Goal: Task Accomplishment & Management: Manage account settings

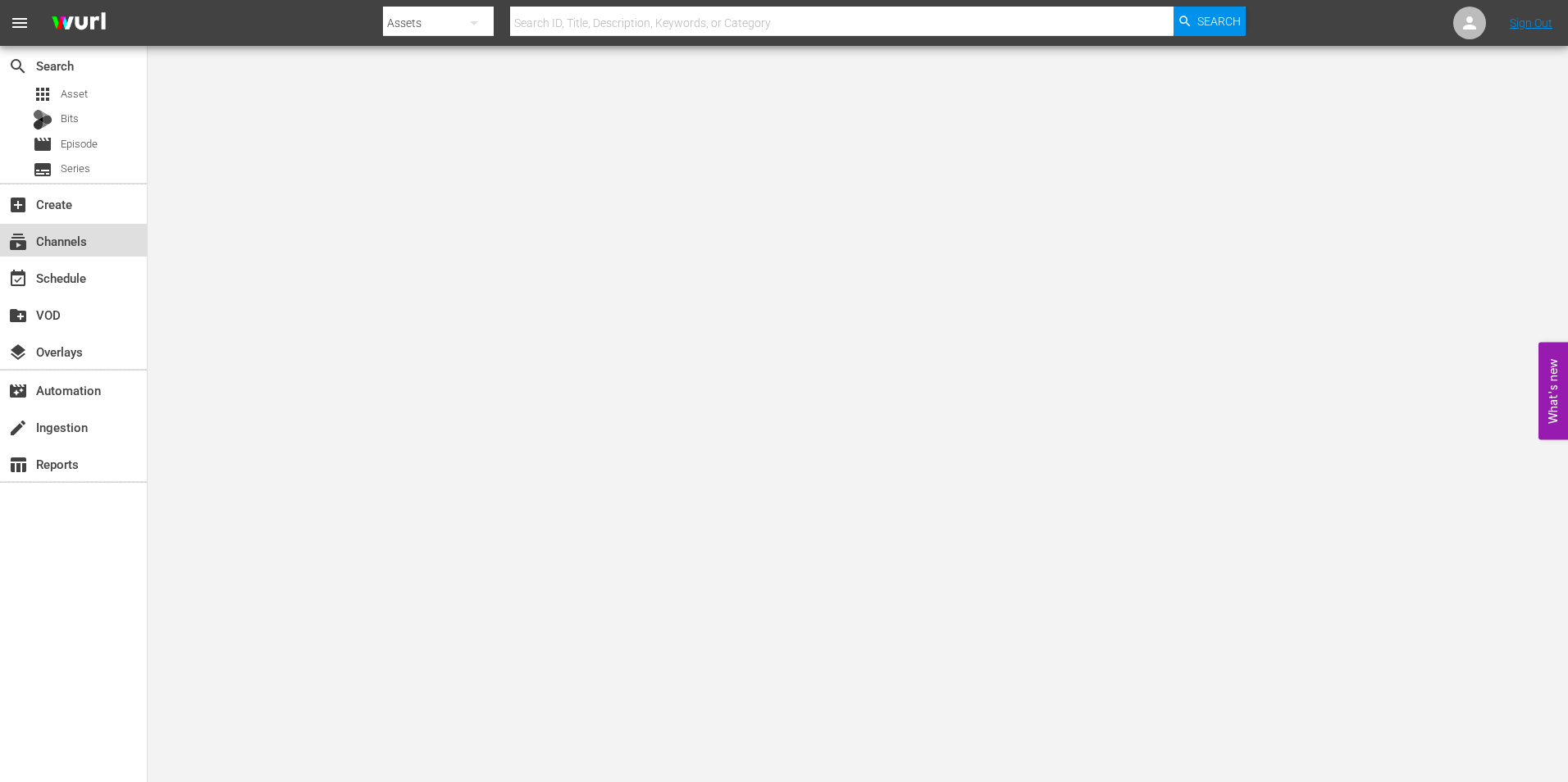
click at [76, 246] on div "subscriptions Channels" at bounding box center [46, 238] width 92 height 15
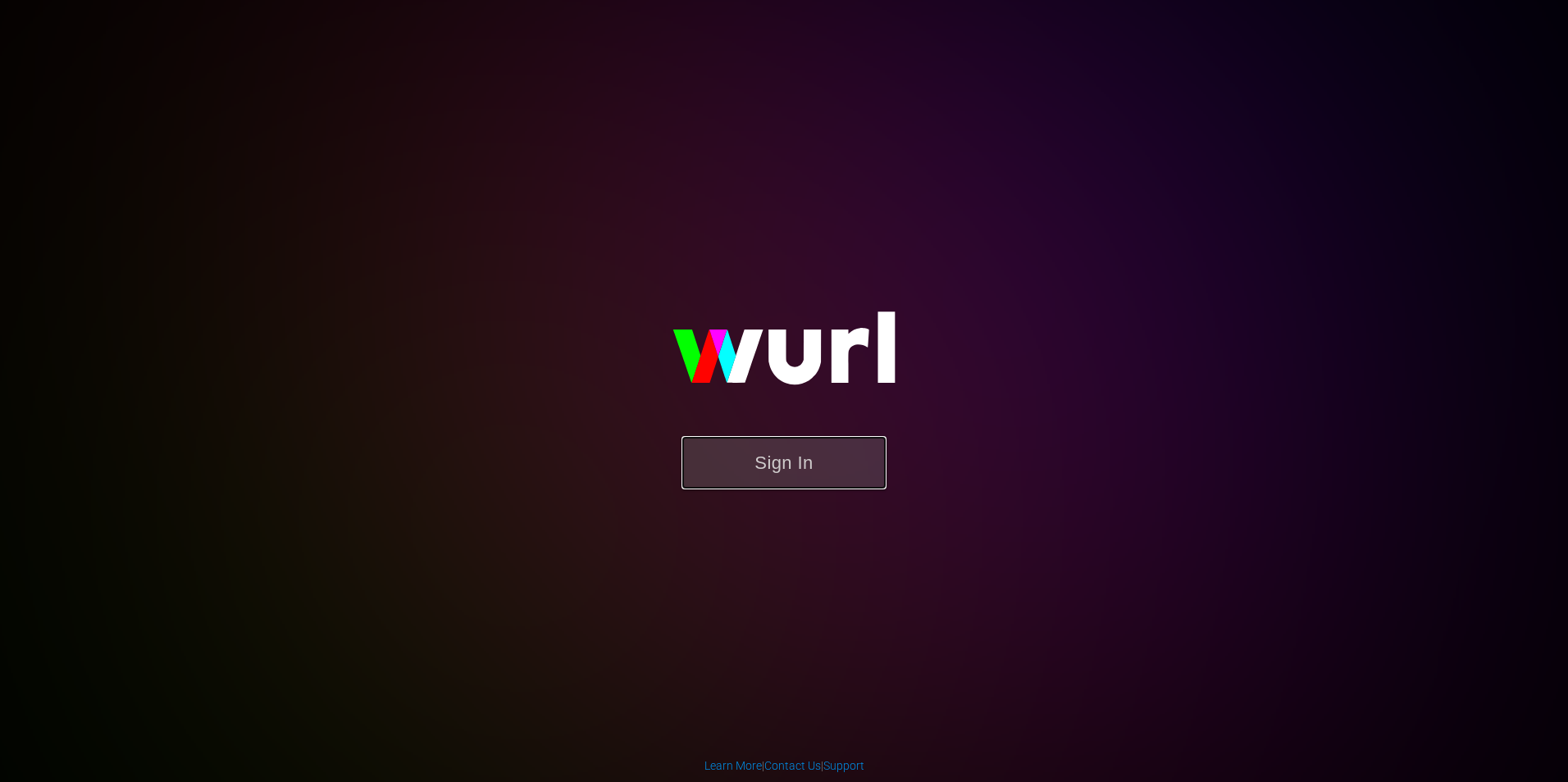
click at [829, 464] on button "Sign In" at bounding box center [784, 463] width 205 height 53
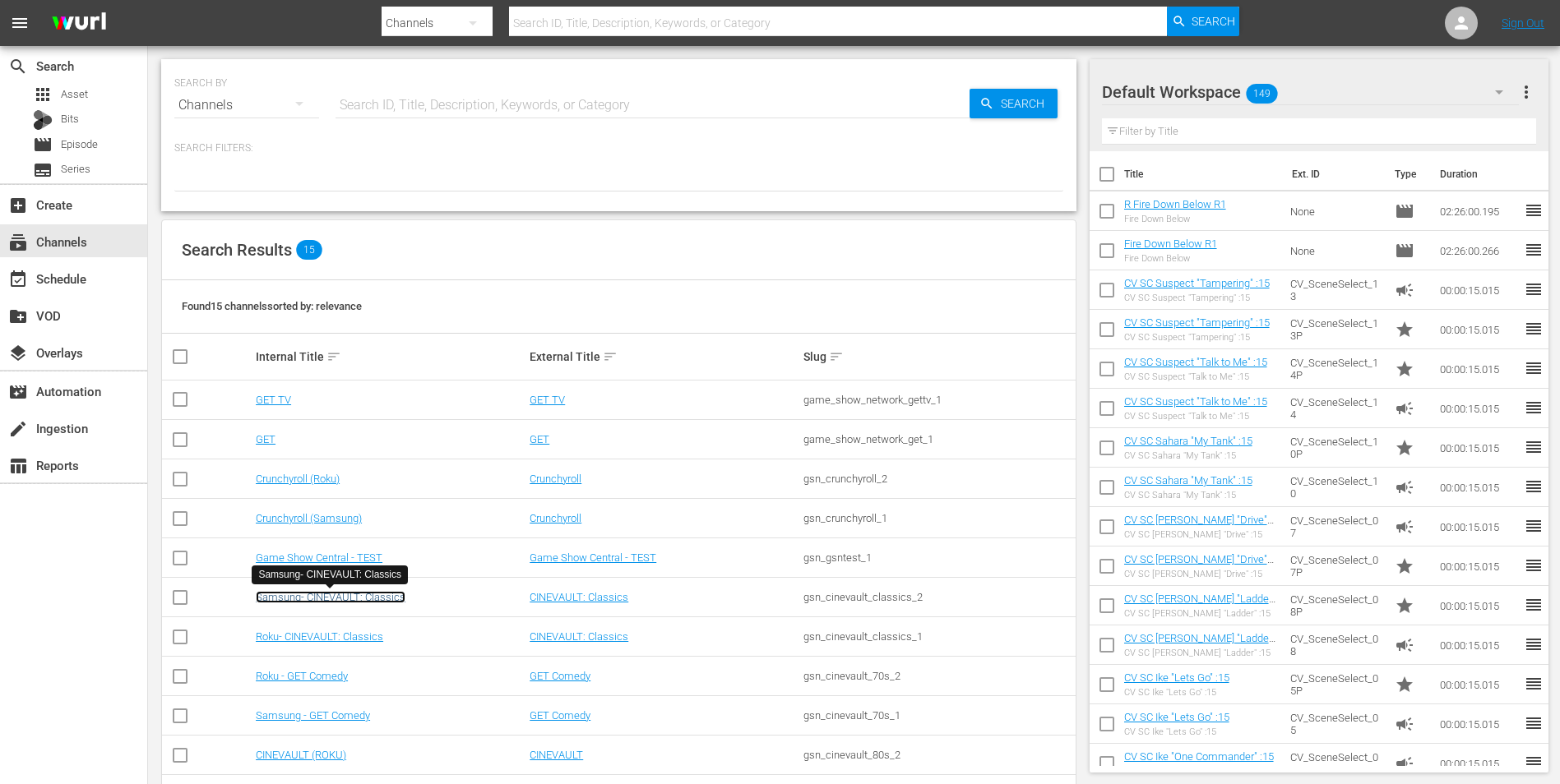
click at [317, 596] on link "Samsung- CINEVAULT: Classics" at bounding box center [331, 597] width 150 height 12
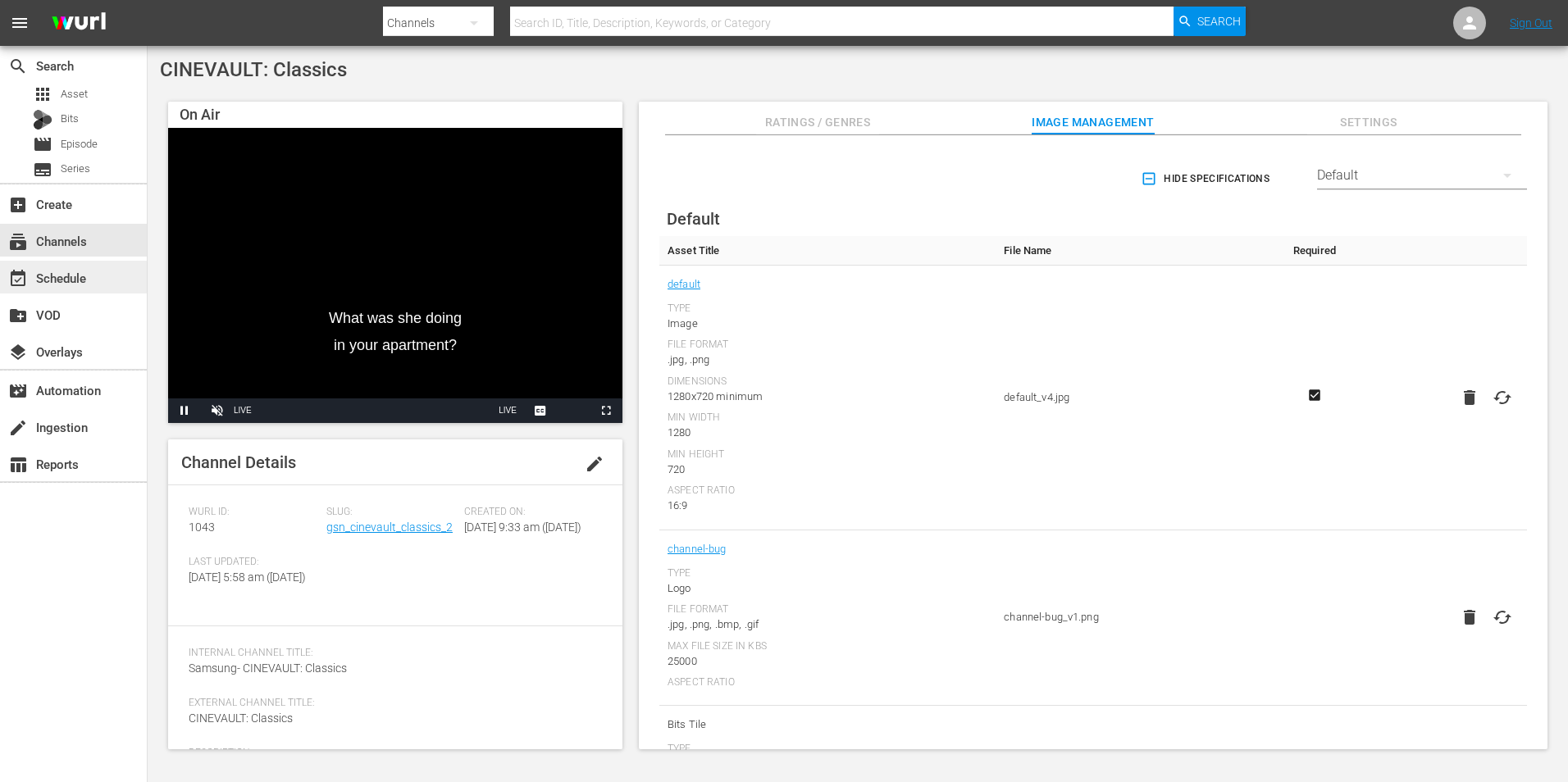
click at [98, 279] on div "event_available Schedule" at bounding box center [73, 277] width 147 height 33
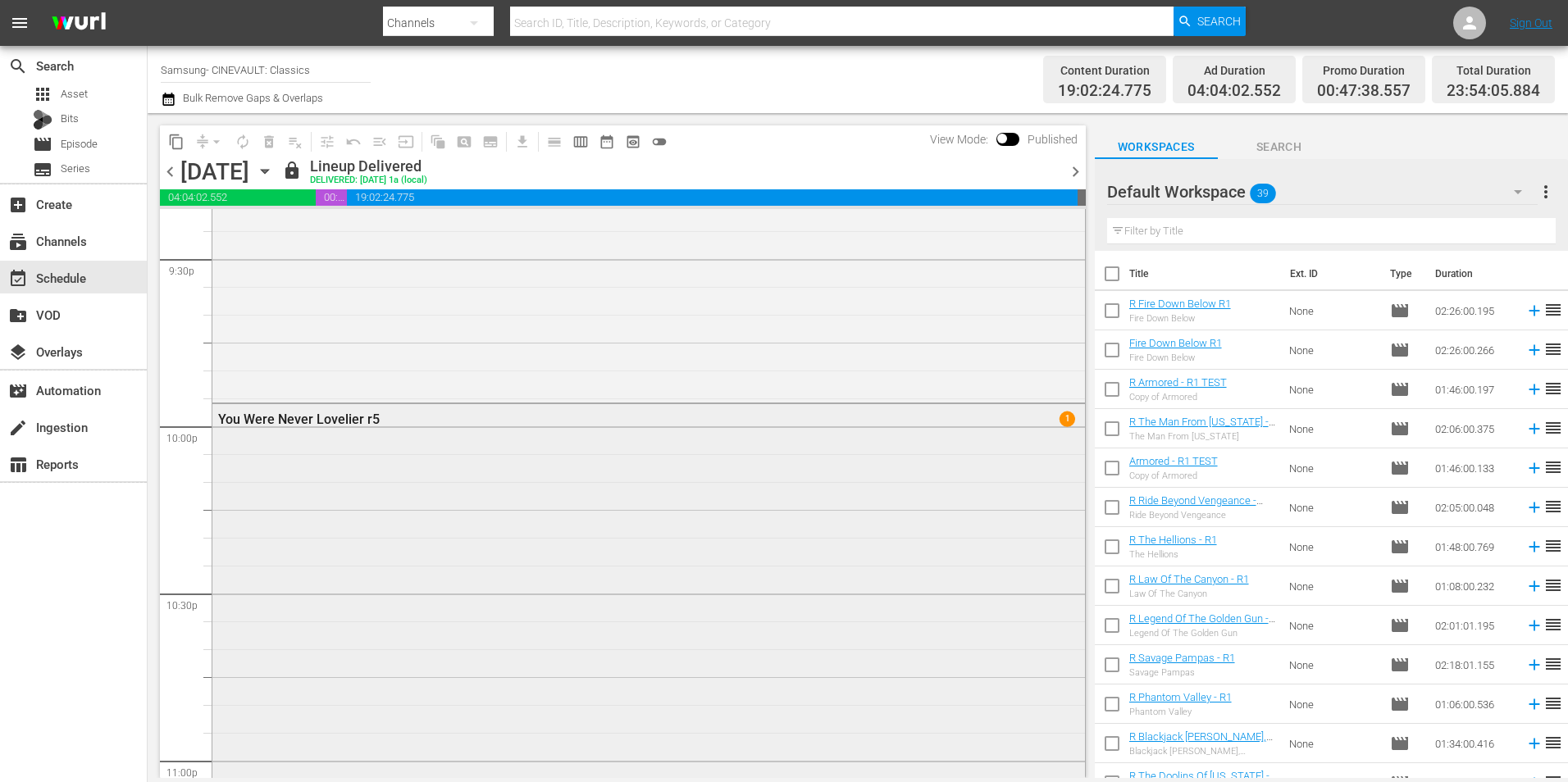
scroll to position [7135, 0]
click at [1072, 167] on span "chevron_right" at bounding box center [1076, 172] width 21 height 21
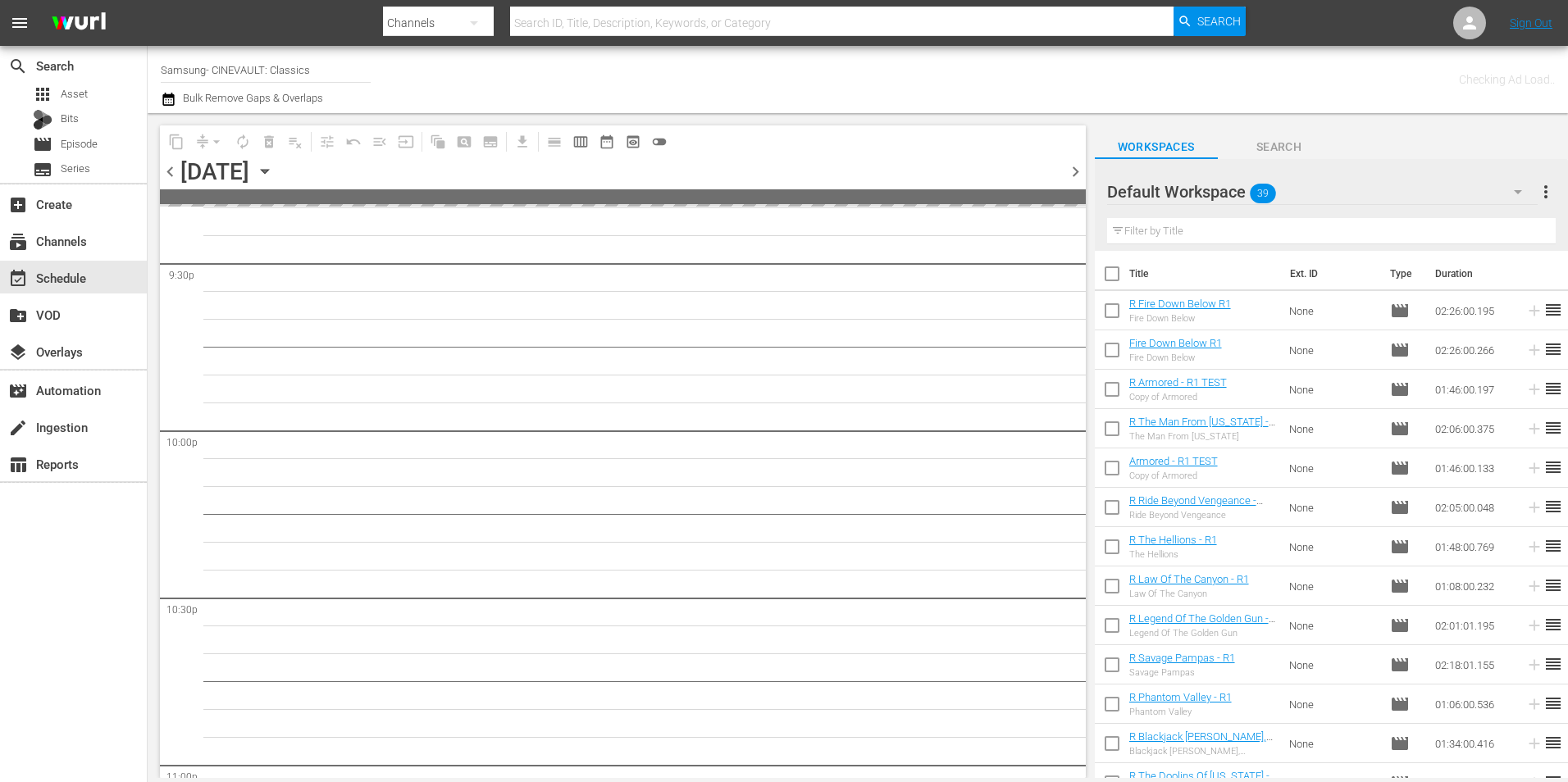
scroll to position [7302, 0]
click at [1072, 167] on span "chevron_right" at bounding box center [1076, 172] width 21 height 21
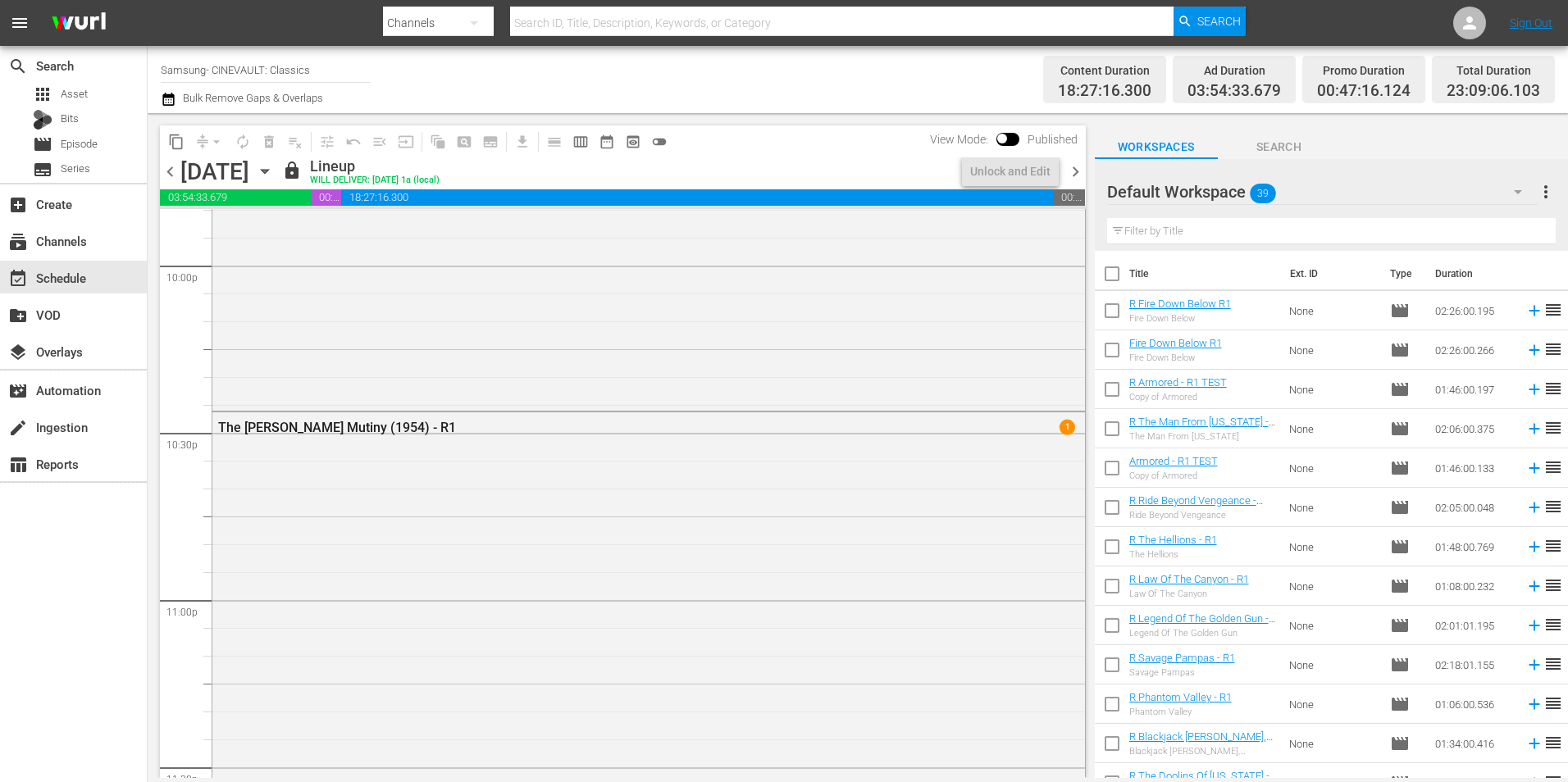
scroll to position [7135, 0]
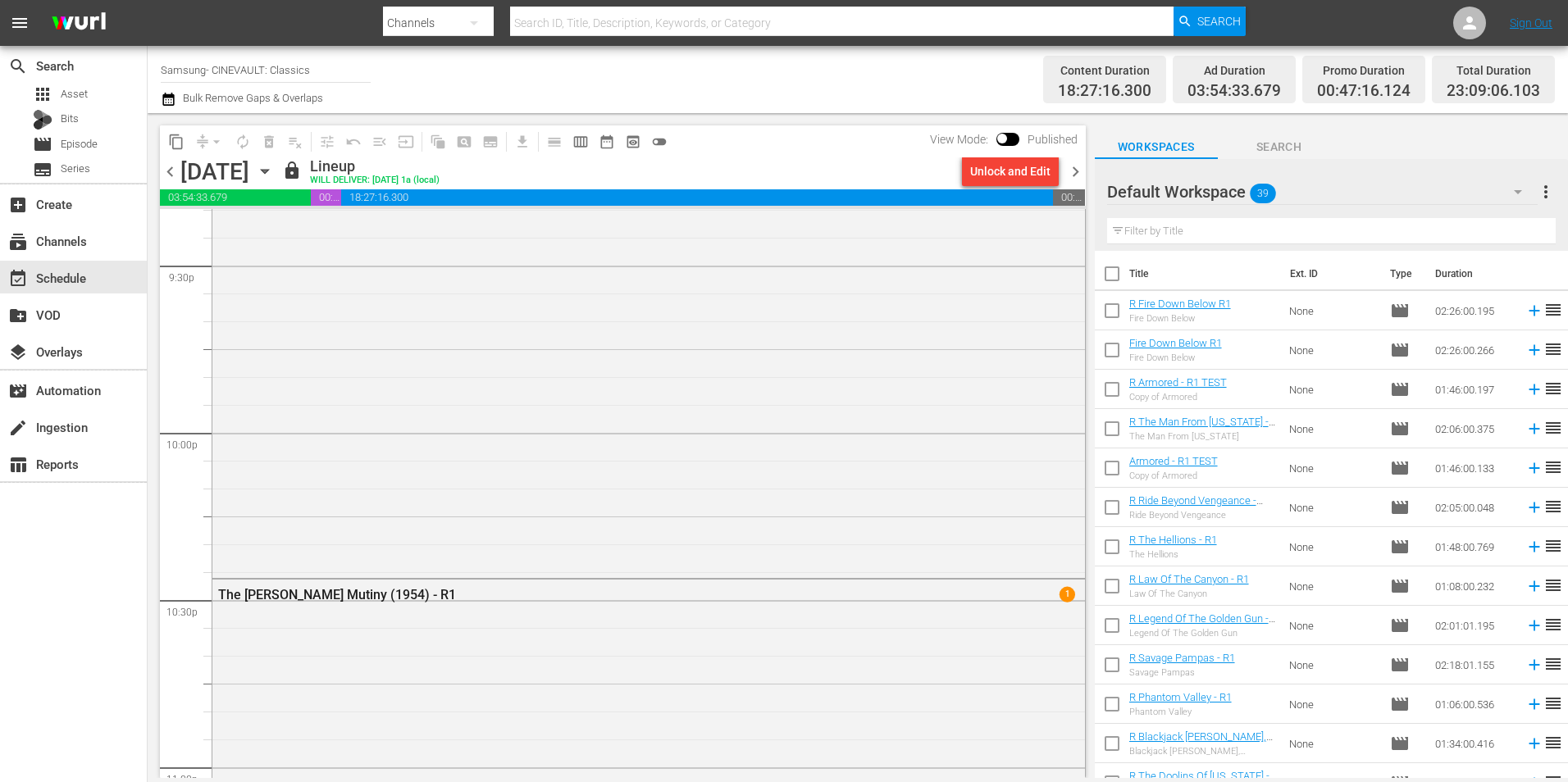
click at [1080, 173] on span "chevron_right" at bounding box center [1076, 172] width 21 height 21
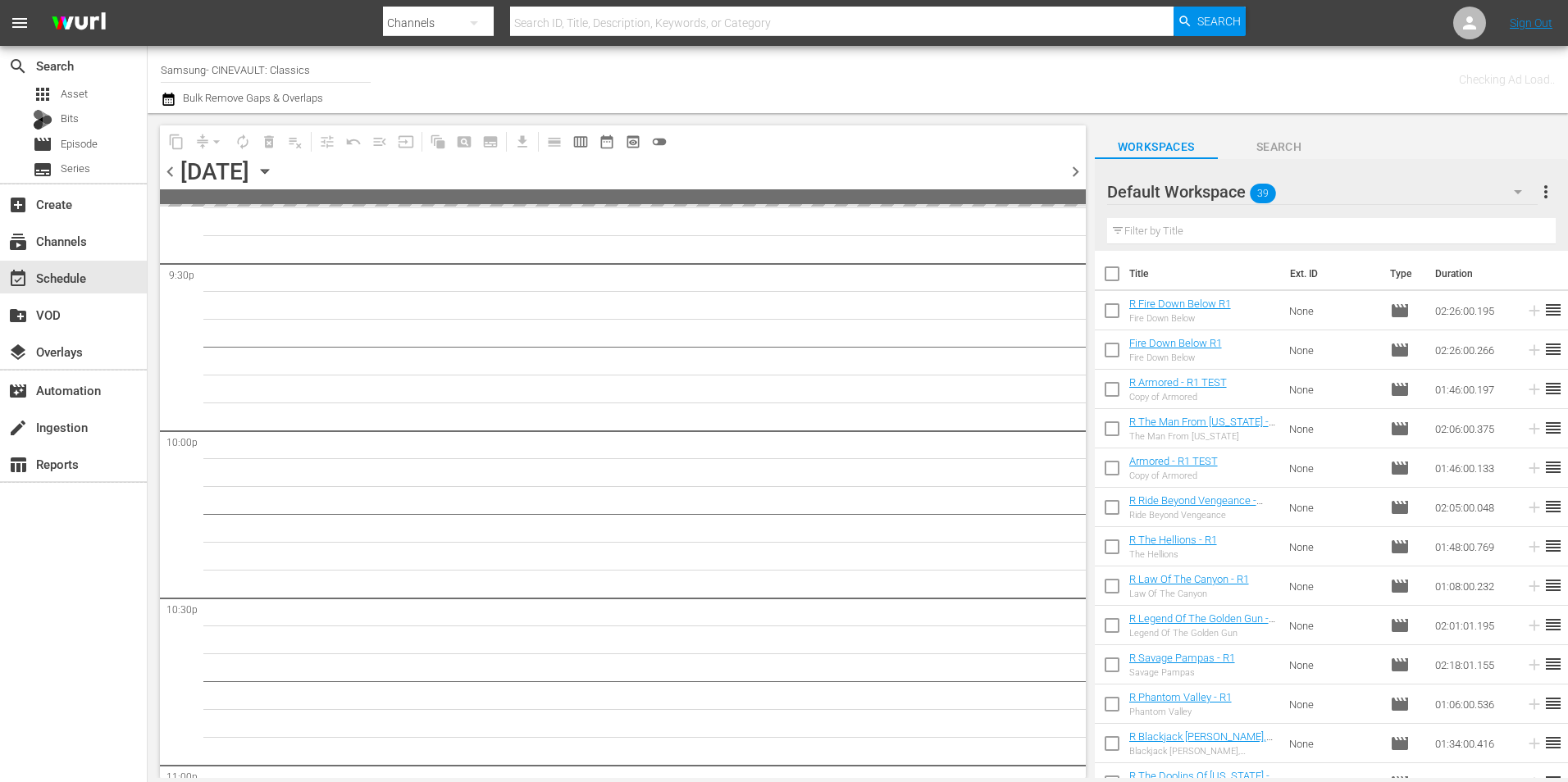
scroll to position [7302, 0]
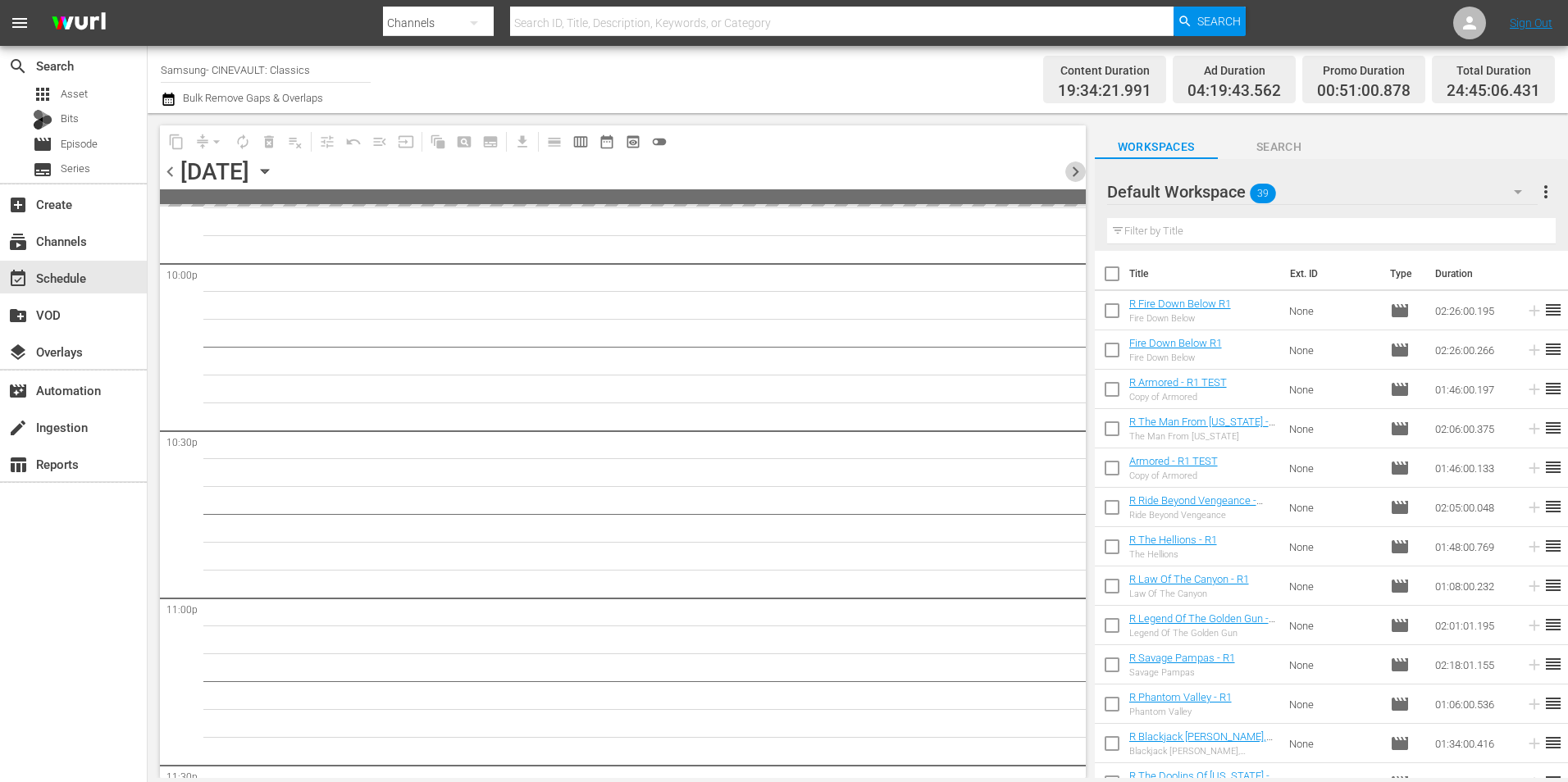
click at [1081, 173] on span "chevron_right" at bounding box center [1076, 172] width 21 height 21
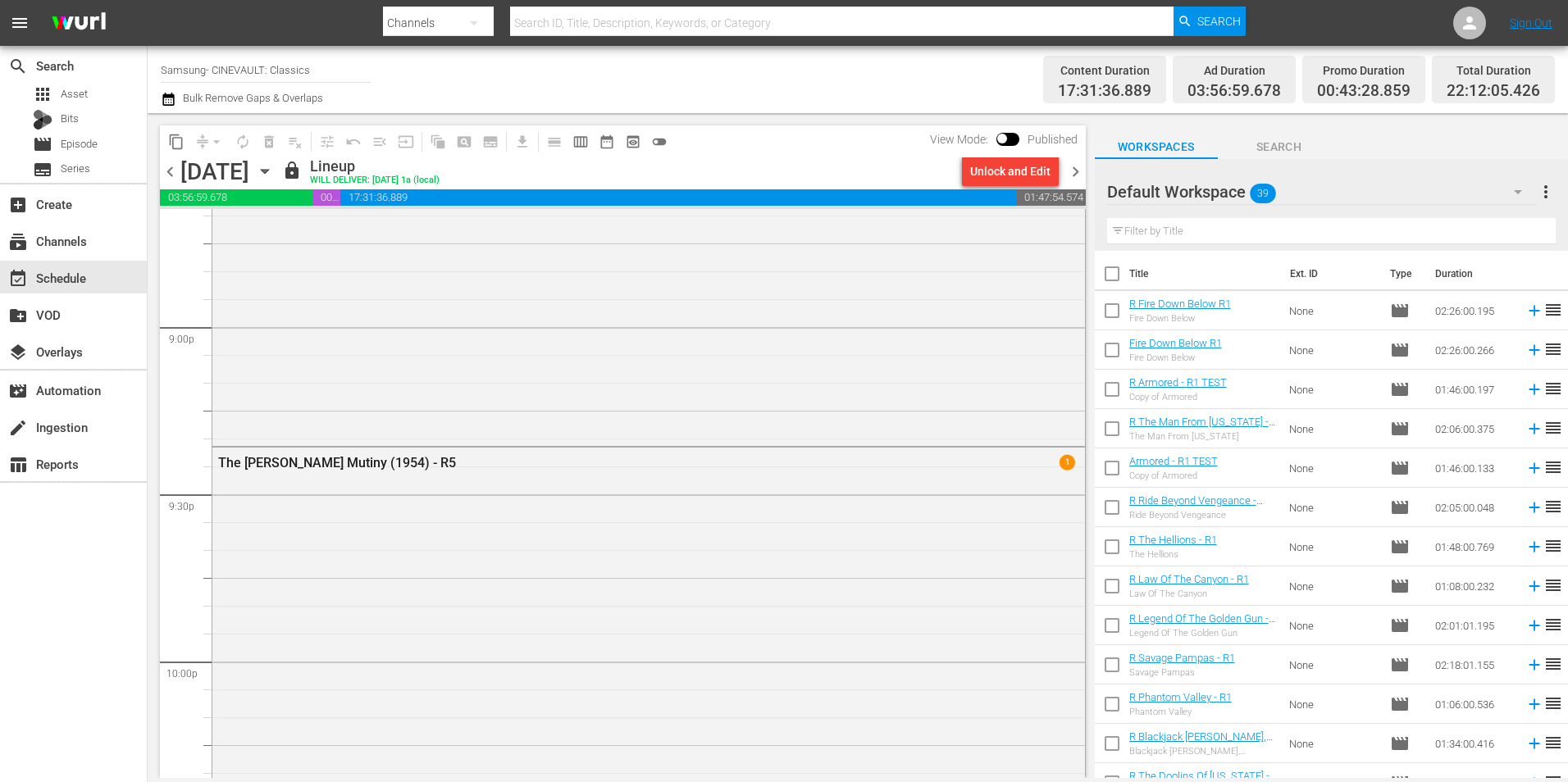
scroll to position [7025, 0]
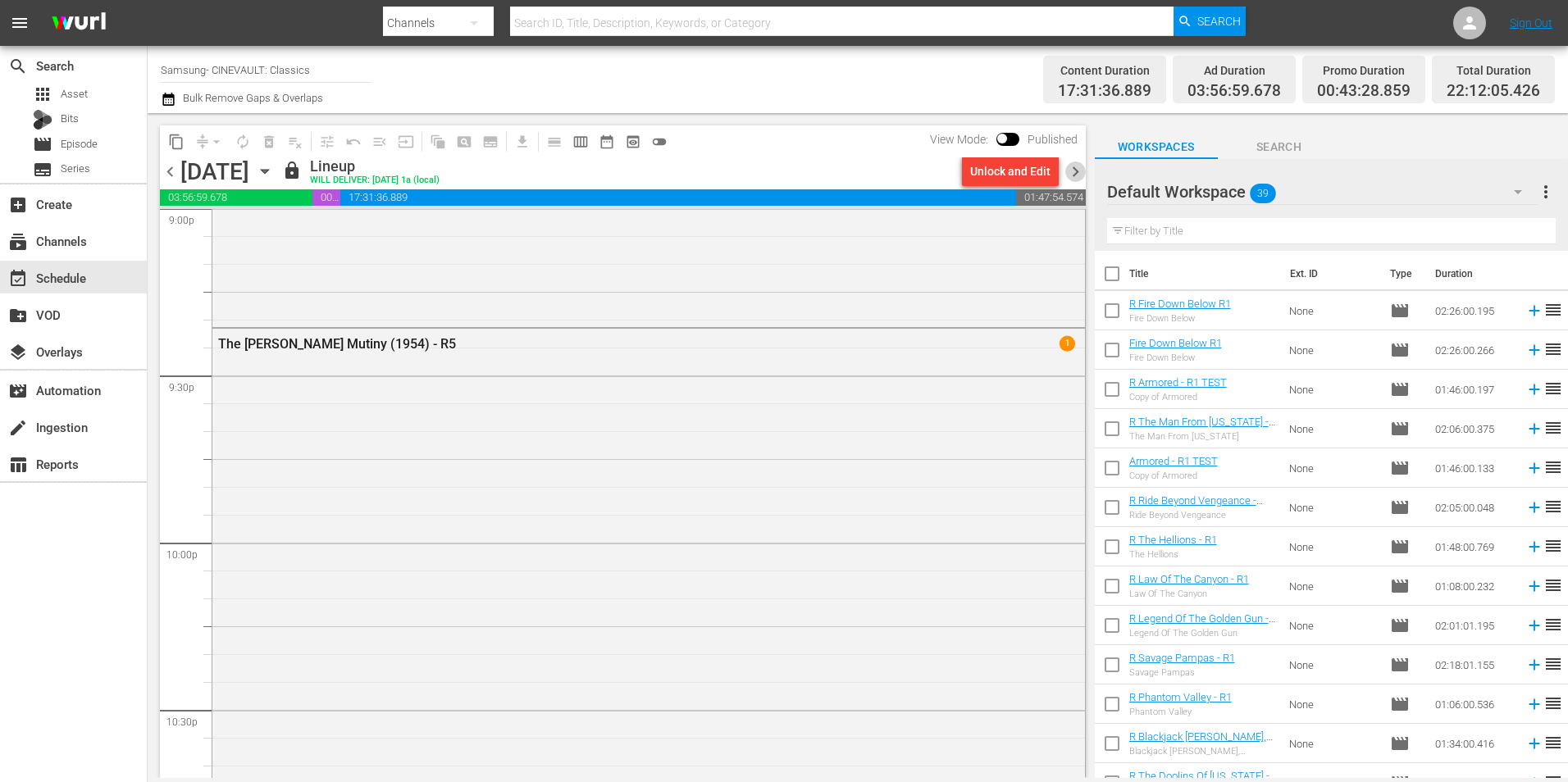
click at [1077, 178] on span "chevron_right" at bounding box center [1076, 172] width 21 height 21
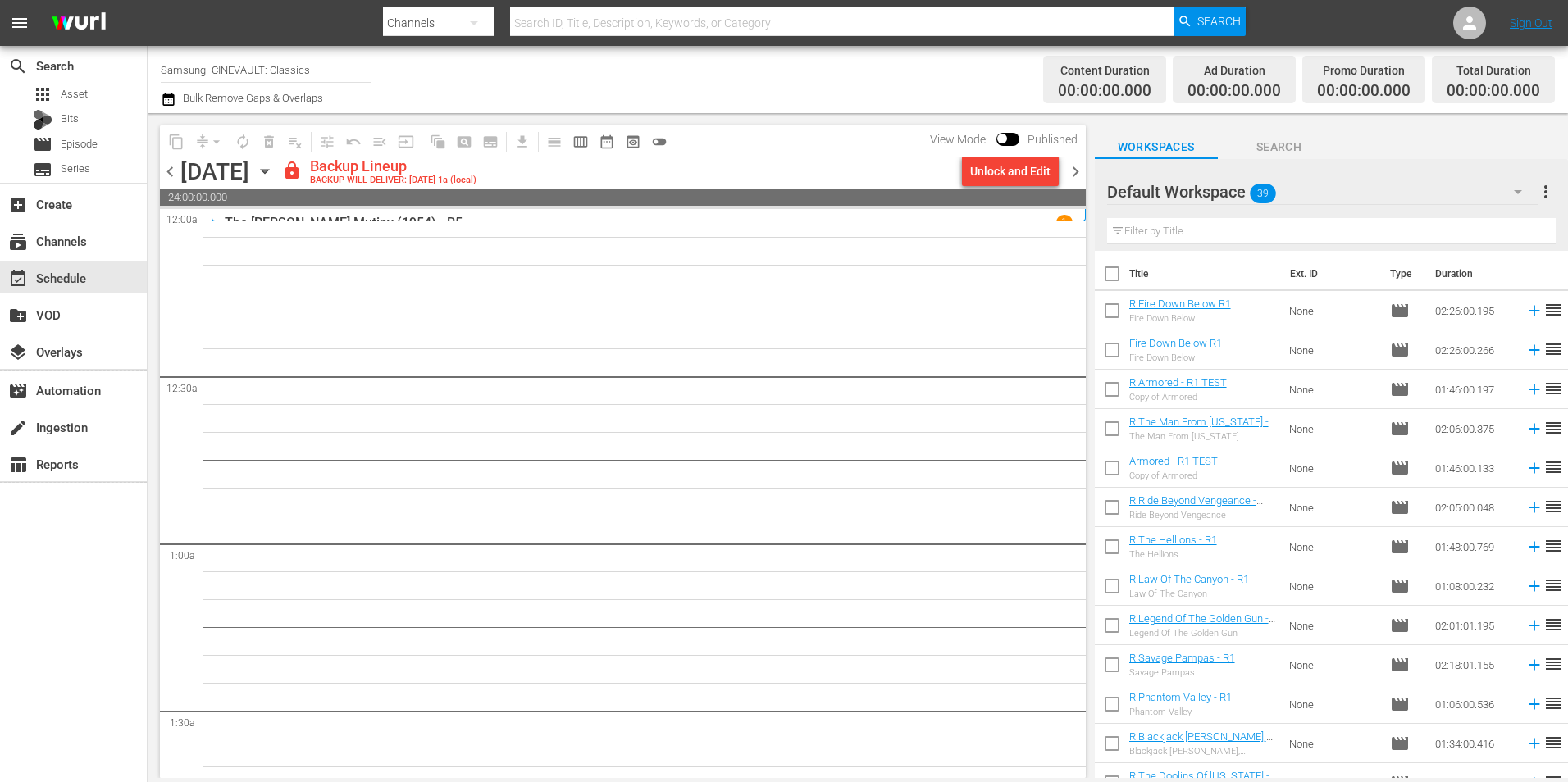
click at [1271, 189] on span "39" at bounding box center [1263, 193] width 27 height 34
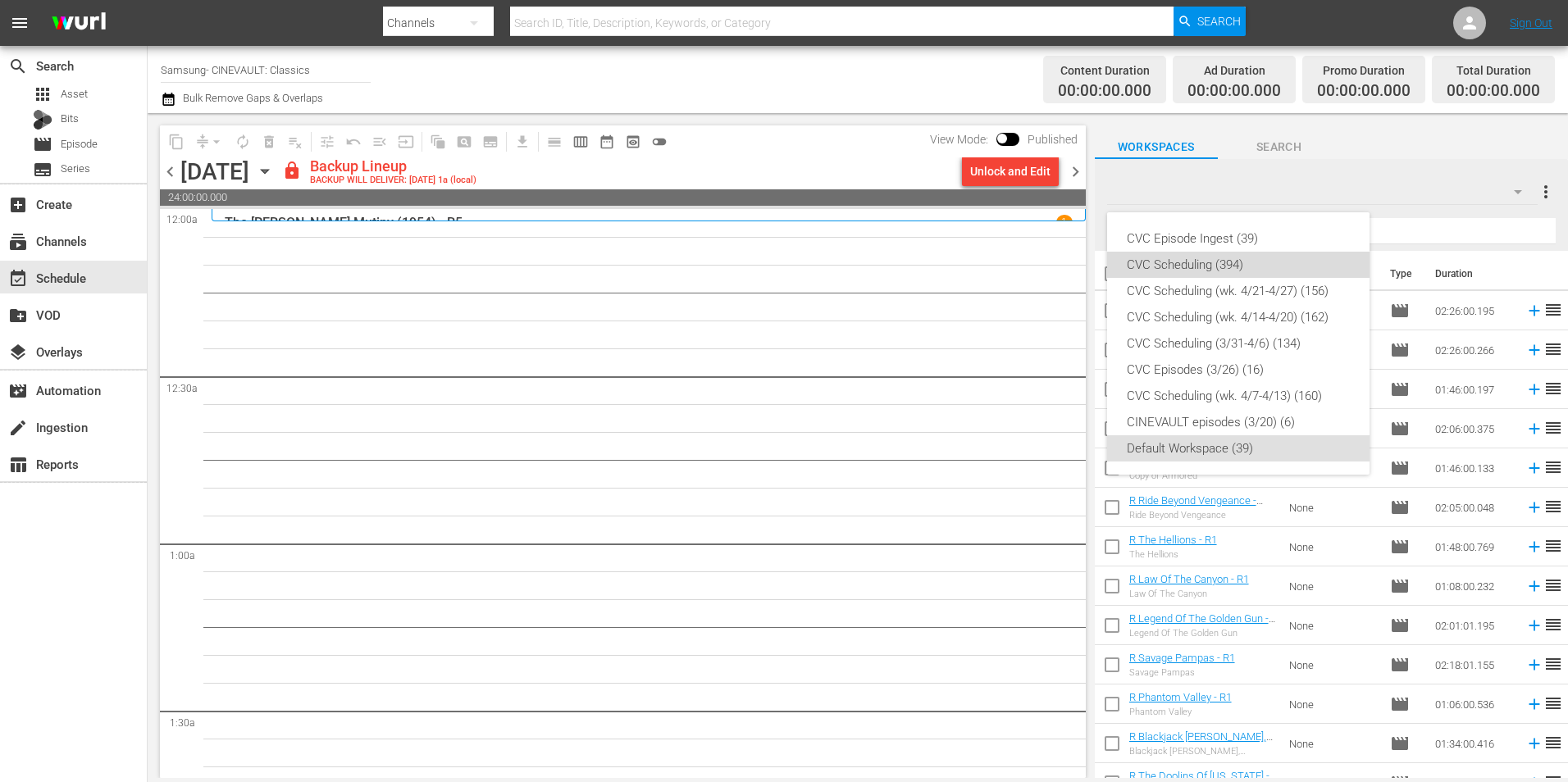
click at [1275, 263] on div "CVC Scheduling (394)" at bounding box center [1238, 264] width 223 height 27
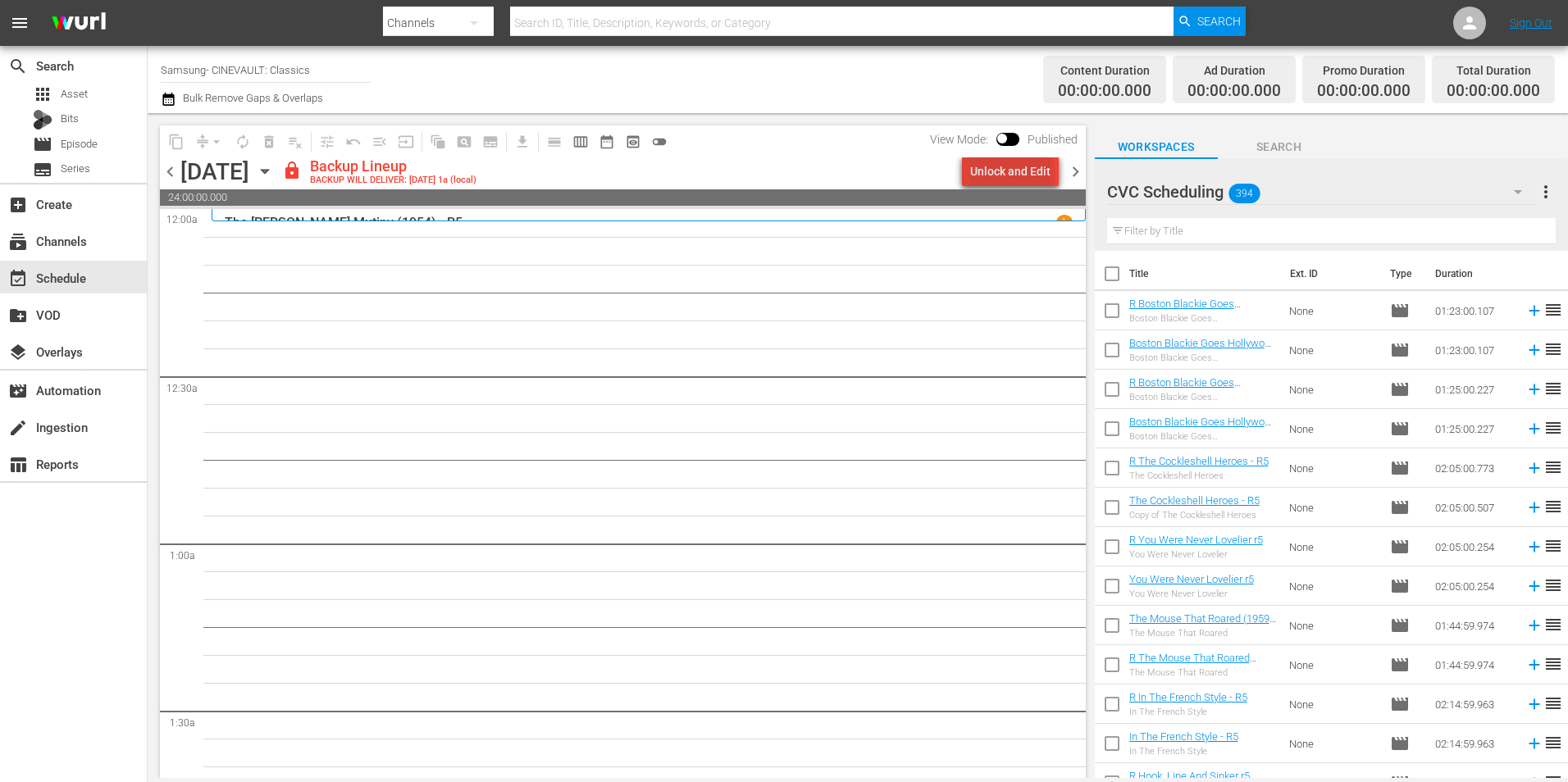
click at [1016, 173] on div "Unlock and Edit" at bounding box center [1011, 171] width 81 height 29
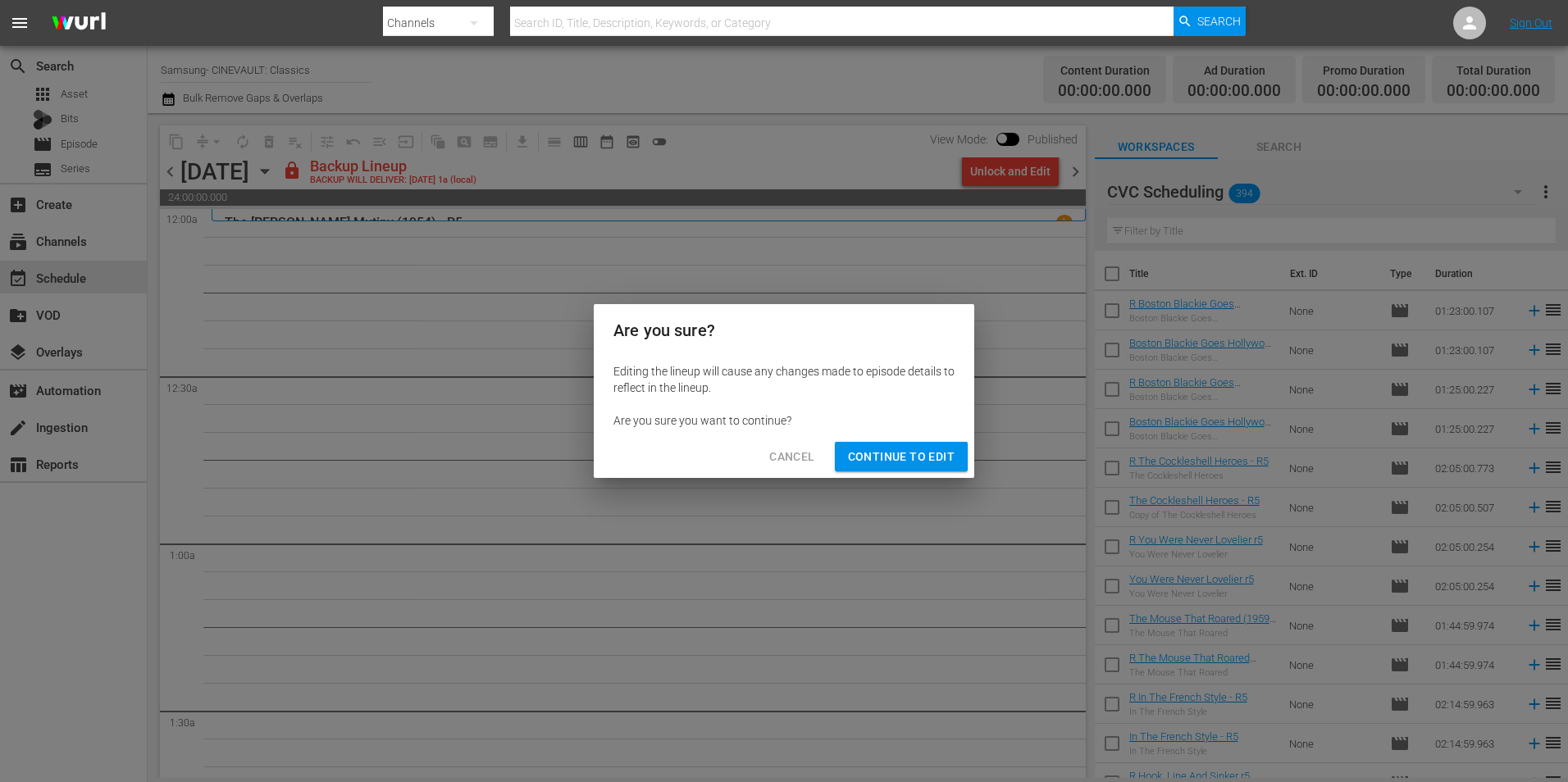
click at [922, 459] on span "Continue to Edit" at bounding box center [902, 458] width 106 height 21
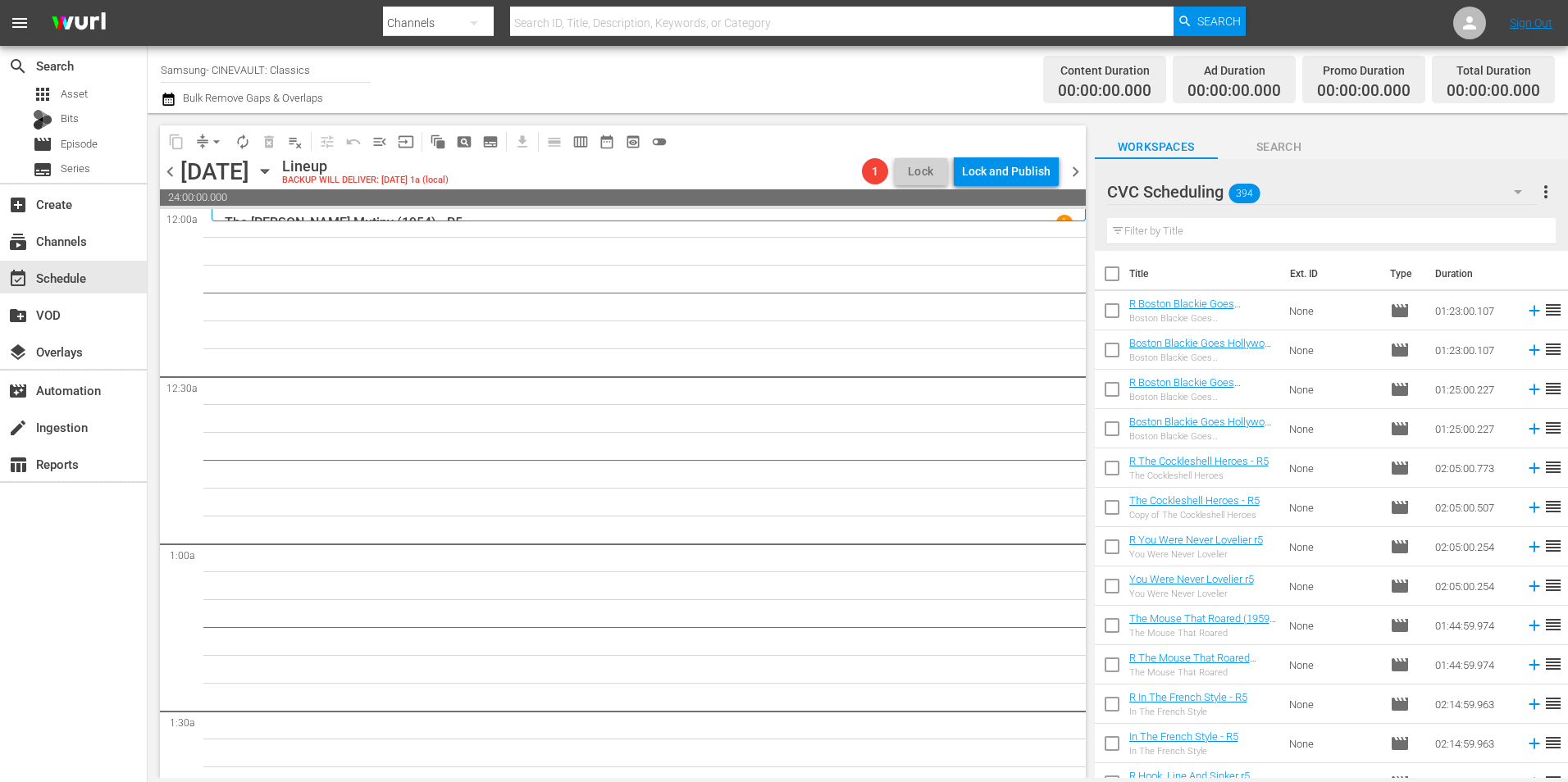
click at [1233, 241] on input "text" at bounding box center [1331, 231] width 448 height 27
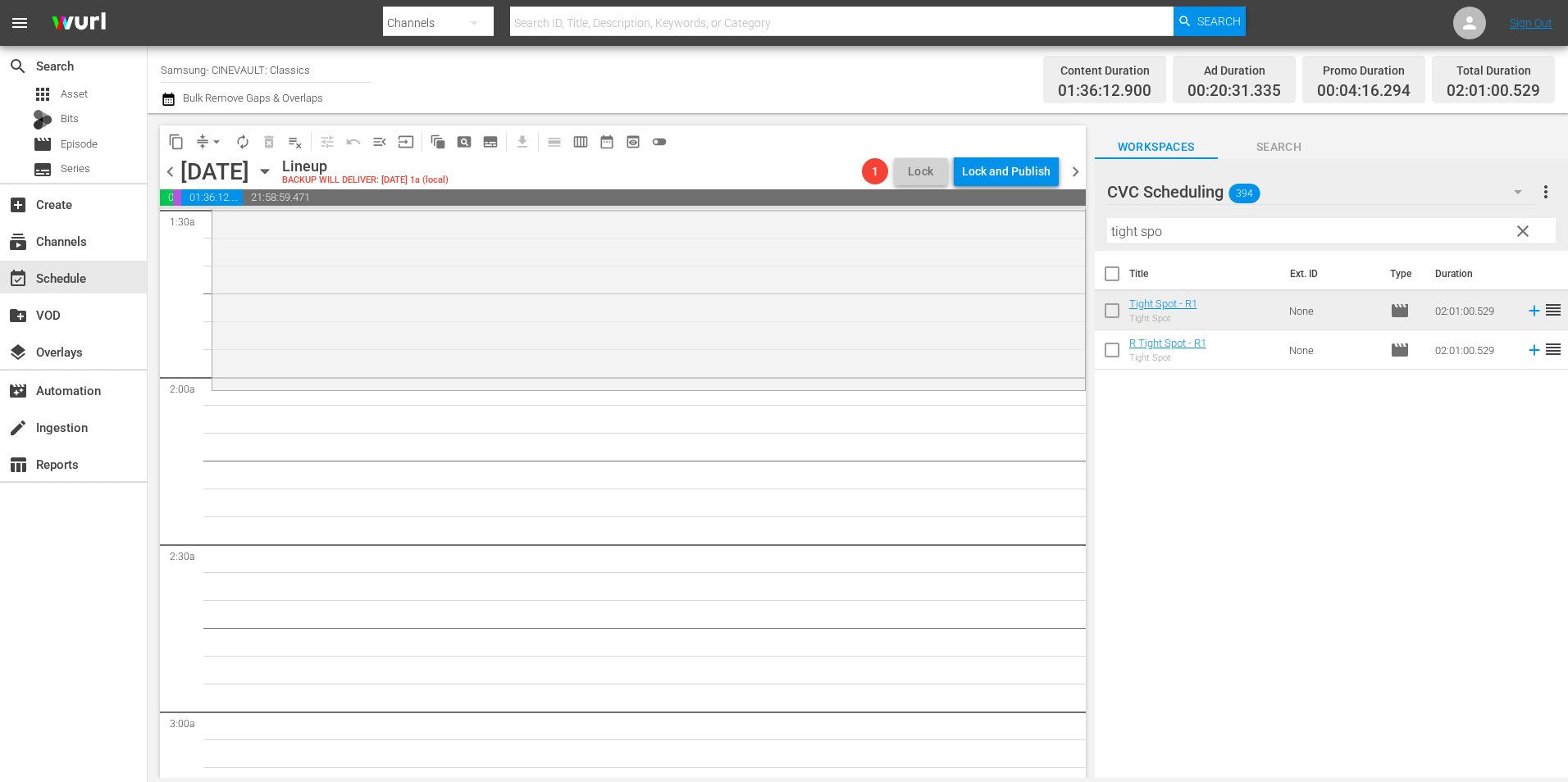
scroll to position [492, 0]
click at [1165, 236] on input "tight spo" at bounding box center [1331, 231] width 448 height 27
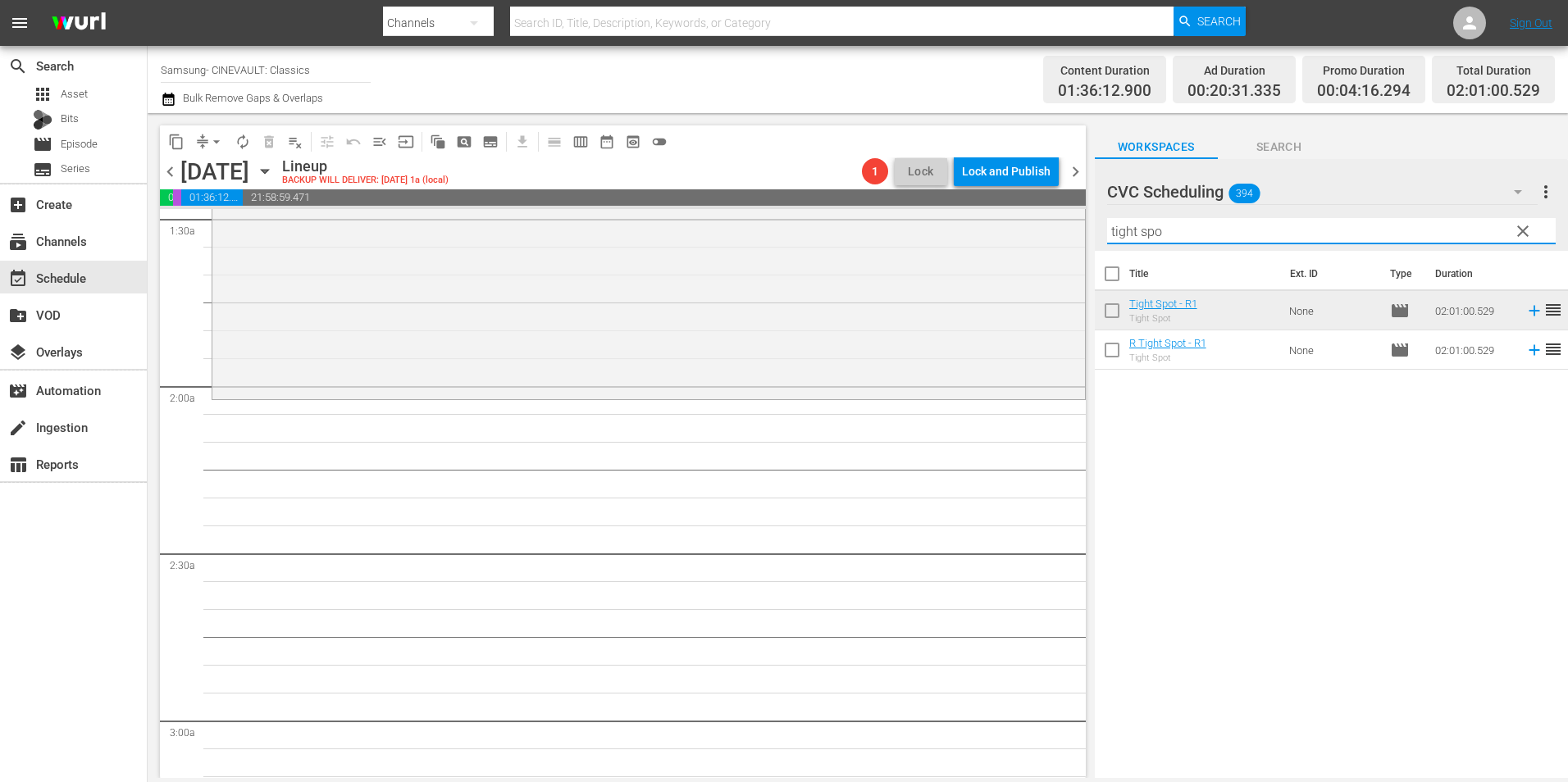
click at [1165, 236] on input "tight spo" at bounding box center [1331, 231] width 448 height 27
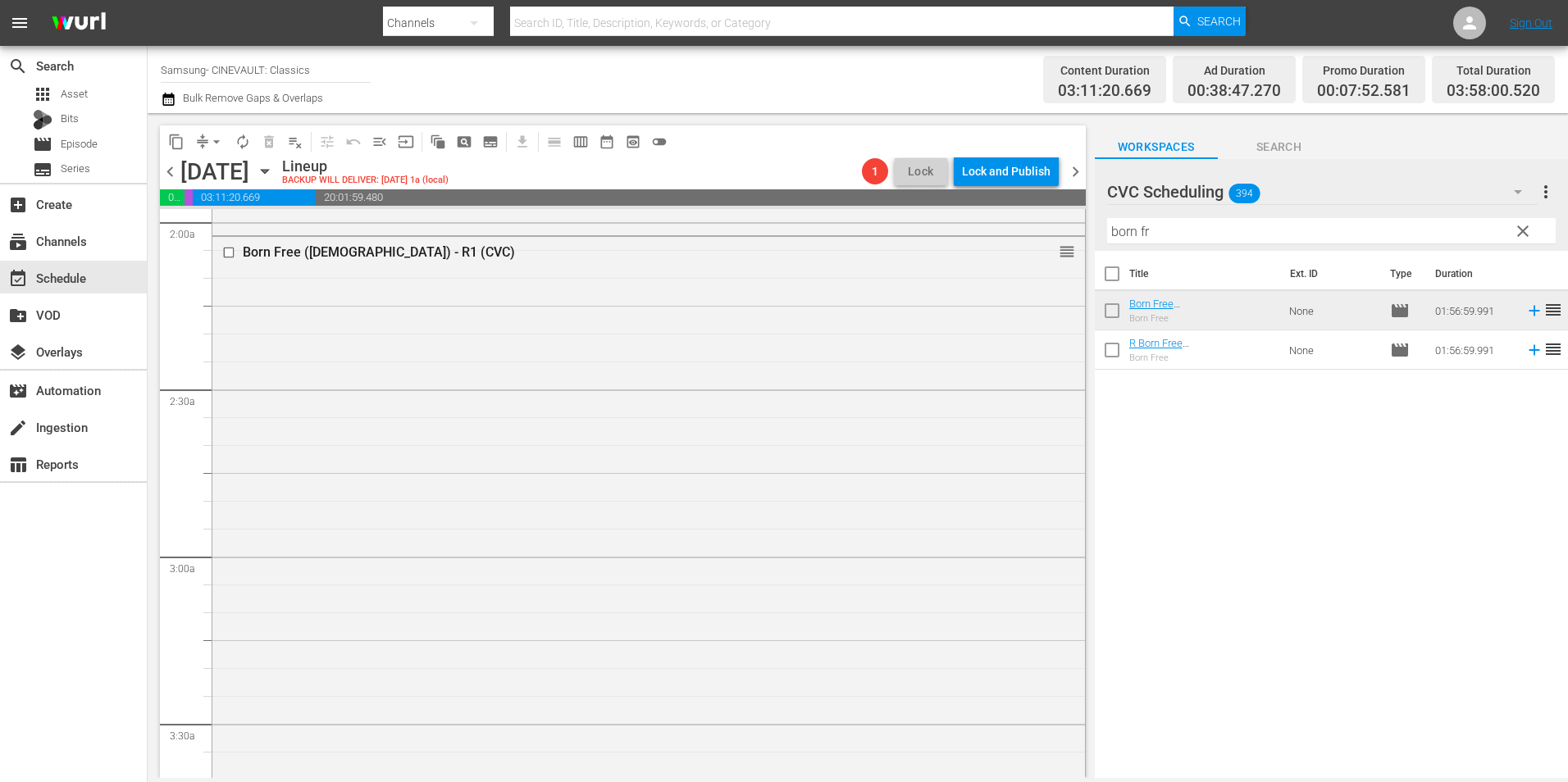
scroll to position [984, 0]
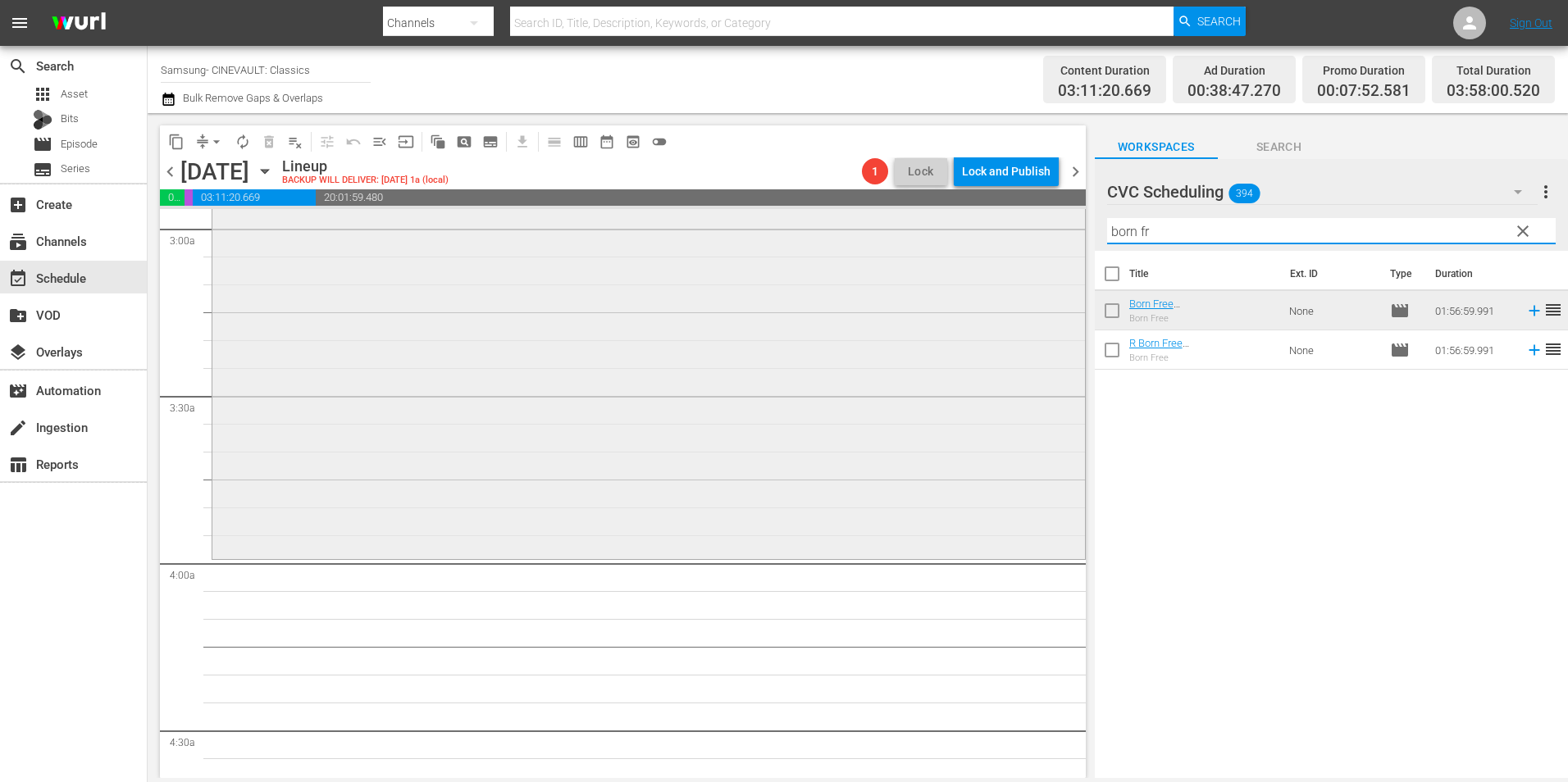
drag, startPoint x: 1203, startPoint y: 233, endPoint x: 945, endPoint y: 215, distance: 258.6
click at [945, 219] on div "content_copy compress arrow_drop_down autorenew_outlined delete_forever_outline…" at bounding box center [858, 446] width 1420 height 665
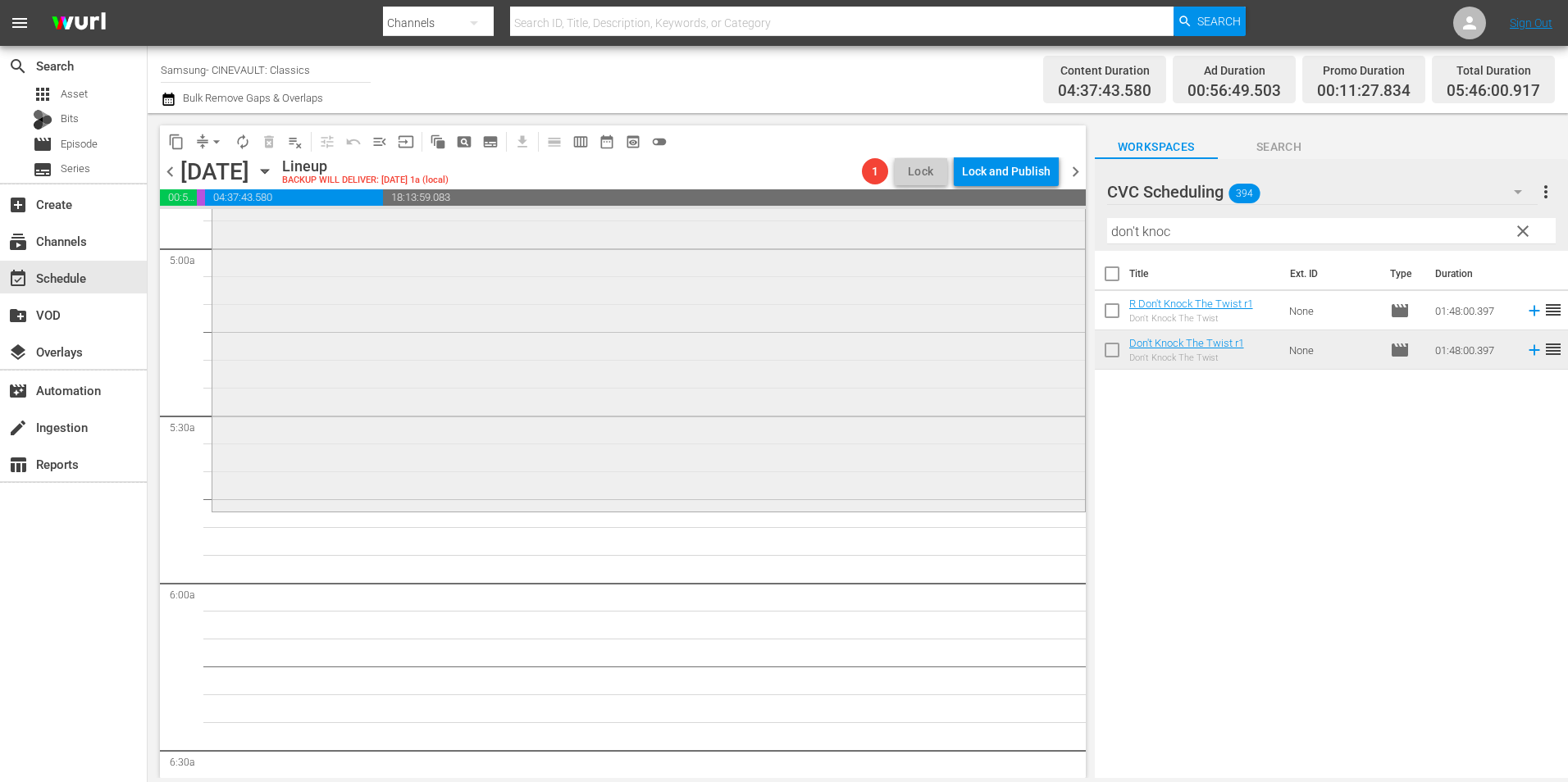
scroll to position [1640, 0]
drag, startPoint x: 1171, startPoint y: 227, endPoint x: 1084, endPoint y: 217, distance: 87.6
click at [1084, 217] on div "content_copy compress arrow_drop_down autorenew_outlined delete_forever_outline…" at bounding box center [858, 446] width 1420 height 665
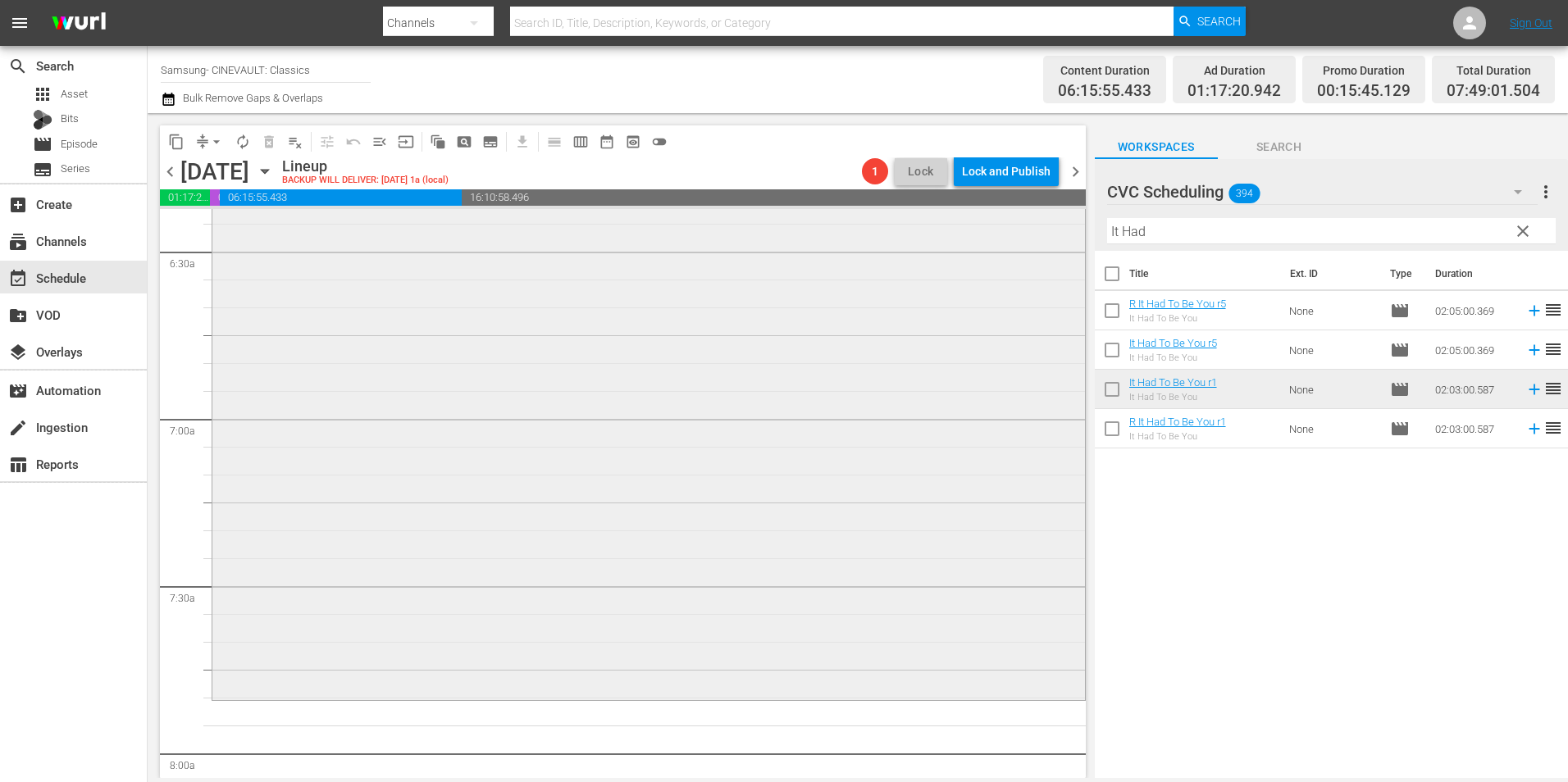
scroll to position [2378, 0]
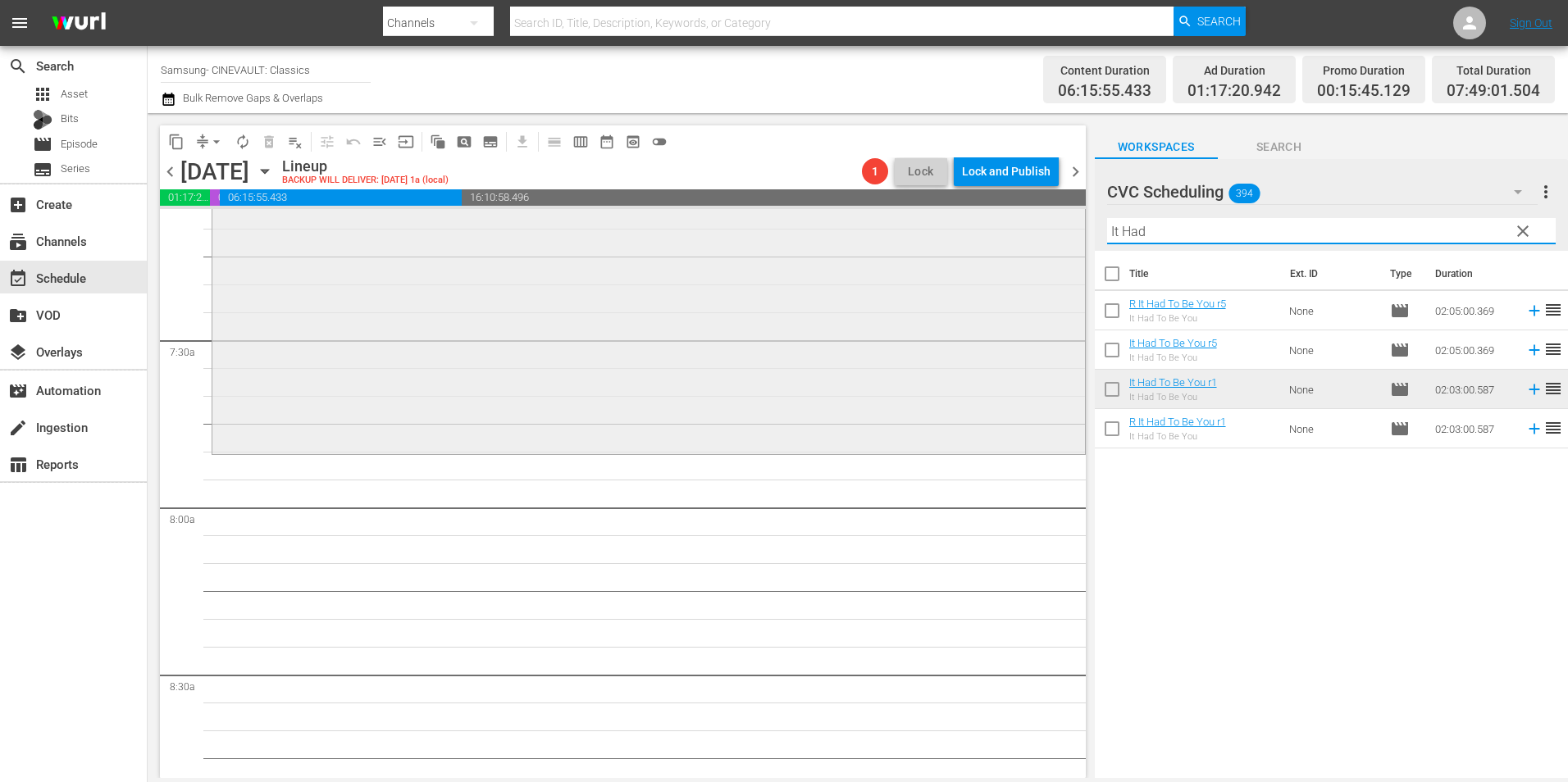
drag, startPoint x: 1205, startPoint y: 244, endPoint x: 1039, endPoint y: 245, distance: 166.0
click at [1039, 245] on div "content_copy compress arrow_drop_down autorenew_outlined delete_forever_outline…" at bounding box center [858, 446] width 1420 height 665
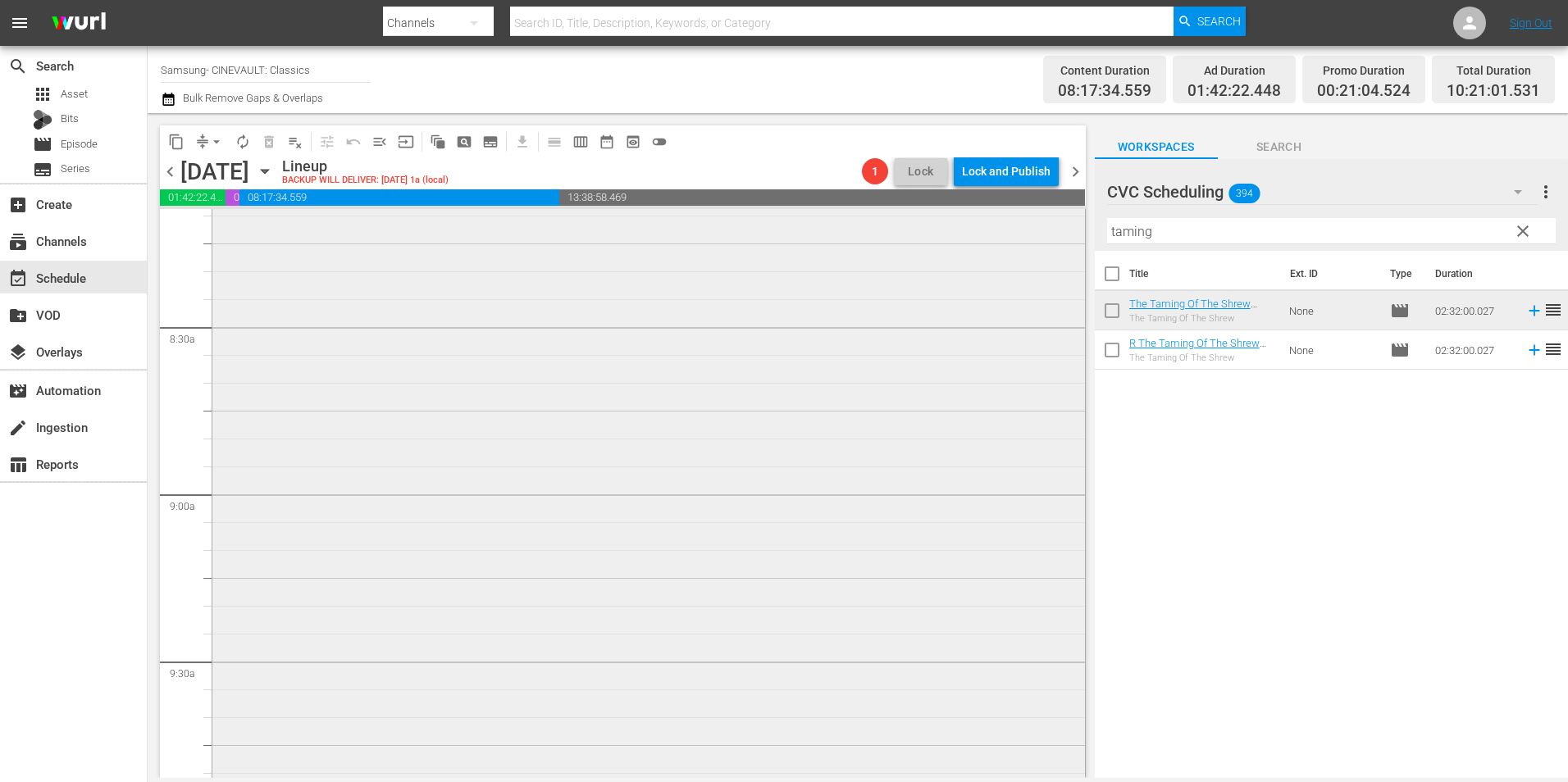
scroll to position [3034, 0]
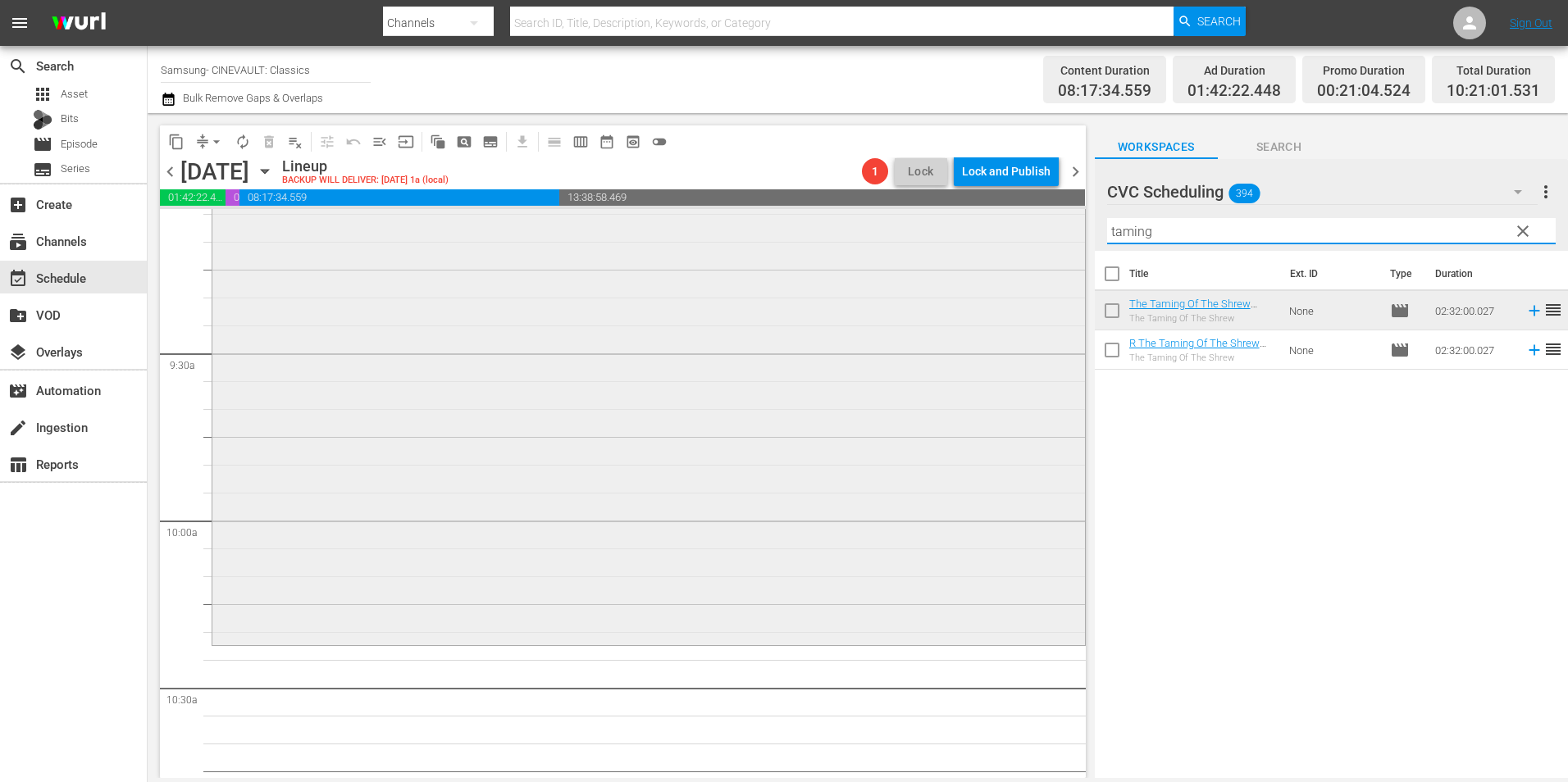
drag, startPoint x: 1255, startPoint y: 223, endPoint x: 1073, endPoint y: 265, distance: 186.8
click at [1073, 265] on div "content_copy compress arrow_drop_down autorenew_outlined delete_forever_outline…" at bounding box center [858, 446] width 1420 height 665
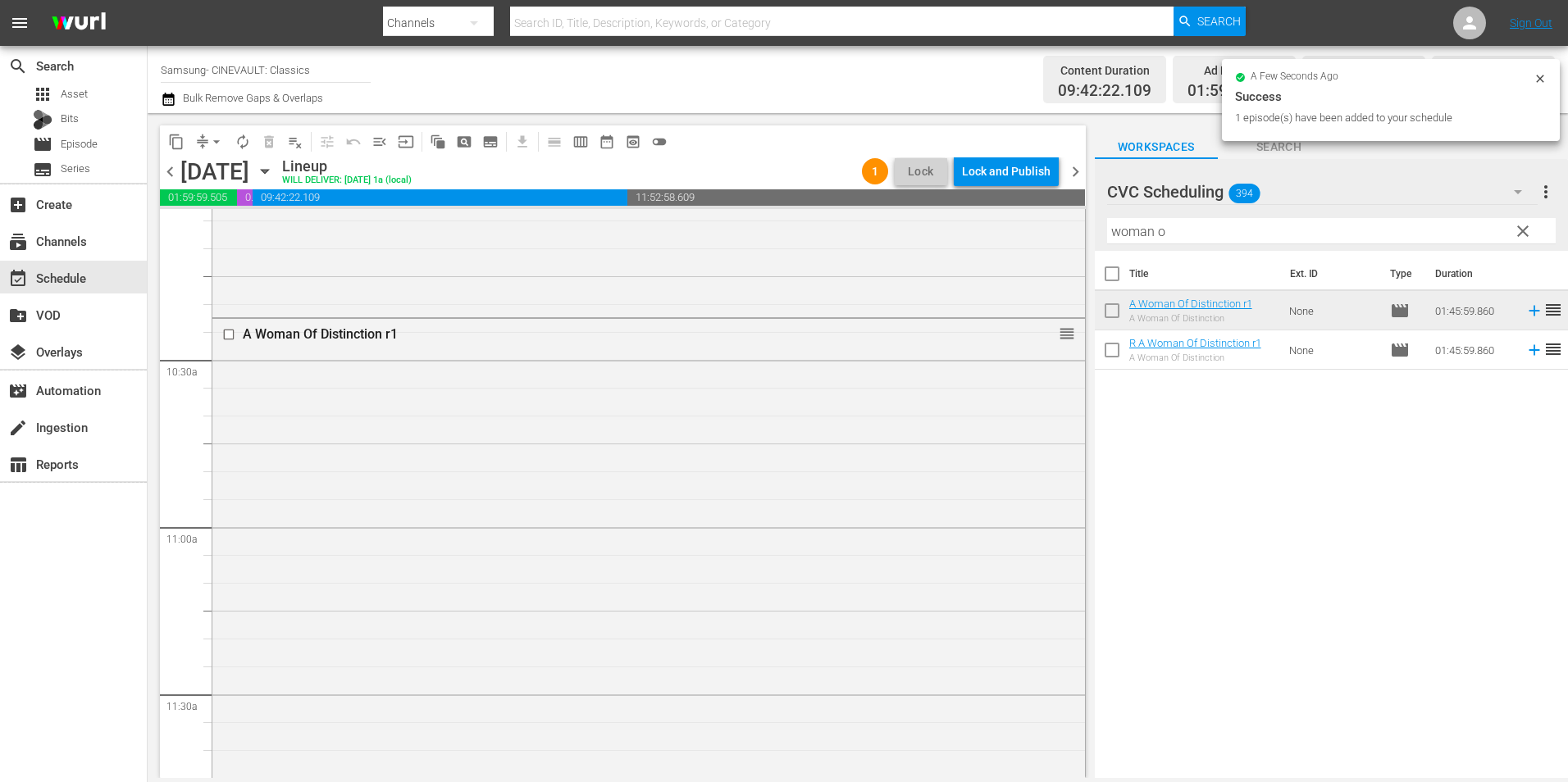
scroll to position [3771, 0]
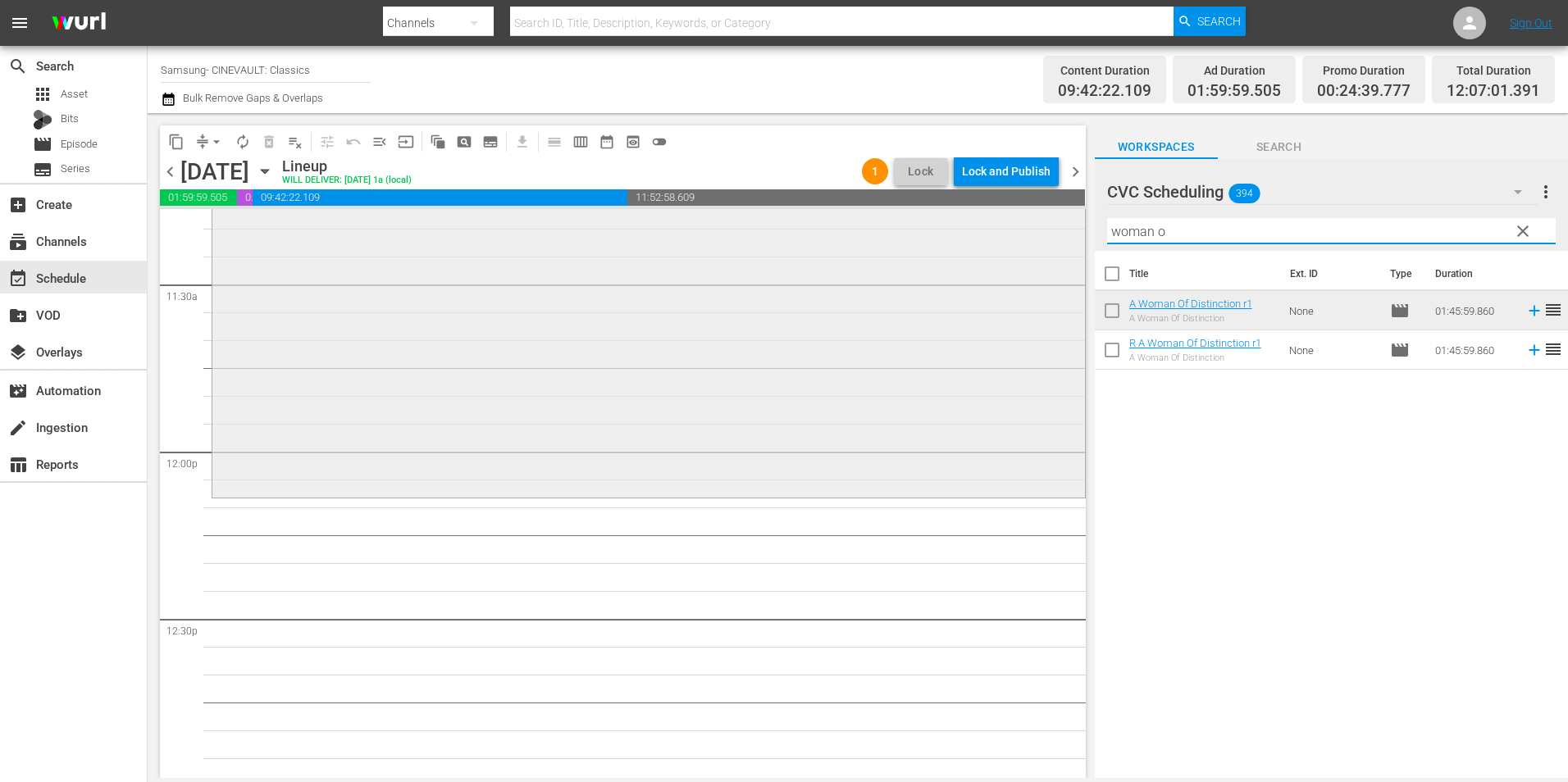
drag, startPoint x: 1178, startPoint y: 230, endPoint x: 1011, endPoint y: 256, distance: 169.0
click at [1011, 255] on div "content_copy compress arrow_drop_down autorenew_outlined delete_forever_outline…" at bounding box center [858, 446] width 1420 height 665
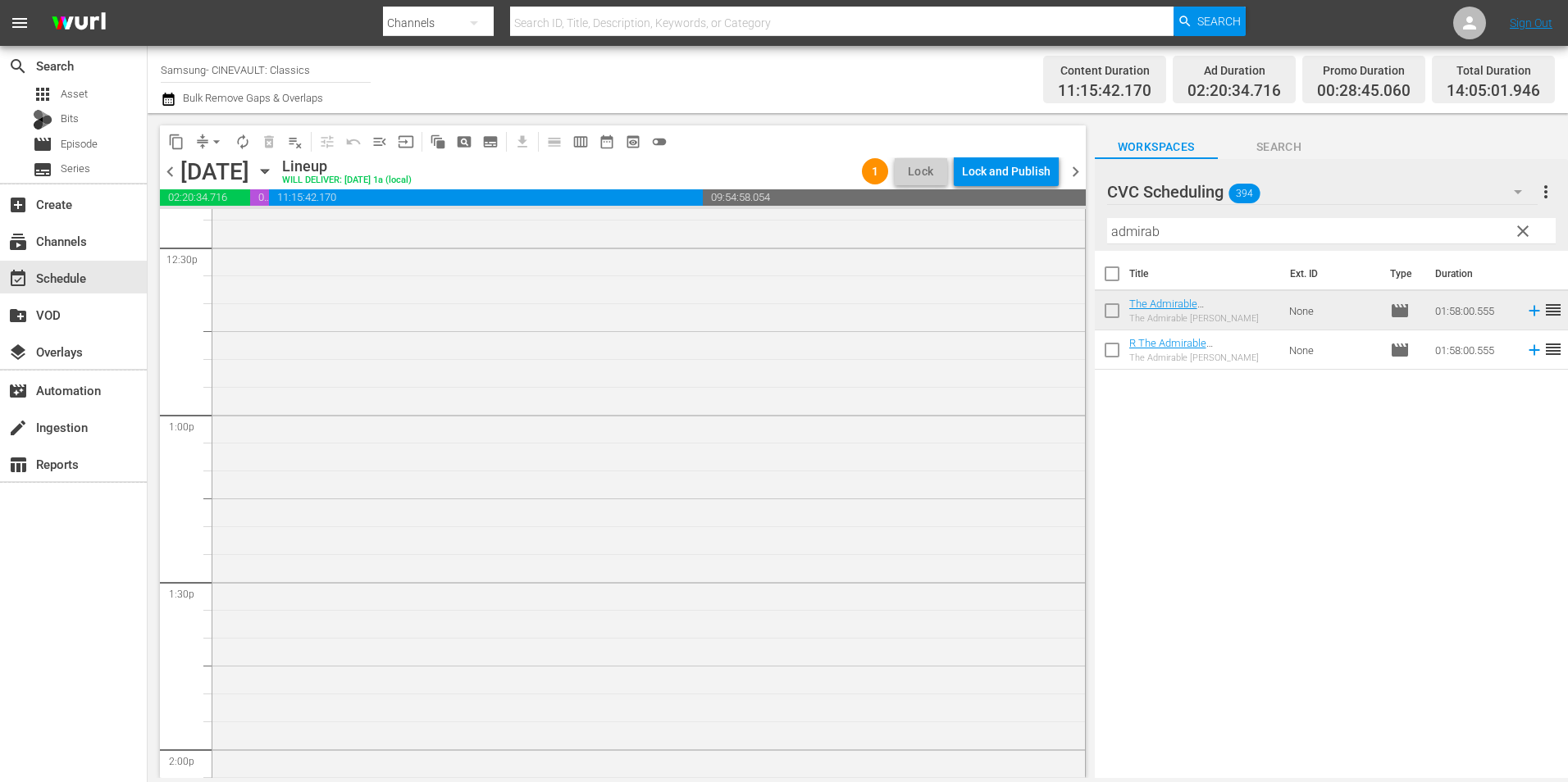
scroll to position [4427, 0]
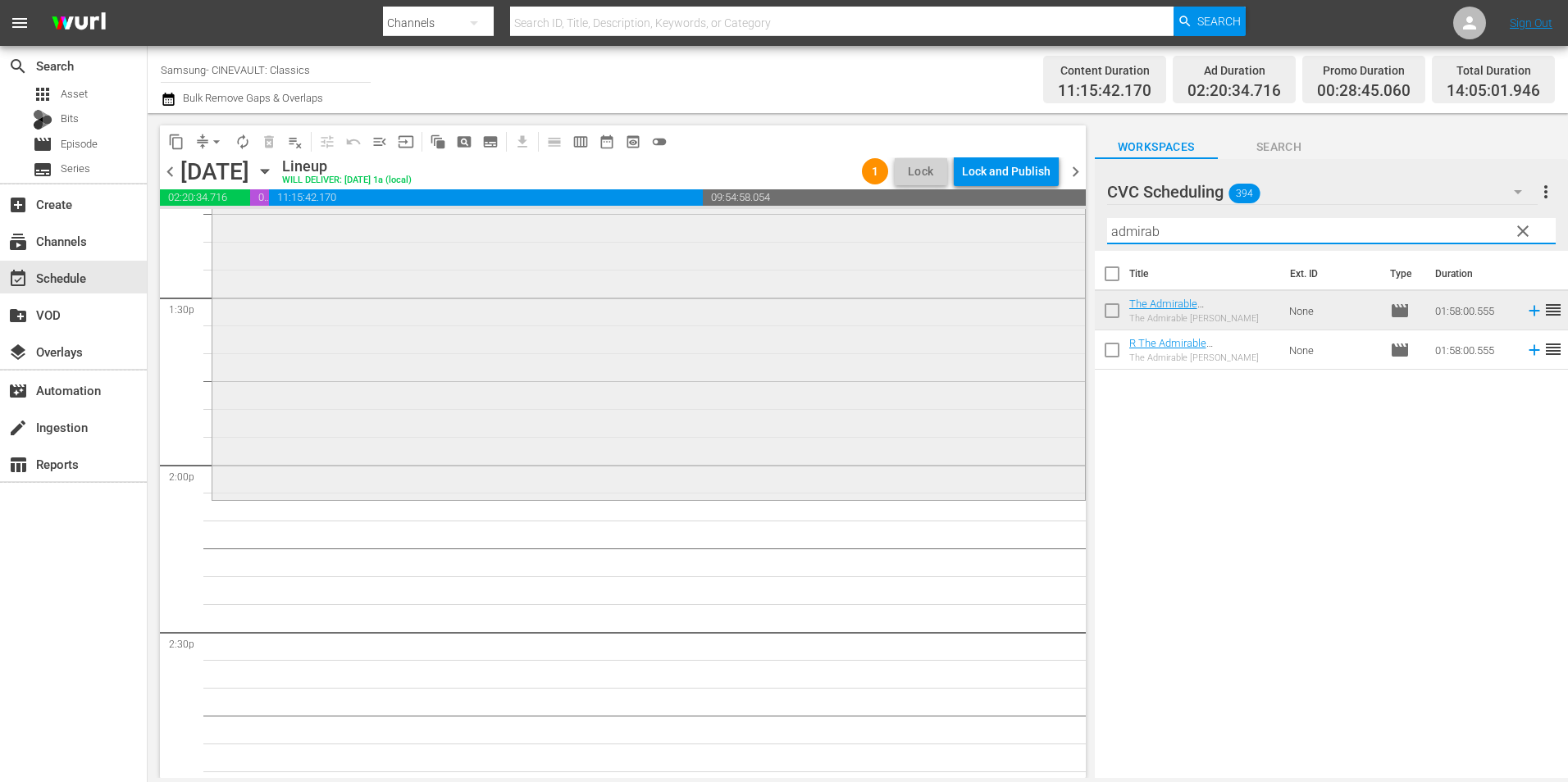
drag, startPoint x: 1210, startPoint y: 233, endPoint x: 658, endPoint y: 239, distance: 552.0
click at [658, 239] on div "content_copy compress arrow_drop_down autorenew_outlined delete_forever_outline…" at bounding box center [858, 446] width 1420 height 665
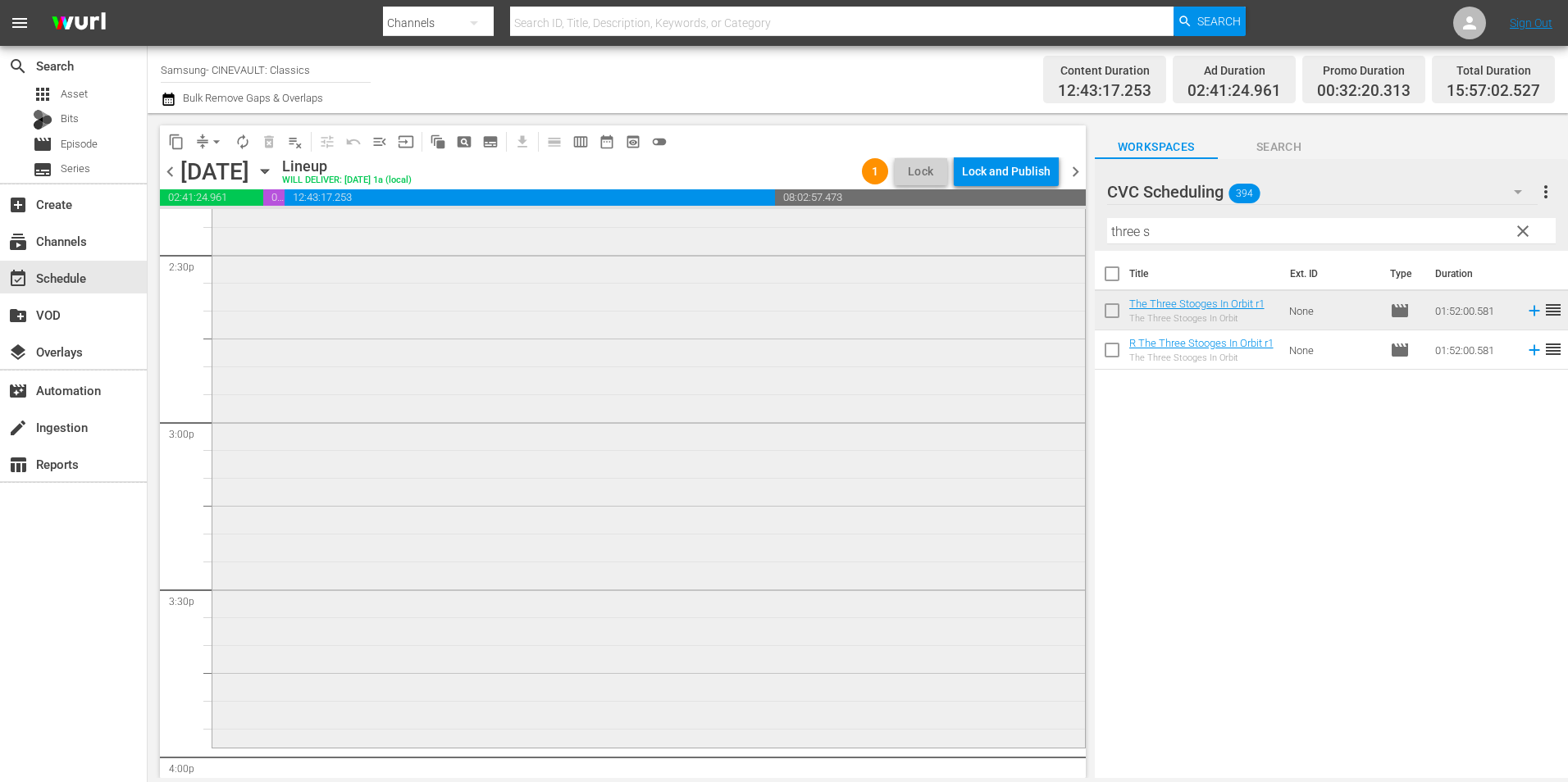
scroll to position [4919, 0]
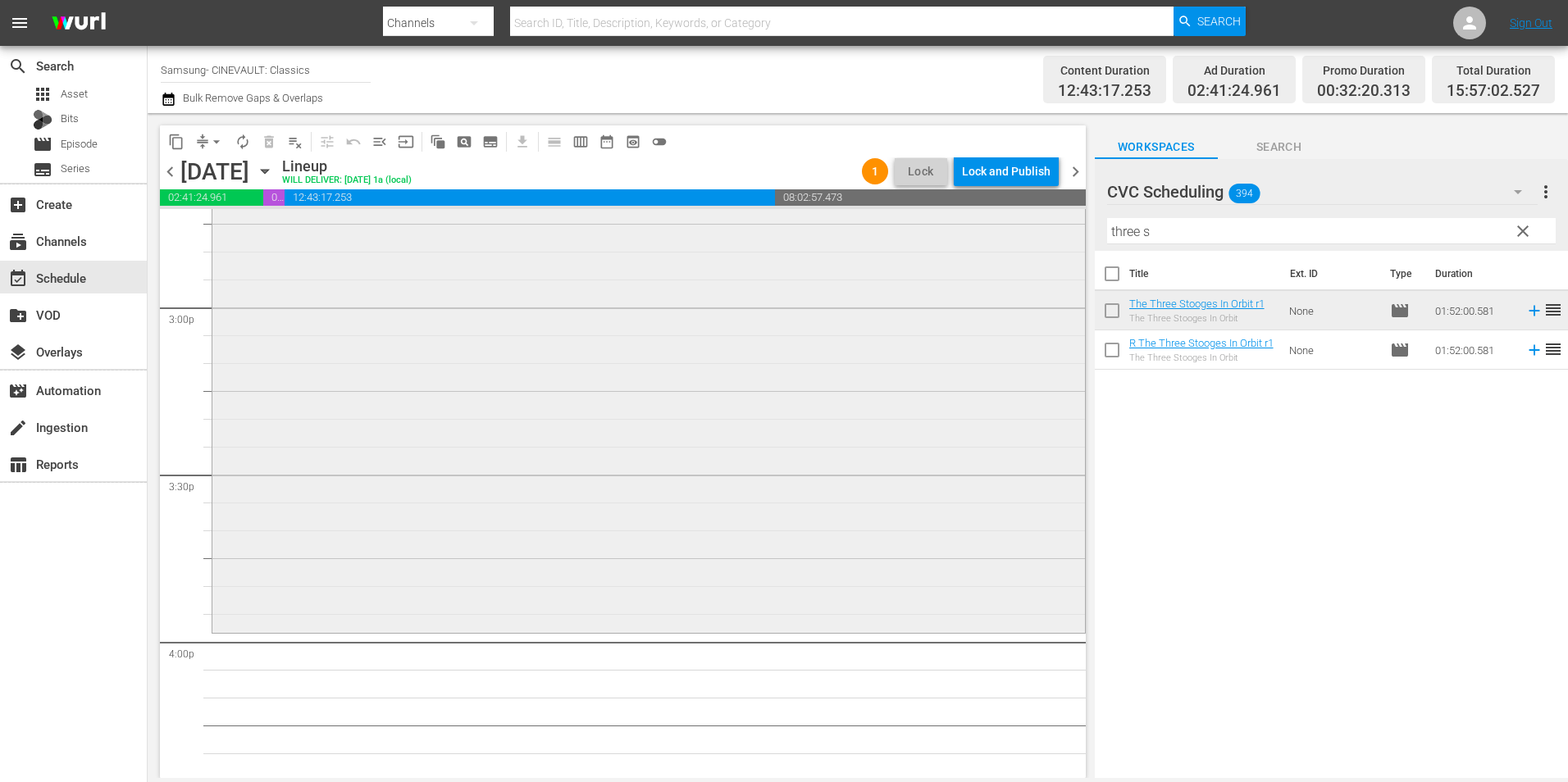
drag, startPoint x: 1160, startPoint y: 233, endPoint x: 917, endPoint y: 276, distance: 246.8
click at [917, 276] on div "content_copy compress arrow_drop_down autorenew_outlined delete_forever_outline…" at bounding box center [858, 446] width 1420 height 665
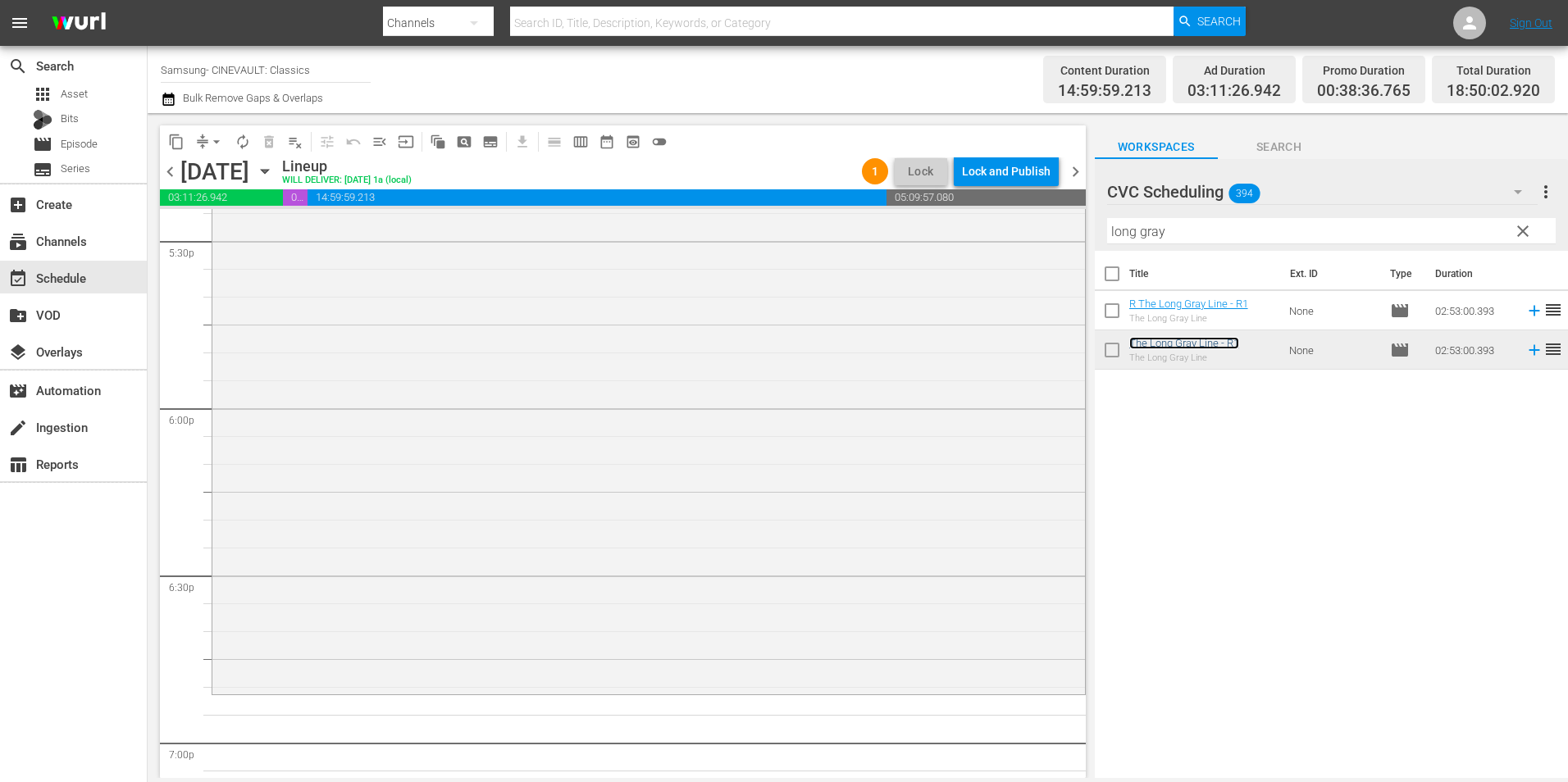
scroll to position [5985, 0]
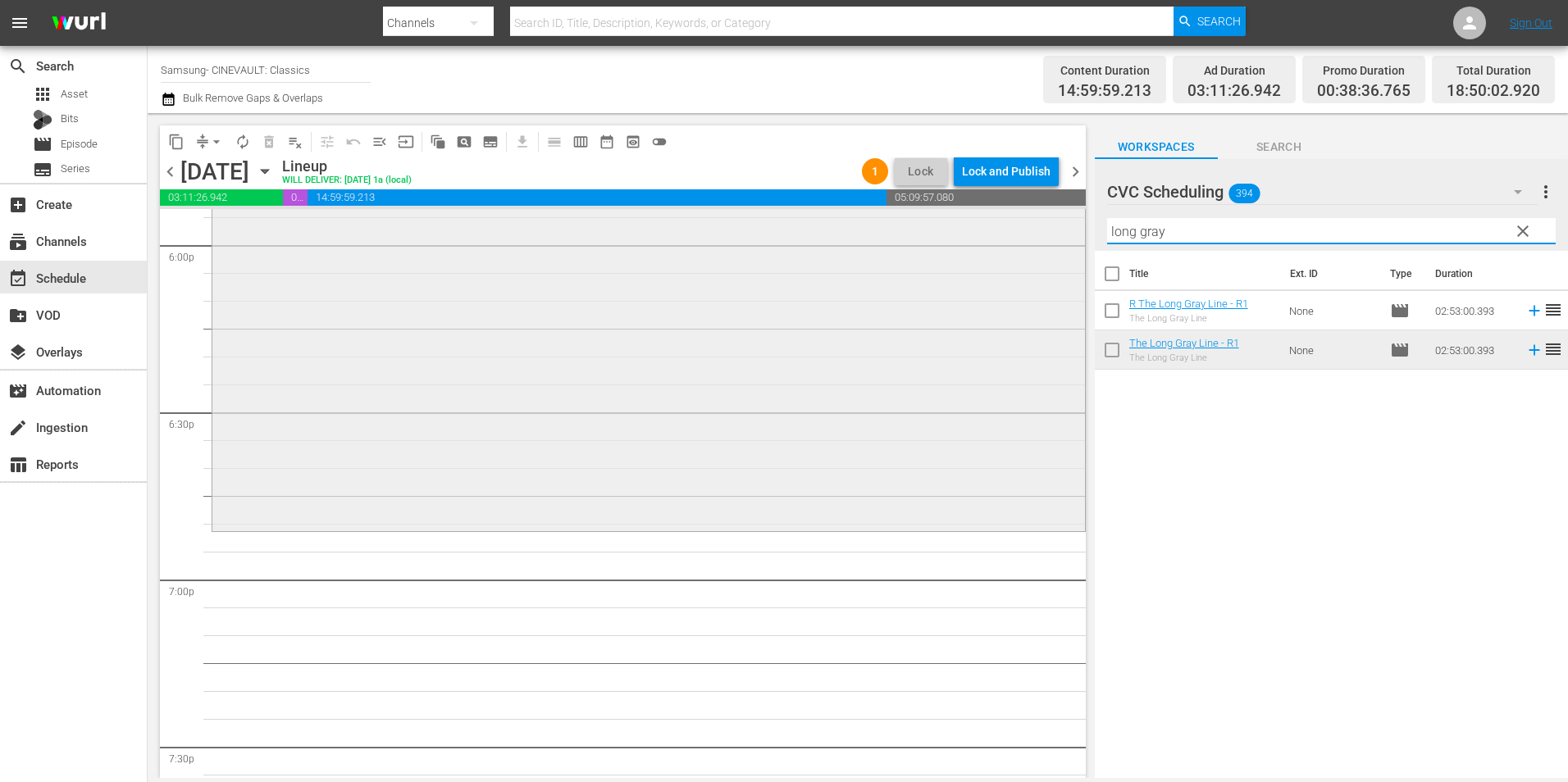
drag, startPoint x: 1143, startPoint y: 238, endPoint x: 921, endPoint y: 247, distance: 222.2
click at [921, 247] on div "content_copy compress arrow_drop_down autorenew_outlined delete_forever_outline…" at bounding box center [858, 446] width 1420 height 665
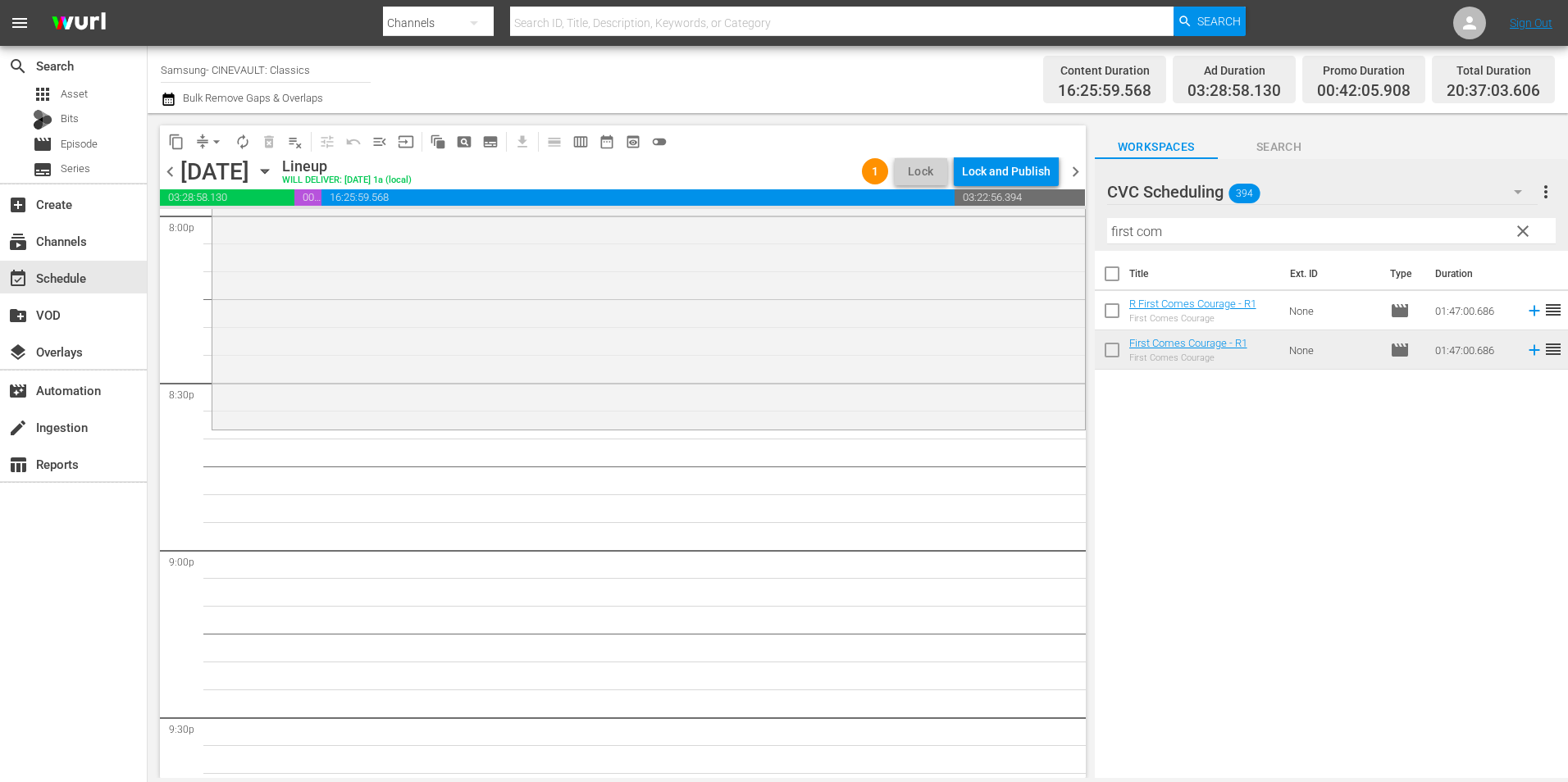
scroll to position [6723, 0]
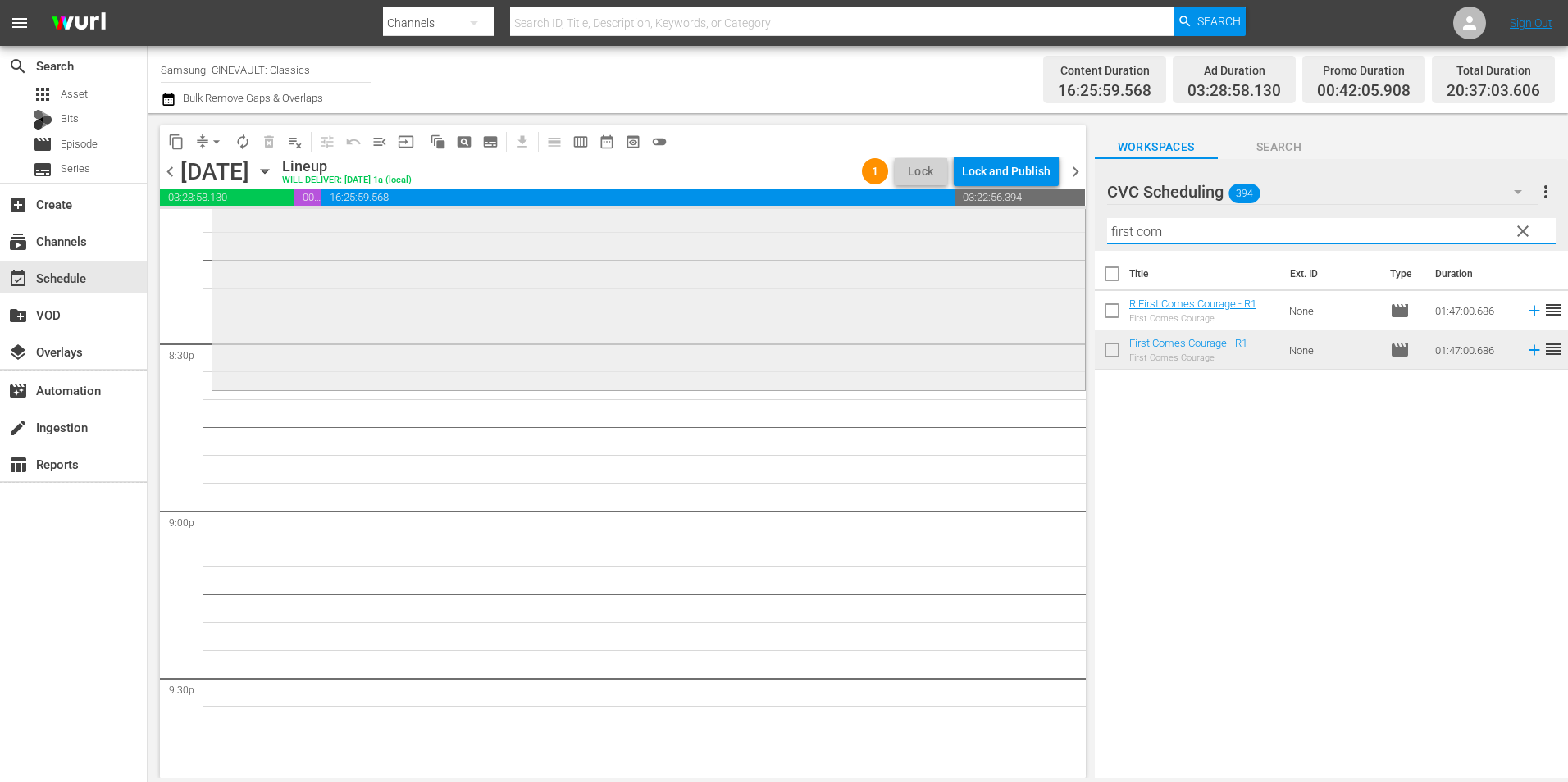
drag, startPoint x: 1225, startPoint y: 226, endPoint x: 956, endPoint y: 246, distance: 269.7
click at [956, 246] on div "content_copy compress arrow_drop_down autorenew_outlined delete_forever_outline…" at bounding box center [858, 446] width 1420 height 665
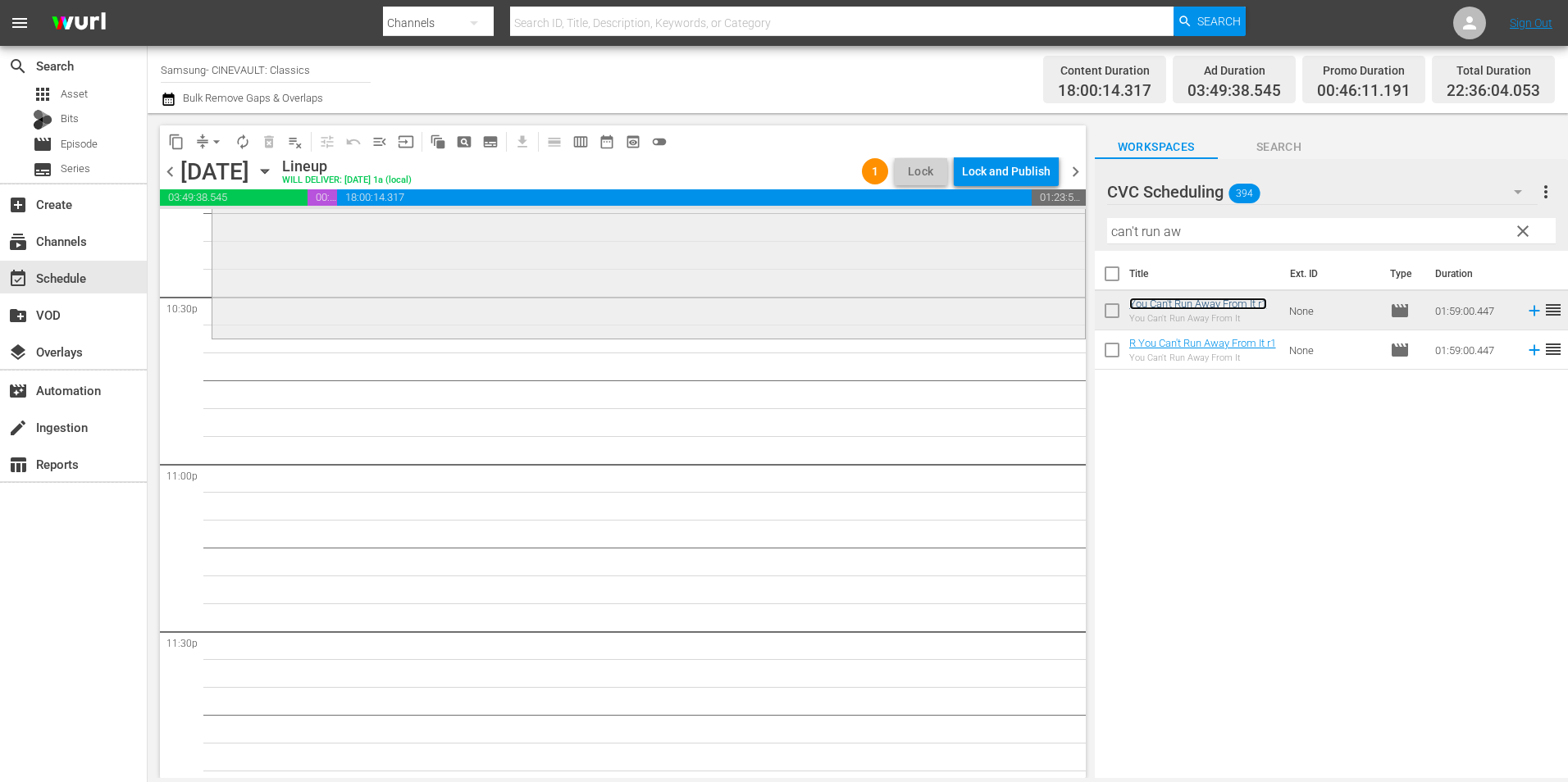
scroll to position [7459, 0]
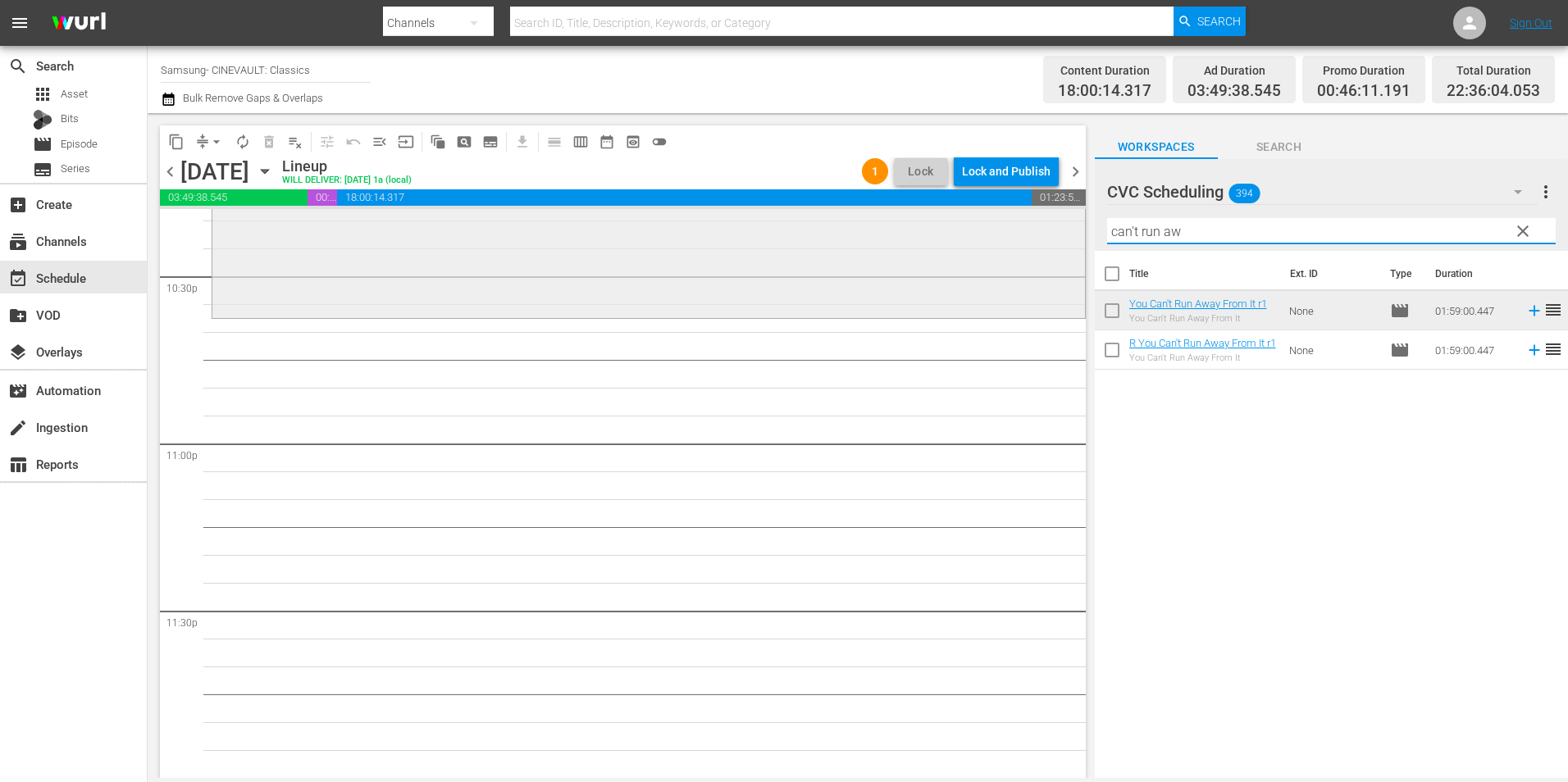
drag, startPoint x: 1212, startPoint y: 232, endPoint x: 1031, endPoint y: 241, distance: 181.2
click at [1031, 241] on div "content_copy compress arrow_drop_down autorenew_outlined delete_forever_outline…" at bounding box center [858, 446] width 1420 height 665
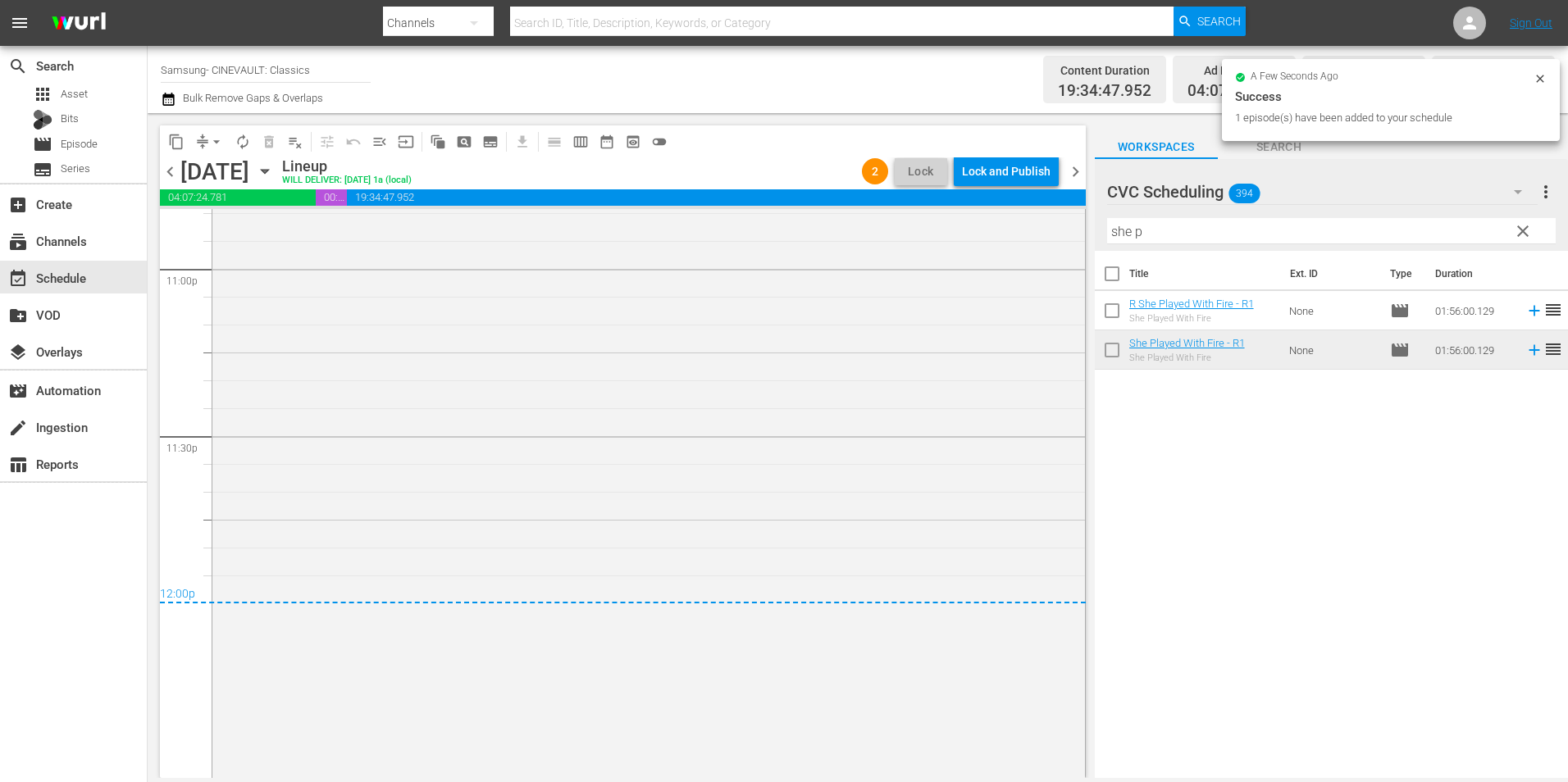
scroll to position [7646, 0]
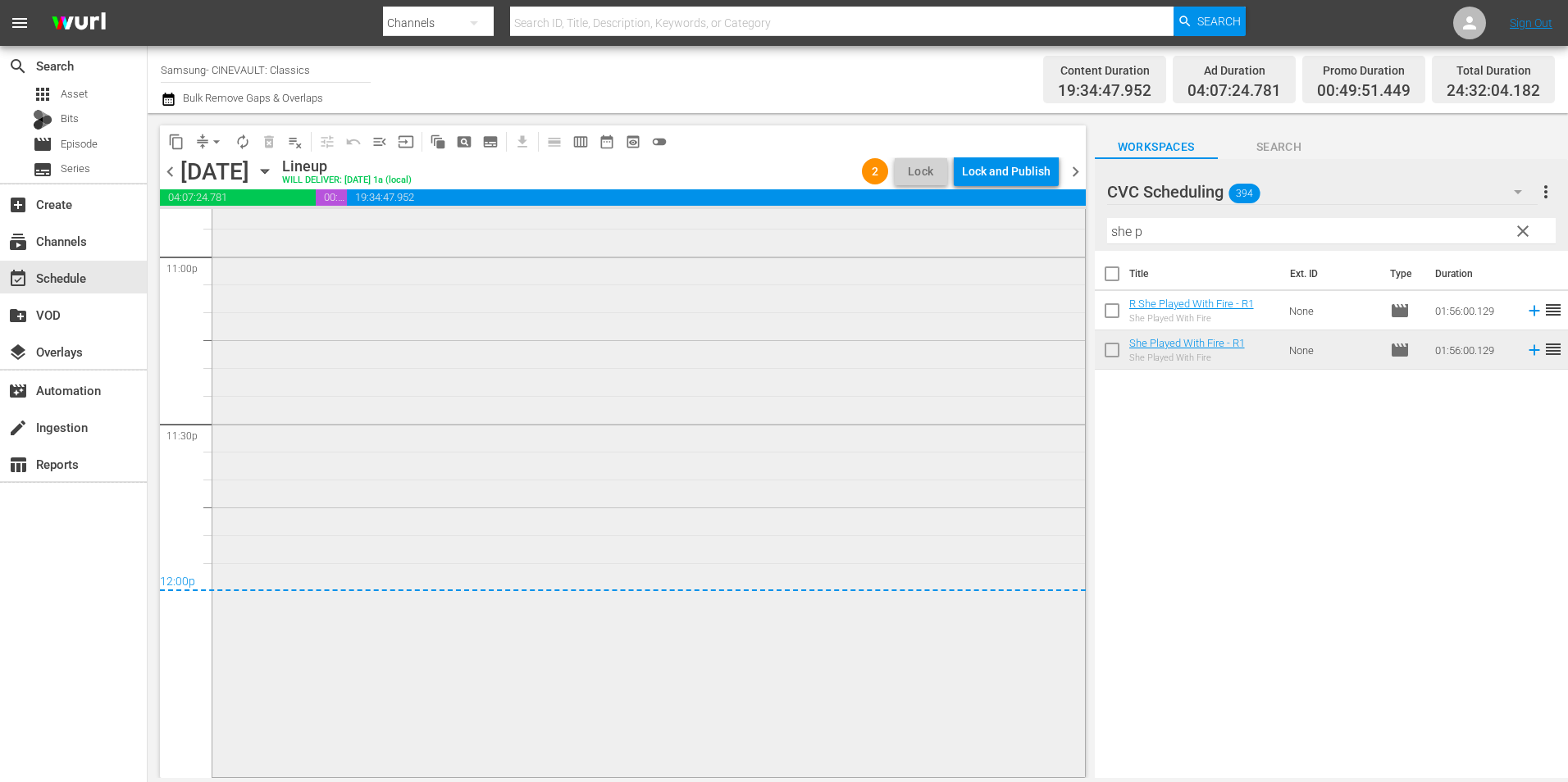
click at [675, 462] on div "She Played With Fire - R1 1 reorder" at bounding box center [648, 454] width 872 height 642
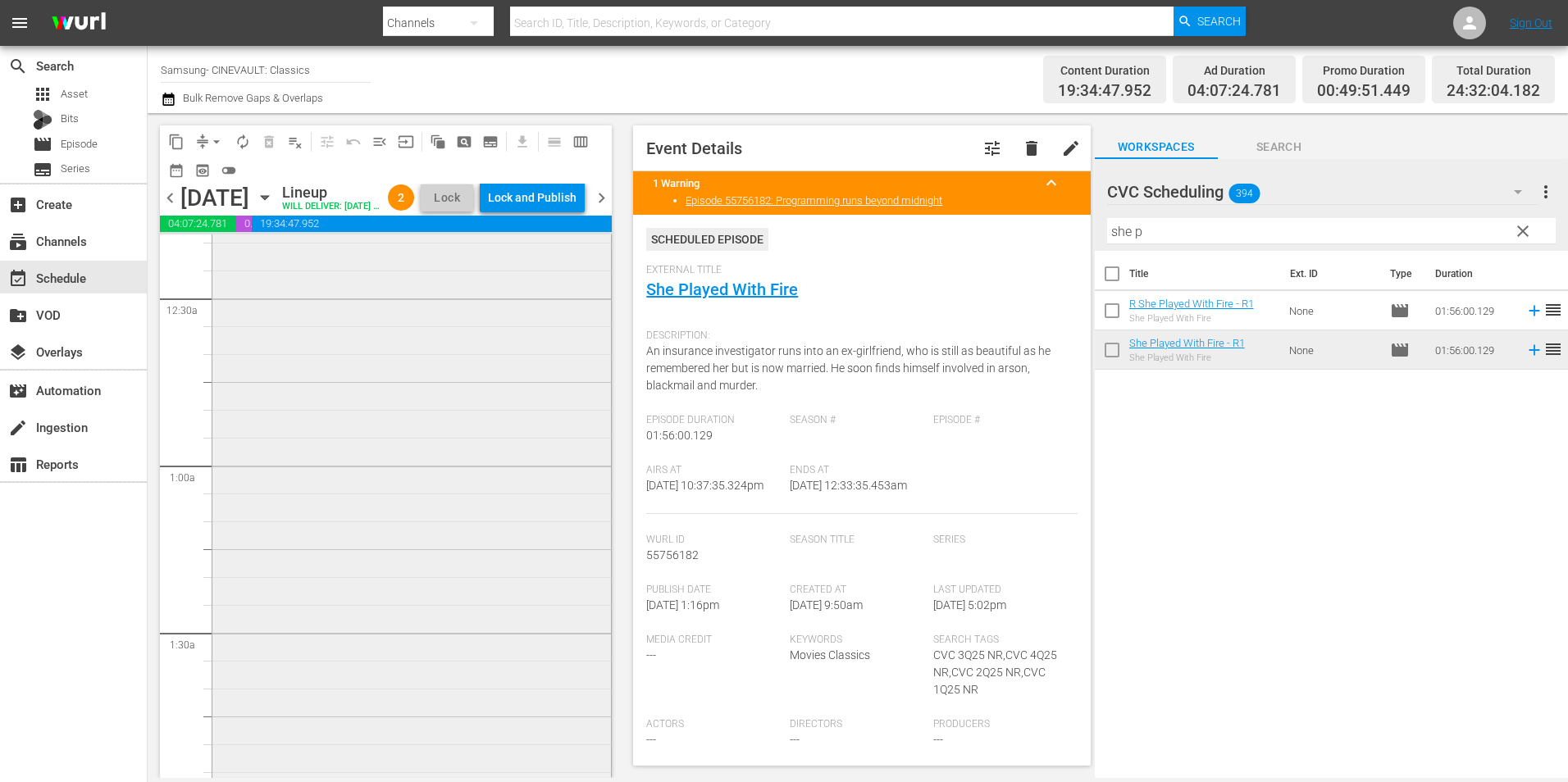
scroll to position [0, 0]
click at [508, 361] on div "Tight Spot - R1 reorder" at bounding box center [411, 579] width 398 height 670
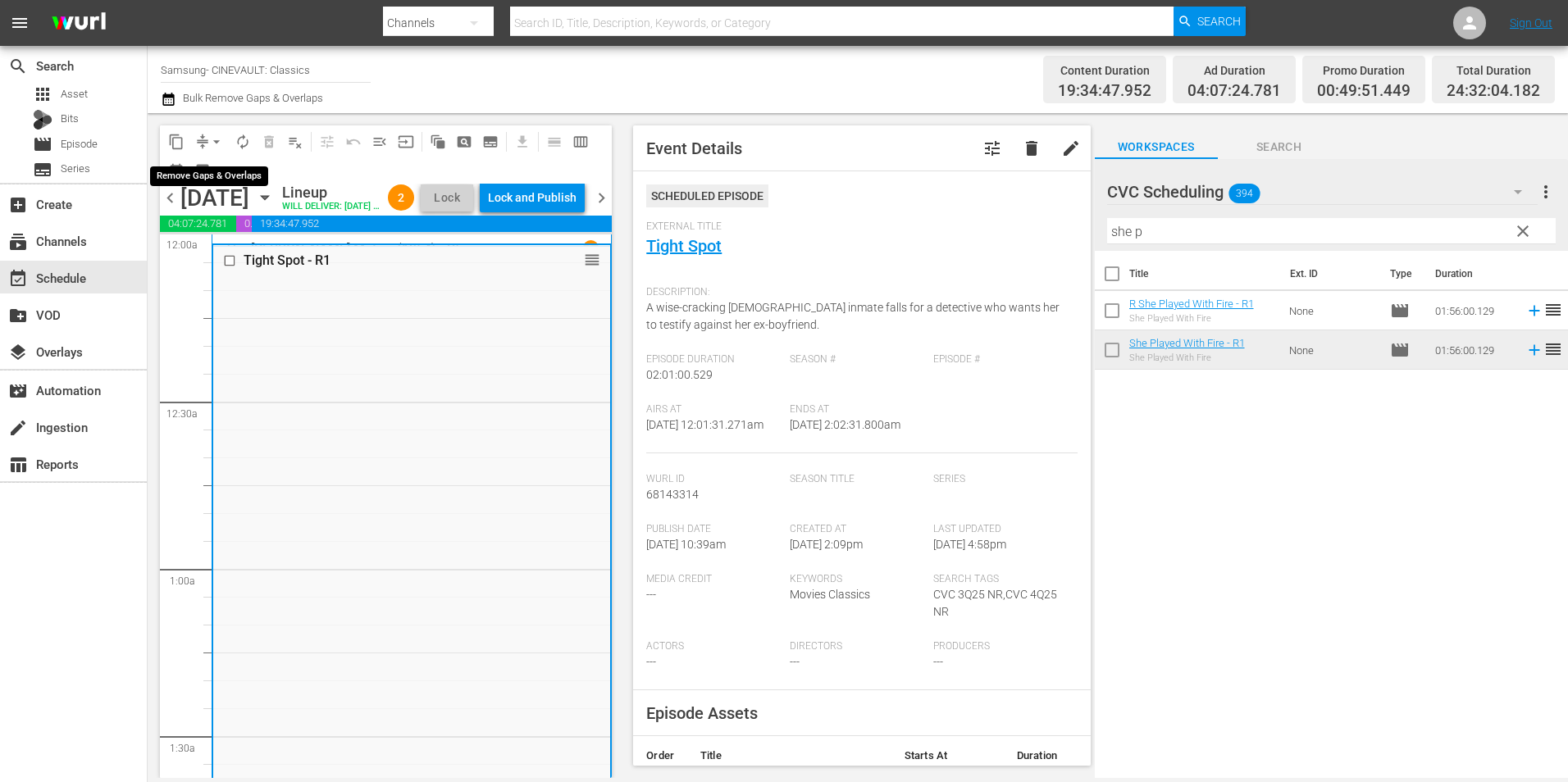
click at [211, 149] on span "arrow_drop_down" at bounding box center [216, 142] width 16 height 16
click at [242, 176] on li "Align to Midnight" at bounding box center [217, 175] width 173 height 27
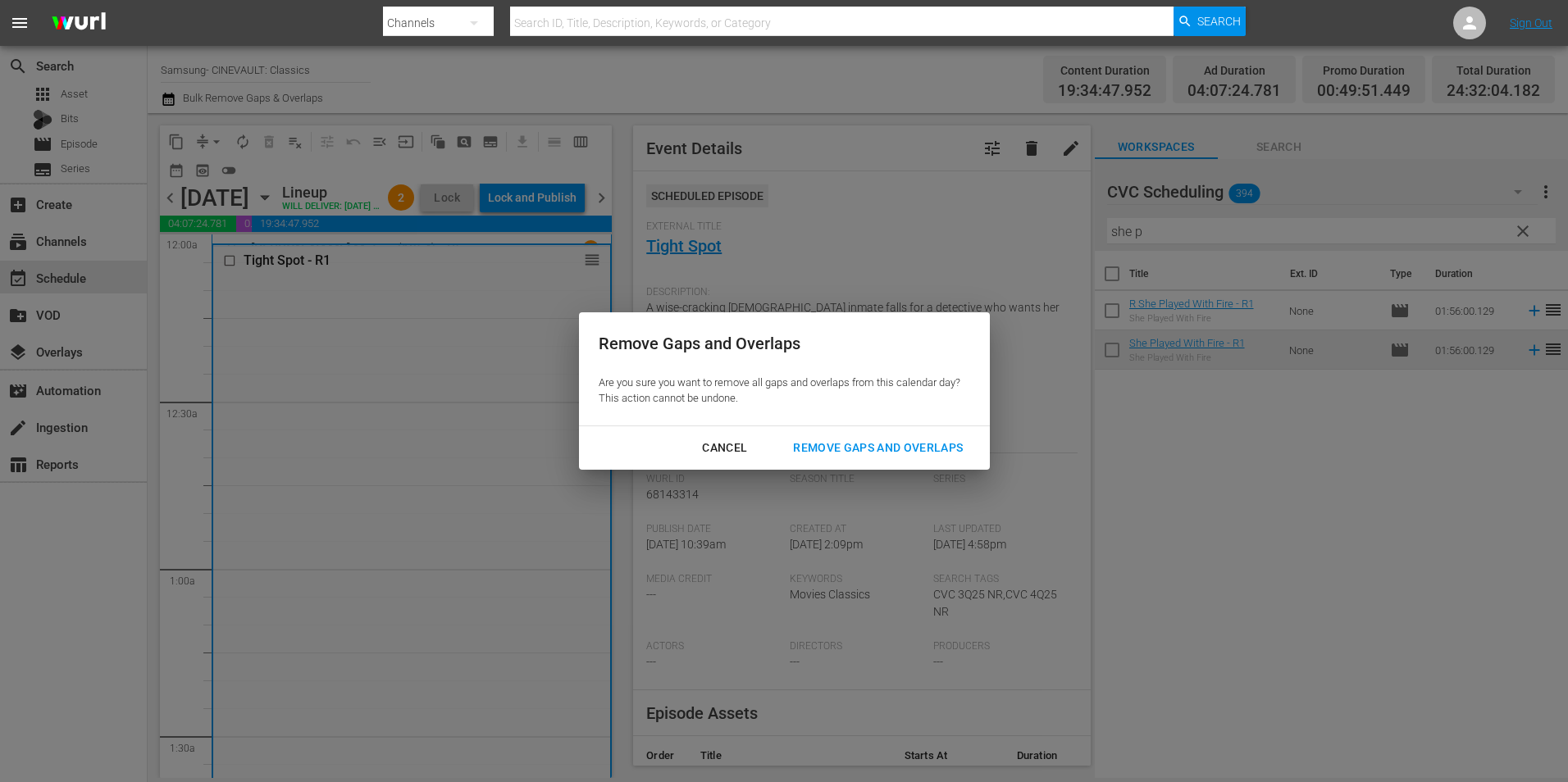
click at [850, 447] on div "Remove Gaps and Overlaps" at bounding box center [878, 448] width 196 height 21
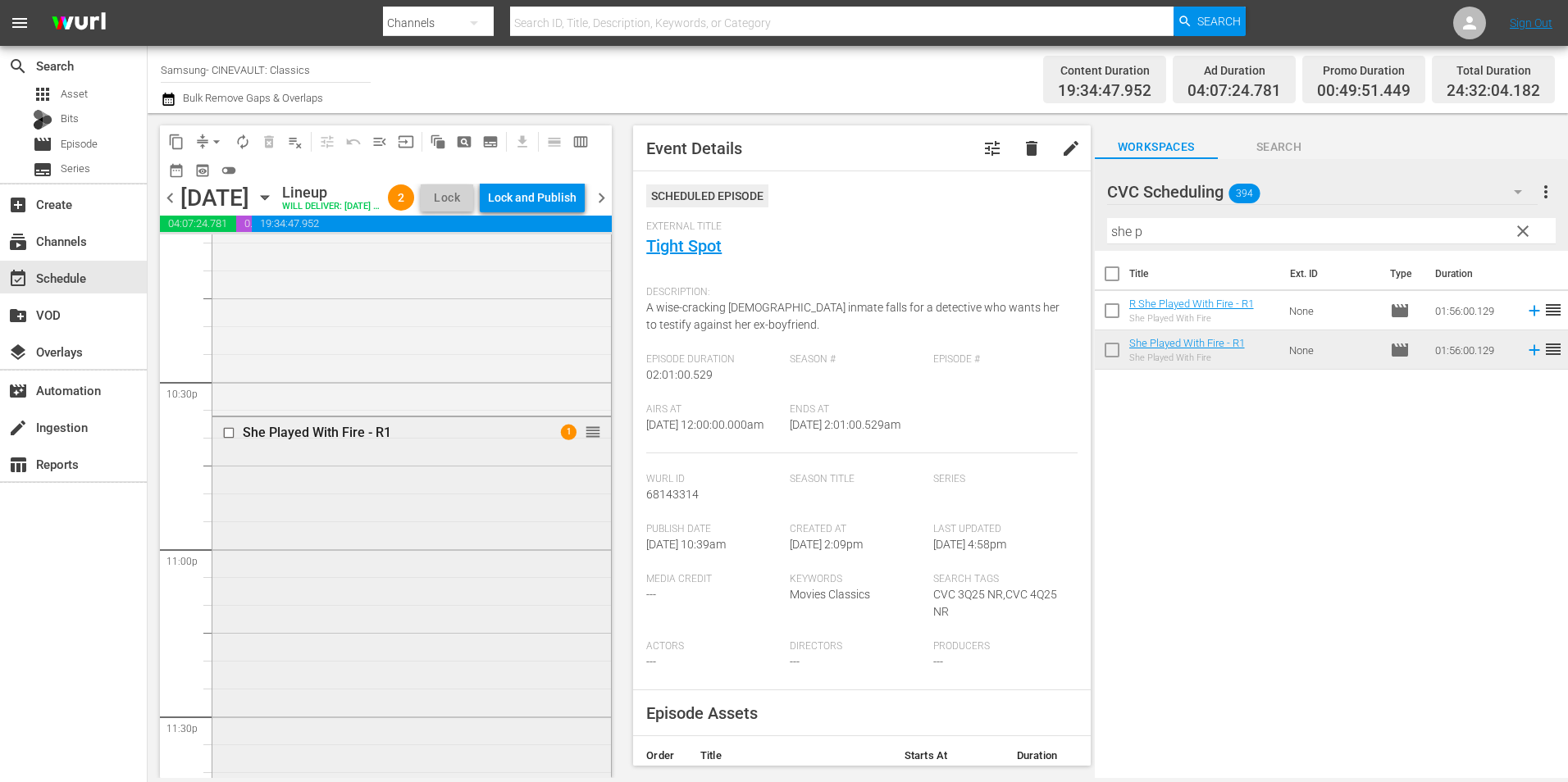
scroll to position [7690, 0]
click at [549, 529] on div "She Played With Fire - R1 1 reorder" at bounding box center [411, 454] width 398 height 642
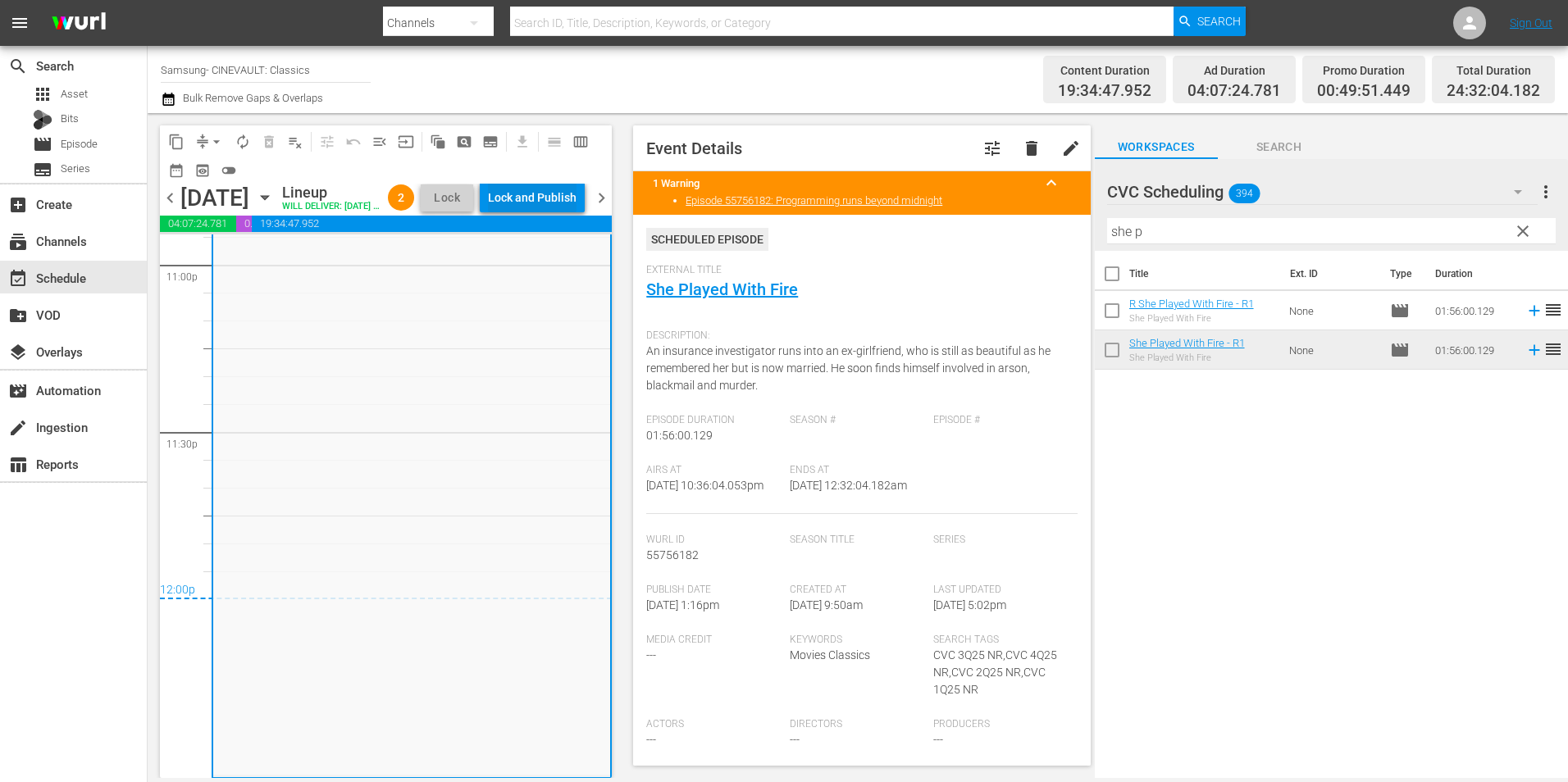
click at [559, 192] on div "Lock and Publish" at bounding box center [532, 197] width 88 height 29
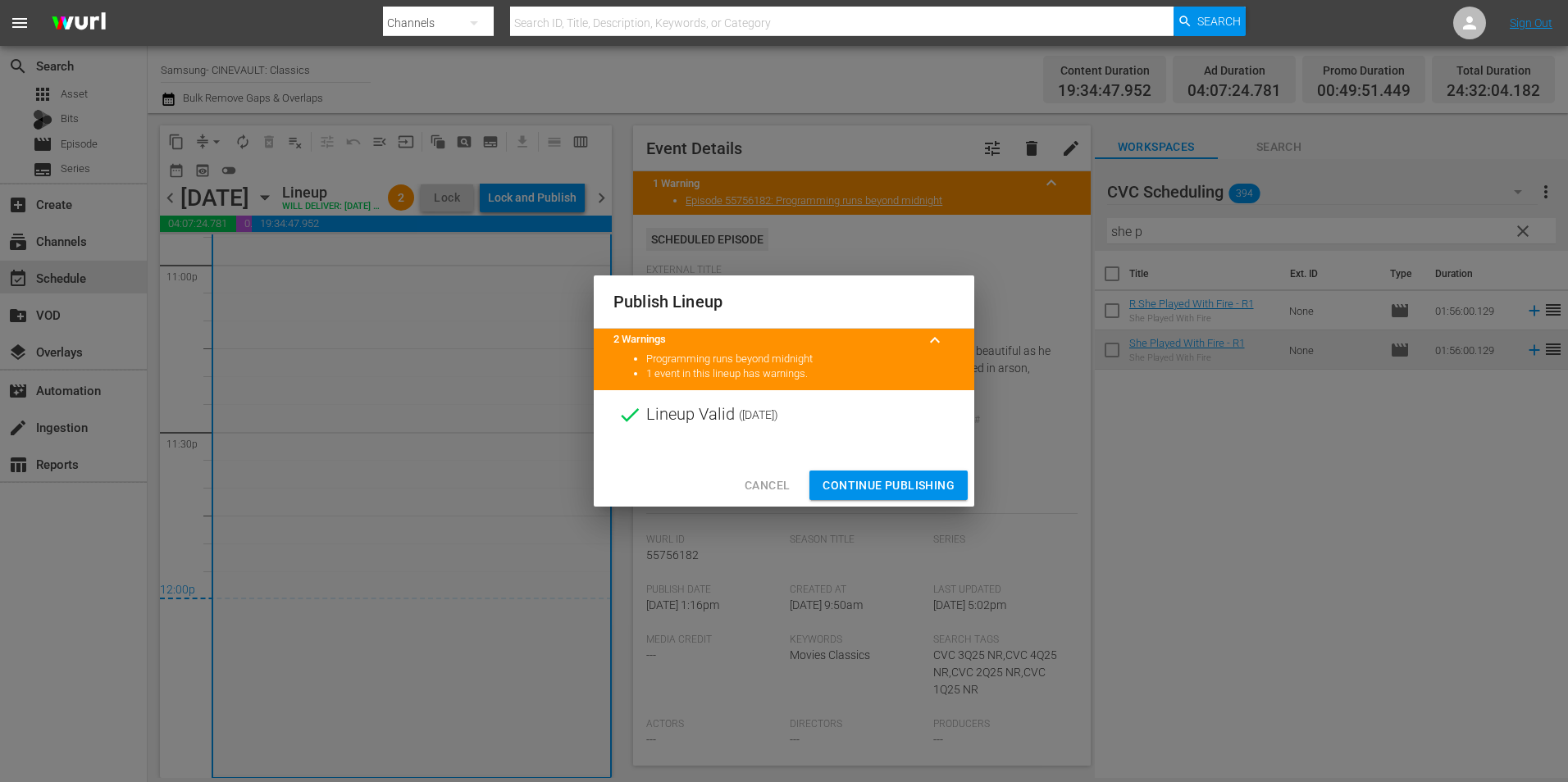
click at [881, 482] on span "Continue Publishing" at bounding box center [889, 486] width 132 height 21
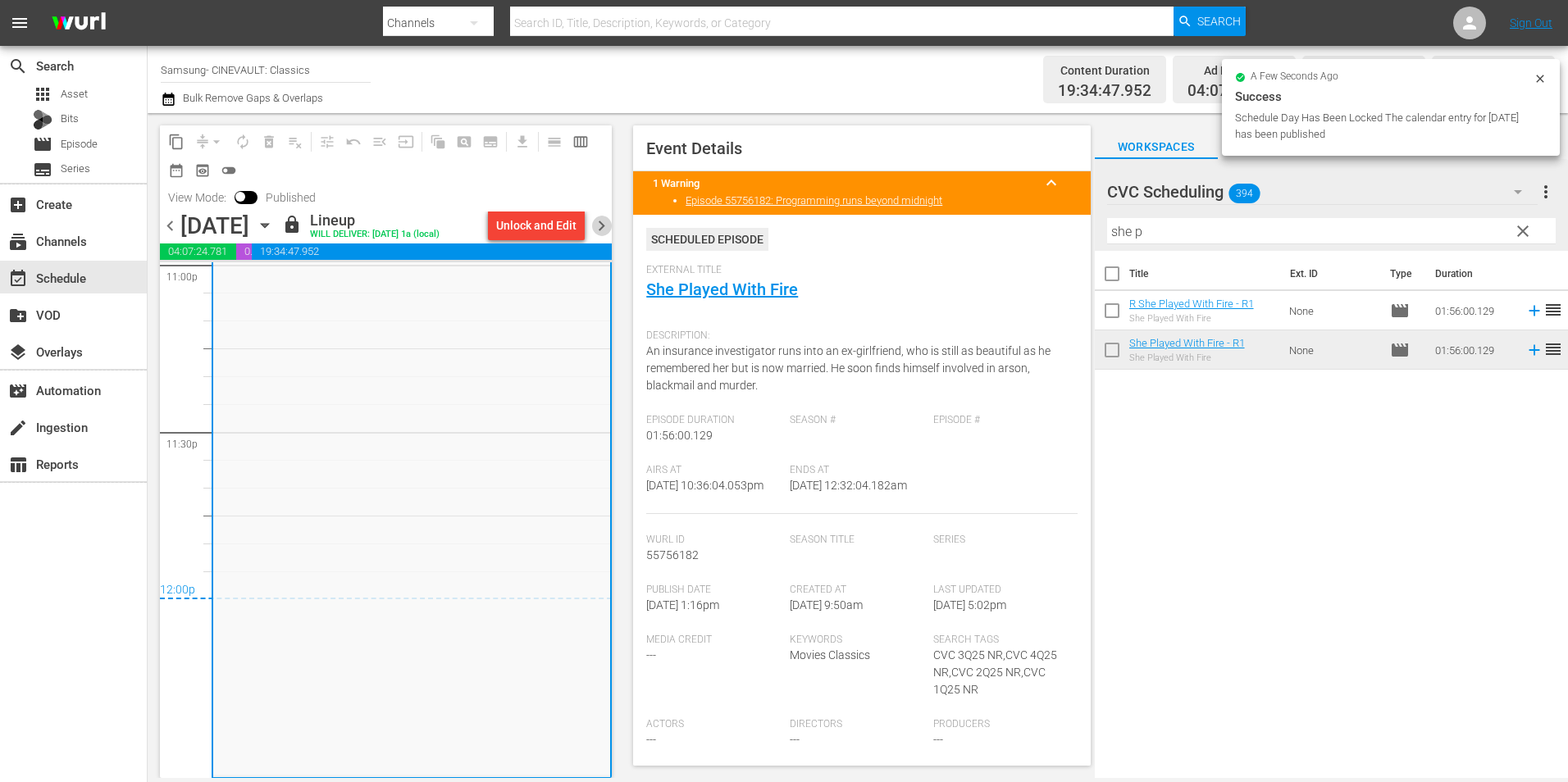
click at [602, 222] on span "chevron_right" at bounding box center [602, 226] width 21 height 21
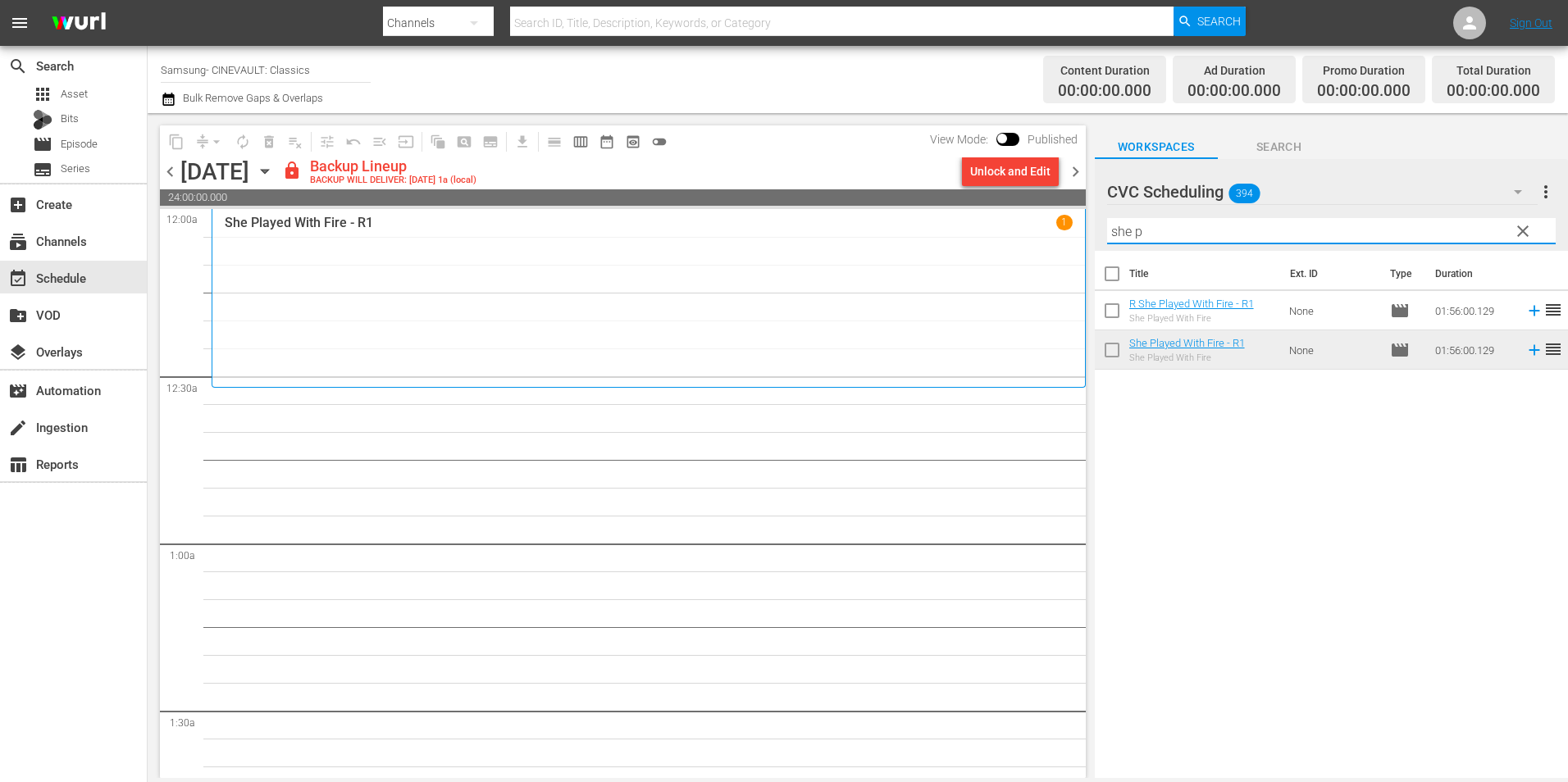
drag, startPoint x: 1182, startPoint y: 219, endPoint x: 1078, endPoint y: 233, distance: 104.9
click at [1078, 233] on div "content_copy compress arrow_drop_down autorenew_outlined delete_forever_outline…" at bounding box center [858, 446] width 1420 height 665
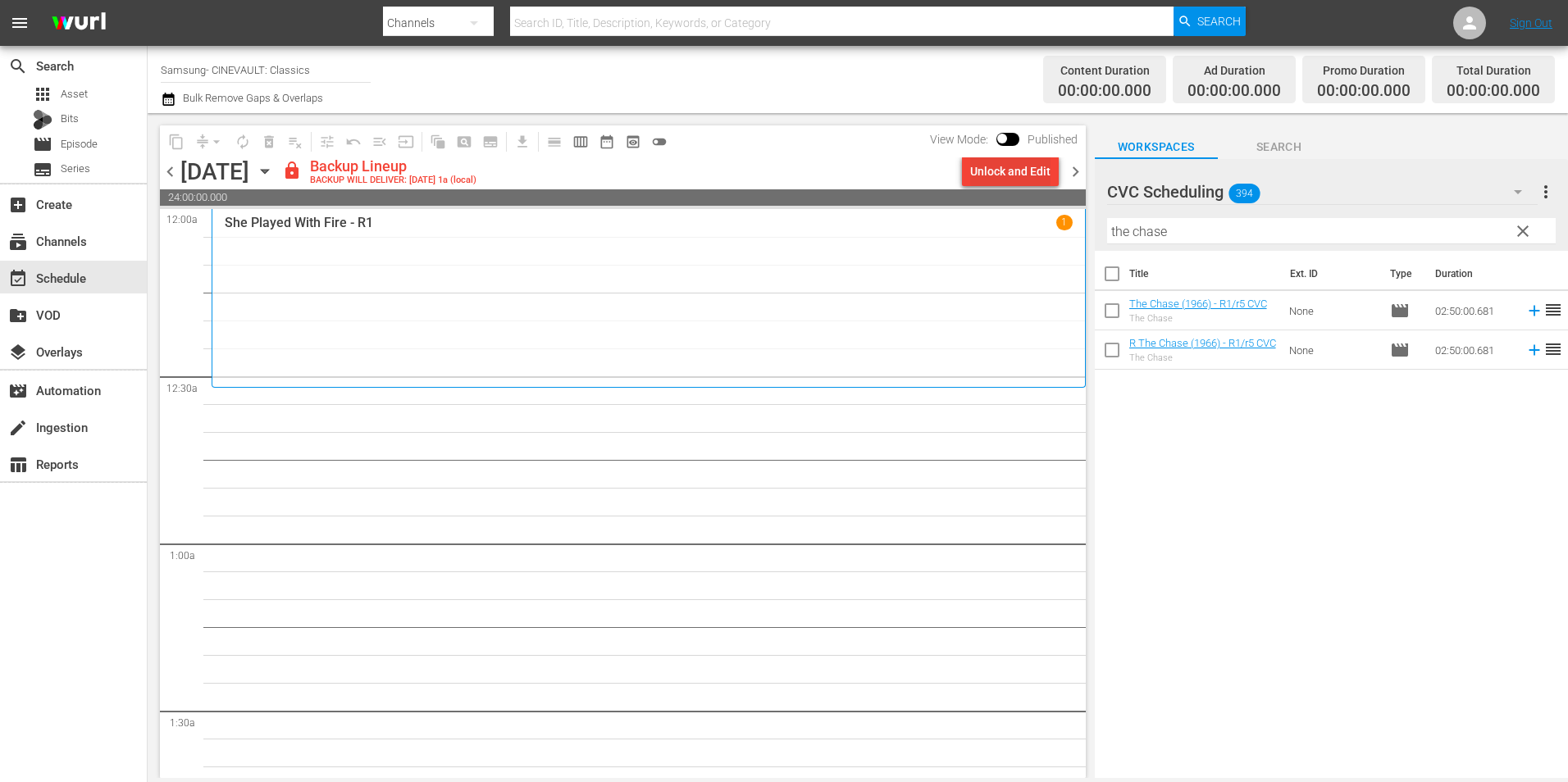
click at [996, 159] on div "Unlock and Edit" at bounding box center [1011, 171] width 81 height 29
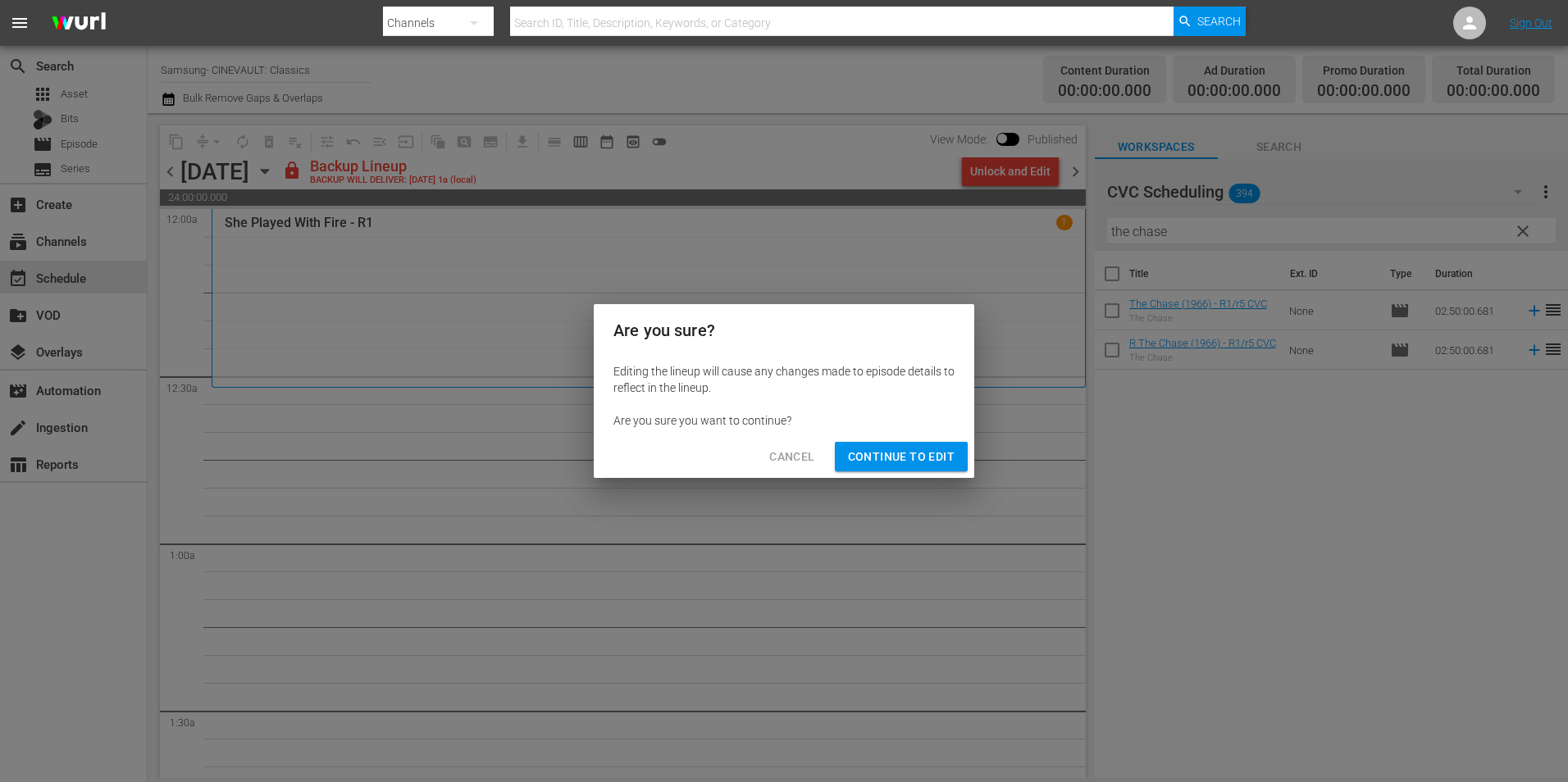
click at [916, 460] on span "Continue to Edit" at bounding box center [902, 458] width 106 height 21
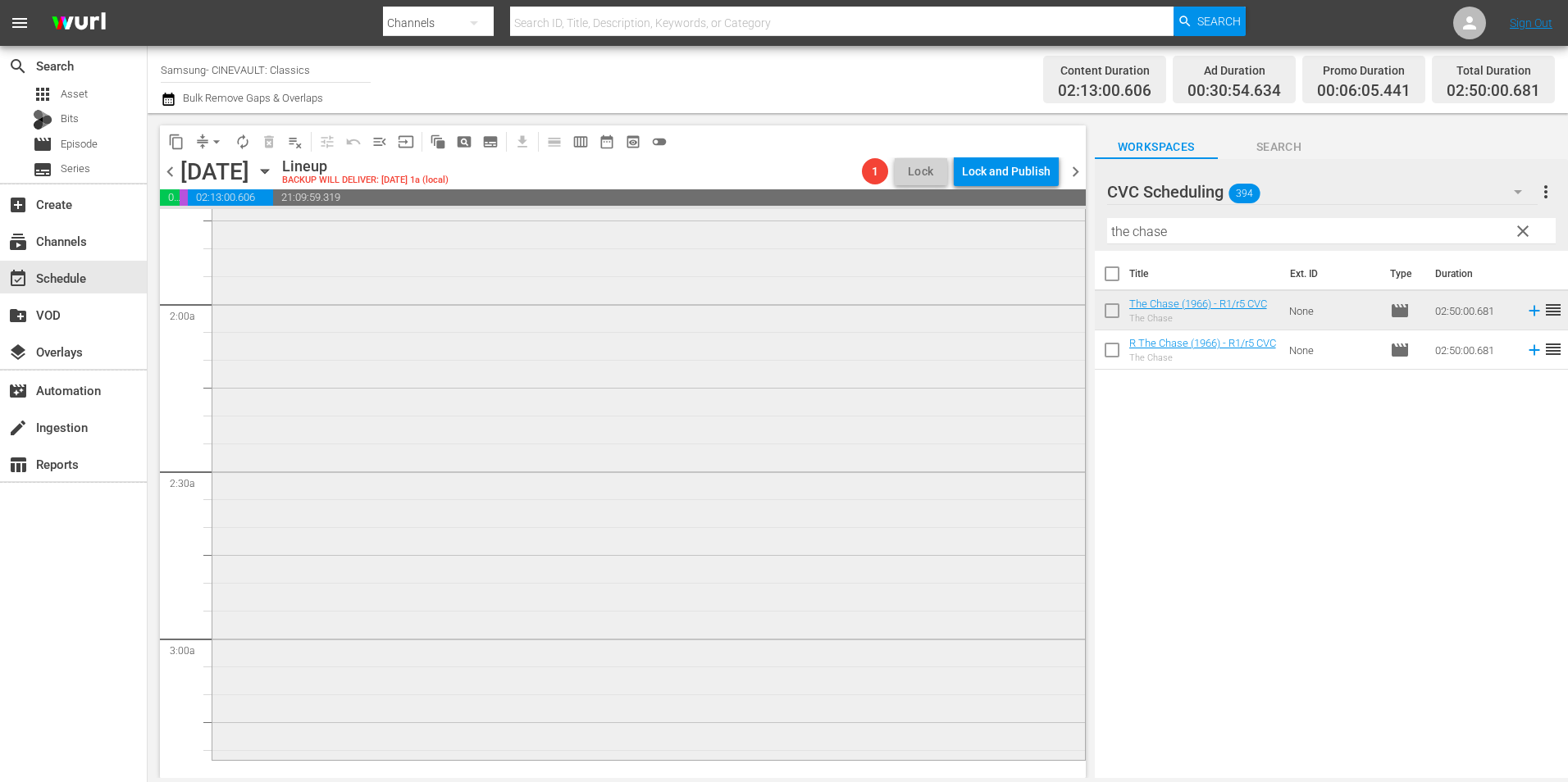
scroll to position [984, 0]
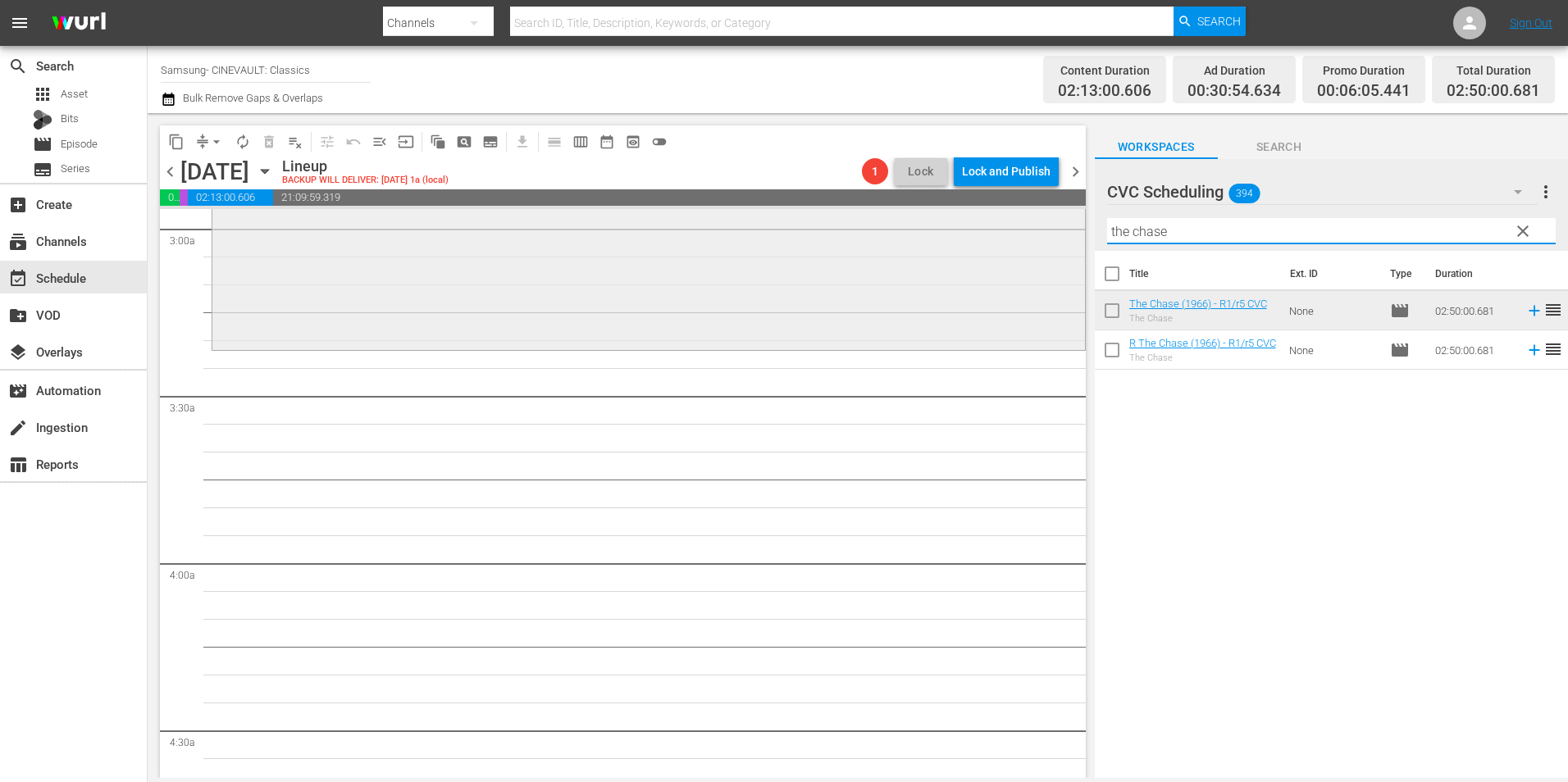
drag, startPoint x: 1129, startPoint y: 229, endPoint x: 1016, endPoint y: 241, distance: 113.6
click at [1016, 241] on div "content_copy compress arrow_drop_down autorenew_outlined delete_forever_outline…" at bounding box center [858, 446] width 1420 height 665
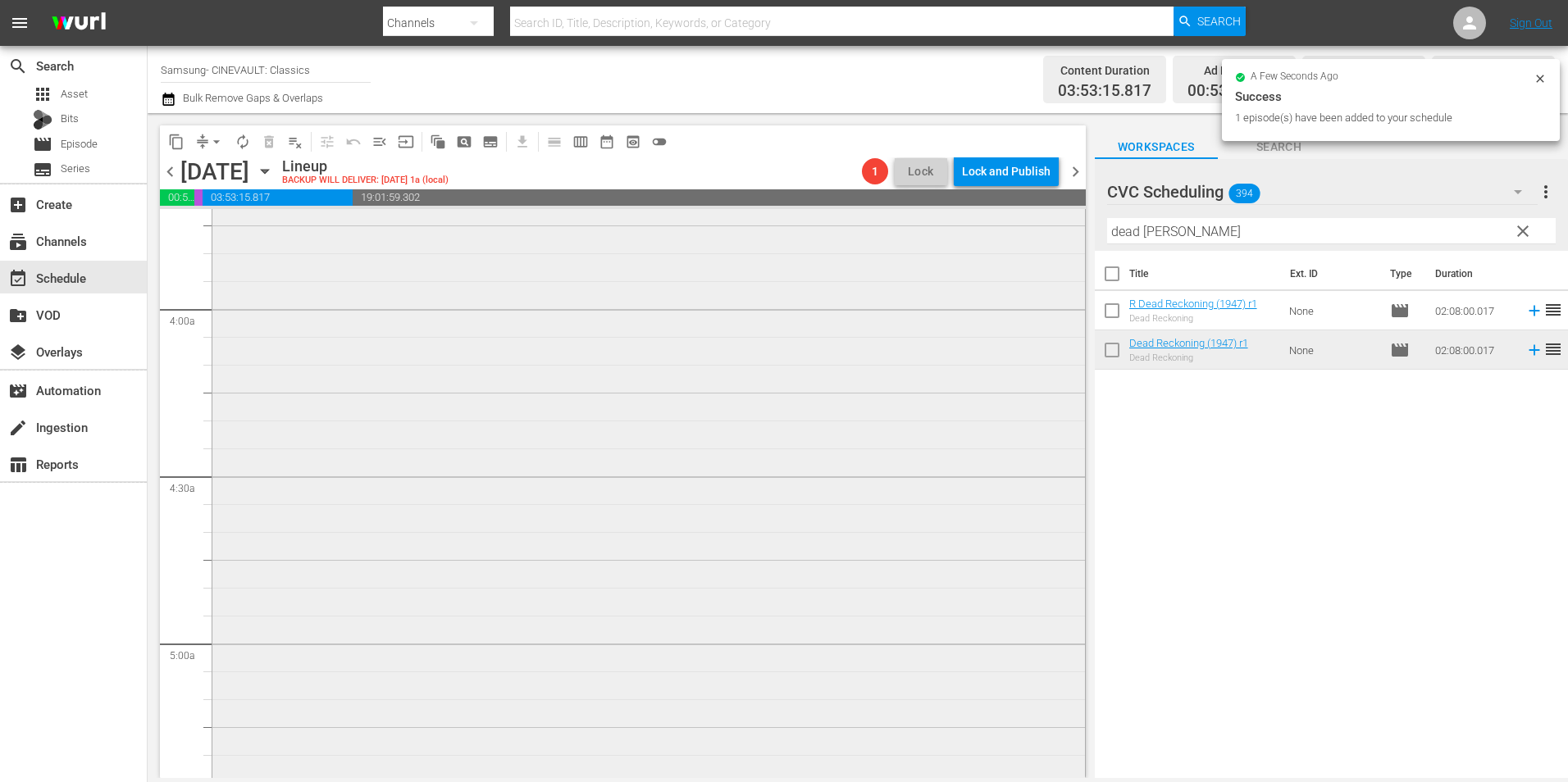
scroll to position [1476, 0]
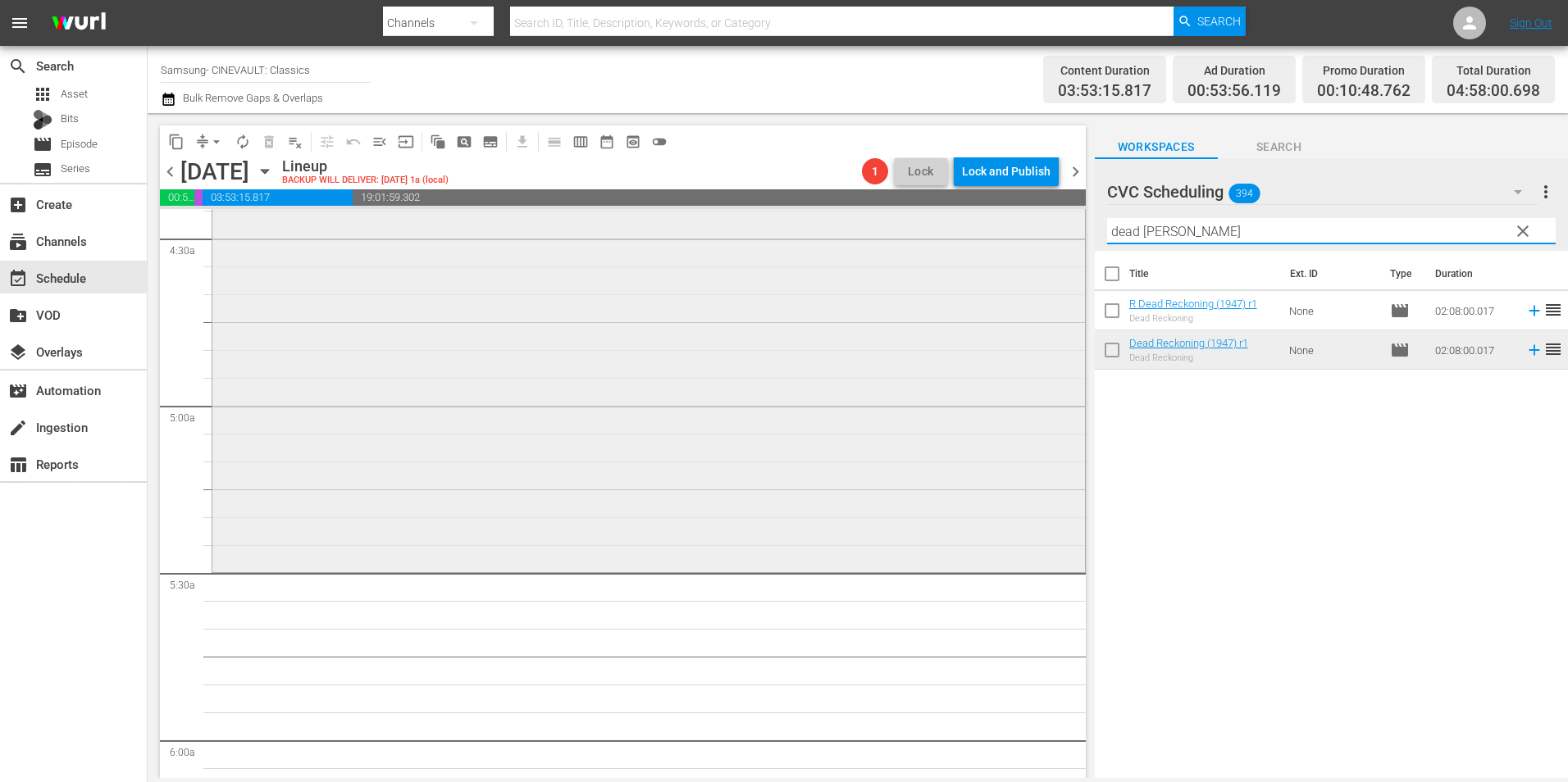
drag, startPoint x: 1125, startPoint y: 246, endPoint x: 977, endPoint y: 250, distance: 148.1
click at [977, 250] on div "content_copy compress arrow_drop_down autorenew_outlined delete_forever_outline…" at bounding box center [858, 446] width 1420 height 665
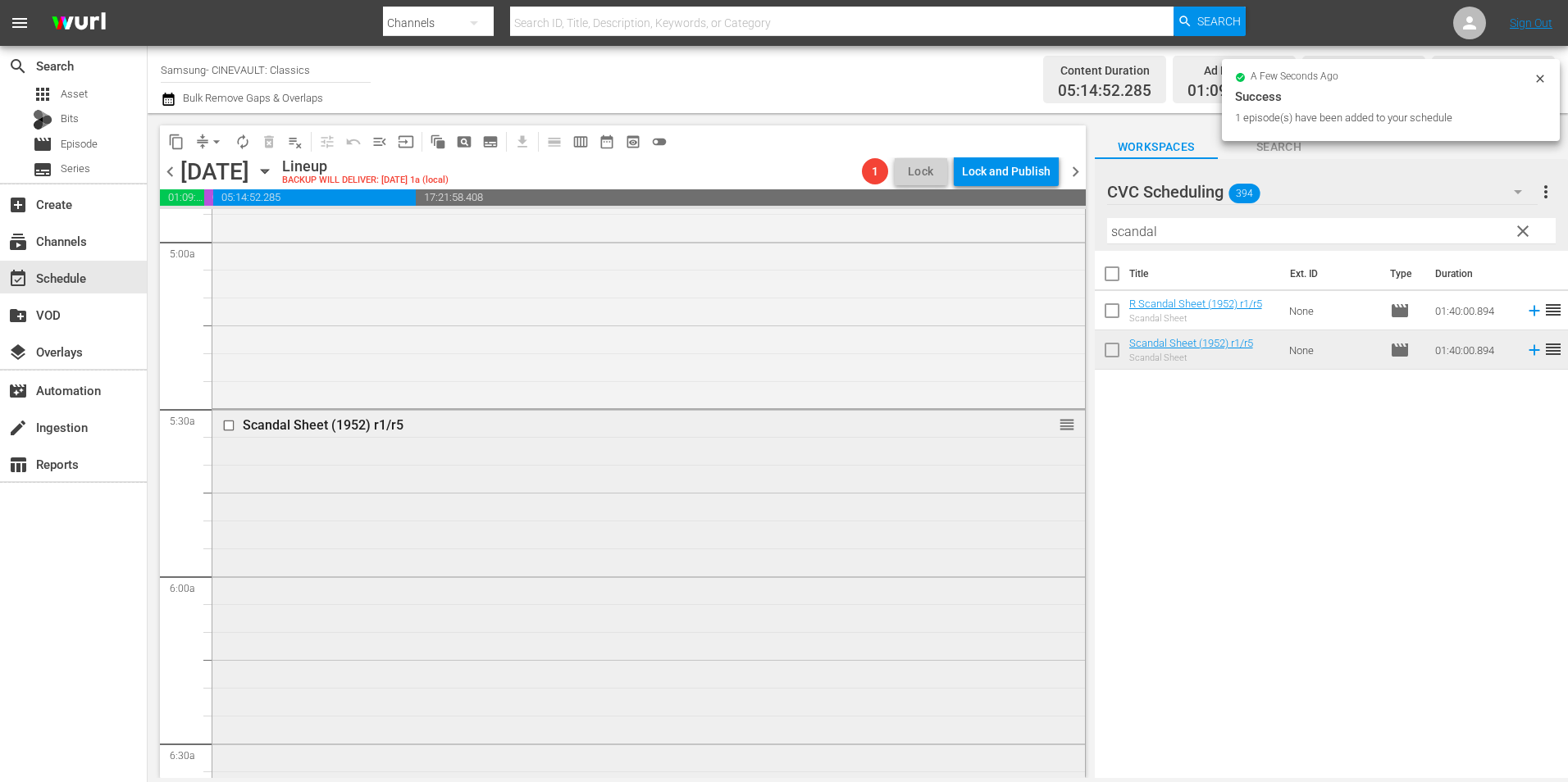
scroll to position [2214, 0]
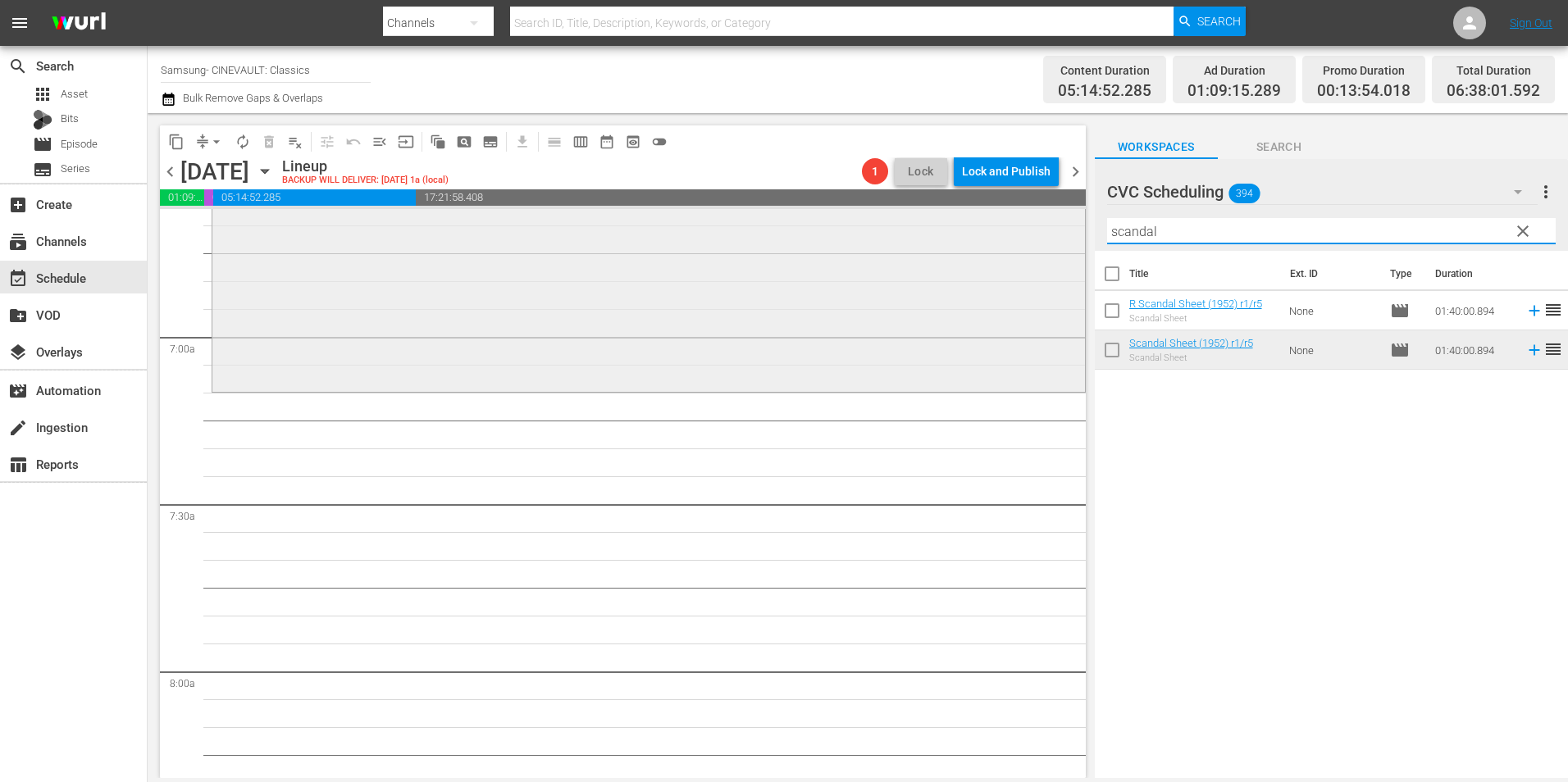
drag, startPoint x: 998, startPoint y: 227, endPoint x: 924, endPoint y: 226, distance: 74.0
click at [924, 226] on div "content_copy compress arrow_drop_down autorenew_outlined delete_forever_outline…" at bounding box center [858, 446] width 1420 height 665
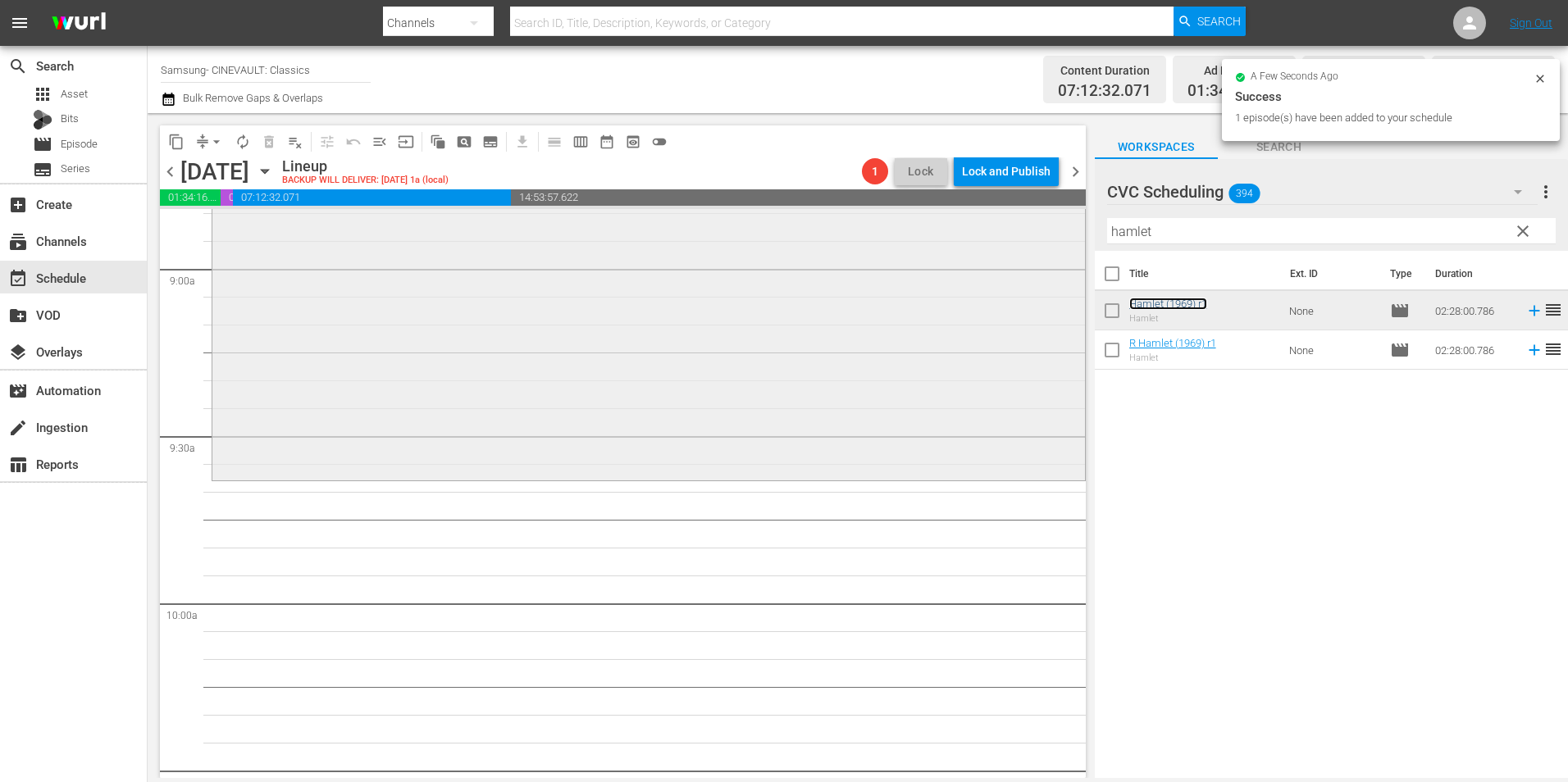
scroll to position [2951, 0]
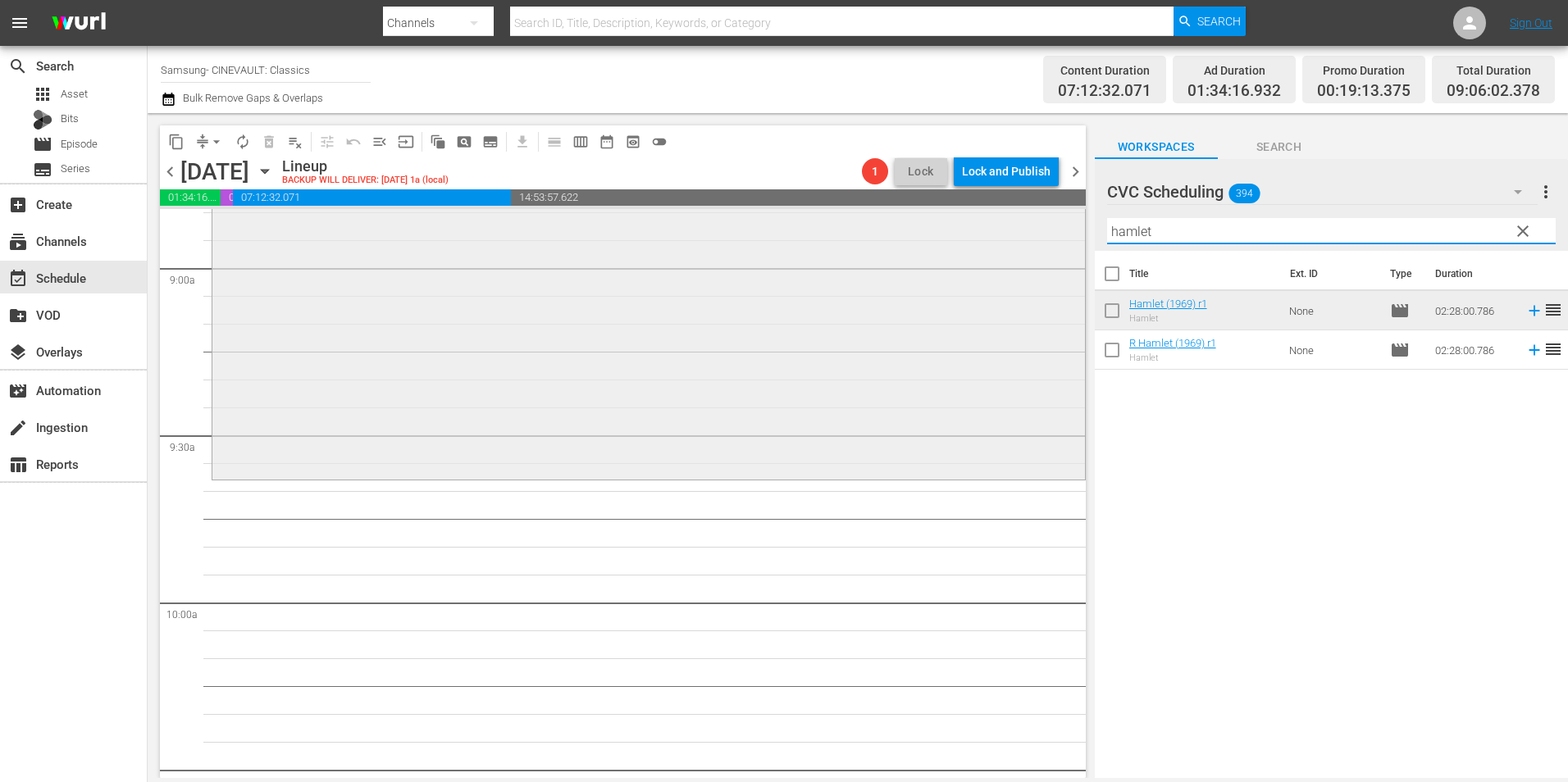
drag, startPoint x: 1185, startPoint y: 222, endPoint x: 999, endPoint y: 223, distance: 186.0
click at [999, 223] on div "content_copy compress arrow_drop_down autorenew_outlined delete_forever_outline…" at bounding box center [858, 446] width 1420 height 665
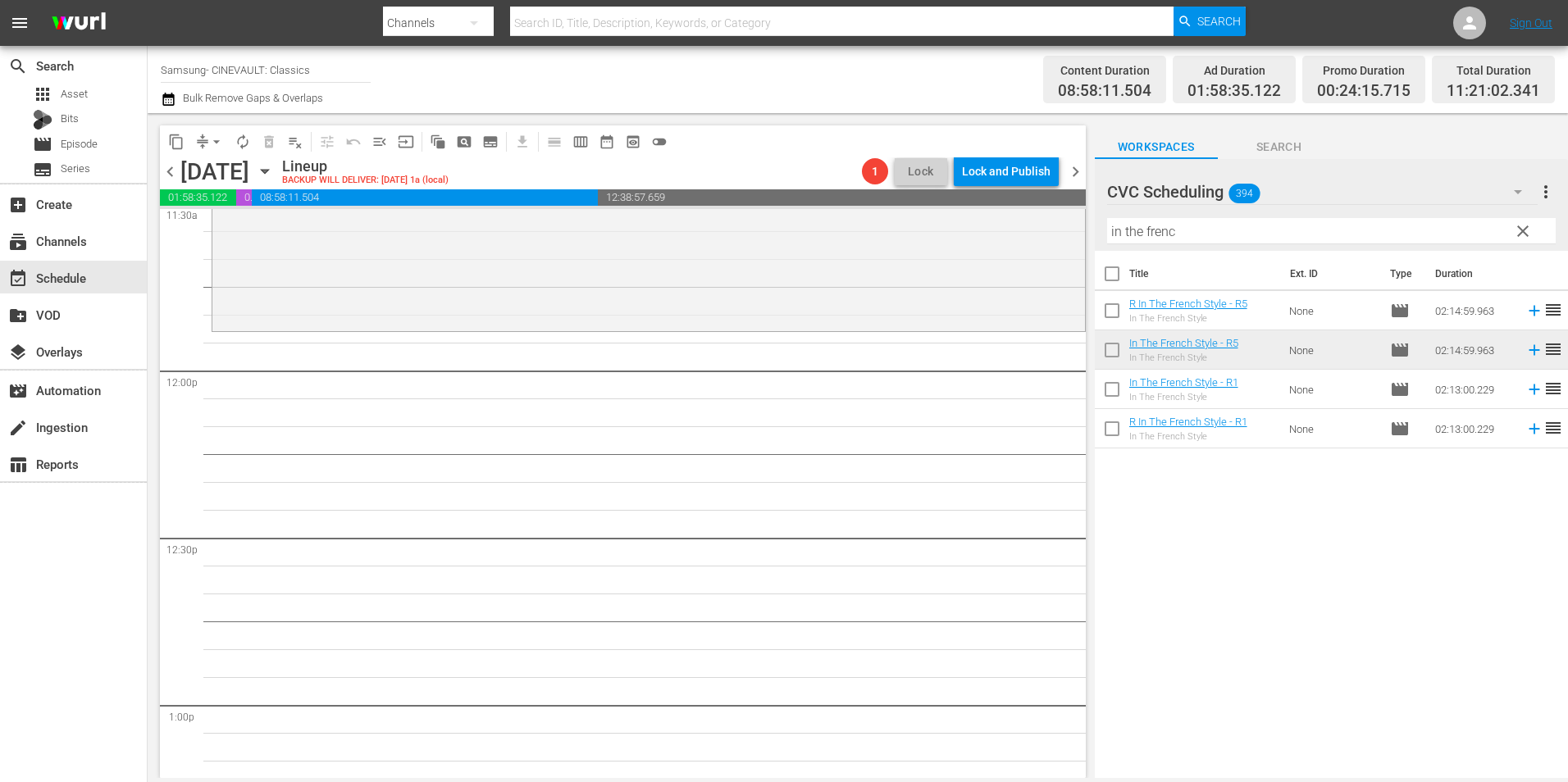
scroll to position [3853, 0]
drag, startPoint x: 1233, startPoint y: 237, endPoint x: 930, endPoint y: 251, distance: 303.3
click at [930, 251] on div "content_copy compress arrow_drop_down autorenew_outlined delete_forever_outline…" at bounding box center [858, 446] width 1420 height 665
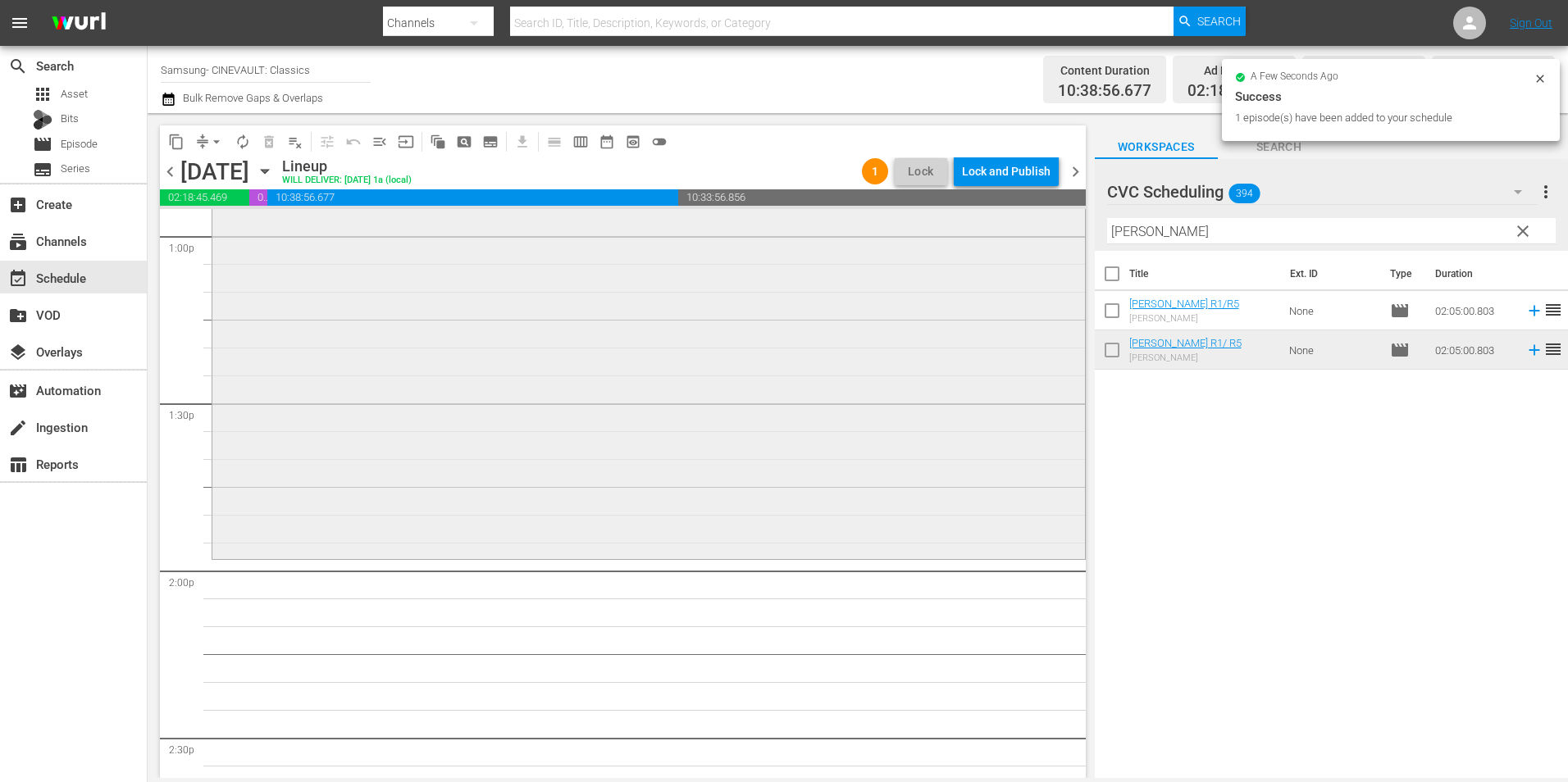
scroll to position [4345, 0]
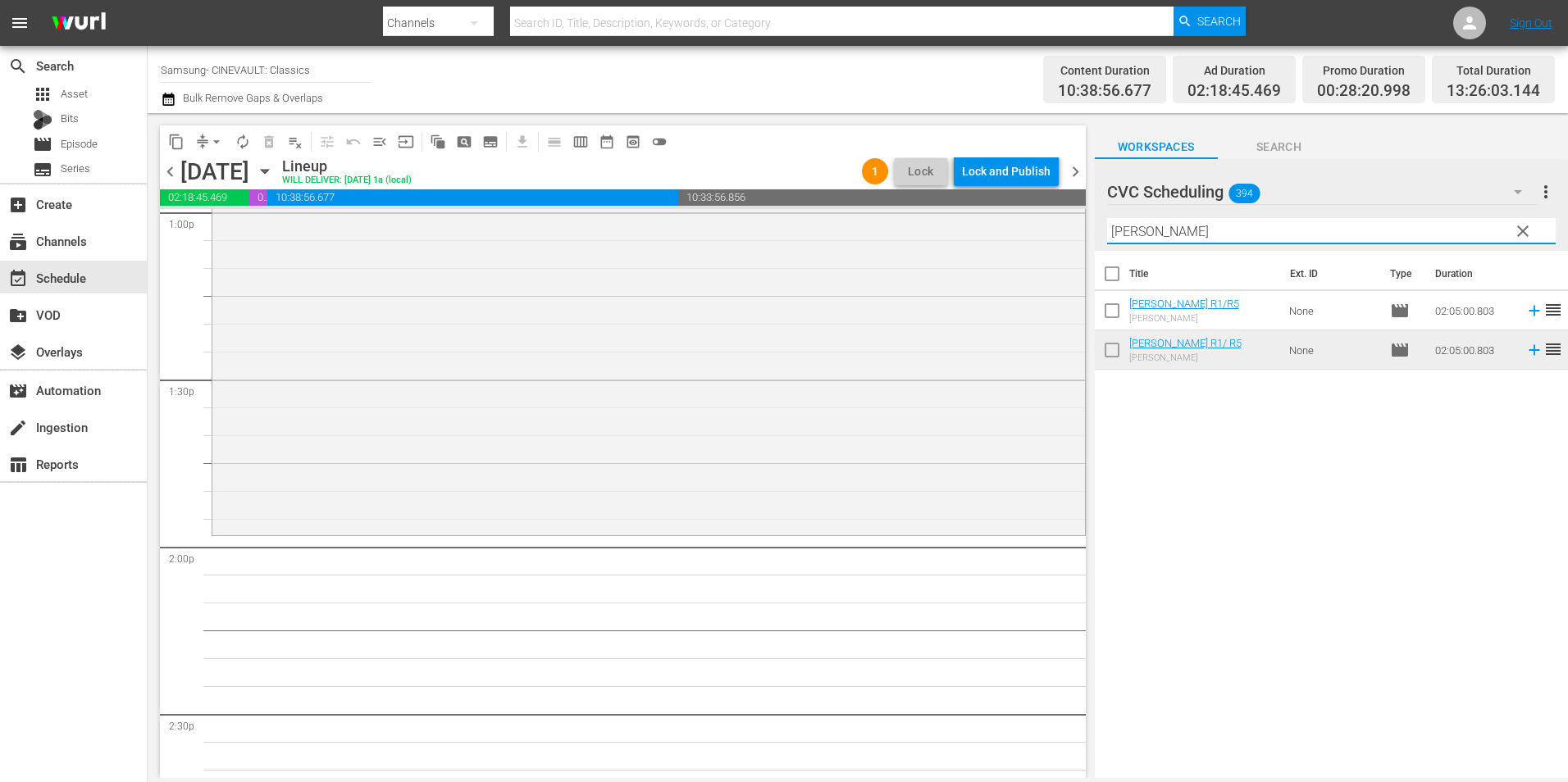
drag, startPoint x: 1161, startPoint y: 221, endPoint x: 1076, endPoint y: 239, distance: 86.9
click at [1063, 242] on div "content_copy compress arrow_drop_down autorenew_outlined delete_forever_outline…" at bounding box center [858, 446] width 1420 height 665
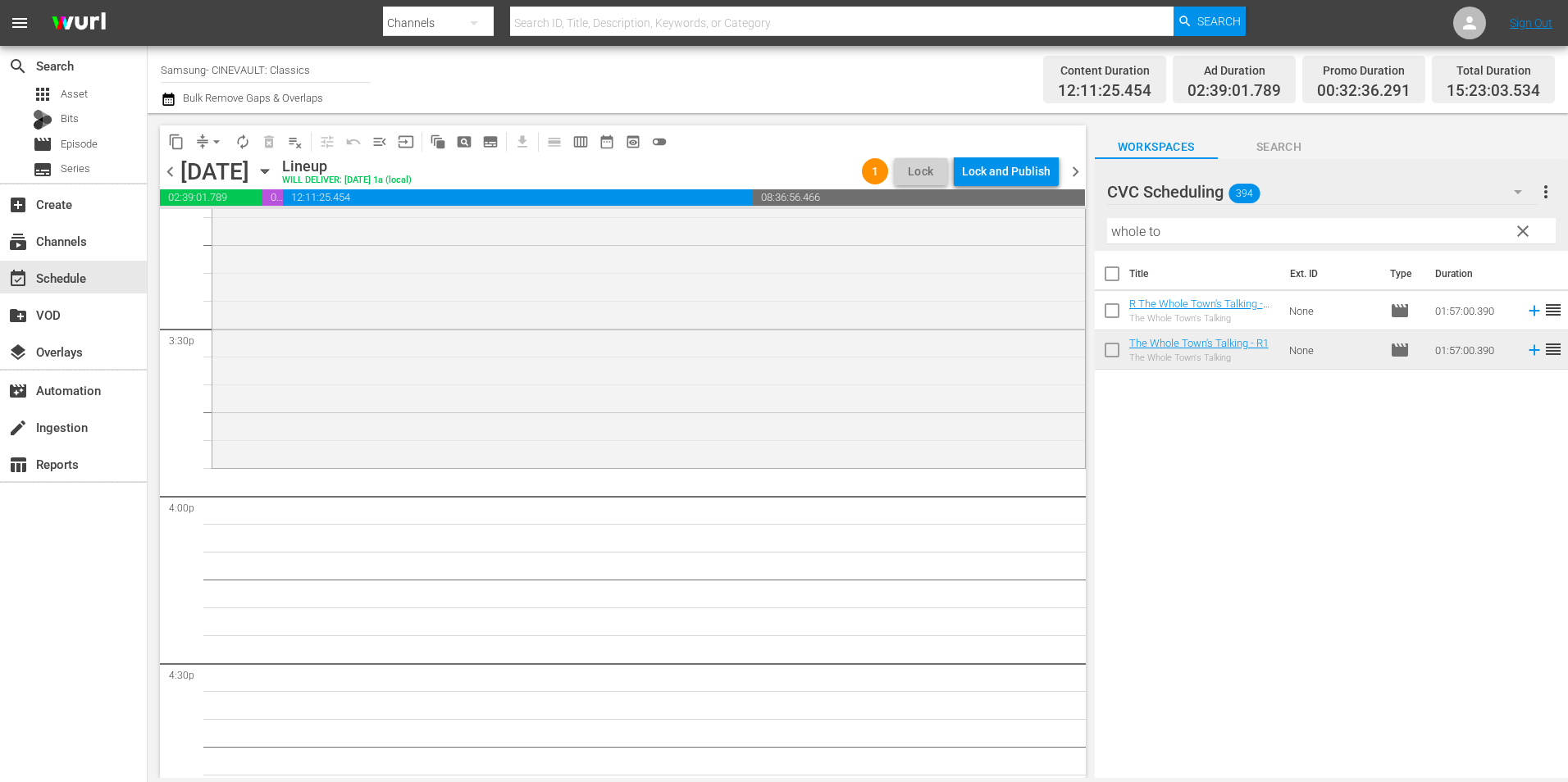
scroll to position [5083, 0]
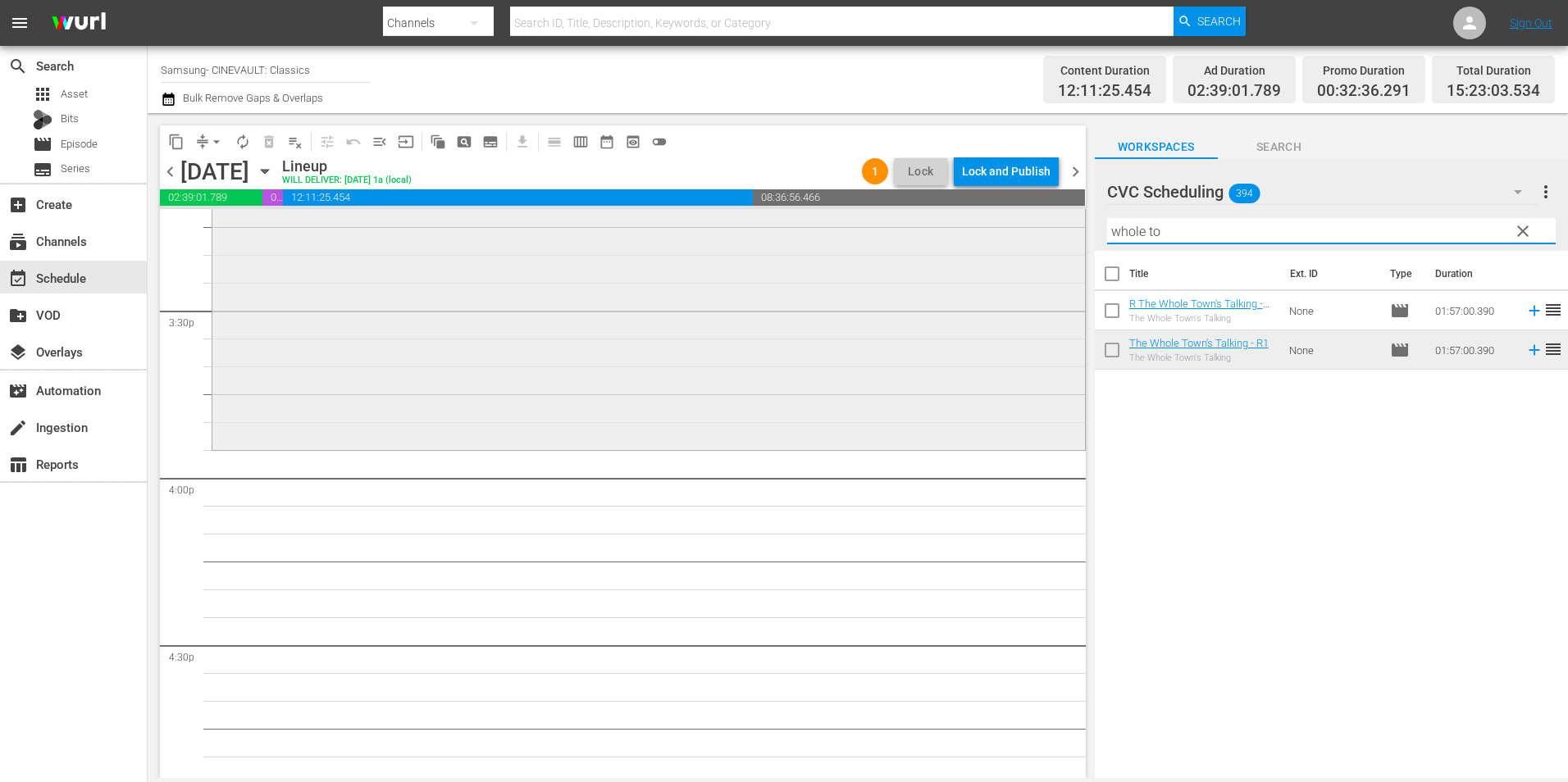
drag, startPoint x: 1169, startPoint y: 222, endPoint x: 1047, endPoint y: 234, distance: 122.6
click at [1047, 234] on div "content_copy compress arrow_drop_down autorenew_outlined delete_forever_outline…" at bounding box center [858, 446] width 1420 height 665
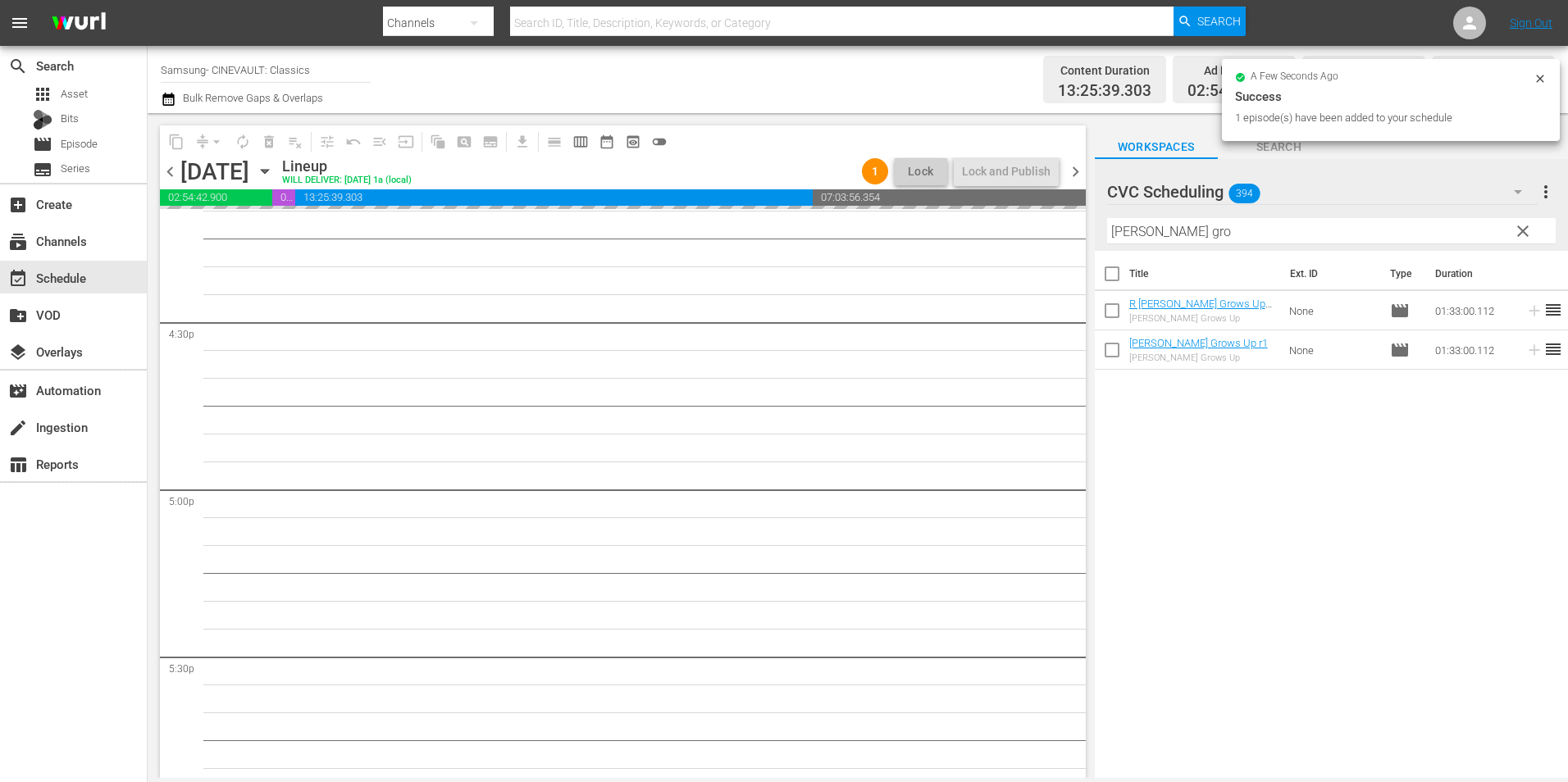
scroll to position [5493, 0]
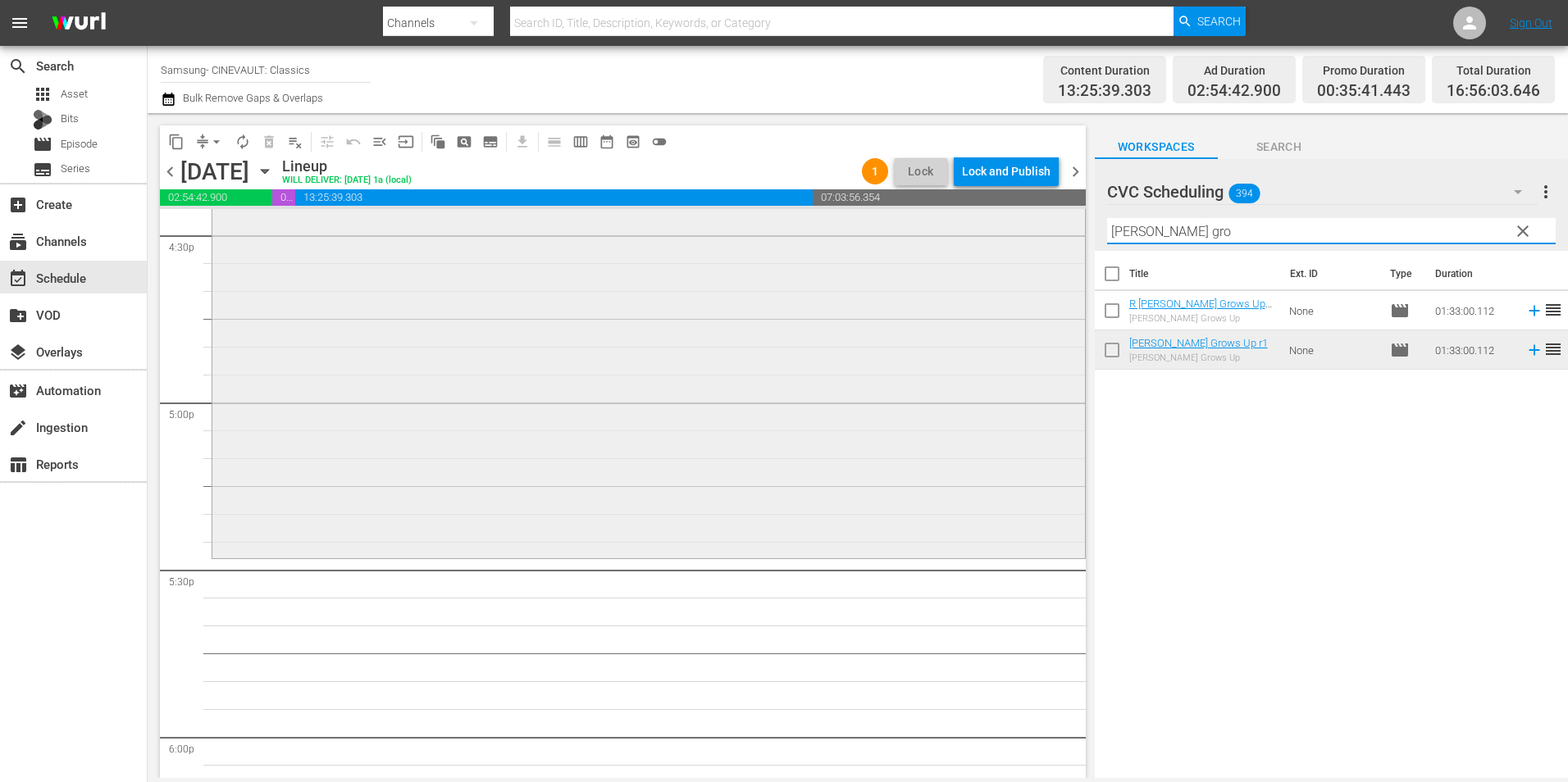
click at [1029, 234] on div "content_copy compress arrow_drop_down autorenew_outlined delete_forever_outline…" at bounding box center [858, 446] width 1420 height 665
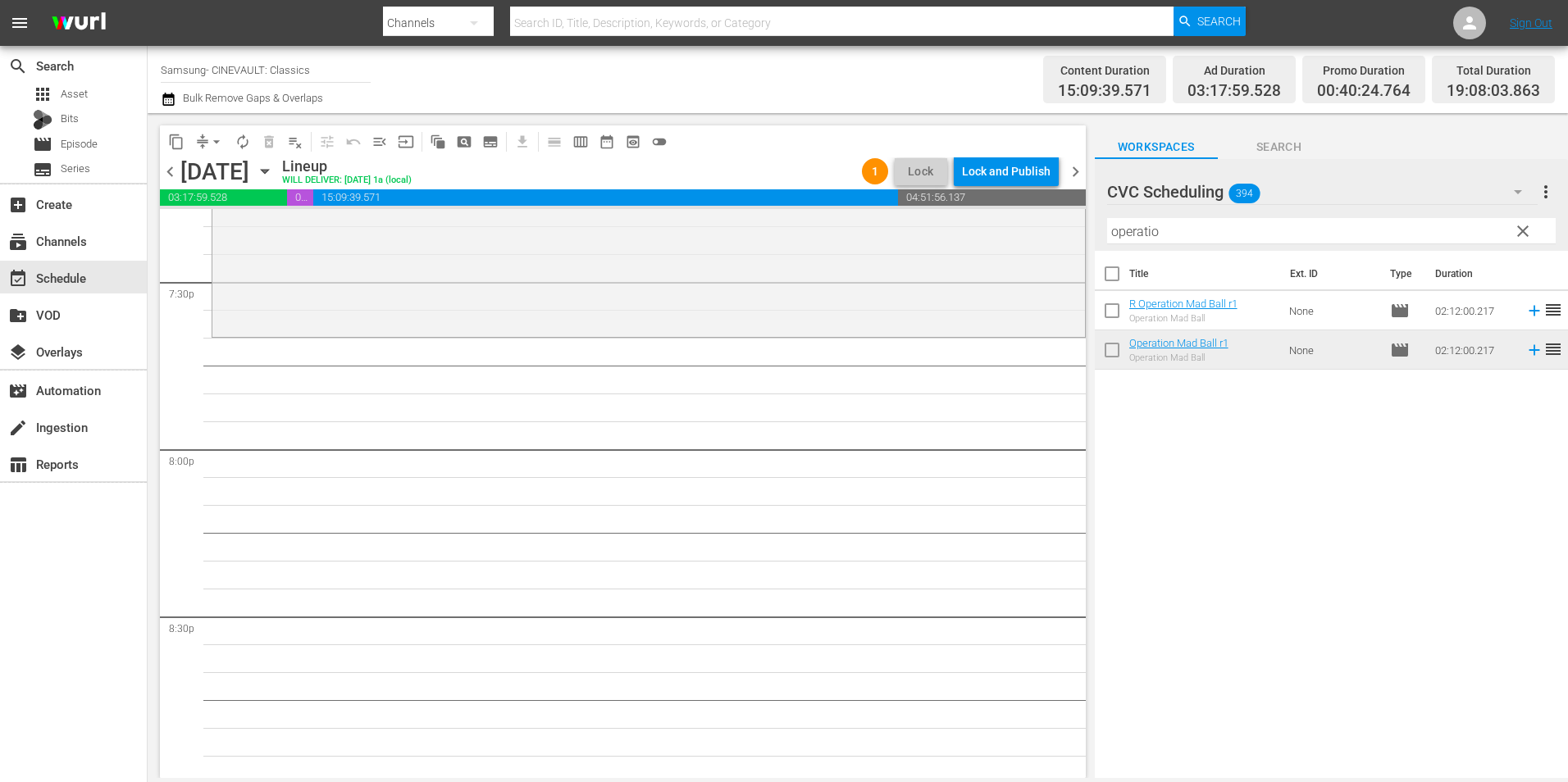
scroll to position [6477, 0]
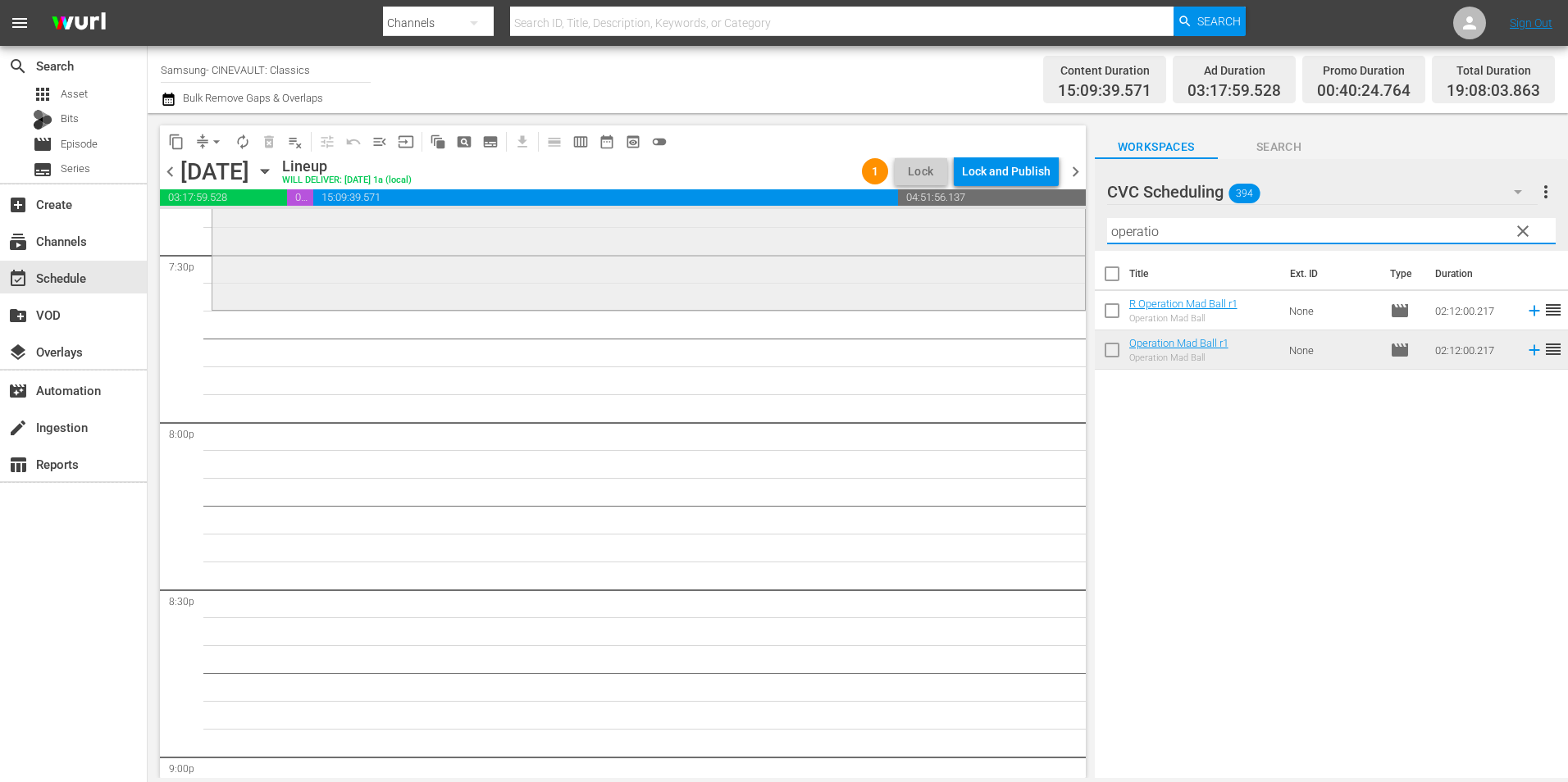
drag, startPoint x: 830, startPoint y: 262, endPoint x: 815, endPoint y: 263, distance: 15.0
click at [815, 263] on div "content_copy compress arrow_drop_down autorenew_outlined delete_forever_outline…" at bounding box center [858, 446] width 1420 height 665
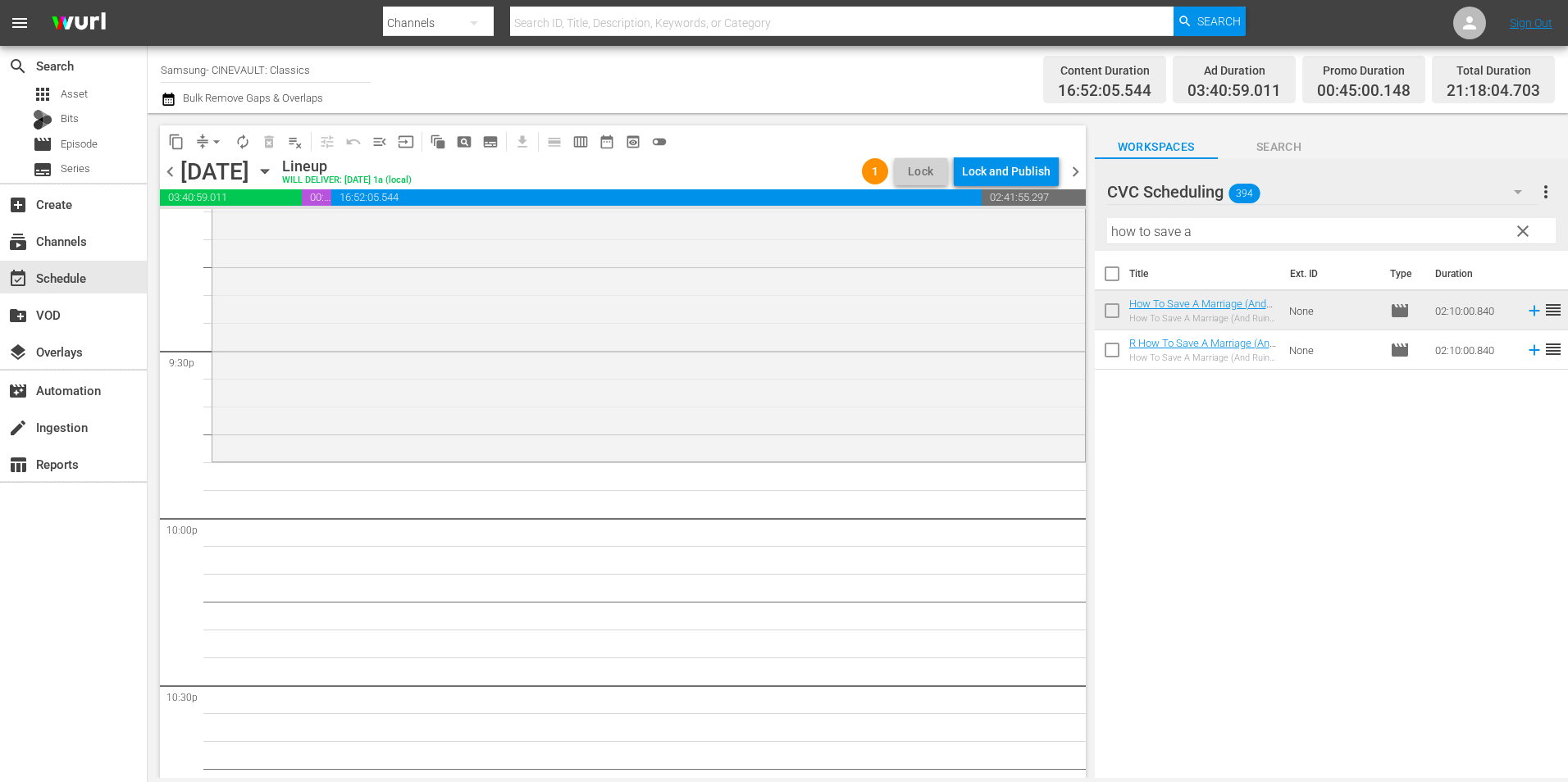
scroll to position [7051, 0]
drag, startPoint x: 1214, startPoint y: 229, endPoint x: 925, endPoint y: 239, distance: 289.2
click at [925, 239] on div "content_copy compress arrow_drop_down autorenew_outlined delete_forever_outline…" at bounding box center [858, 446] width 1420 height 665
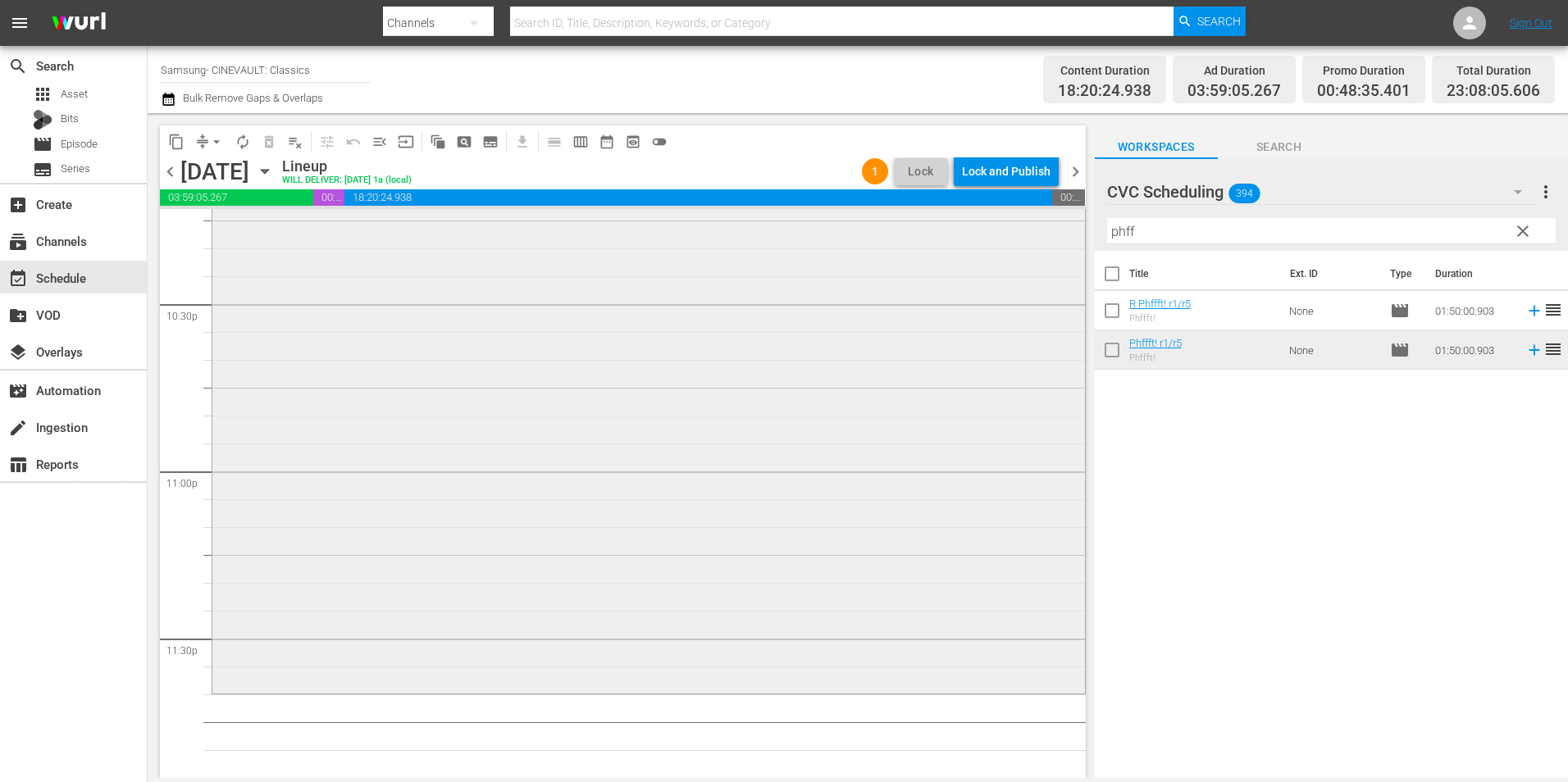
scroll to position [7459, 0]
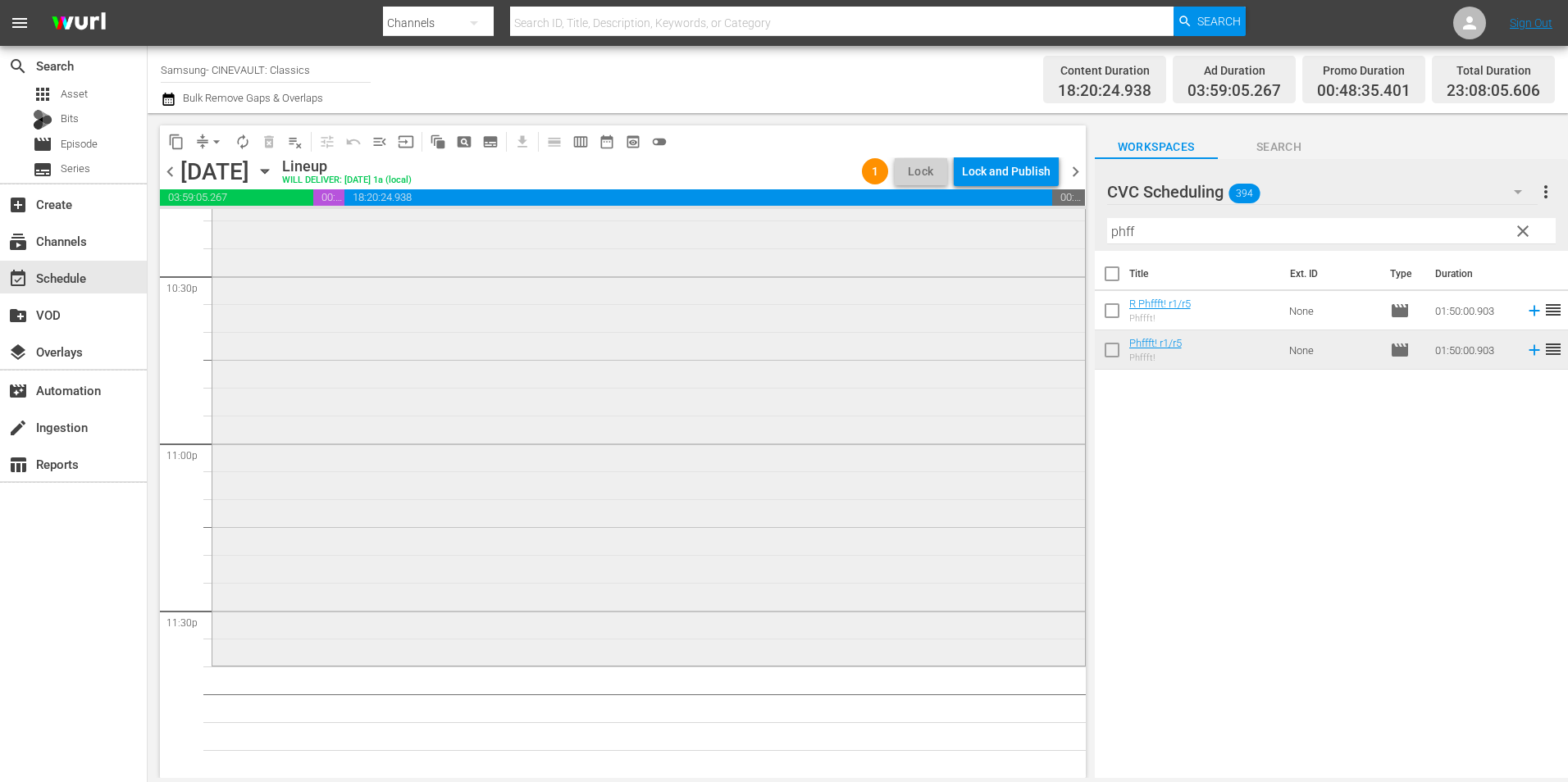
click at [695, 492] on div "Phffft! r1/r5 reorder" at bounding box center [648, 358] width 872 height 609
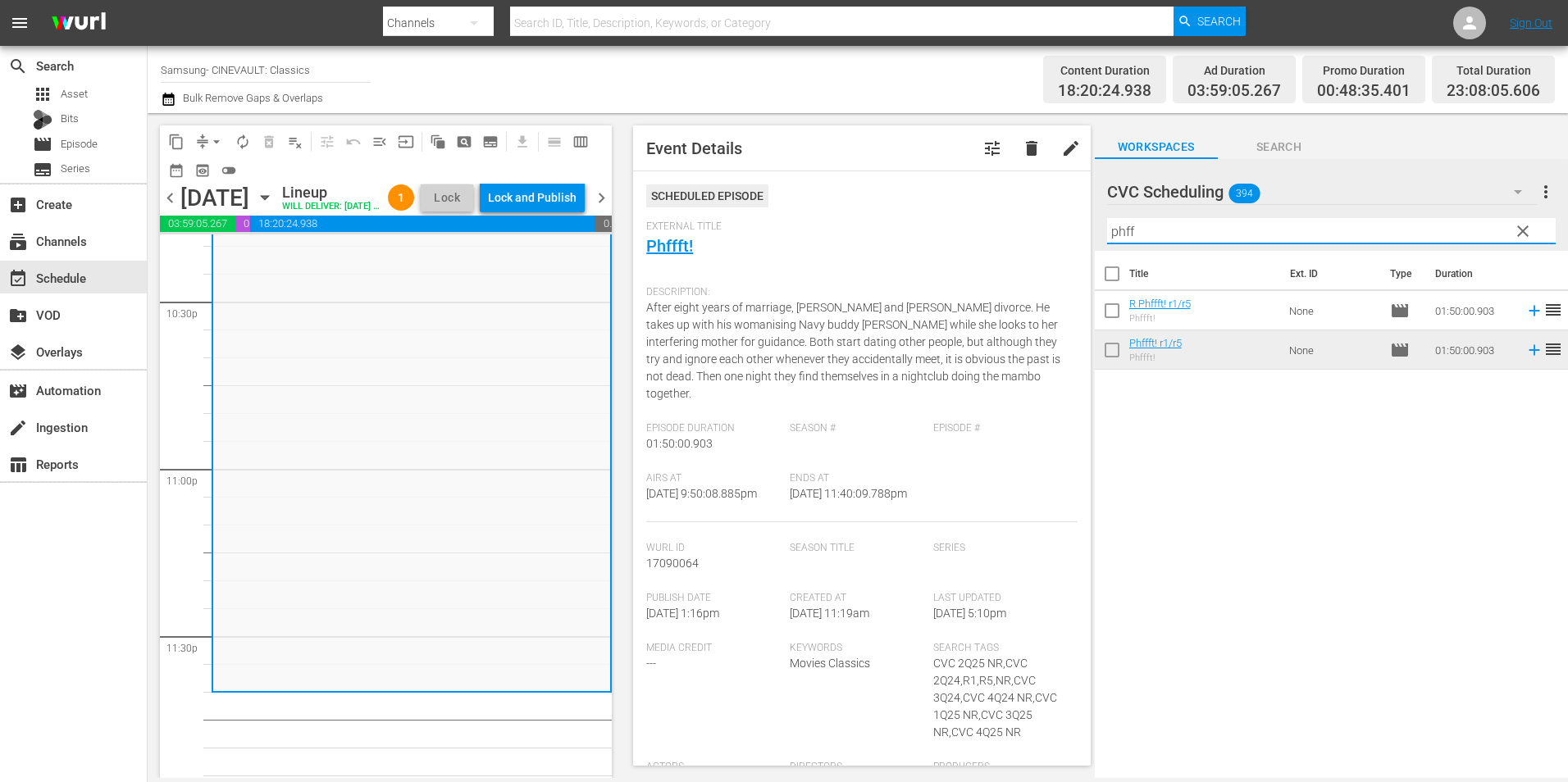
drag, startPoint x: 1177, startPoint y: 227, endPoint x: 1110, endPoint y: 246, distance: 69.6
click at [1110, 246] on div "Filter by Title phff" at bounding box center [1331, 231] width 448 height 39
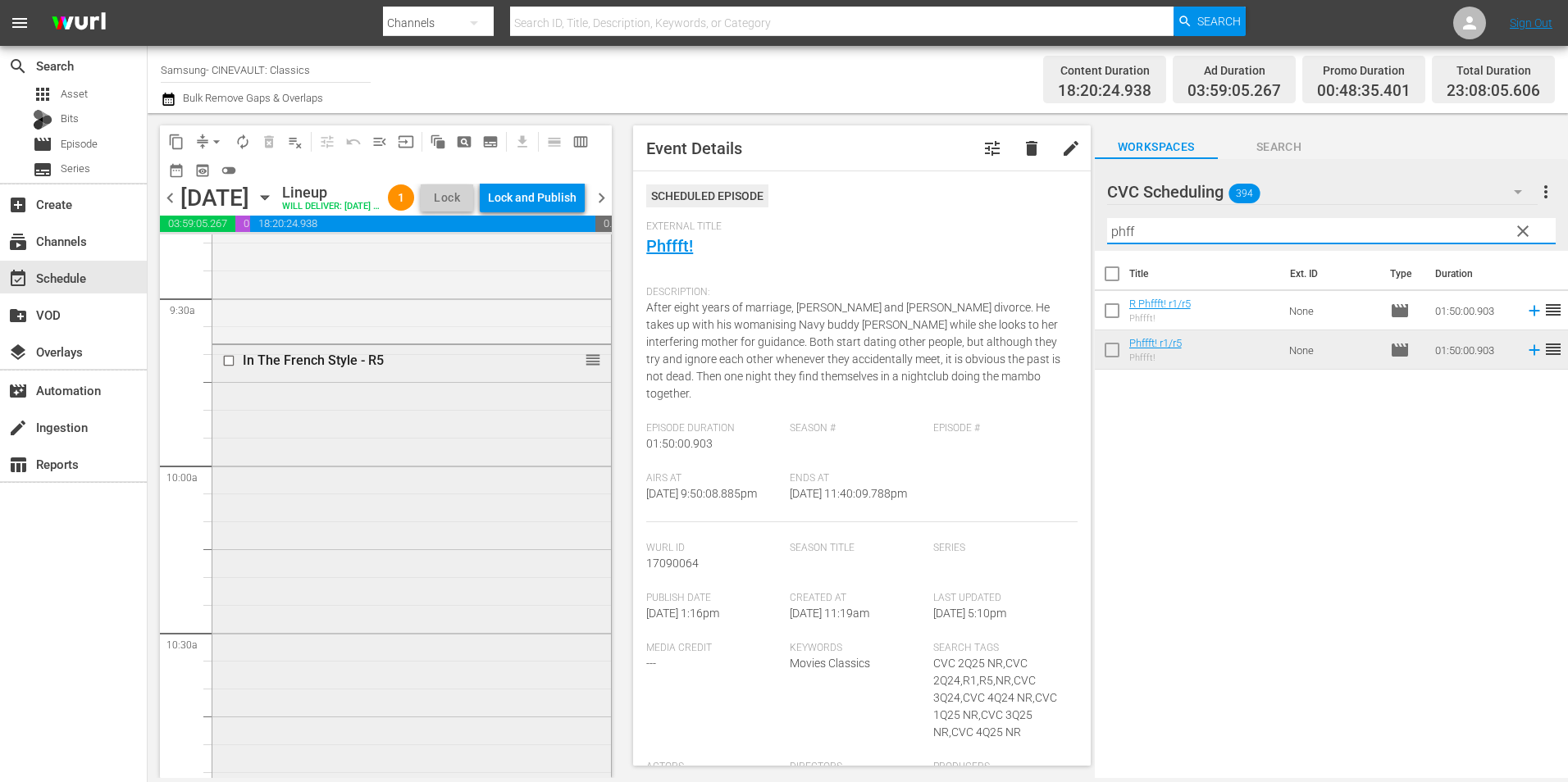
scroll to position [3032, 0]
click at [230, 450] on input "checkbox" at bounding box center [231, 443] width 17 height 14
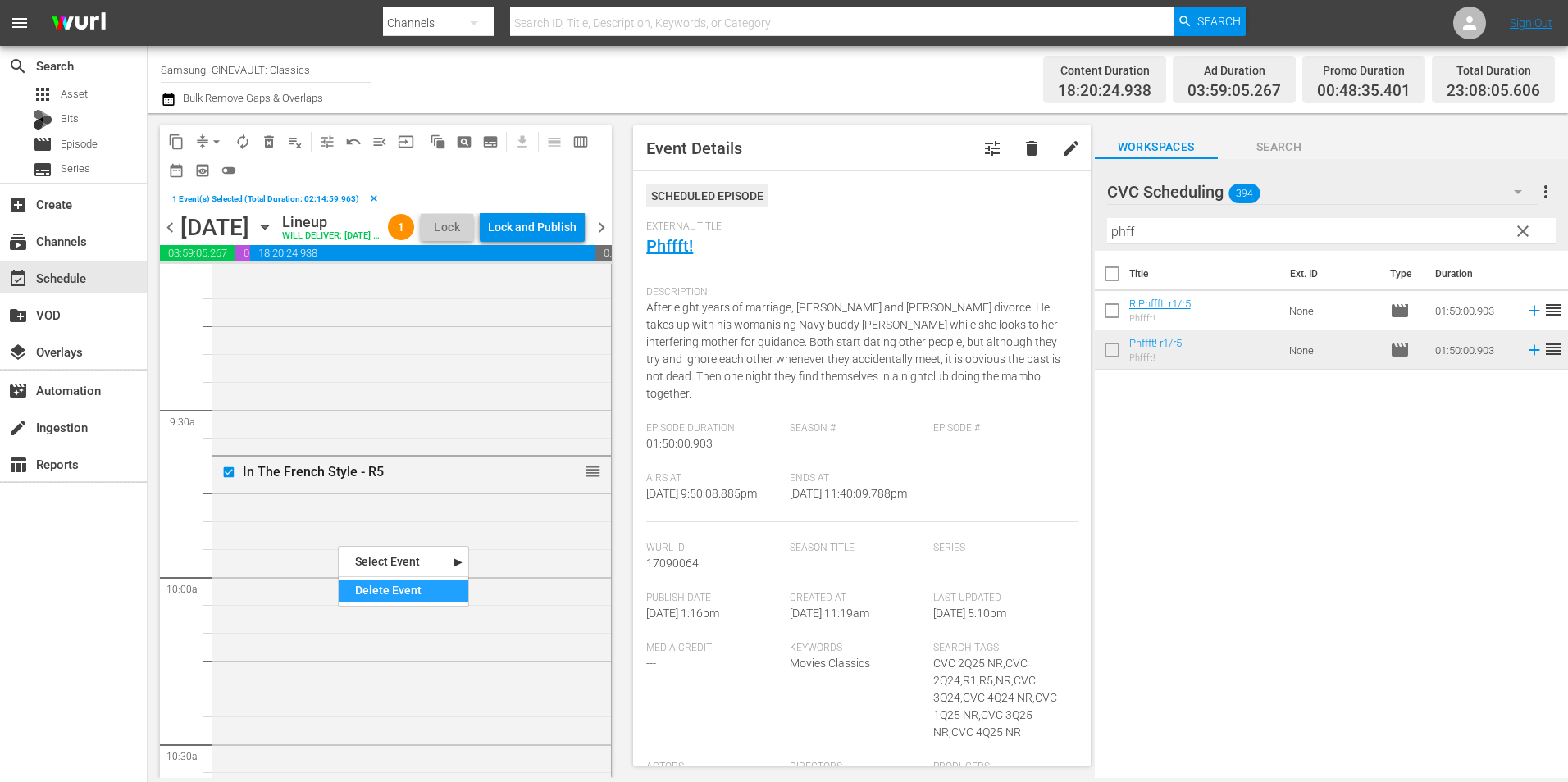
click at [438, 588] on div "Delete Event" at bounding box center [403, 591] width 130 height 22
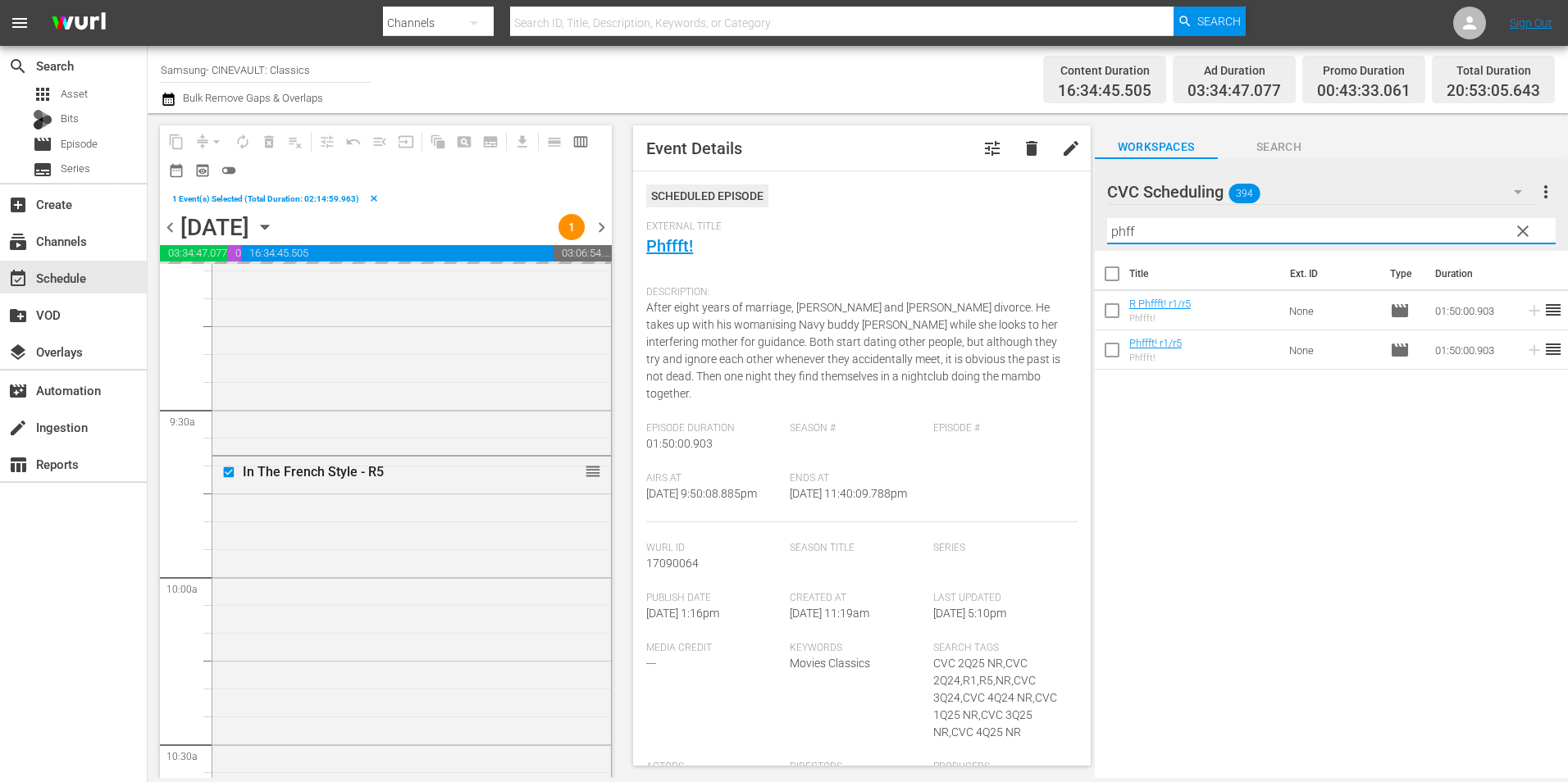
drag, startPoint x: 1322, startPoint y: 224, endPoint x: 958, endPoint y: 228, distance: 364.0
click at [958, 228] on div "content_copy compress arrow_drop_down autorenew_outlined delete_forever_outline…" at bounding box center [858, 446] width 1420 height 665
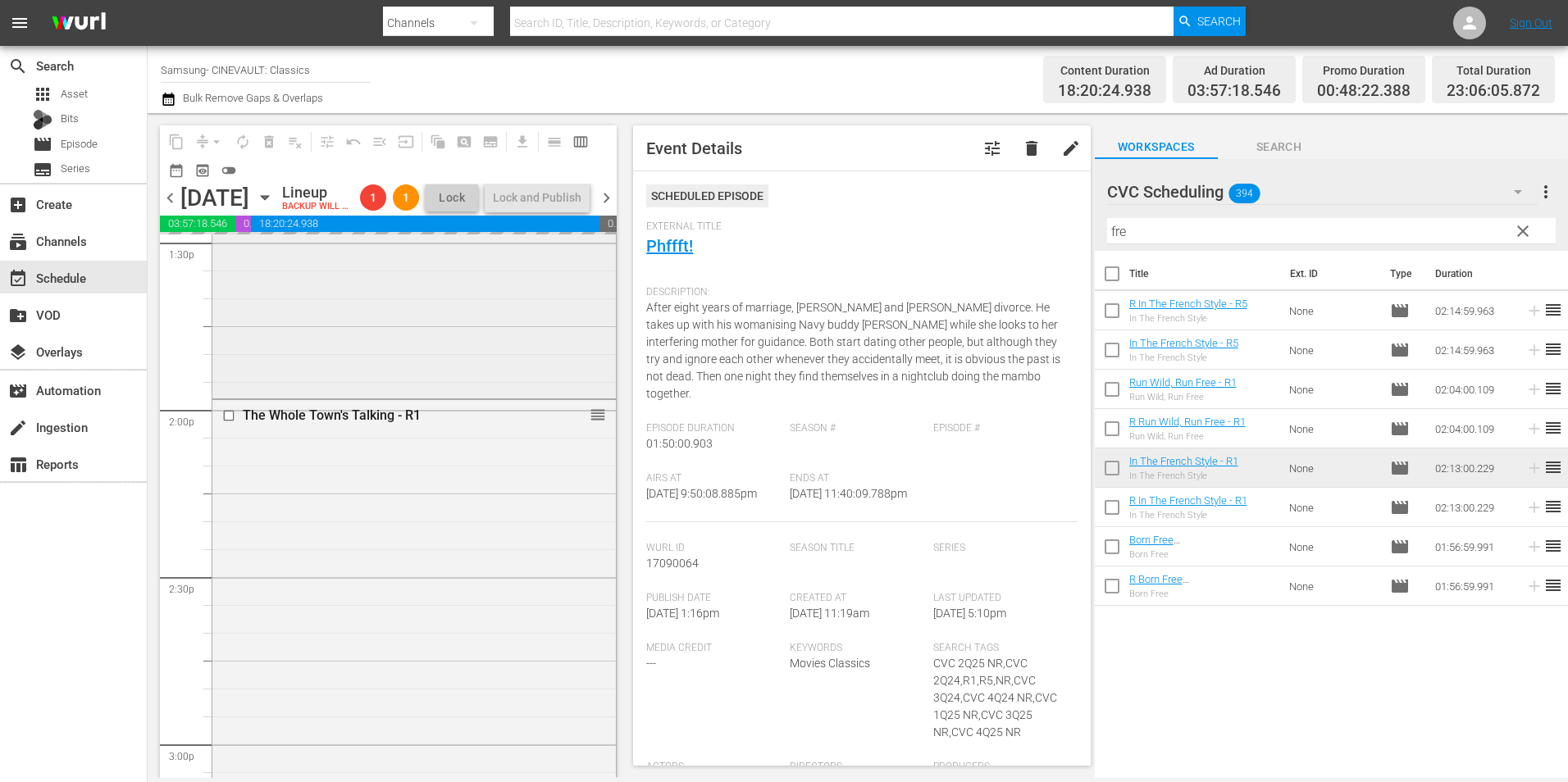
scroll to position [4425, 0]
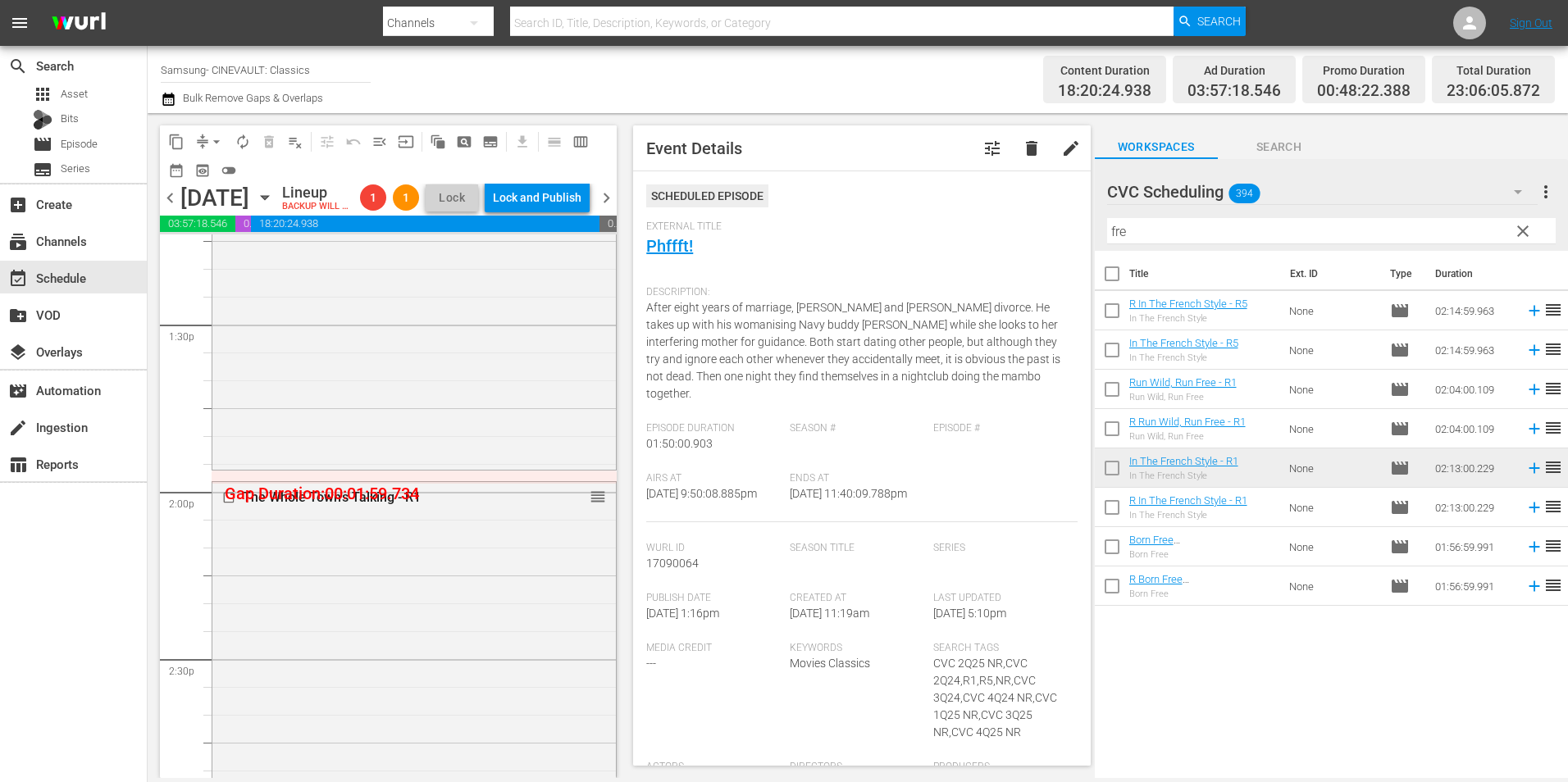
drag, startPoint x: 592, startPoint y: 524, endPoint x: 593, endPoint y: 508, distance: 16.0
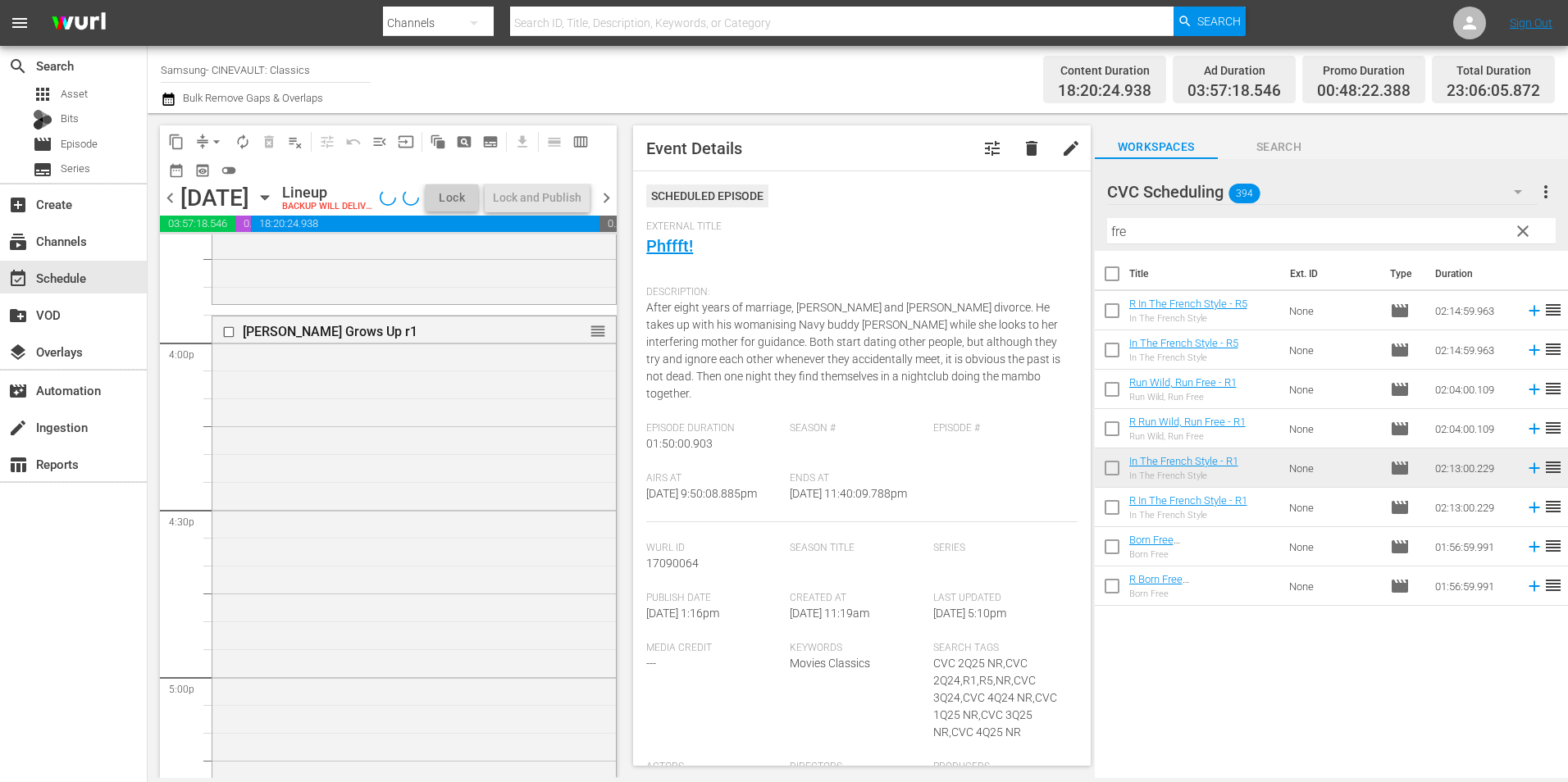
scroll to position [5246, 0]
drag, startPoint x: 588, startPoint y: 358, endPoint x: 590, endPoint y: 337, distance: 21.1
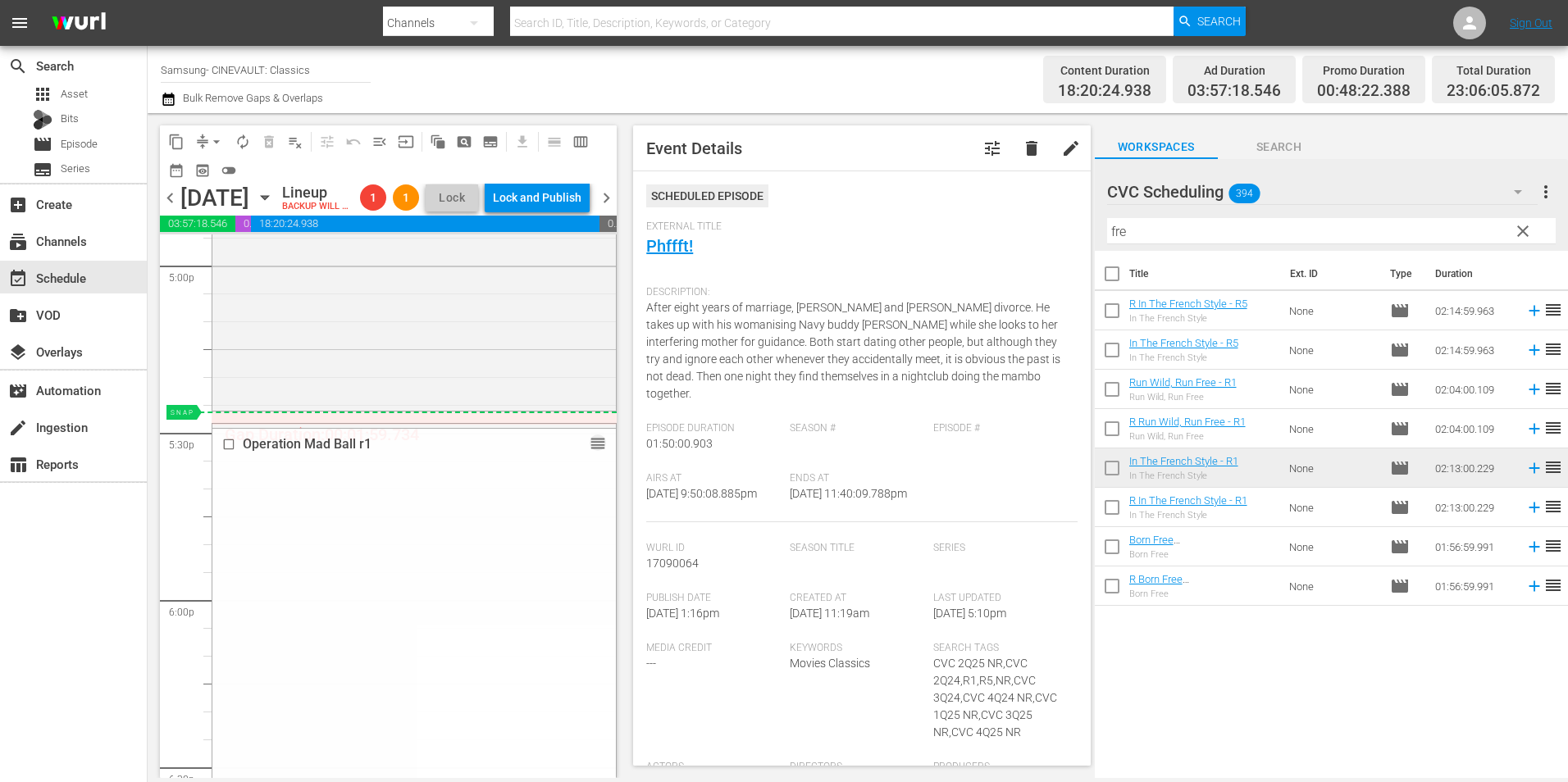
drag, startPoint x: 587, startPoint y: 466, endPoint x: 593, endPoint y: 452, distance: 15.2
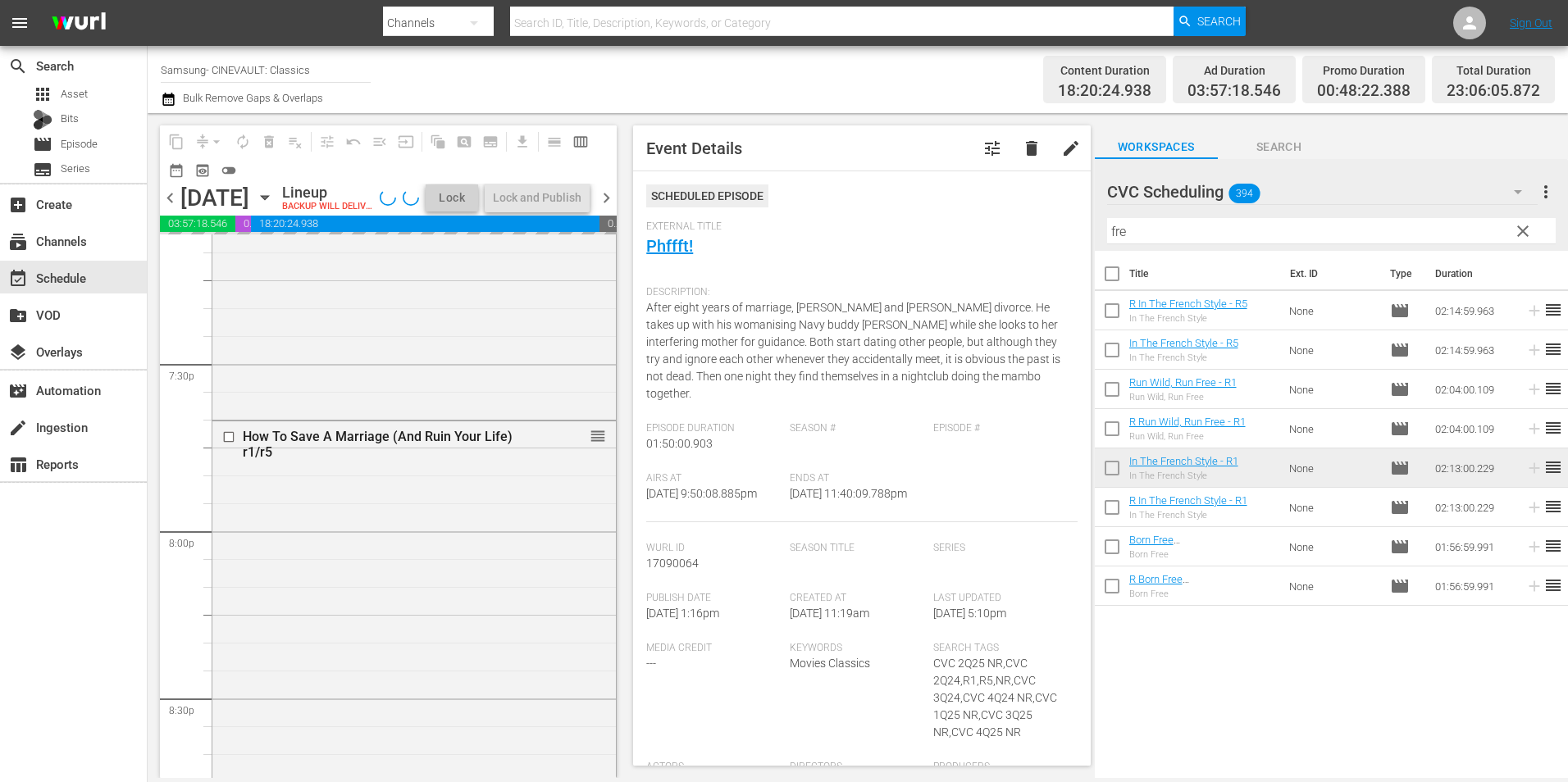
scroll to position [6229, 0]
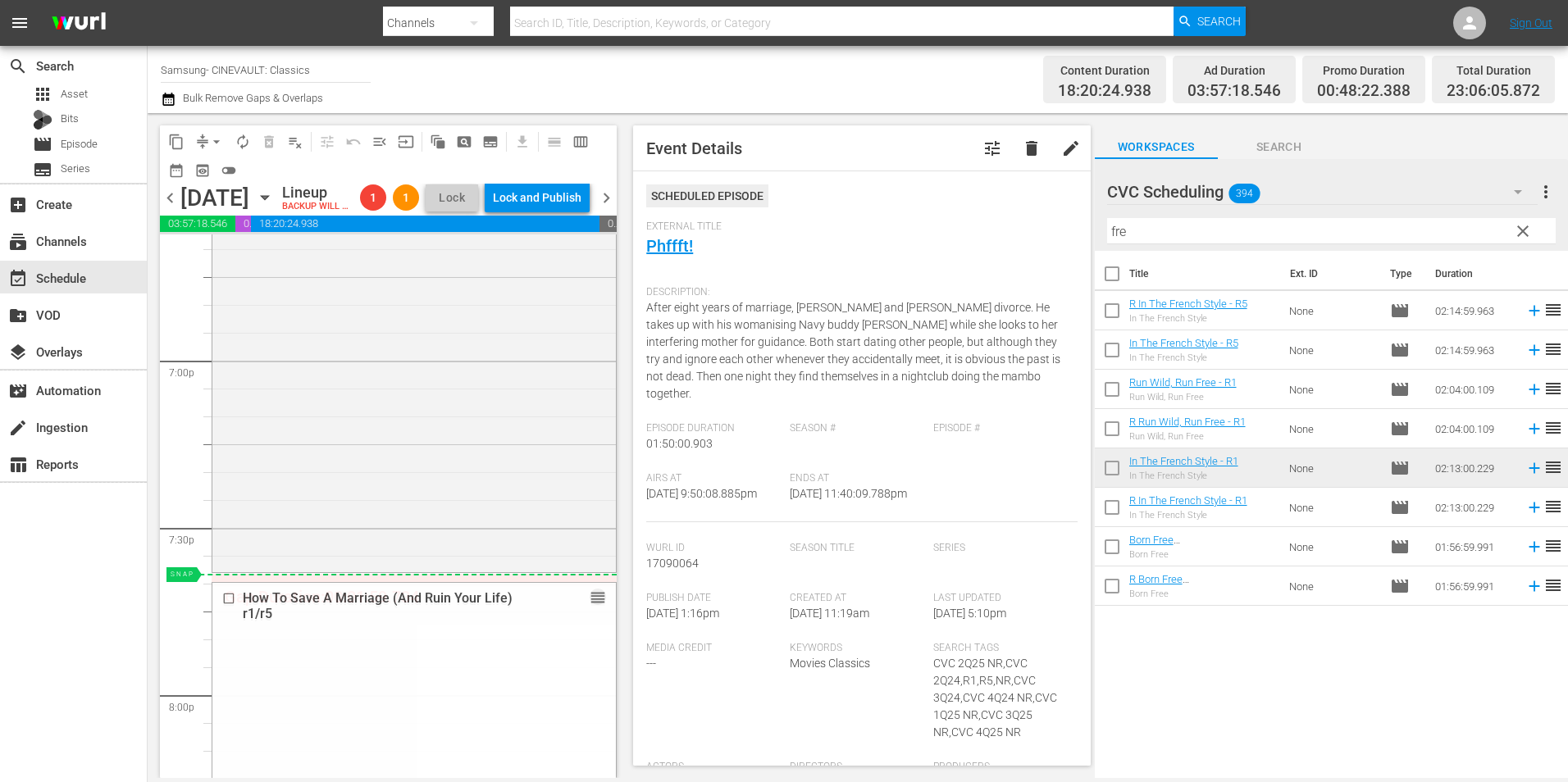
drag, startPoint x: 587, startPoint y: 622, endPoint x: 590, endPoint y: 611, distance: 11.4
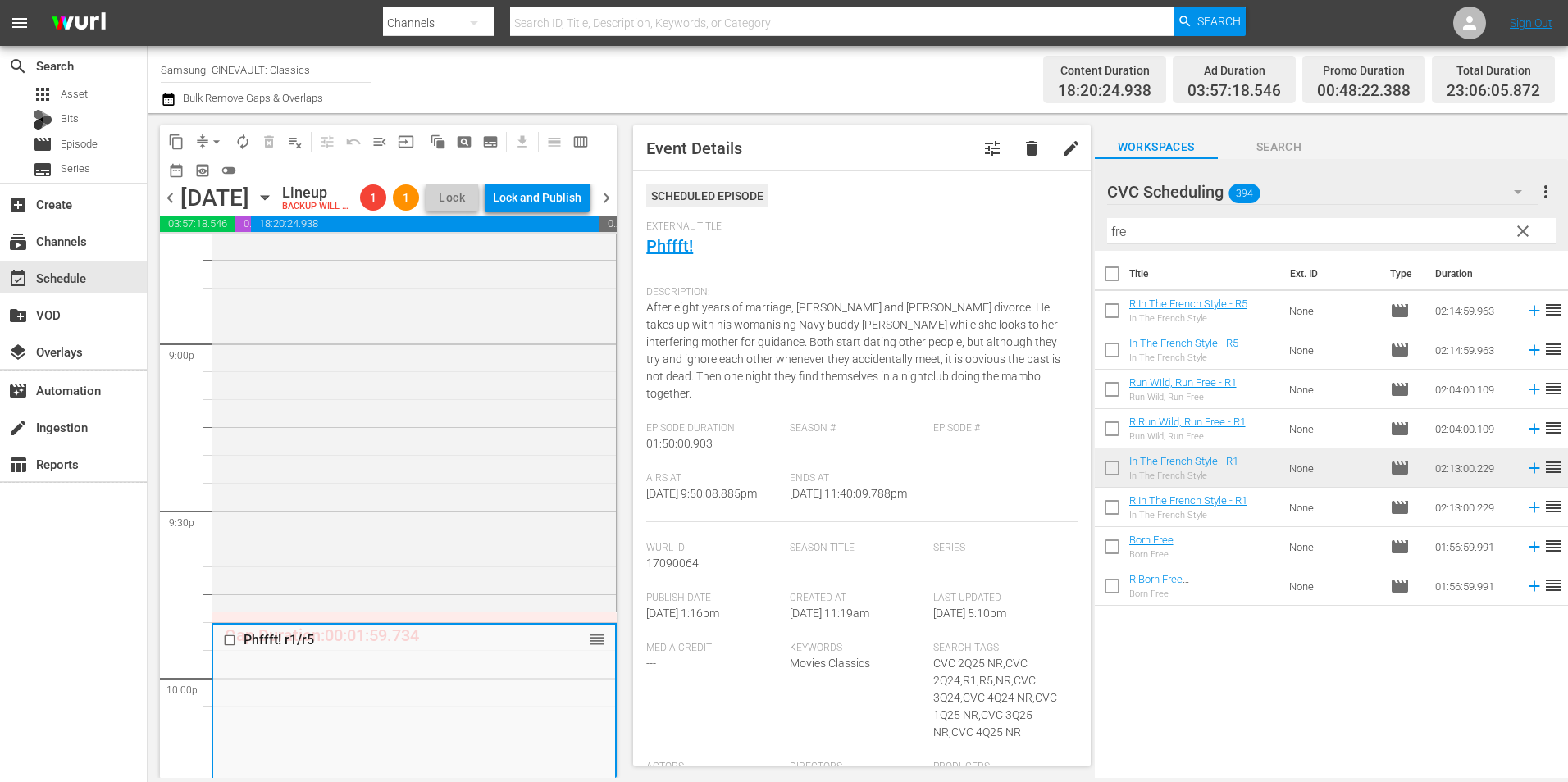
scroll to position [7049, 0]
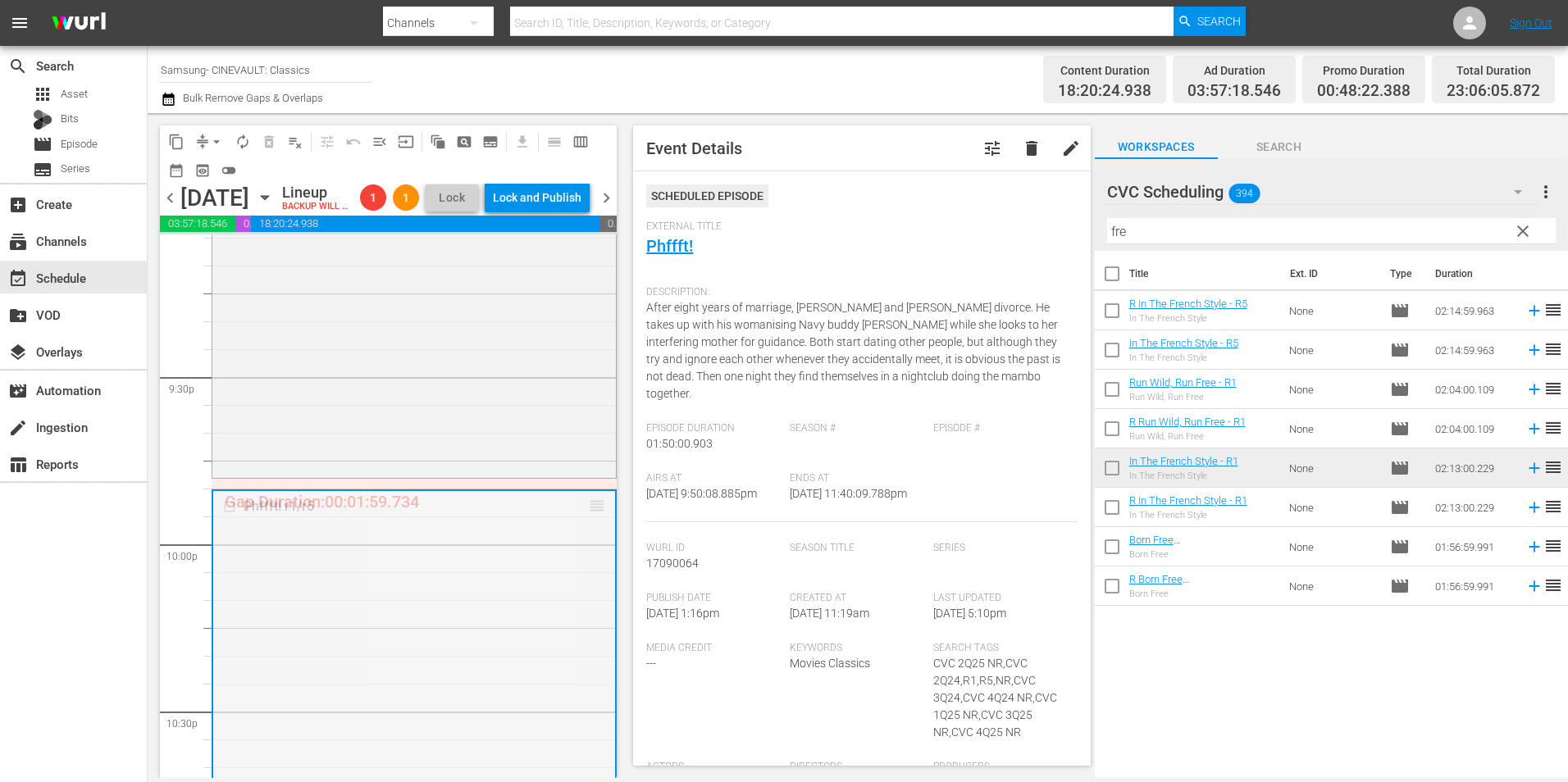
drag, startPoint x: 582, startPoint y: 534, endPoint x: 585, endPoint y: 513, distance: 21.2
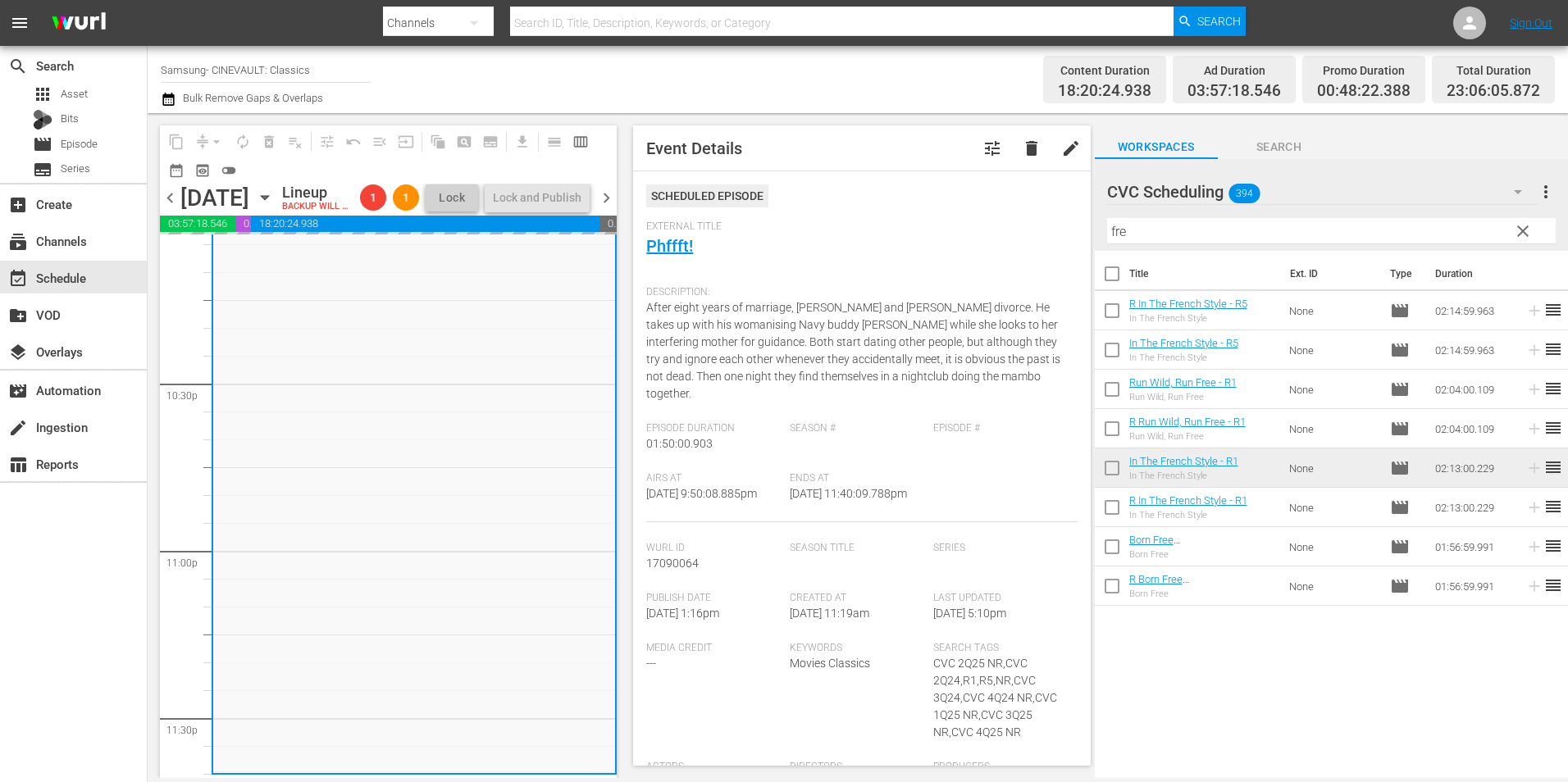
scroll to position [7512, 0]
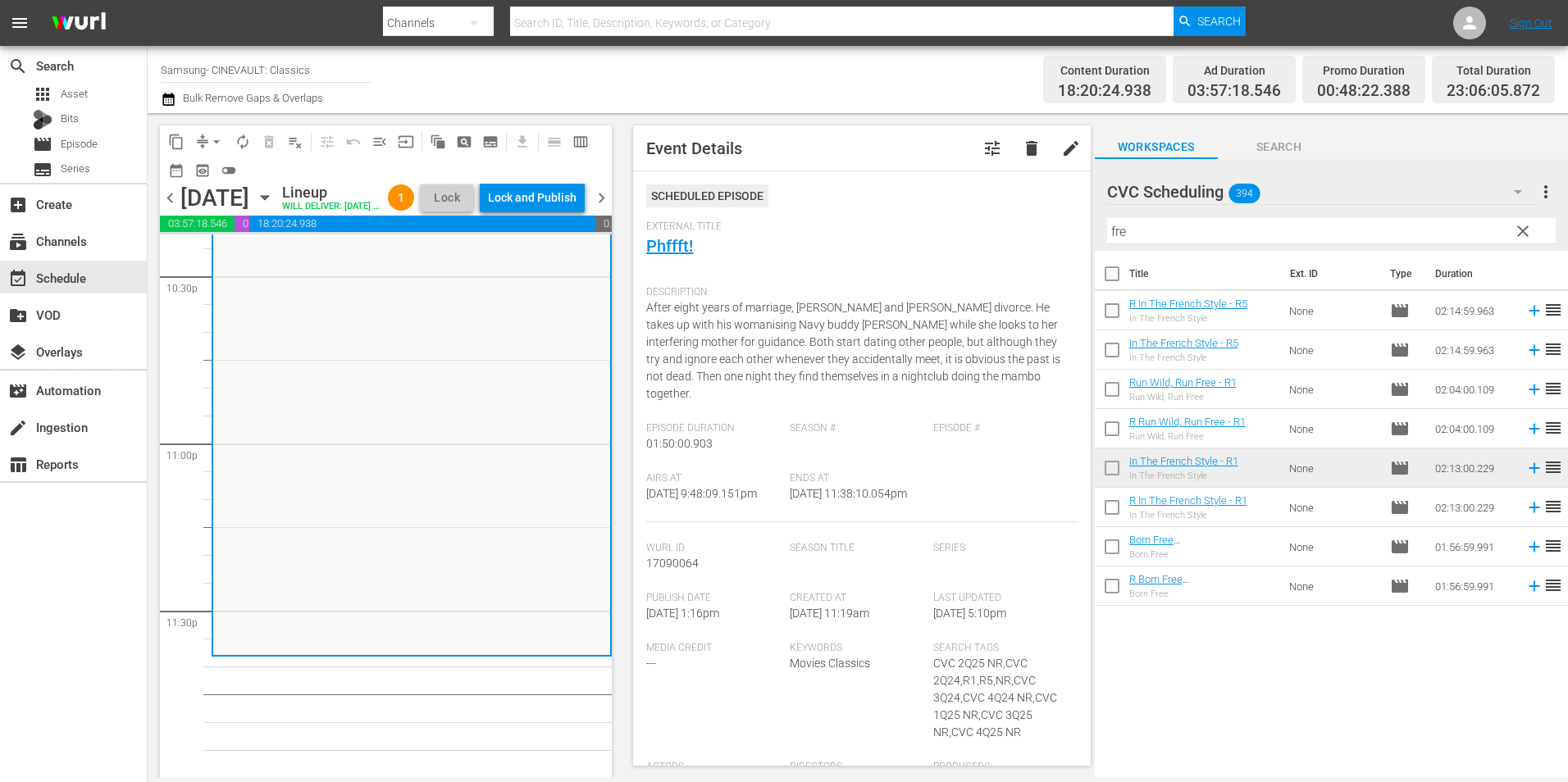
click at [1228, 235] on input "fre" at bounding box center [1331, 231] width 448 height 27
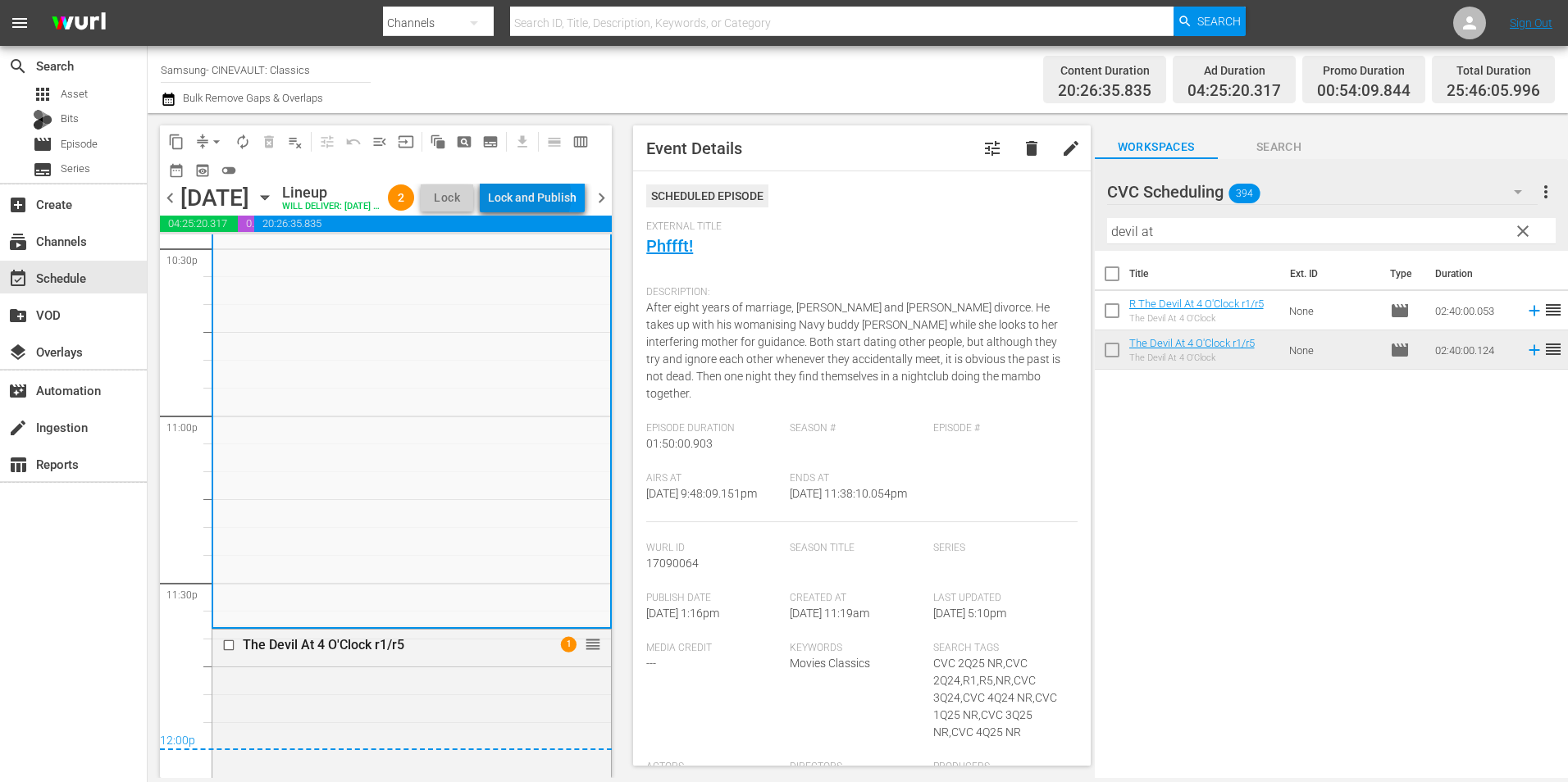
click at [557, 200] on div "Lock and Publish" at bounding box center [532, 197] width 88 height 29
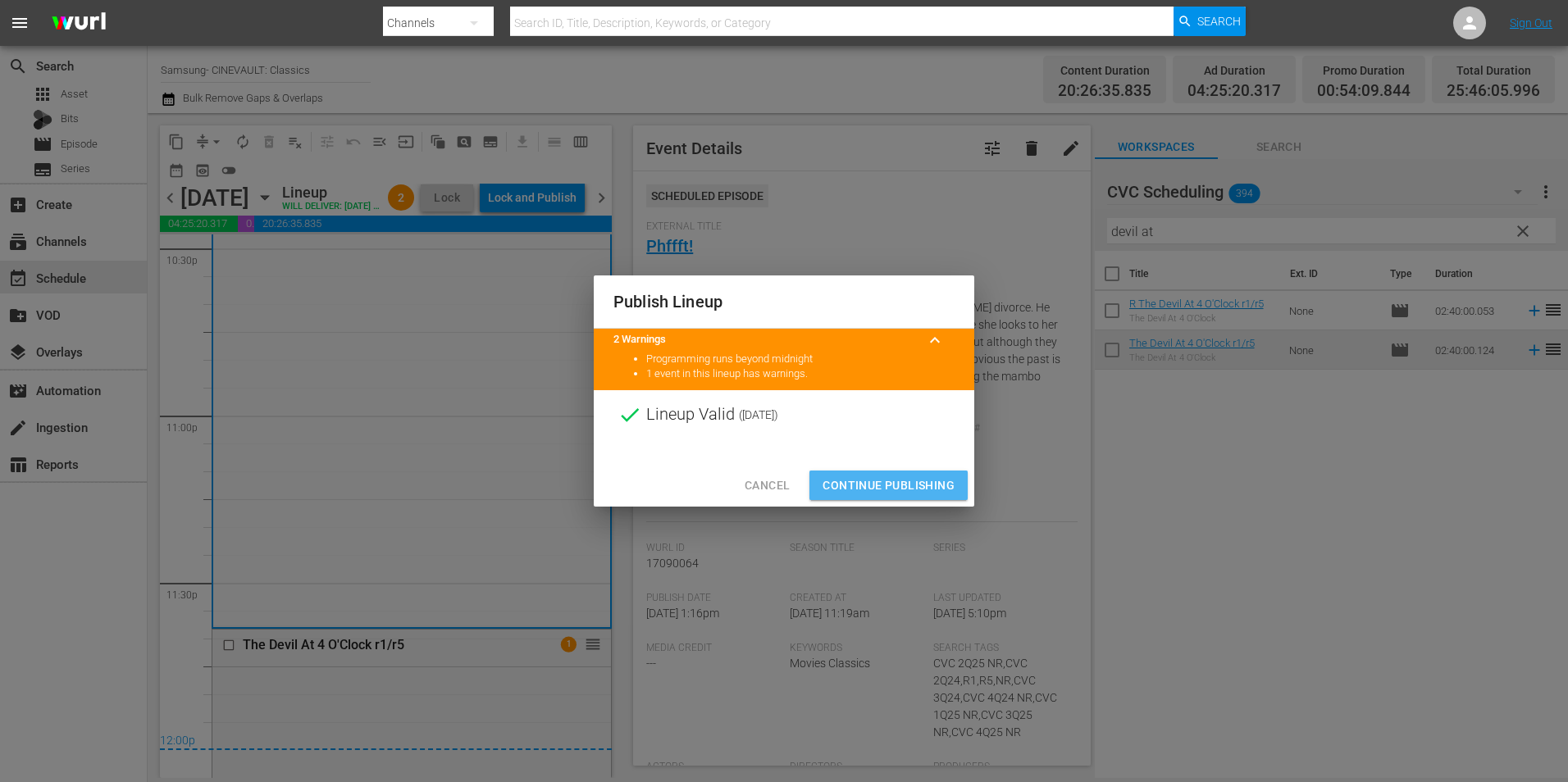
click at [861, 482] on span "Continue Publishing" at bounding box center [889, 486] width 132 height 21
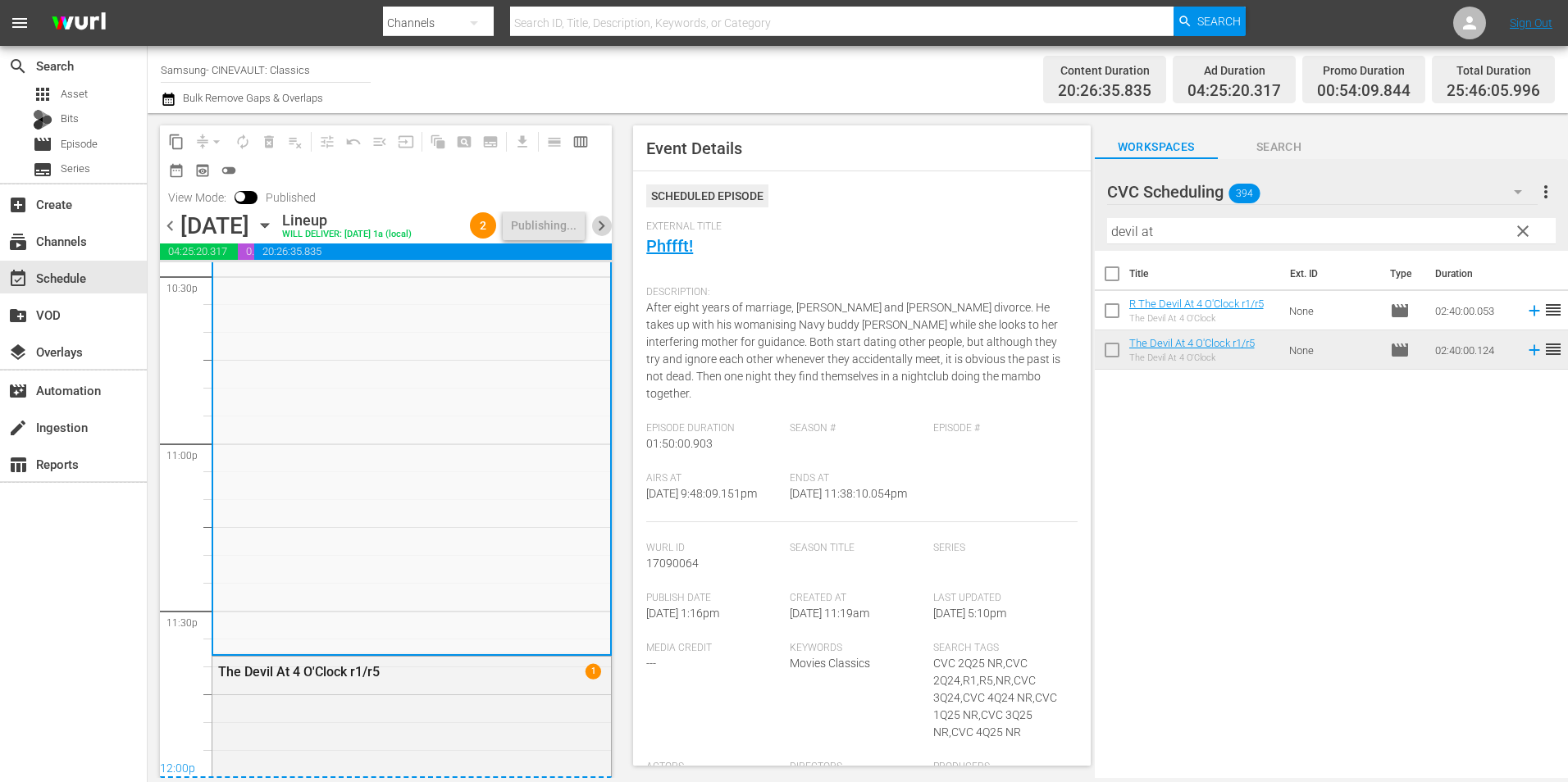
click at [603, 221] on span "chevron_right" at bounding box center [602, 226] width 21 height 21
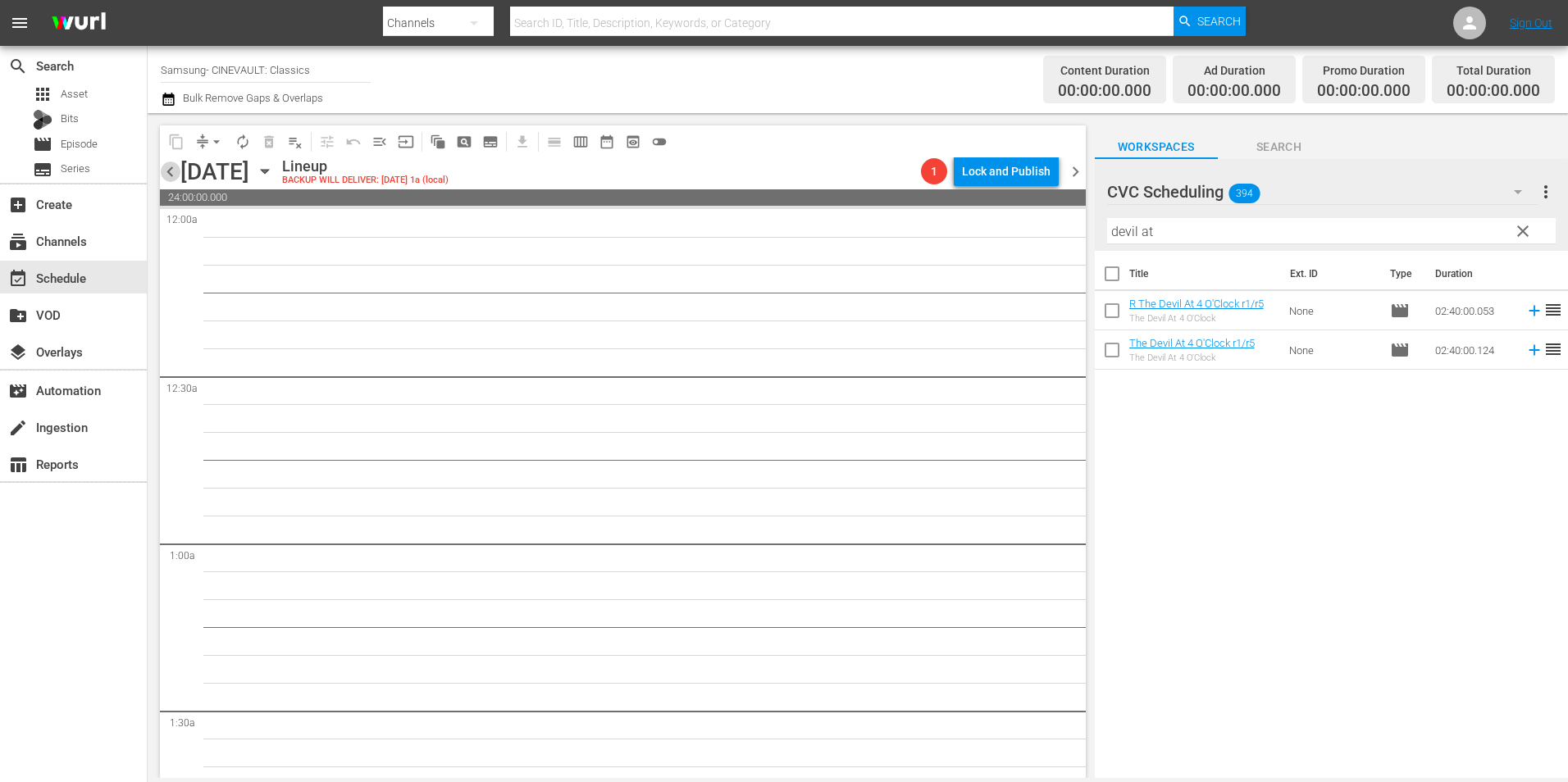
click at [166, 172] on span "chevron_left" at bounding box center [170, 172] width 21 height 21
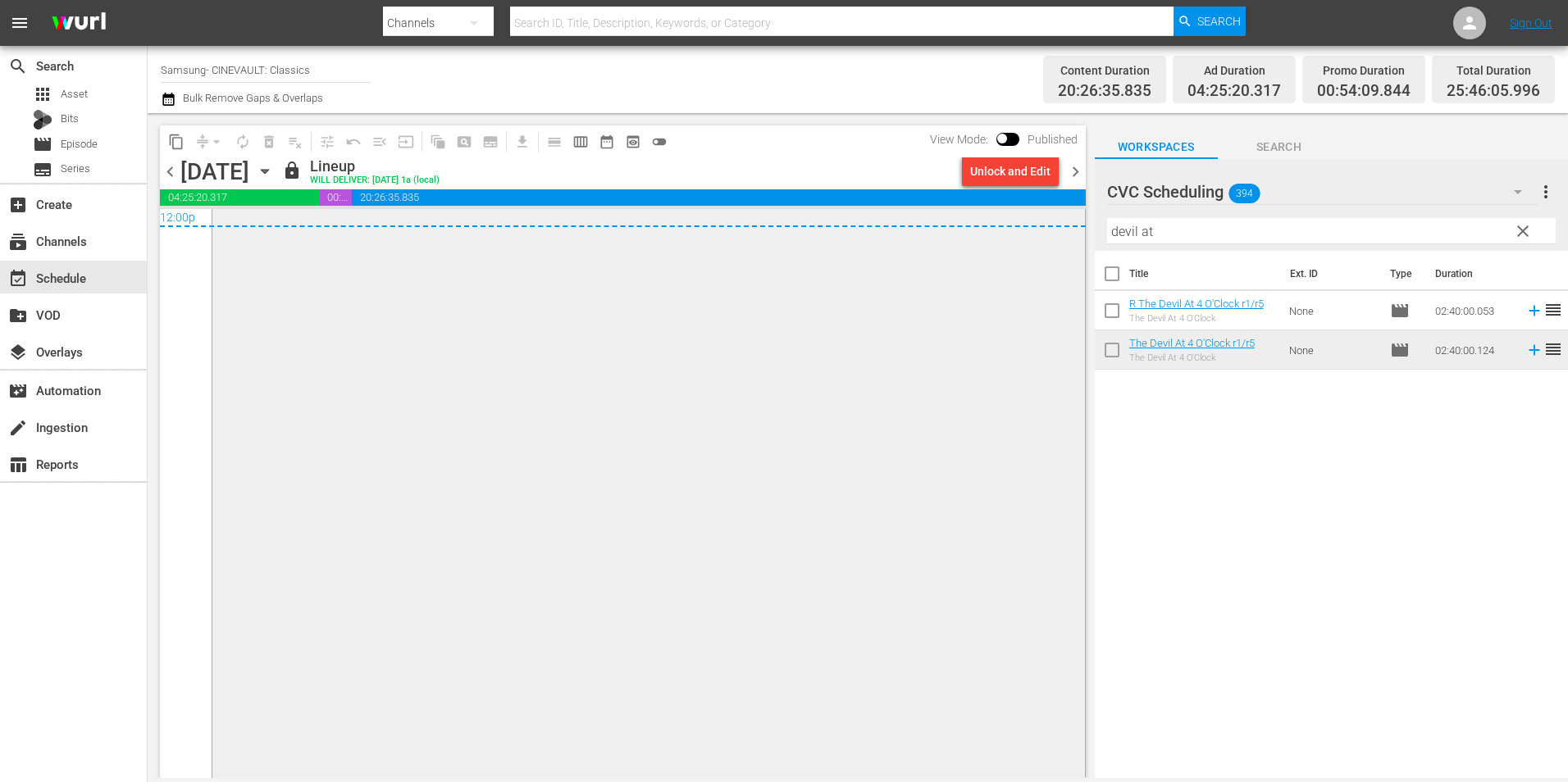
scroll to position [7732, 0]
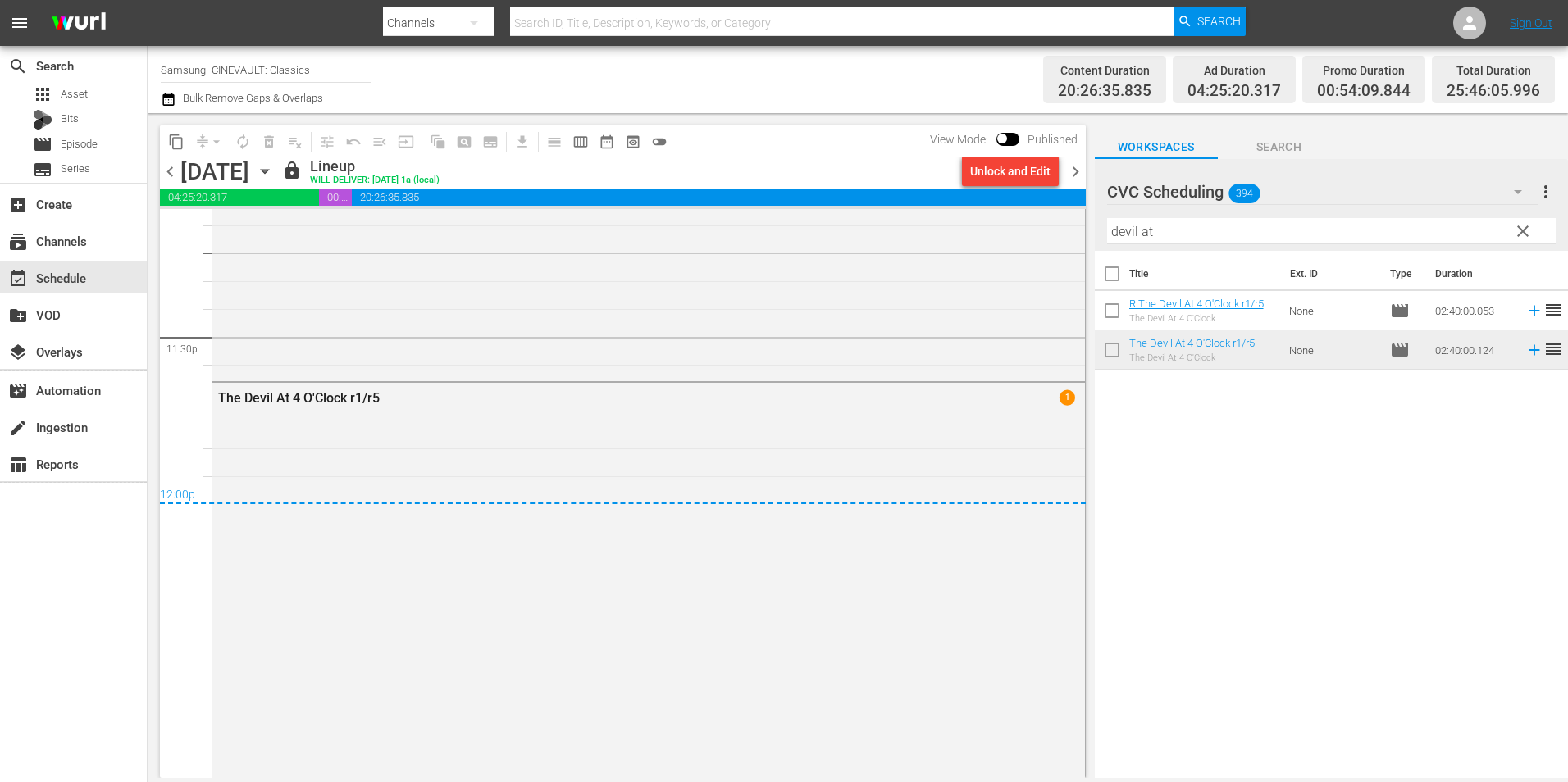
click at [1078, 171] on span "chevron_right" at bounding box center [1076, 172] width 21 height 21
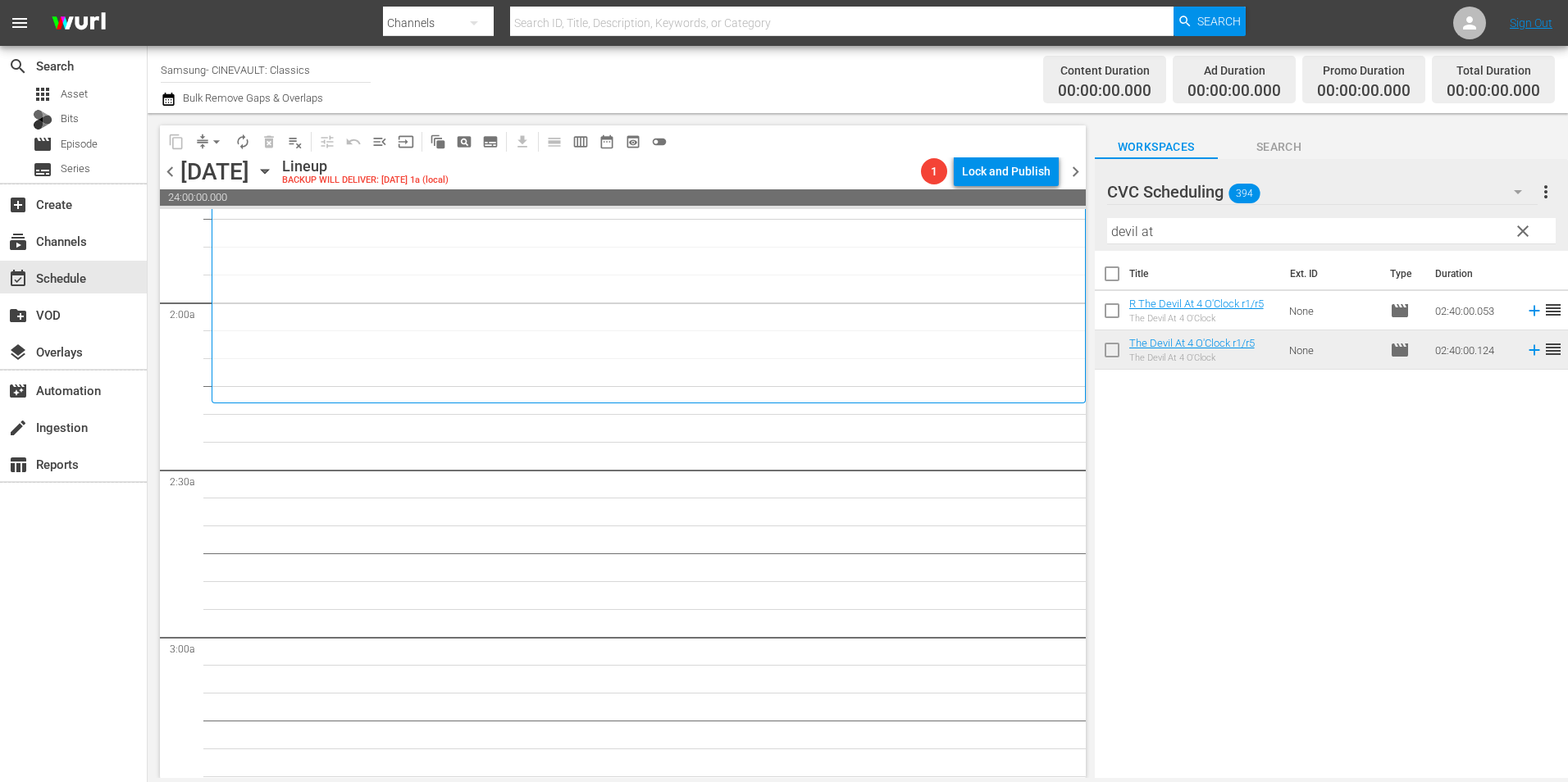
scroll to position [574, 0]
click at [1193, 227] on input "devil at" at bounding box center [1331, 231] width 448 height 27
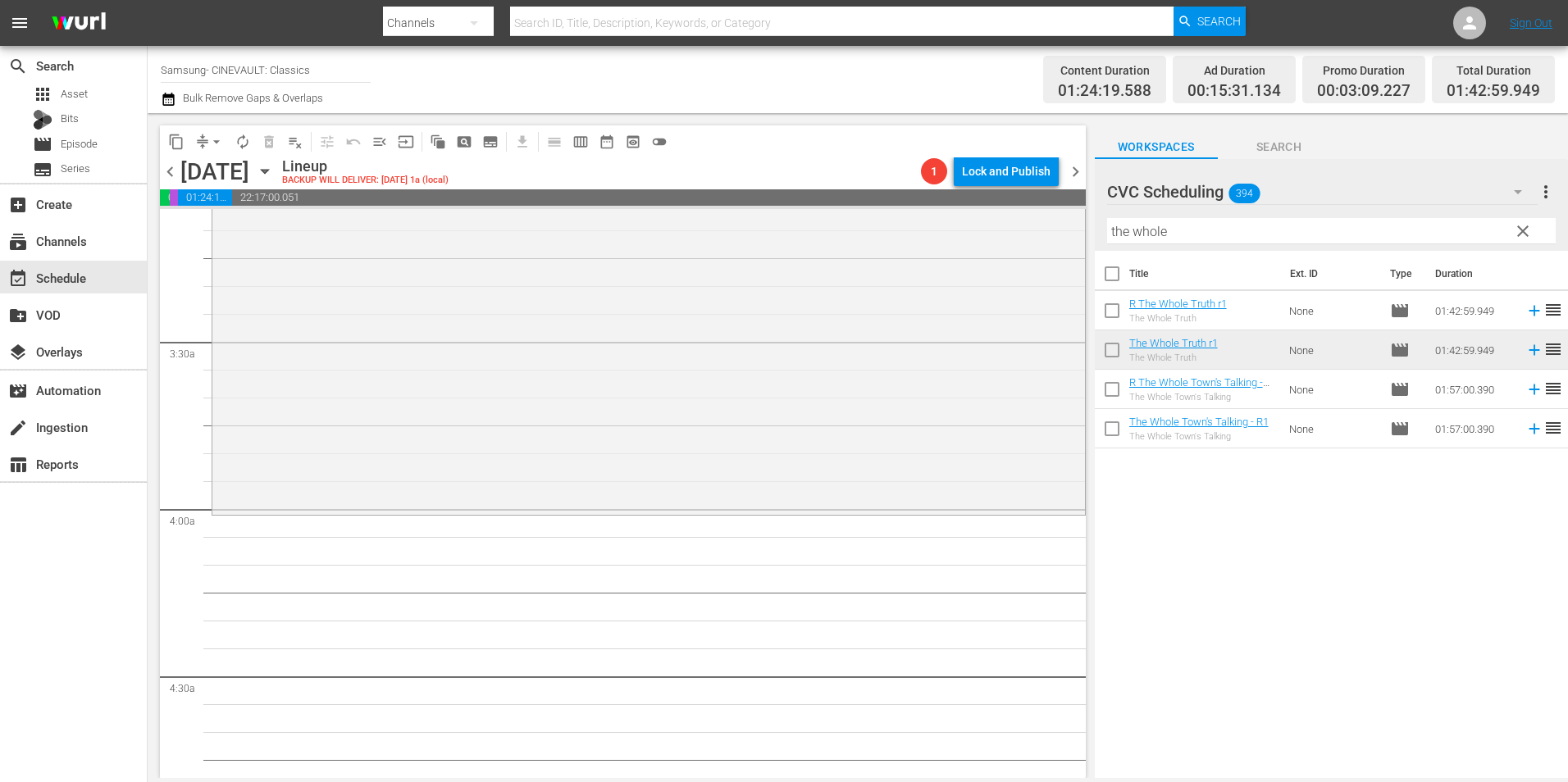
scroll to position [1066, 0]
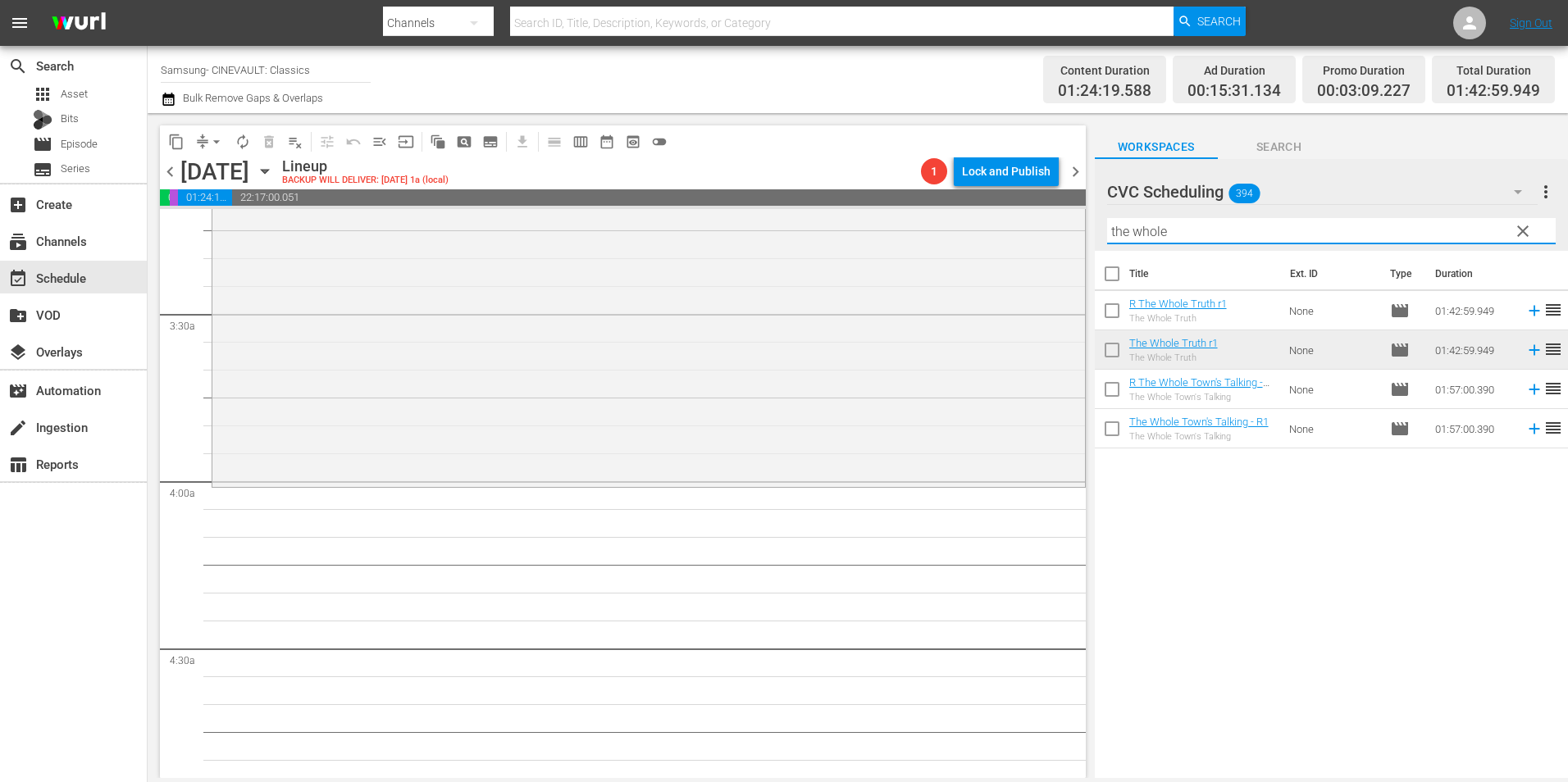
drag, startPoint x: 1213, startPoint y: 228, endPoint x: 1081, endPoint y: 236, distance: 132.2
click at [1081, 236] on div "content_copy compress arrow_drop_down autorenew_outlined delete_forever_outline…" at bounding box center [858, 446] width 1420 height 665
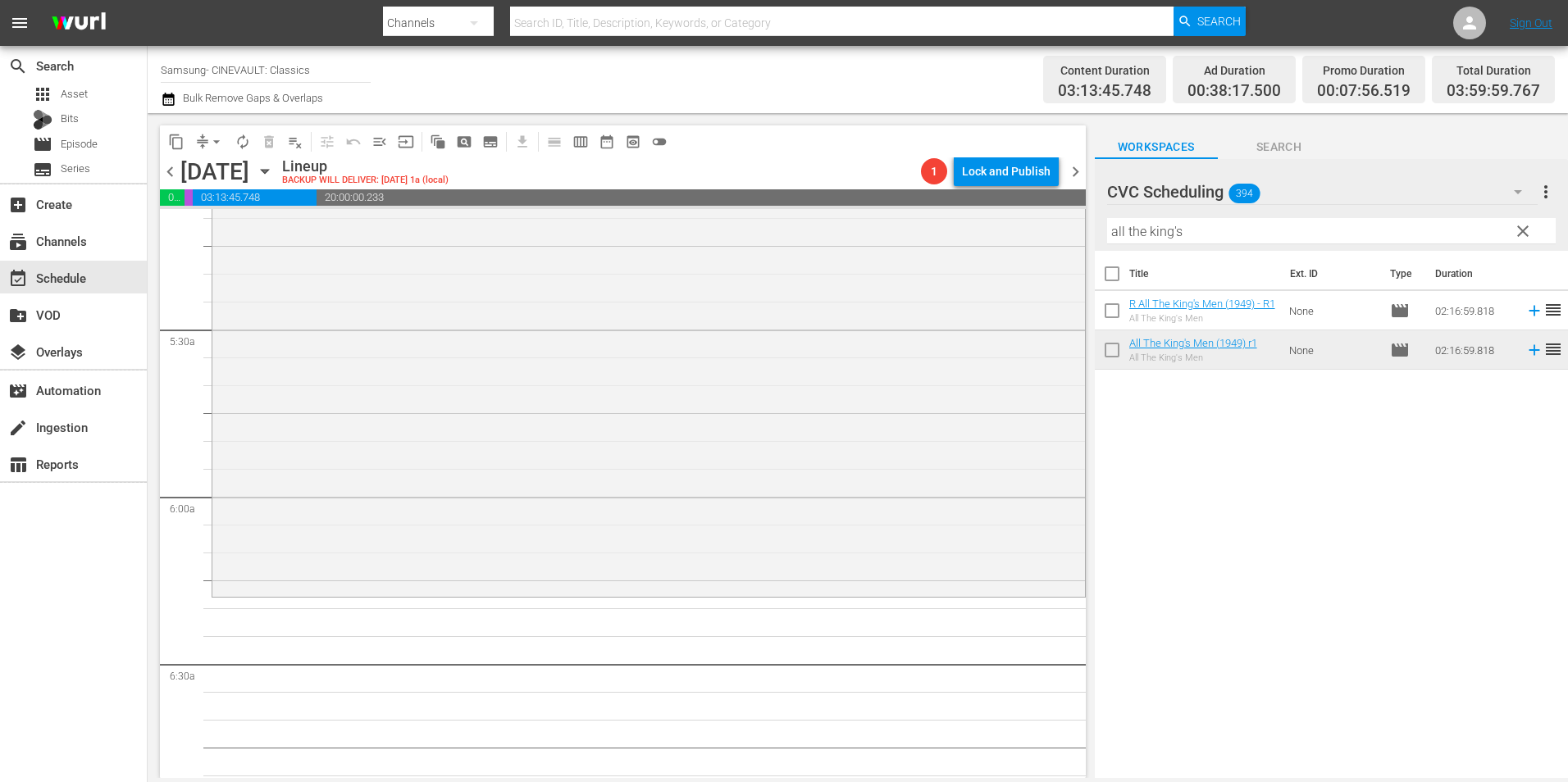
scroll to position [1803, 0]
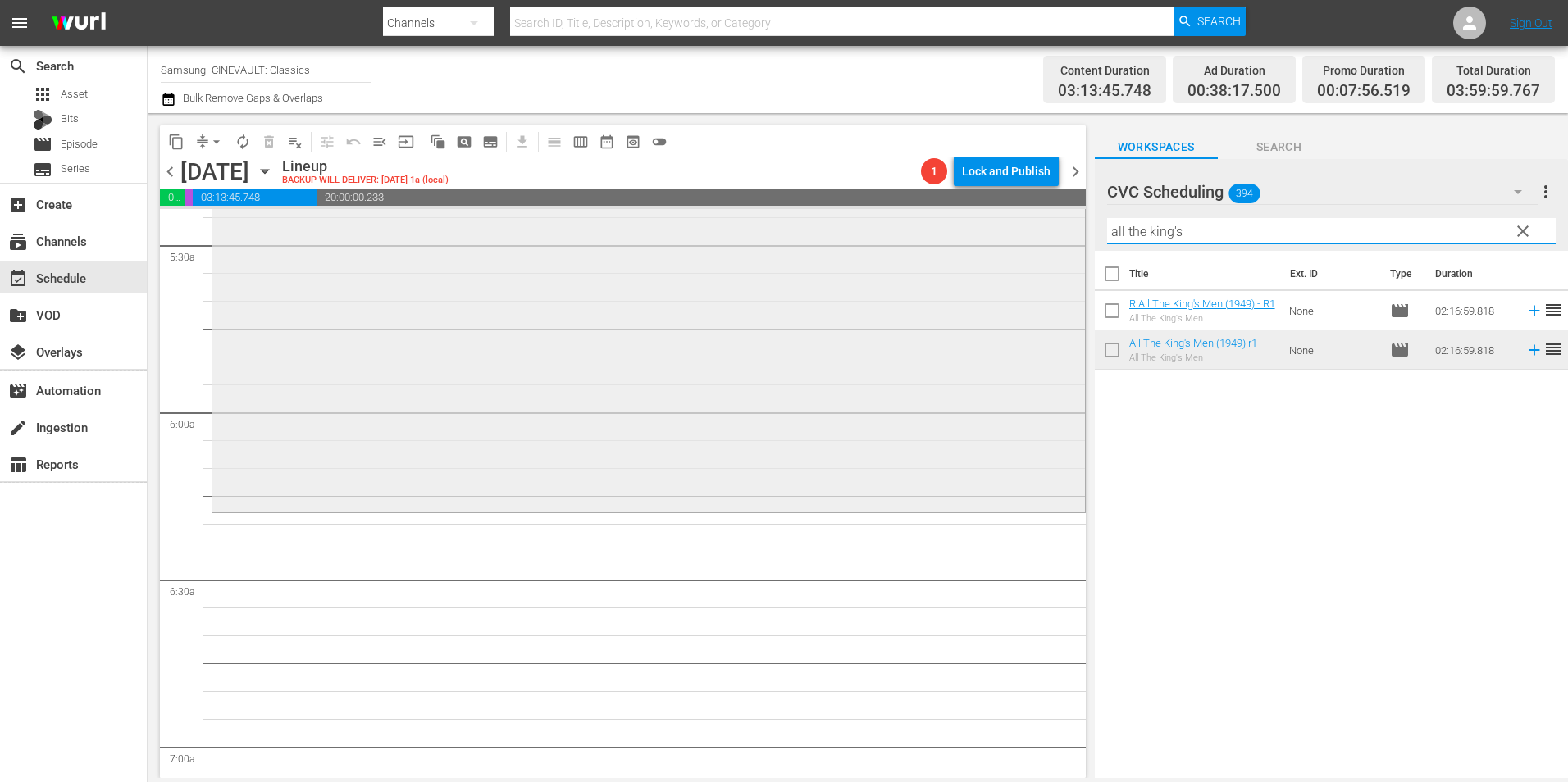
drag, startPoint x: 1067, startPoint y: 236, endPoint x: 1017, endPoint y: 238, distance: 50.0
click at [1017, 238] on div "content_copy compress arrow_drop_down autorenew_outlined delete_forever_outline…" at bounding box center [858, 446] width 1420 height 665
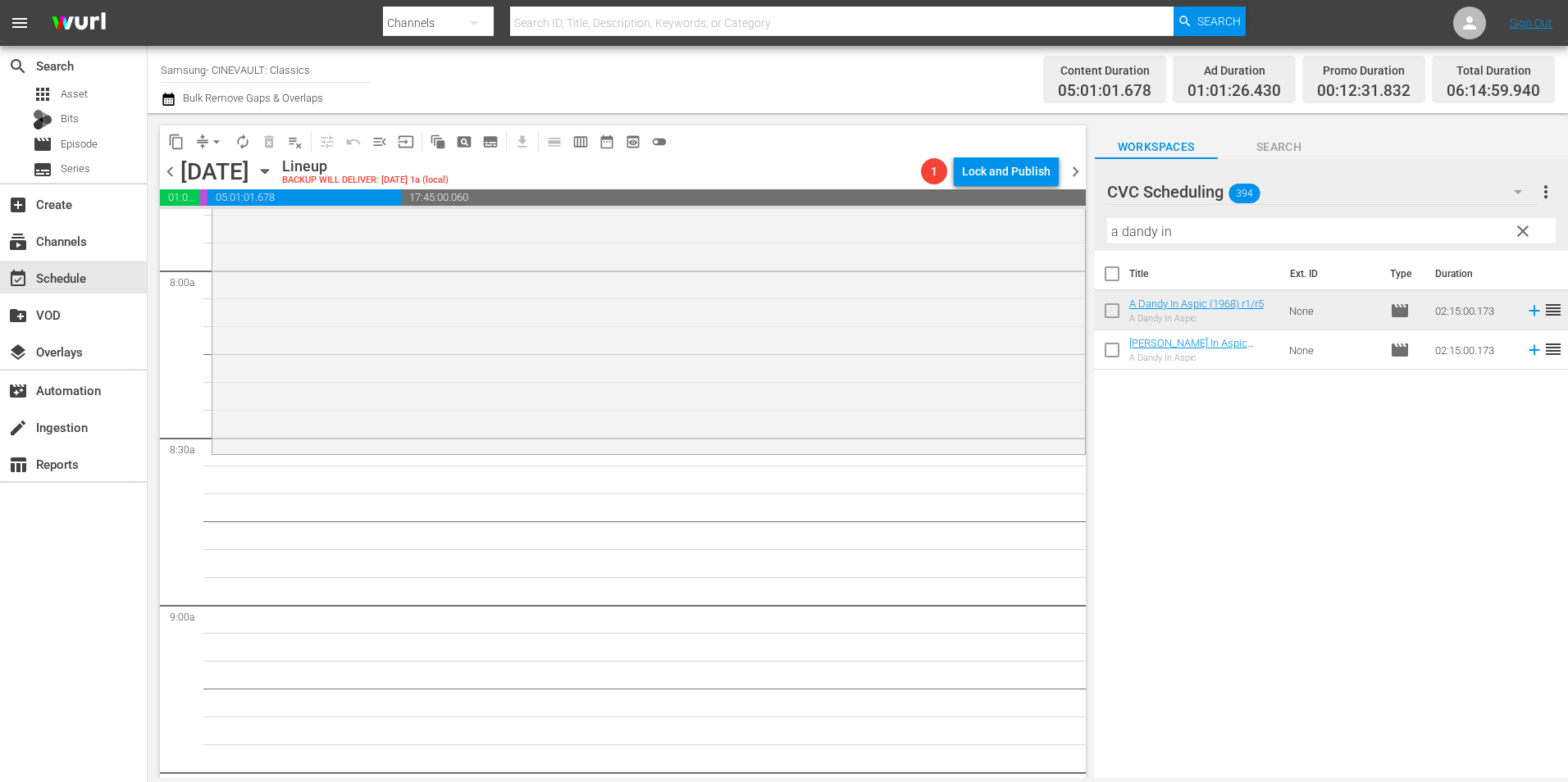
scroll to position [2623, 0]
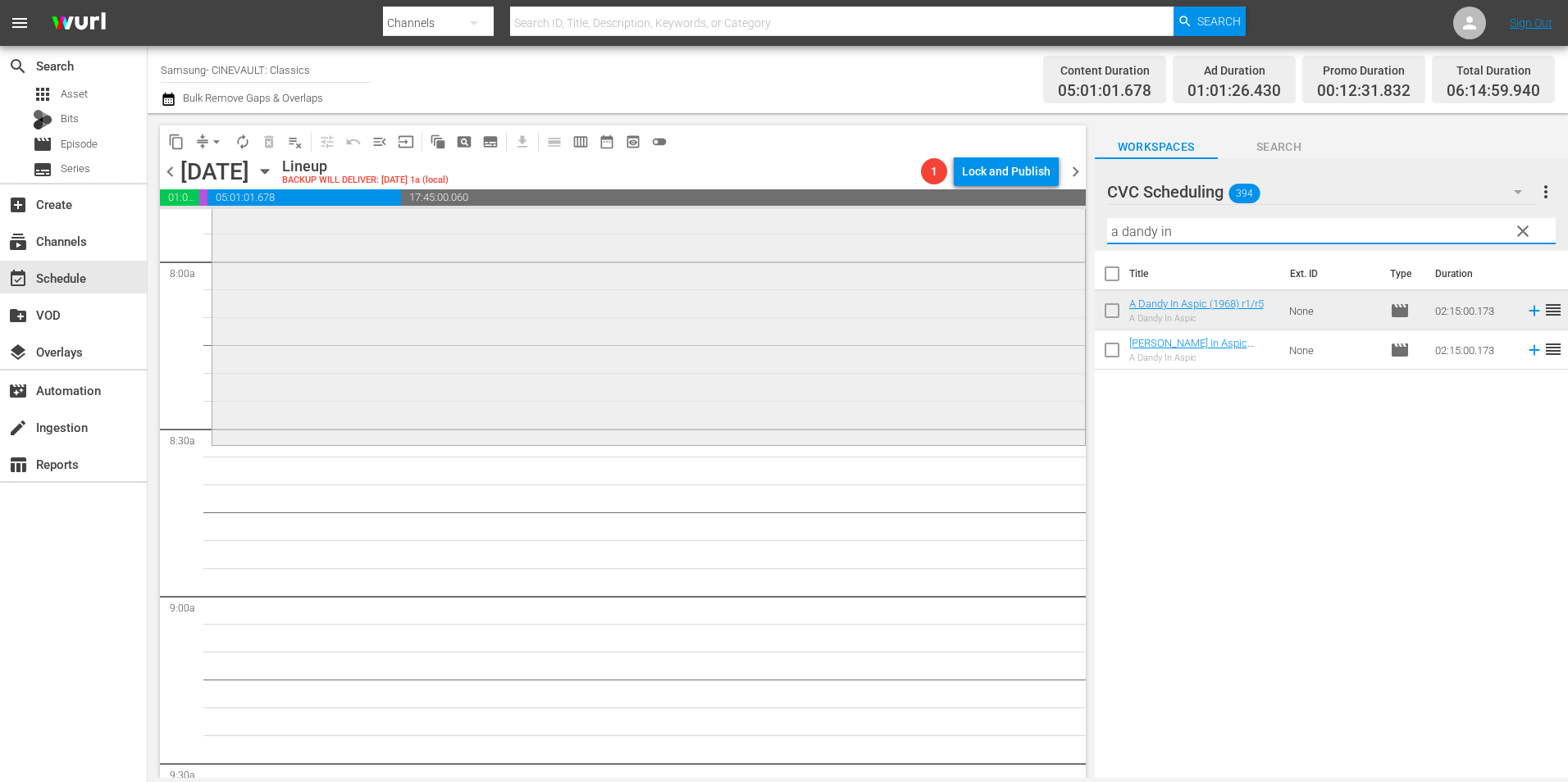
drag, startPoint x: 1187, startPoint y: 235, endPoint x: 1045, endPoint y: 237, distance: 142.0
click at [1045, 237] on div "content_copy compress arrow_drop_down autorenew_outlined delete_forever_outline…" at bounding box center [858, 446] width 1420 height 665
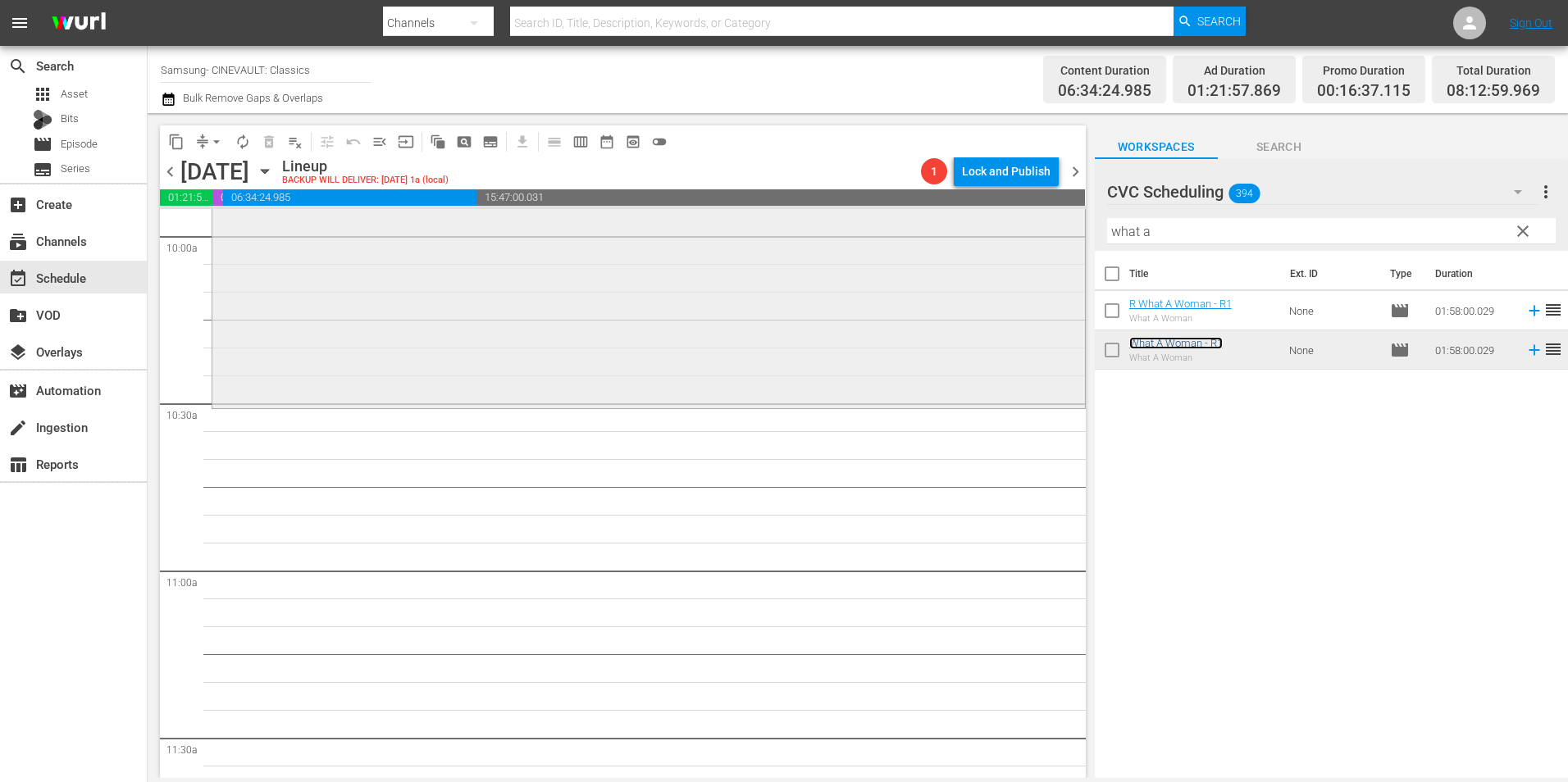
scroll to position [3361, 0]
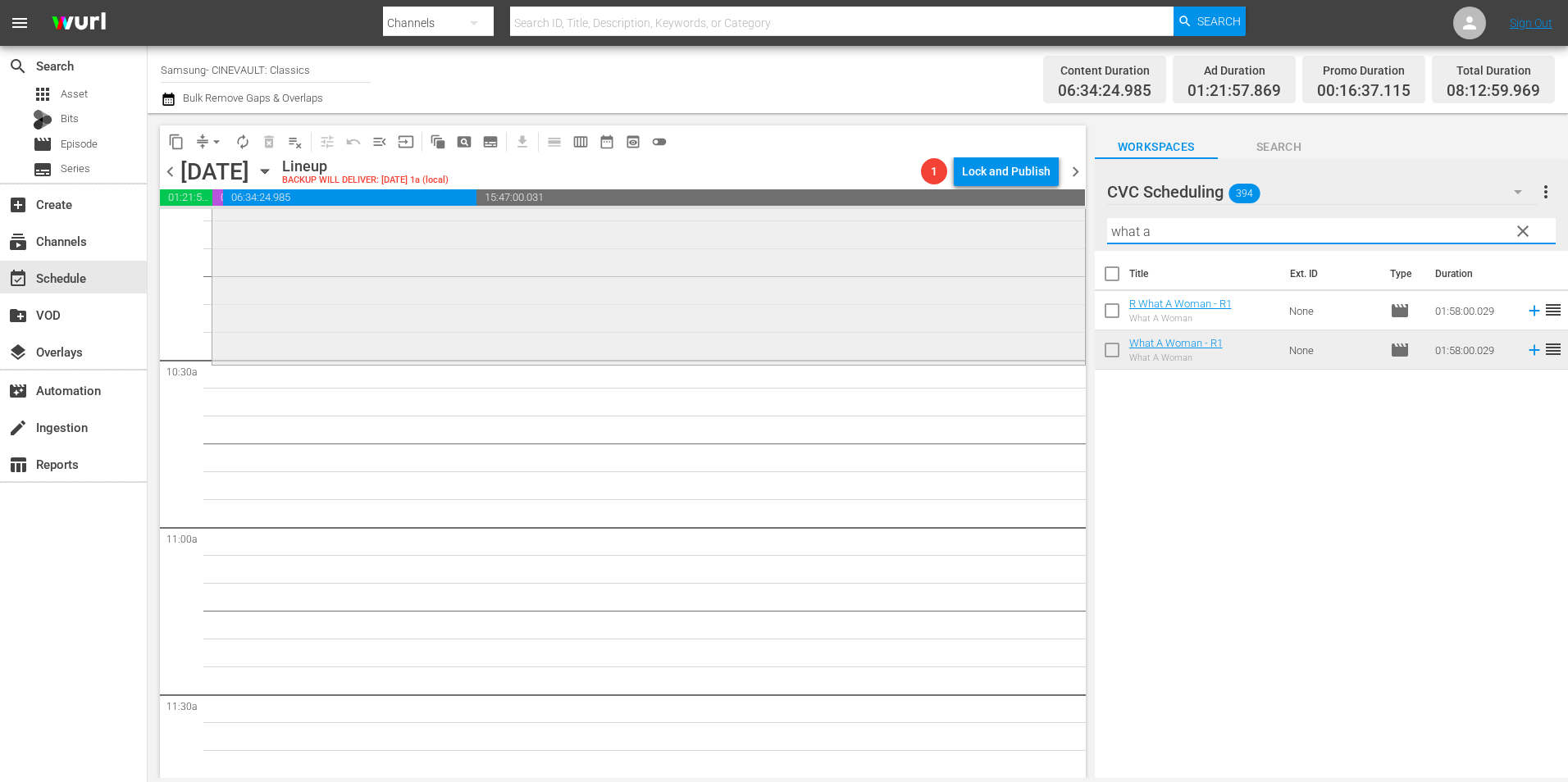
drag, startPoint x: 1210, startPoint y: 228, endPoint x: 996, endPoint y: 230, distance: 214.0
click at [996, 230] on div "content_copy compress arrow_drop_down autorenew_outlined delete_forever_outline…" at bounding box center [858, 446] width 1420 height 665
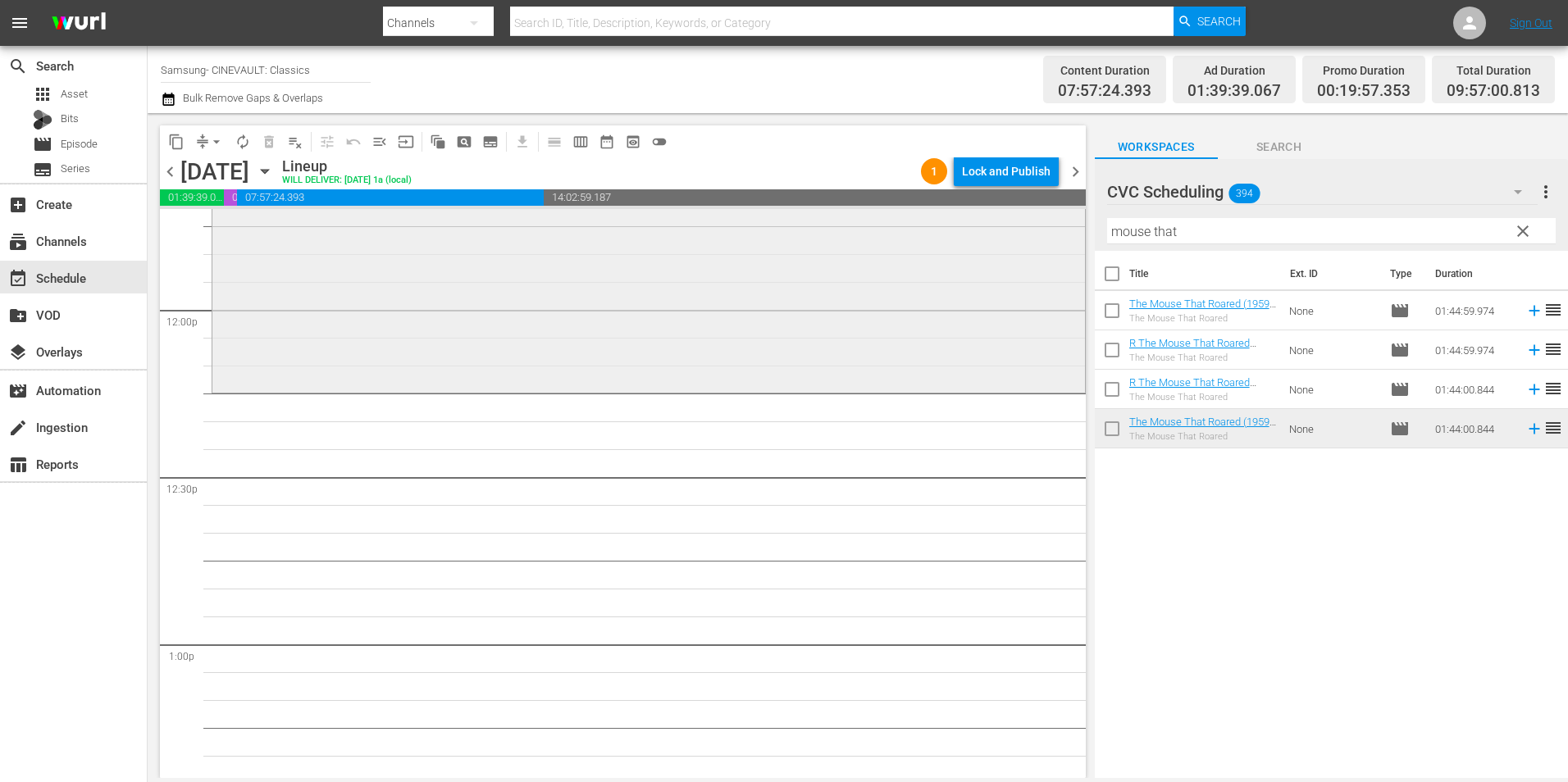
scroll to position [3935, 0]
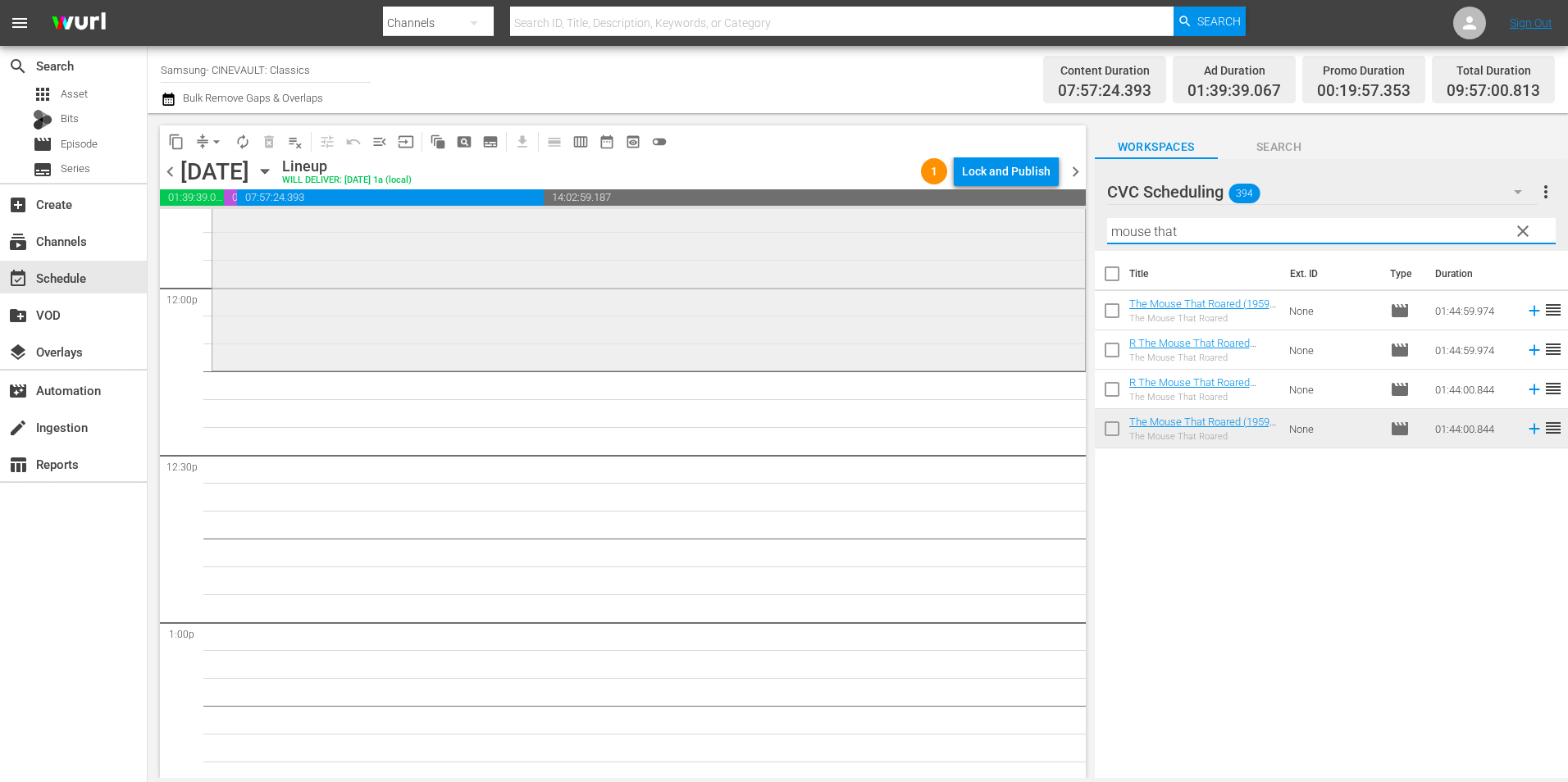
drag, startPoint x: 1177, startPoint y: 232, endPoint x: 843, endPoint y: 219, distance: 334.3
click at [843, 219] on div "content_copy compress arrow_drop_down autorenew_outlined delete_forever_outline…" at bounding box center [858, 446] width 1420 height 665
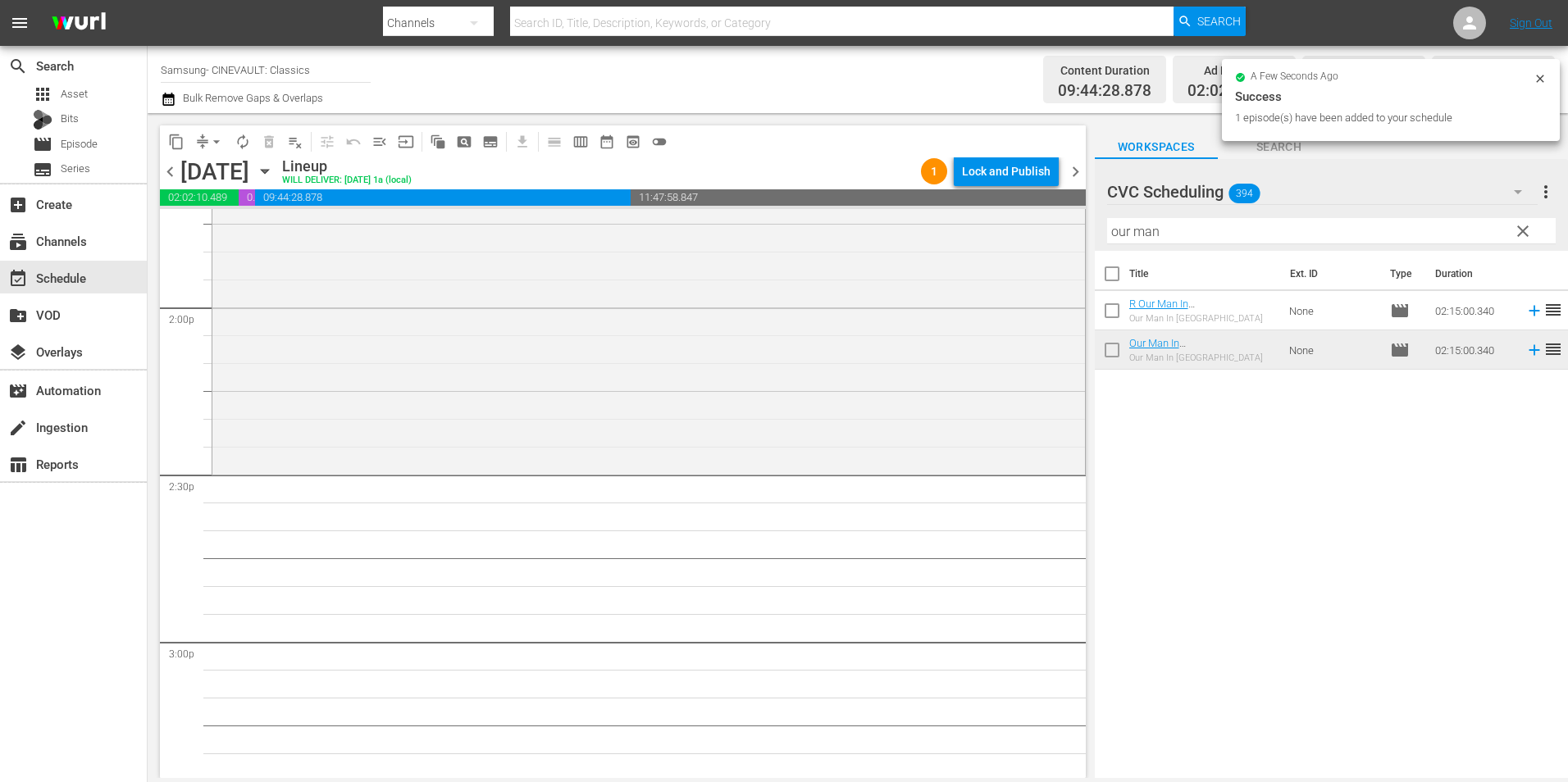
scroll to position [4591, 0]
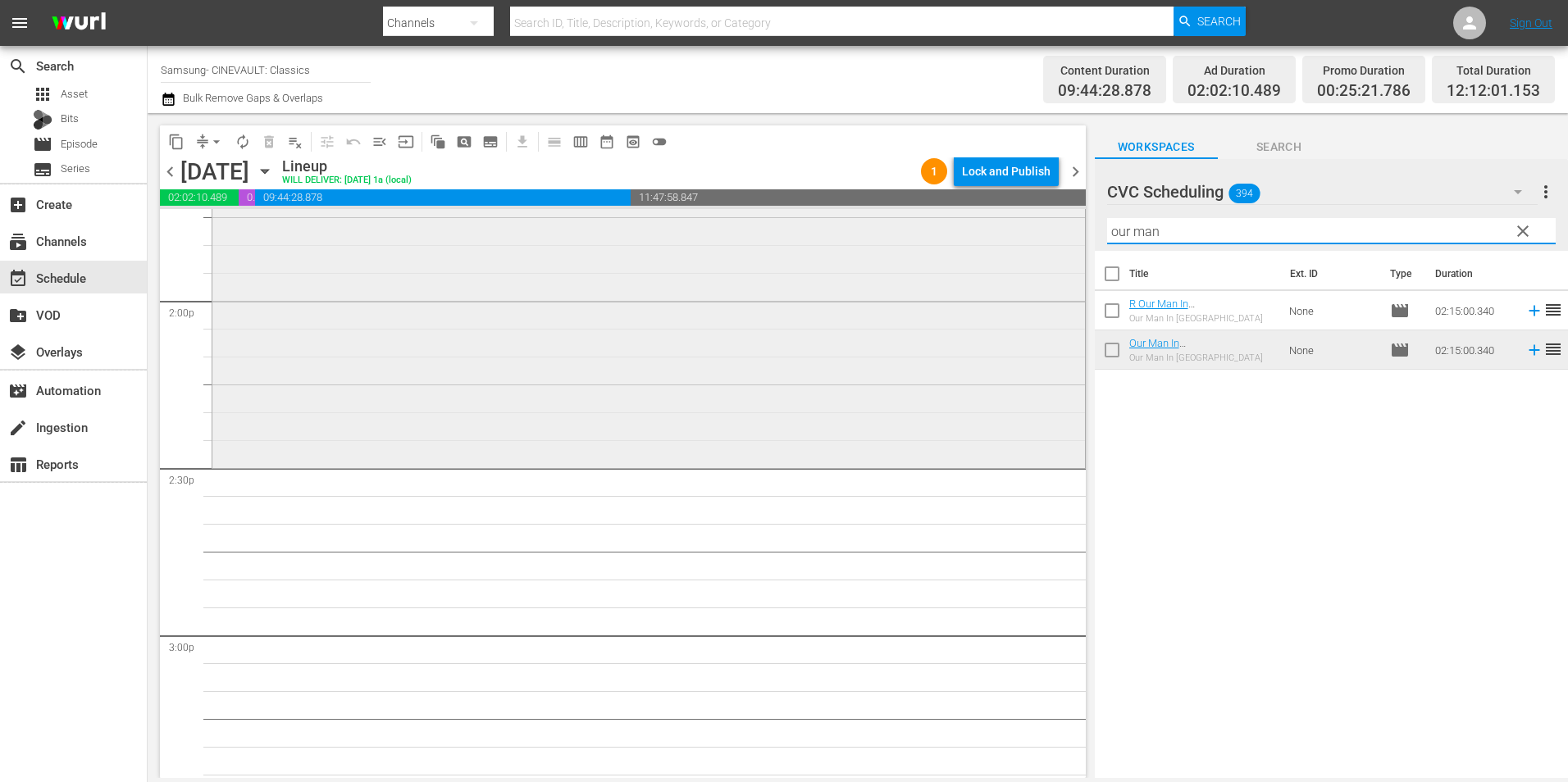
click at [918, 240] on div "content_copy compress arrow_drop_down autorenew_outlined delete_forever_outline…" at bounding box center [858, 446] width 1420 height 665
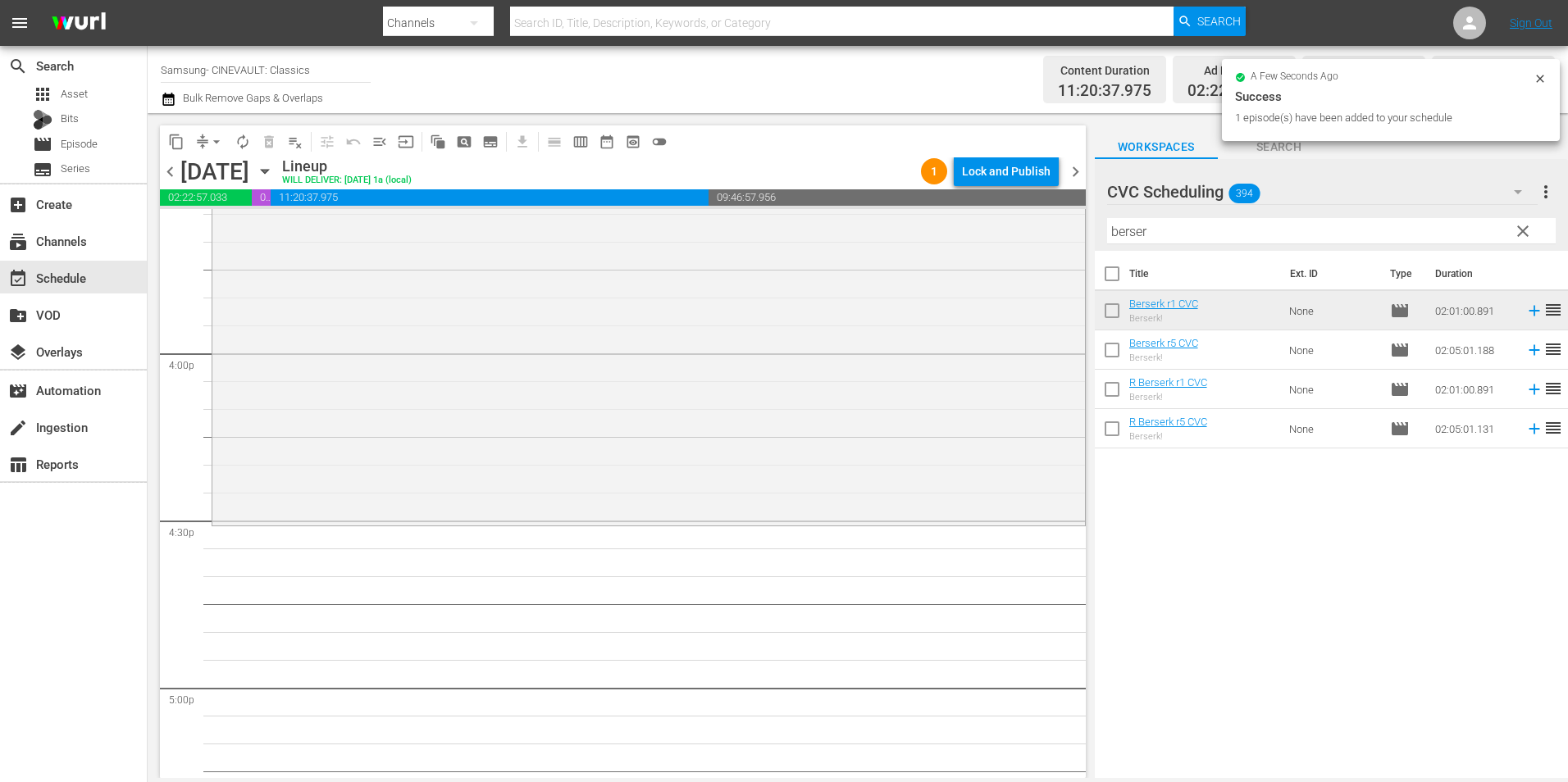
scroll to position [5247, 0]
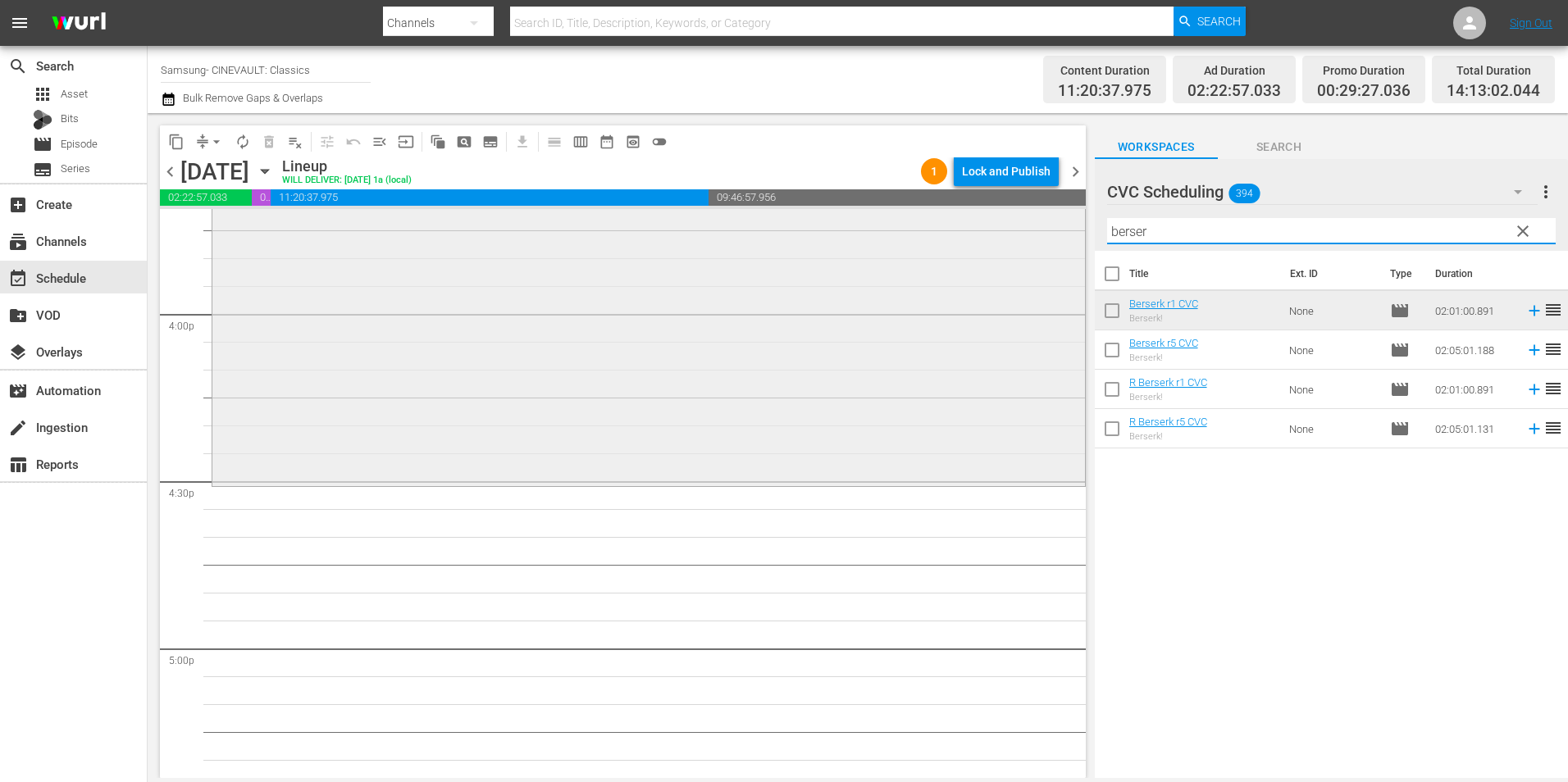
drag, startPoint x: 1191, startPoint y: 239, endPoint x: 994, endPoint y: 241, distance: 197.0
click at [994, 241] on div "content_copy compress arrow_drop_down autorenew_outlined delete_forever_outline…" at bounding box center [858, 446] width 1420 height 665
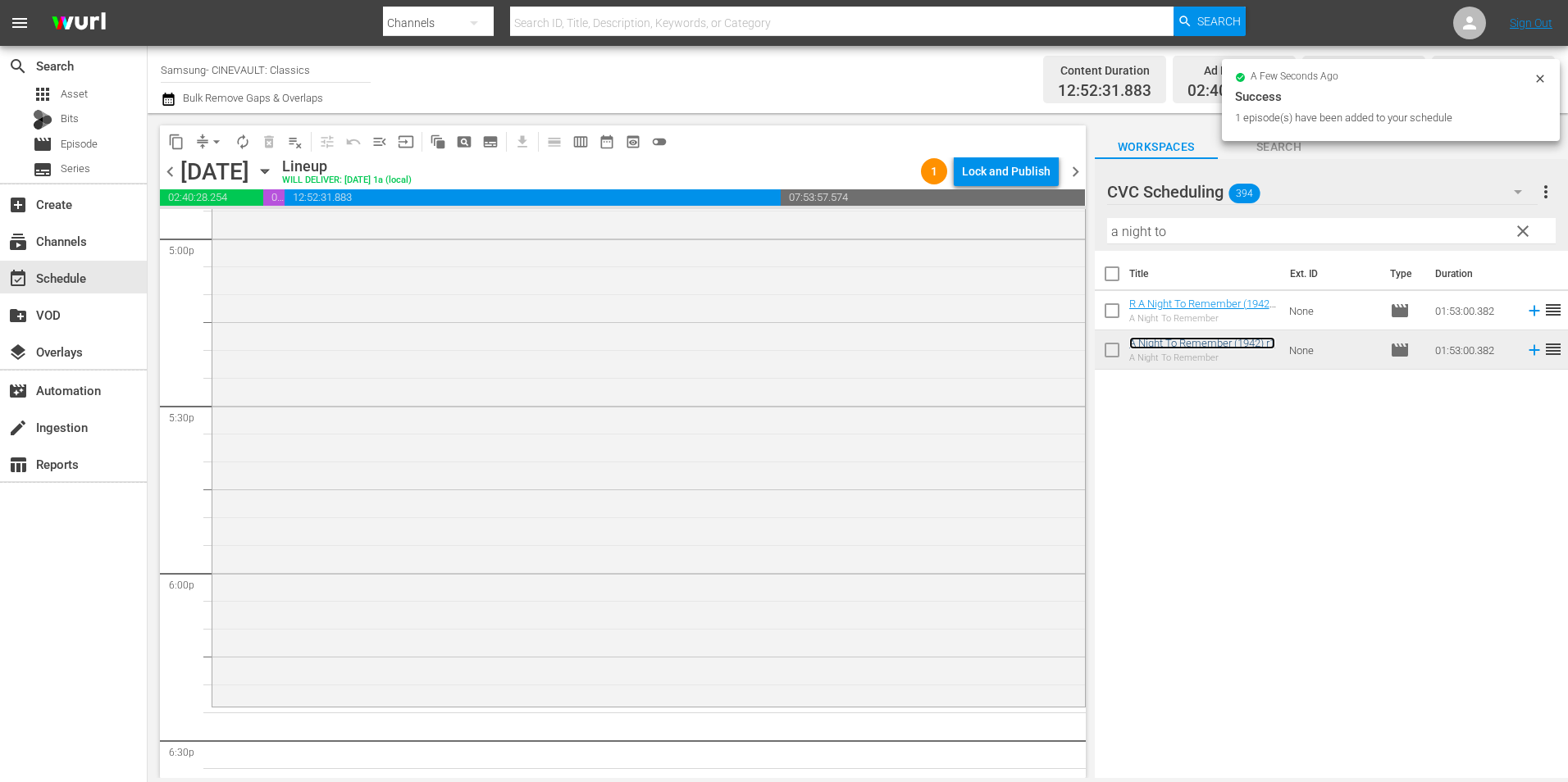
scroll to position [5985, 0]
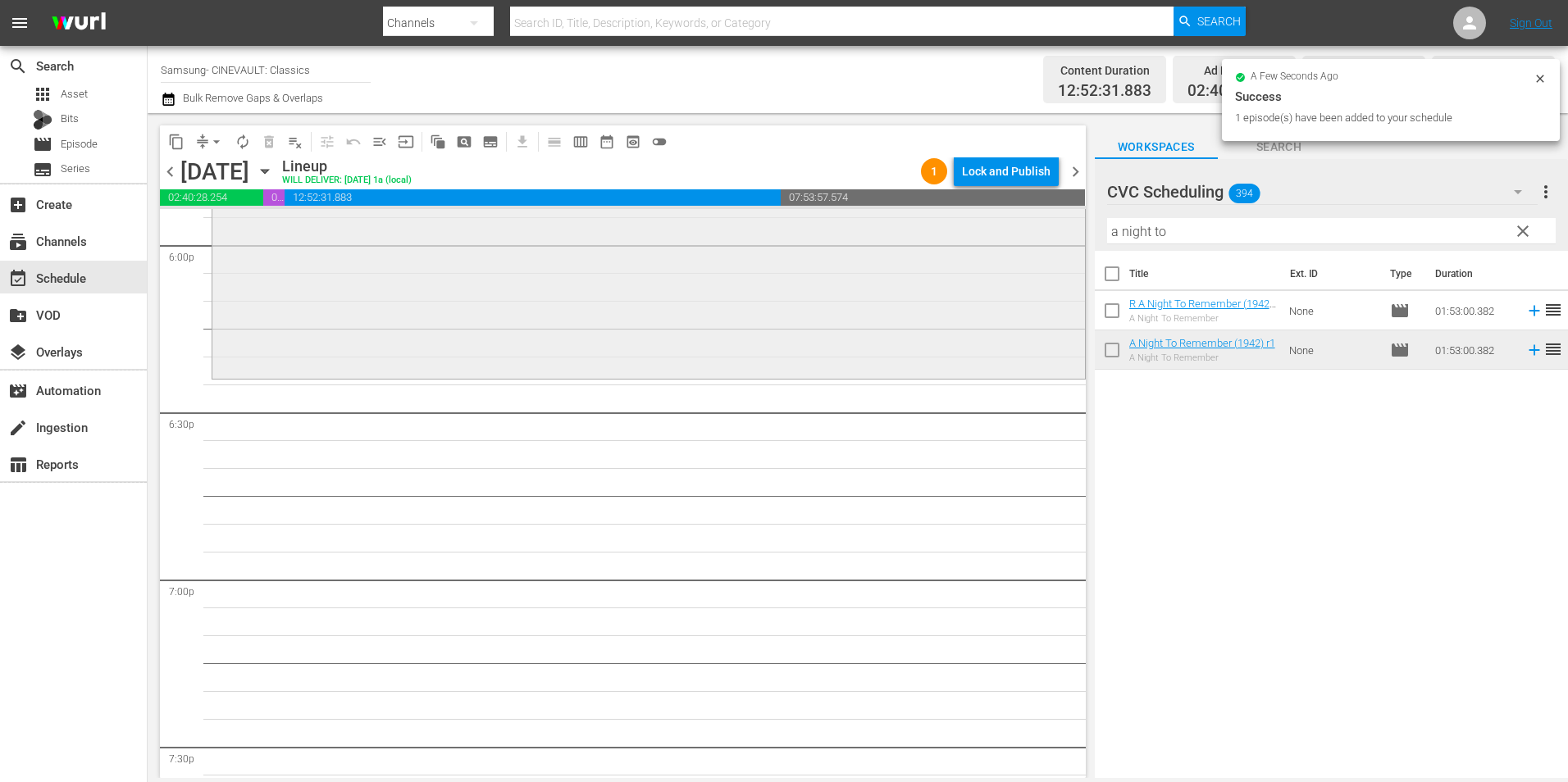
click at [913, 216] on div "content_copy compress arrow_drop_down autorenew_outlined delete_forever_outline…" at bounding box center [858, 446] width 1420 height 665
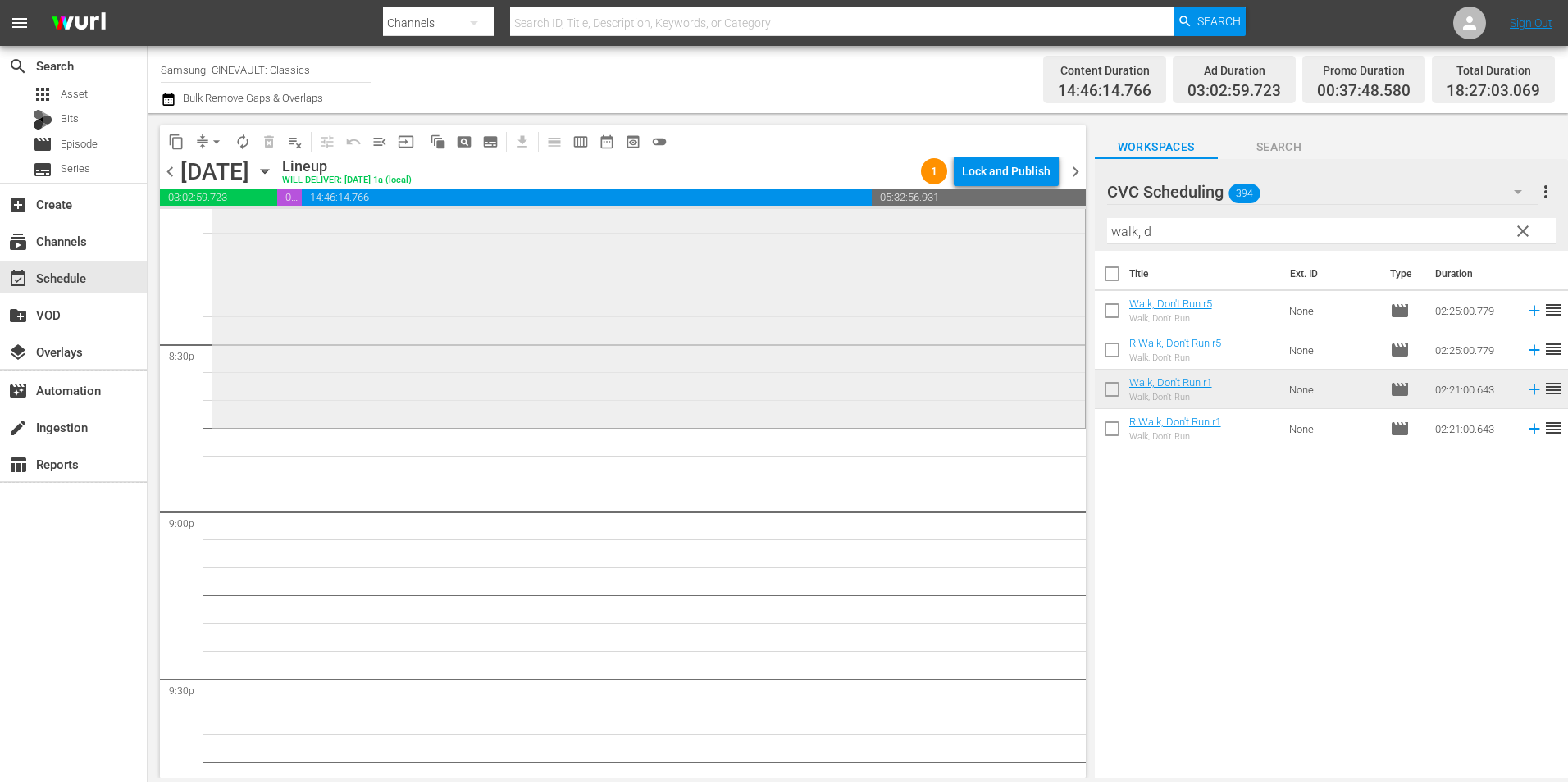
scroll to position [6723, 0]
drag, startPoint x: 1063, startPoint y: 232, endPoint x: 1030, endPoint y: 242, distance: 34.5
click at [1030, 242] on div "content_copy compress arrow_drop_down autorenew_outlined delete_forever_outline…" at bounding box center [858, 446] width 1420 height 665
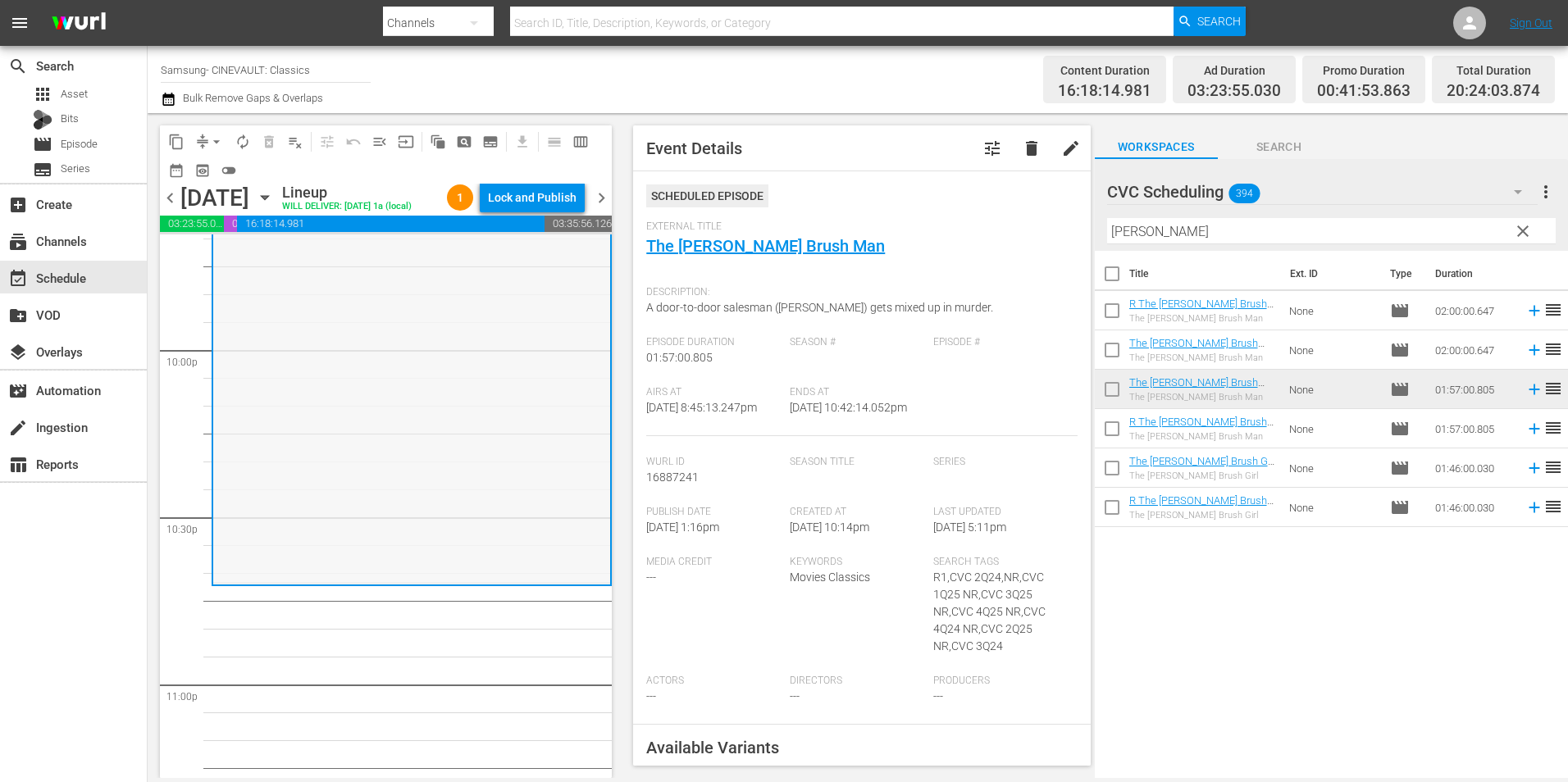
scroll to position [7512, 0]
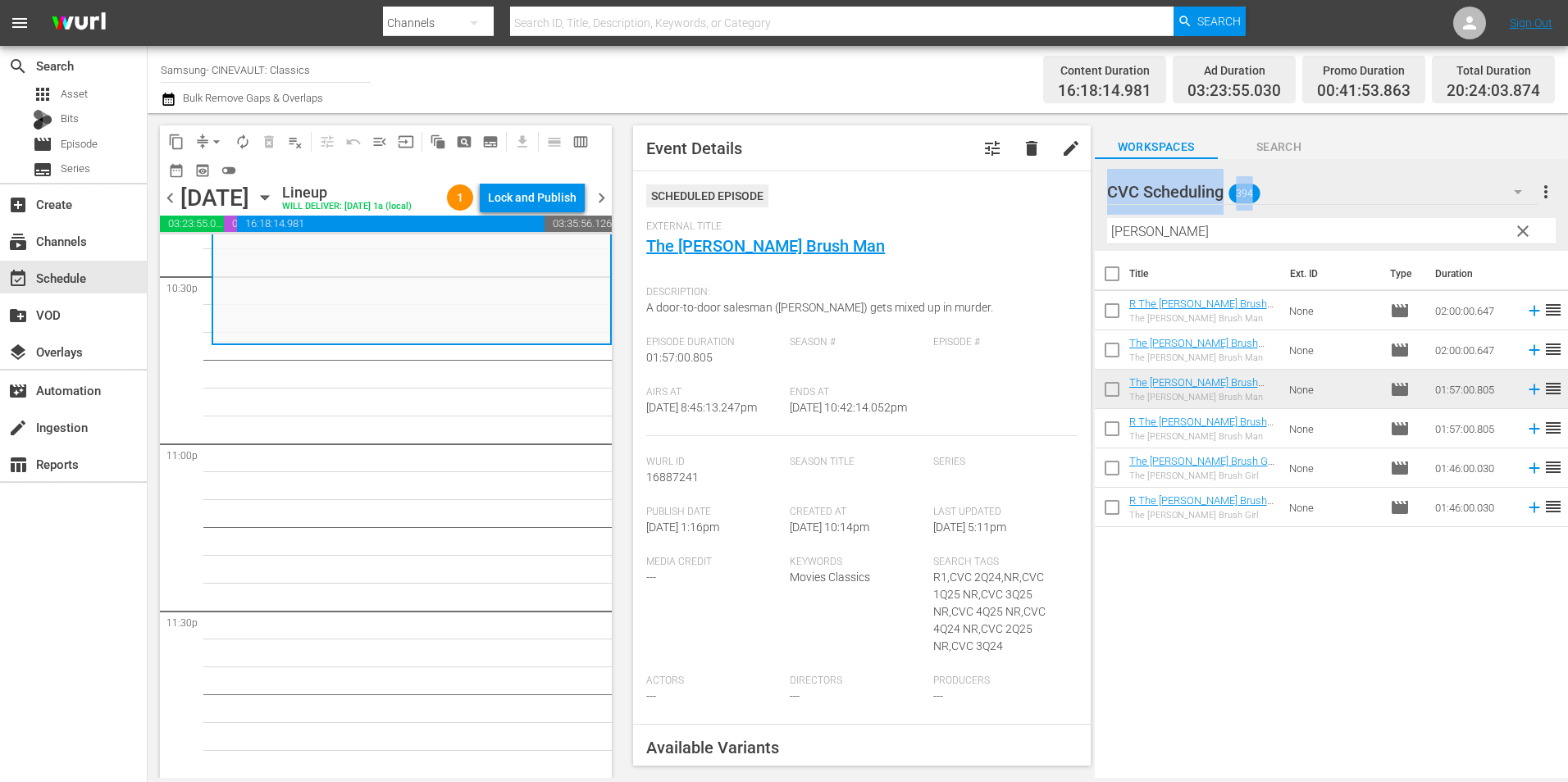
click at [1158, 219] on div "CVC Scheduling 394 CVC Scheduling more_vert clear Filter by Title fuller" at bounding box center [1331, 204] width 473 height 92
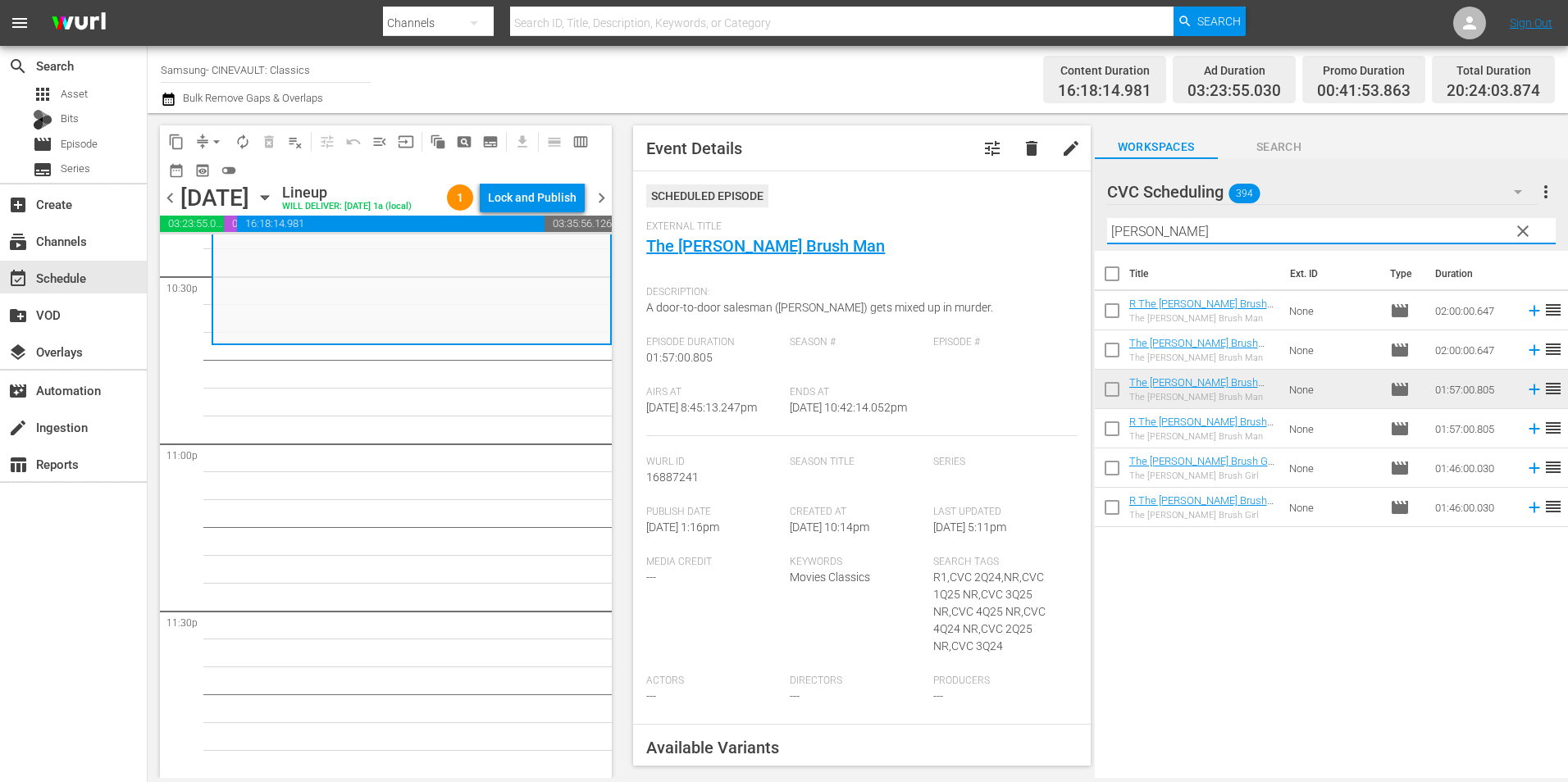
drag, startPoint x: 1156, startPoint y: 231, endPoint x: 1060, endPoint y: 233, distance: 96.0
click at [1060, 233] on div "content_copy compress arrow_drop_down autorenew_outlined delete_forever_outline…" at bounding box center [858, 446] width 1420 height 665
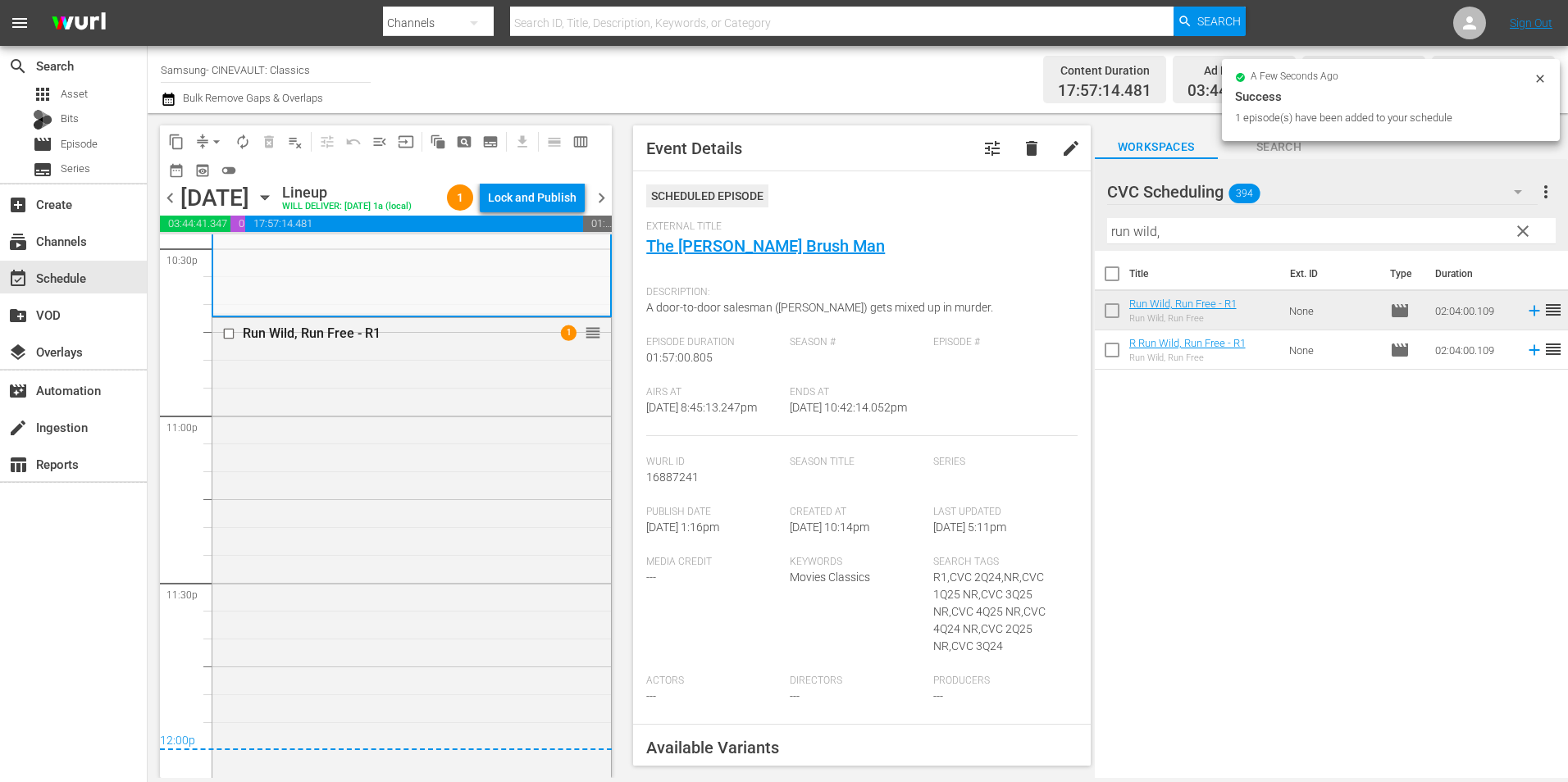
scroll to position [7769, 0]
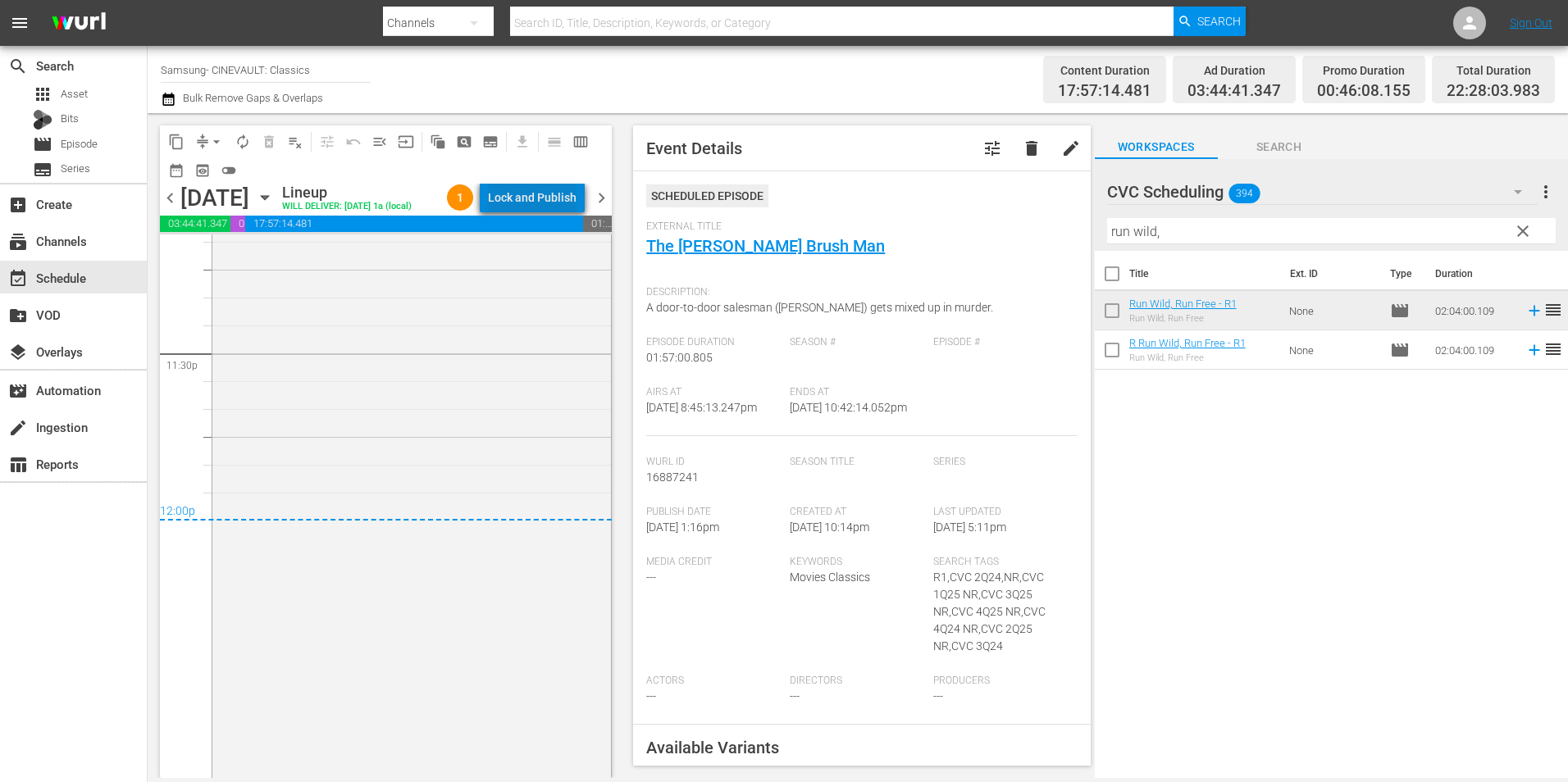
click at [550, 196] on div "Lock and Publish" at bounding box center [532, 197] width 88 height 29
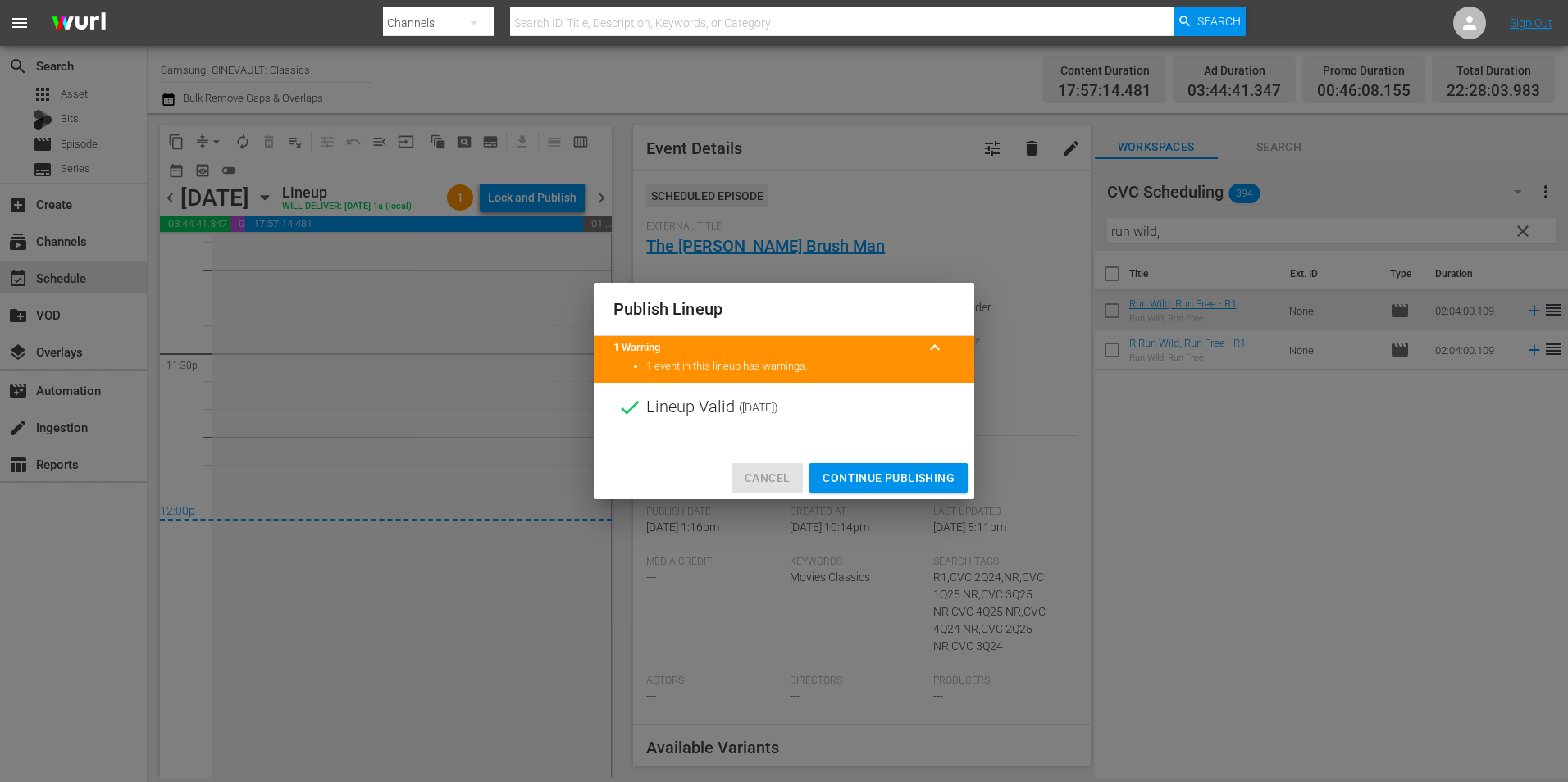
click at [758, 484] on span "Cancel" at bounding box center [767, 478] width 46 height 21
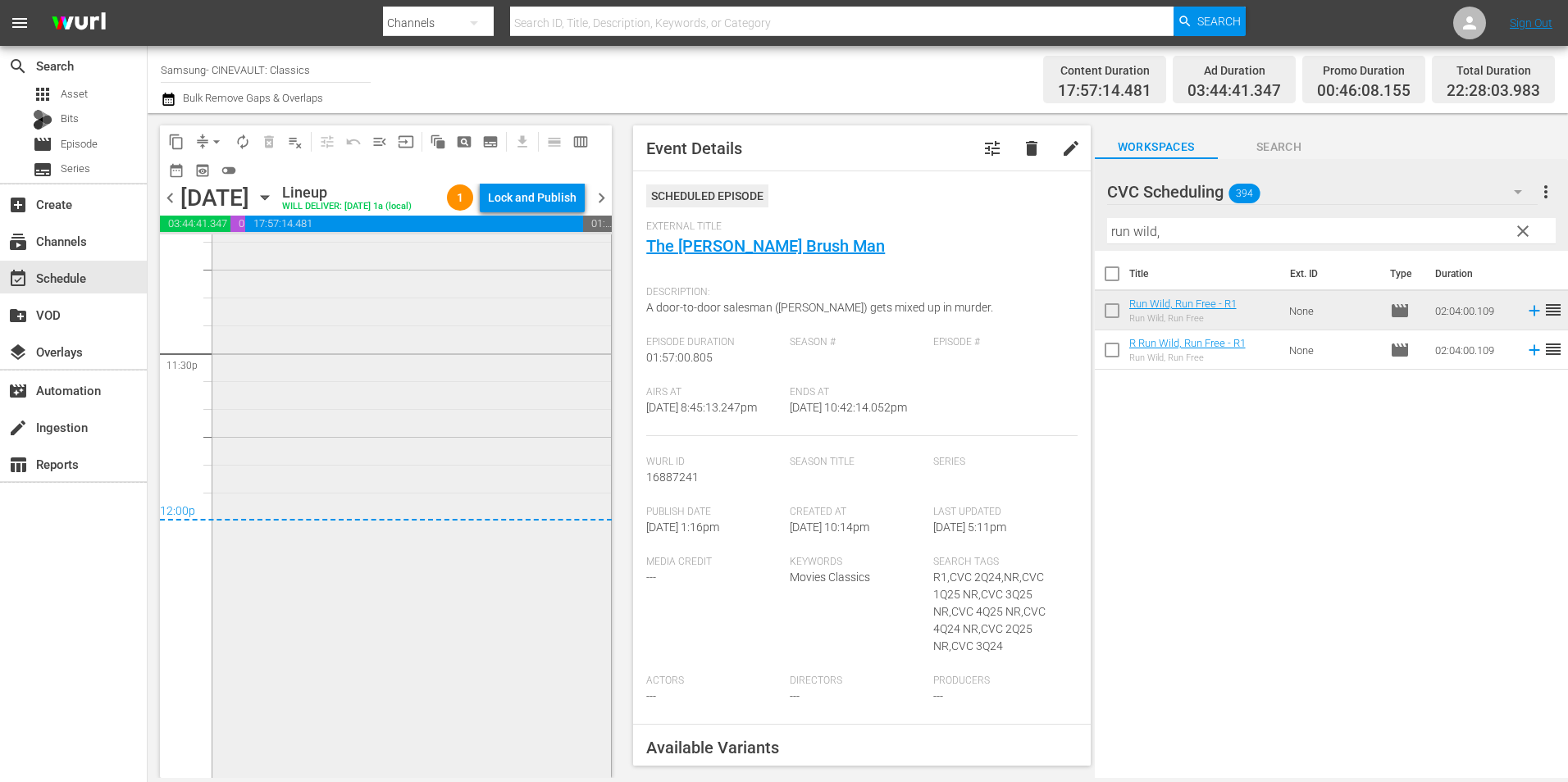
click at [488, 428] on div "Run Wild, Run Free - R1 1 reorder" at bounding box center [411, 431] width 398 height 686
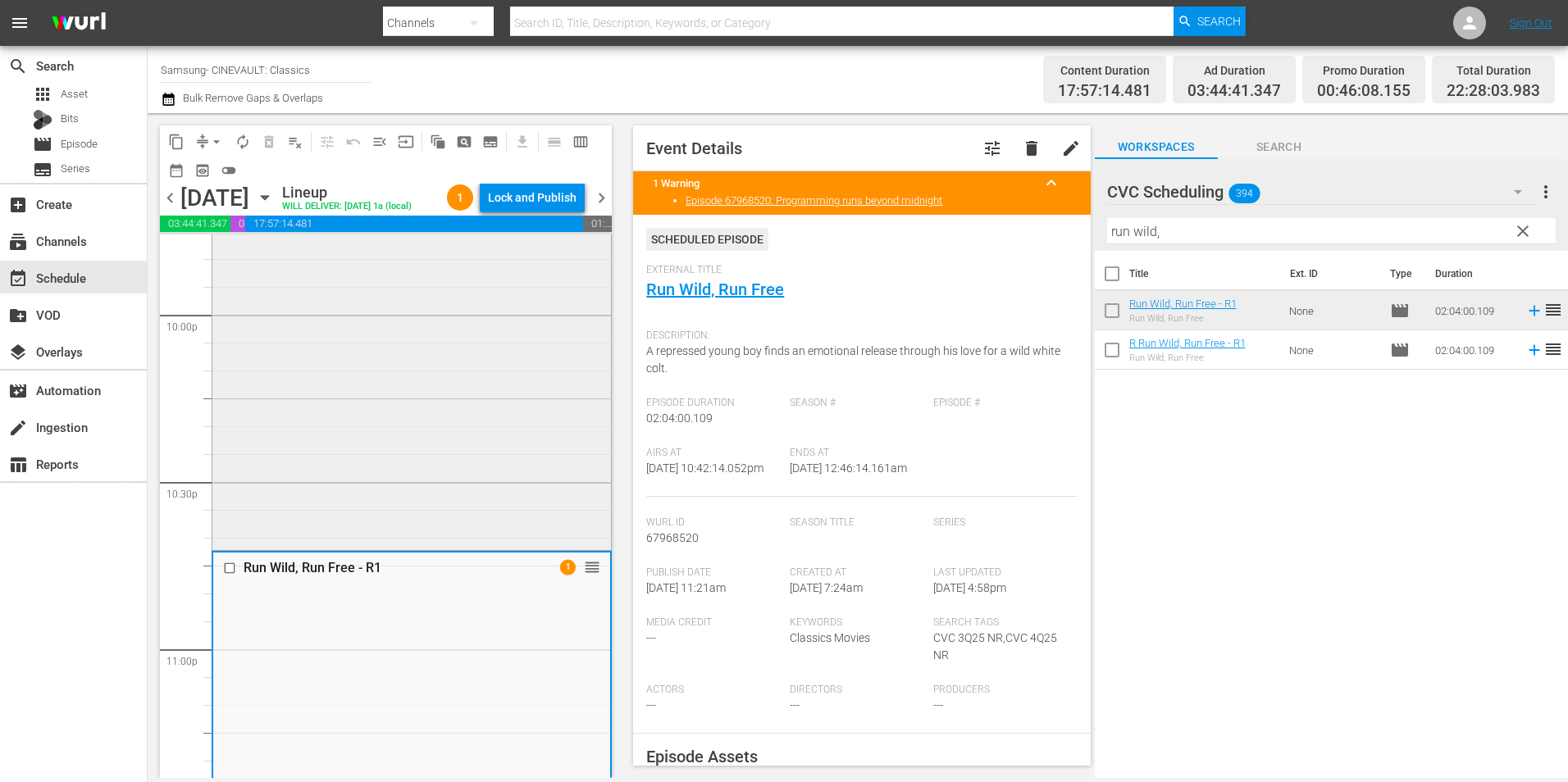
scroll to position [7277, 0]
click at [559, 199] on div "Lock and Publish" at bounding box center [532, 197] width 88 height 29
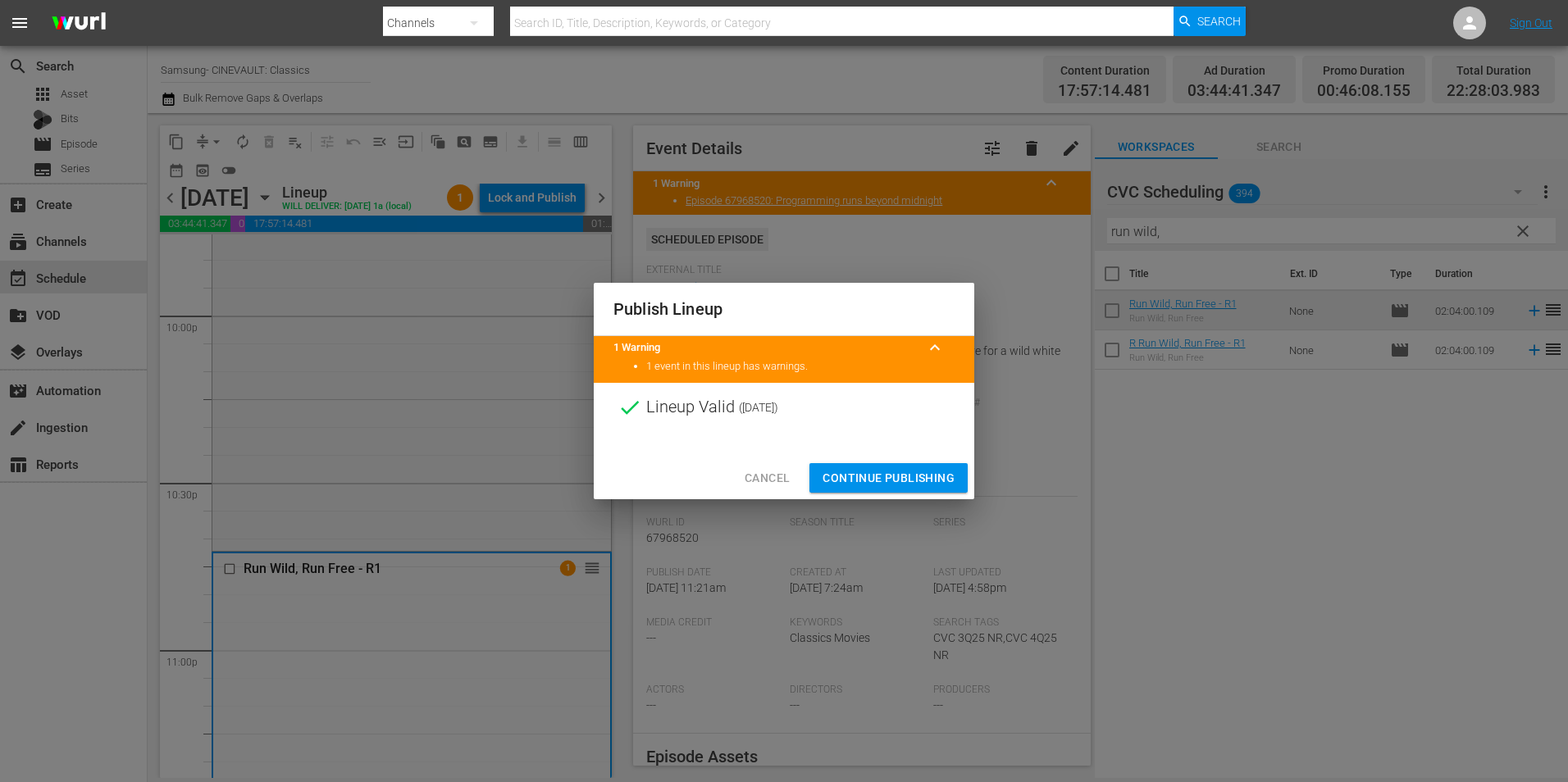
click at [894, 482] on span "Continue Publishing" at bounding box center [889, 478] width 132 height 21
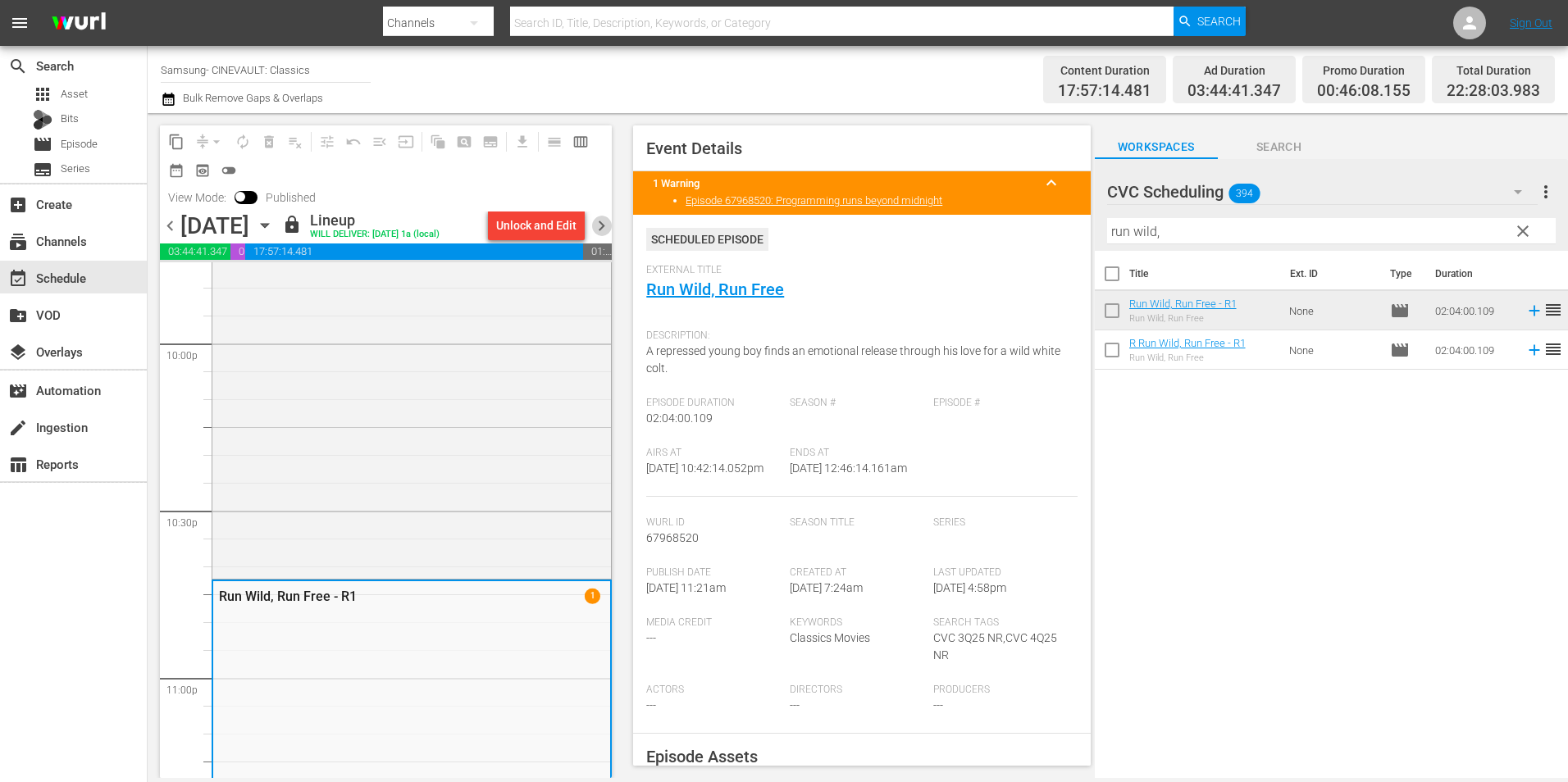
click at [602, 224] on span "chevron_right" at bounding box center [602, 226] width 21 height 21
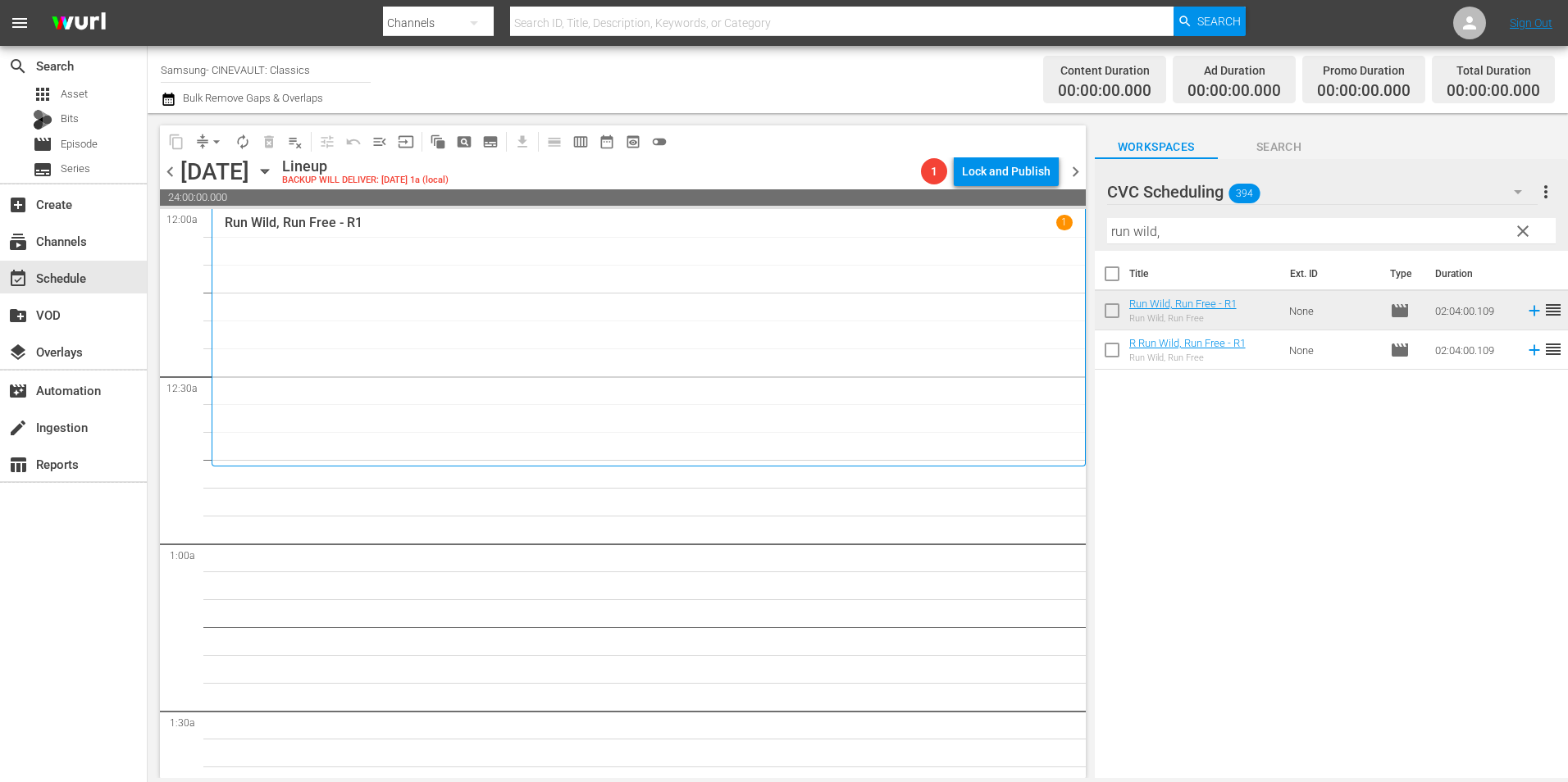
drag, startPoint x: 1197, startPoint y: 246, endPoint x: 1170, endPoint y: 246, distance: 27.0
click at [1170, 246] on div "Filter by Title run wild," at bounding box center [1331, 231] width 448 height 39
drag, startPoint x: 1178, startPoint y: 228, endPoint x: 962, endPoint y: 215, distance: 216.4
click at [962, 215] on div "content_copy compress arrow_drop_down autorenew_outlined delete_forever_outline…" at bounding box center [858, 446] width 1420 height 665
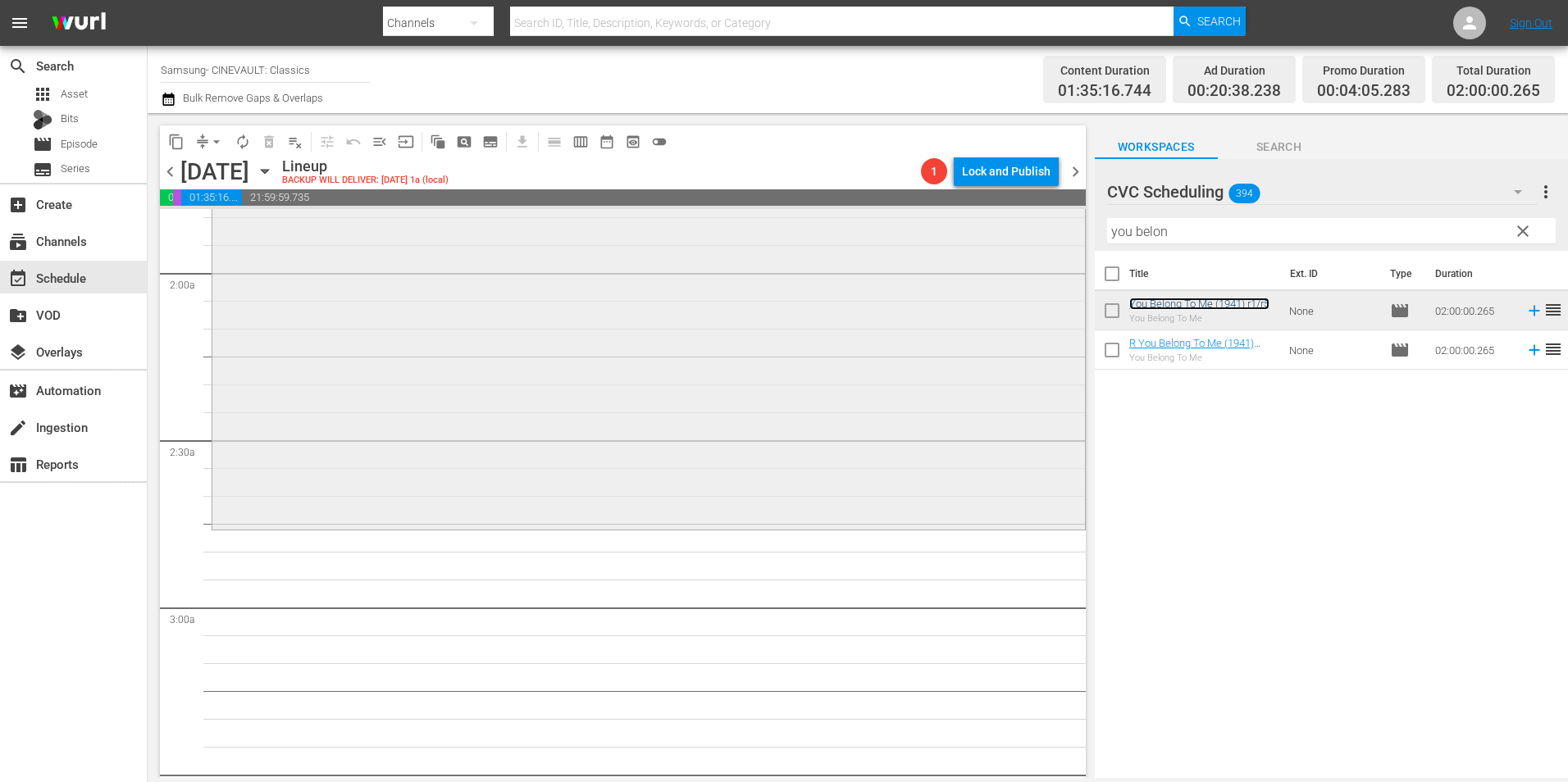
scroll to position [656, 0]
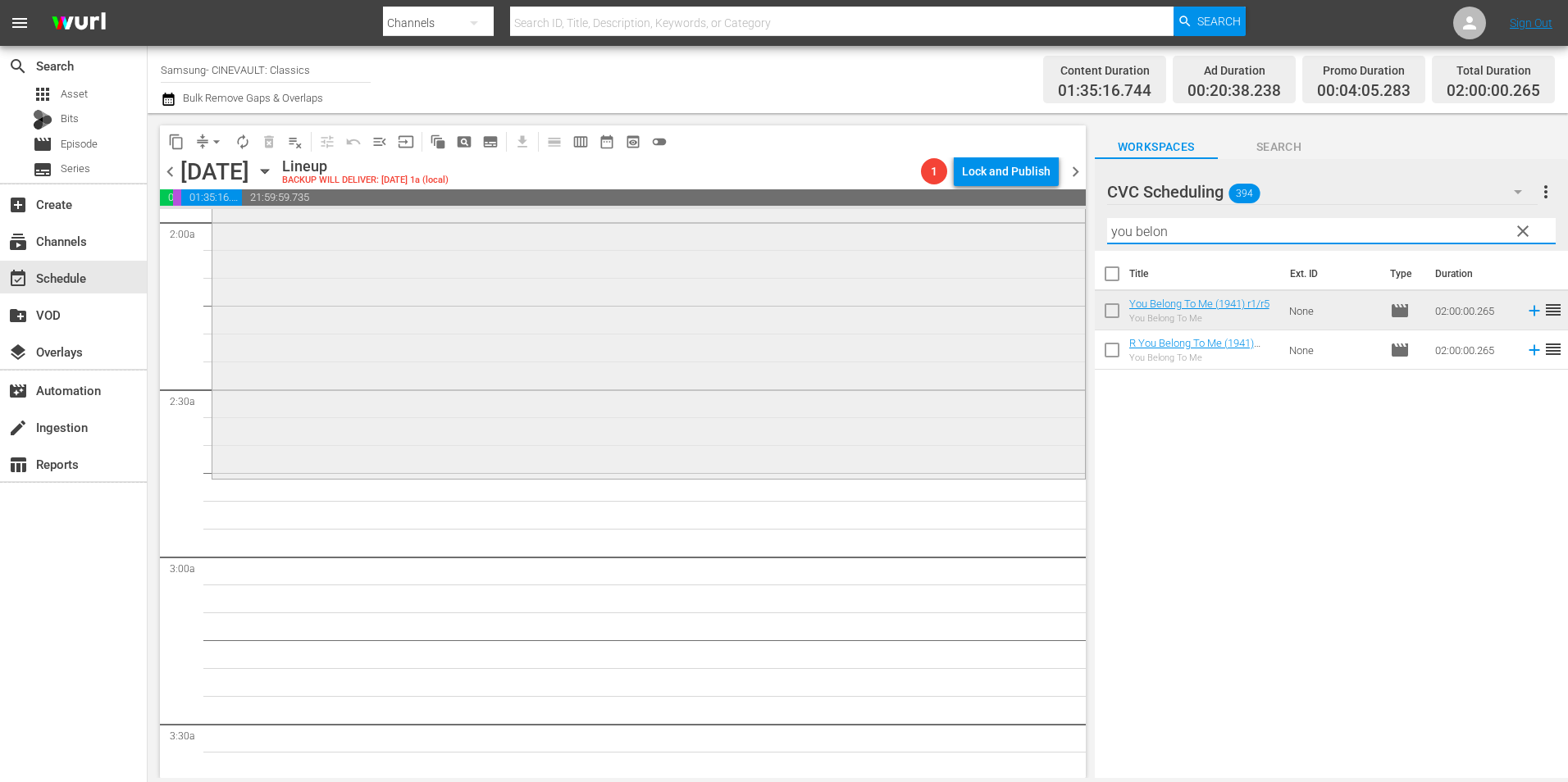
drag, startPoint x: 1295, startPoint y: 239, endPoint x: 899, endPoint y: 227, distance: 396.2
click at [899, 227] on div "content_copy compress arrow_drop_down autorenew_outlined delete_forever_outline…" at bounding box center [858, 446] width 1420 height 665
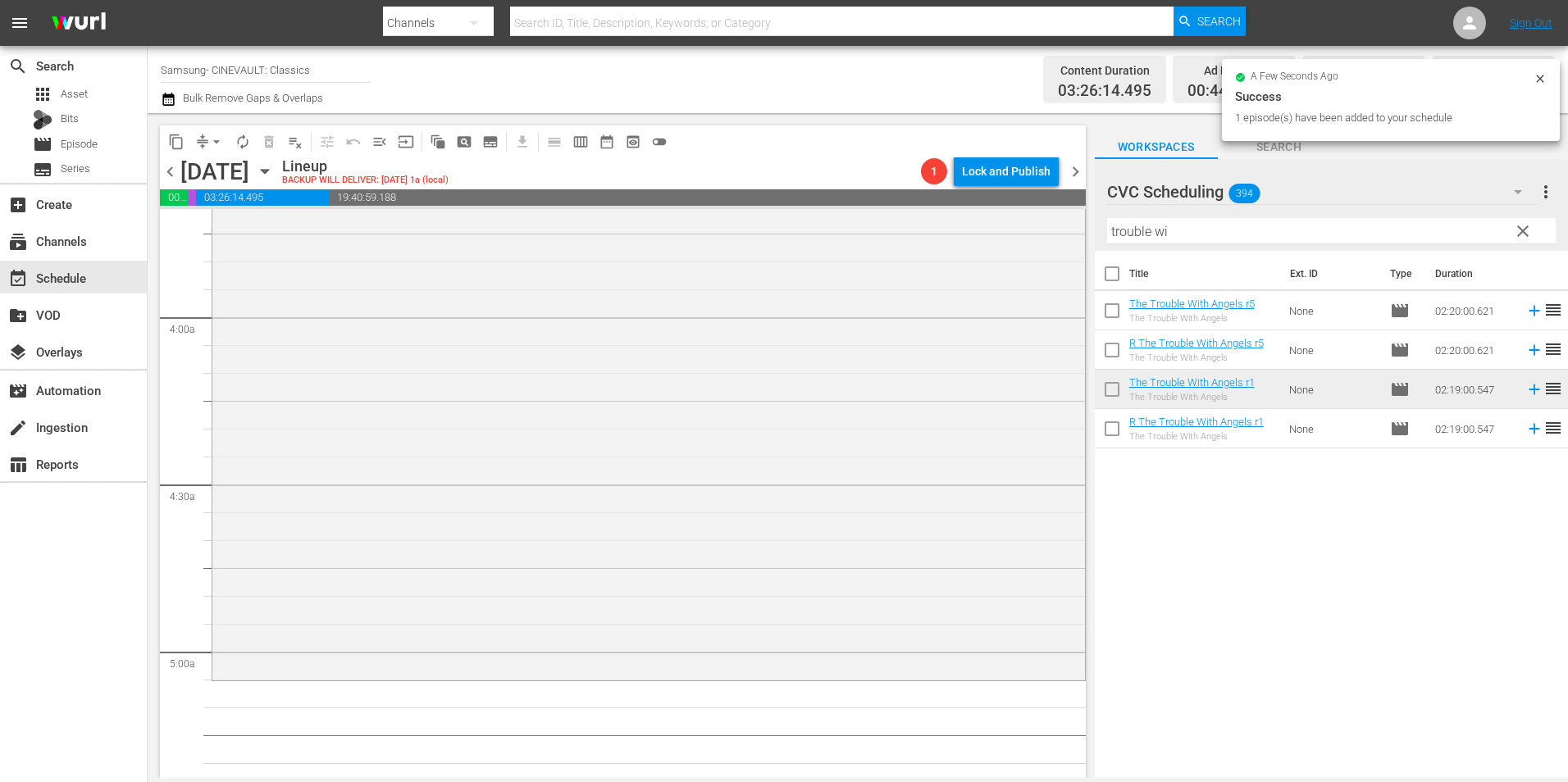
scroll to position [1394, 0]
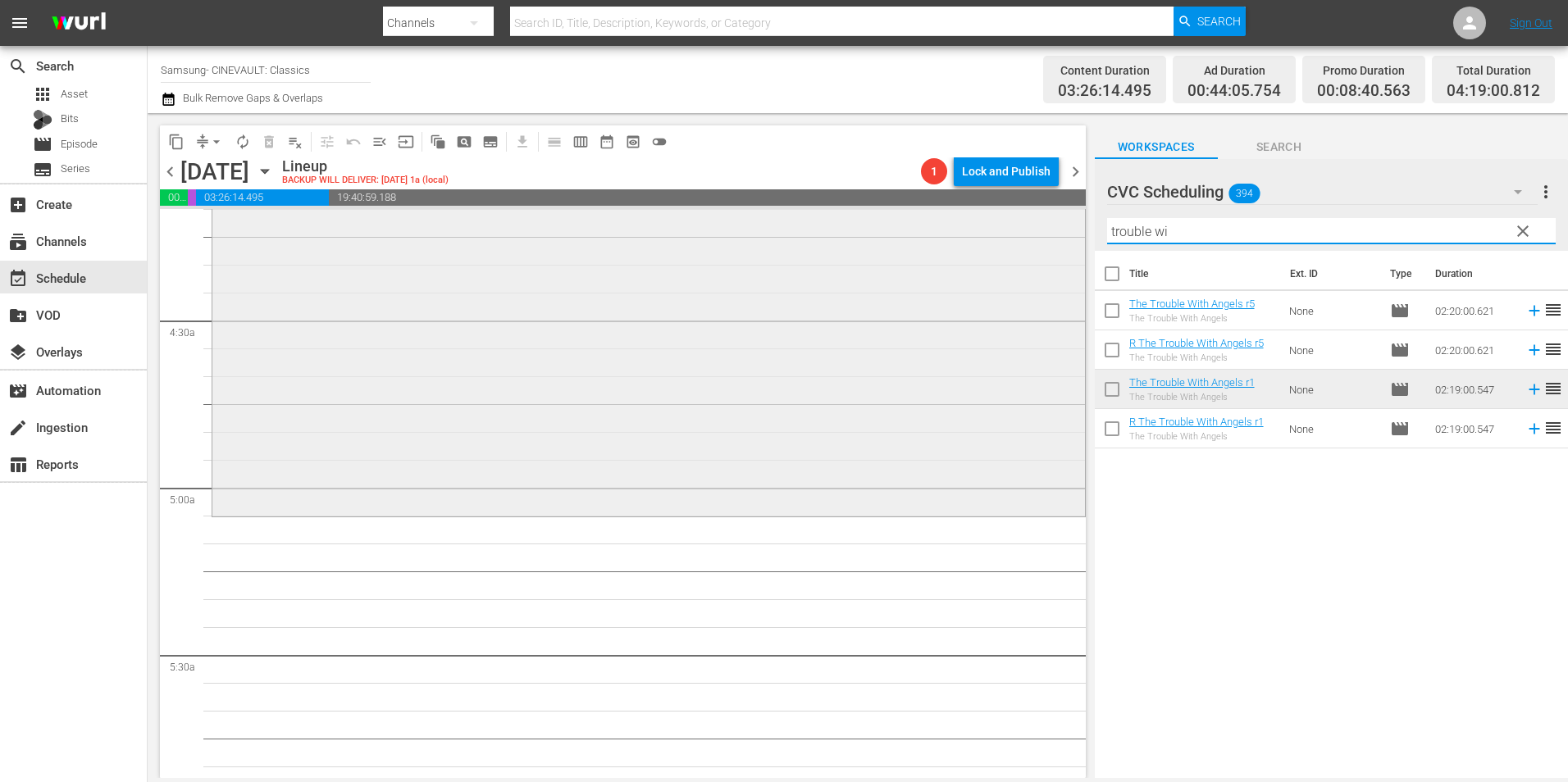
drag, startPoint x: 1278, startPoint y: 239, endPoint x: 1012, endPoint y: 228, distance: 266.2
click at [1012, 228] on div "content_copy compress arrow_drop_down autorenew_outlined delete_forever_outline…" at bounding box center [858, 446] width 1420 height 665
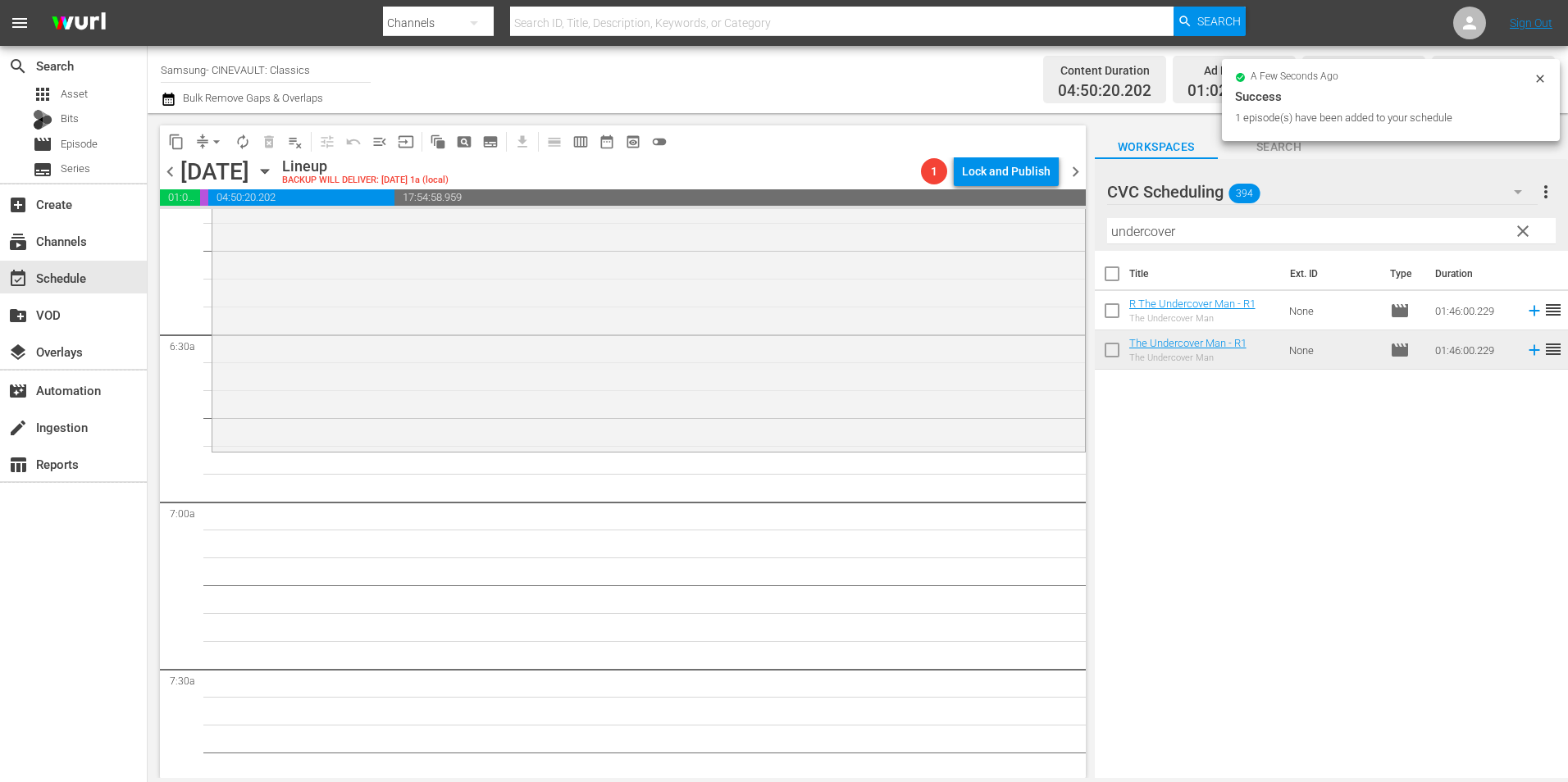
scroll to position [2131, 0]
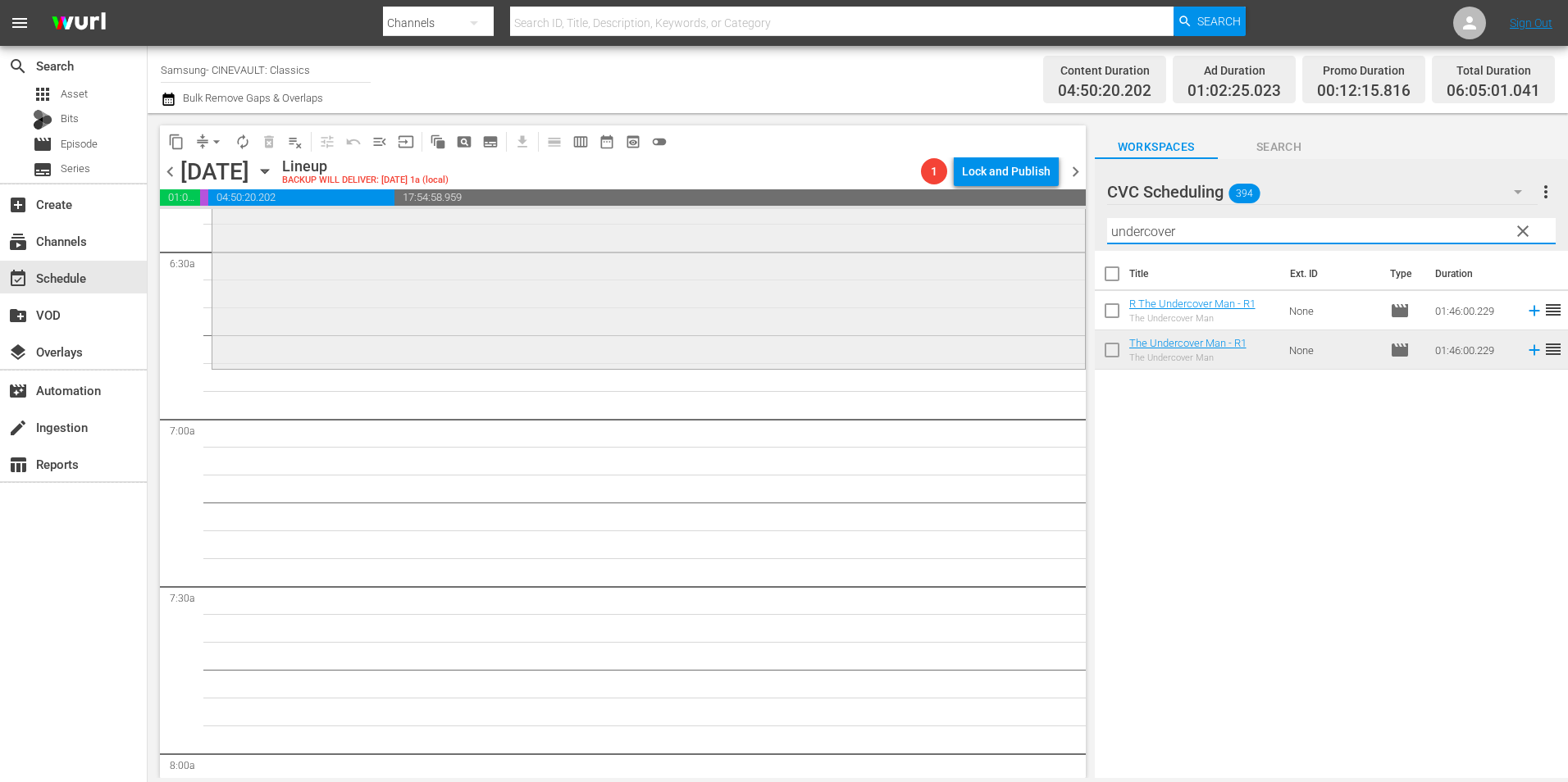
drag, startPoint x: 1152, startPoint y: 228, endPoint x: 982, endPoint y: 235, distance: 170.1
click at [982, 235] on div "content_copy compress arrow_drop_down autorenew_outlined delete_forever_outline…" at bounding box center [858, 446] width 1420 height 665
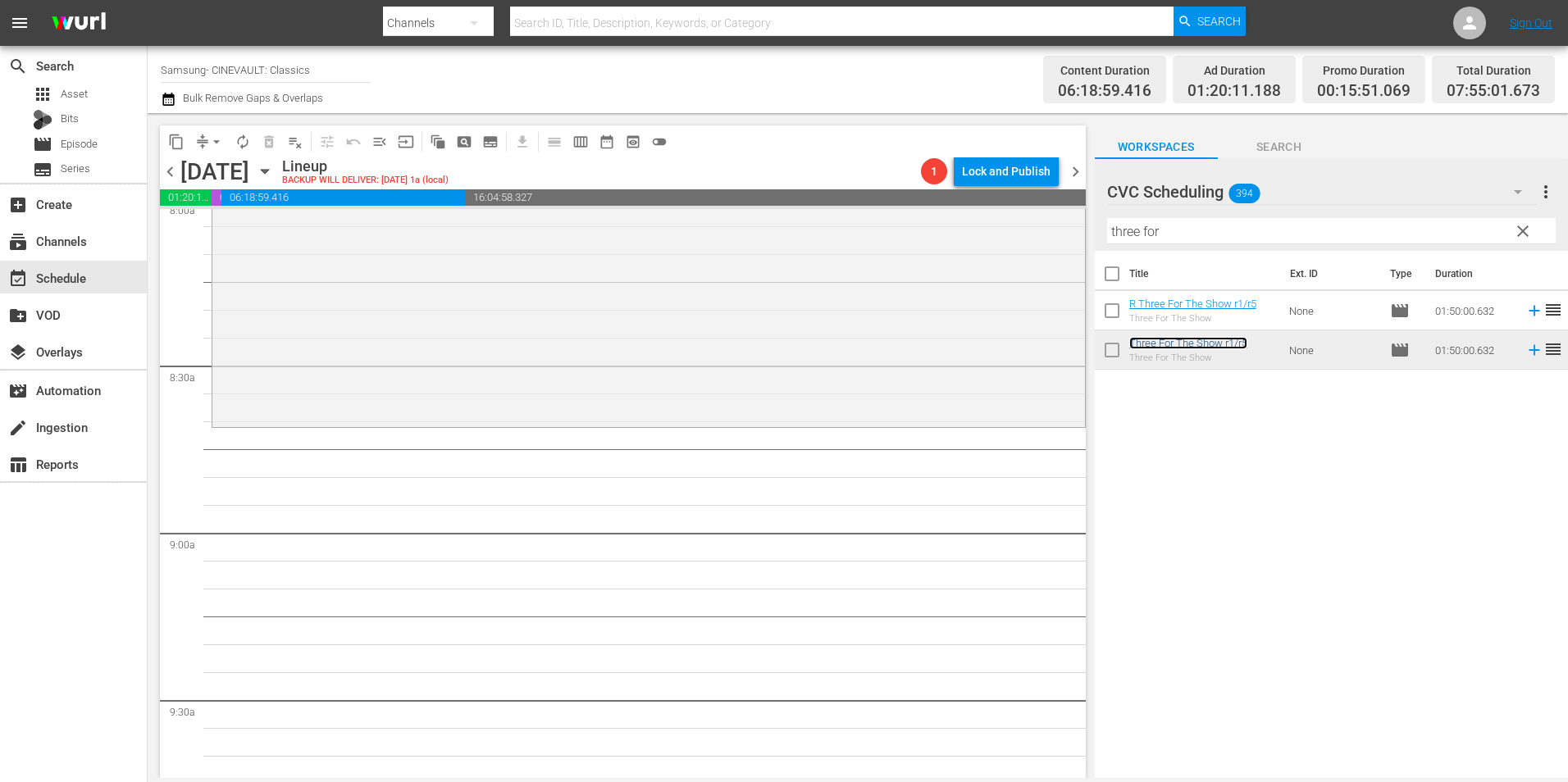
scroll to position [2706, 0]
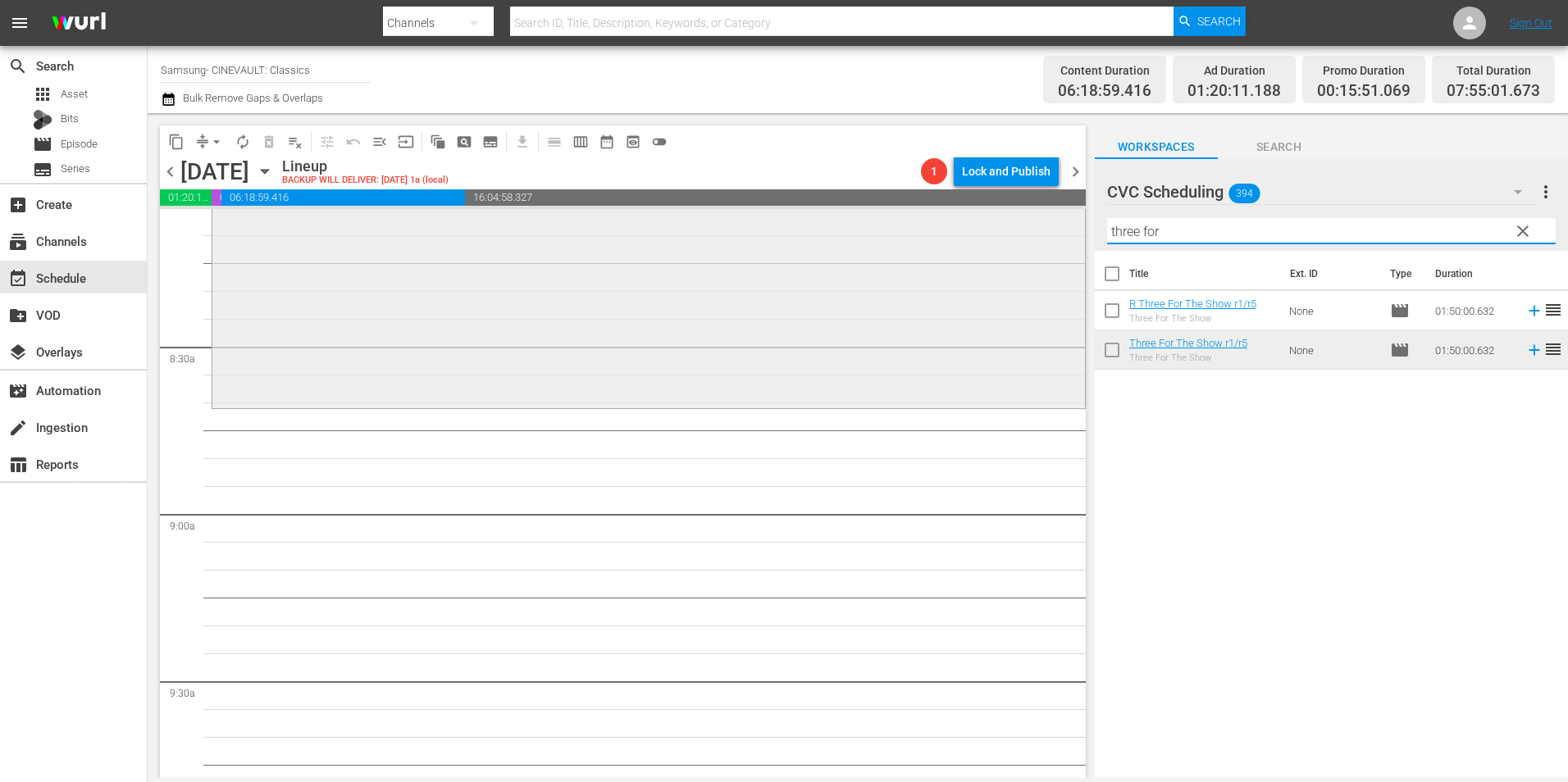
drag, startPoint x: 1010, startPoint y: 224, endPoint x: 927, endPoint y: 224, distance: 83.0
click at [927, 224] on div "content_copy compress arrow_drop_down autorenew_outlined delete_forever_outline…" at bounding box center [858, 446] width 1420 height 665
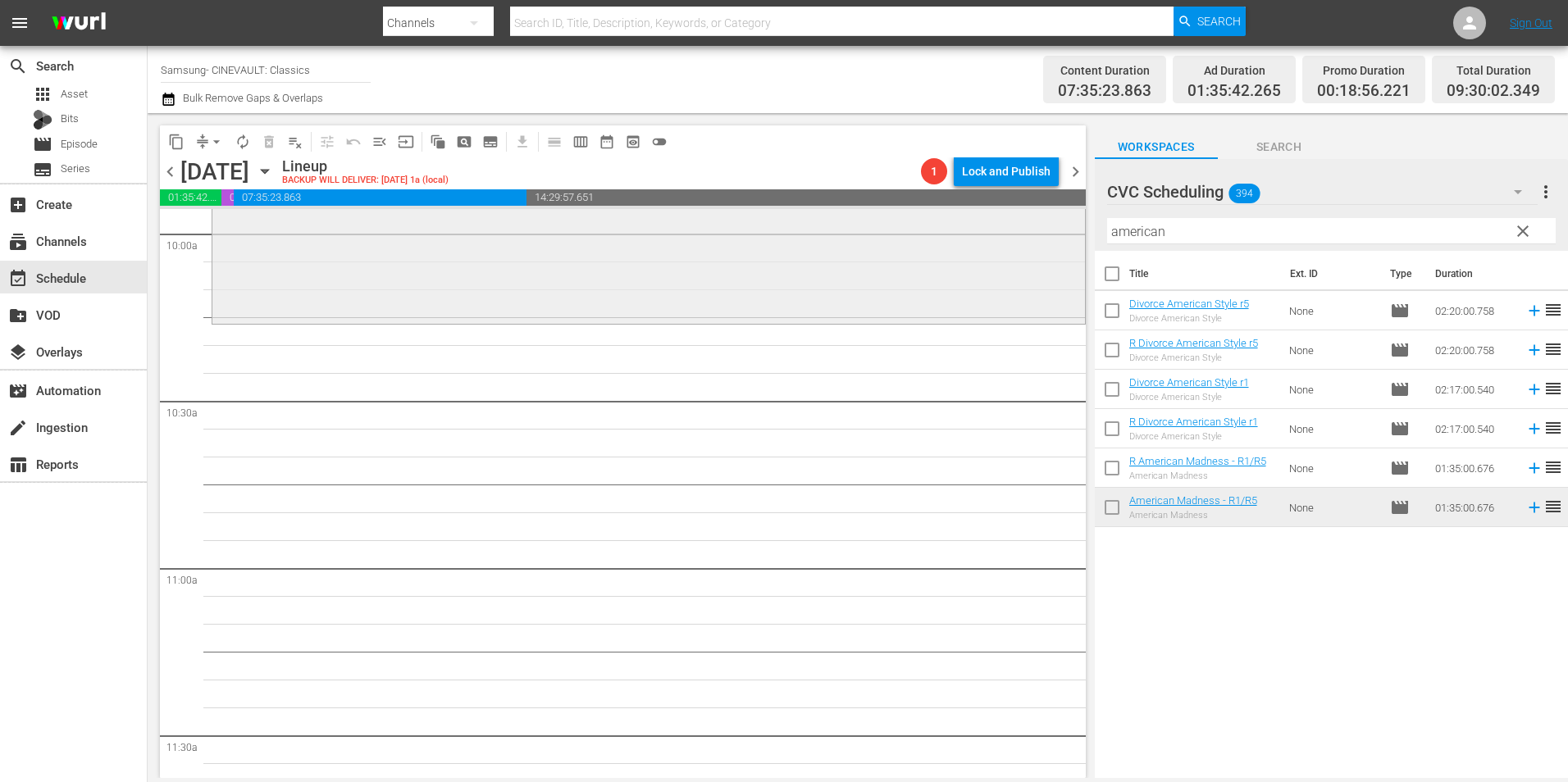
scroll to position [3279, 0]
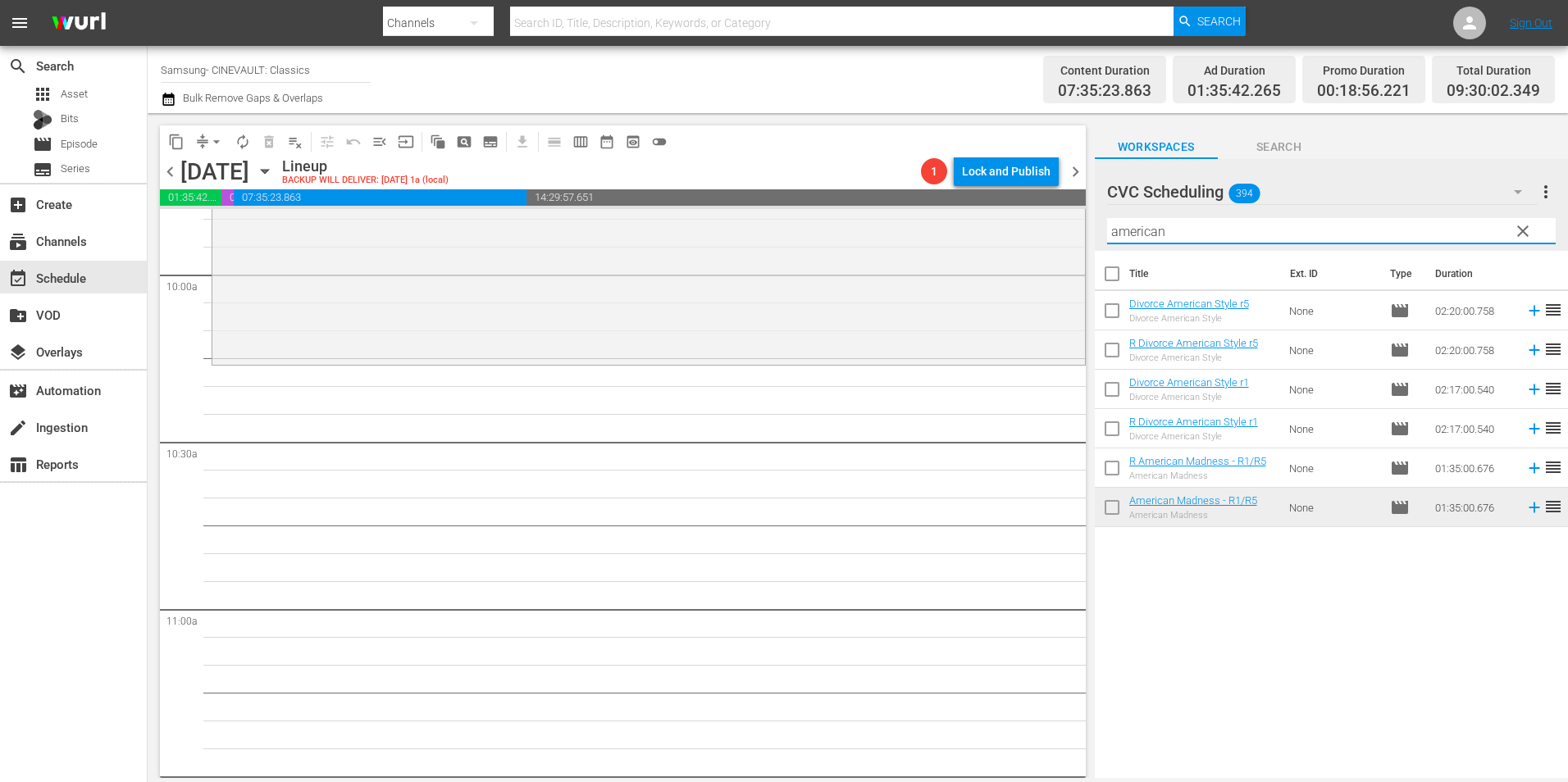
click at [1152, 225] on input "american" at bounding box center [1331, 231] width 448 height 27
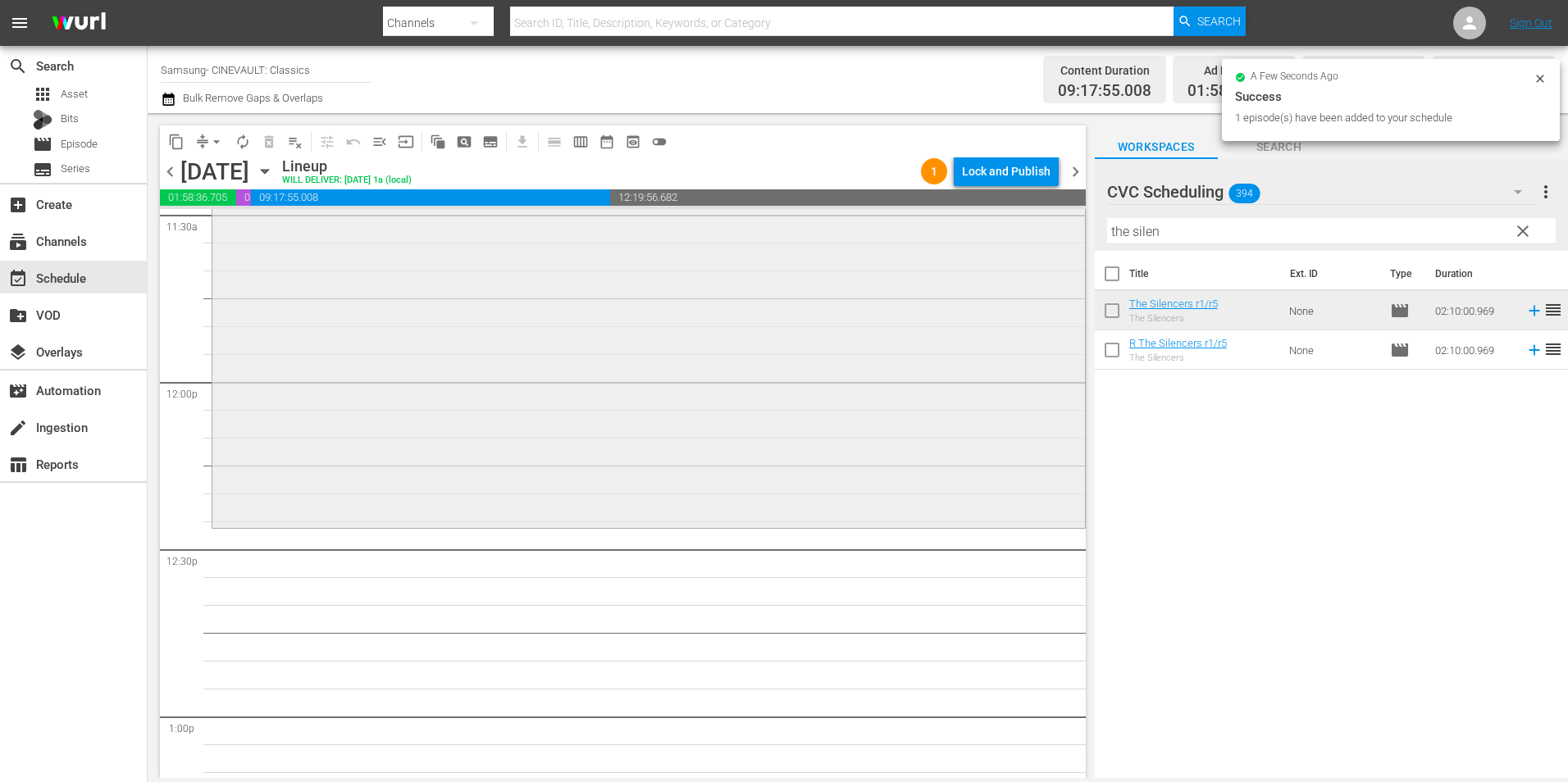
scroll to position [3935, 0]
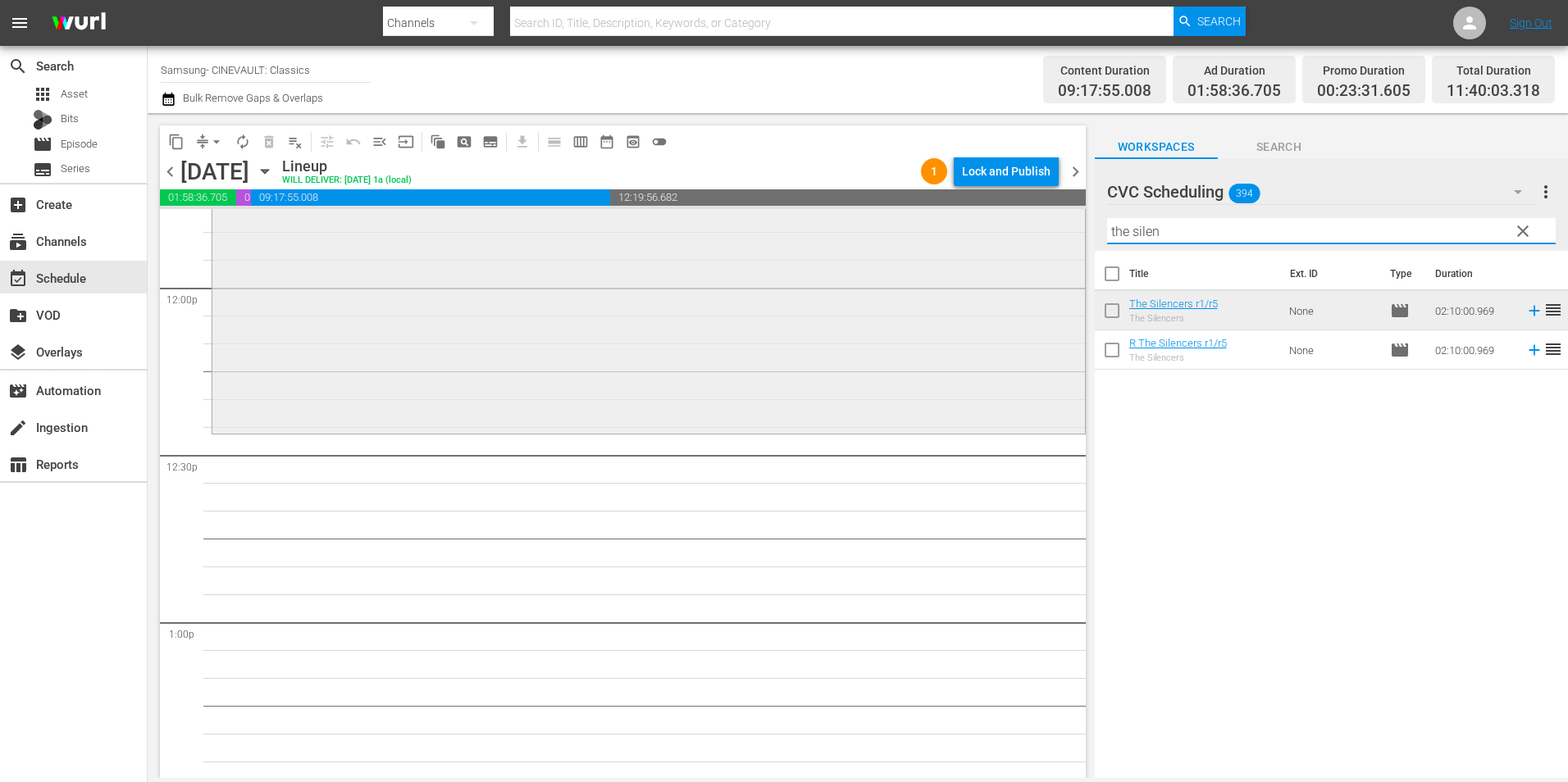
drag, startPoint x: 1163, startPoint y: 233, endPoint x: 1007, endPoint y: 228, distance: 156.1
click at [1007, 228] on div "content_copy compress arrow_drop_down autorenew_outlined delete_forever_outline…" at bounding box center [858, 446] width 1420 height 665
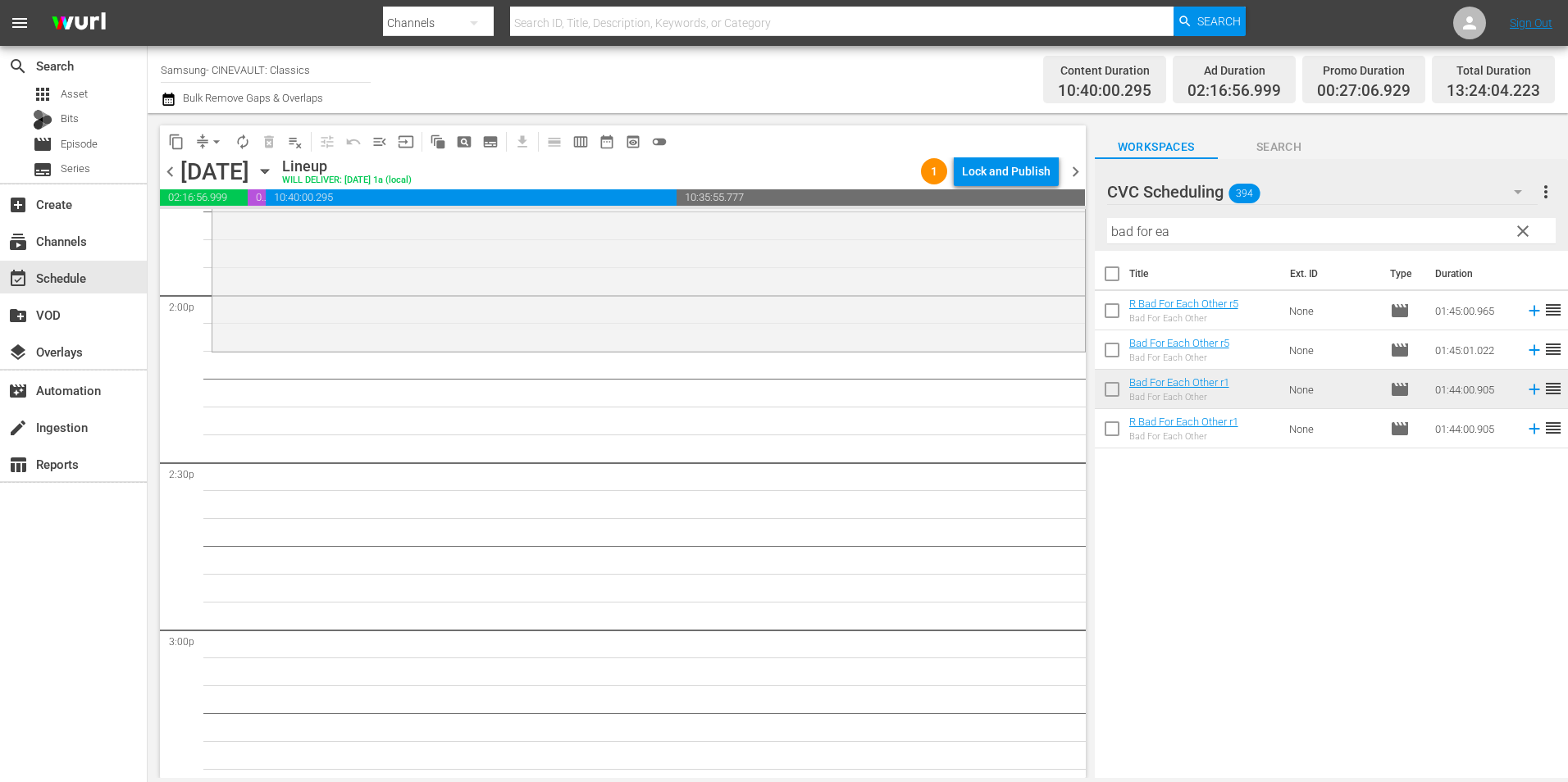
scroll to position [4591, 0]
drag, startPoint x: 1244, startPoint y: 233, endPoint x: 933, endPoint y: 211, distance: 311.8
click at [933, 211] on div "content_copy compress arrow_drop_down autorenew_outlined delete_forever_outline…" at bounding box center [858, 446] width 1420 height 665
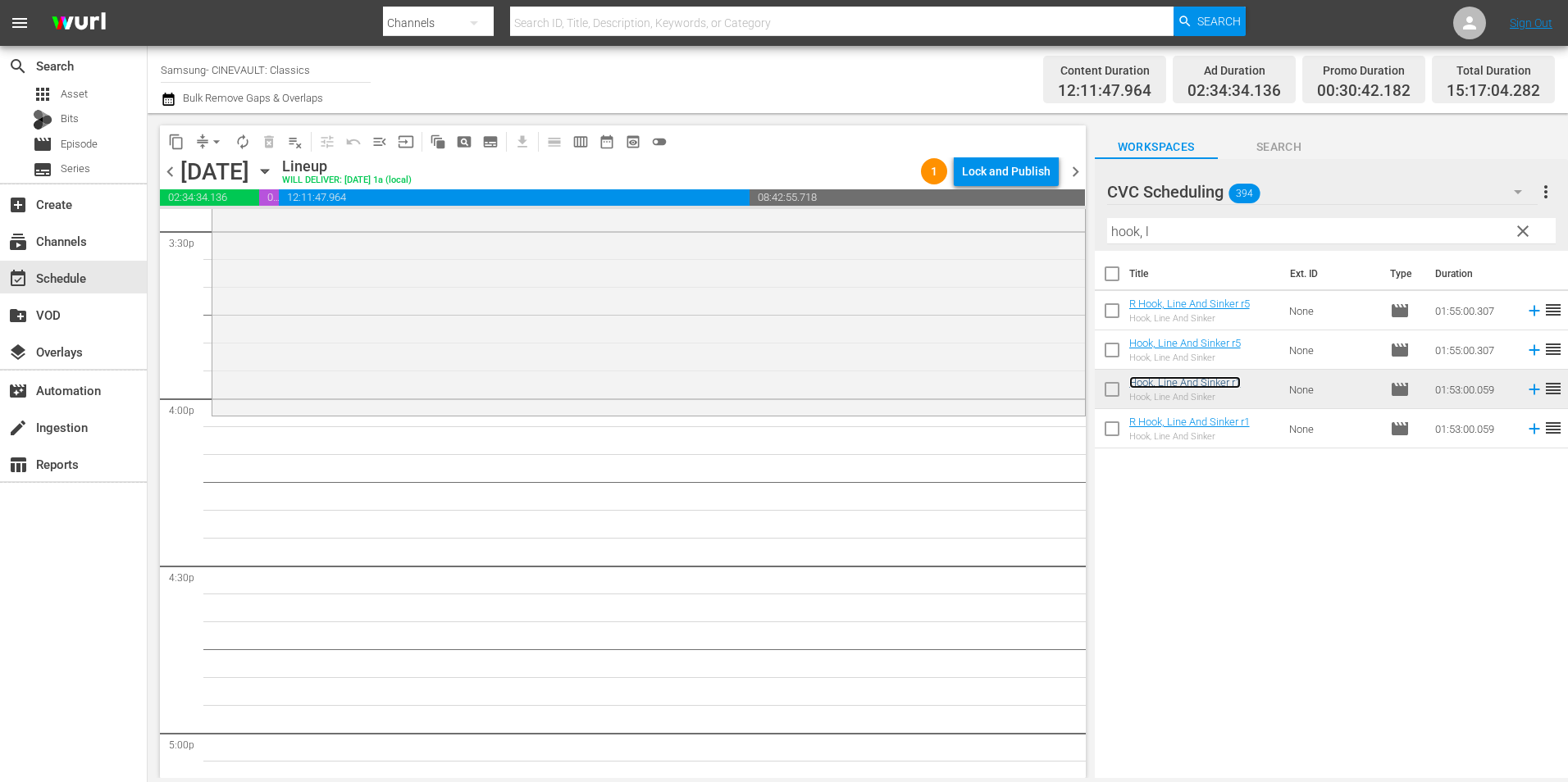
scroll to position [5165, 0]
drag, startPoint x: 1159, startPoint y: 232, endPoint x: 1055, endPoint y: 249, distance: 105.4
click at [1055, 249] on div "content_copy compress arrow_drop_down autorenew_outlined delete_forever_outline…" at bounding box center [858, 446] width 1420 height 665
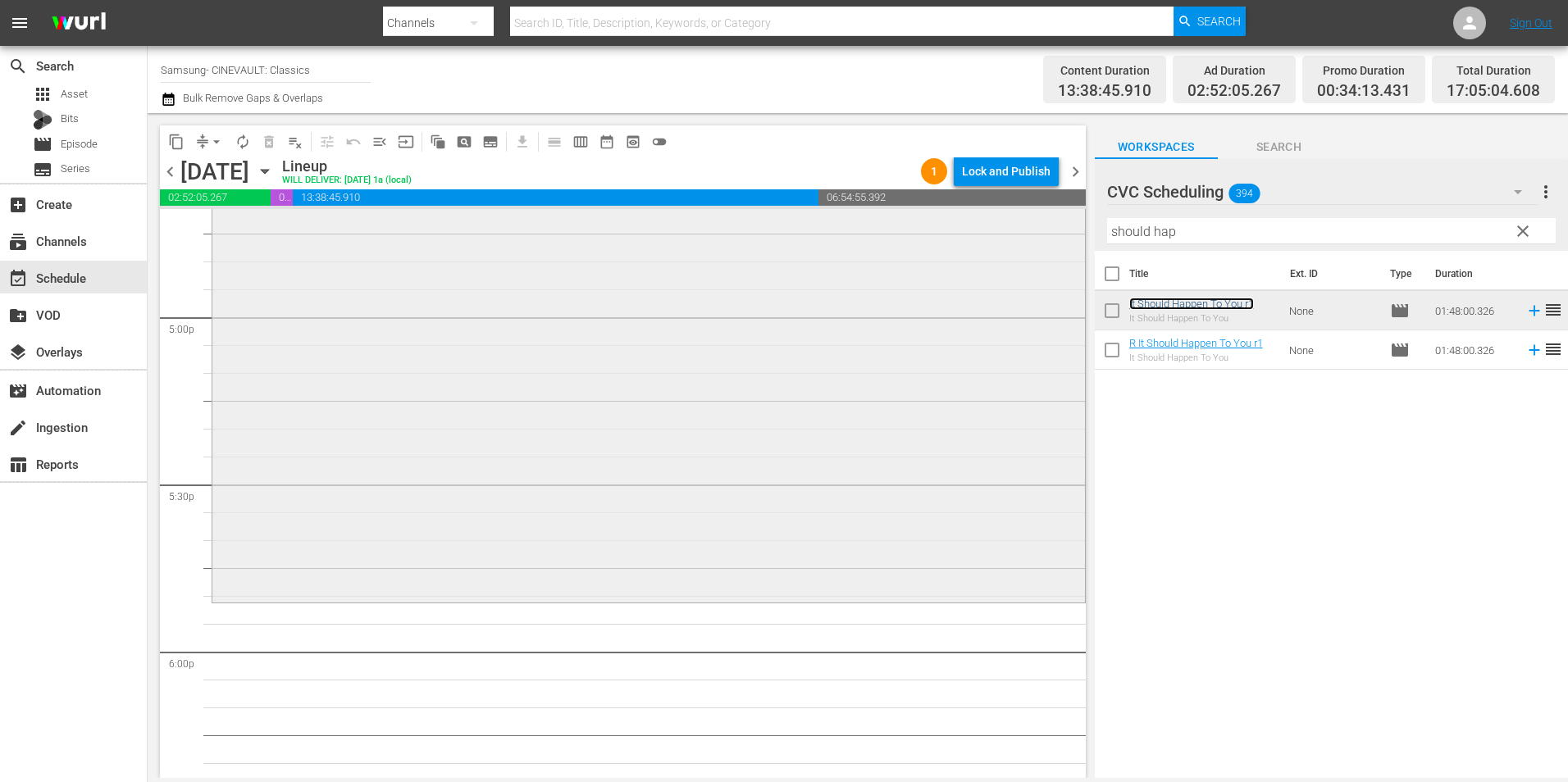
scroll to position [5657, 0]
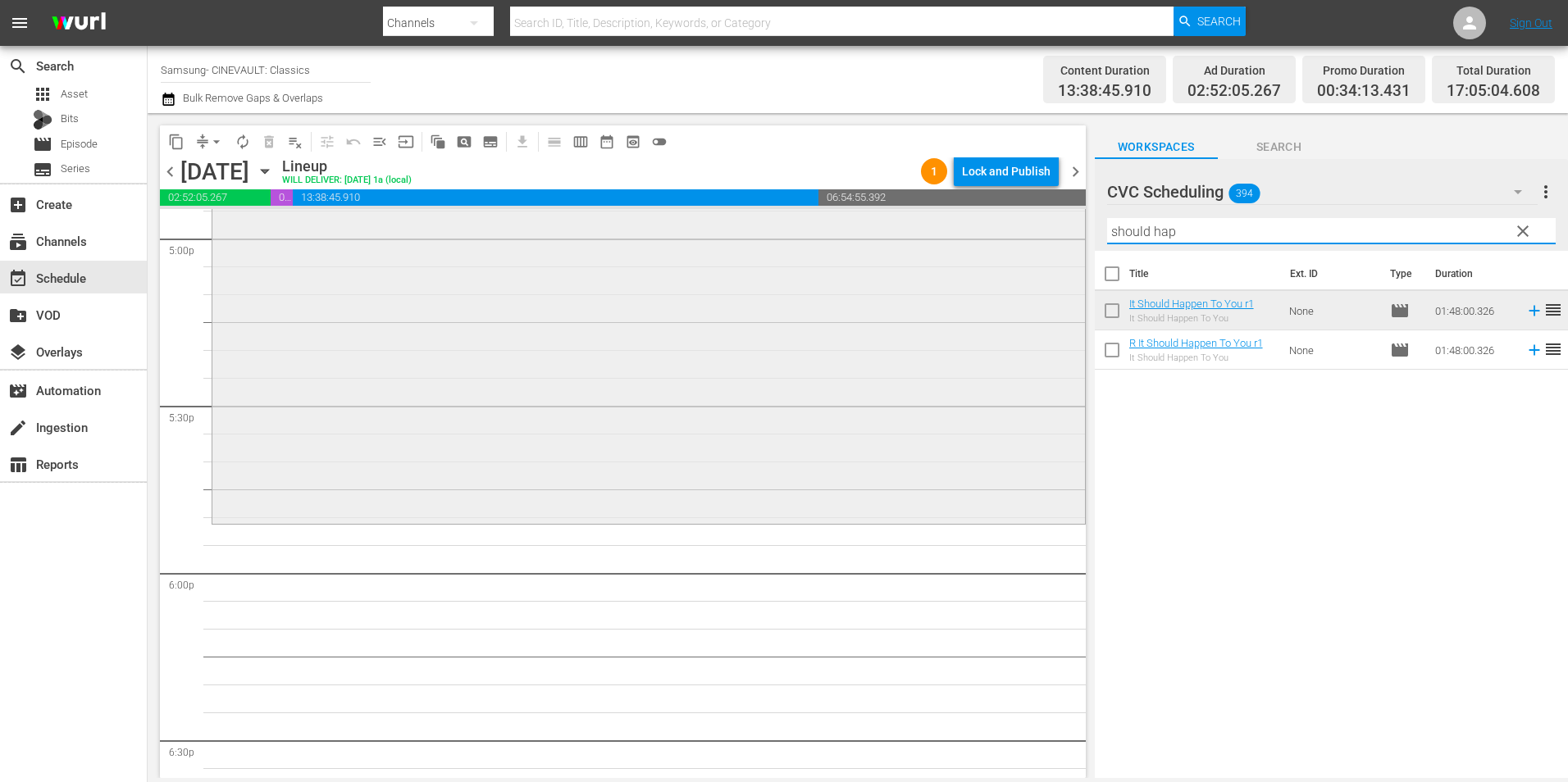
drag, startPoint x: 1273, startPoint y: 233, endPoint x: 1038, endPoint y: 239, distance: 235.1
click at [1038, 239] on div "content_copy compress arrow_drop_down autorenew_outlined delete_forever_outline…" at bounding box center [858, 446] width 1420 height 665
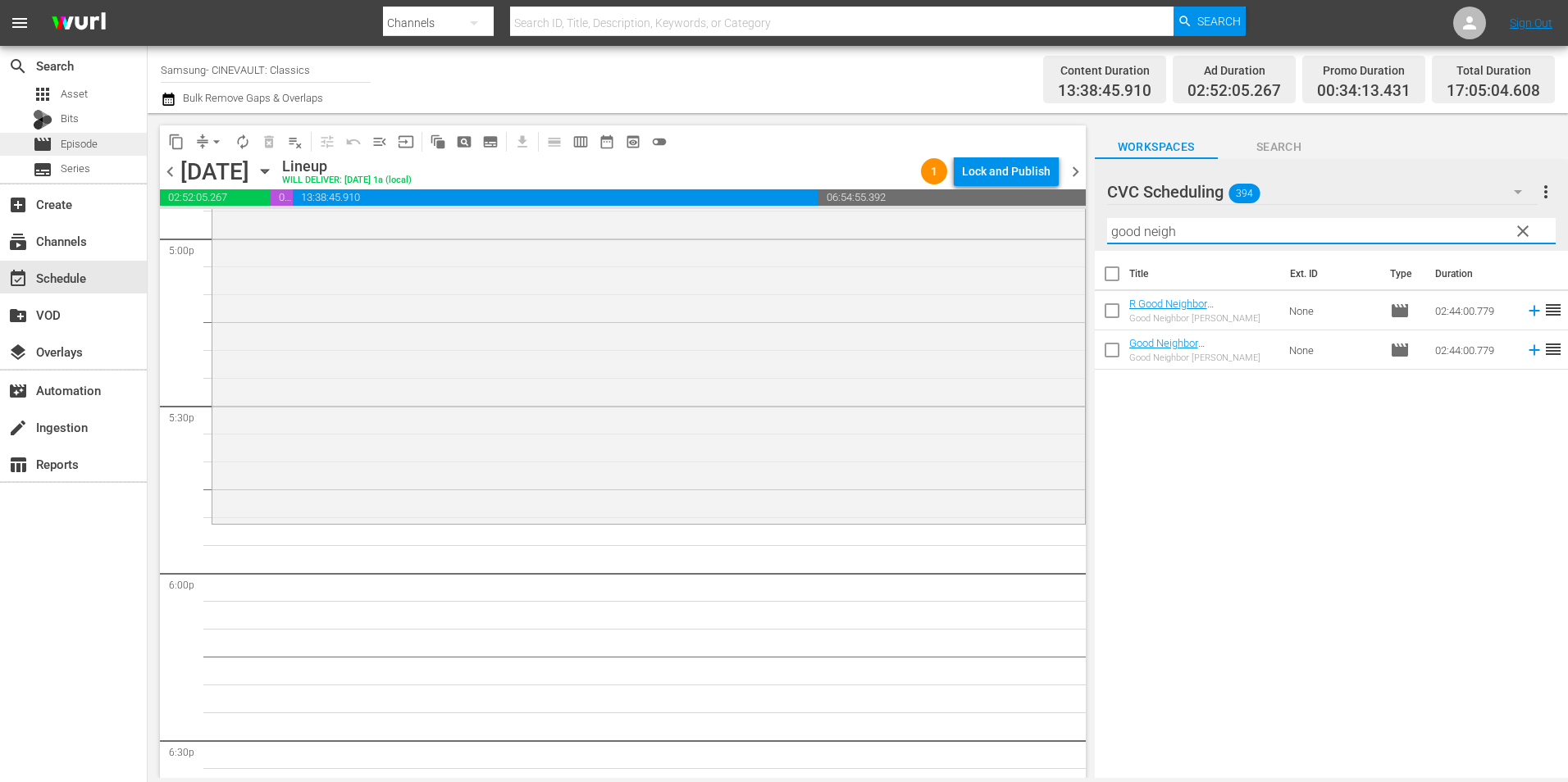
type input "good neigh"
click at [68, 136] on span "Episode" at bounding box center [79, 144] width 37 height 16
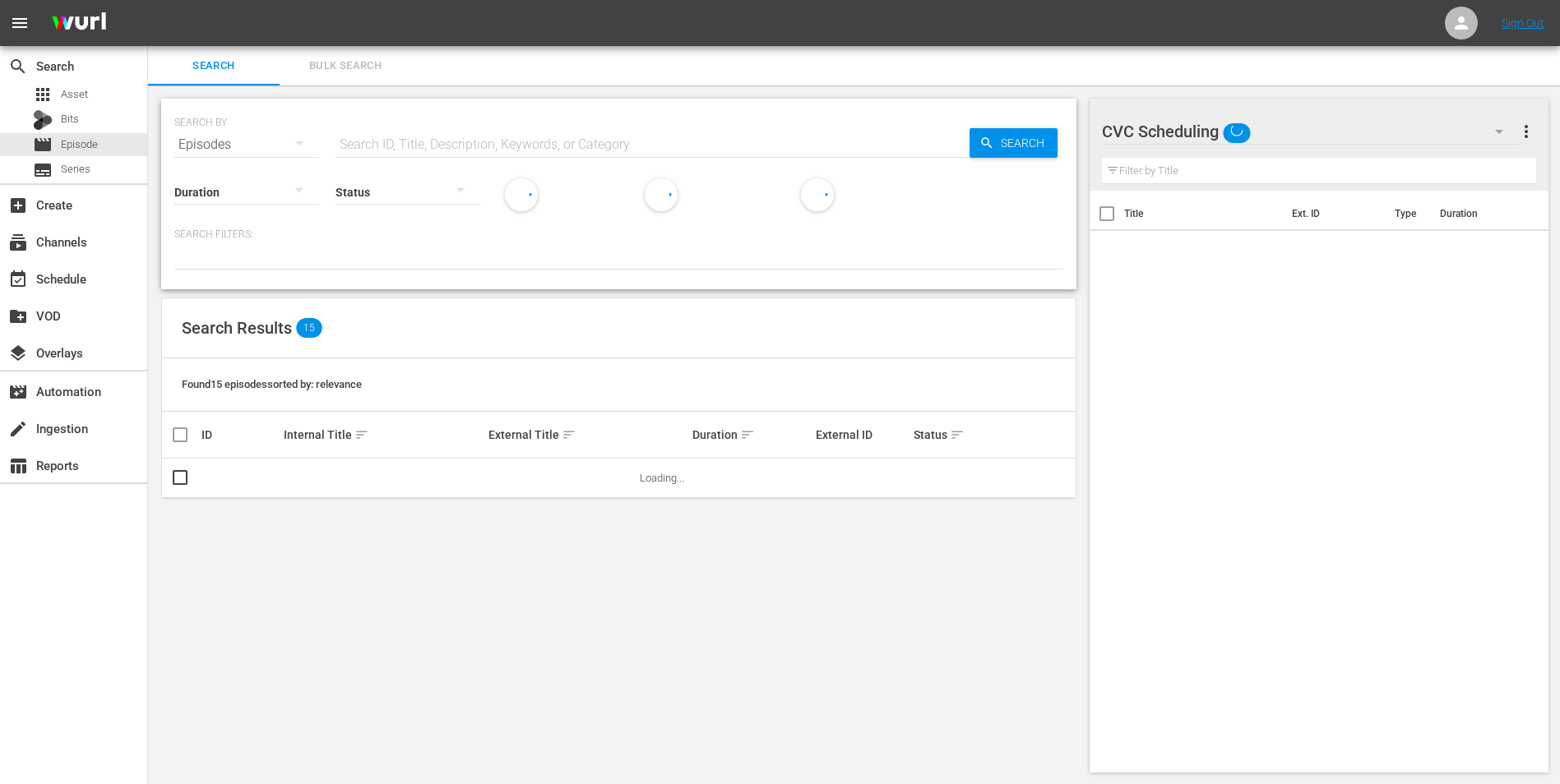
click at [479, 148] on input "text" at bounding box center [653, 145] width 634 height 40
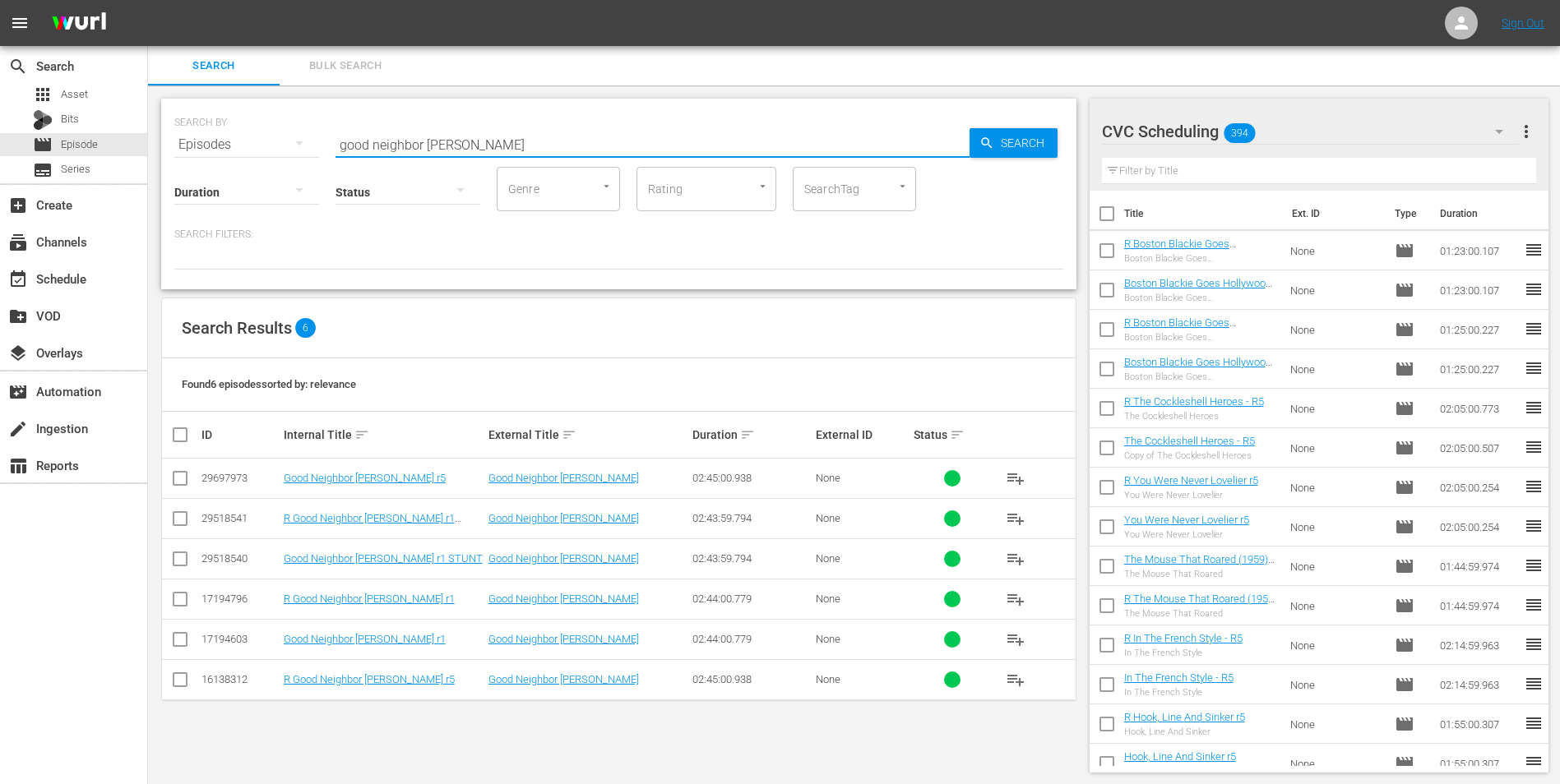
type input "good neighbor sam"
click at [183, 682] on input "checkbox" at bounding box center [180, 682] width 20 height 20
checkbox input "true"
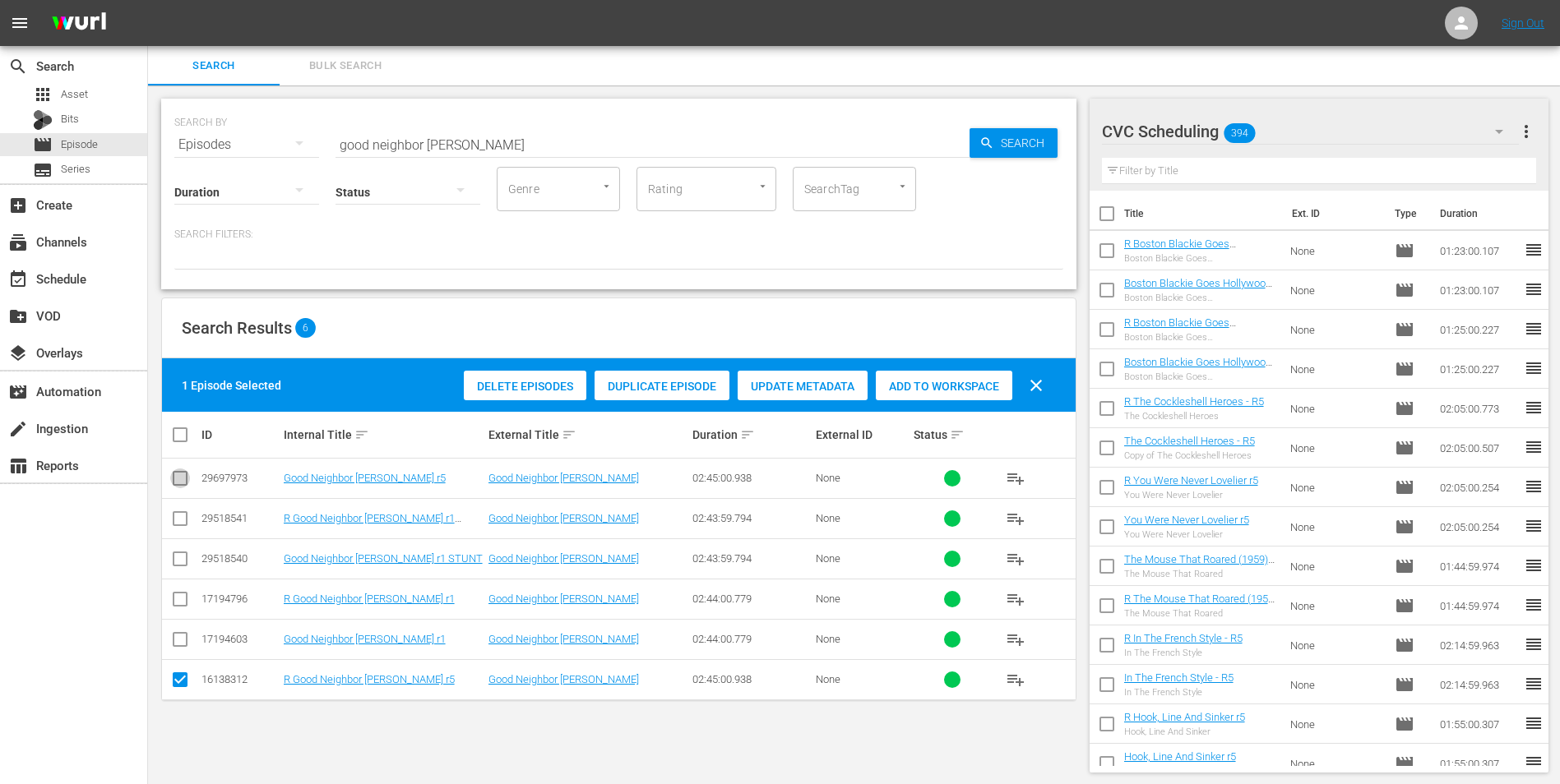
click at [186, 481] on input "checkbox" at bounding box center [180, 481] width 20 height 20
checkbox input "true"
click at [987, 375] on div "Add to Workspace" at bounding box center [944, 386] width 137 height 31
click at [119, 267] on div "event_available Schedule" at bounding box center [73, 278] width 147 height 33
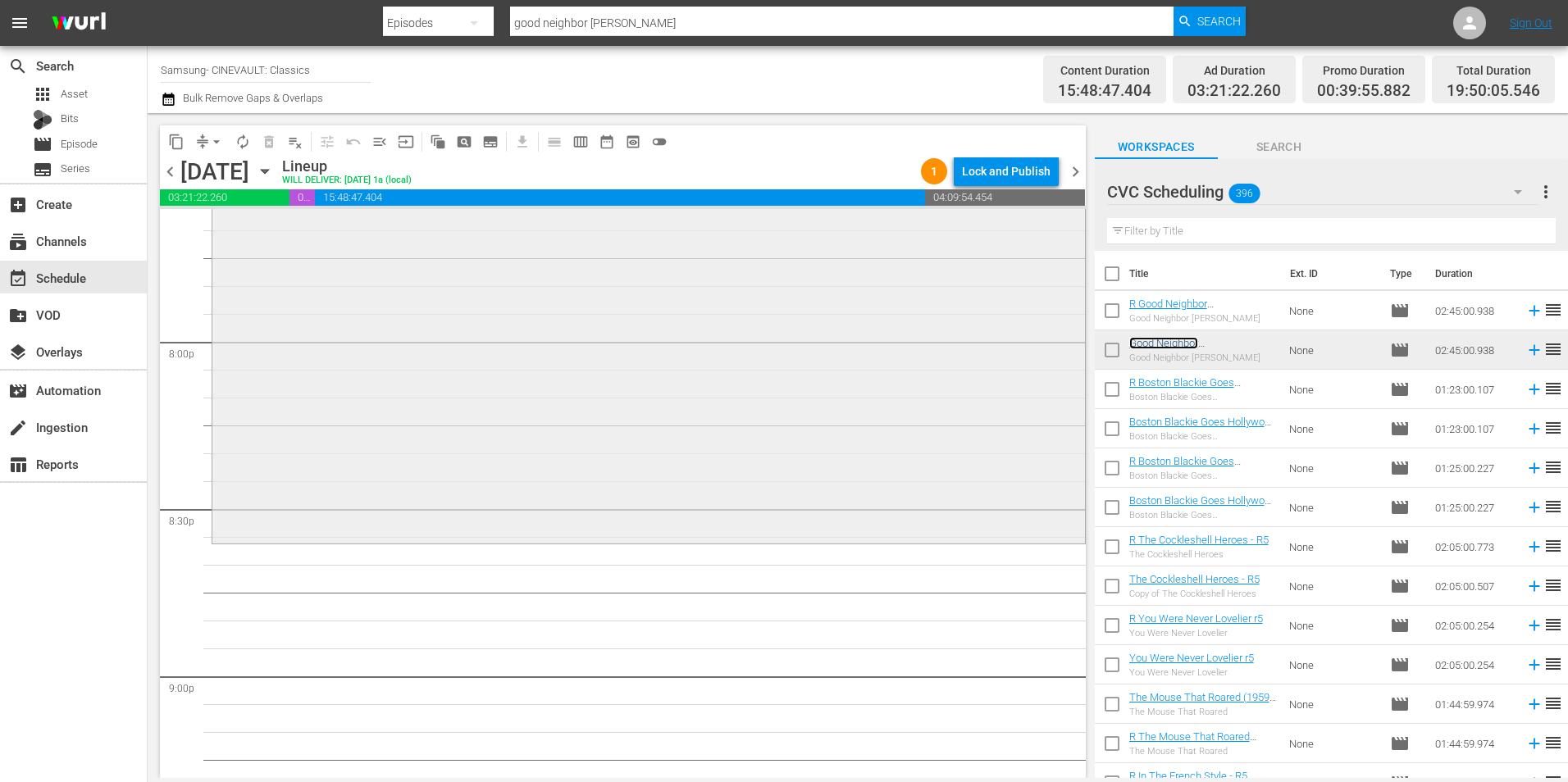
scroll to position [6559, 0]
click at [1159, 233] on input "text" at bounding box center [1331, 231] width 448 height 27
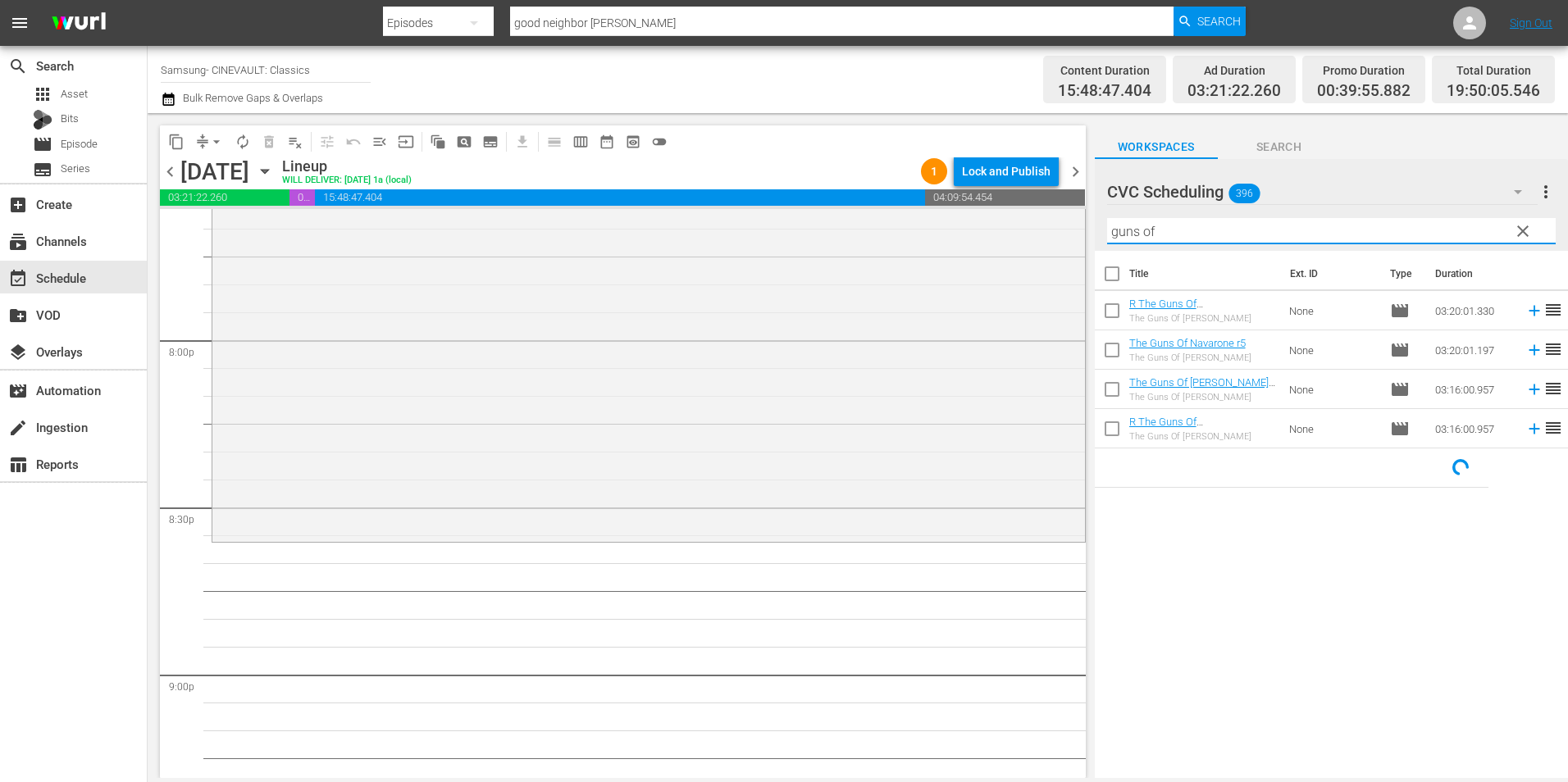
type input "guns of"
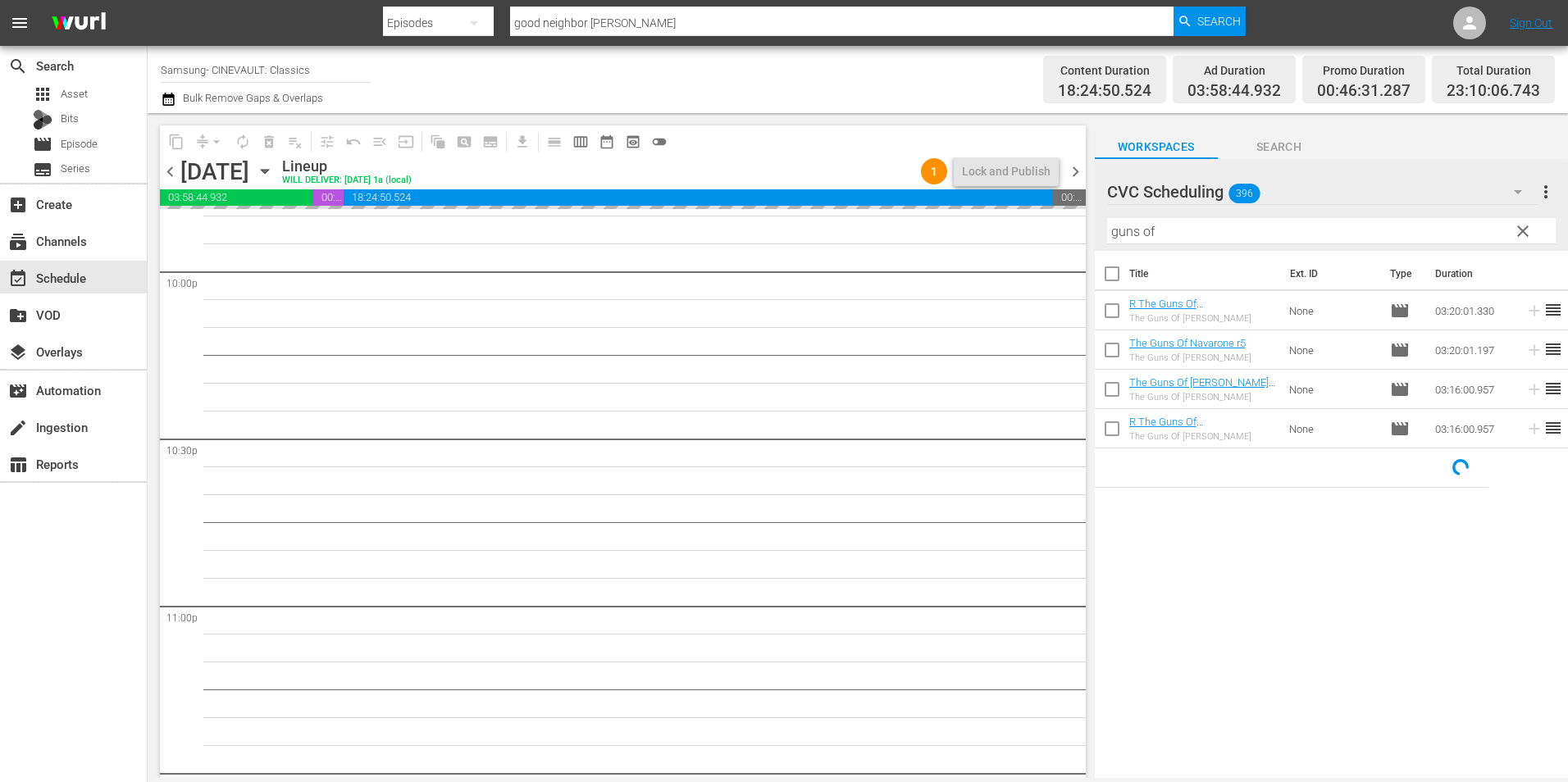
scroll to position [7459, 0]
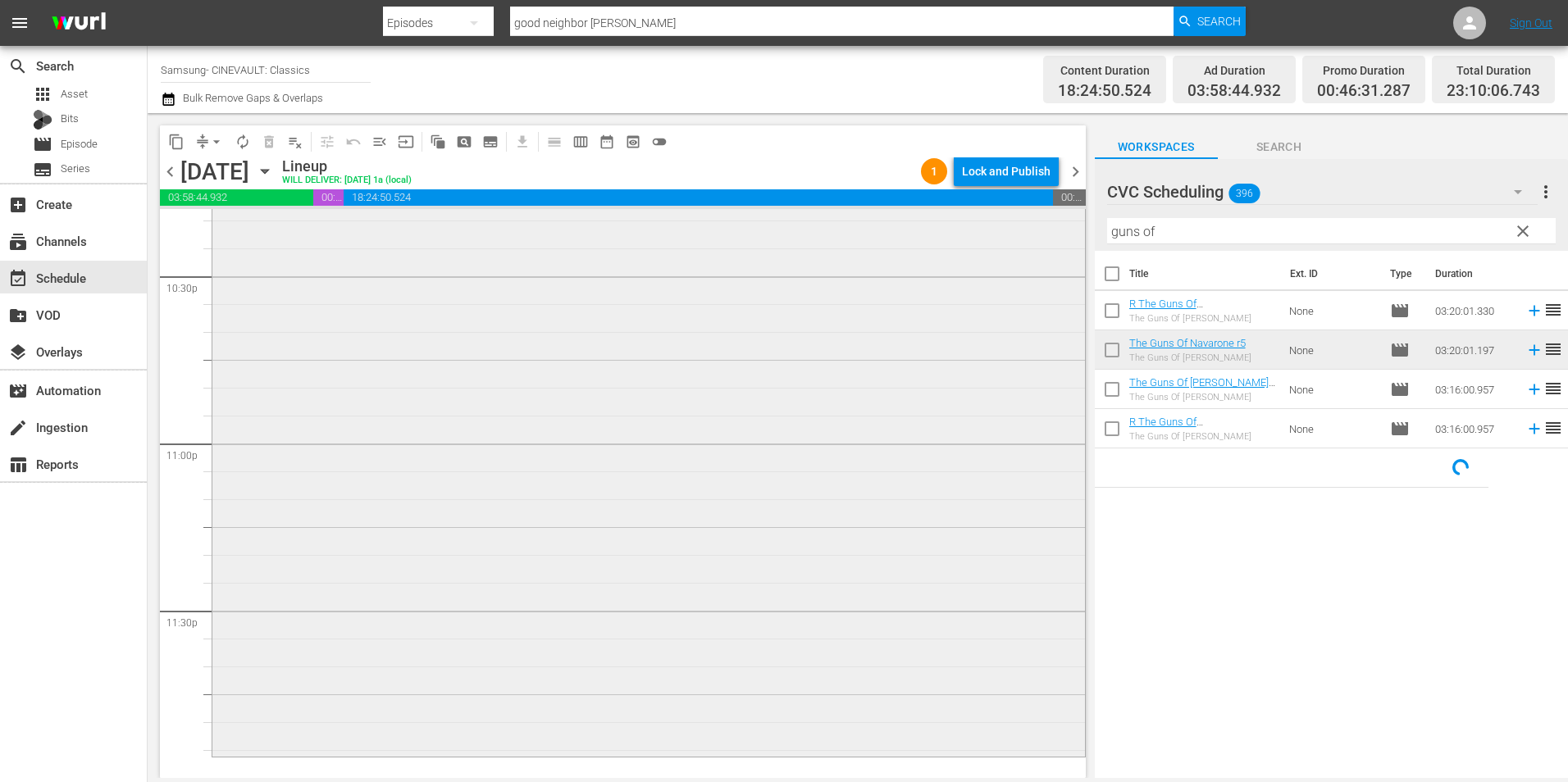
click at [787, 385] on div "The Guns Of Navarone r5 reorder" at bounding box center [648, 198] width 872 height 1110
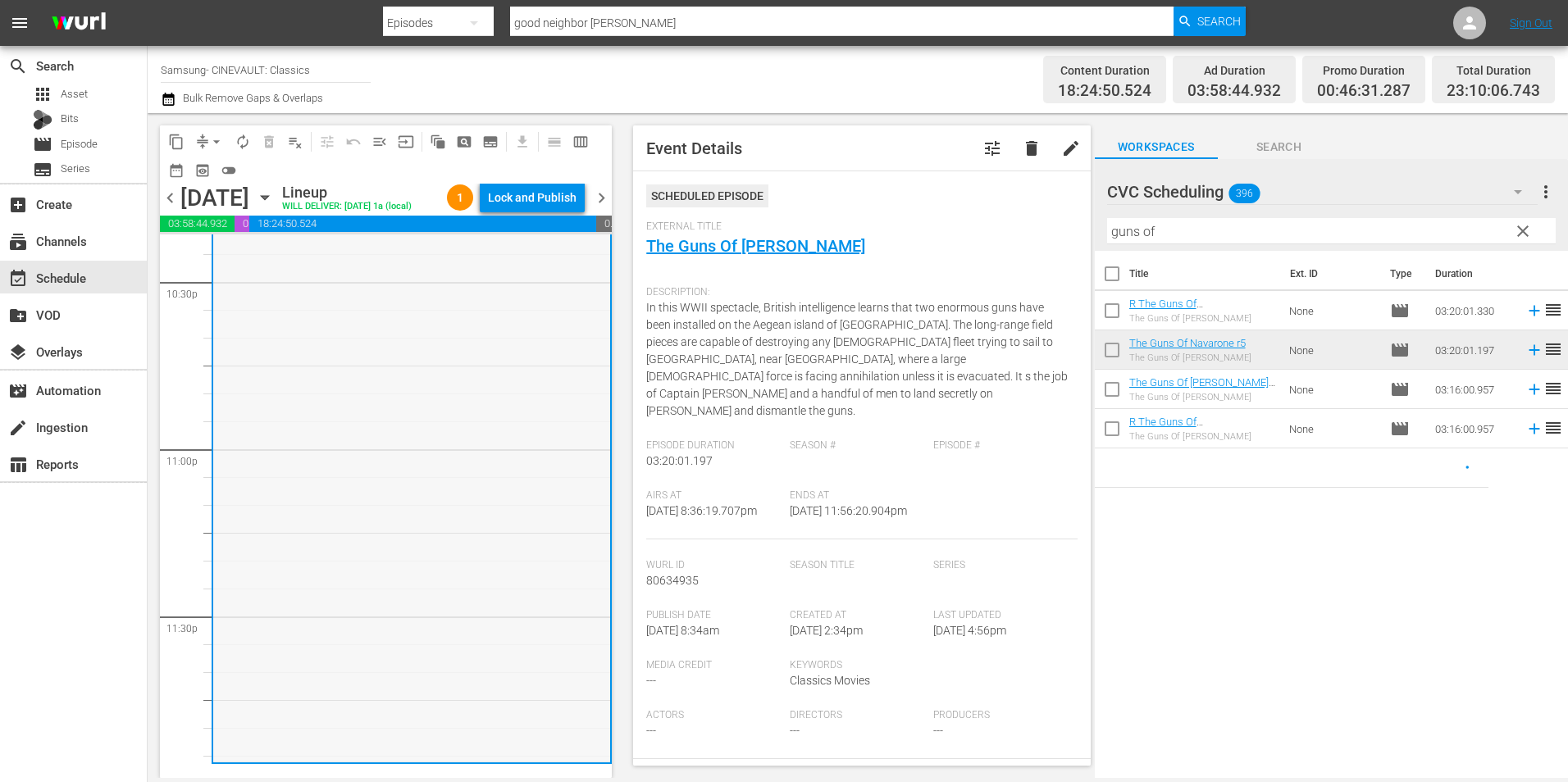
scroll to position [7484, 0]
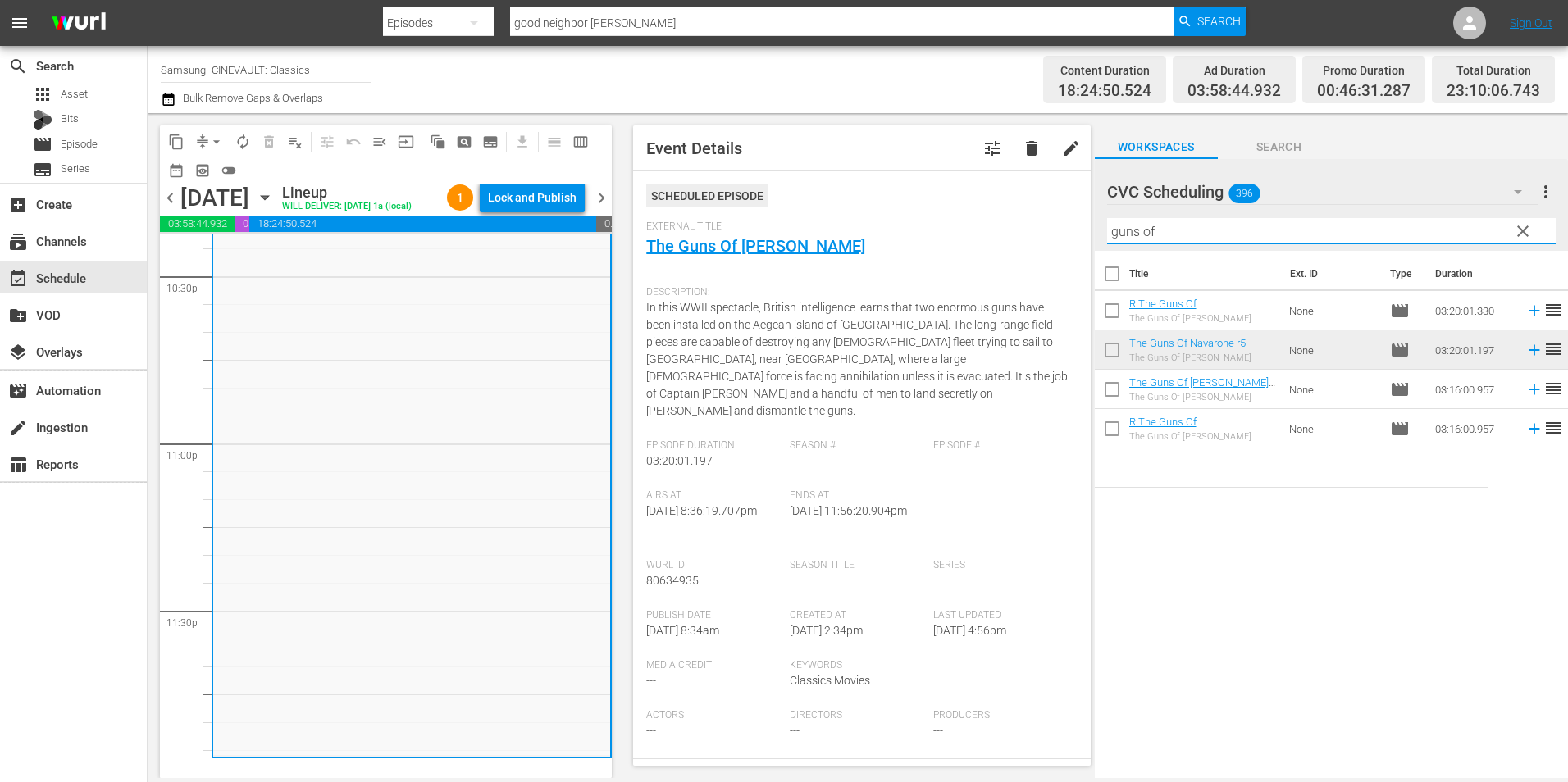
drag, startPoint x: 1184, startPoint y: 235, endPoint x: 986, endPoint y: 251, distance: 198.6
click at [986, 251] on div "content_copy compress arrow_drop_down autorenew_outlined delete_forever_outline…" at bounding box center [858, 446] width 1420 height 665
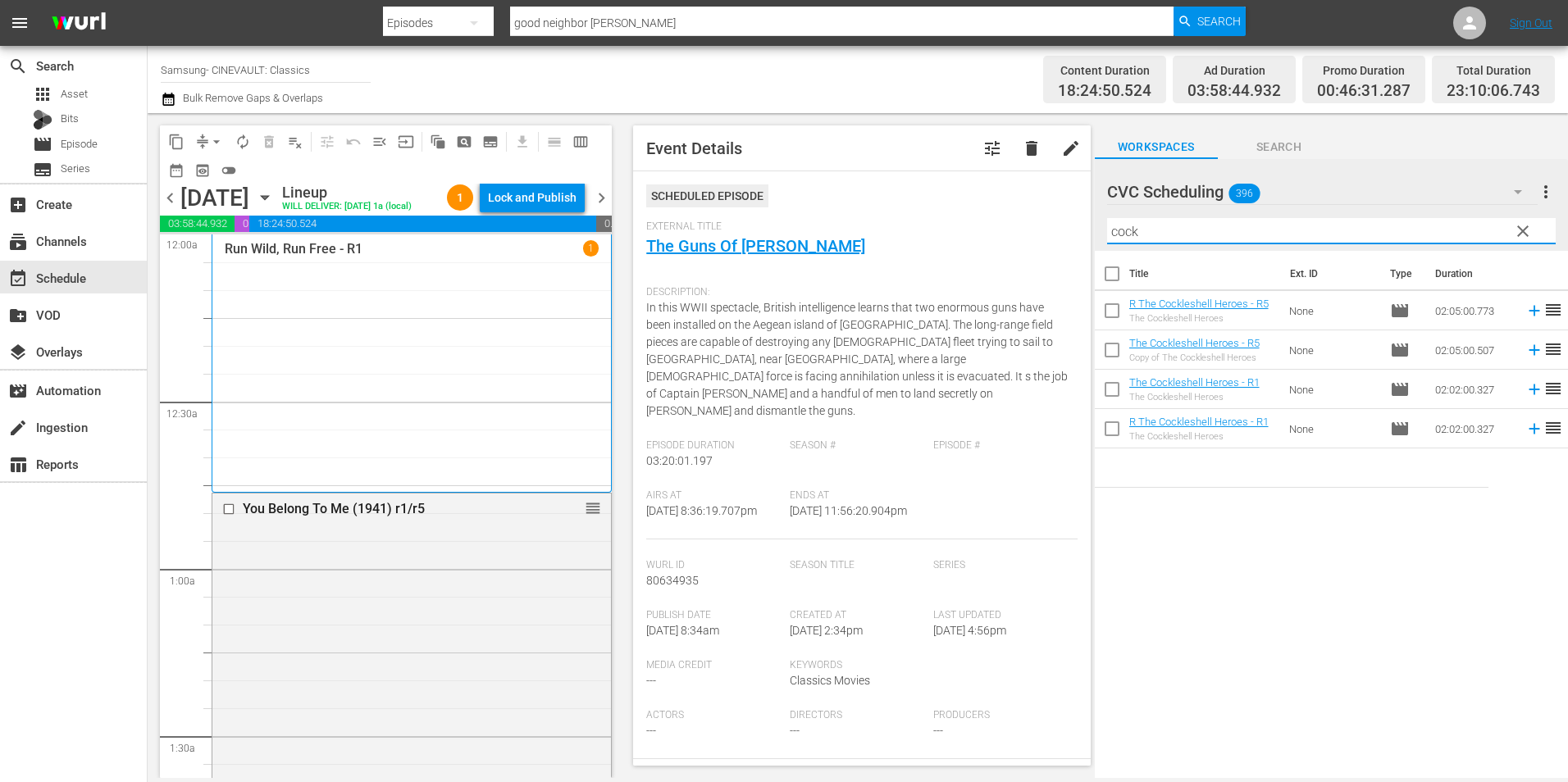
scroll to position [7484, 0]
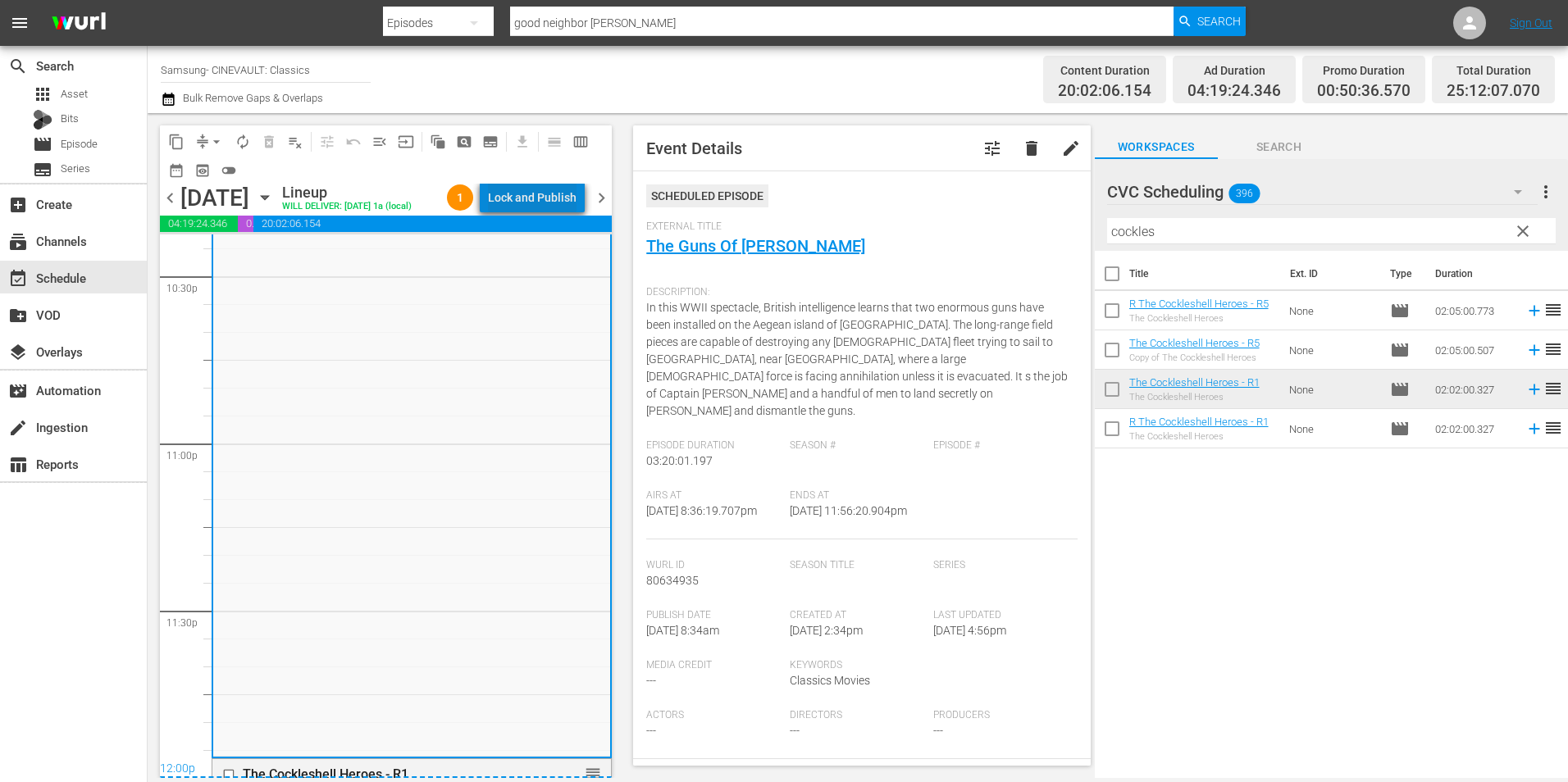
click at [557, 197] on div "Lock and Publish" at bounding box center [532, 197] width 88 height 29
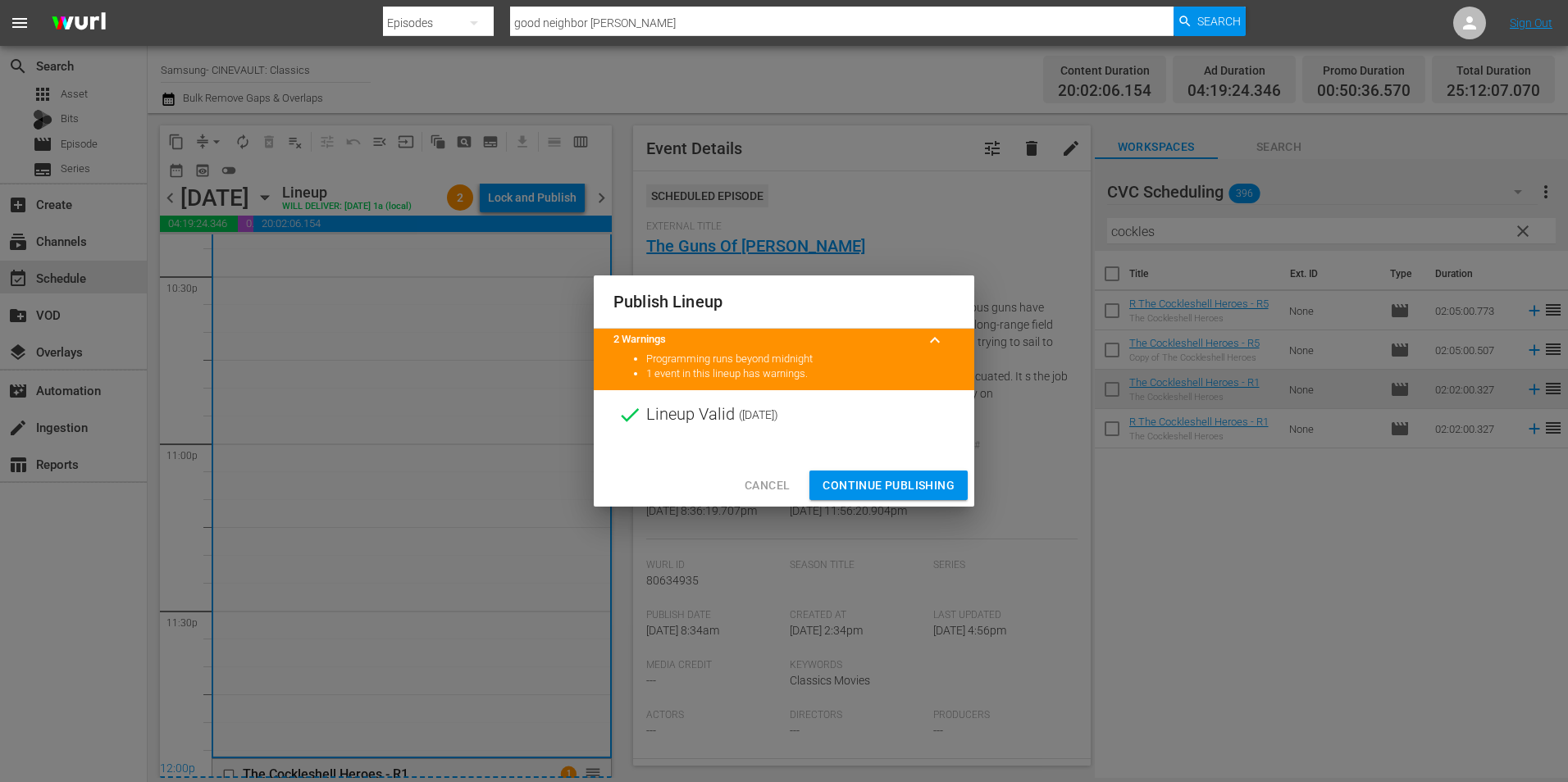
click at [846, 468] on div "Cancel Continue Publishing" at bounding box center [783, 486] width 380 height 44
click at [844, 483] on span "Continue Publishing" at bounding box center [889, 486] width 132 height 21
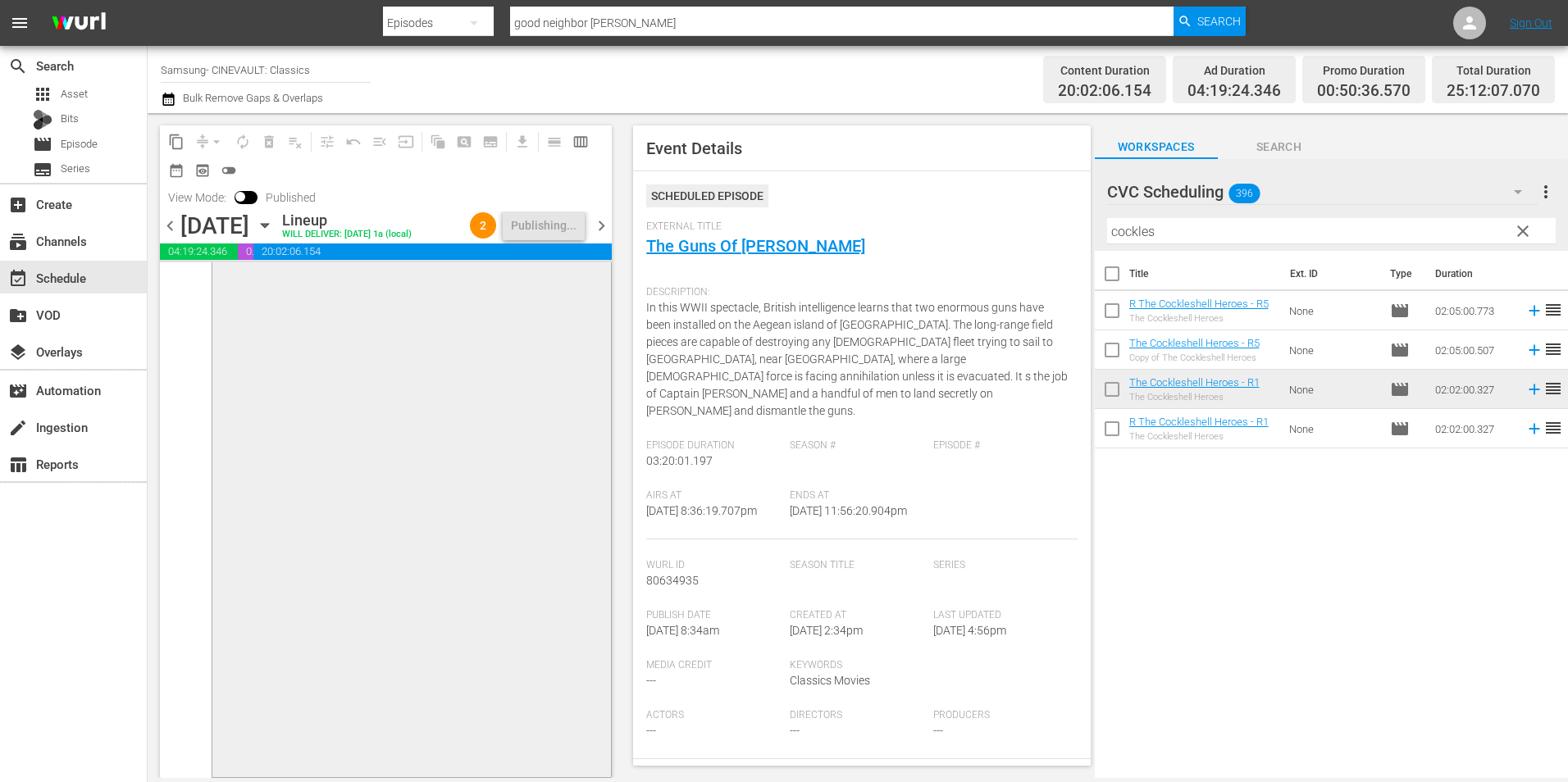
scroll to position [7926, 0]
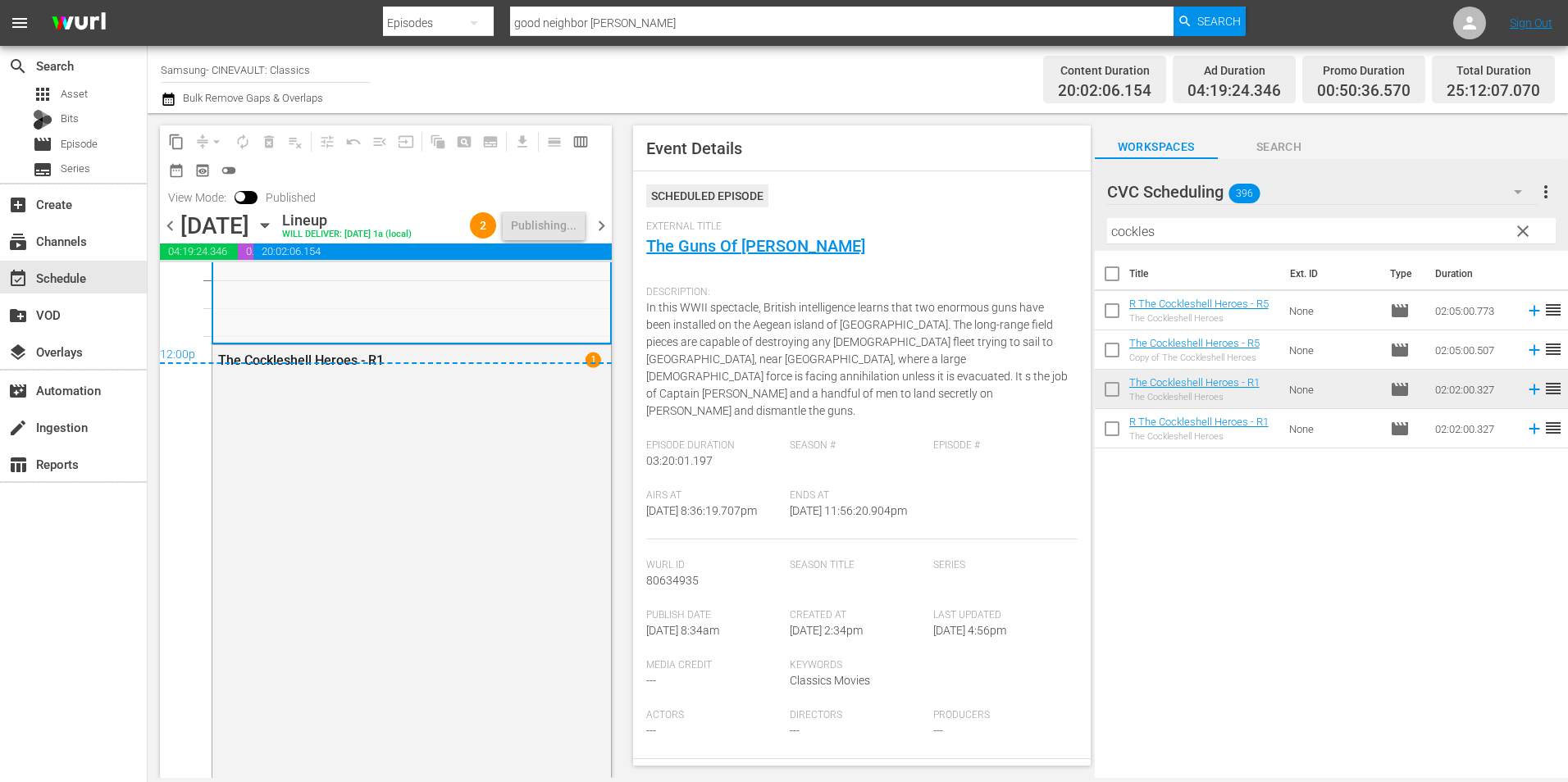
click at [596, 227] on span "chevron_right" at bounding box center [602, 226] width 21 height 21
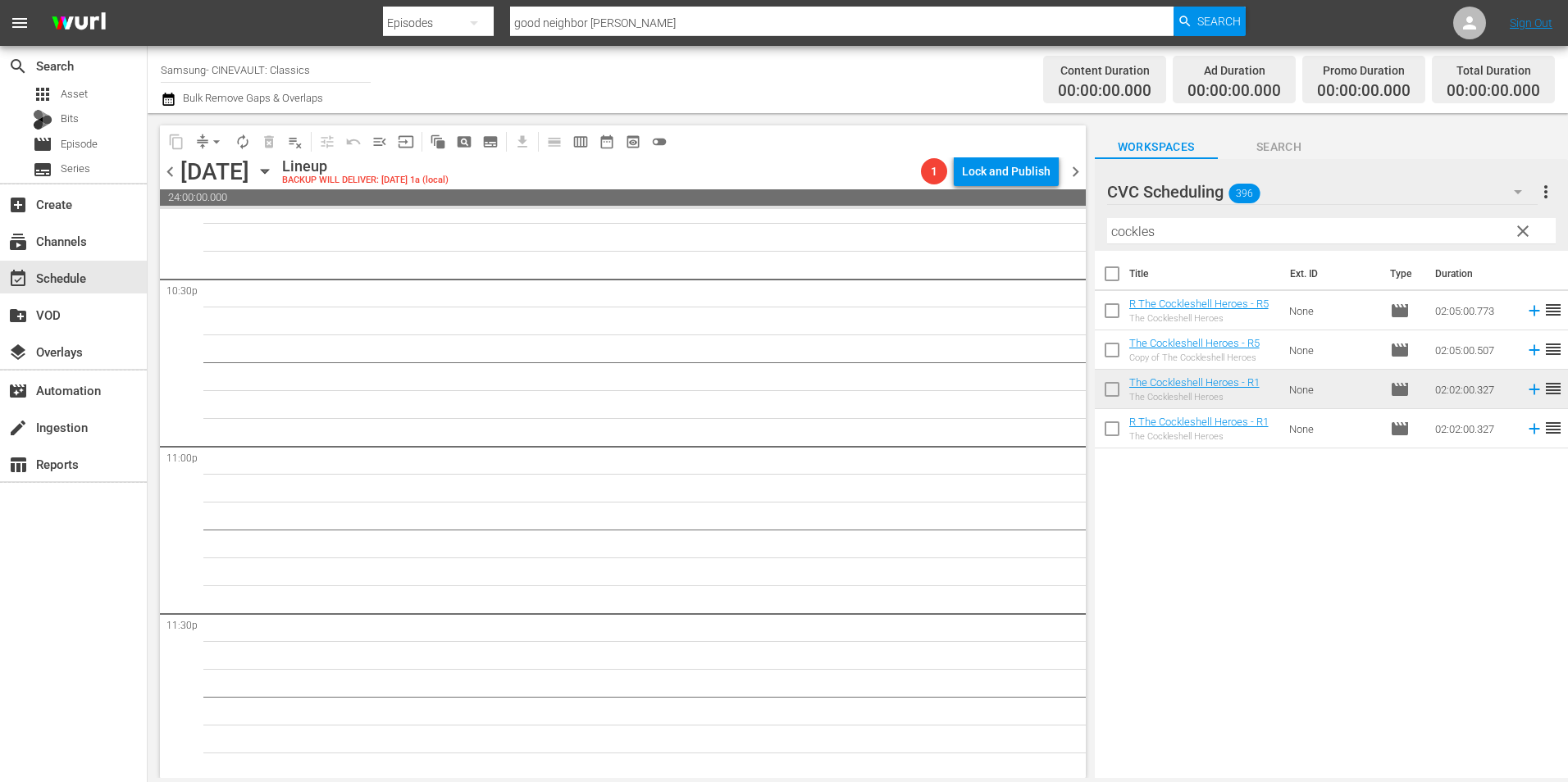
scroll to position [7459, 0]
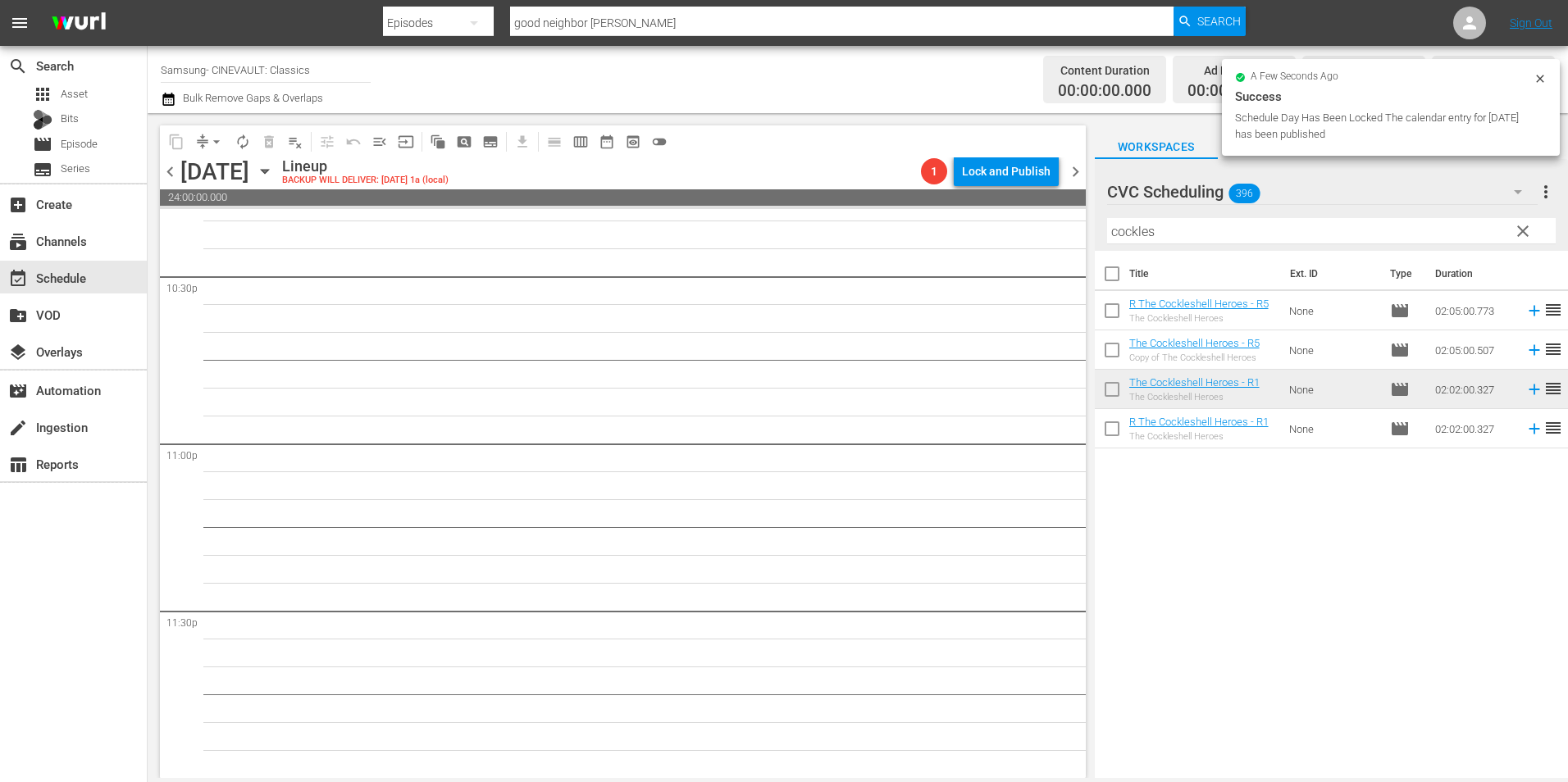
click at [161, 173] on span "chevron_left" at bounding box center [170, 172] width 21 height 21
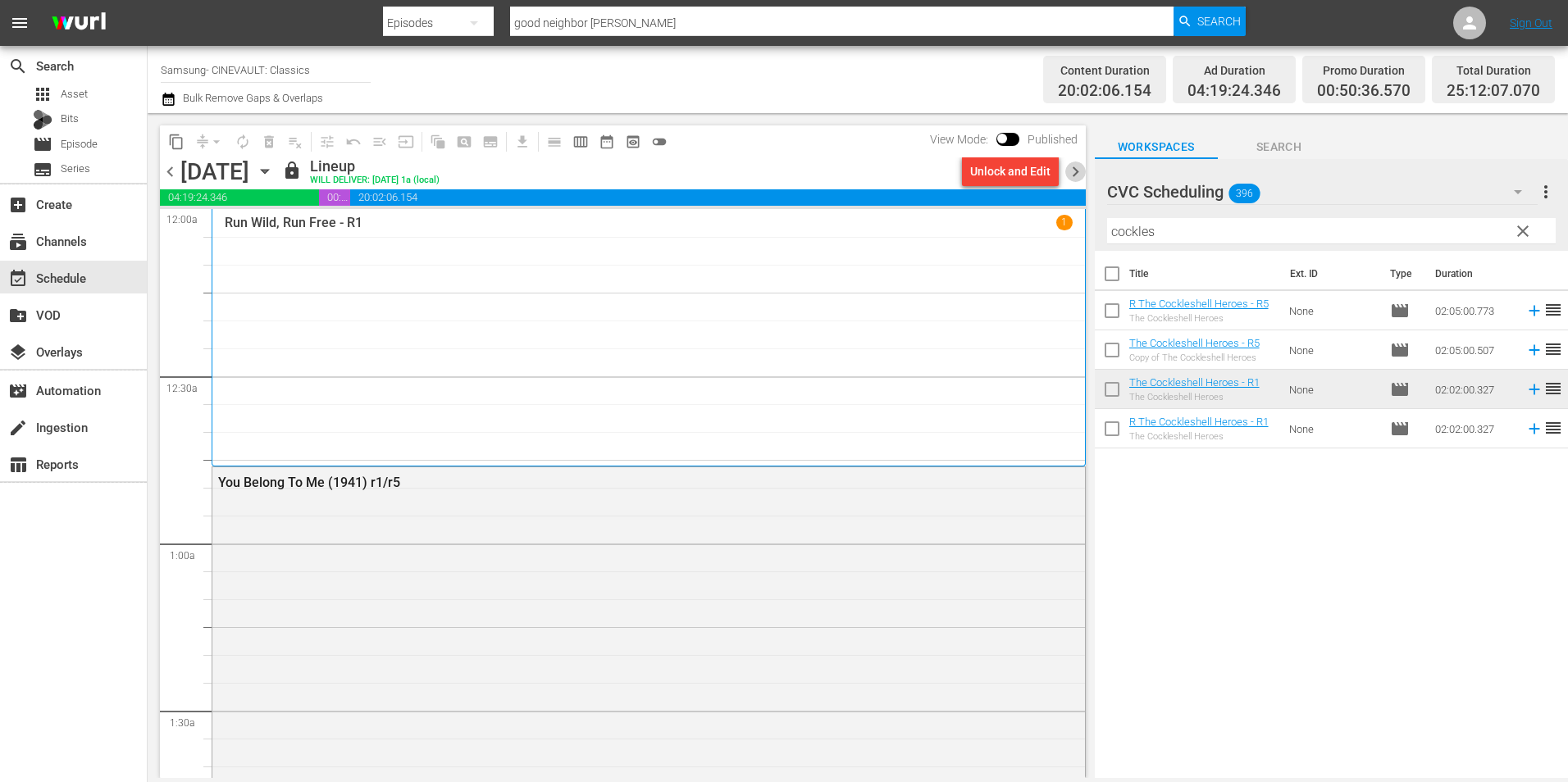
click at [1074, 171] on span "chevron_right" at bounding box center [1076, 172] width 21 height 21
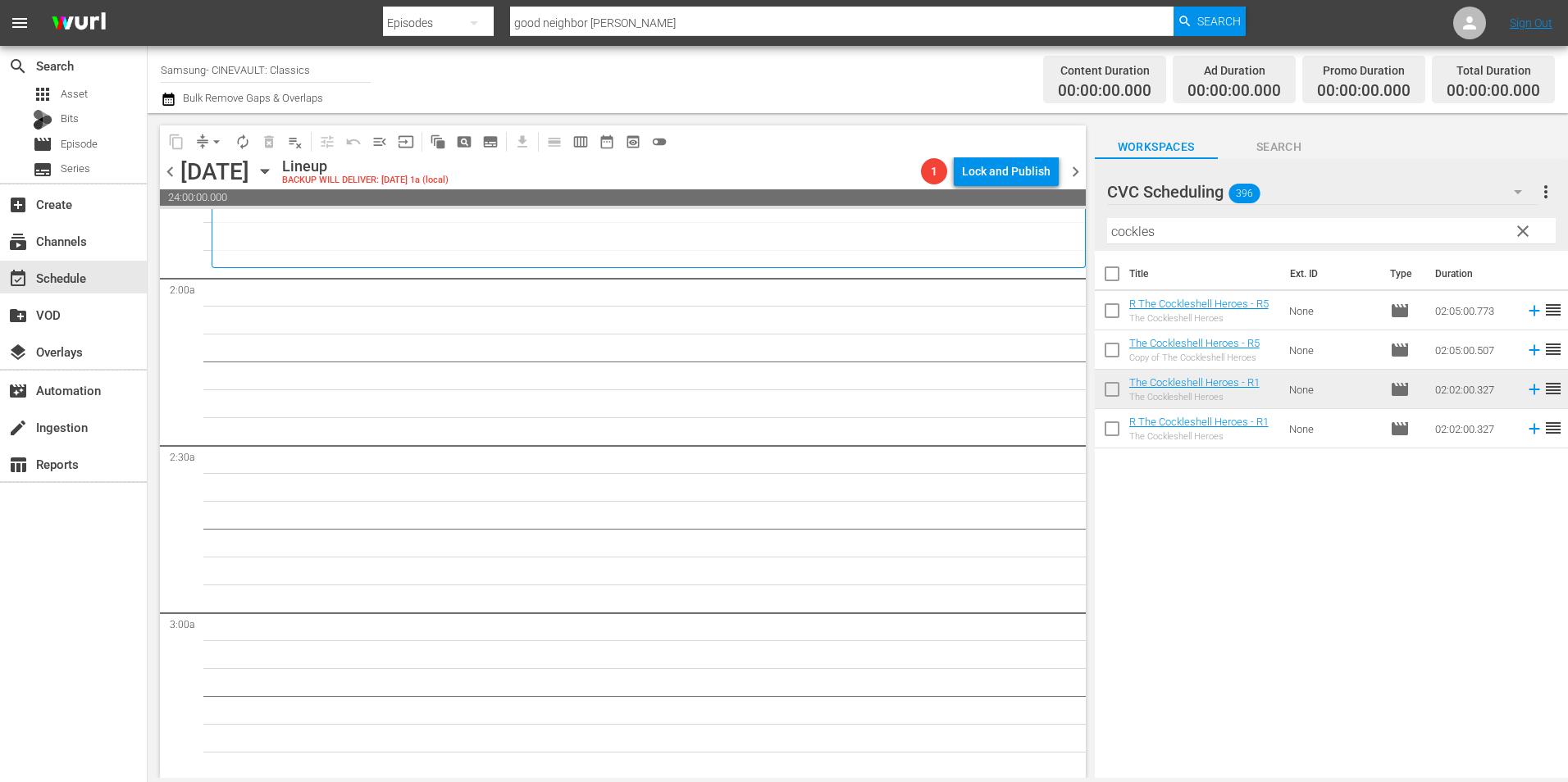
scroll to position [574, 0]
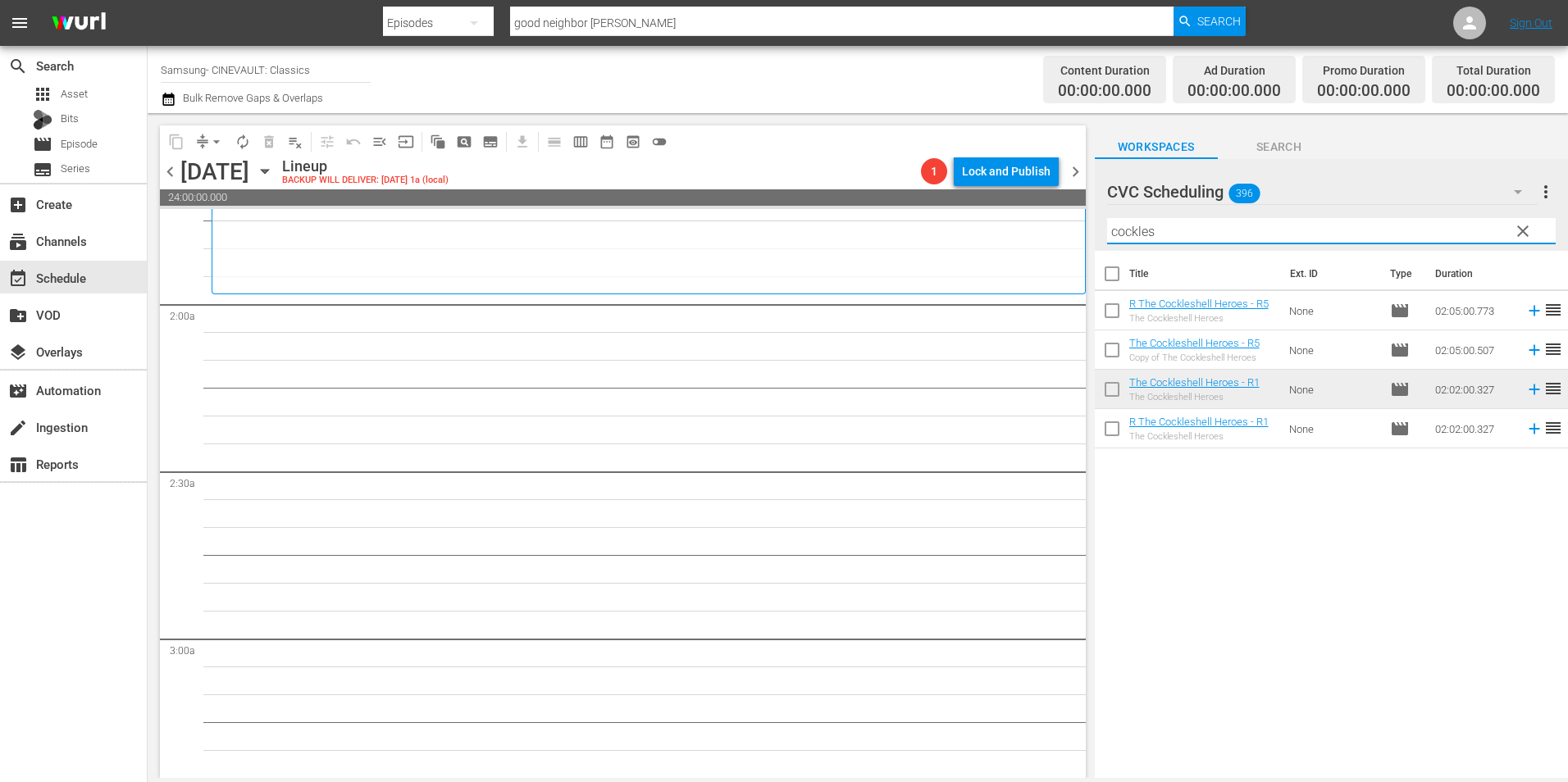
click at [1140, 237] on input "cockles" at bounding box center [1331, 231] width 448 height 27
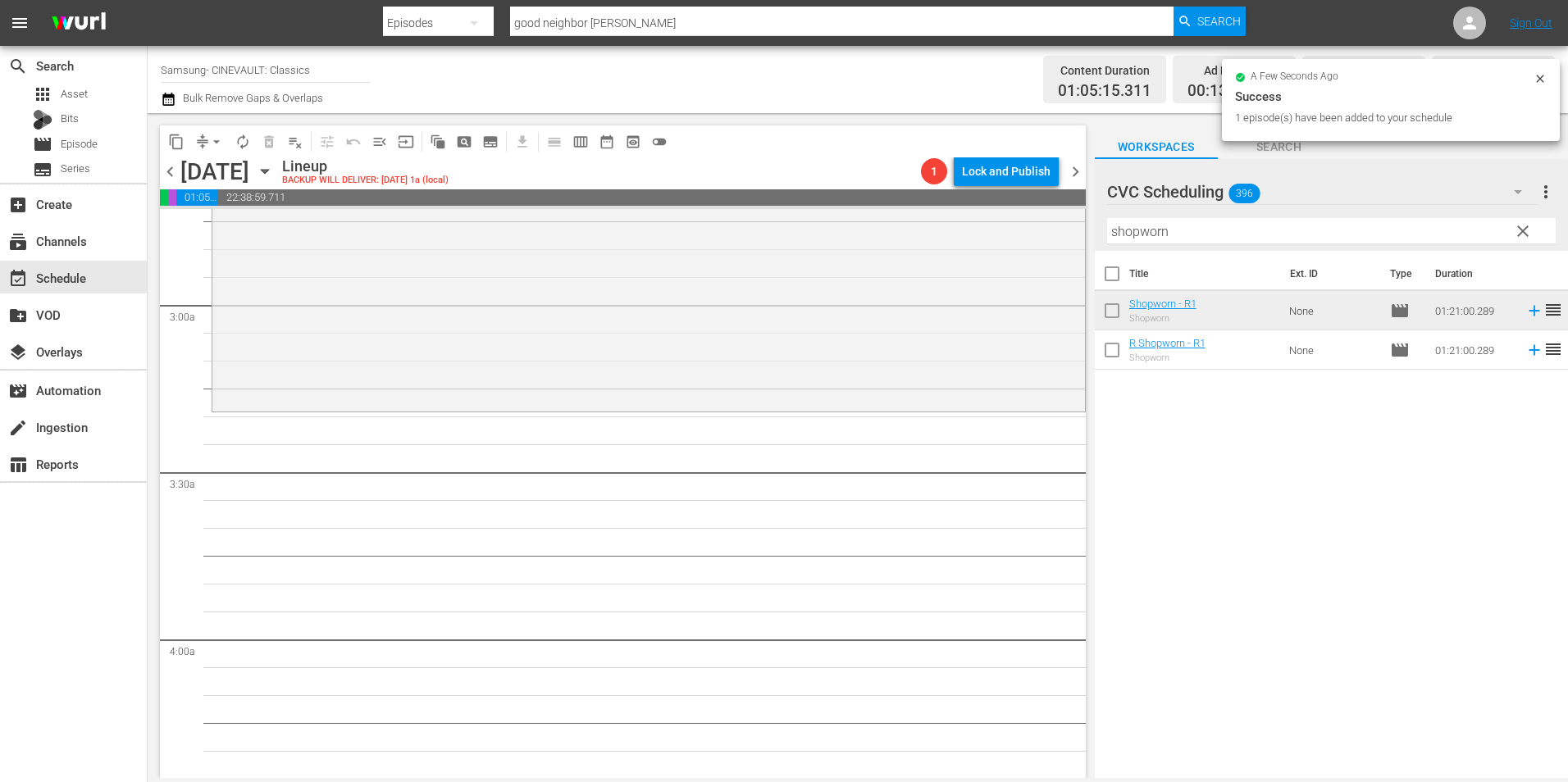
scroll to position [984, 0]
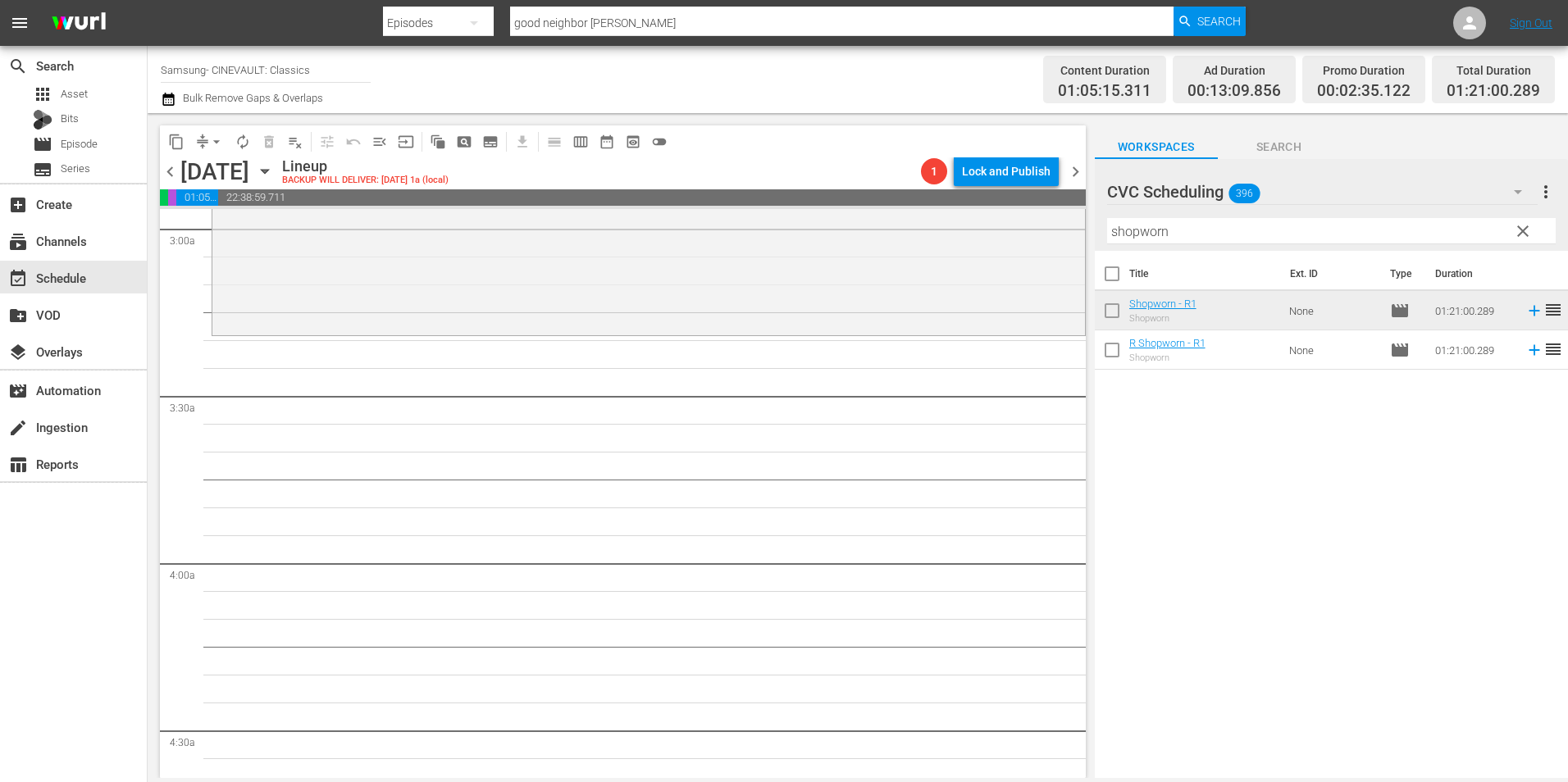
click at [1267, 233] on input "shopworn" at bounding box center [1331, 231] width 448 height 27
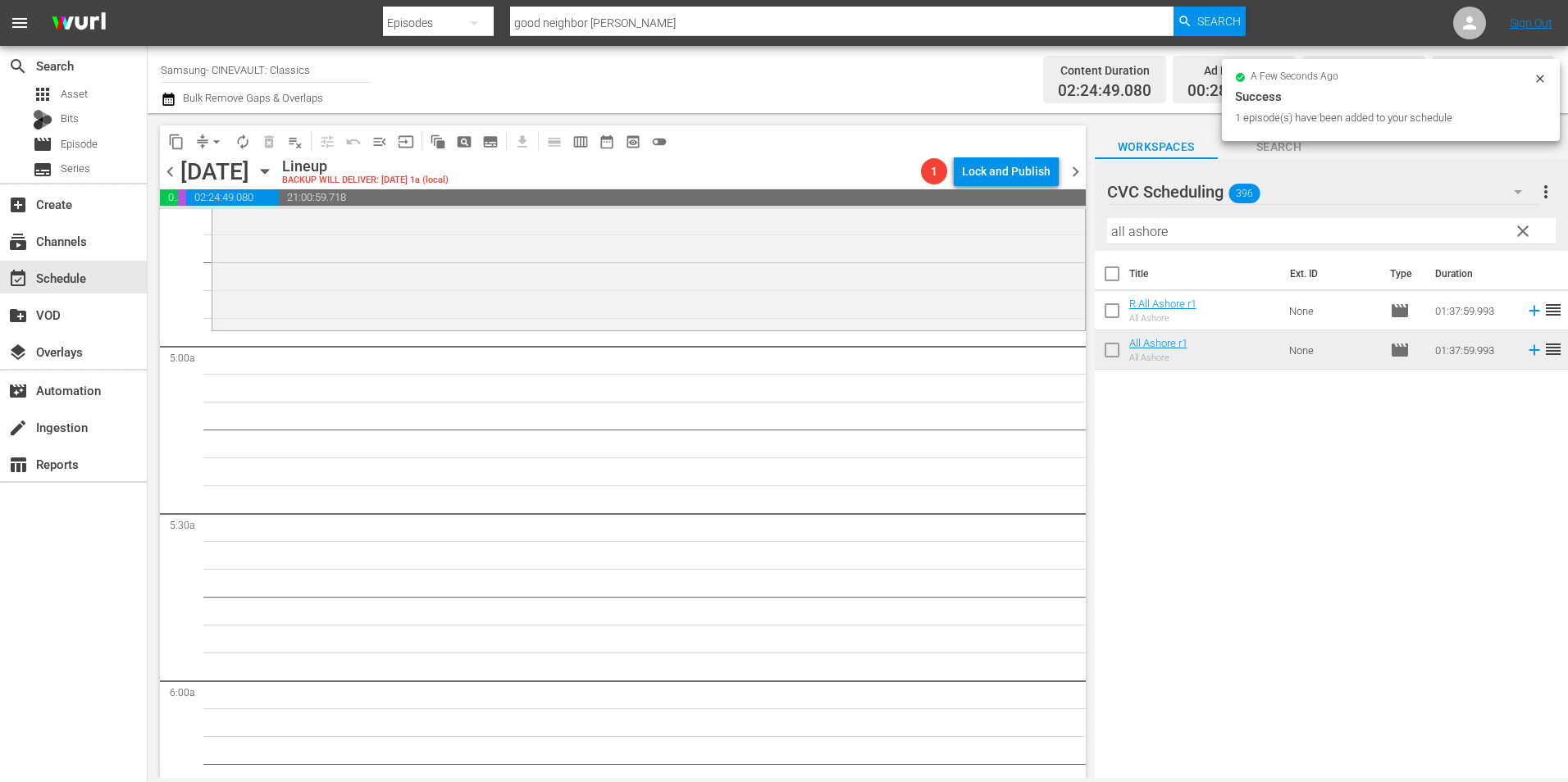
scroll to position [1558, 0]
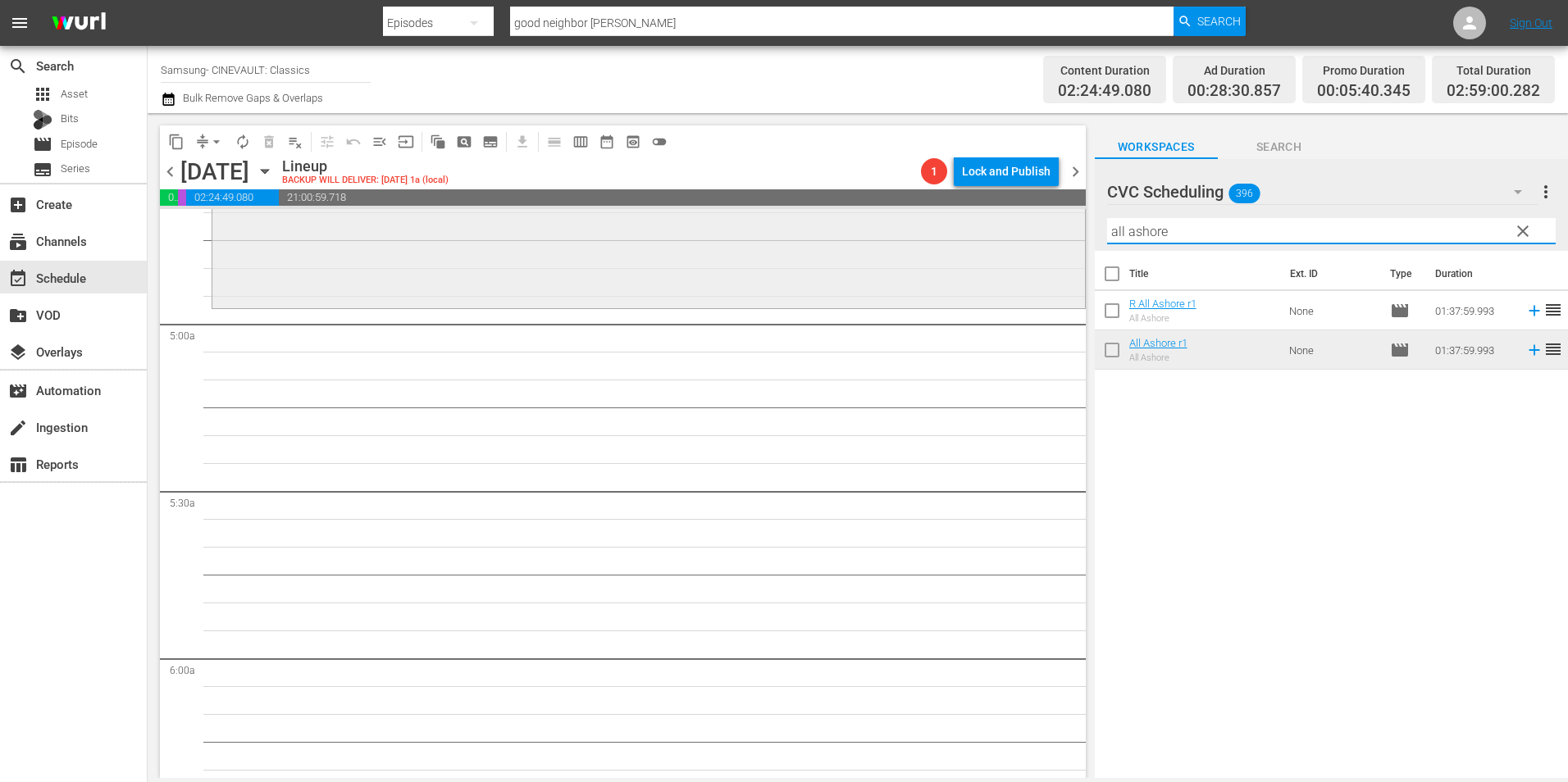
drag, startPoint x: 1166, startPoint y: 233, endPoint x: 995, endPoint y: 258, distance: 172.8
click at [994, 258] on div "content_copy compress arrow_drop_down autorenew_outlined delete_forever_outline…" at bounding box center [858, 446] width 1420 height 665
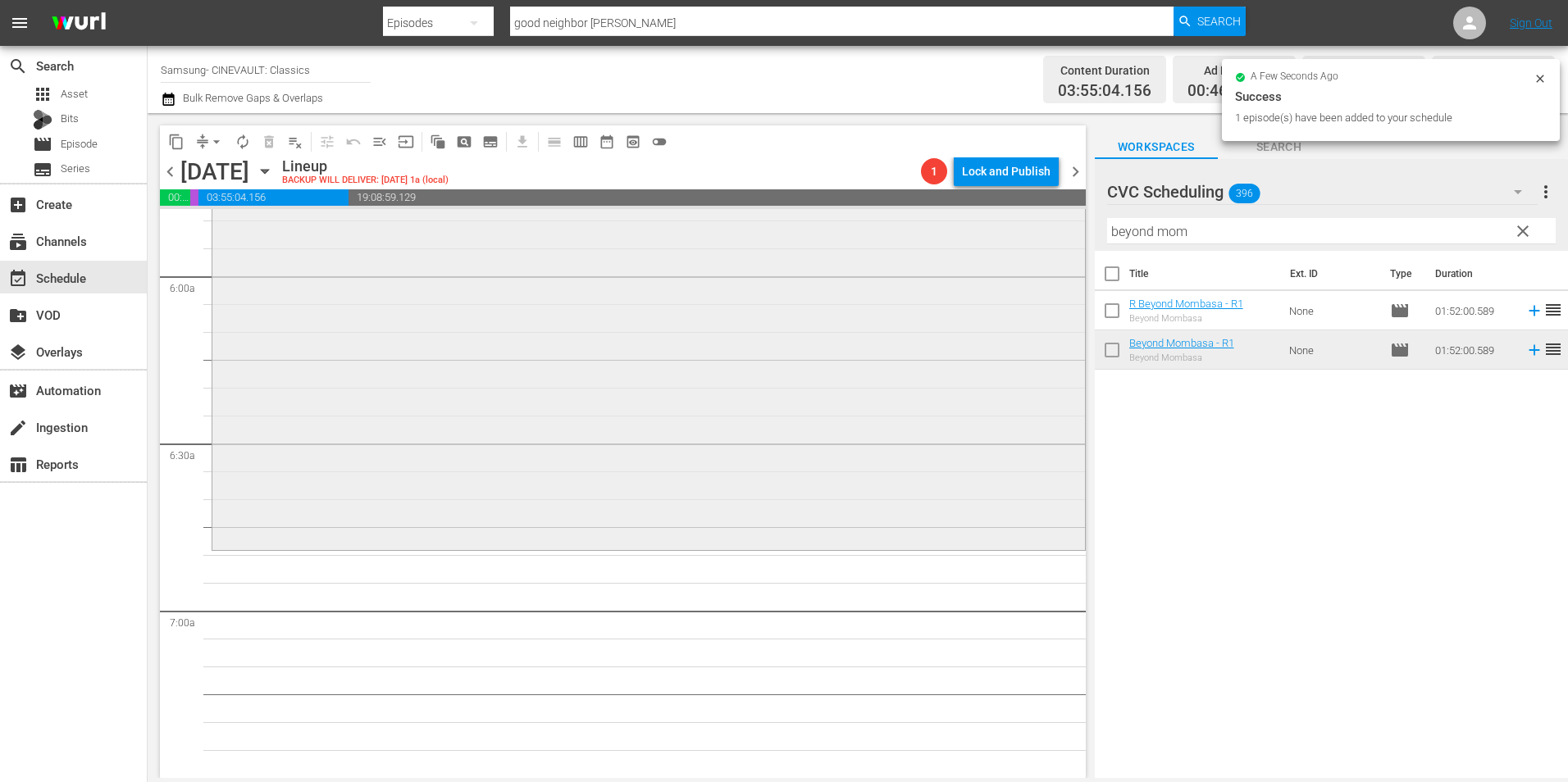
scroll to position [1967, 0]
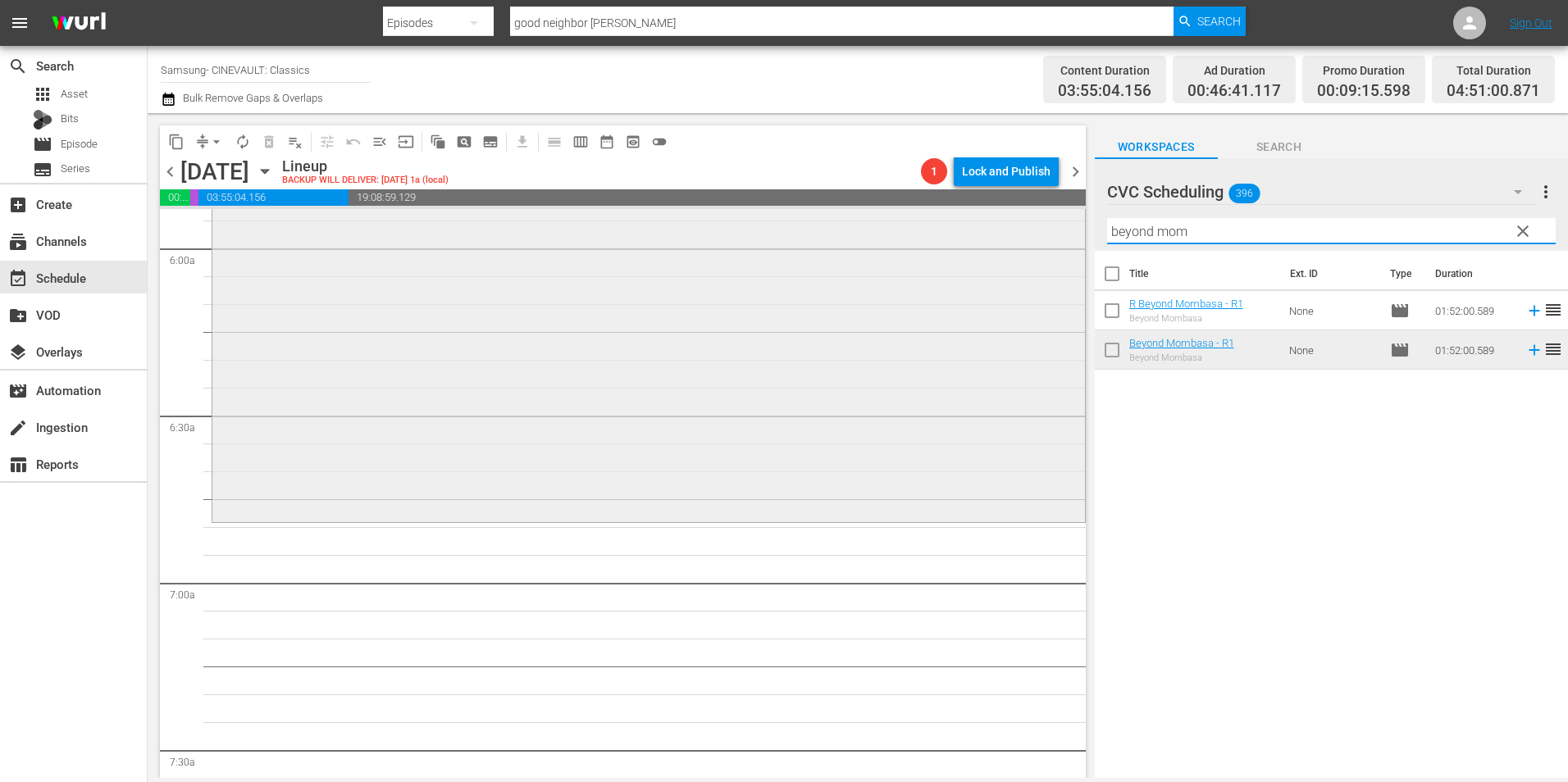
drag, startPoint x: 1177, startPoint y: 245, endPoint x: 1001, endPoint y: 246, distance: 176.0
click at [1001, 246] on div "content_copy compress arrow_drop_down autorenew_outlined delete_forever_outline…" at bounding box center [858, 446] width 1420 height 665
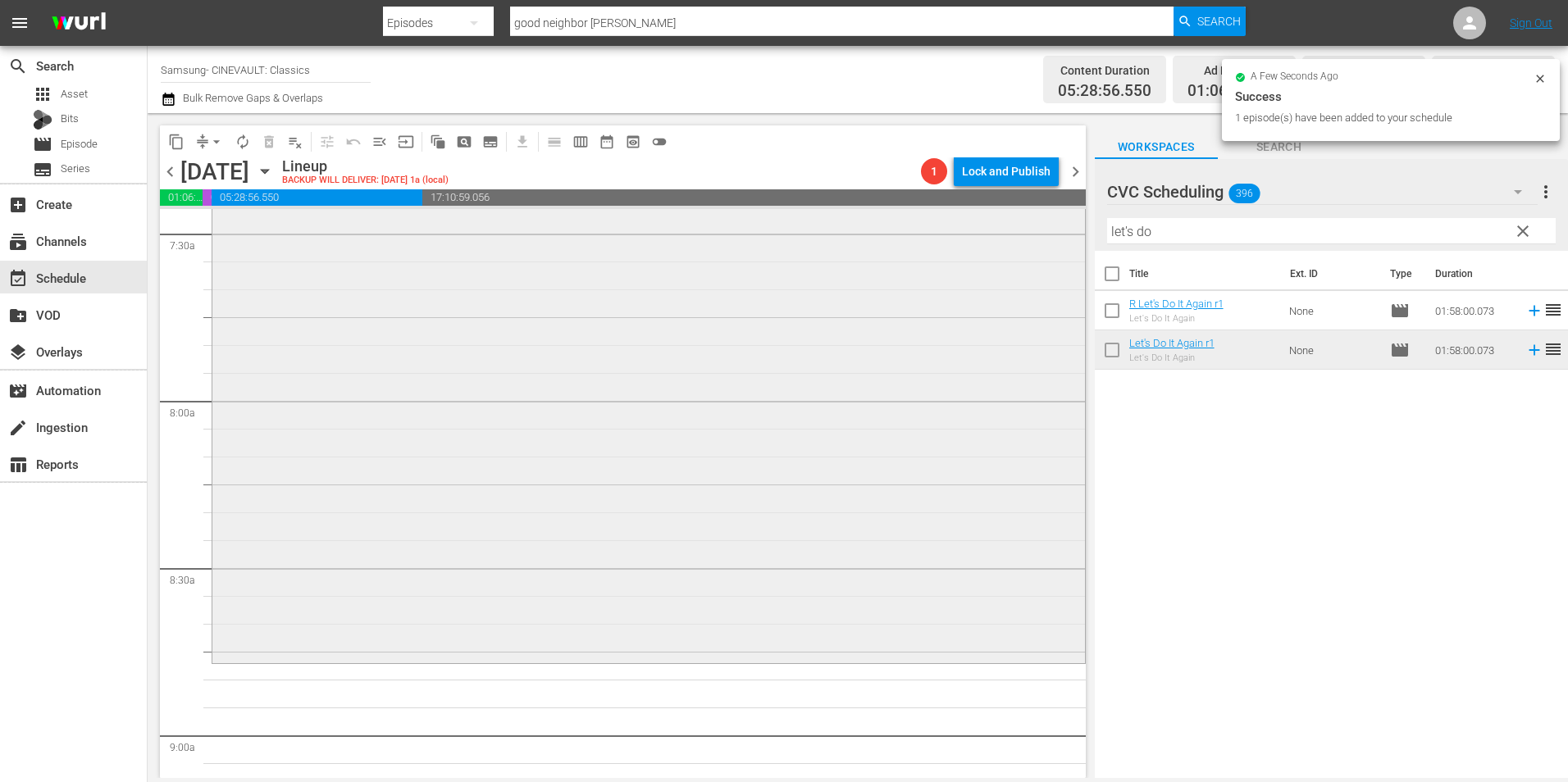
scroll to position [2623, 0]
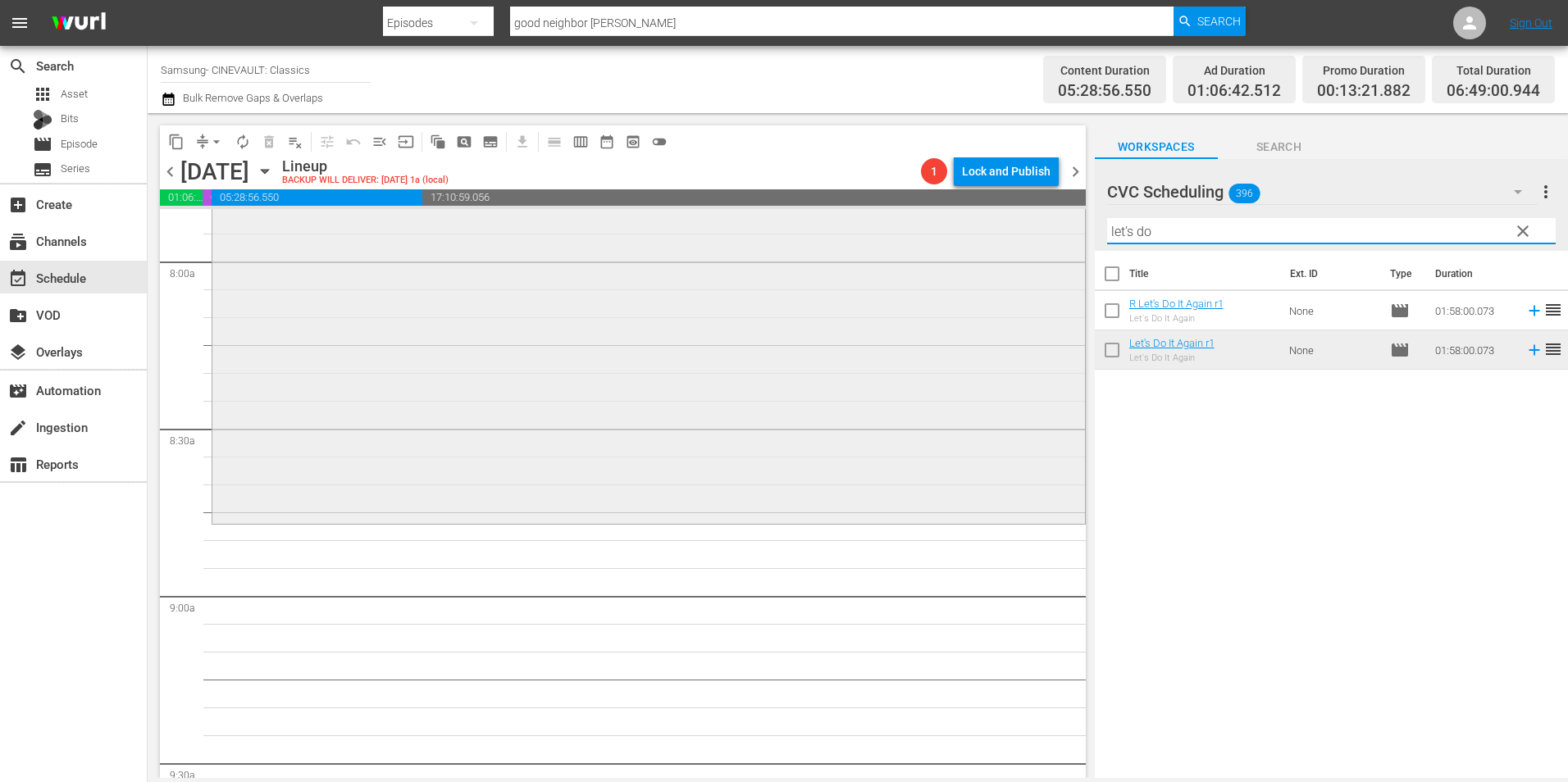
drag, startPoint x: 1121, startPoint y: 245, endPoint x: 1023, endPoint y: 246, distance: 98.0
click at [1023, 246] on div "content_copy compress arrow_drop_down autorenew_outlined delete_forever_outline…" at bounding box center [858, 446] width 1420 height 665
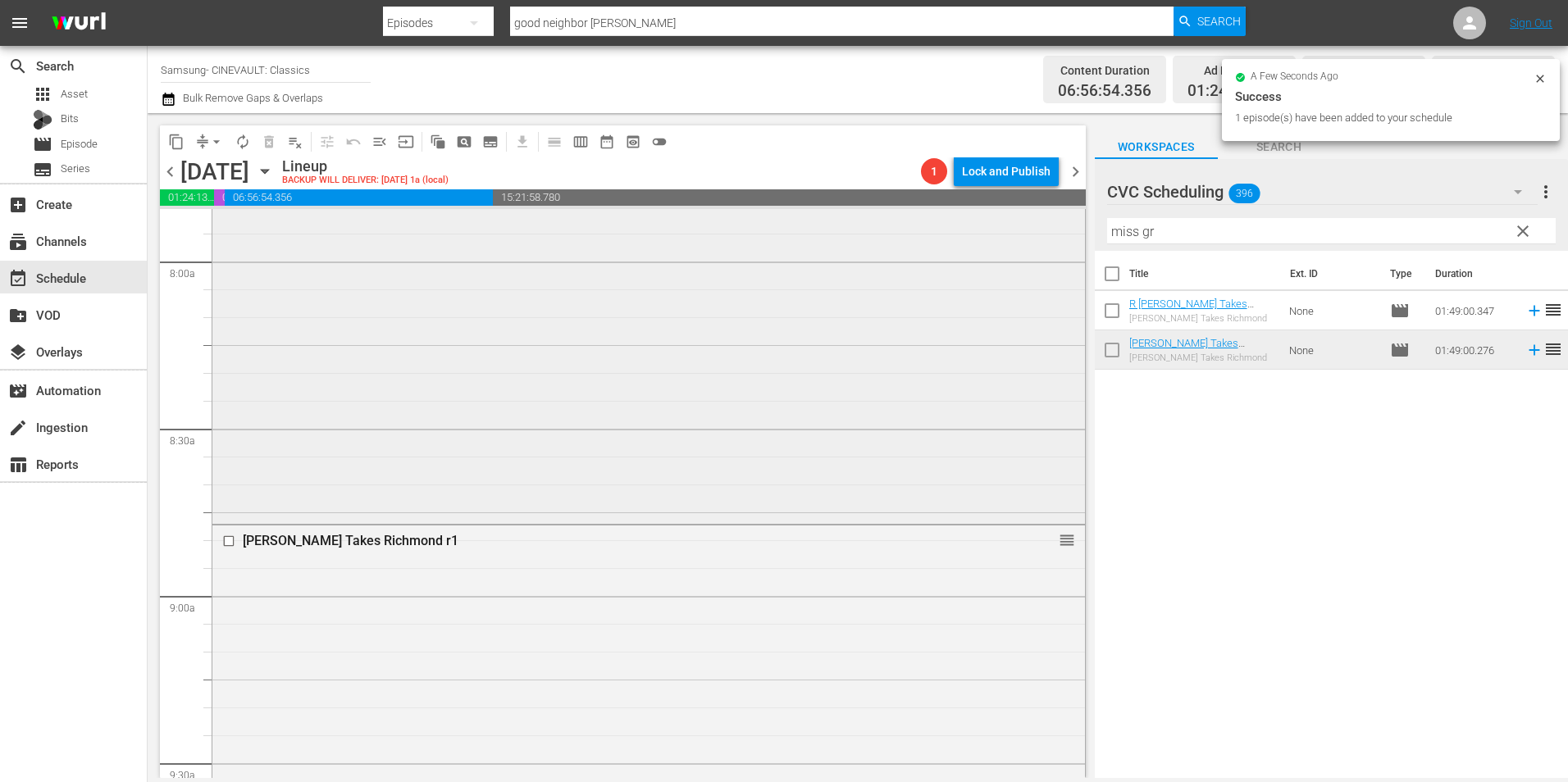
scroll to position [3279, 0]
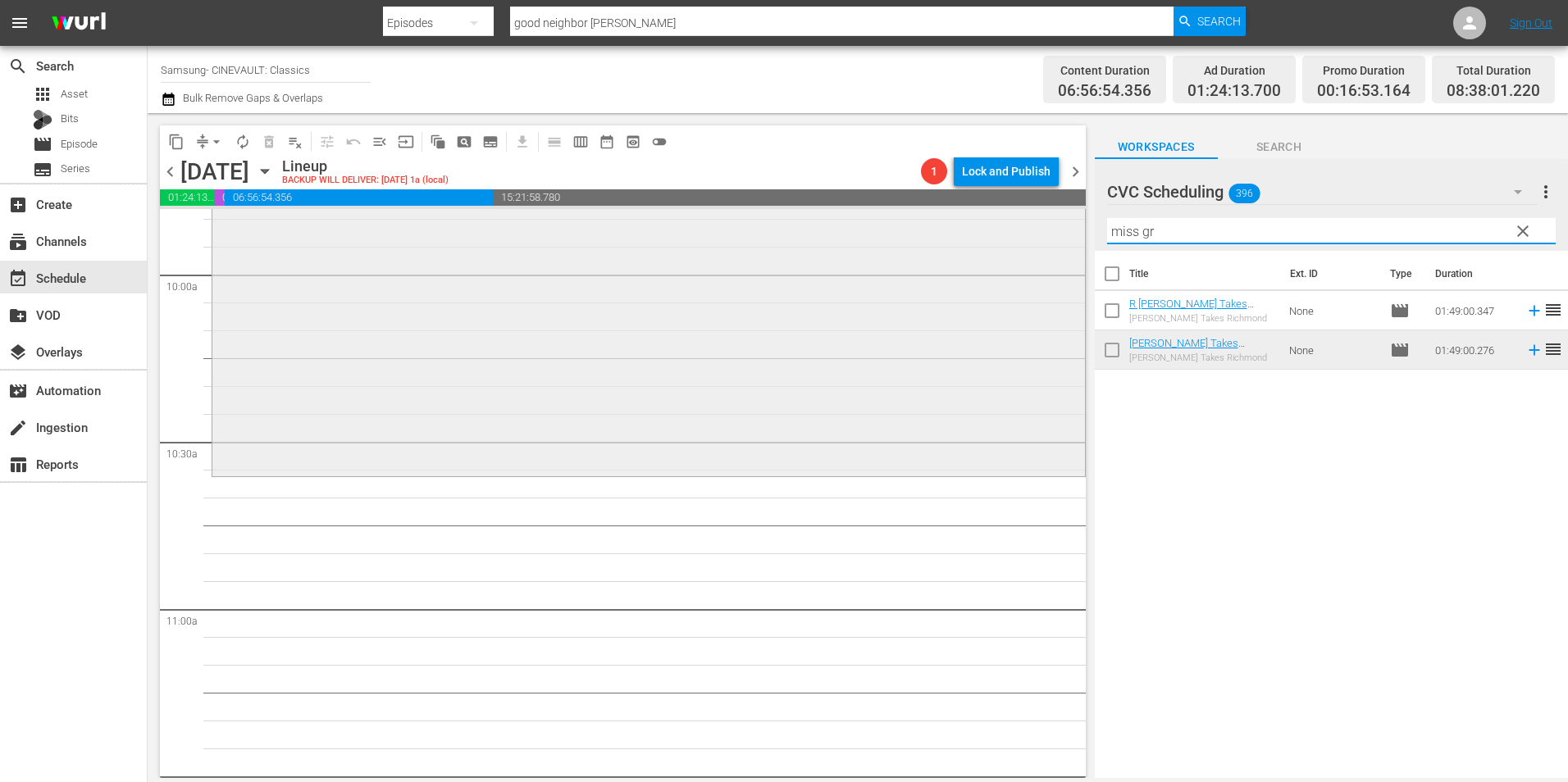
drag, startPoint x: 1181, startPoint y: 238, endPoint x: 1006, endPoint y: 251, distance: 175.5
click at [1006, 251] on div "content_copy compress arrow_drop_down autorenew_outlined delete_forever_outline…" at bounding box center [858, 446] width 1420 height 665
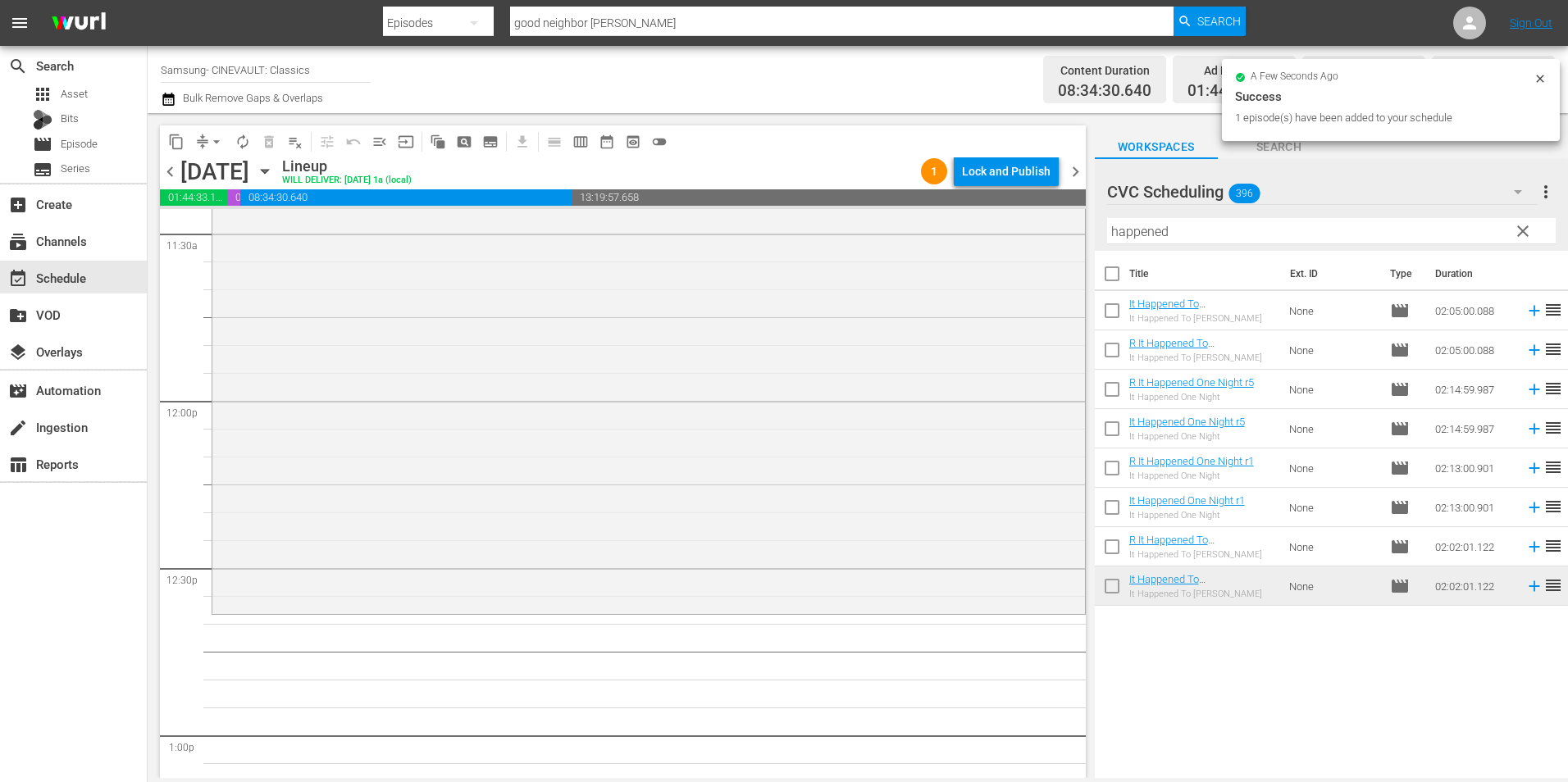
scroll to position [3935, 0]
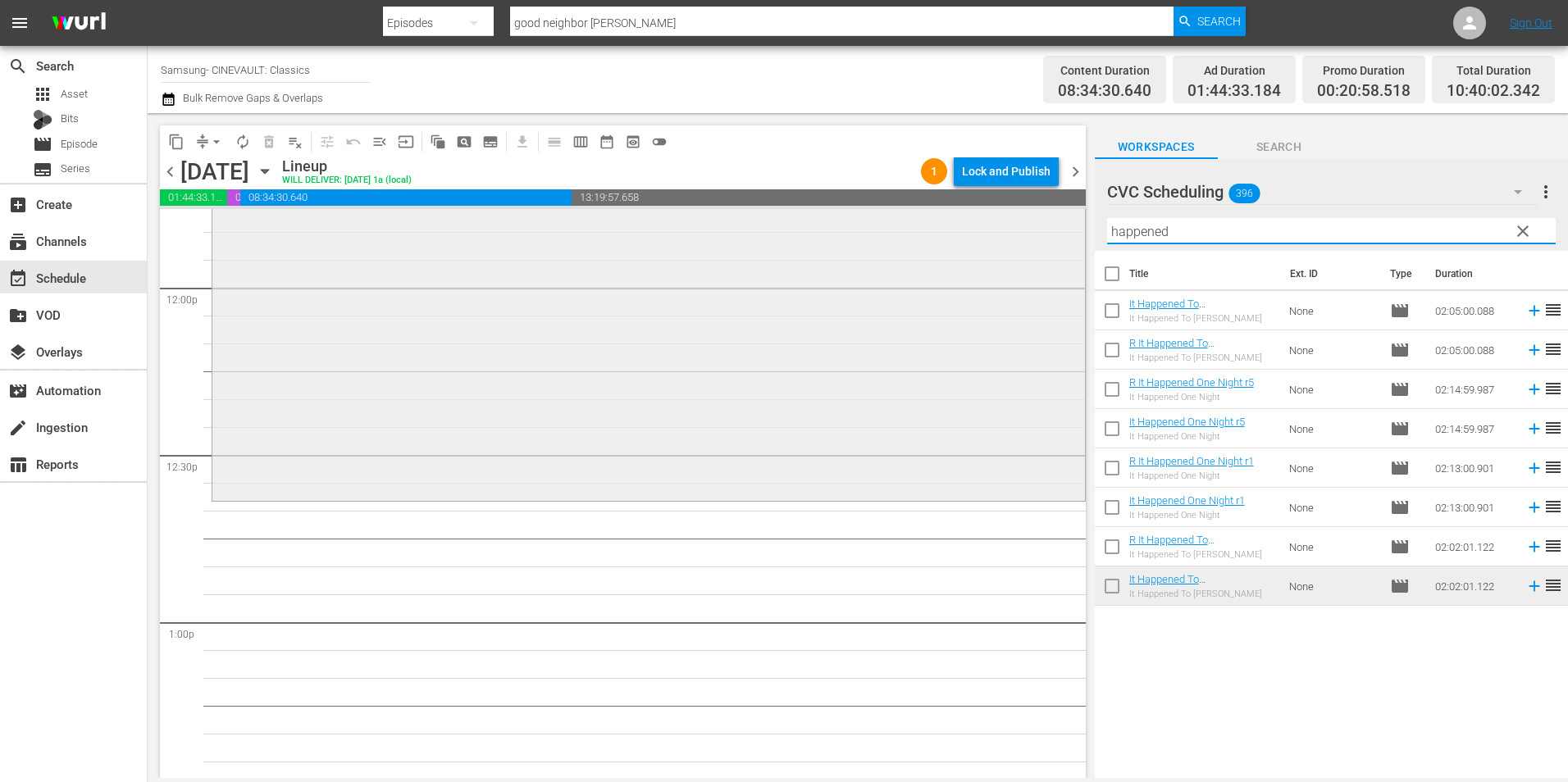
drag, startPoint x: 1182, startPoint y: 233, endPoint x: 1054, endPoint y: 247, distance: 128.8
click at [1054, 255] on div "content_copy compress arrow_drop_down autorenew_outlined delete_forever_outline…" at bounding box center [858, 446] width 1420 height 665
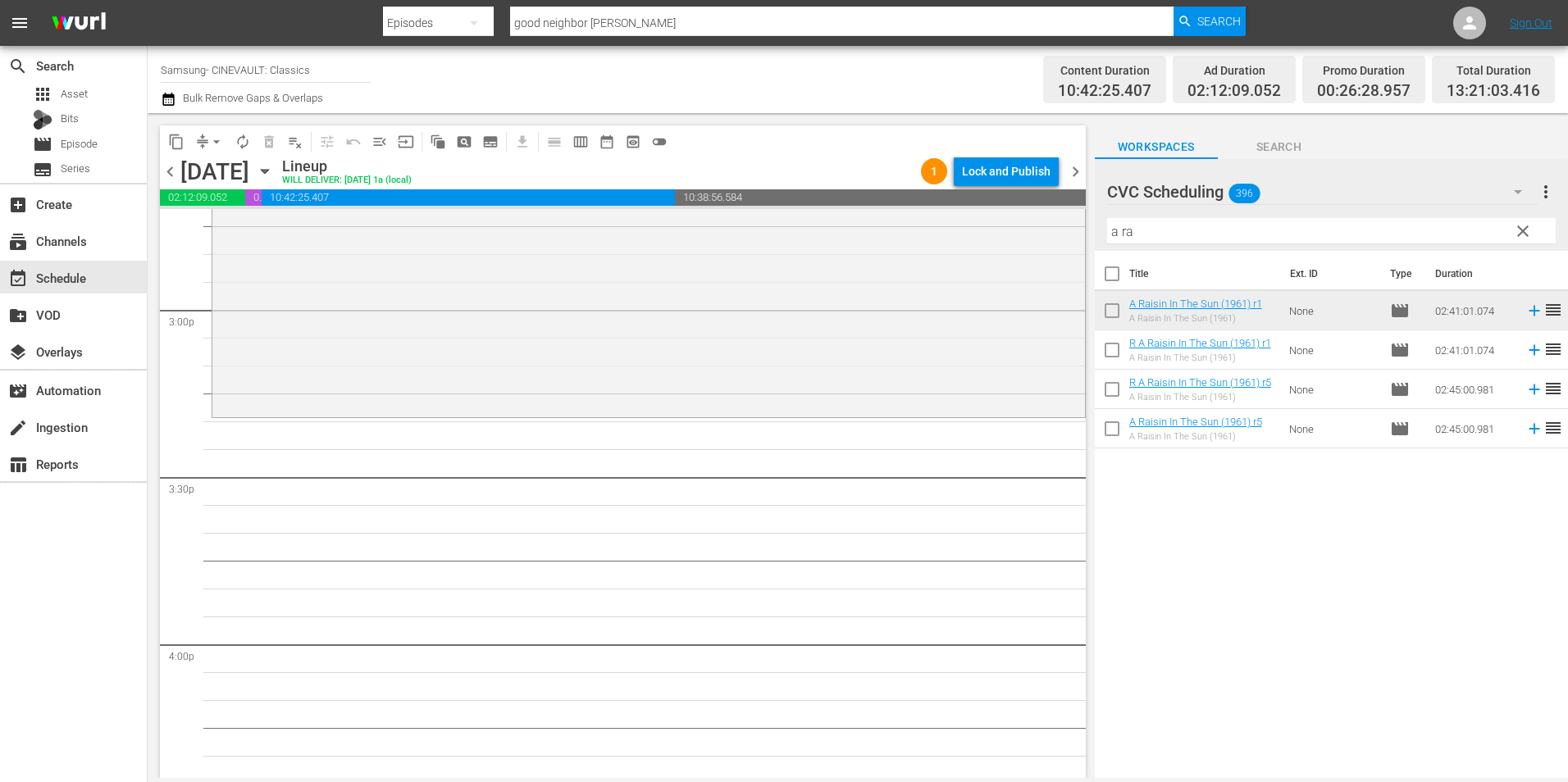
scroll to position [4919, 0]
drag, startPoint x: 1079, startPoint y: 253, endPoint x: 958, endPoint y: 259, distance: 121.1
click at [958, 259] on div "content_copy compress arrow_drop_down autorenew_outlined delete_forever_outline…" at bounding box center [858, 446] width 1420 height 665
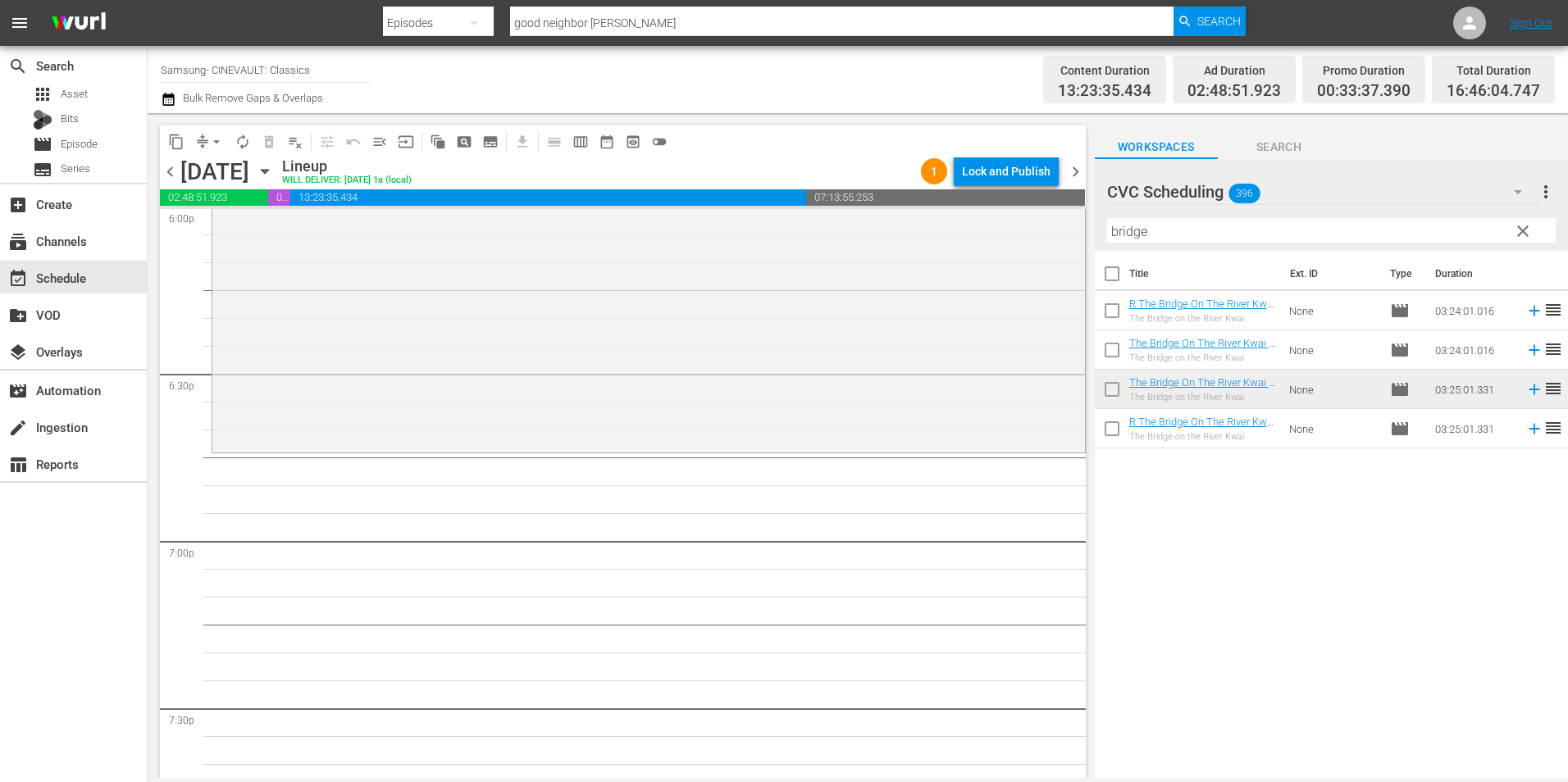
scroll to position [6066, 0]
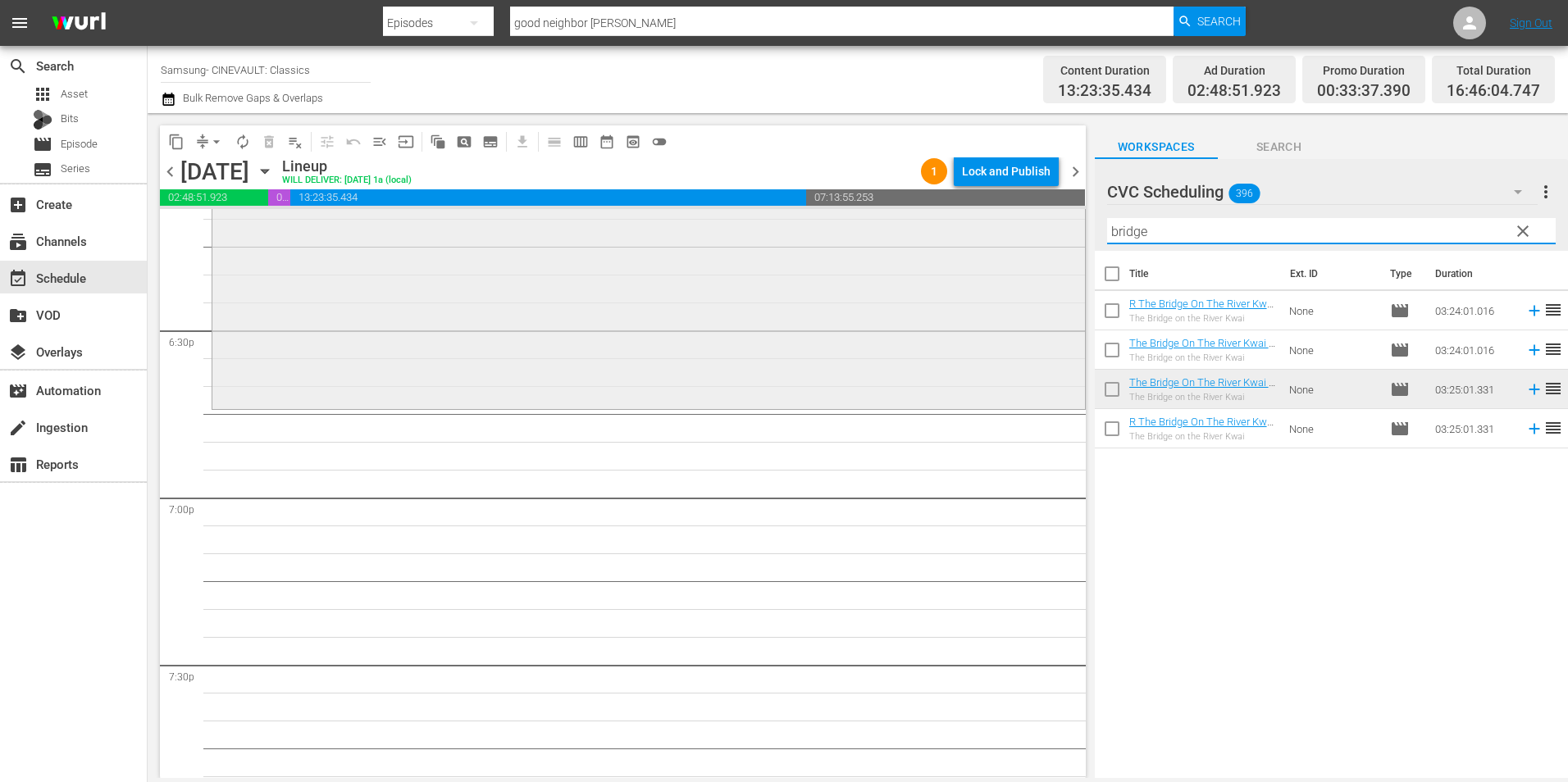
drag, startPoint x: 1165, startPoint y: 245, endPoint x: 994, endPoint y: 259, distance: 171.6
click at [994, 259] on div "content_copy compress arrow_drop_down autorenew_outlined delete_forever_outline…" at bounding box center [858, 446] width 1420 height 665
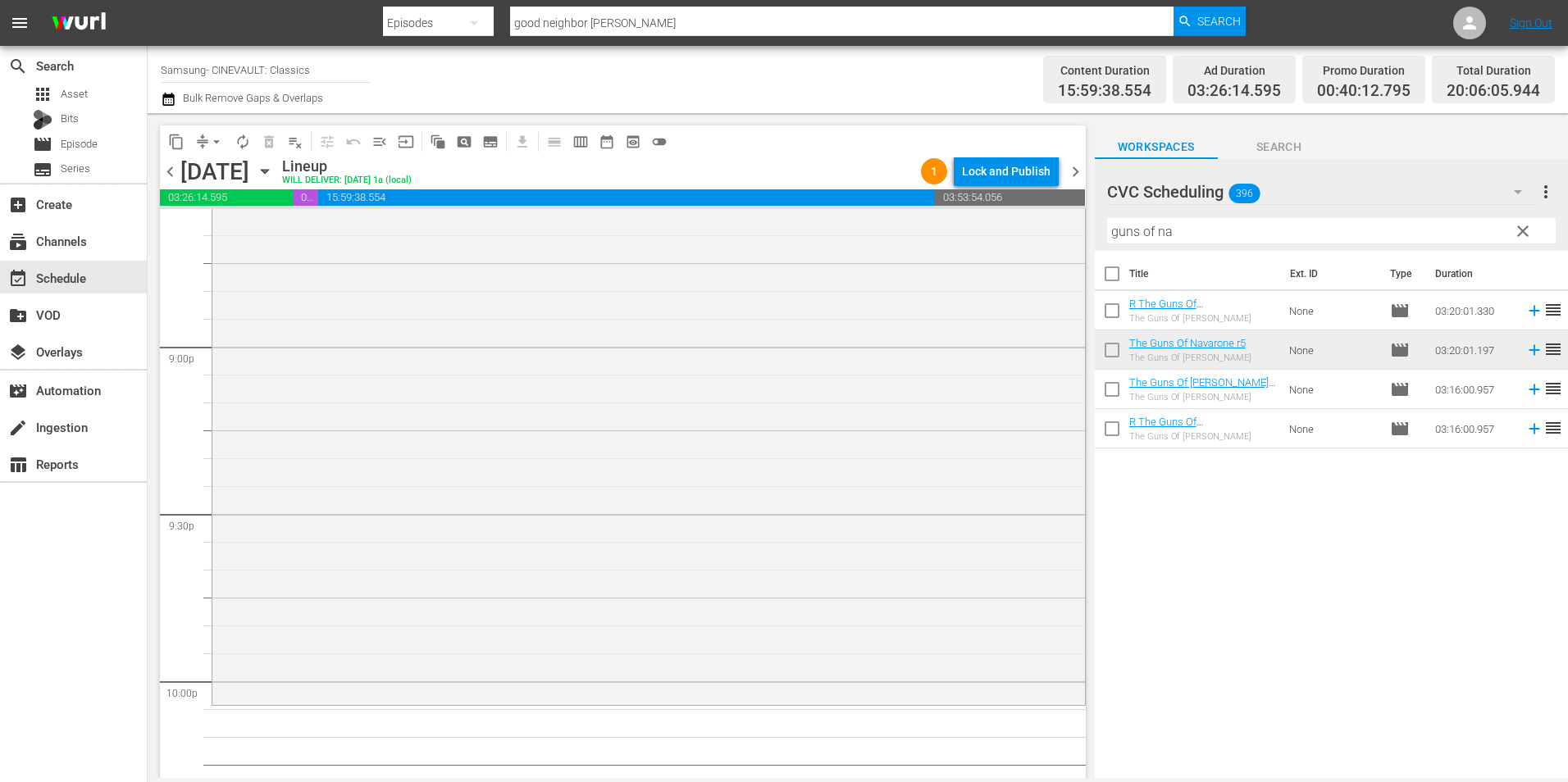
scroll to position [7132, 0]
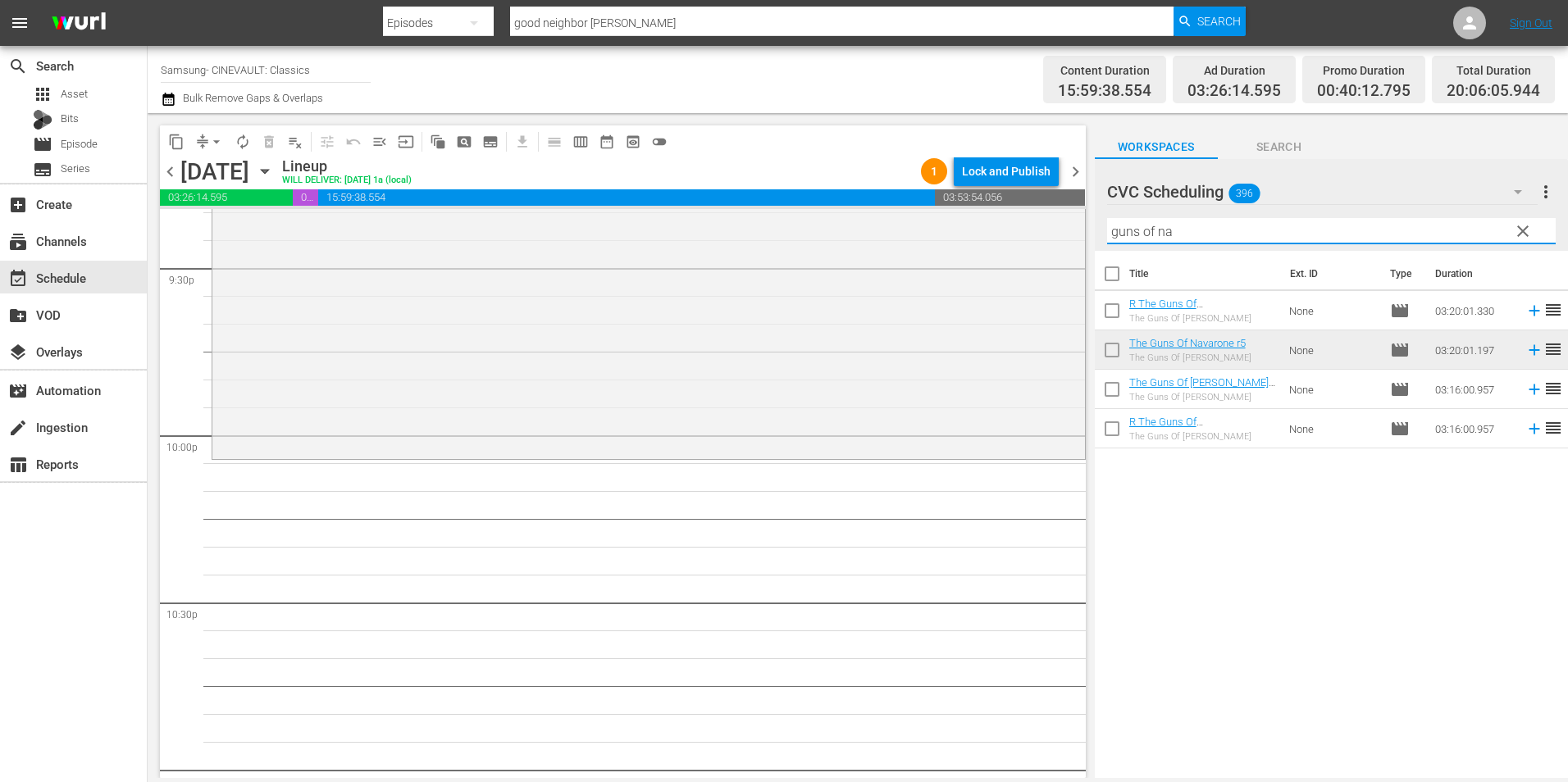
drag, startPoint x: 1182, startPoint y: 204, endPoint x: 1073, endPoint y: 171, distance: 113.9
click at [1073, 171] on div "content_copy compress arrow_drop_down autorenew_outlined delete_forever_outline…" at bounding box center [858, 446] width 1420 height 665
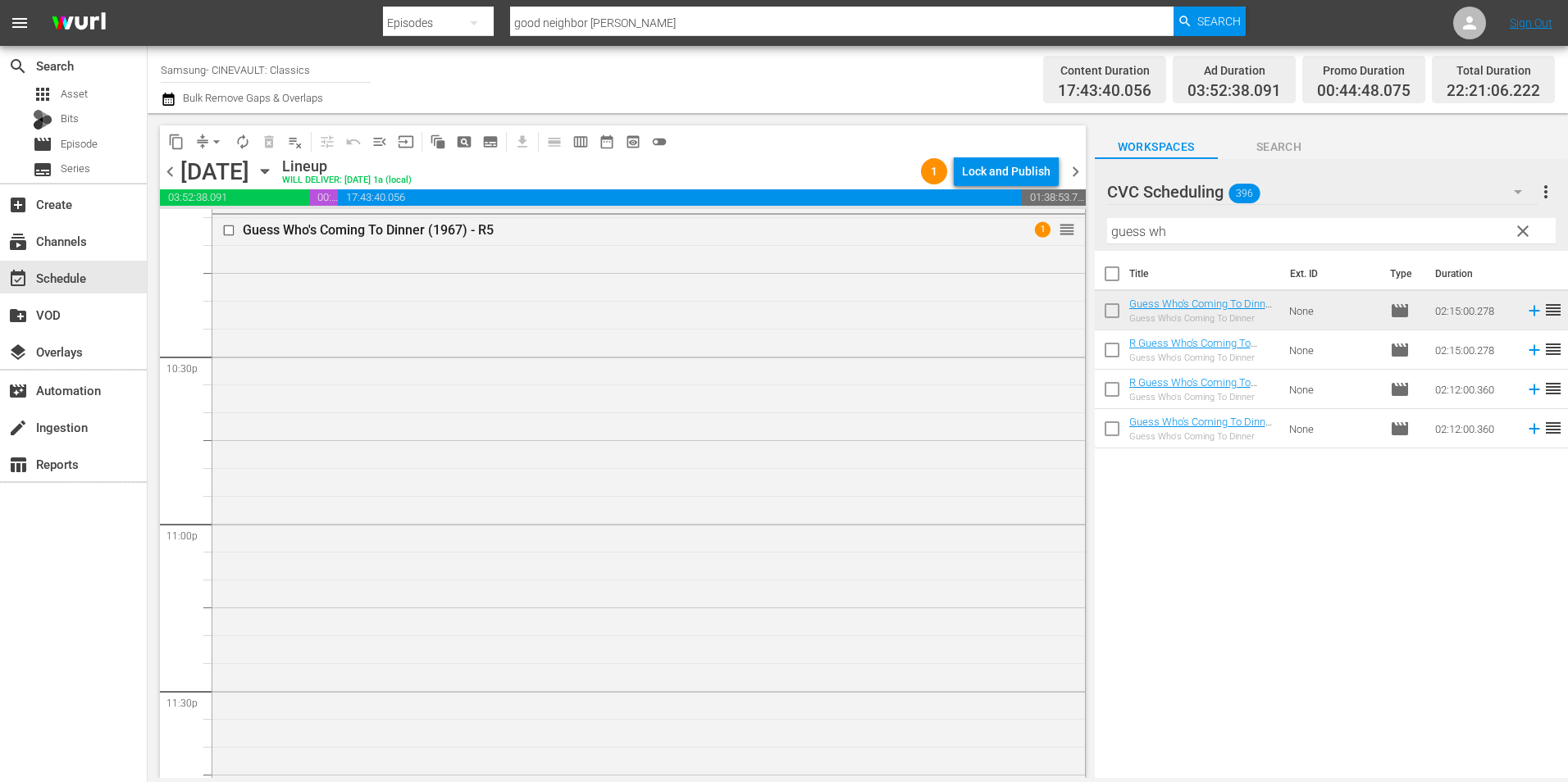
scroll to position [7567, 0]
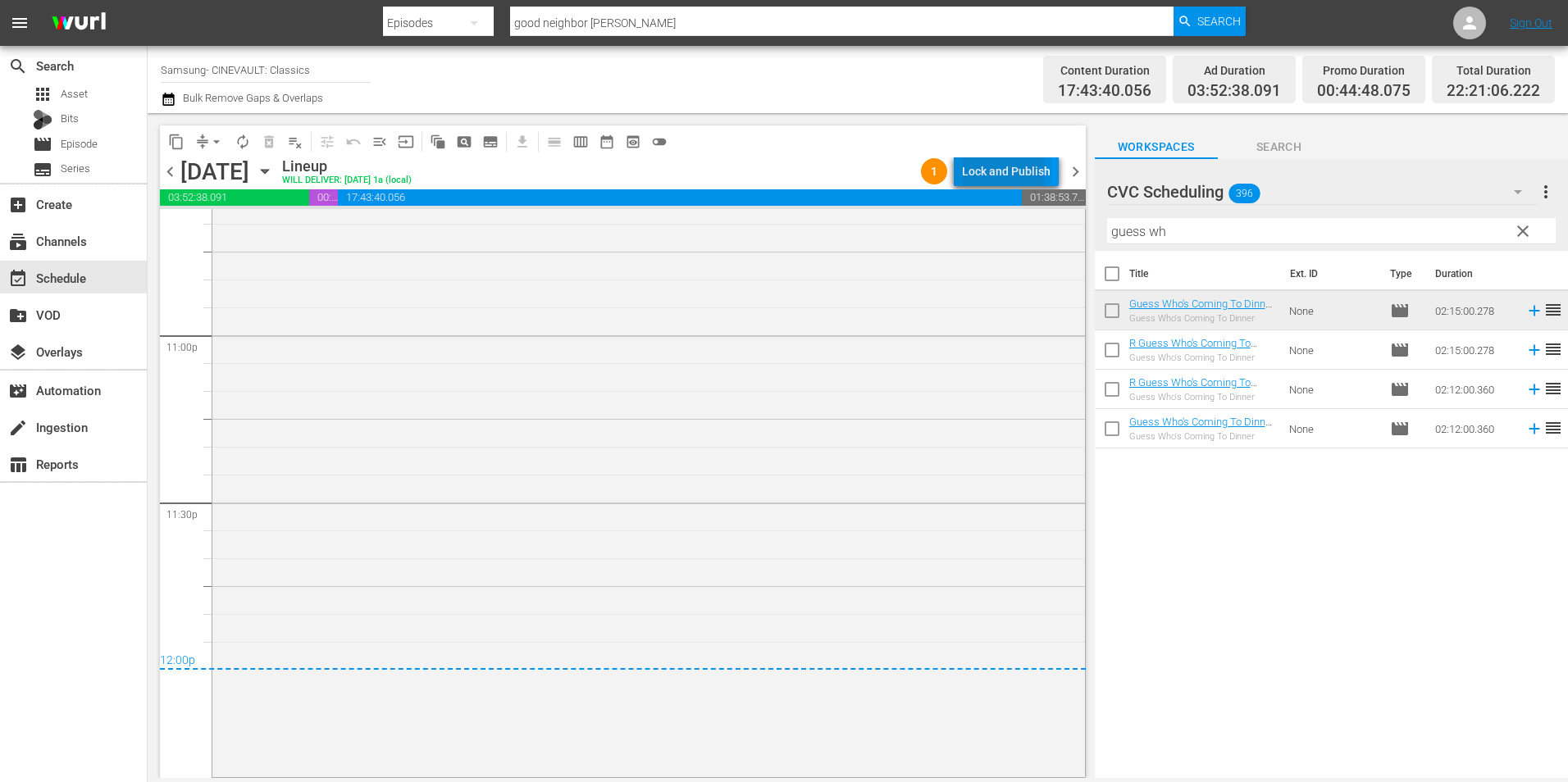
click at [1007, 173] on div "Lock and Publish" at bounding box center [1006, 171] width 88 height 29
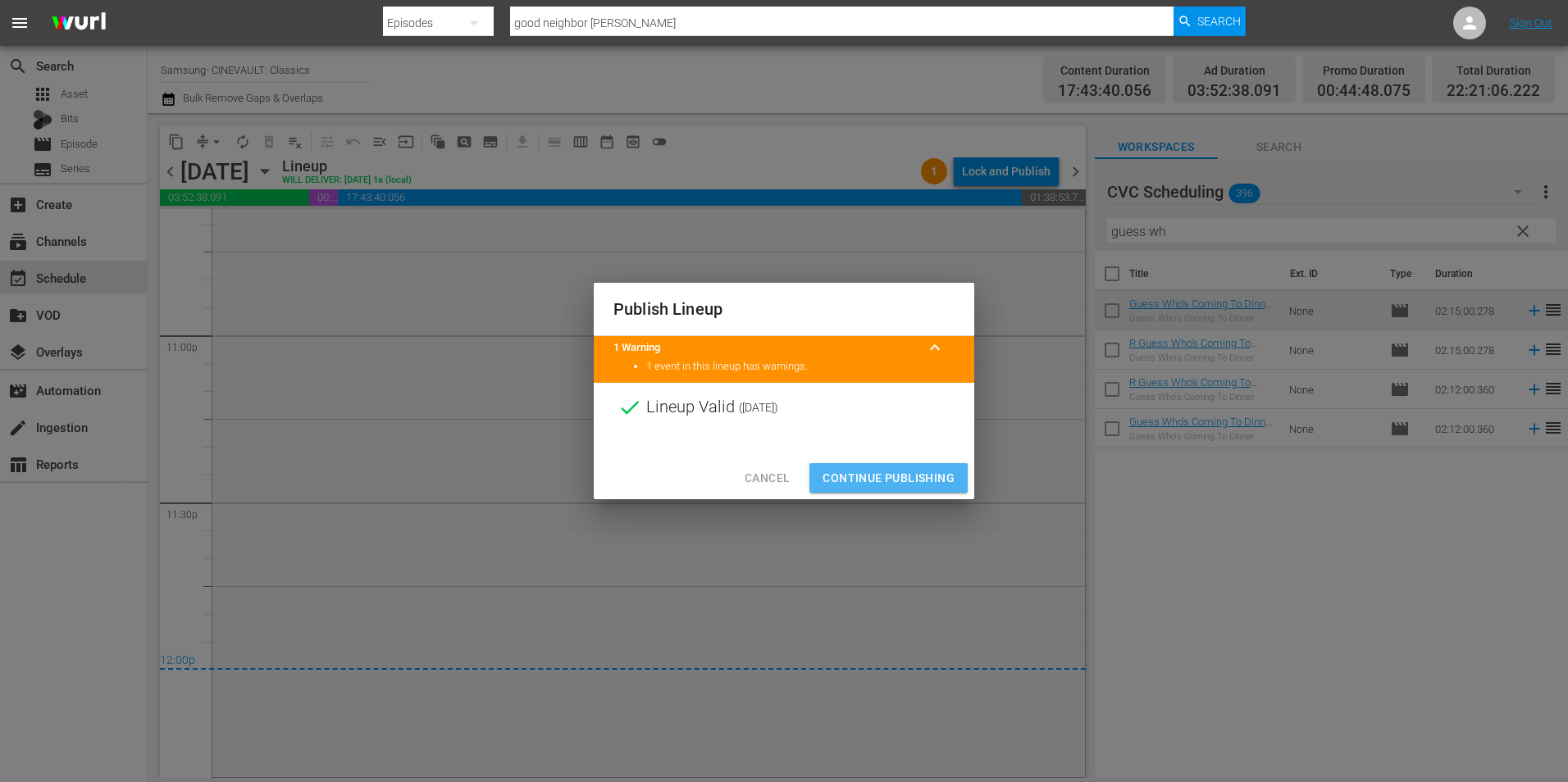
click at [867, 488] on button "Continue Publishing" at bounding box center [889, 478] width 158 height 30
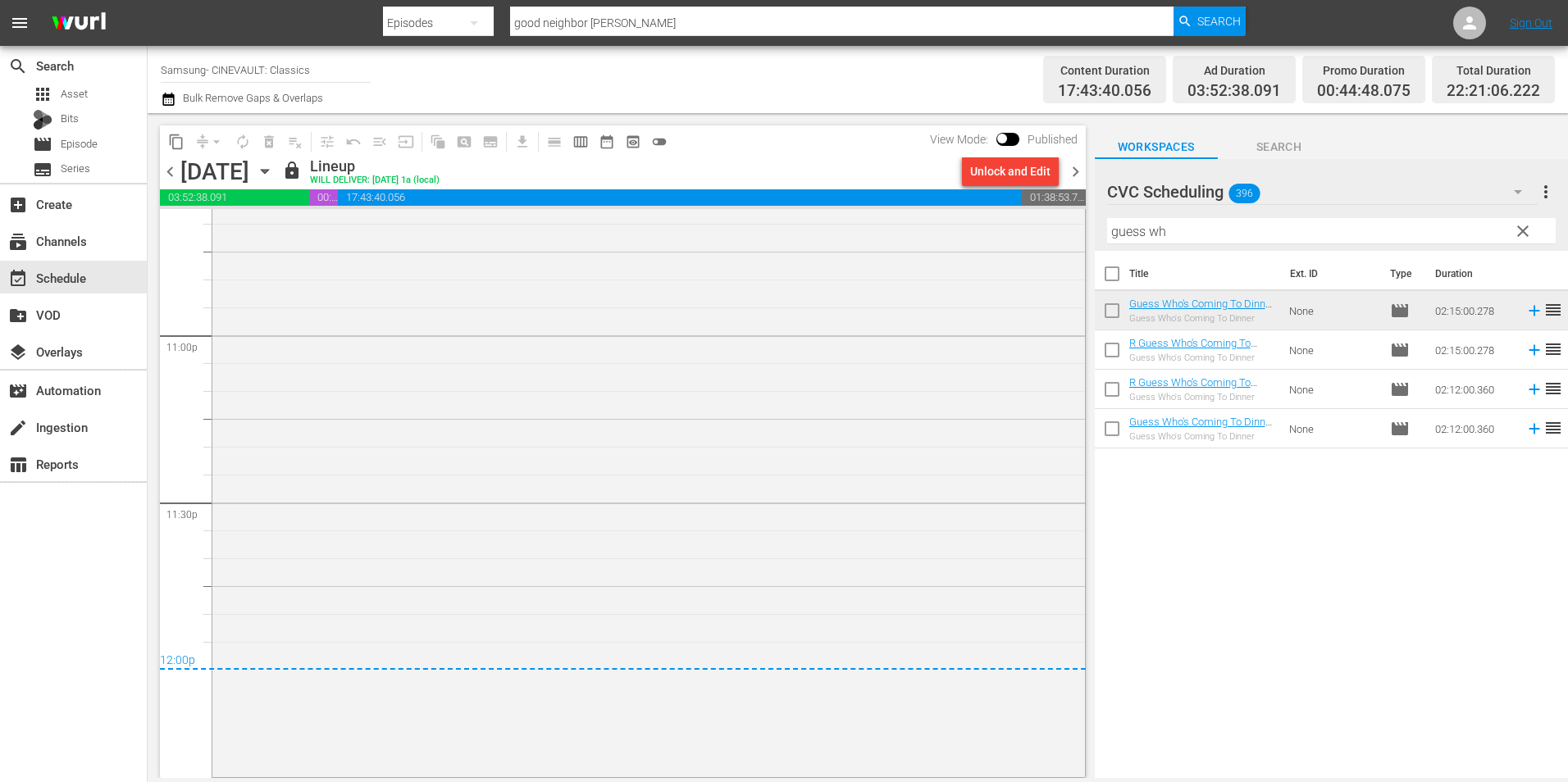
click at [1079, 171] on span "chevron_right" at bounding box center [1076, 172] width 21 height 21
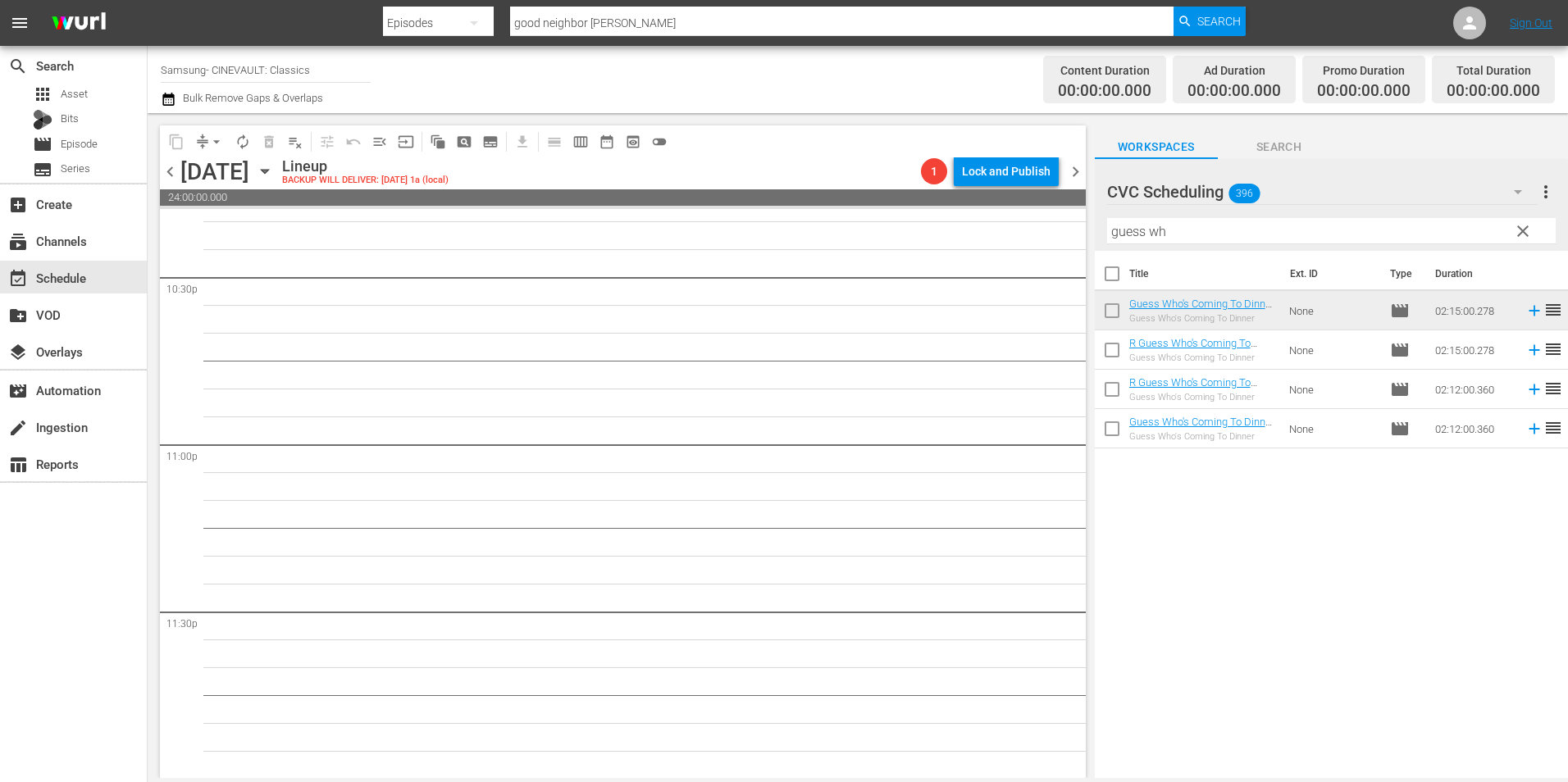
scroll to position [7459, 0]
click at [1216, 238] on input "guess wh" at bounding box center [1331, 231] width 448 height 27
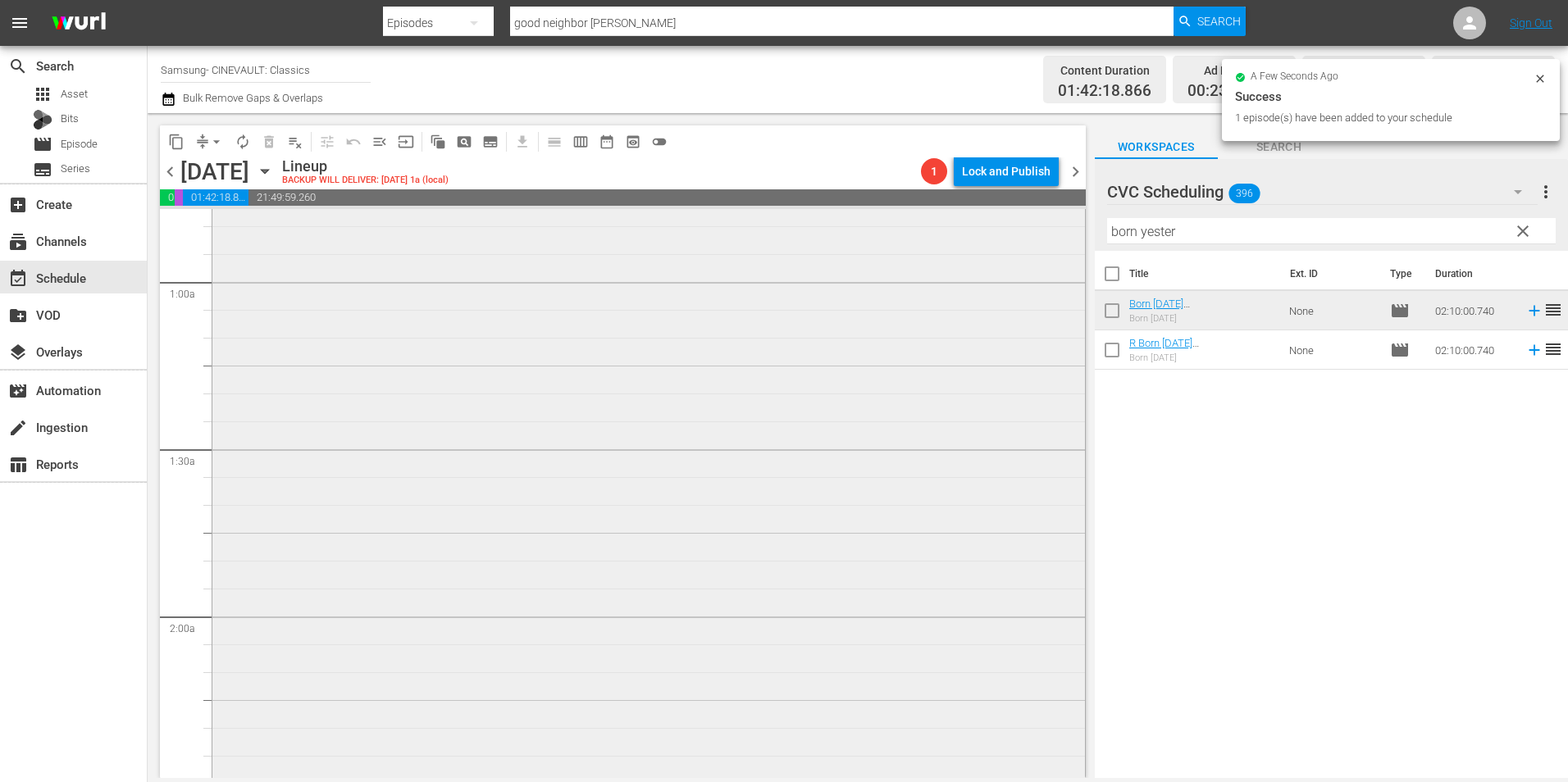
scroll to position [492, 0]
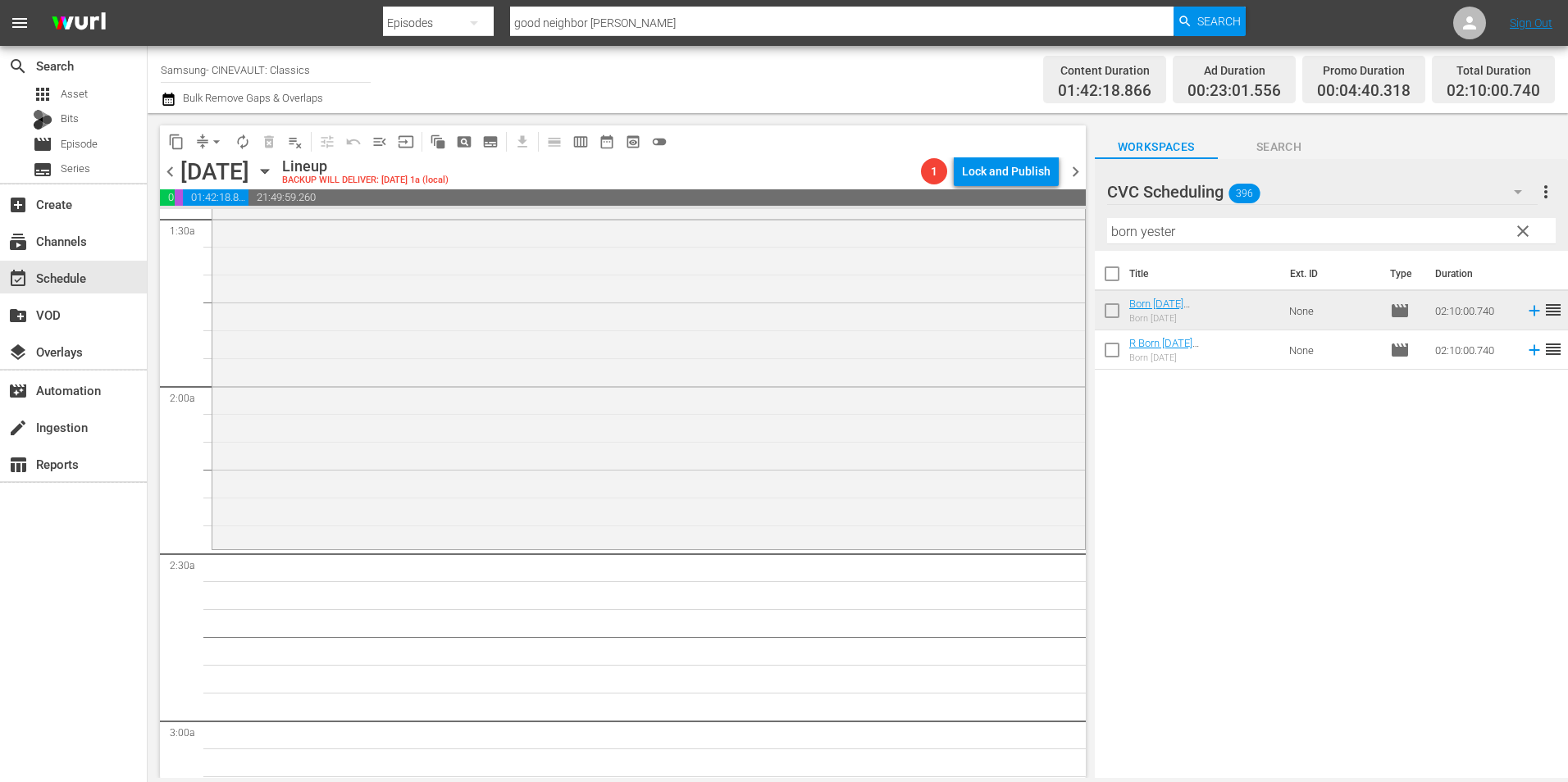
click at [1214, 223] on input "born yester" at bounding box center [1331, 231] width 448 height 27
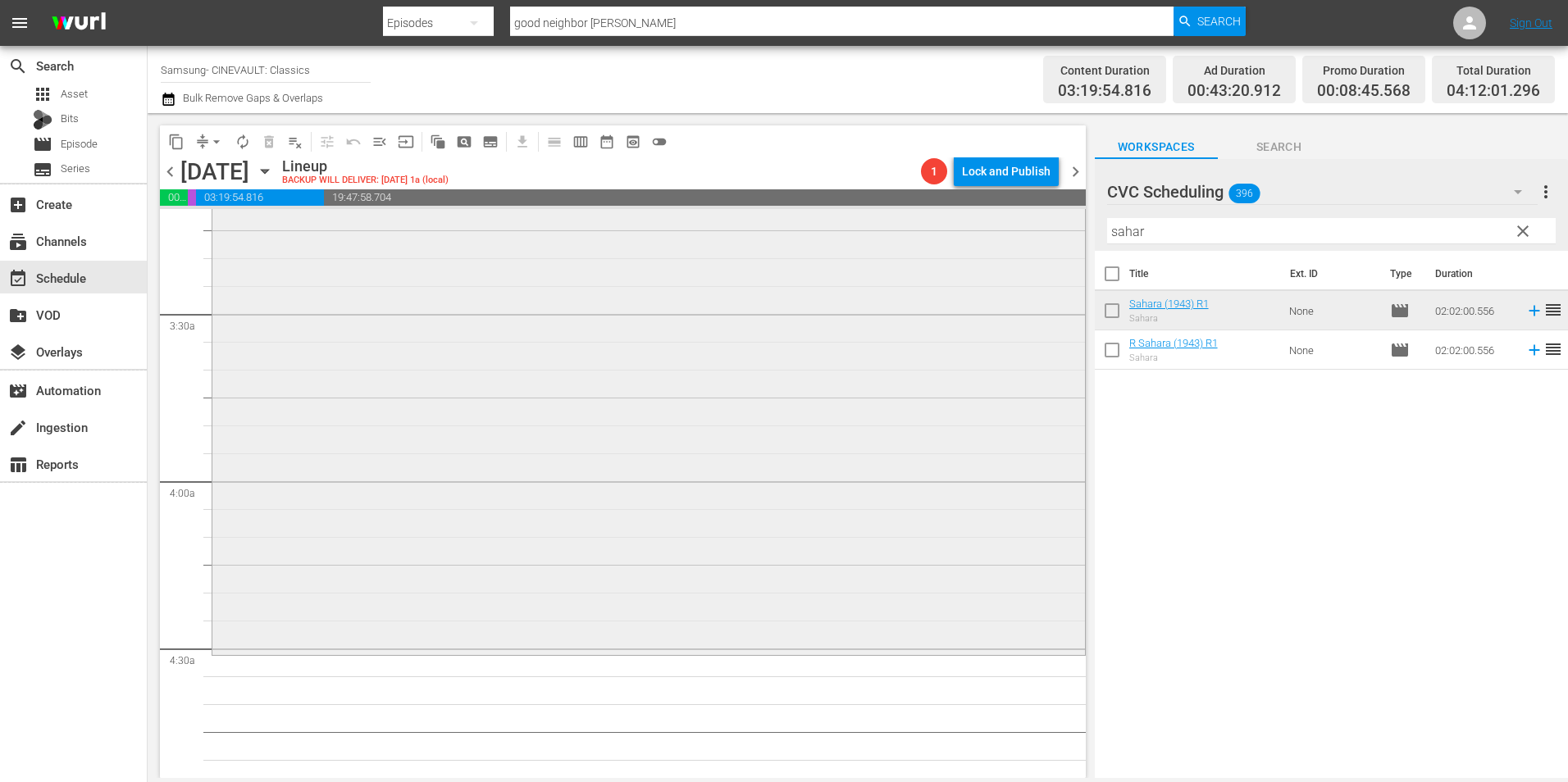
scroll to position [1312, 0]
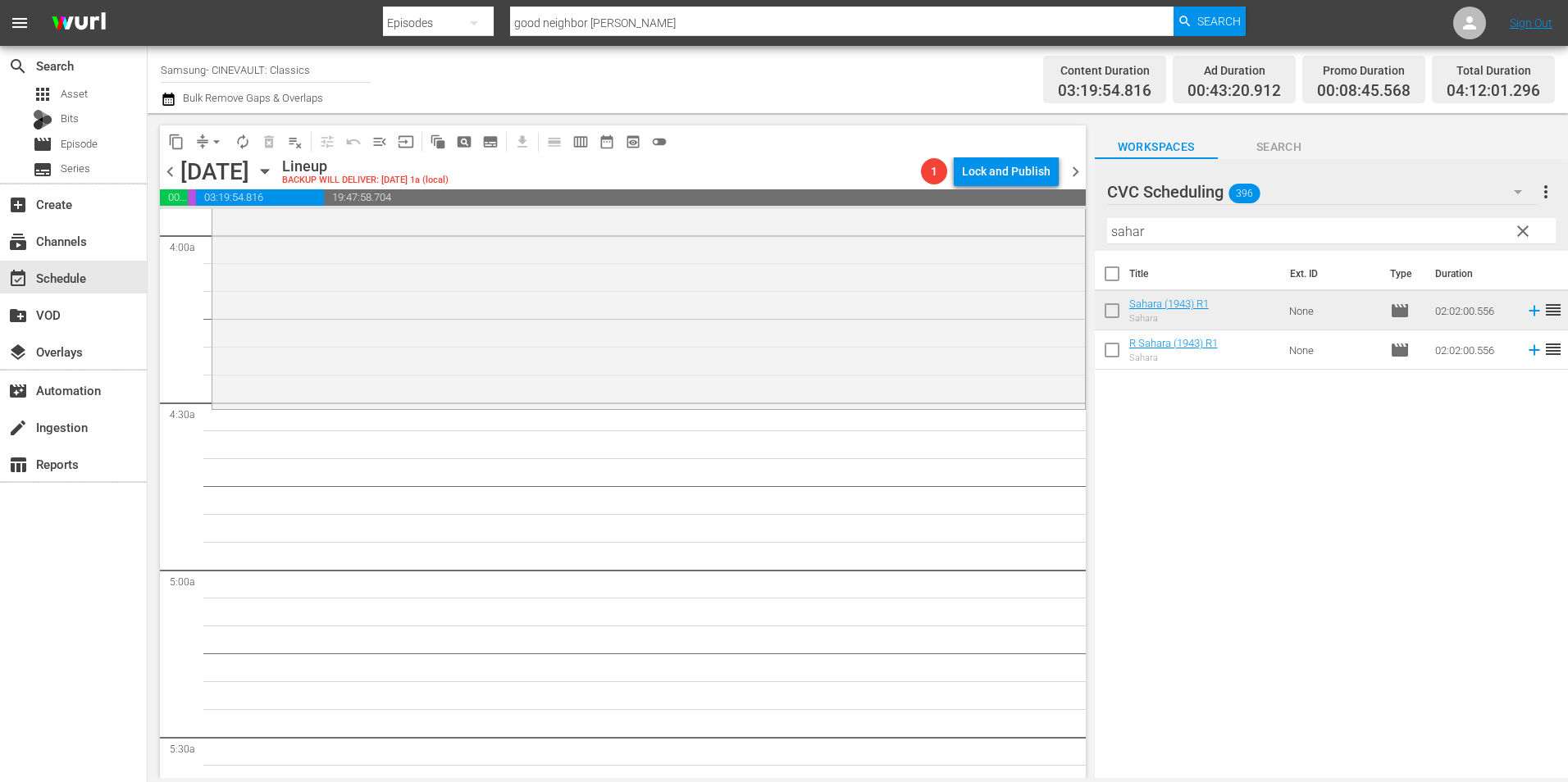
click at [1147, 228] on input "sahar" at bounding box center [1331, 231] width 448 height 27
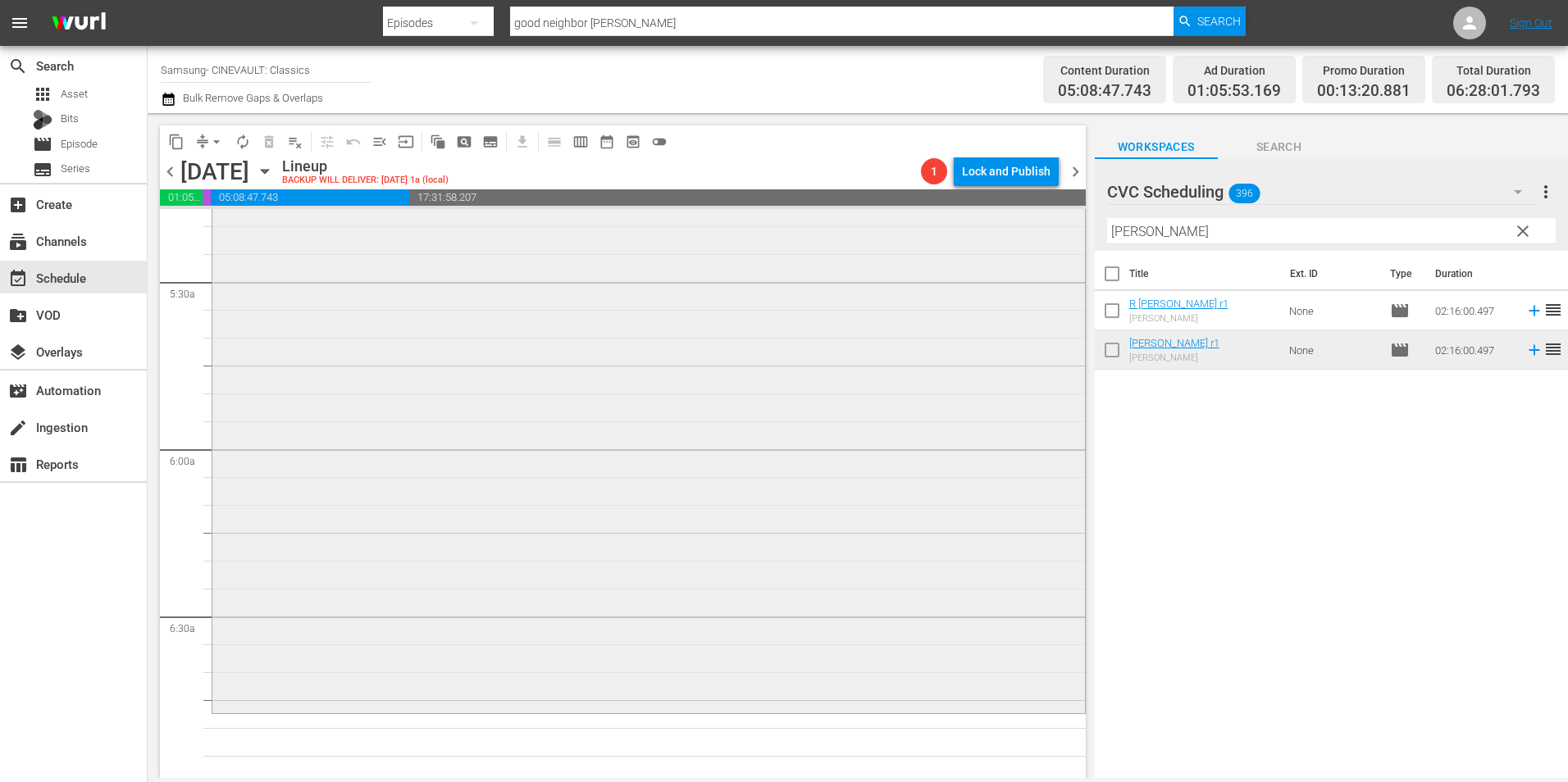
scroll to position [1803, 0]
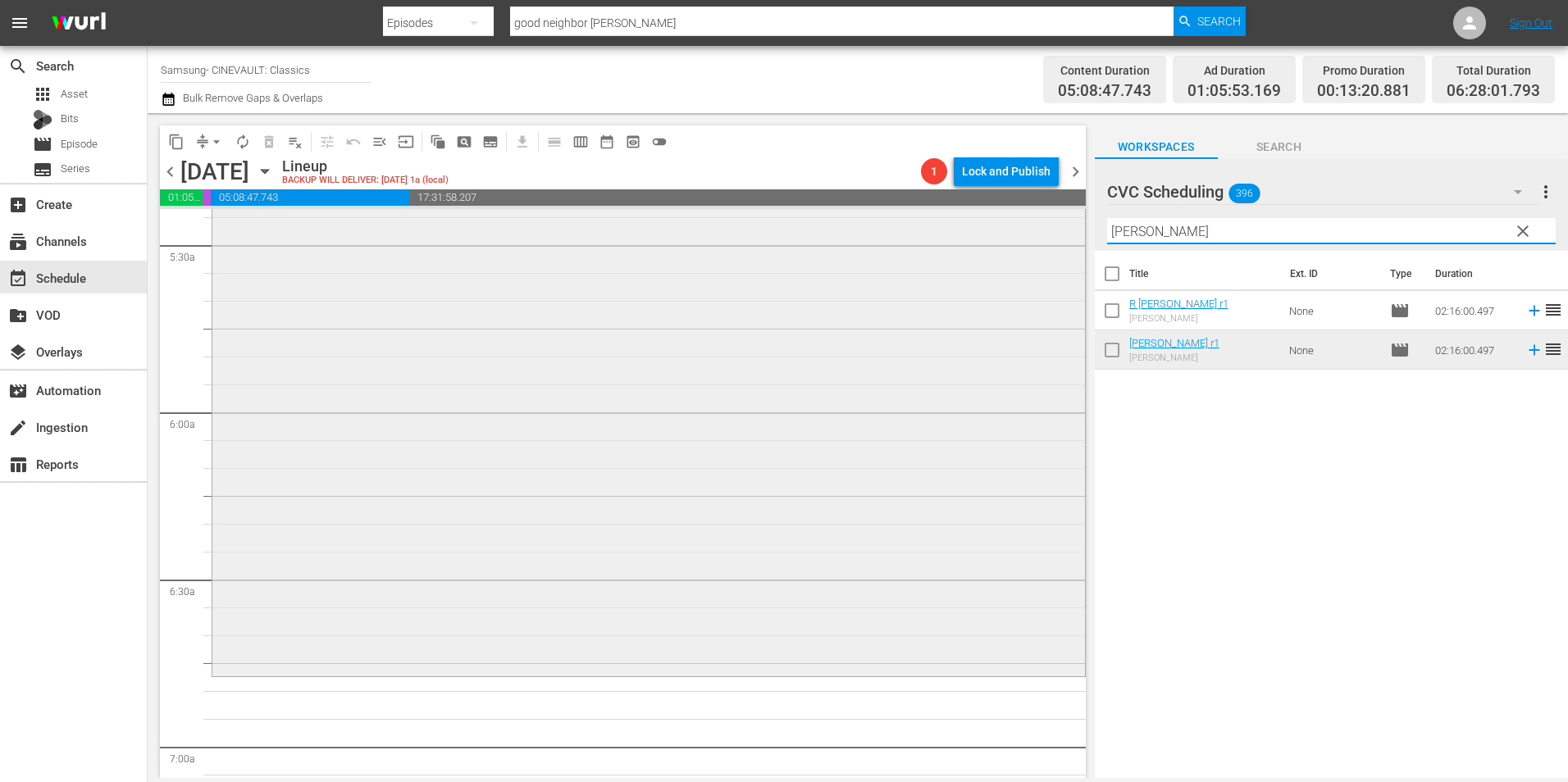
drag, startPoint x: 1190, startPoint y: 237, endPoint x: 1063, endPoint y: 252, distance: 127.9
click at [1063, 252] on div "content_copy compress arrow_drop_down autorenew_outlined delete_forever_outline…" at bounding box center [858, 446] width 1420 height 665
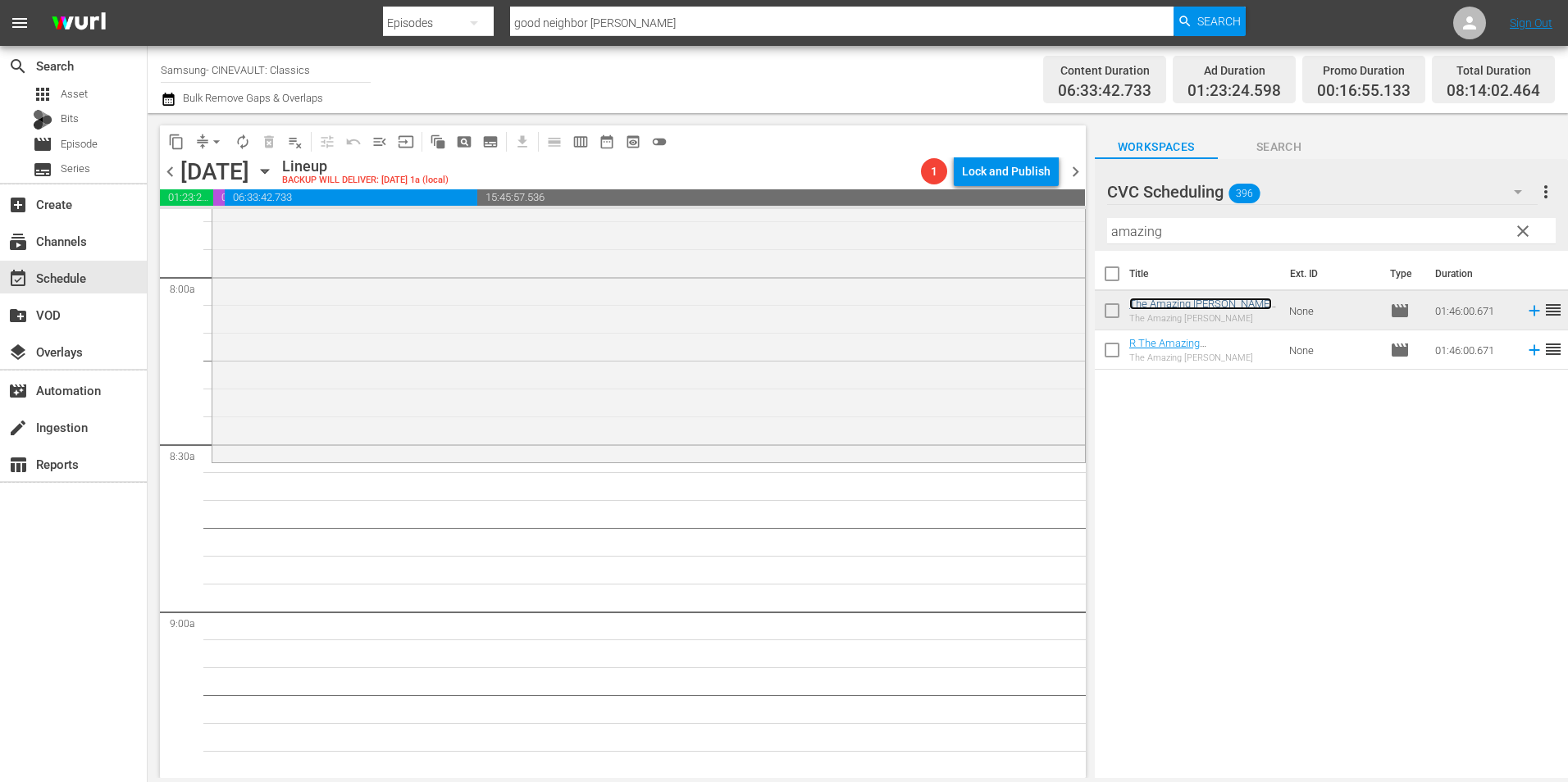
scroll to position [2623, 0]
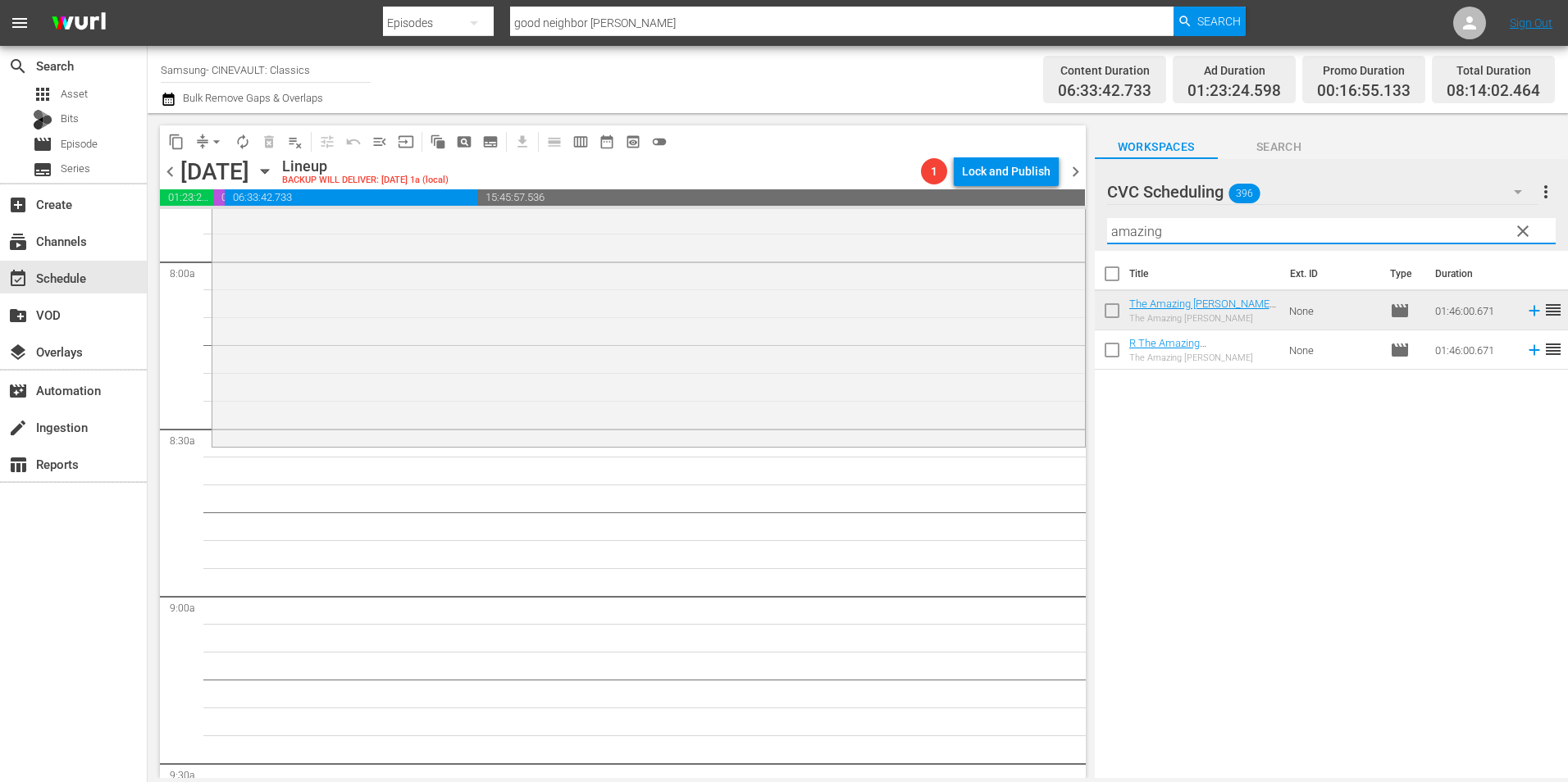
click at [1177, 226] on input "amazing" at bounding box center [1331, 231] width 448 height 27
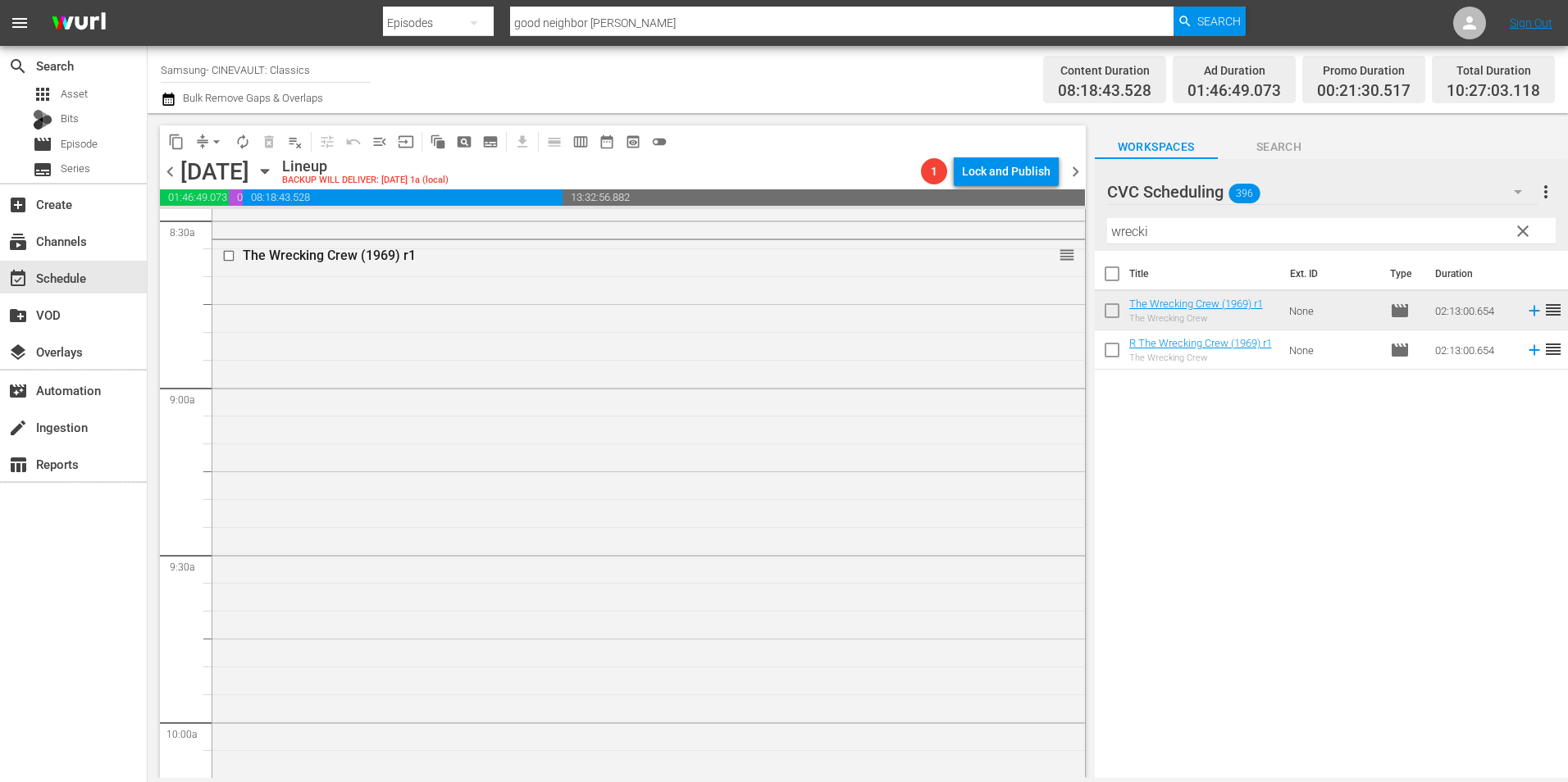
scroll to position [3279, 0]
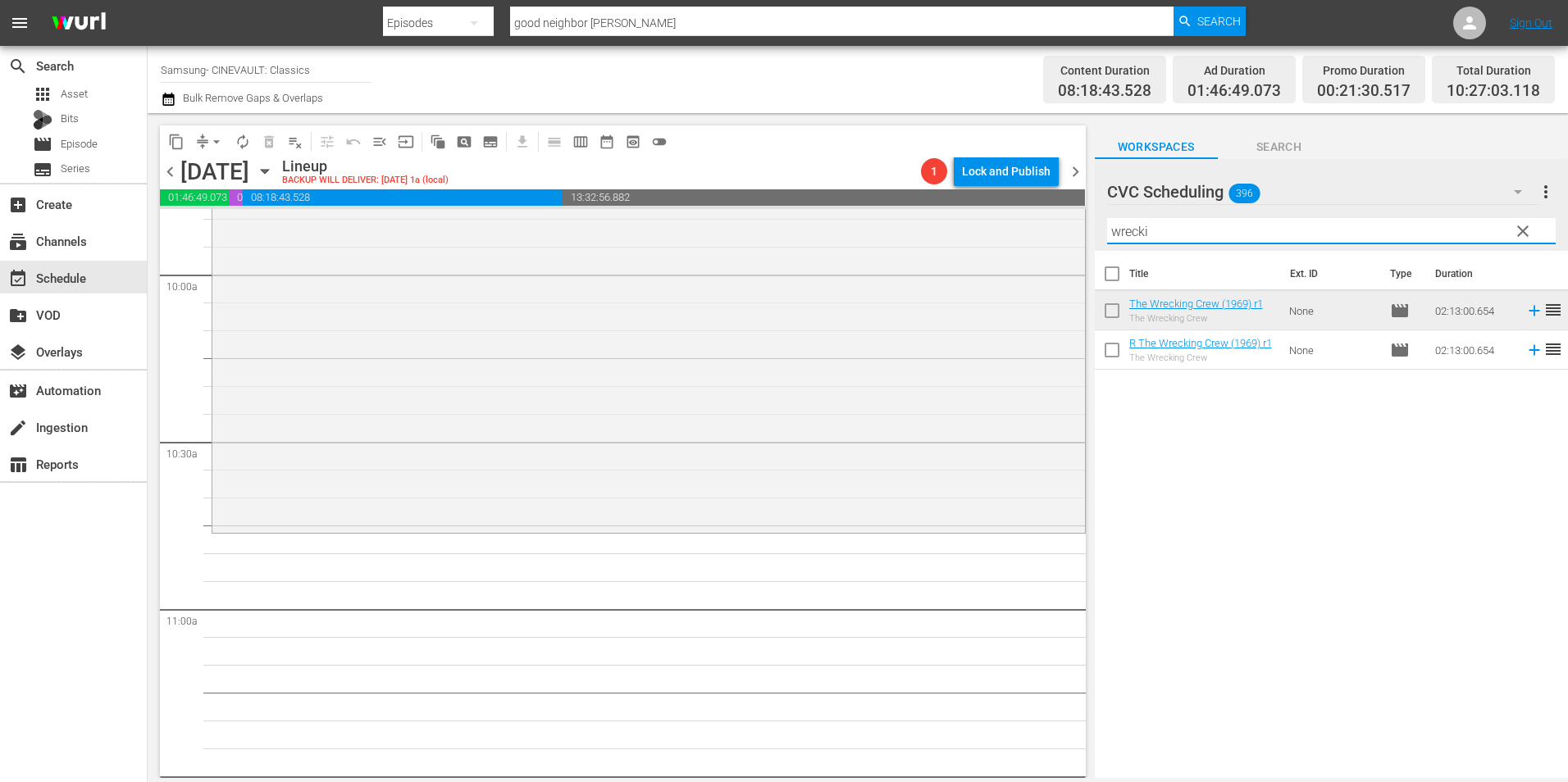
click at [1162, 234] on input "wrecki" at bounding box center [1331, 231] width 448 height 27
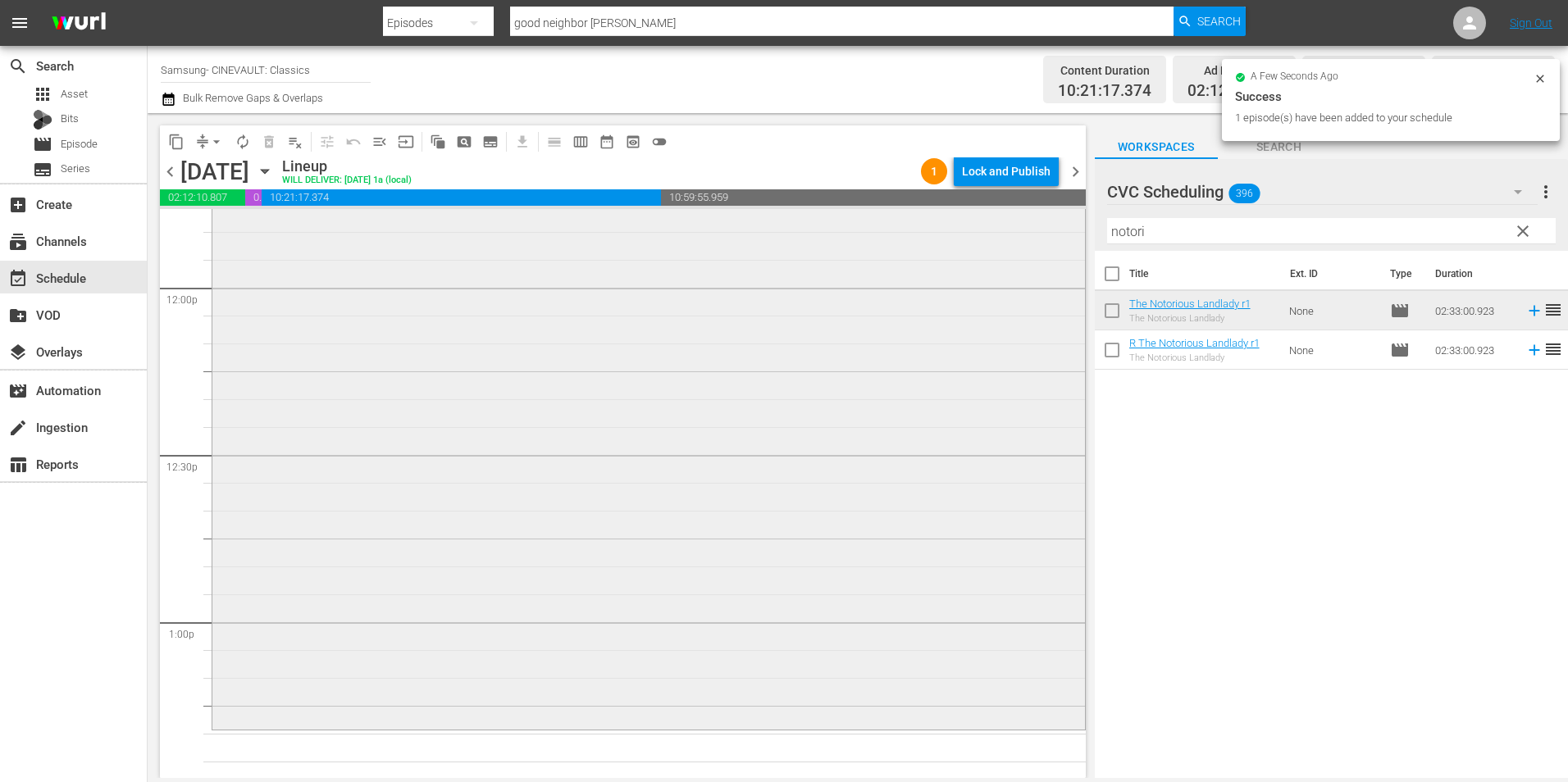
scroll to position [4181, 0]
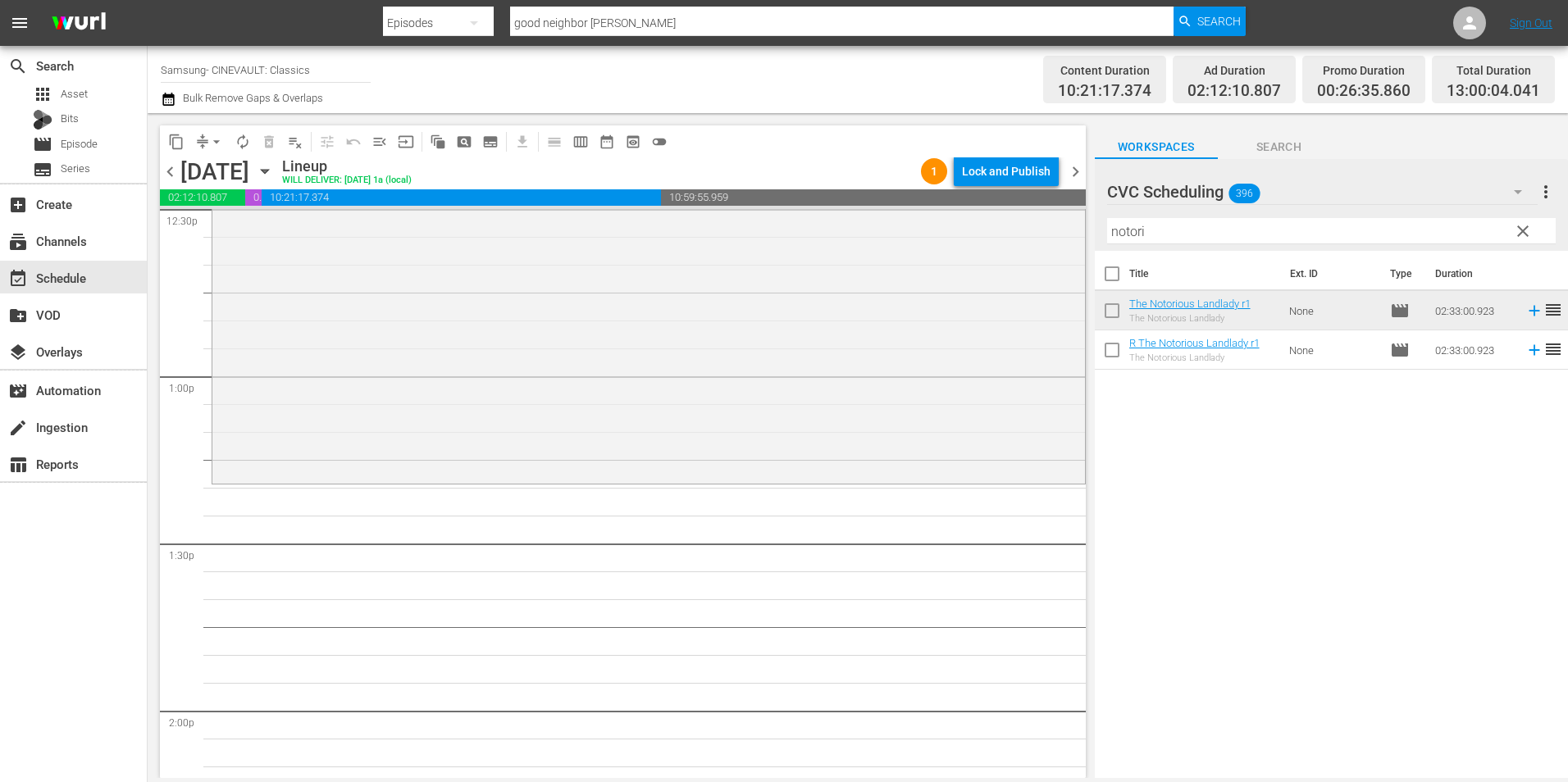
click at [1141, 231] on input "notori" at bounding box center [1331, 231] width 448 height 27
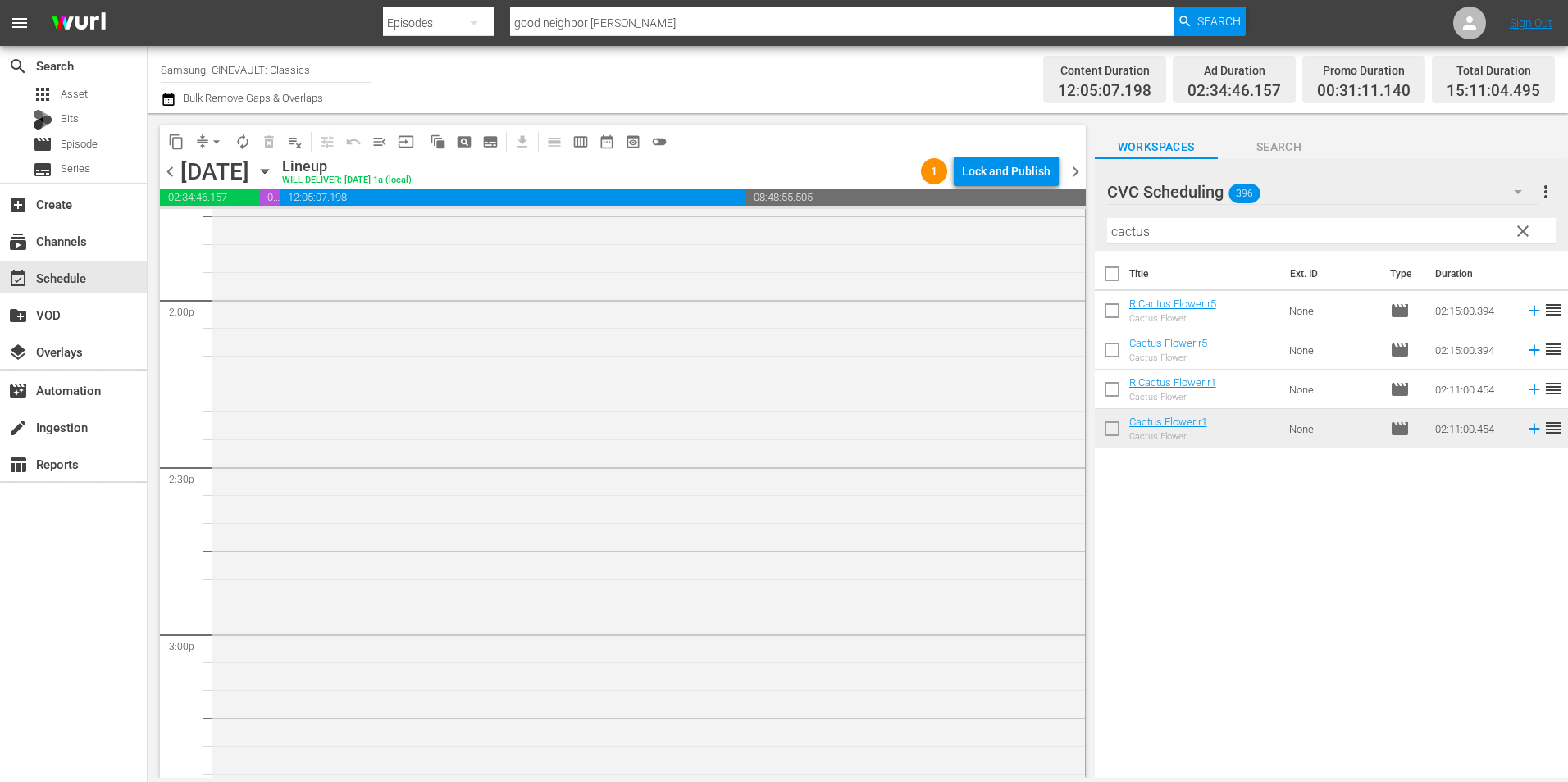
scroll to position [4919, 0]
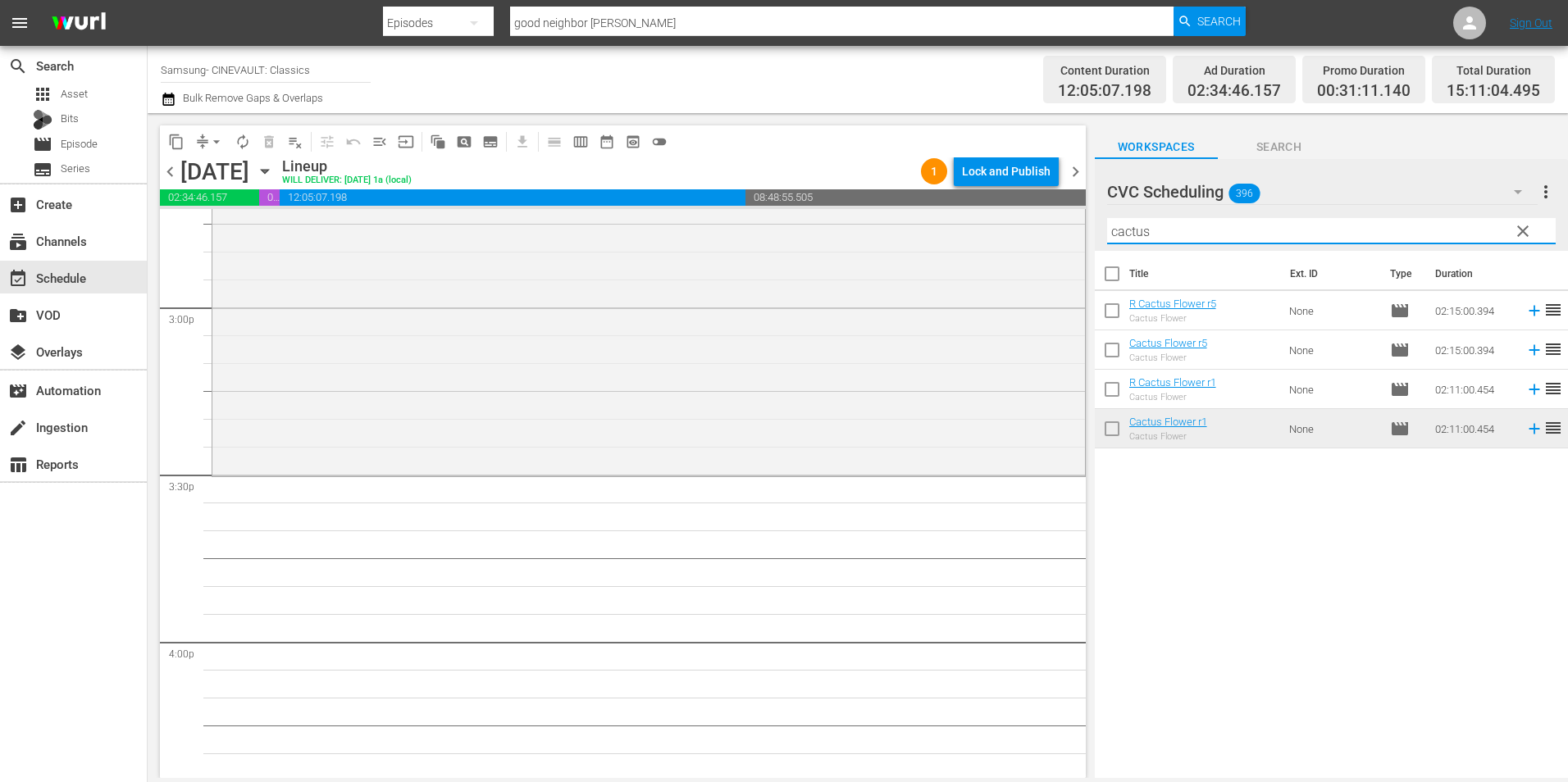
click at [1135, 229] on input "cactus" at bounding box center [1331, 231] width 448 height 27
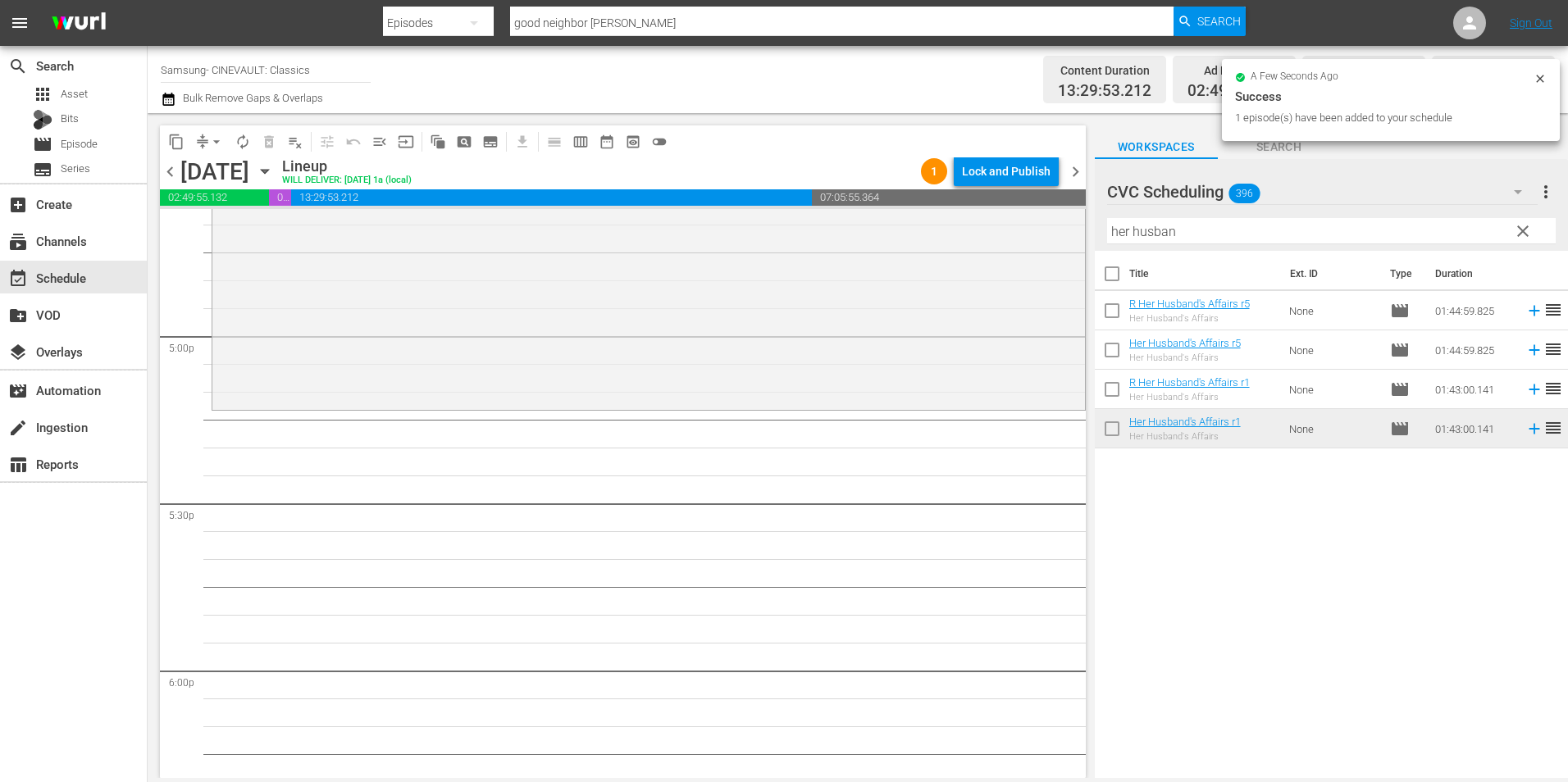
scroll to position [5574, 0]
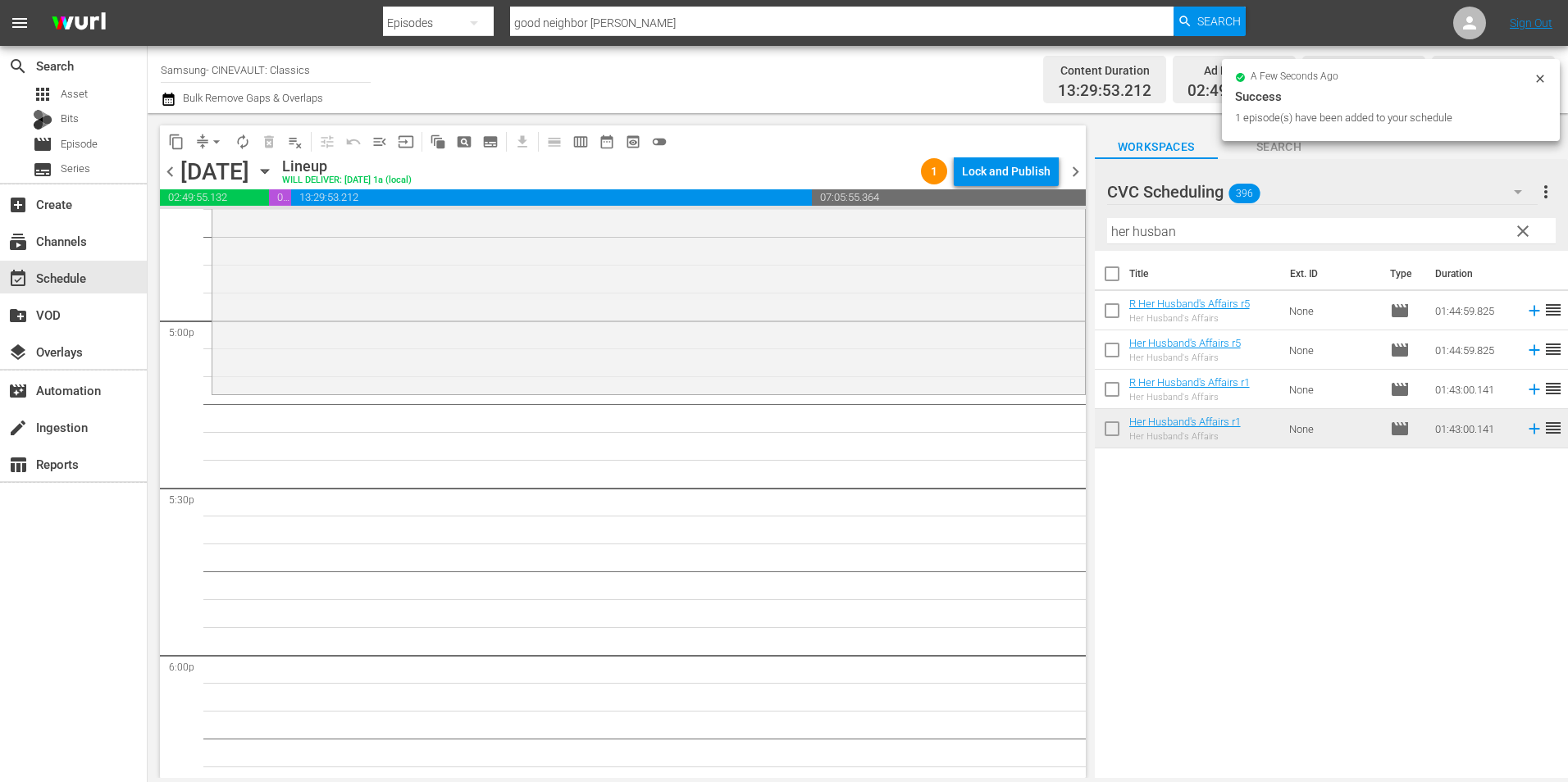
click at [1139, 235] on input "her husban" at bounding box center [1331, 231] width 448 height 27
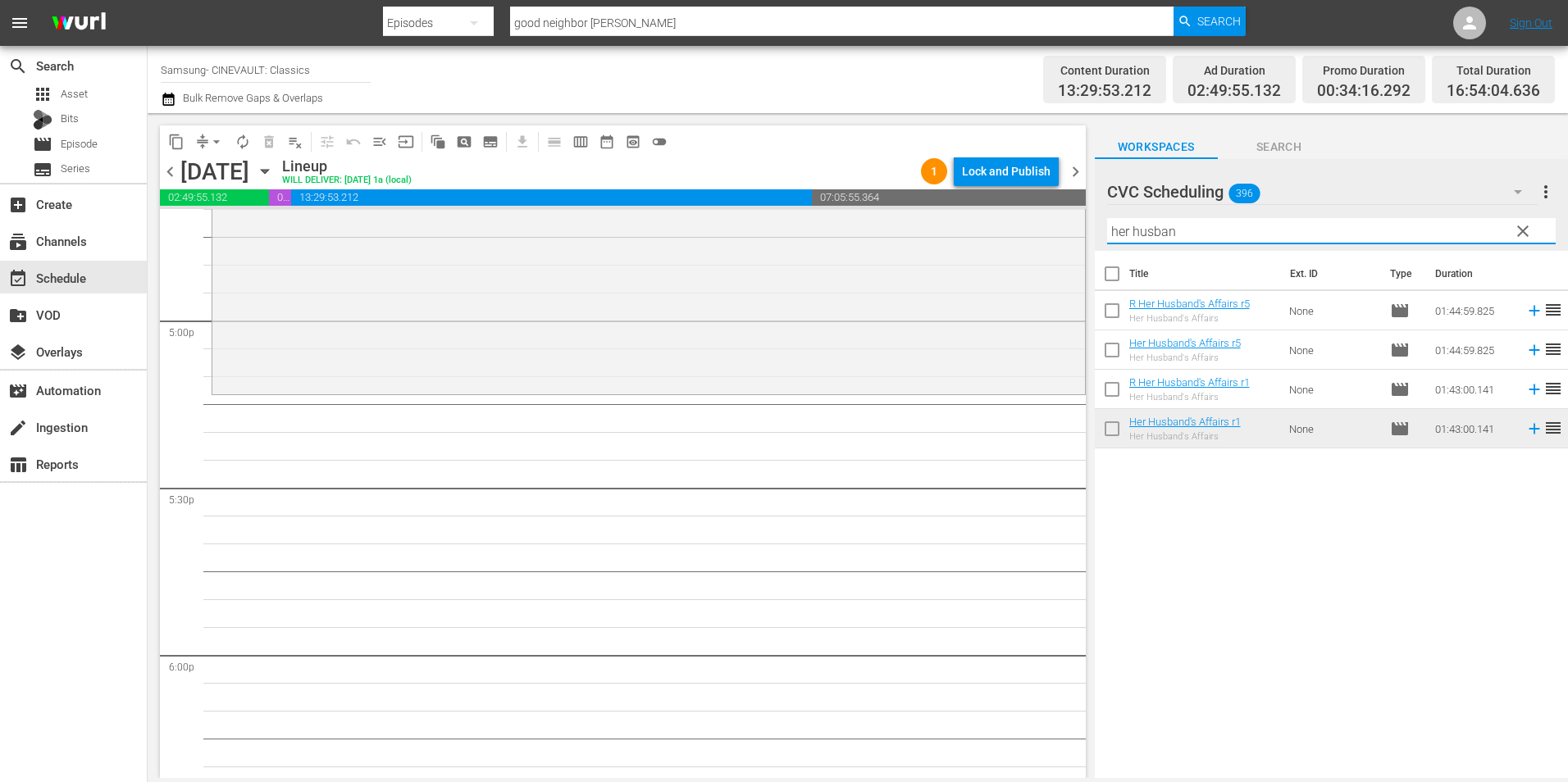
click at [1139, 235] on input "her husban" at bounding box center [1331, 231] width 448 height 27
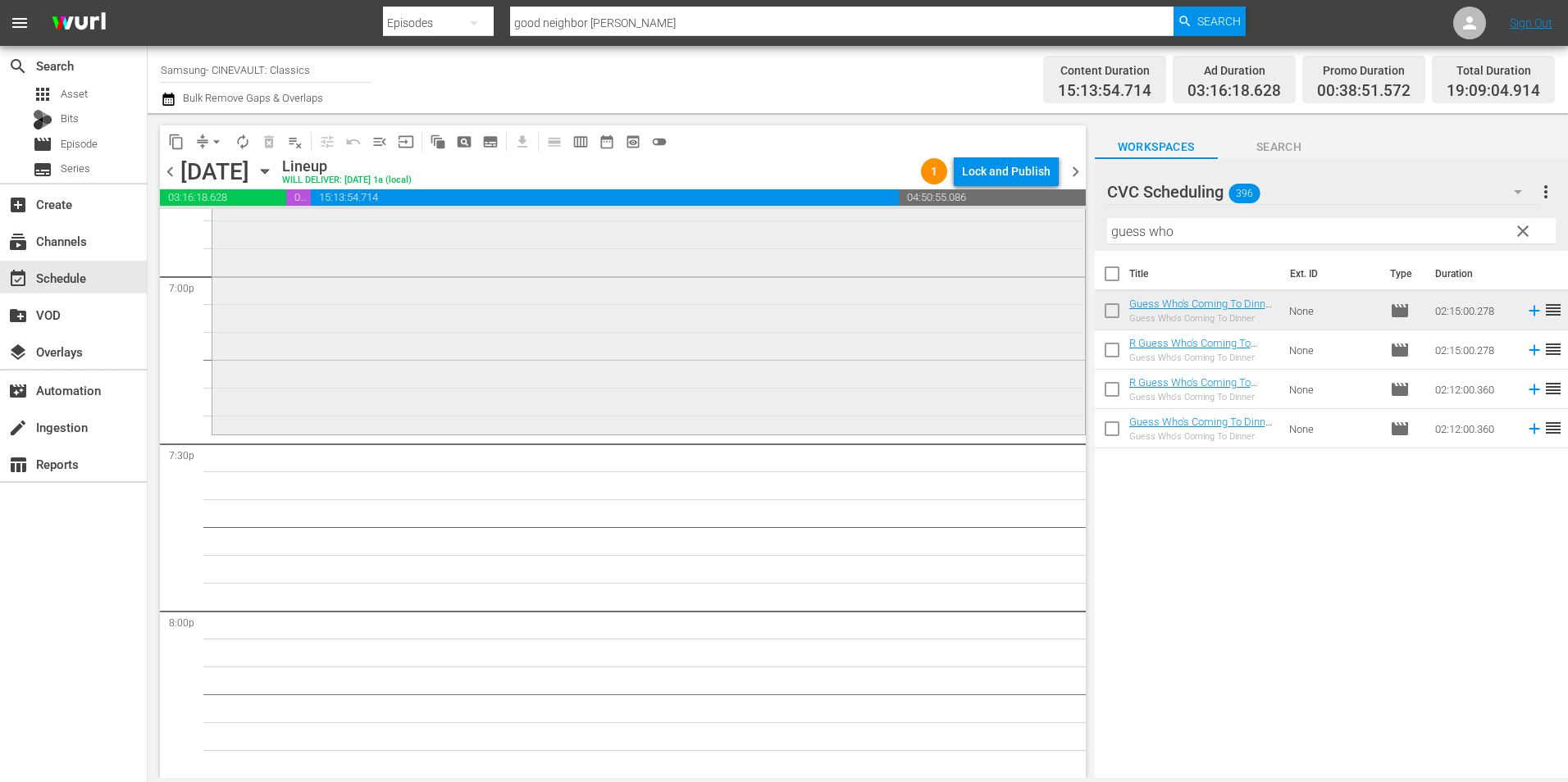
scroll to position [6313, 0]
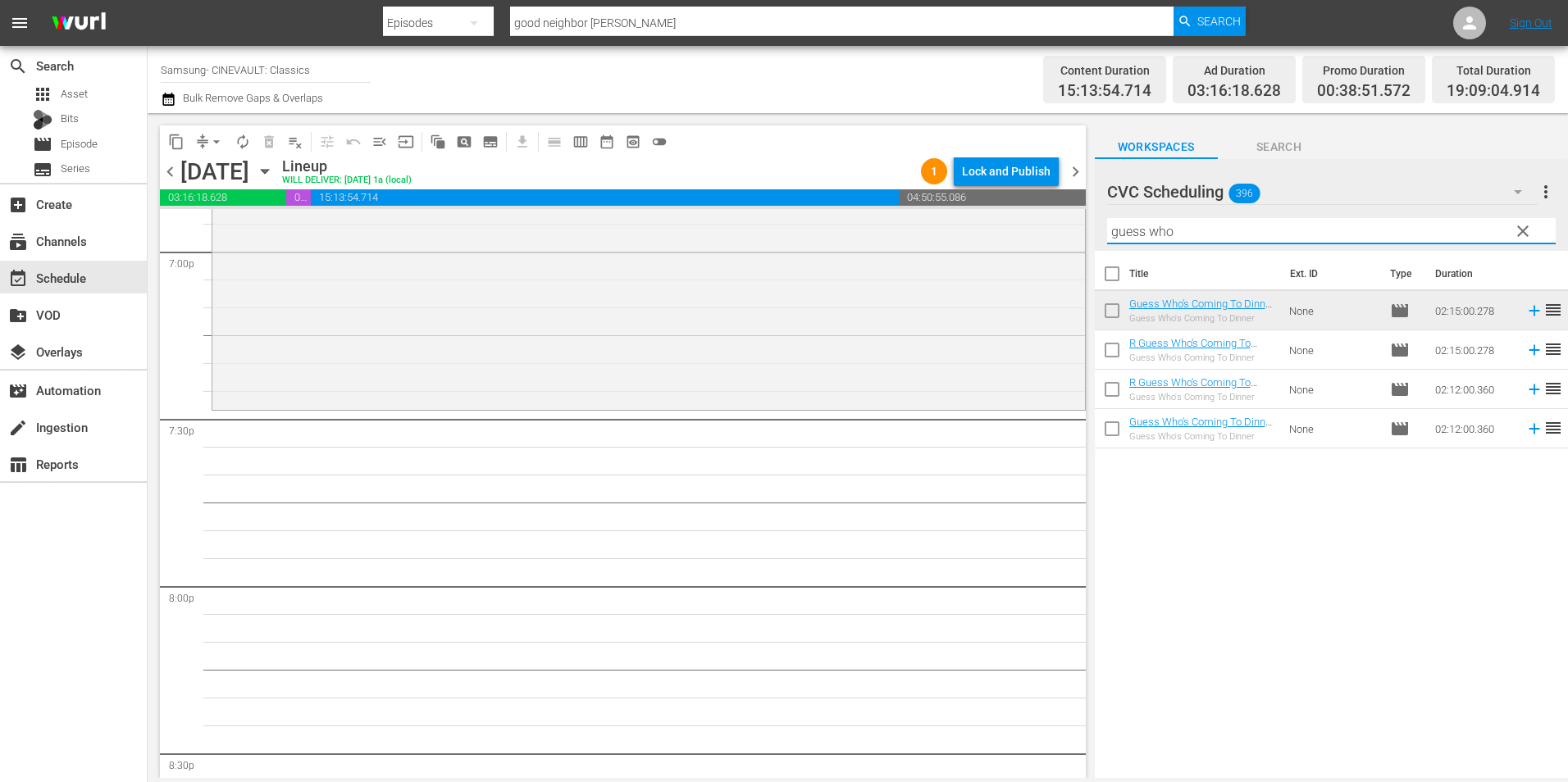
click at [1201, 221] on input "guess who" at bounding box center [1331, 231] width 448 height 27
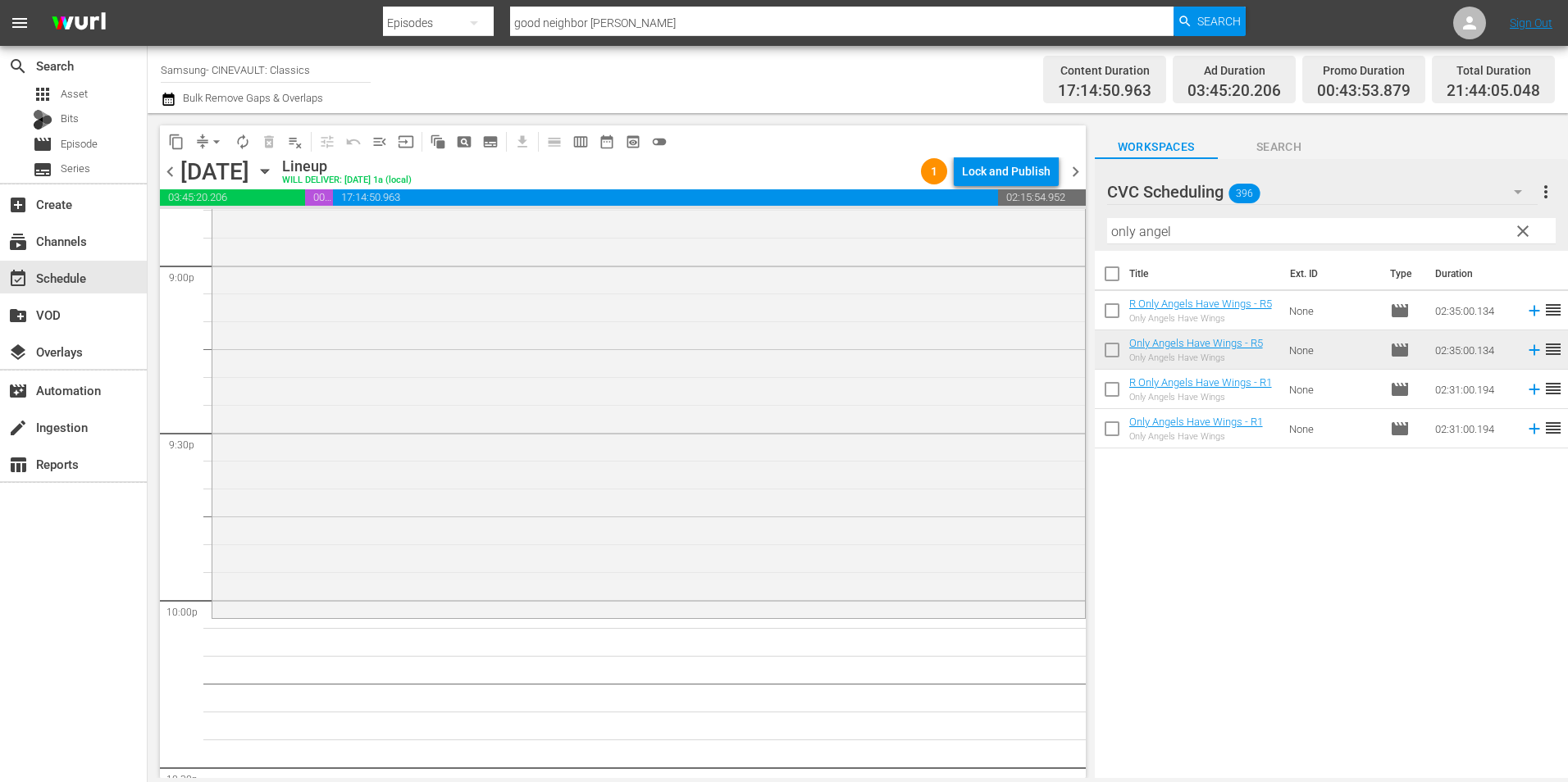
scroll to position [7132, 0]
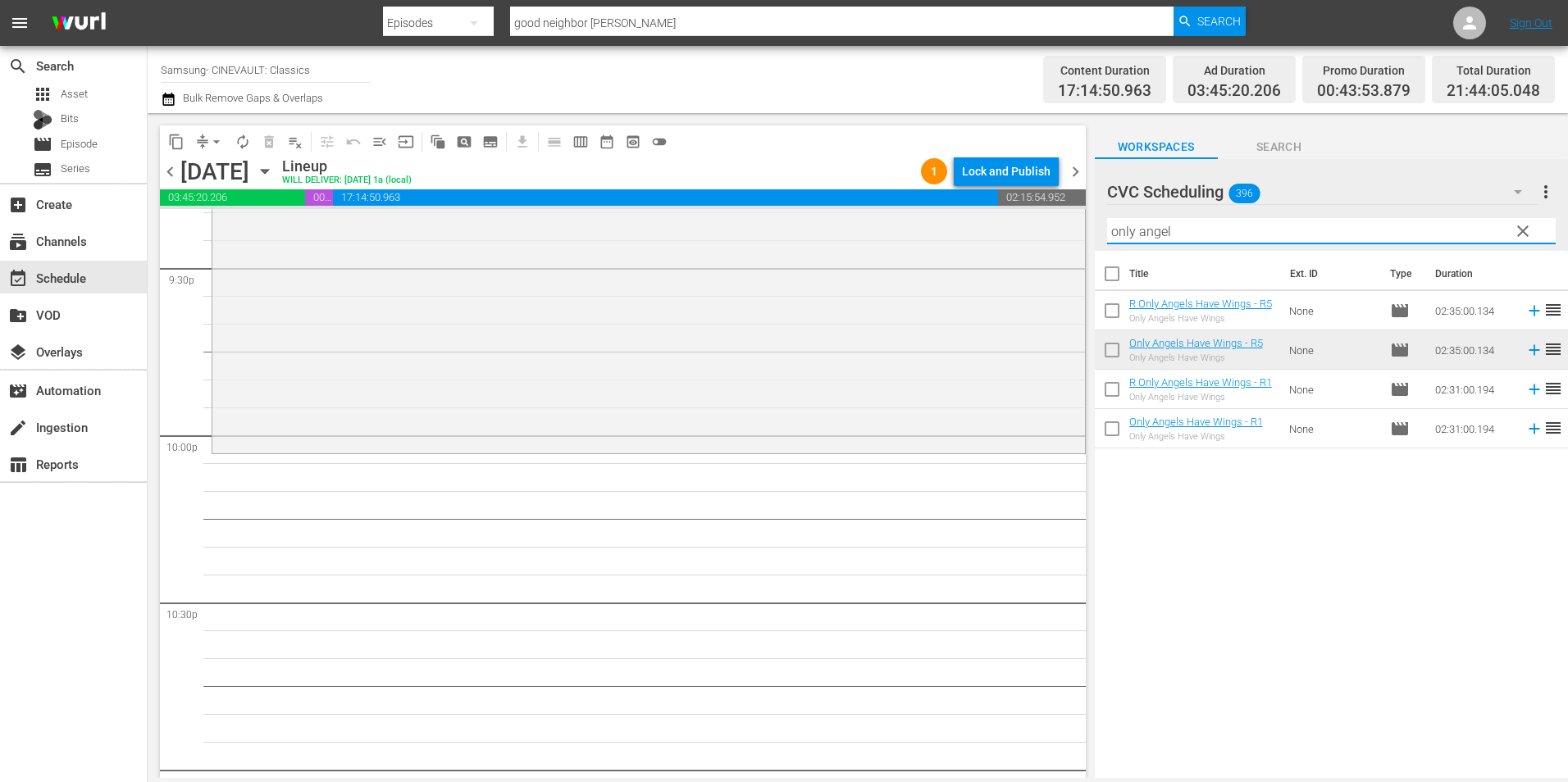
click at [1181, 220] on input "only angel" at bounding box center [1331, 231] width 448 height 27
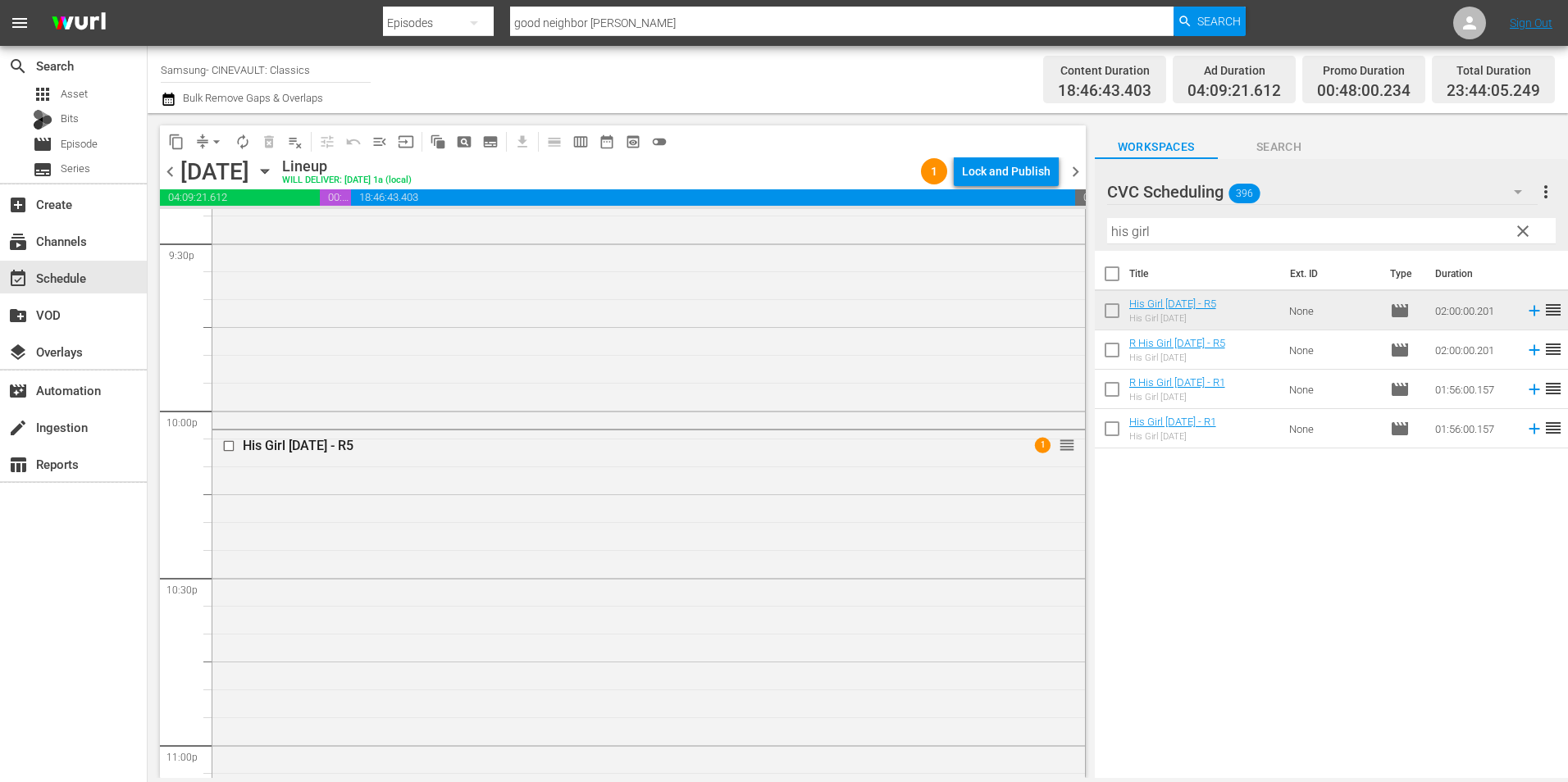
scroll to position [7150, 0]
click at [662, 587] on div "His Girl Friday - R5 1 reorder" at bounding box center [648, 769] width 872 height 664
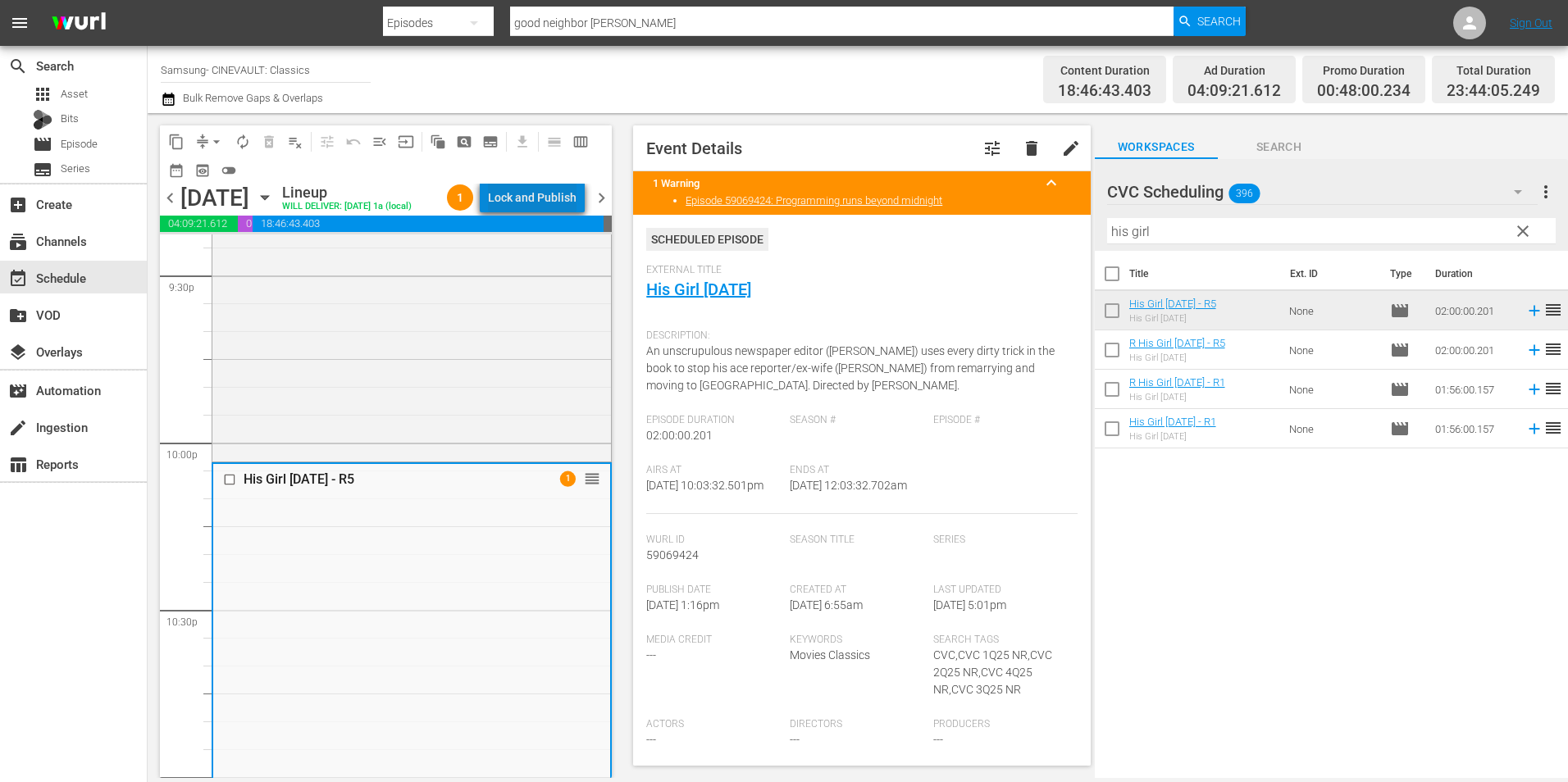
click at [570, 199] on div "Lock and Publish" at bounding box center [532, 197] width 88 height 29
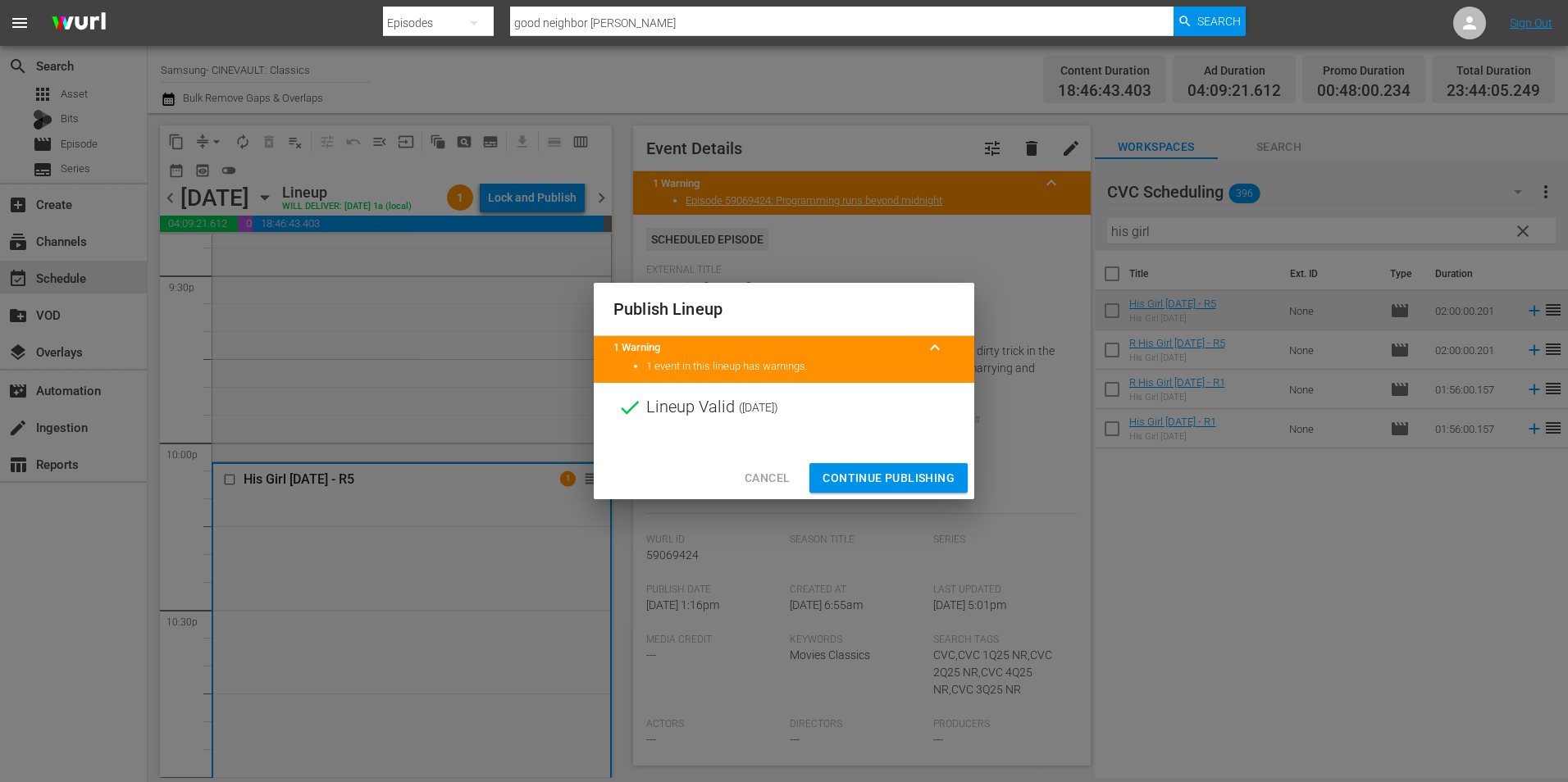
click at [841, 471] on span "Continue Publishing" at bounding box center [889, 478] width 132 height 21
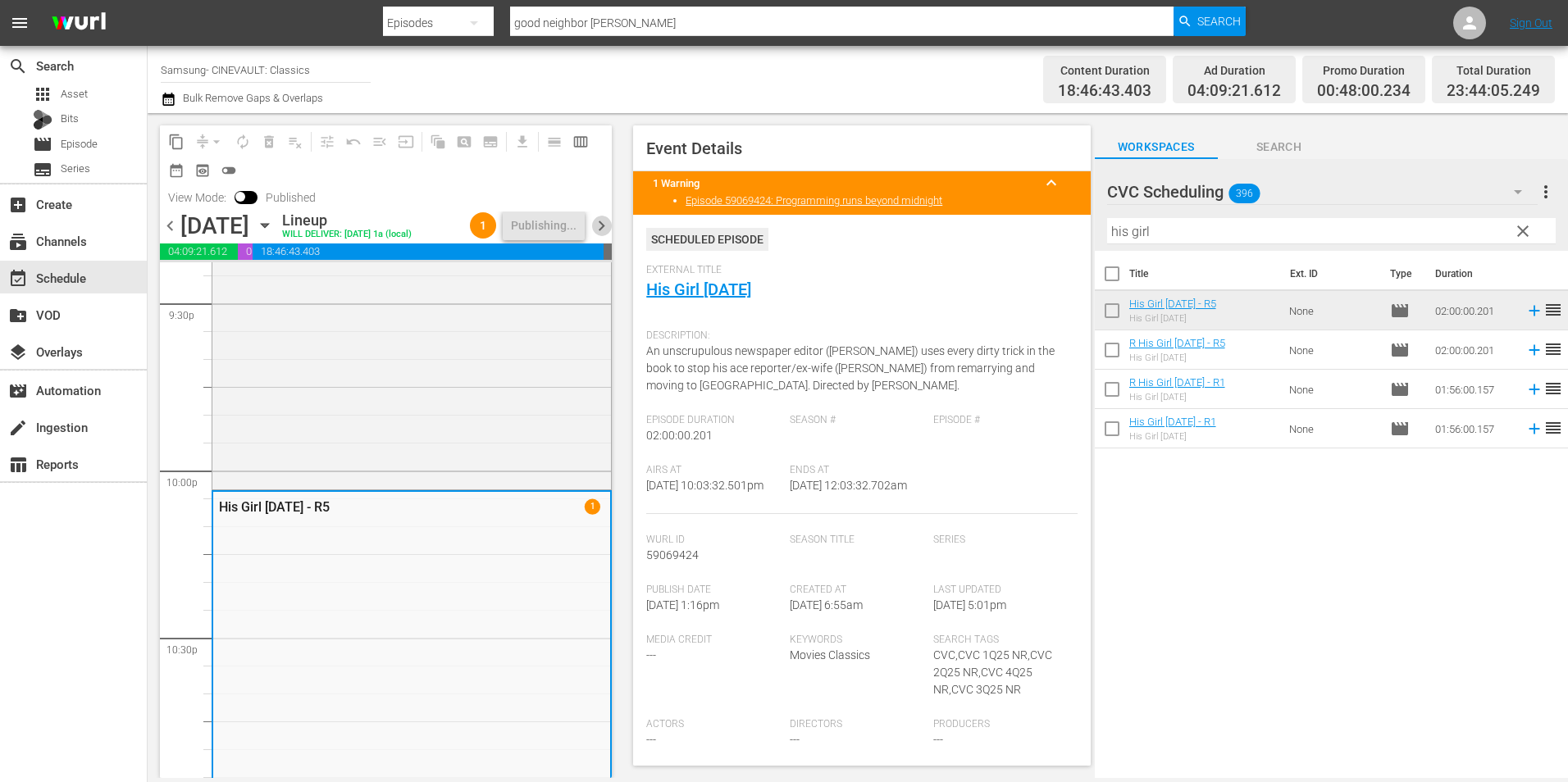
click at [605, 231] on span "chevron_right" at bounding box center [602, 226] width 21 height 21
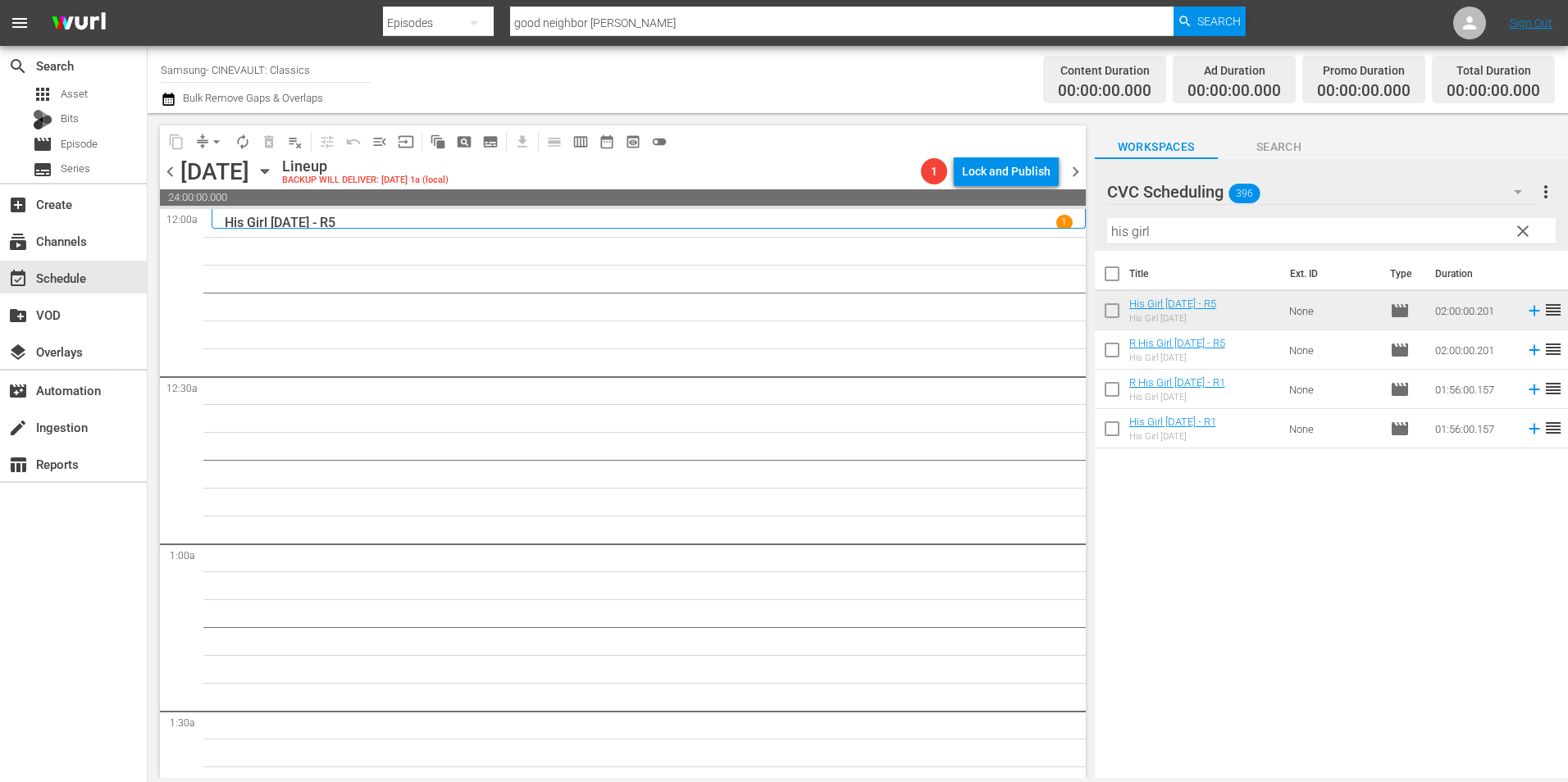
click at [1133, 221] on input "his girl" at bounding box center [1331, 231] width 448 height 27
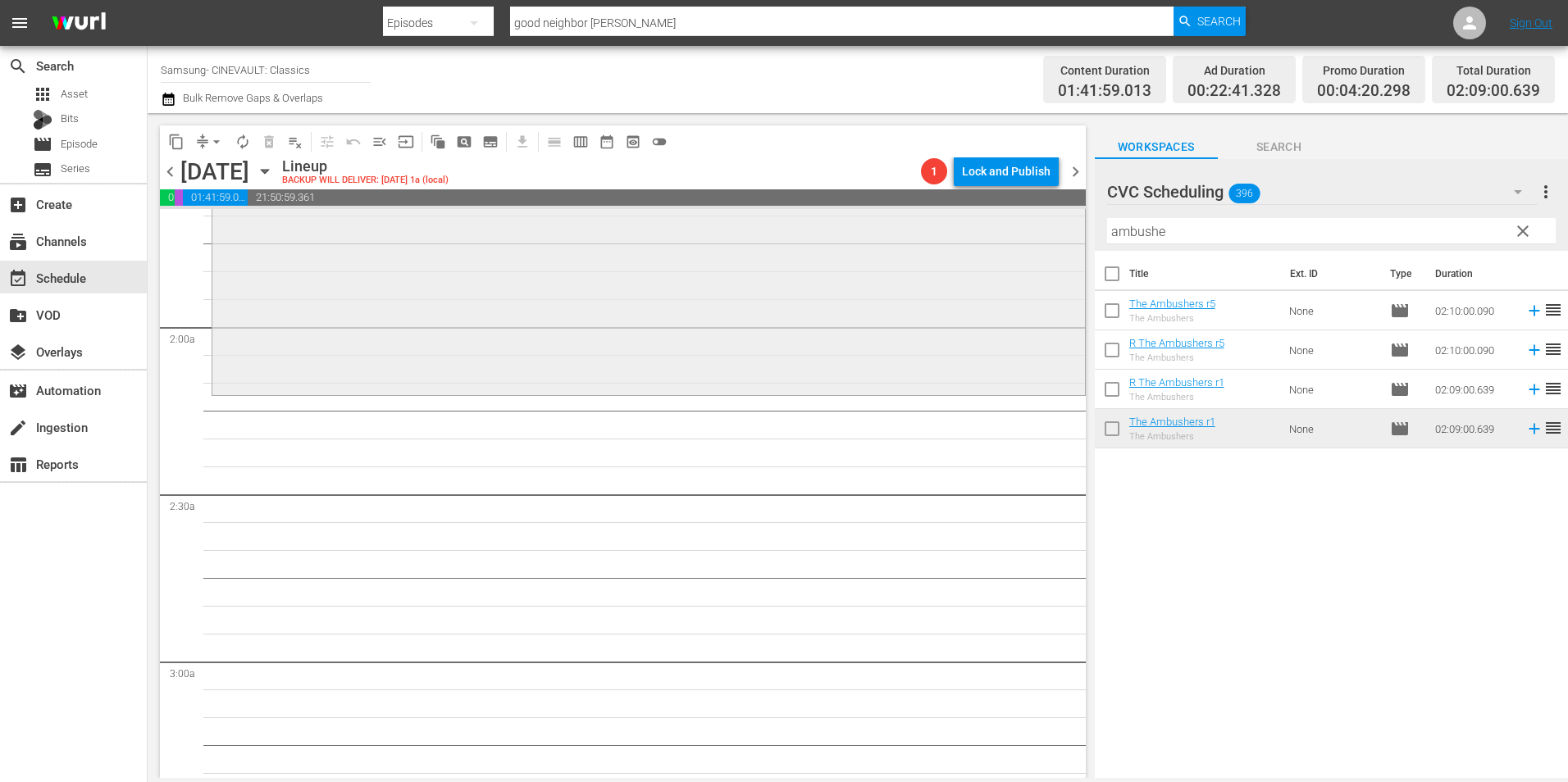
scroll to position [574, 0]
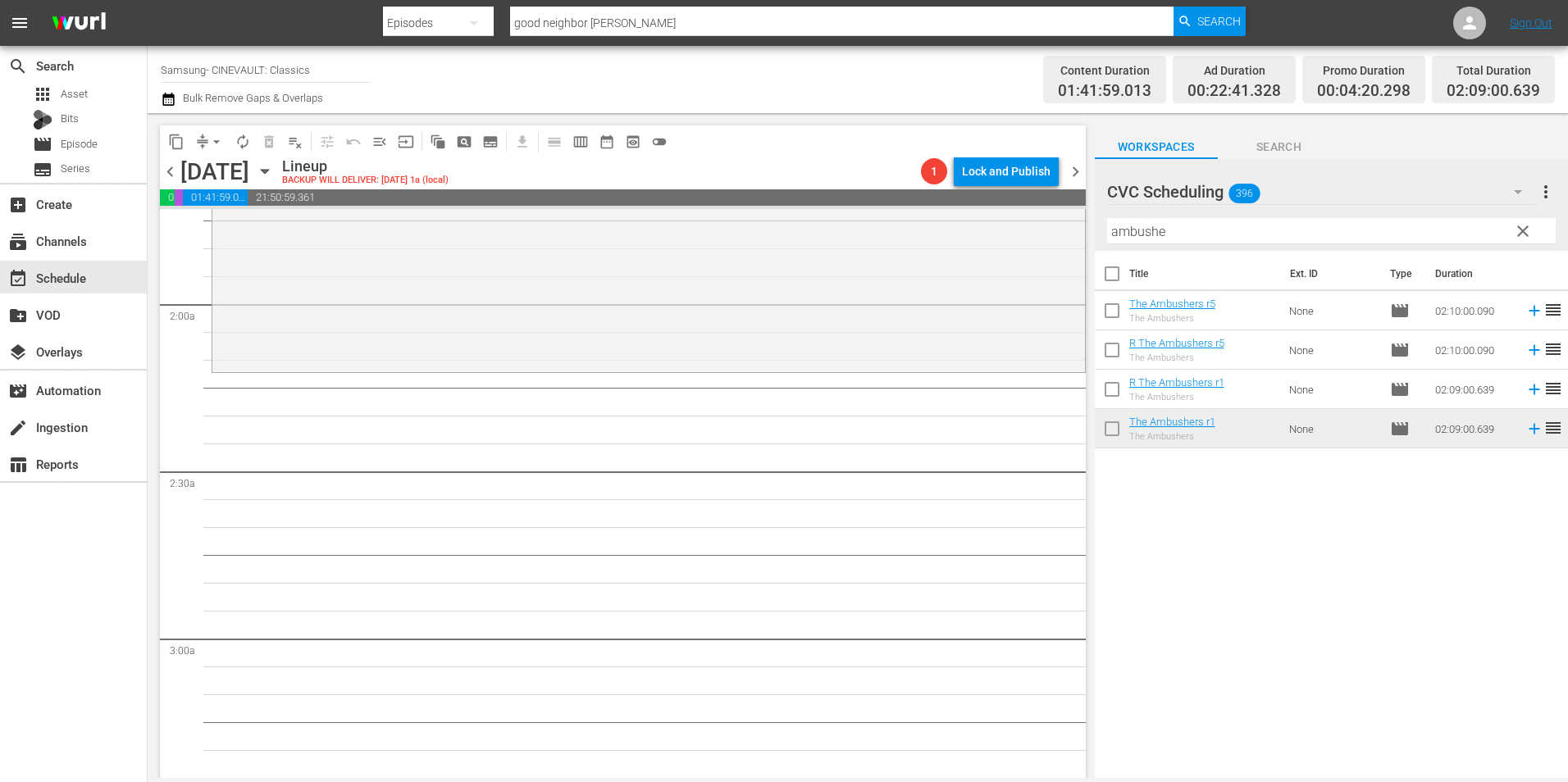
click at [1203, 233] on input "ambushe" at bounding box center [1331, 231] width 448 height 27
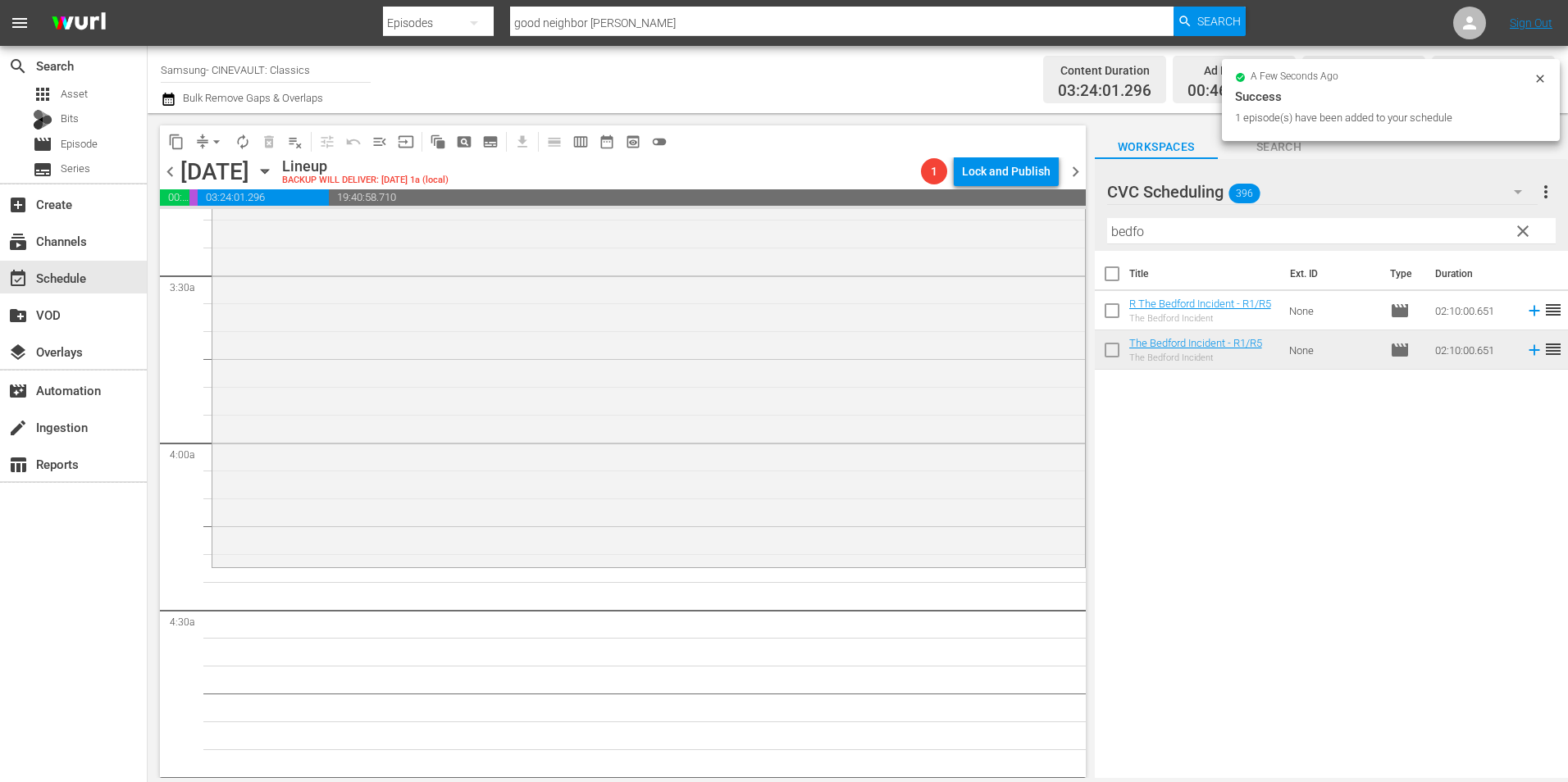
scroll to position [1148, 0]
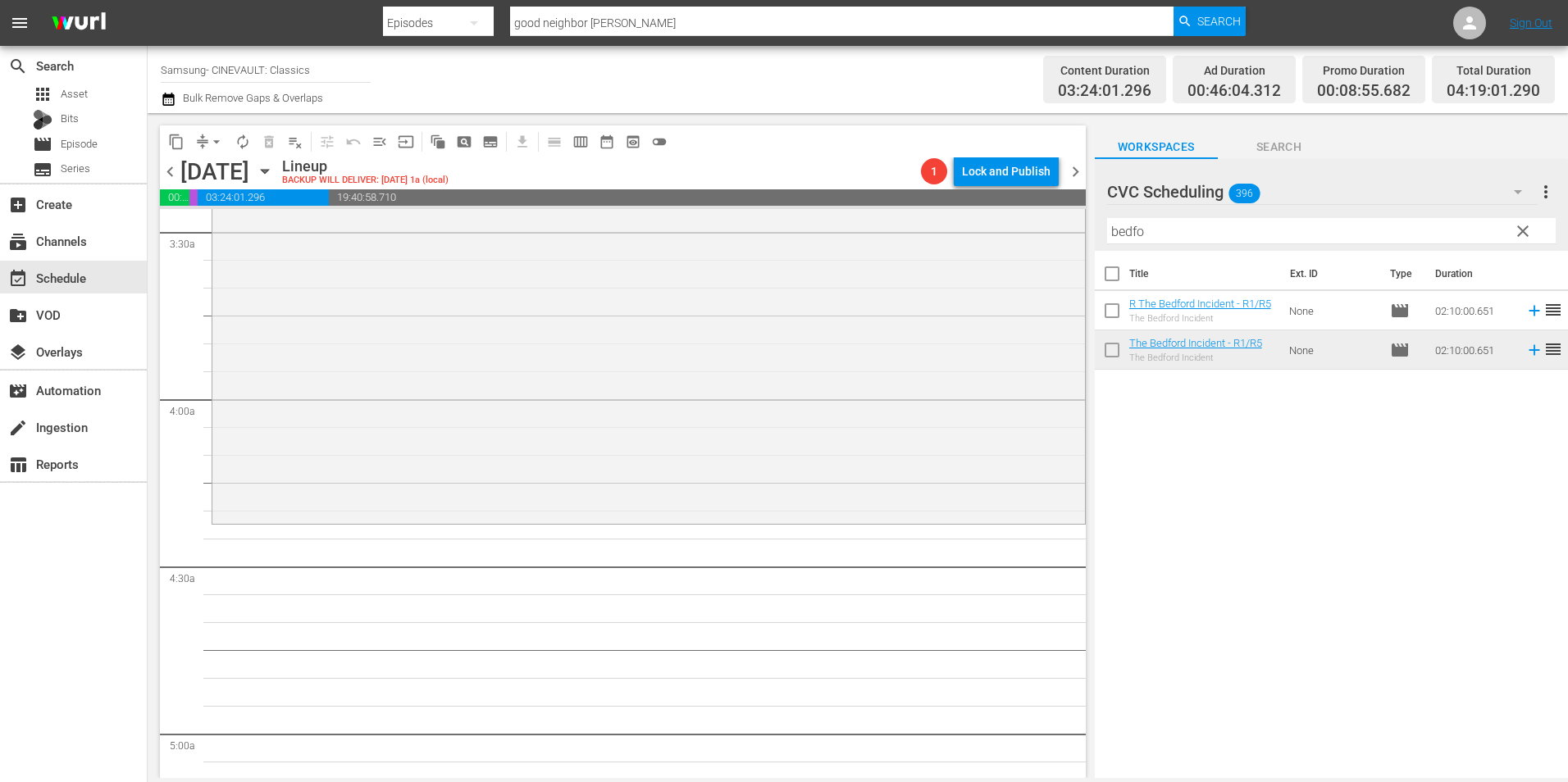
click at [1172, 228] on input "bedfo" at bounding box center [1331, 231] width 448 height 27
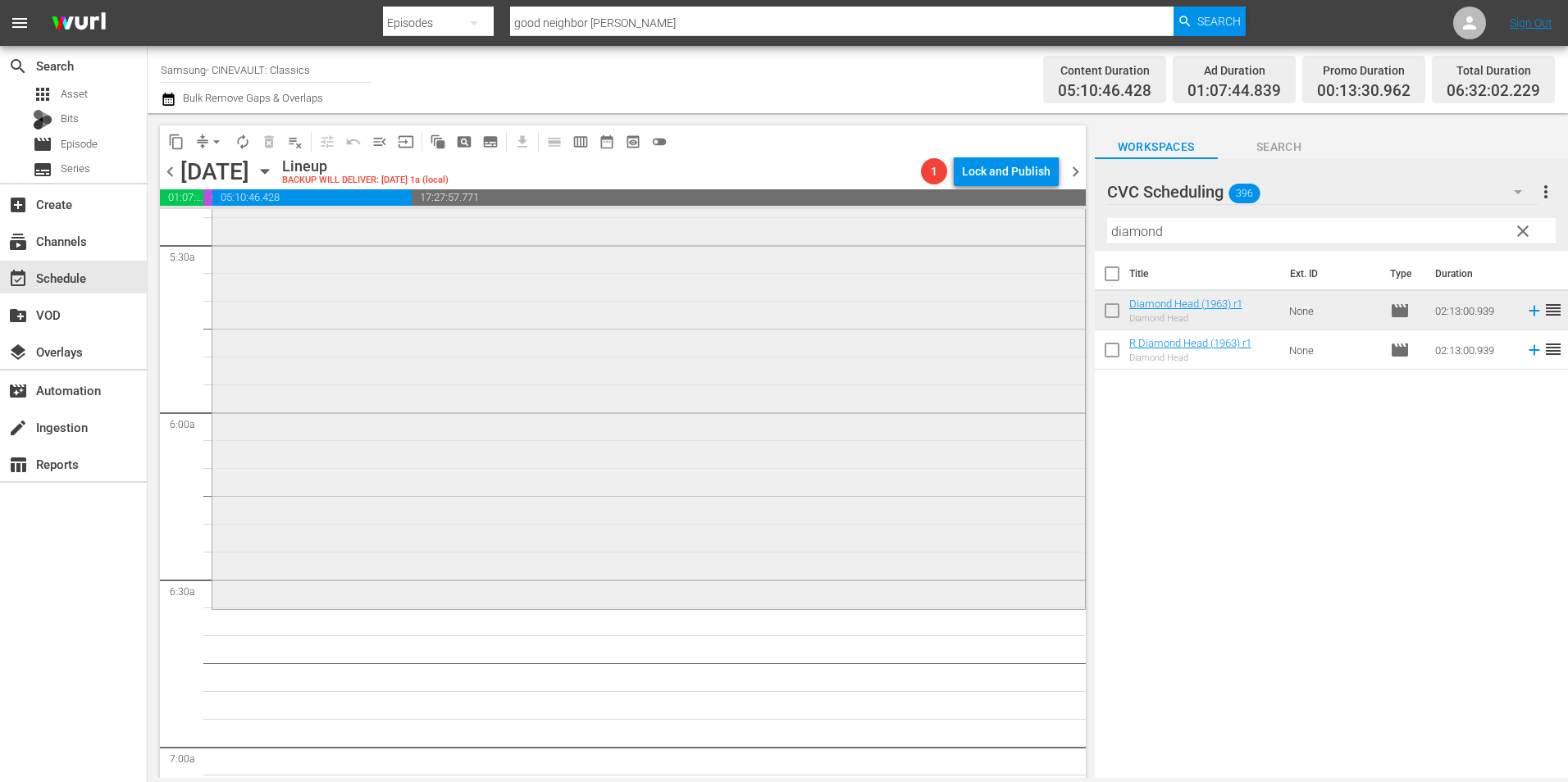
scroll to position [2050, 0]
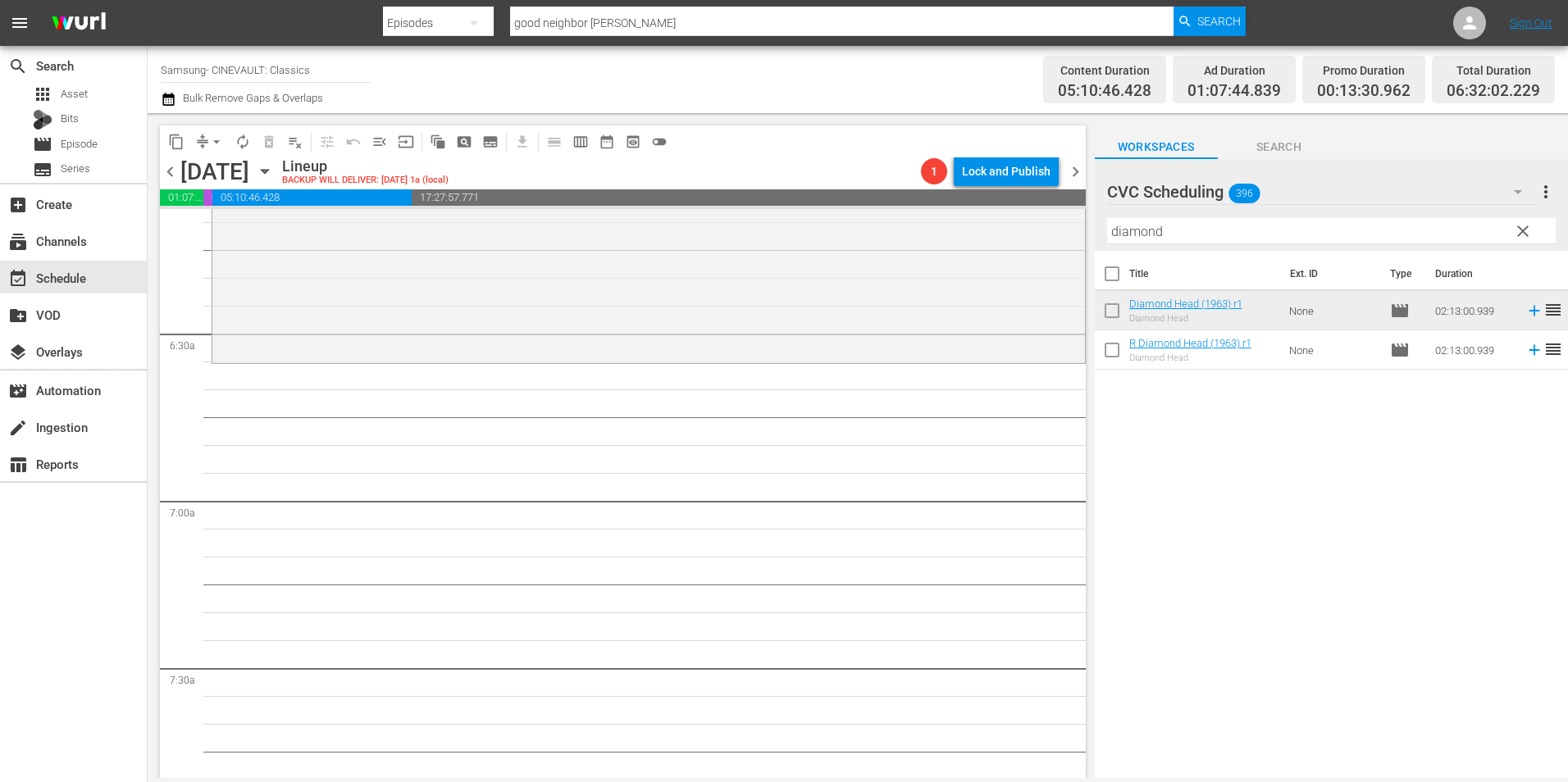
click at [1130, 233] on input "diamond" at bounding box center [1331, 231] width 448 height 27
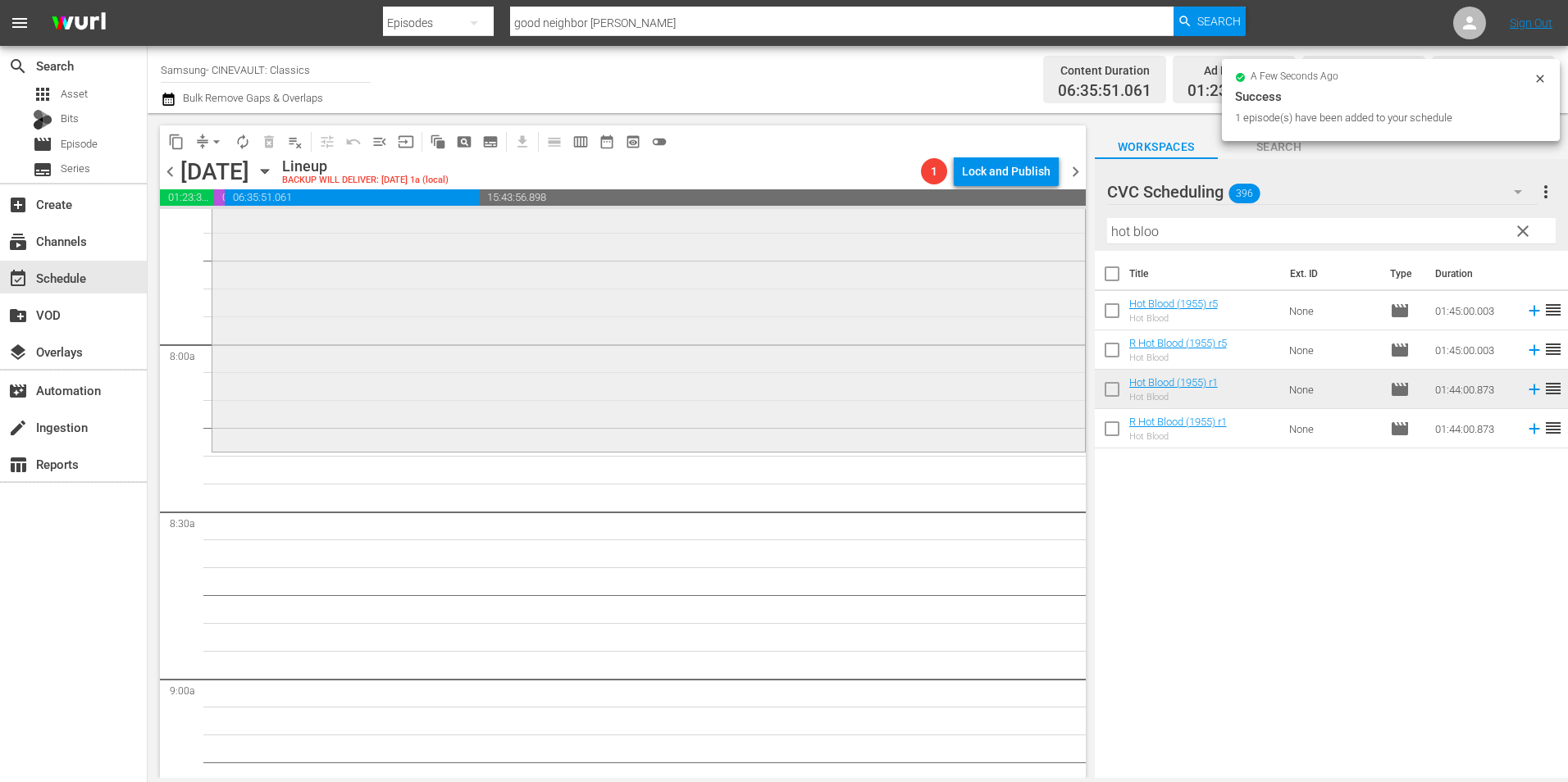
scroll to position [2623, 0]
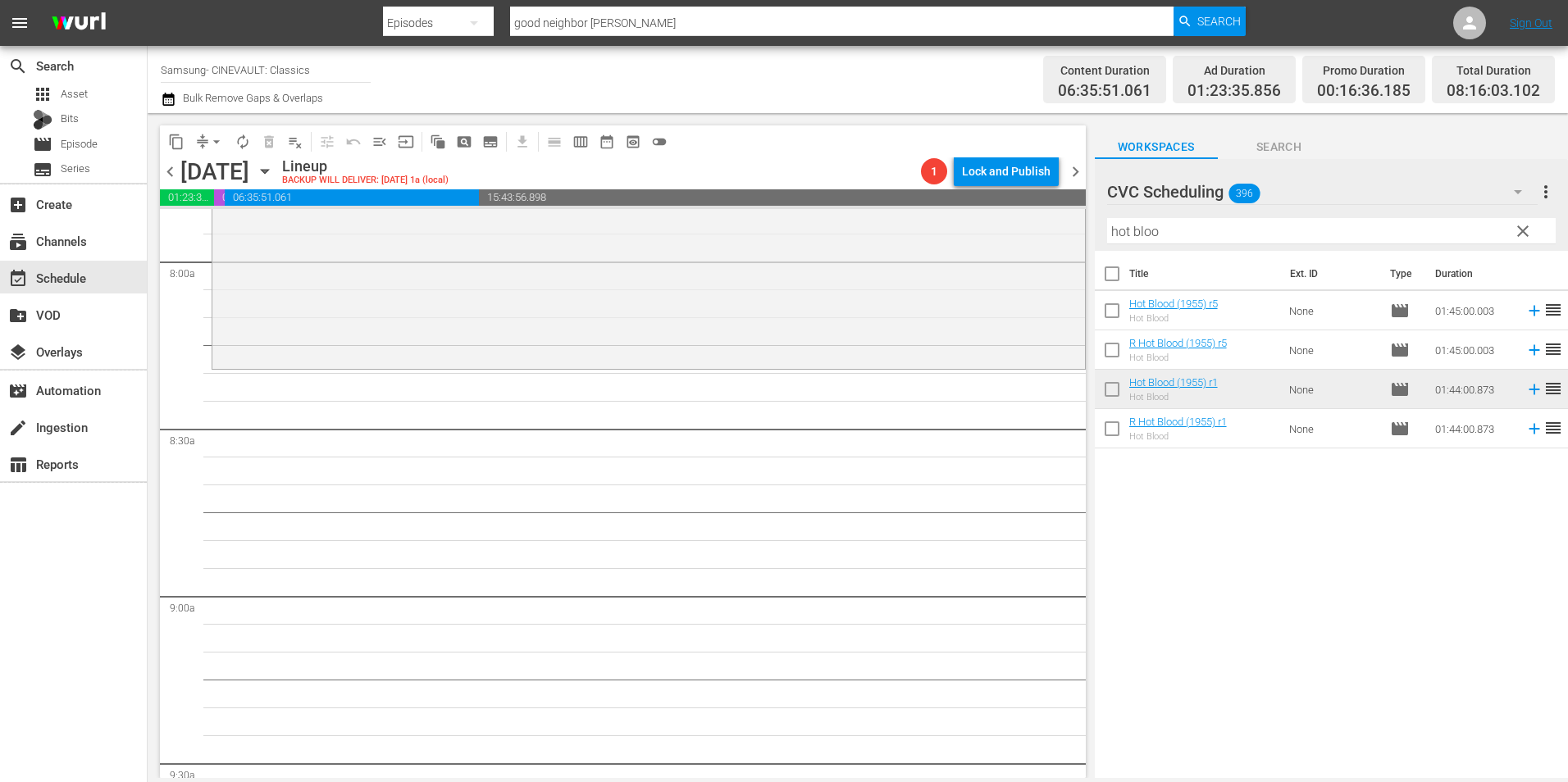
click at [1184, 240] on input "hot bloo" at bounding box center [1331, 231] width 448 height 27
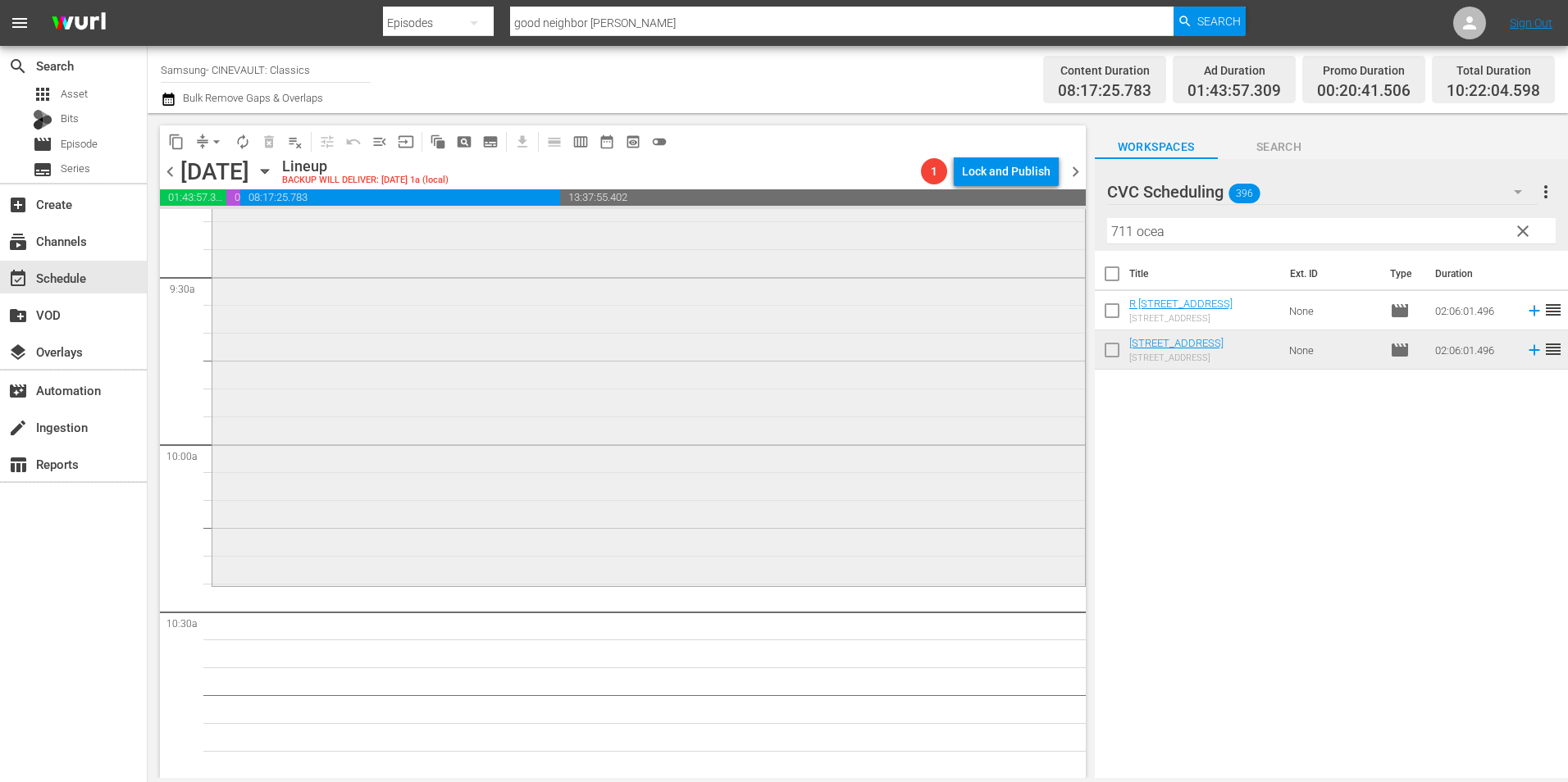
scroll to position [3115, 0]
click at [1170, 240] on input "711 ocea" at bounding box center [1331, 231] width 448 height 27
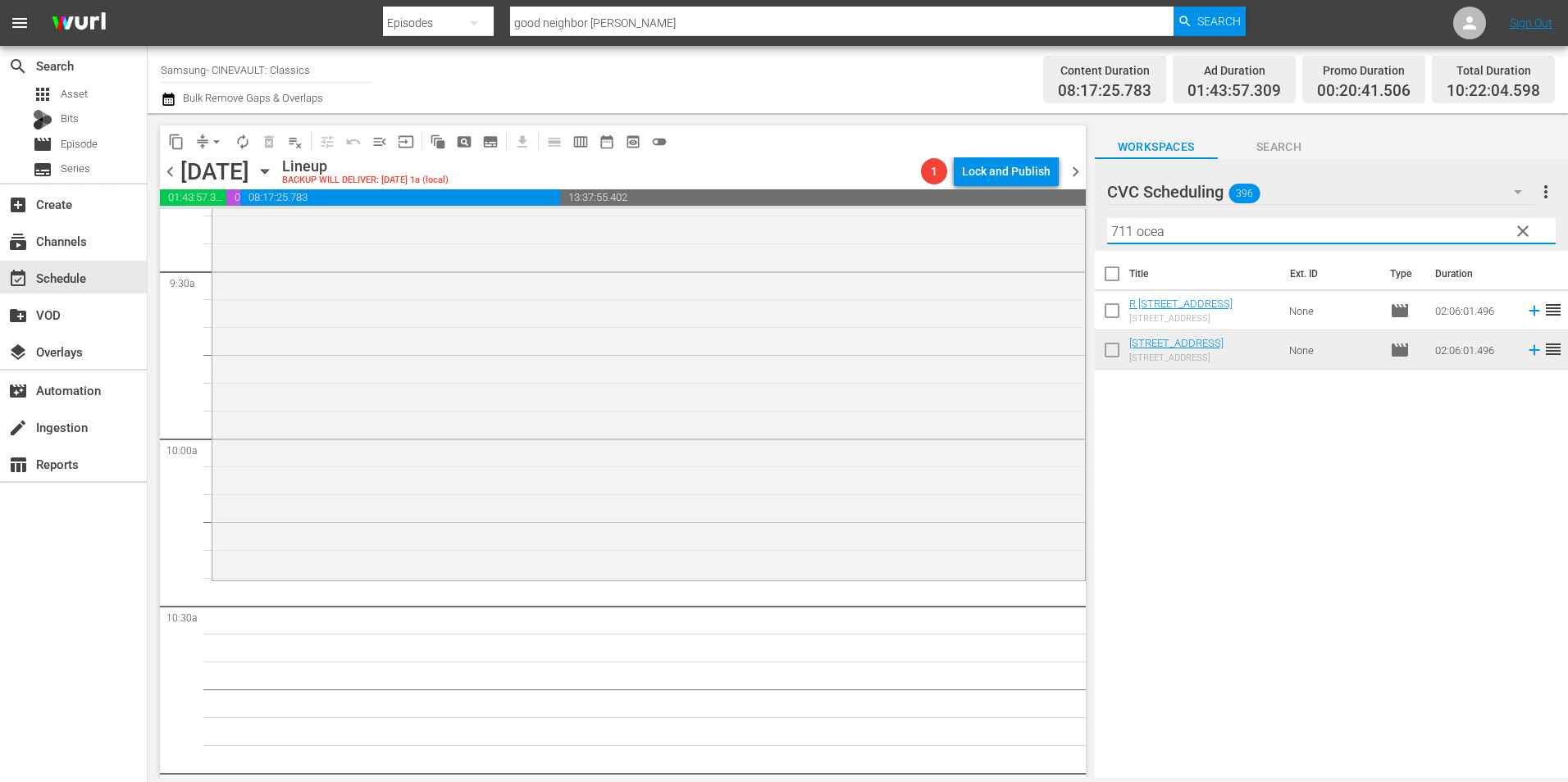
click at [1170, 240] on input "711 ocea" at bounding box center [1331, 231] width 448 height 27
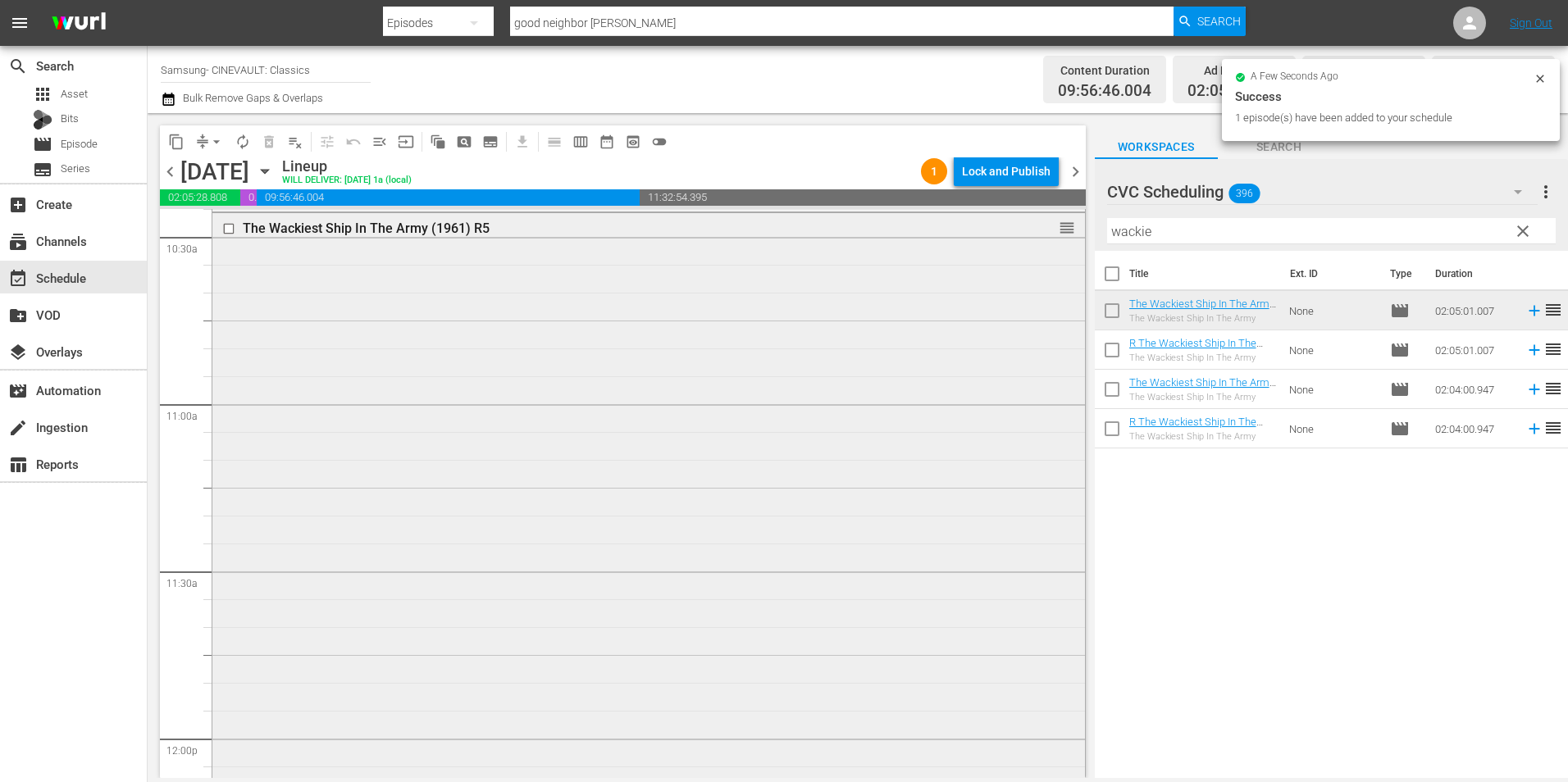
scroll to position [3361, 0]
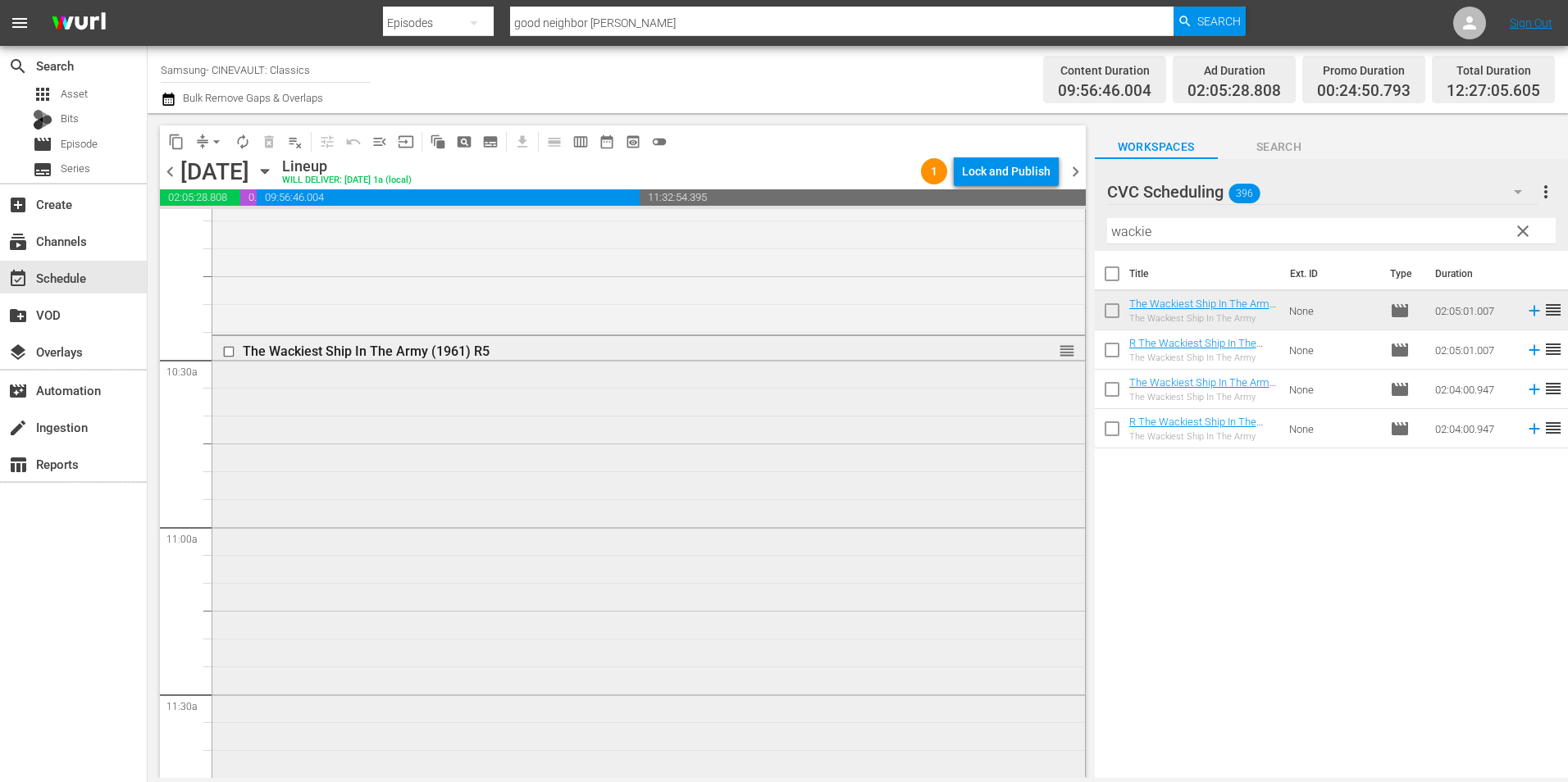
click at [229, 348] on input "checkbox" at bounding box center [231, 352] width 17 height 14
click at [747, 514] on div "Delete Event" at bounding box center [727, 515] width 130 height 22
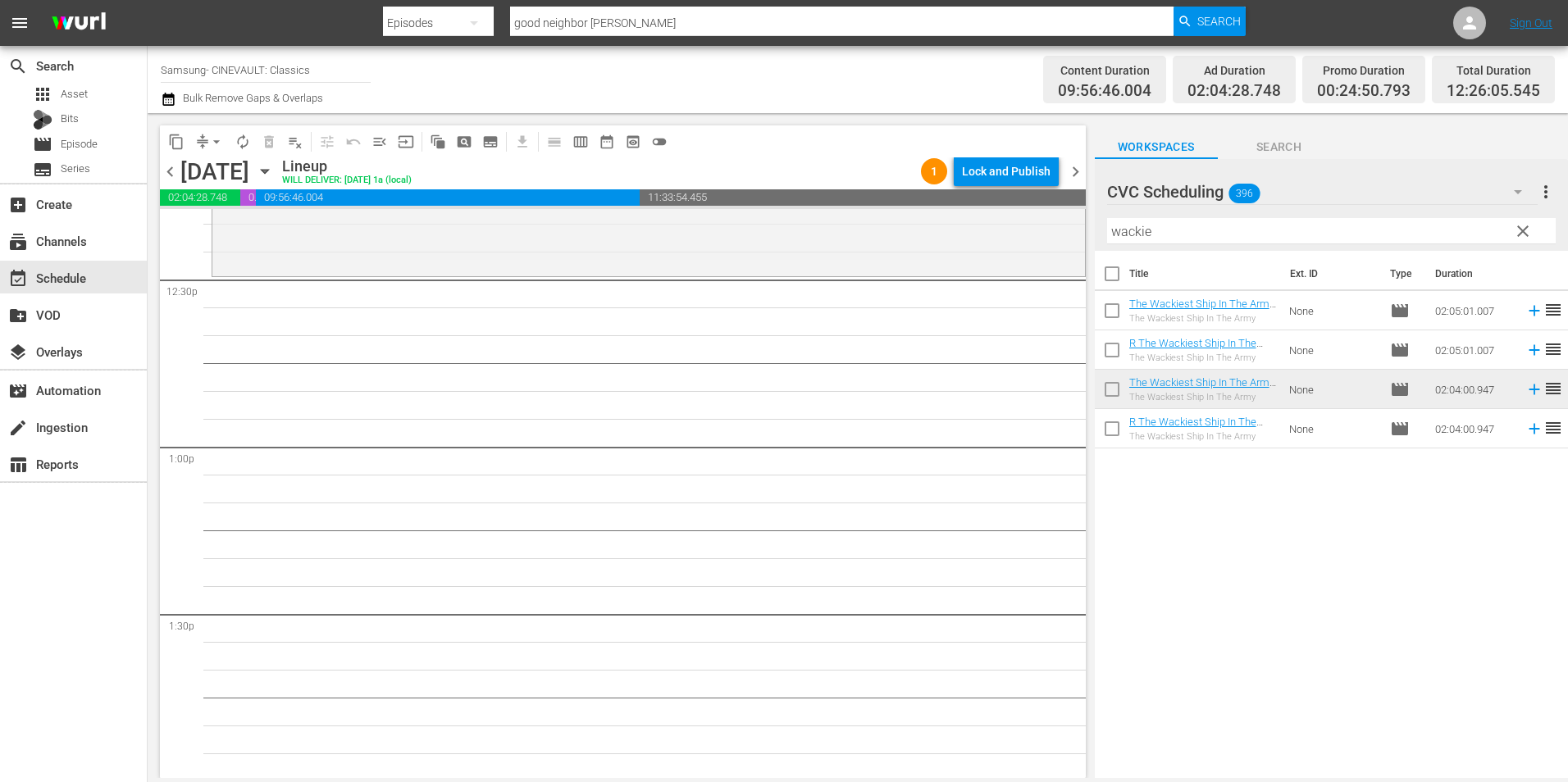
scroll to position [4017, 0]
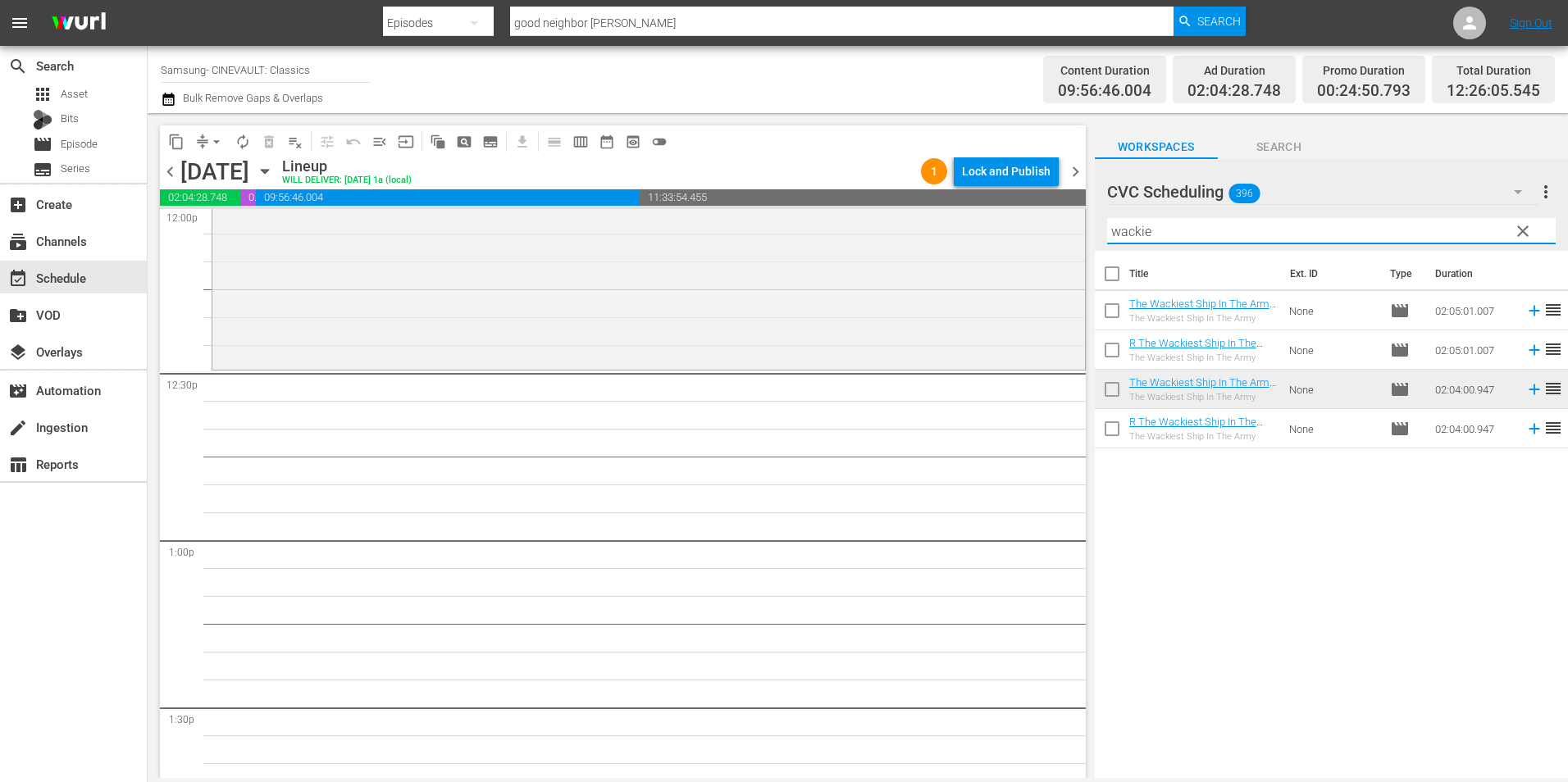
click at [1185, 238] on input "wackie" at bounding box center [1331, 231] width 448 height 27
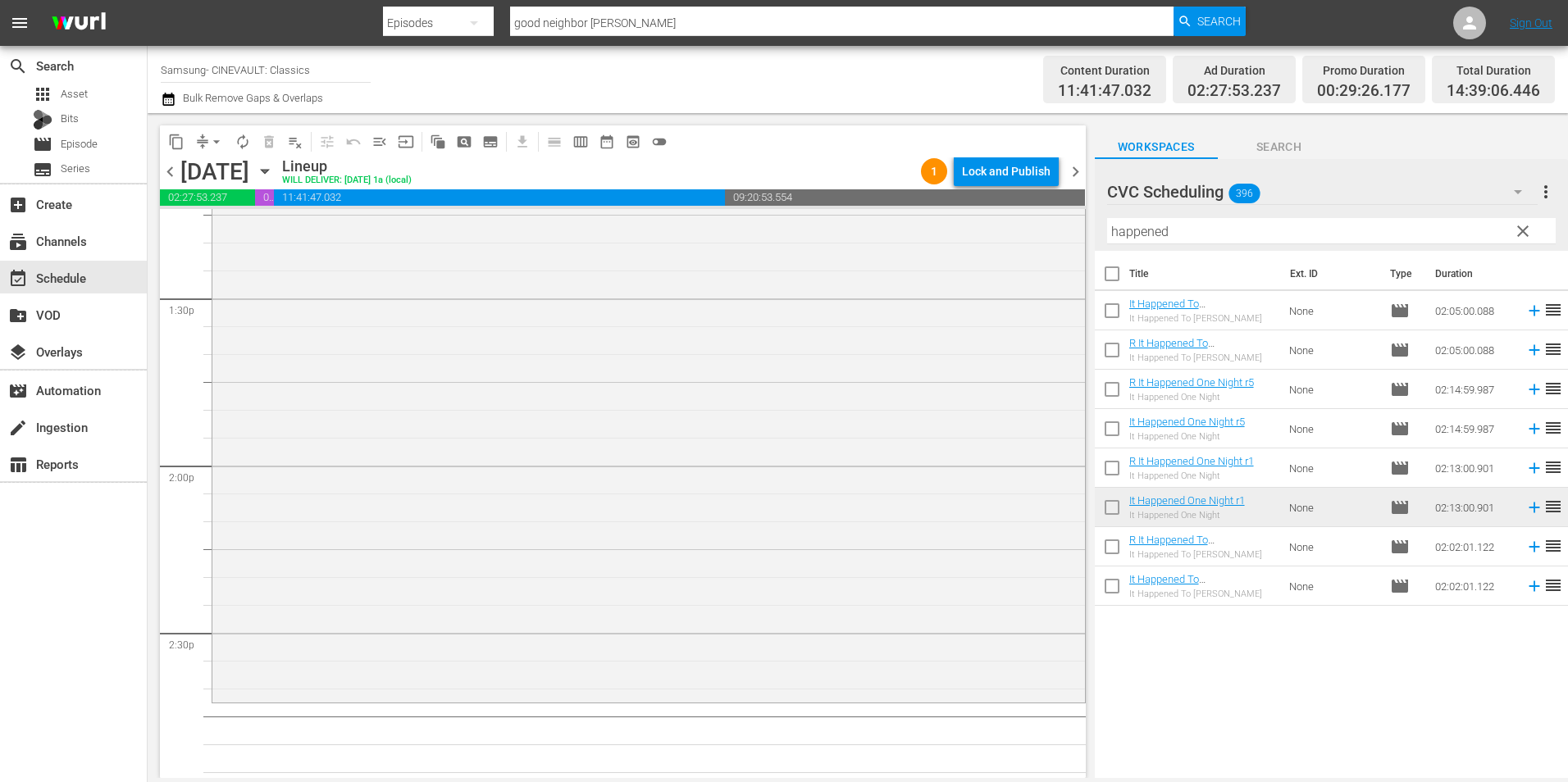
scroll to position [4427, 0]
click at [1152, 246] on div "Filter by Title happened" at bounding box center [1331, 231] width 448 height 39
click at [1172, 234] on input "happened" at bounding box center [1331, 231] width 448 height 27
click at [1158, 232] on input "happened" at bounding box center [1331, 231] width 448 height 27
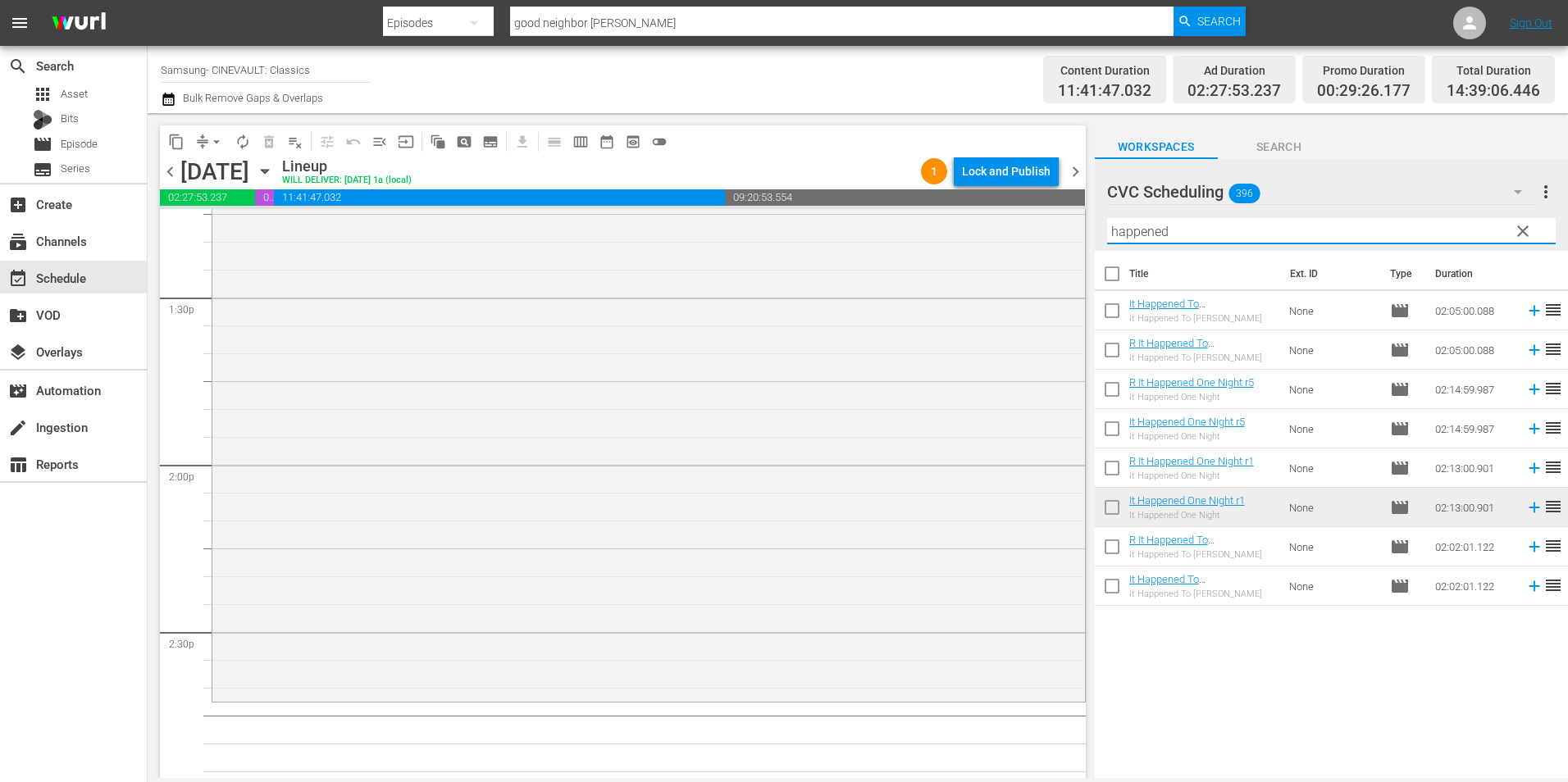
click at [1158, 232] on input "happened" at bounding box center [1331, 231] width 448 height 27
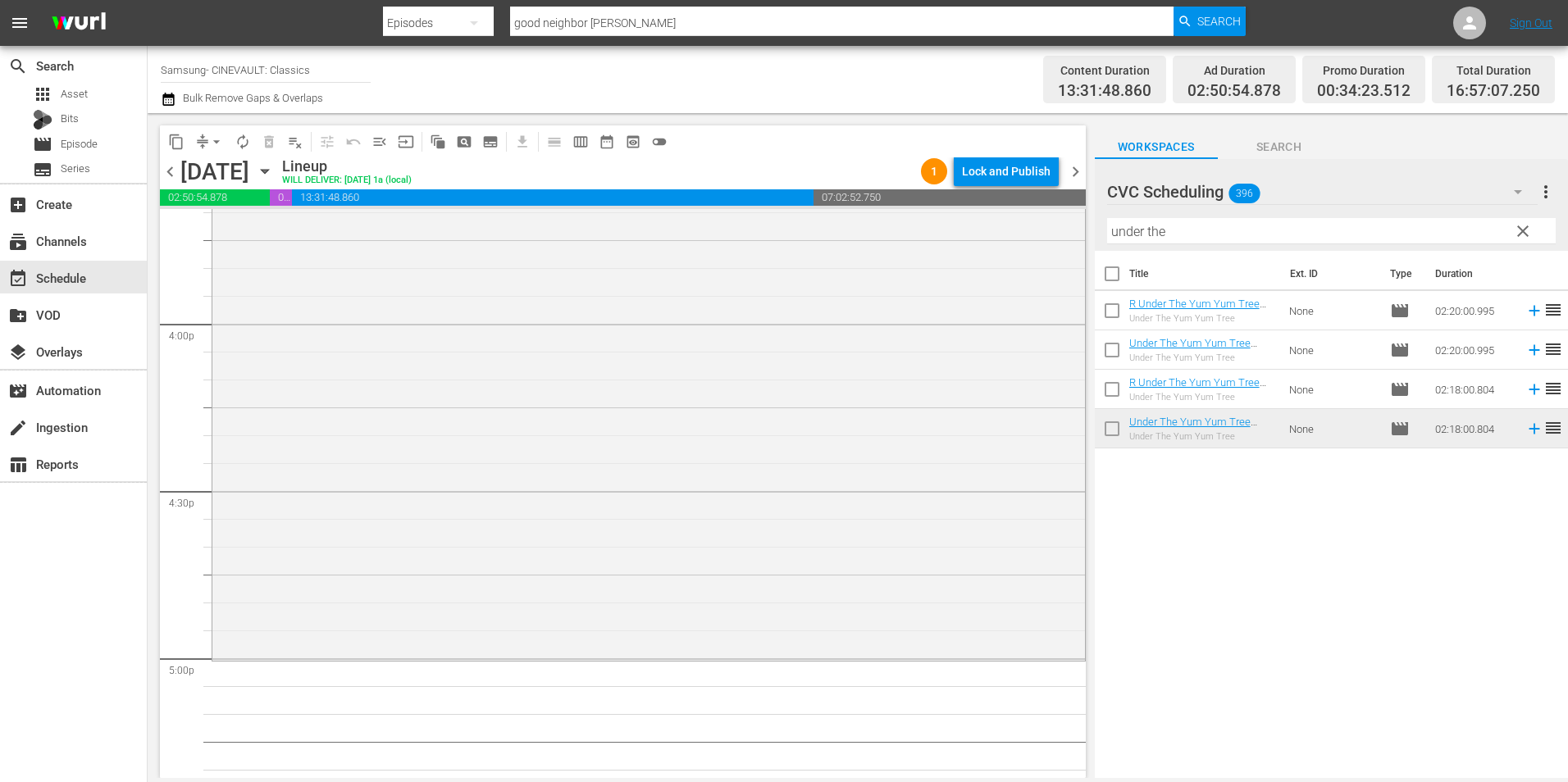
scroll to position [5247, 0]
click at [1156, 236] on input "under the" at bounding box center [1331, 231] width 448 height 27
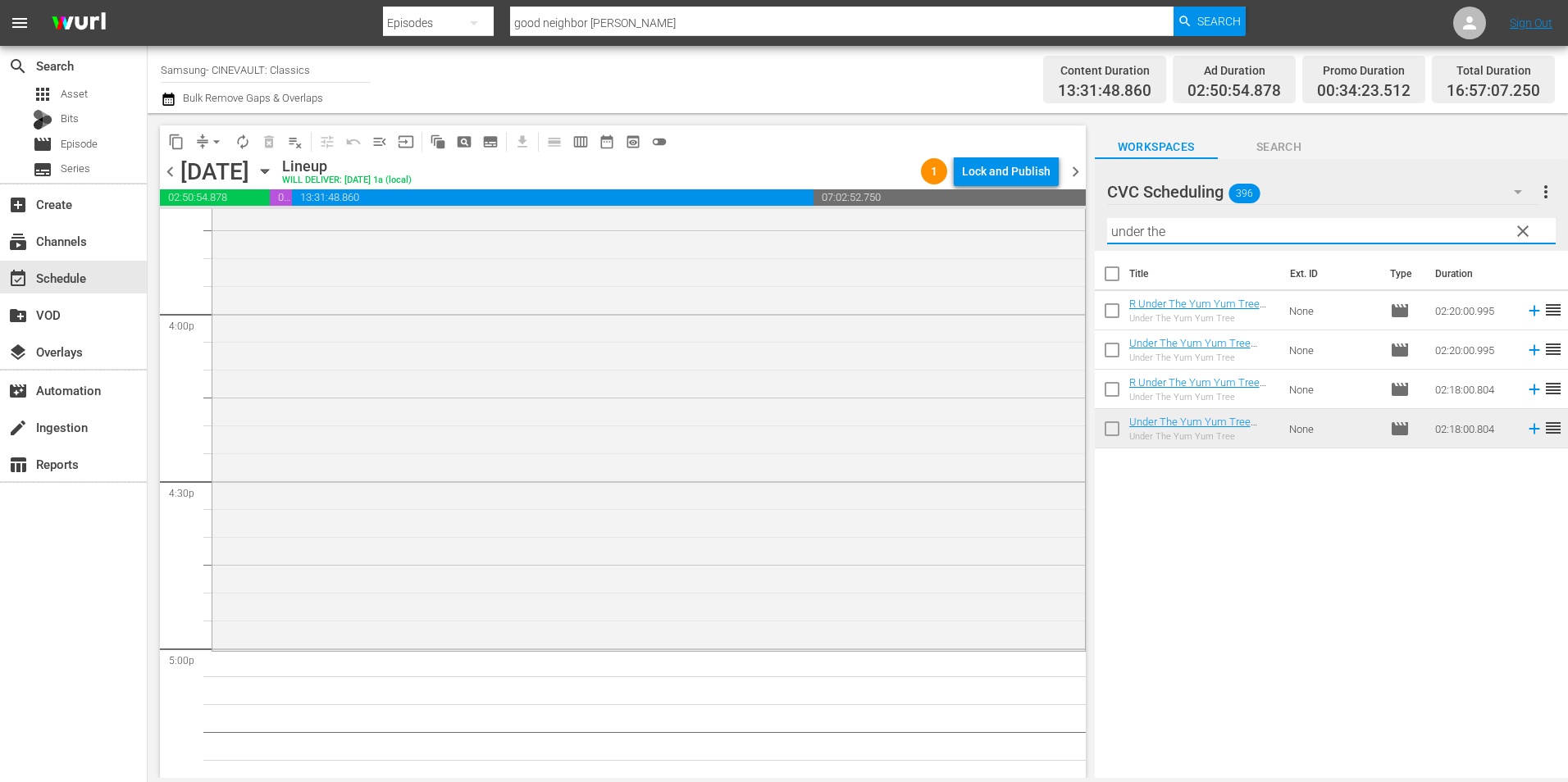
click at [1156, 236] on input "under the" at bounding box center [1331, 231] width 448 height 27
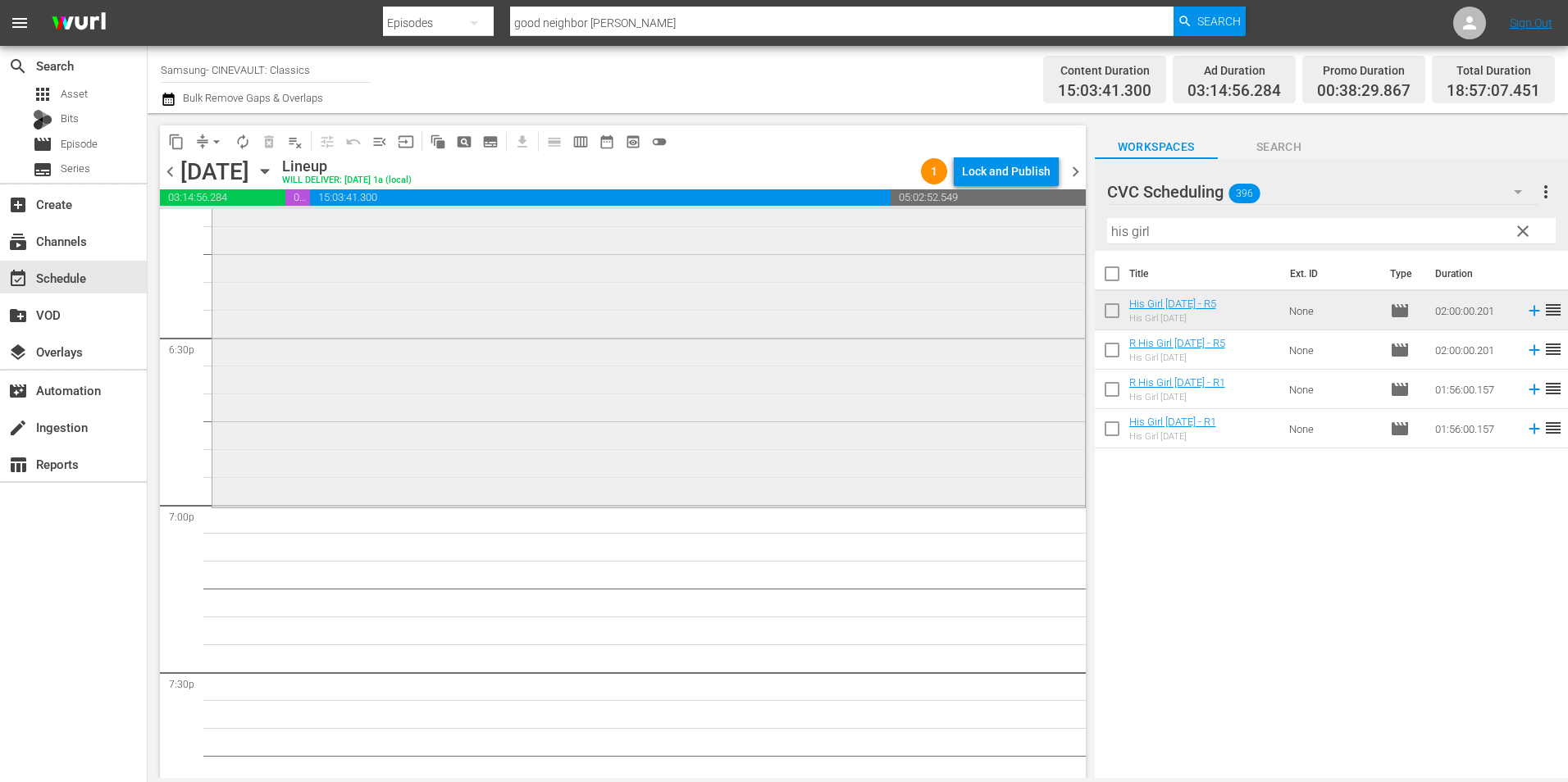
scroll to position [6066, 0]
drag, startPoint x: 1144, startPoint y: 232, endPoint x: 996, endPoint y: 243, distance: 148.4
click at [996, 243] on div "content_copy compress arrow_drop_down autorenew_outlined delete_forever_outline…" at bounding box center [858, 446] width 1420 height 665
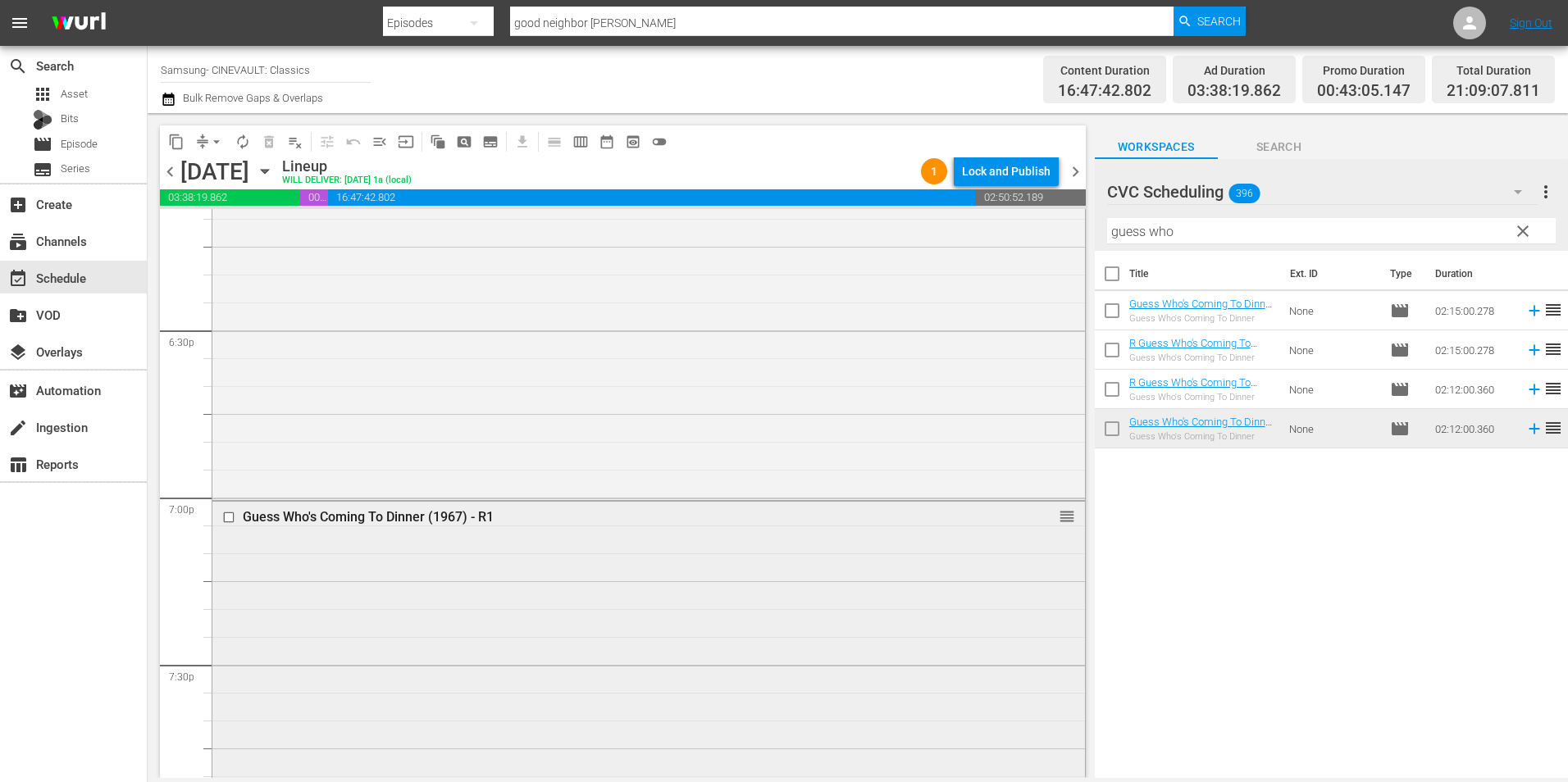
click at [228, 519] on input "checkbox" at bounding box center [231, 517] width 17 height 14
click at [370, 561] on div "Delete Event" at bounding box center [384, 567] width 130 height 22
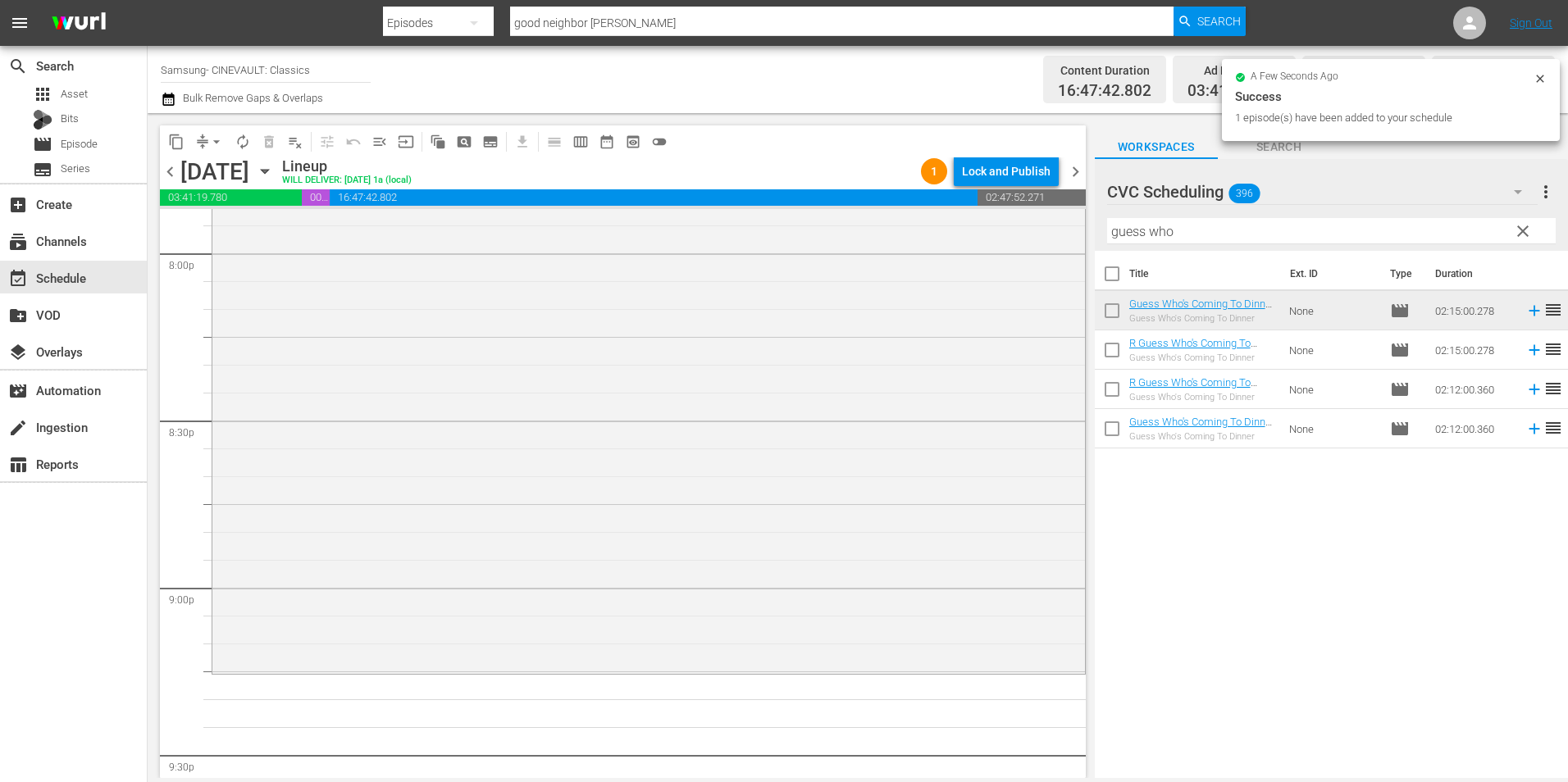
scroll to position [6887, 0]
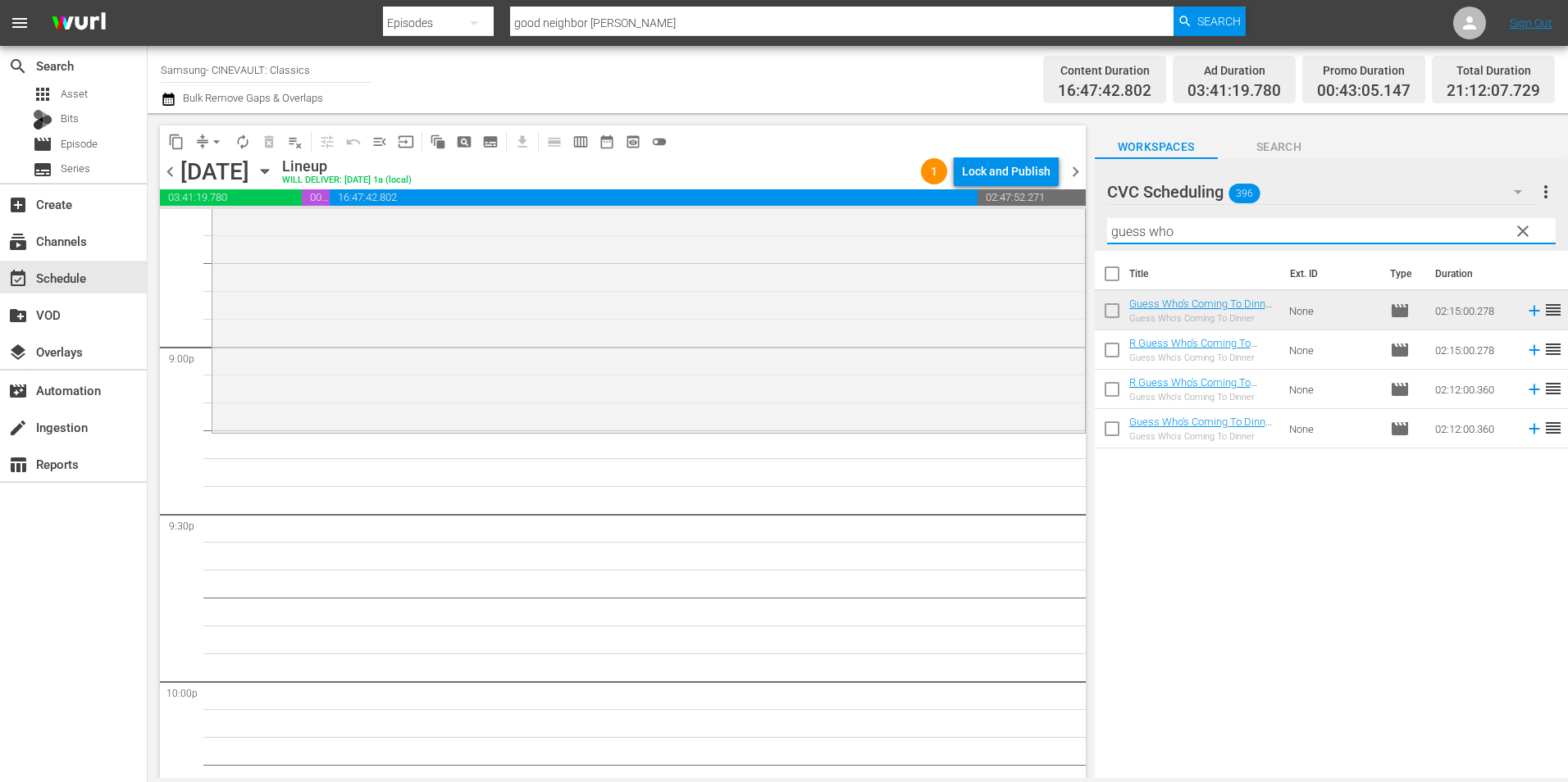
click at [1141, 228] on input "guess who" at bounding box center [1331, 231] width 448 height 27
type input "mr. smith"
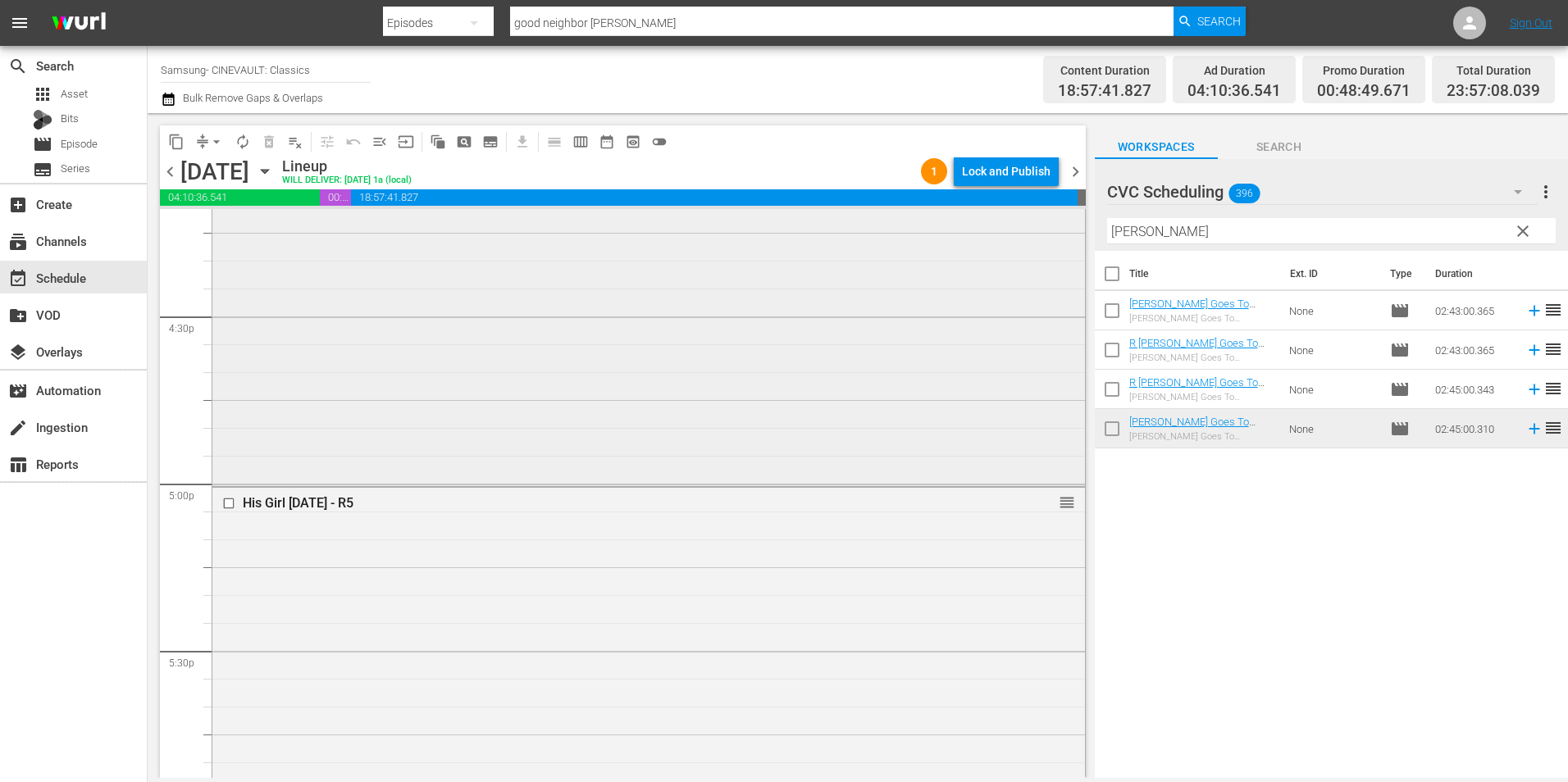
scroll to position [5249, 0]
click at [1005, 185] on div "Lock and Publish" at bounding box center [1006, 171] width 88 height 29
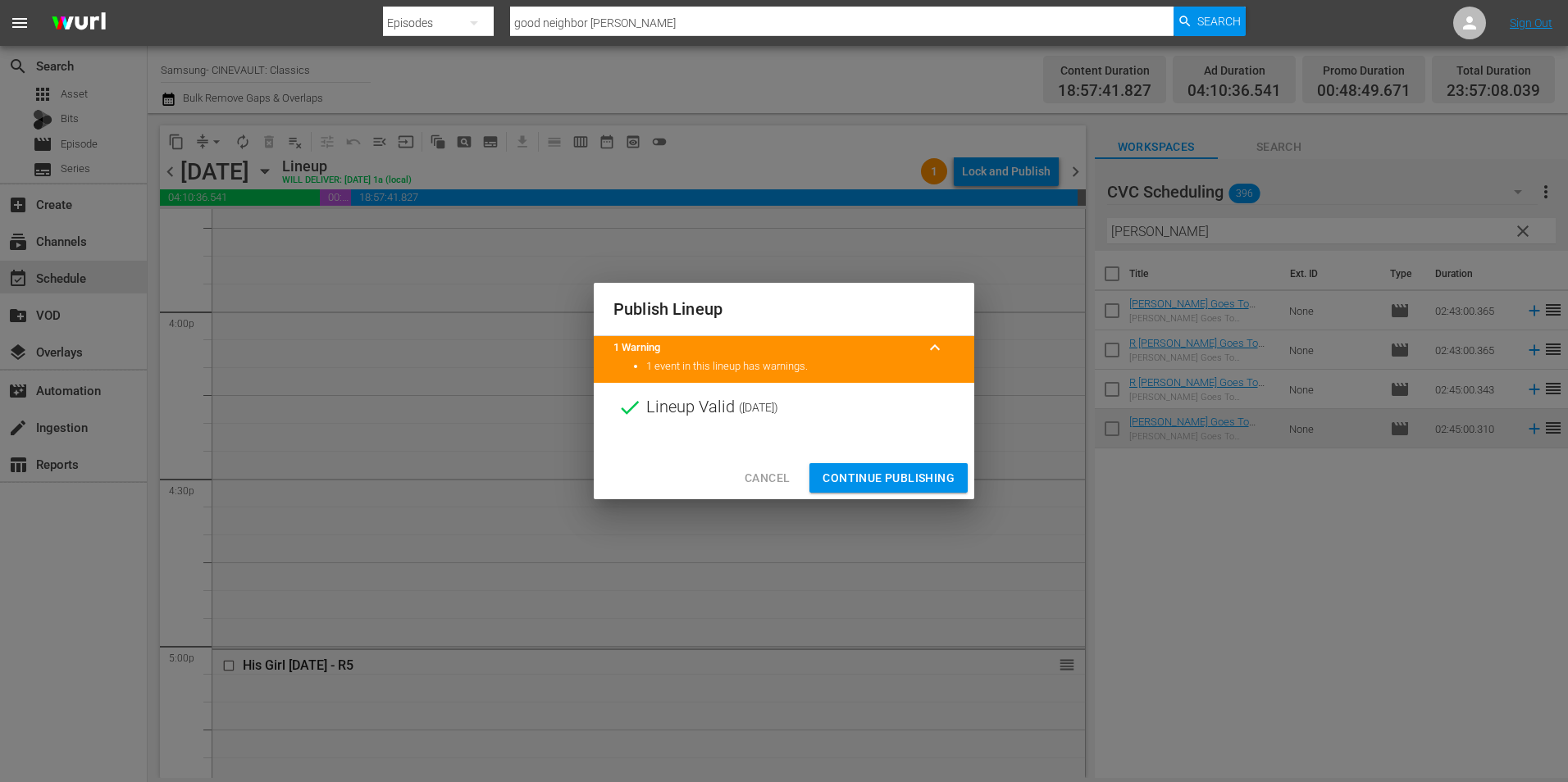
click at [866, 482] on span "Continue Publishing" at bounding box center [889, 478] width 132 height 21
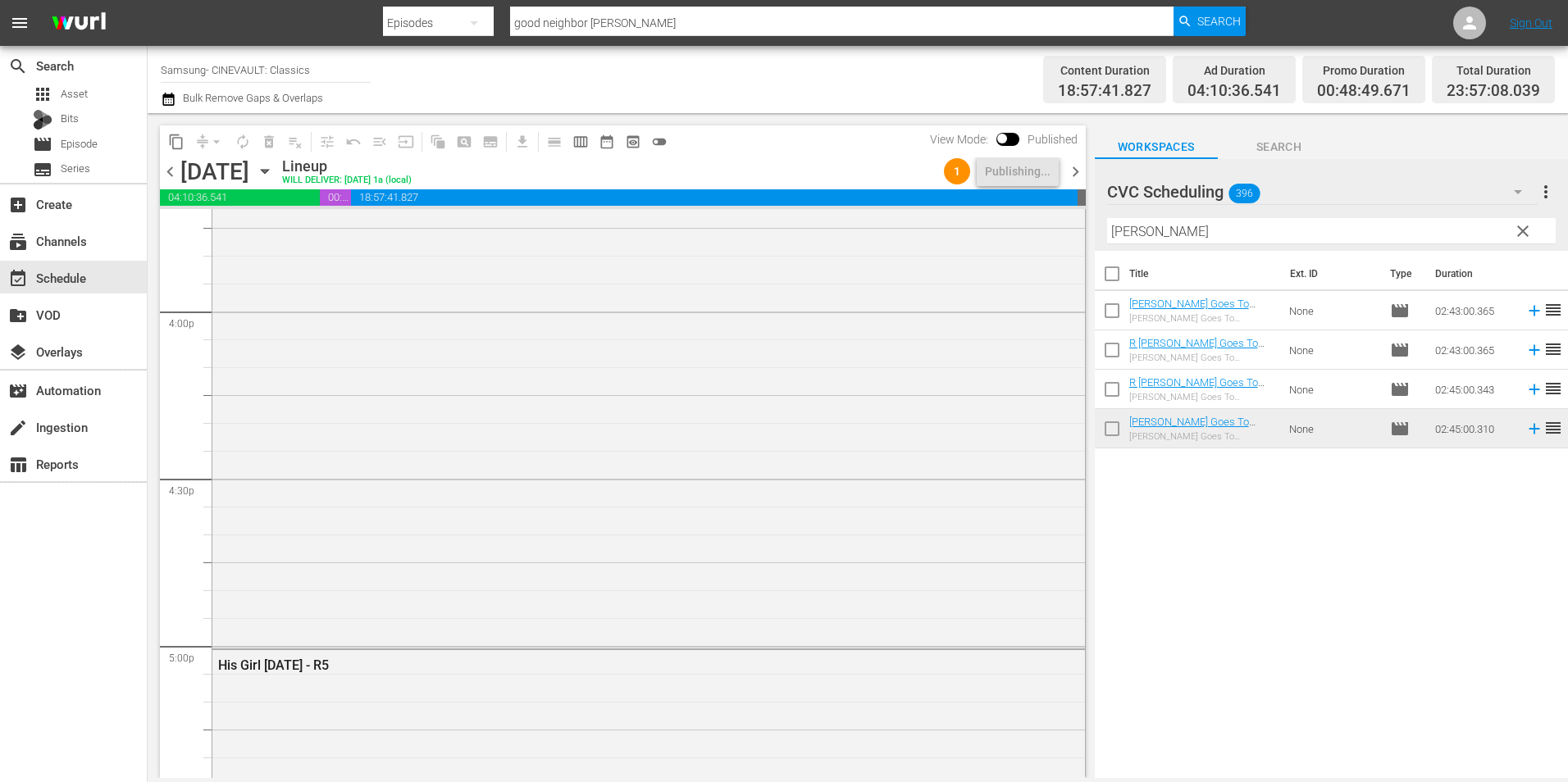
click at [1073, 173] on span "chevron_right" at bounding box center [1076, 172] width 21 height 21
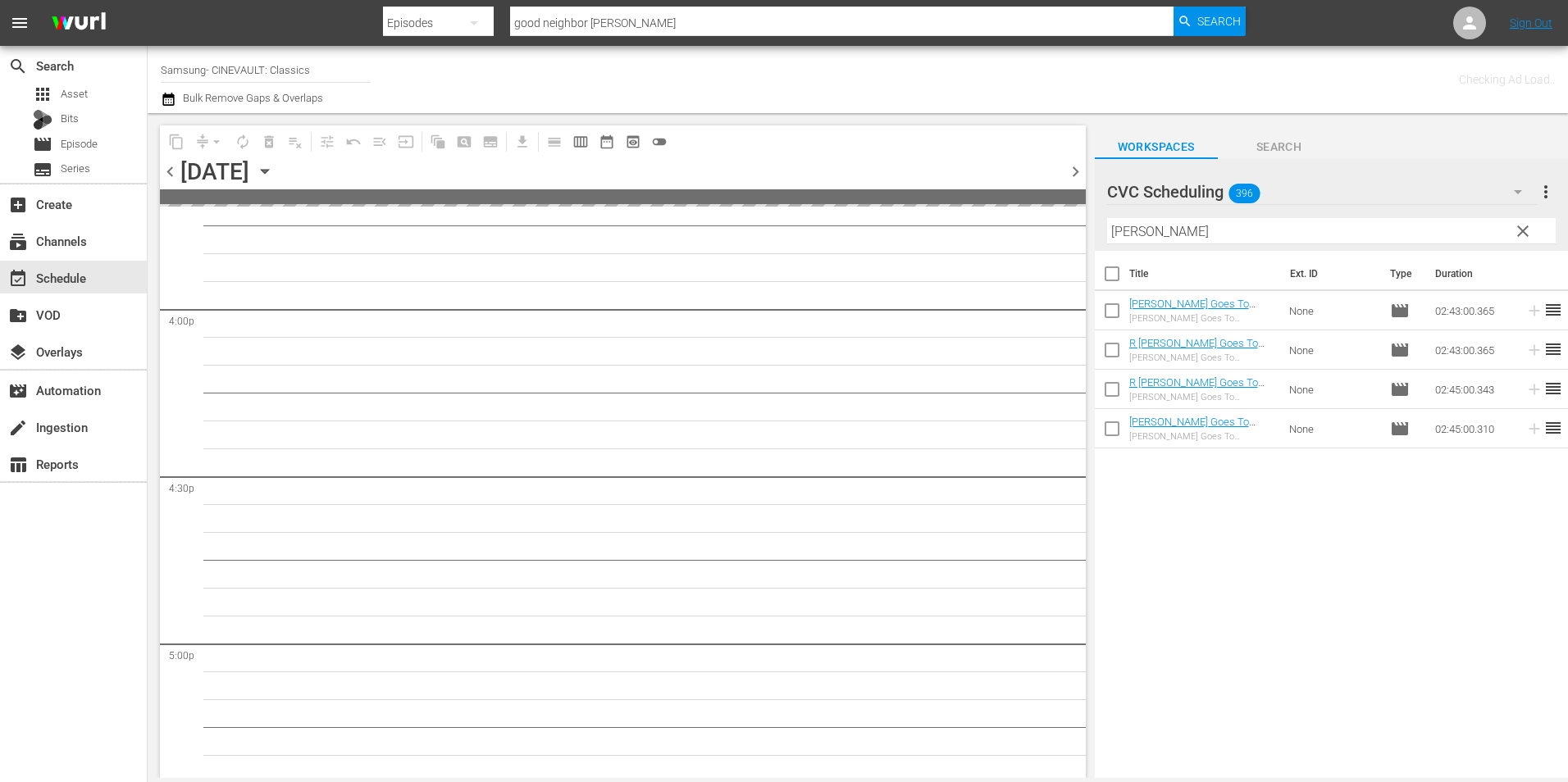
scroll to position [5361, 0]
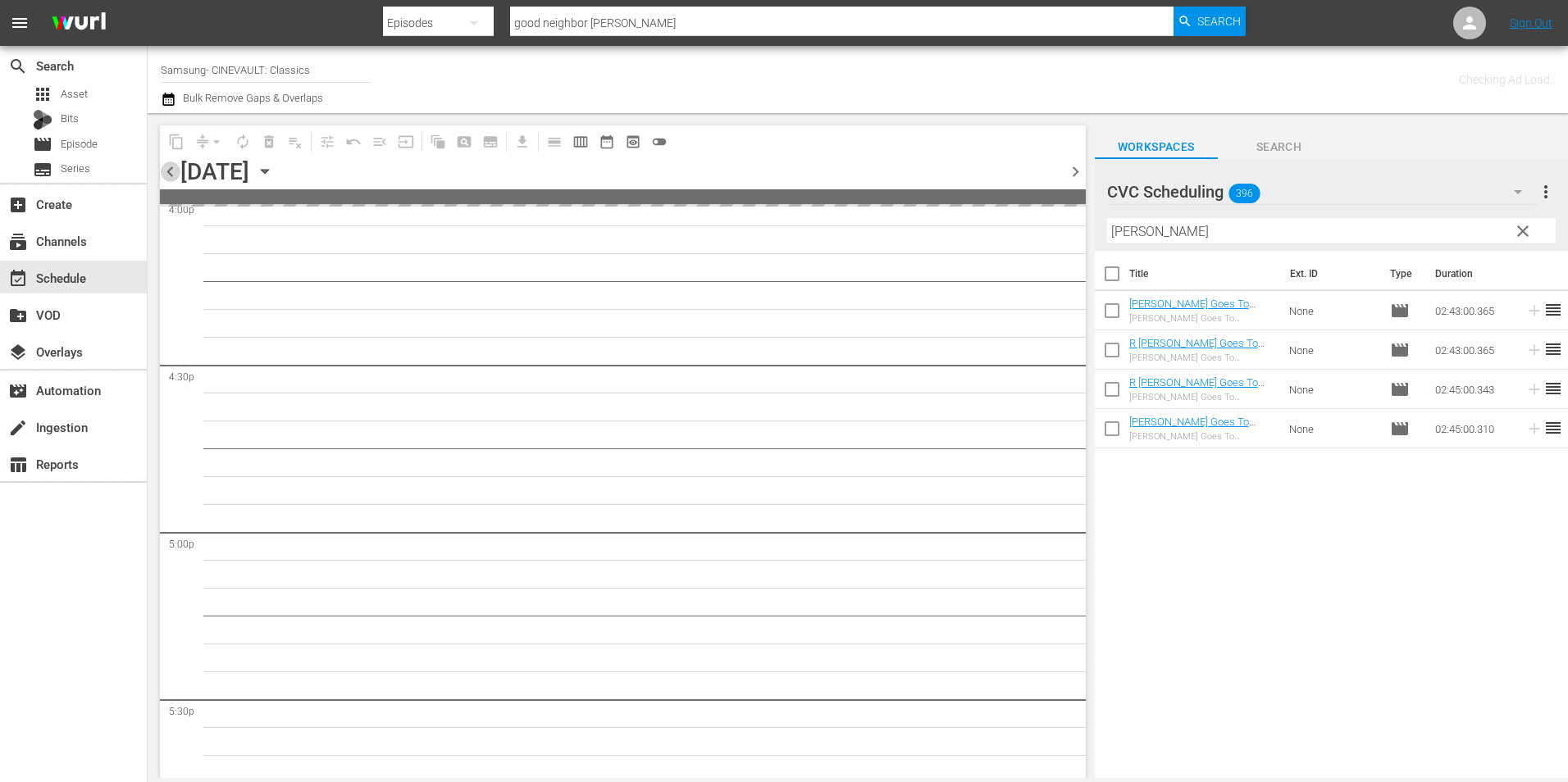
click at [162, 168] on span "chevron_left" at bounding box center [170, 172] width 21 height 21
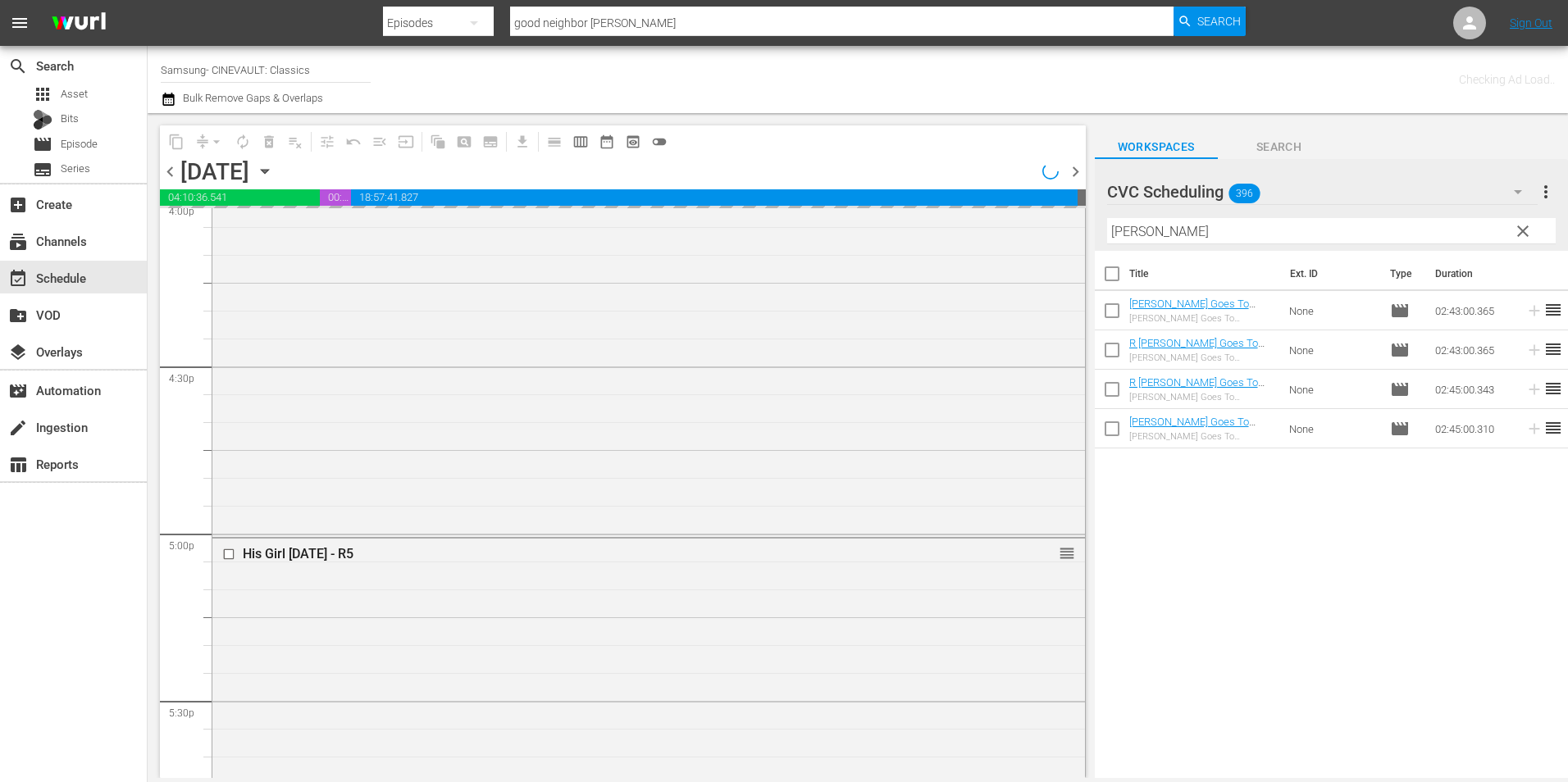
scroll to position [5249, 0]
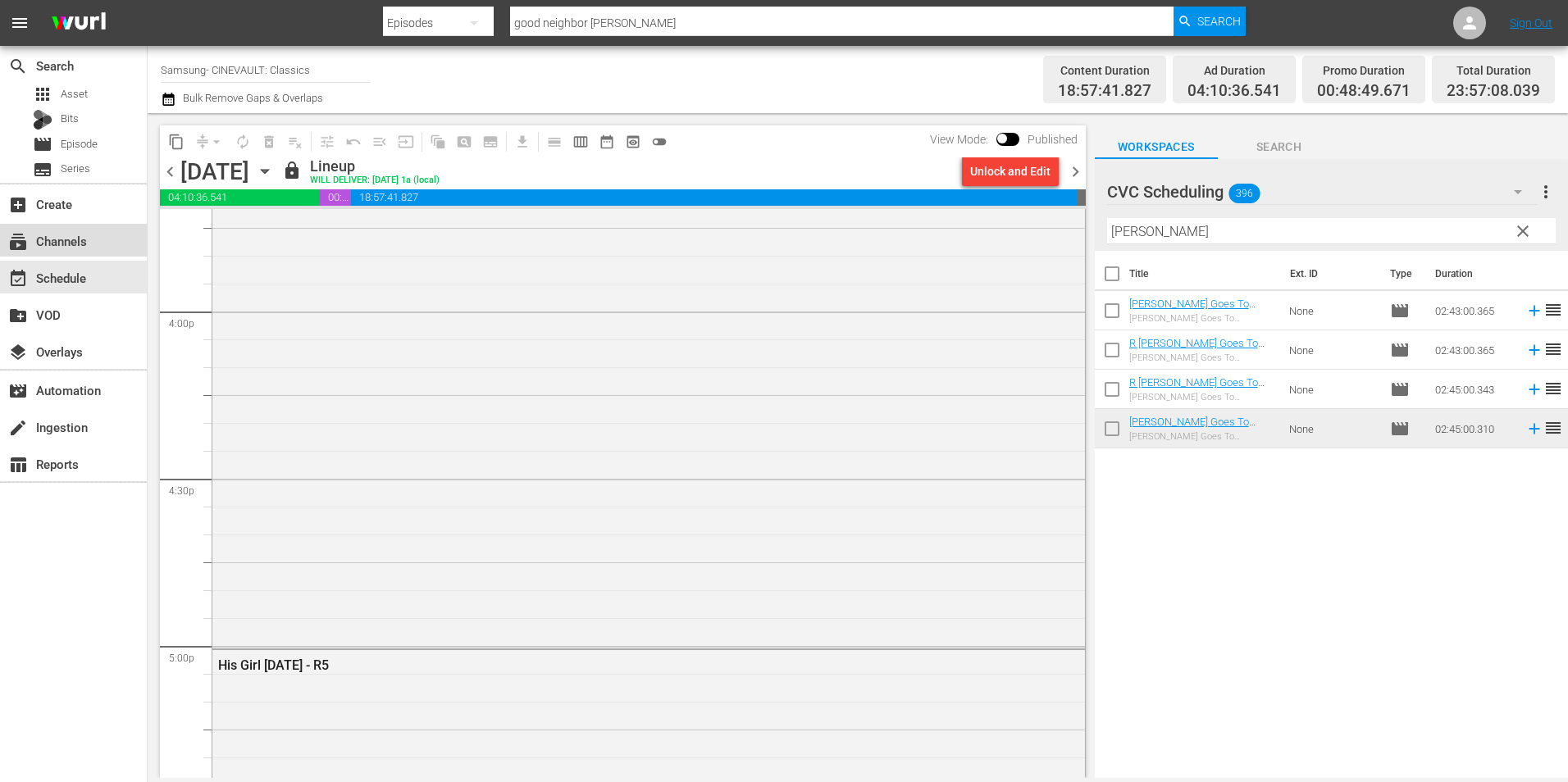
click at [106, 227] on div "subscriptions Channels" at bounding box center [73, 240] width 147 height 33
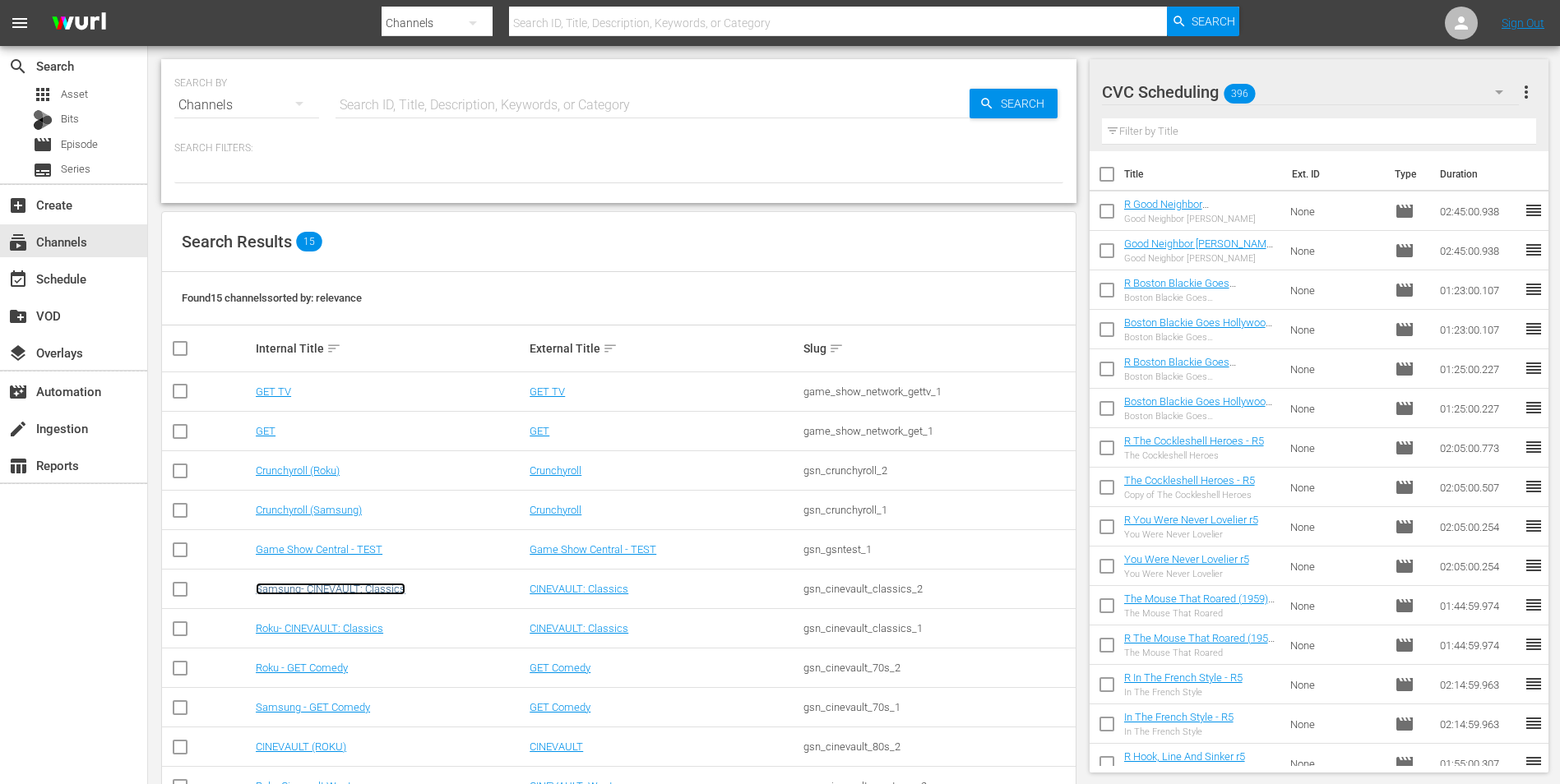
click at [380, 593] on link "Samsung- CINEVAULT: Classics" at bounding box center [331, 589] width 150 height 12
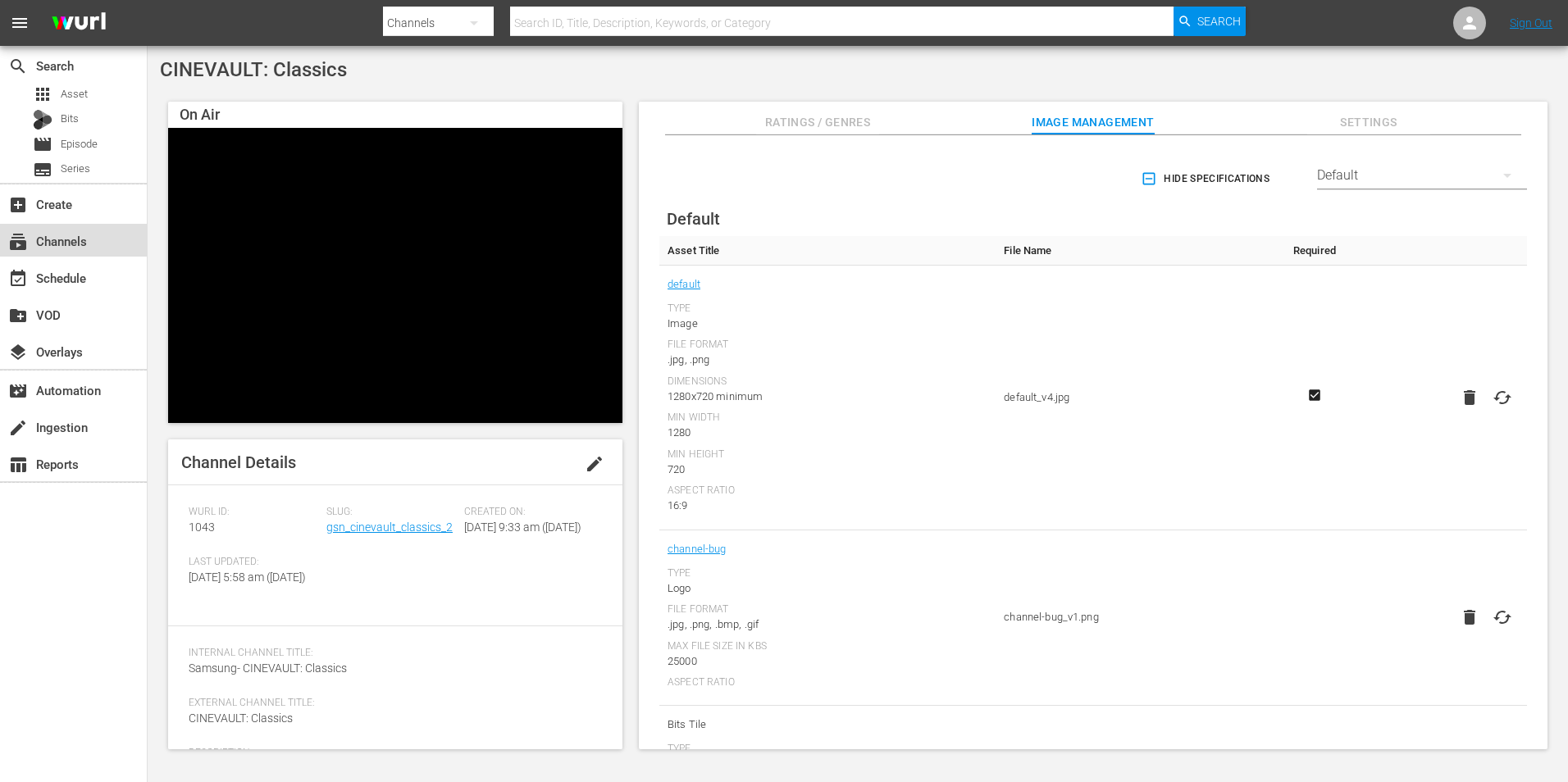
click at [82, 241] on div "subscriptions Channels" at bounding box center [46, 238] width 92 height 15
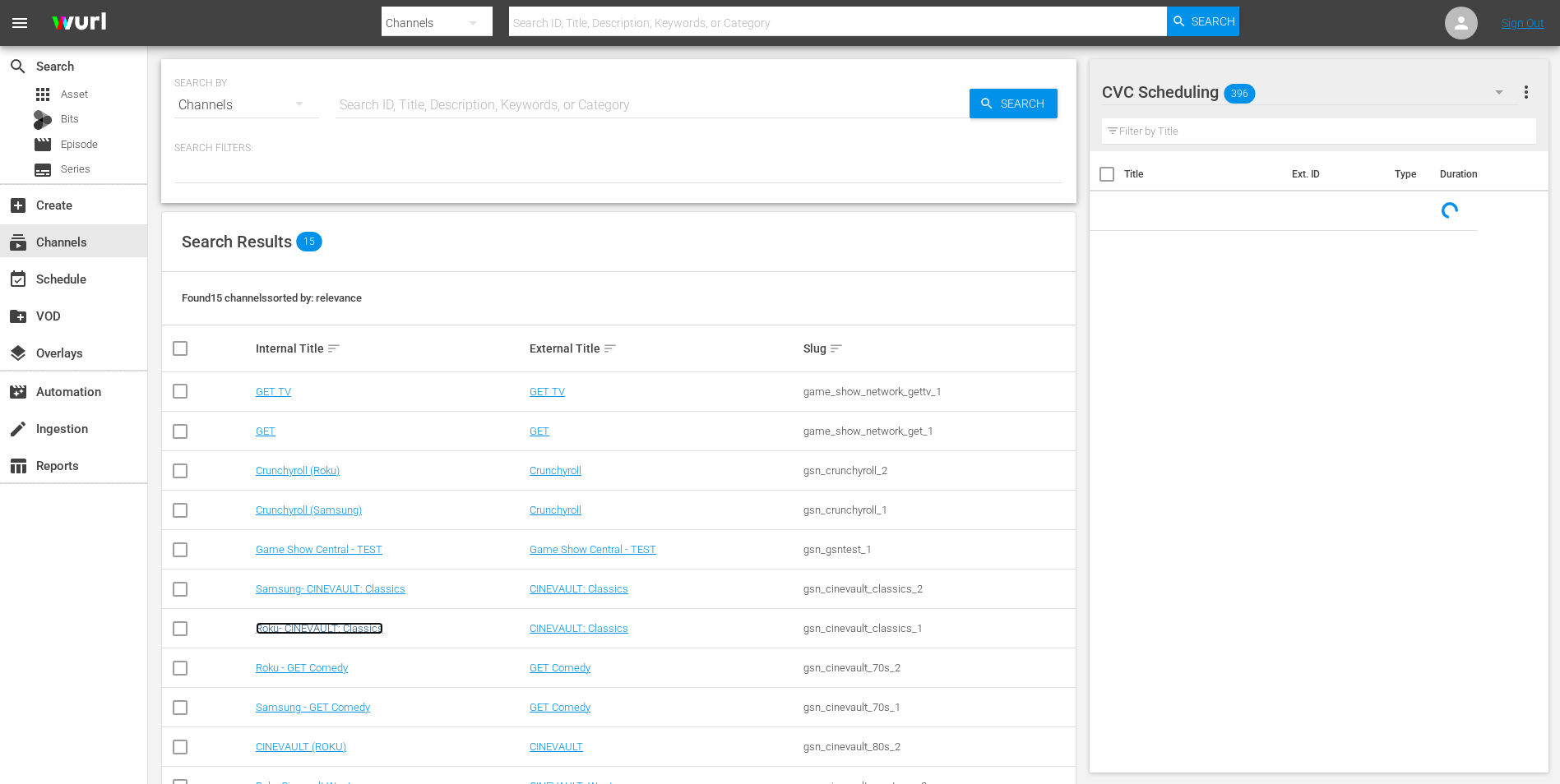
click at [334, 625] on link "Roku- CINEVAULT: Classics" at bounding box center [319, 628] width 127 height 12
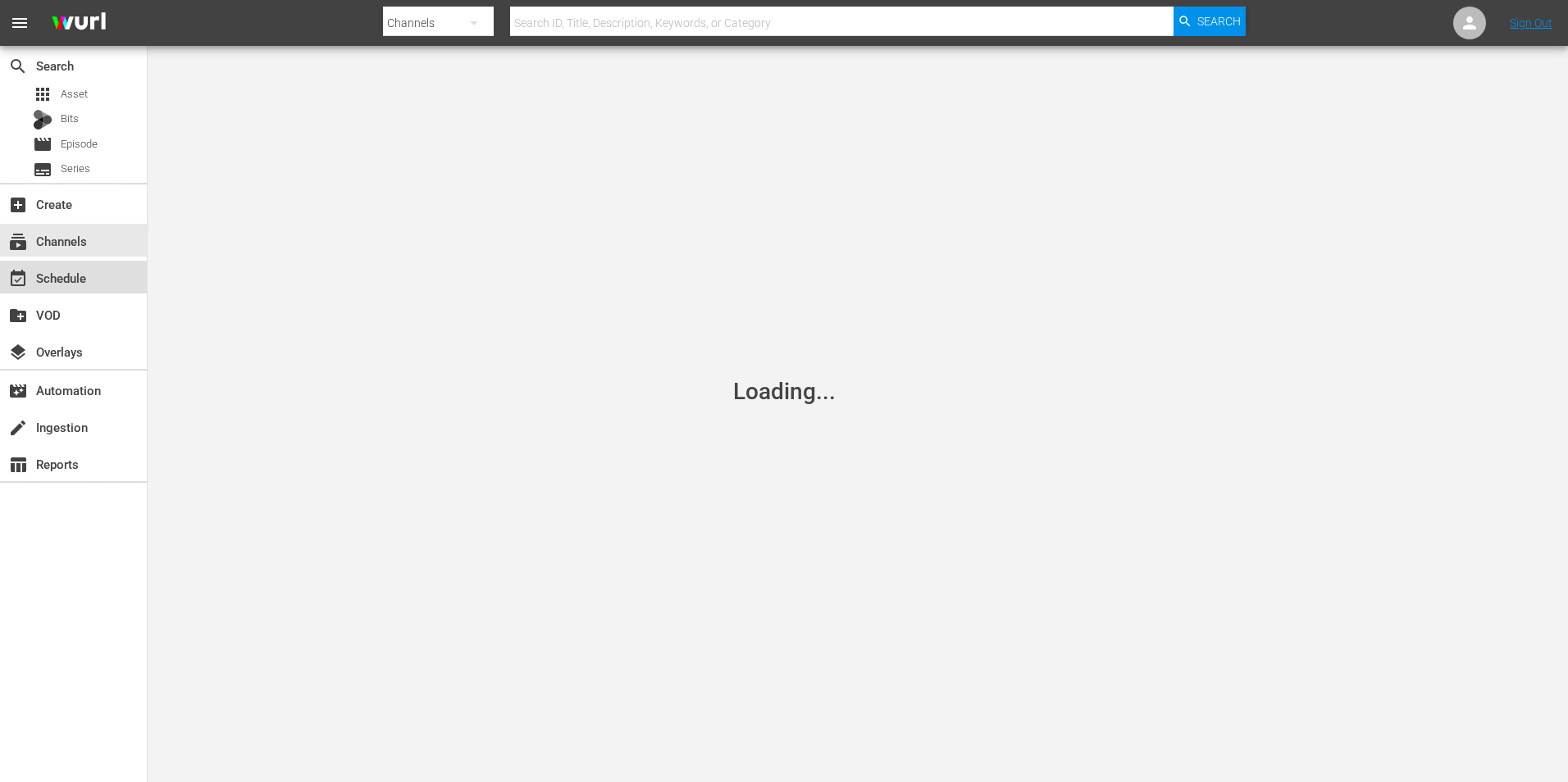
click at [94, 288] on div "event_available Schedule" at bounding box center [73, 277] width 147 height 33
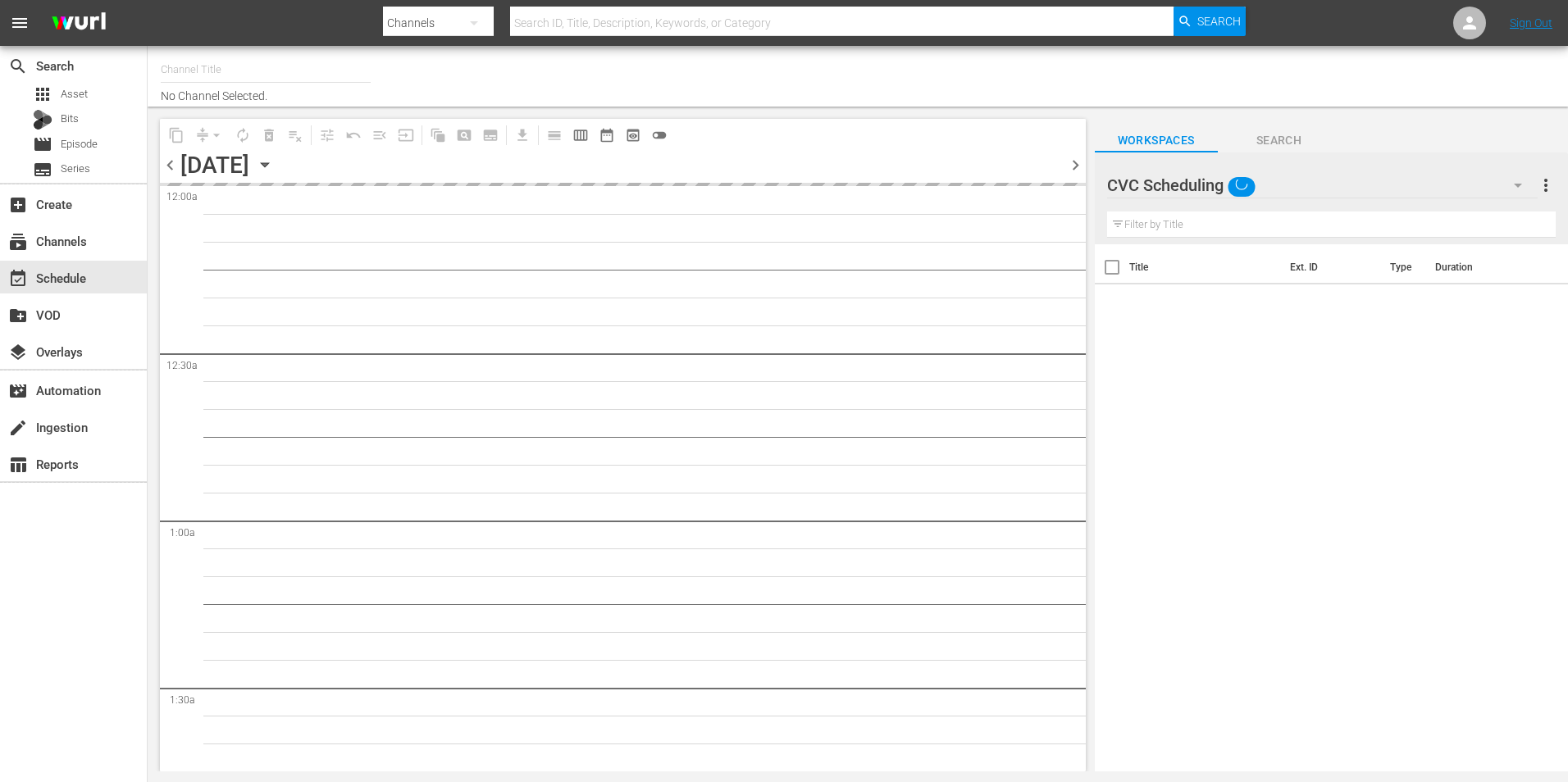
type input "Roku- CINEVAULT: Classics (1023)"
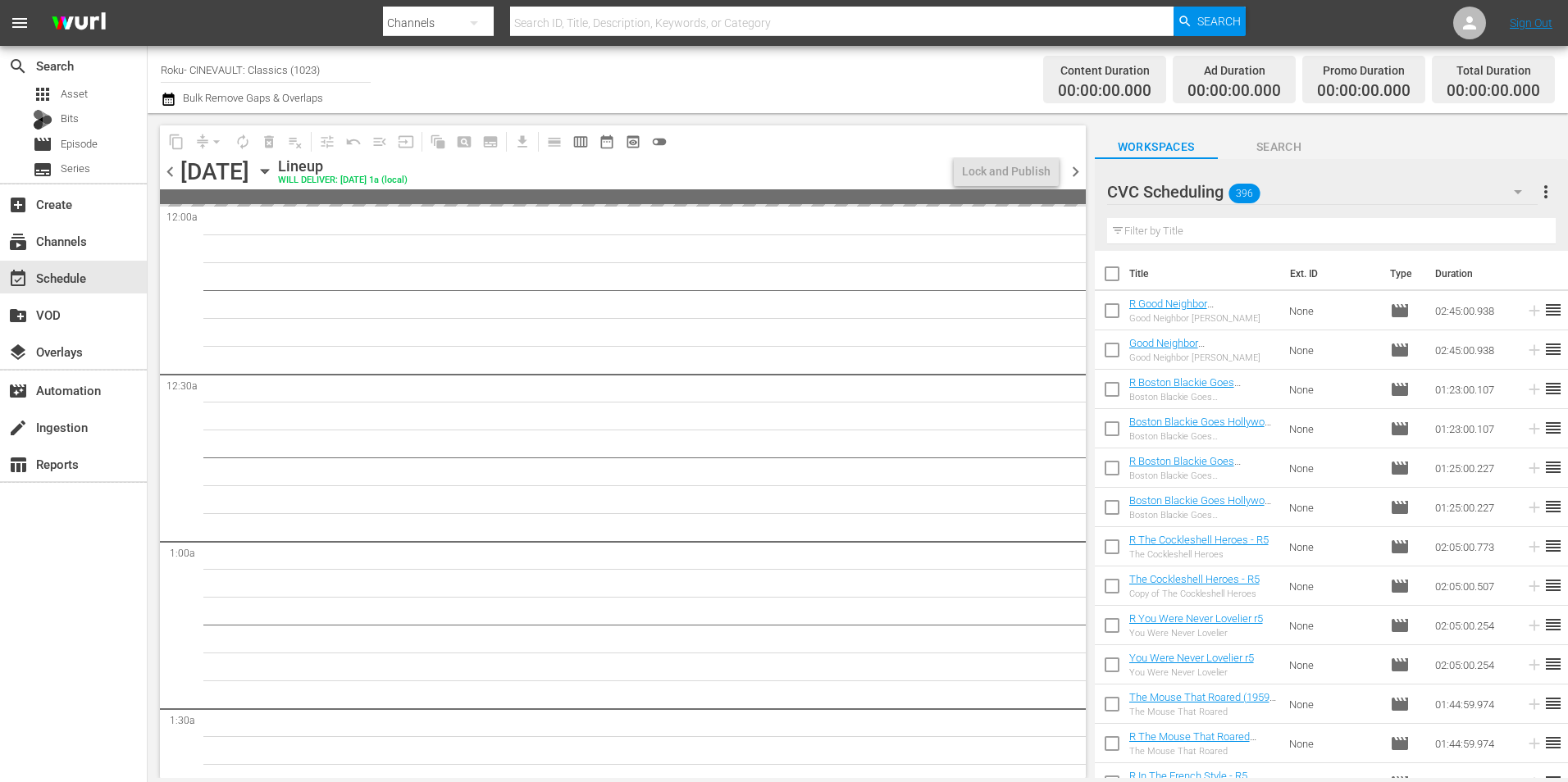
click at [170, 182] on div "chevron_left Sunday, October 12th October 12th Lineup WILL DELIVER: 10/11 @ 1a …" at bounding box center [623, 173] width 926 height 32
click at [167, 173] on span "chevron_left" at bounding box center [170, 172] width 21 height 21
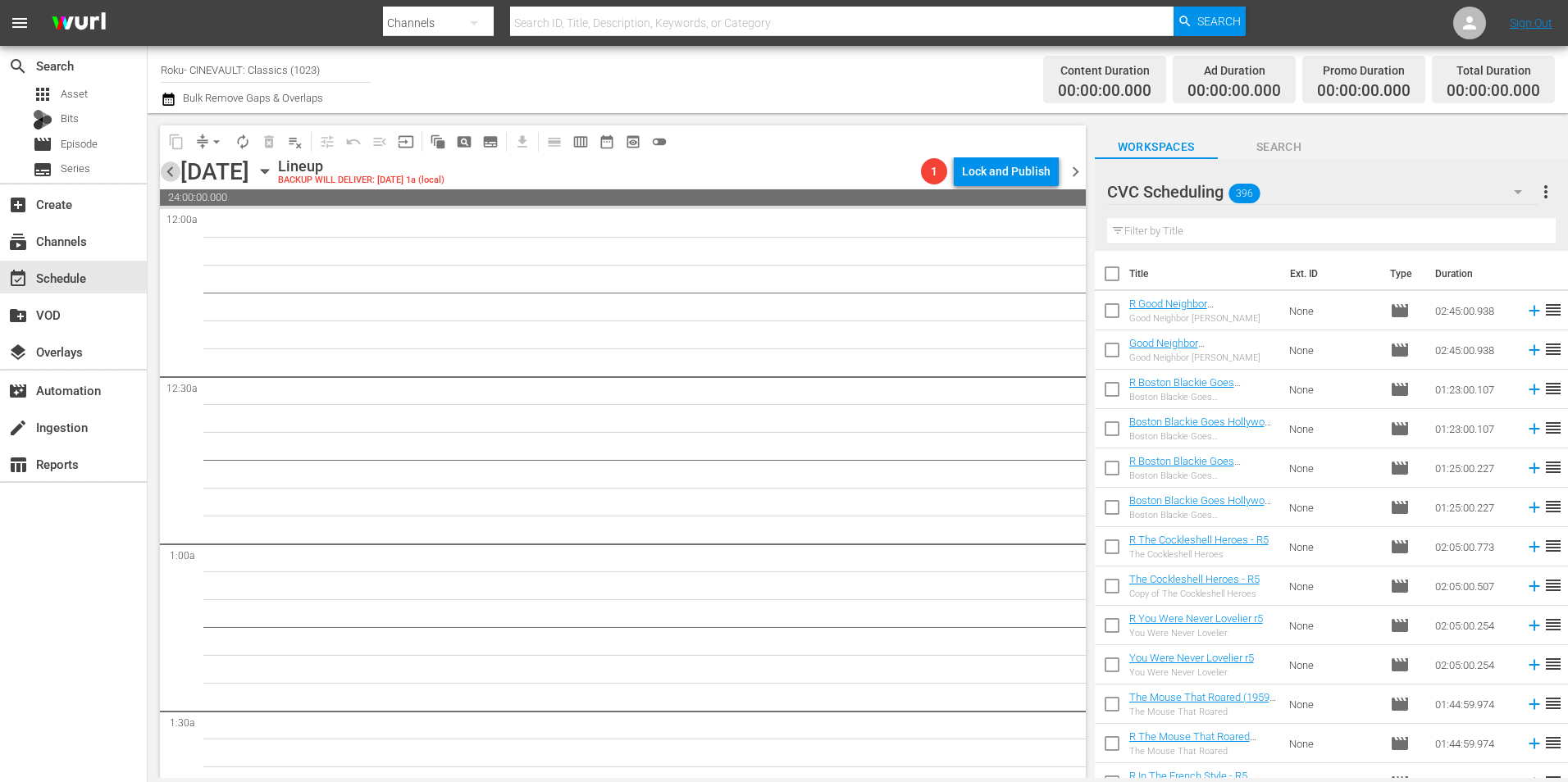
click at [167, 173] on span "chevron_left" at bounding box center [170, 172] width 21 height 21
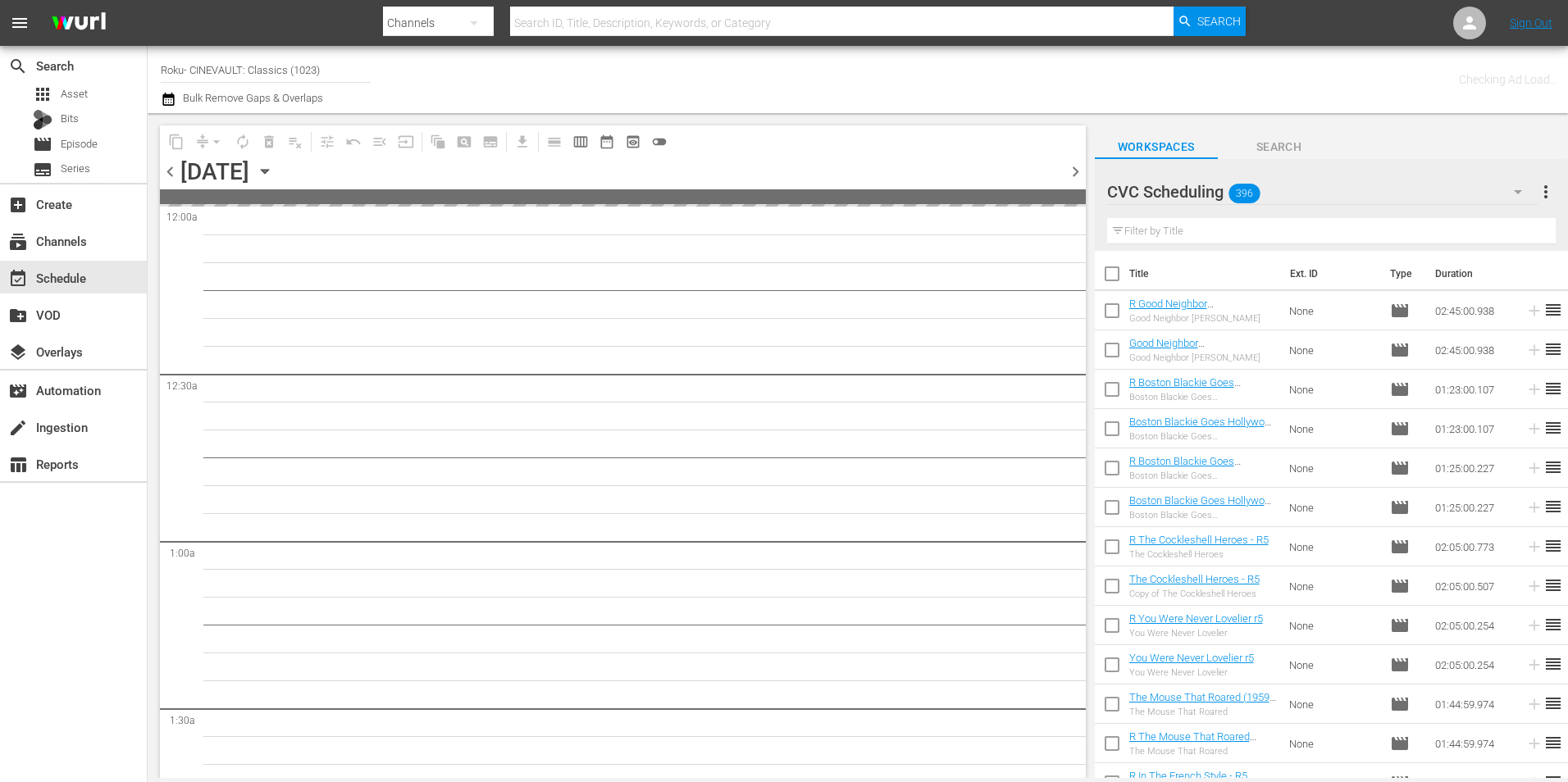
click at [167, 173] on span "chevron_left" at bounding box center [170, 172] width 21 height 21
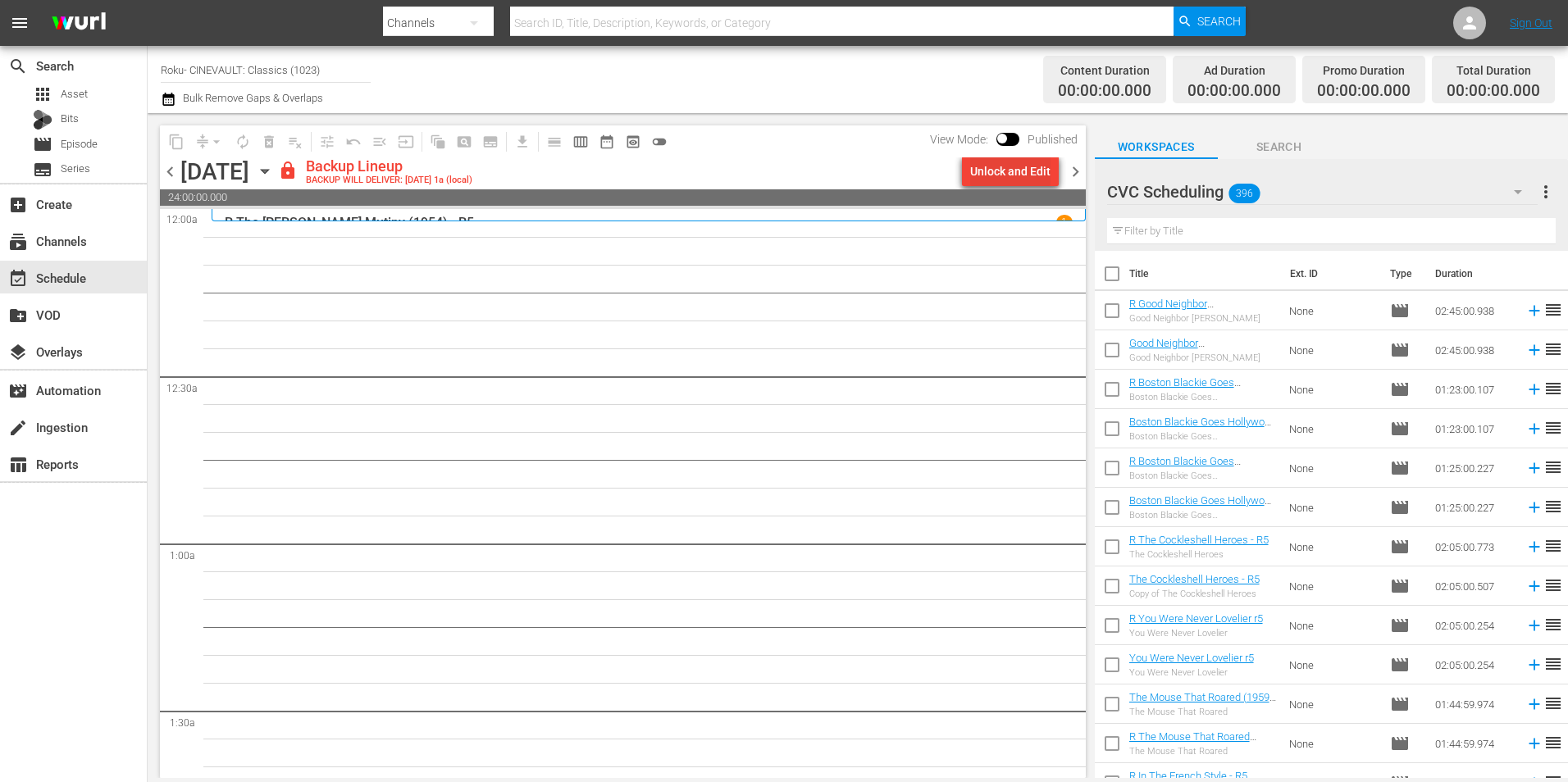
click at [967, 161] on button "Unlock and Edit" at bounding box center [1010, 171] width 97 height 29
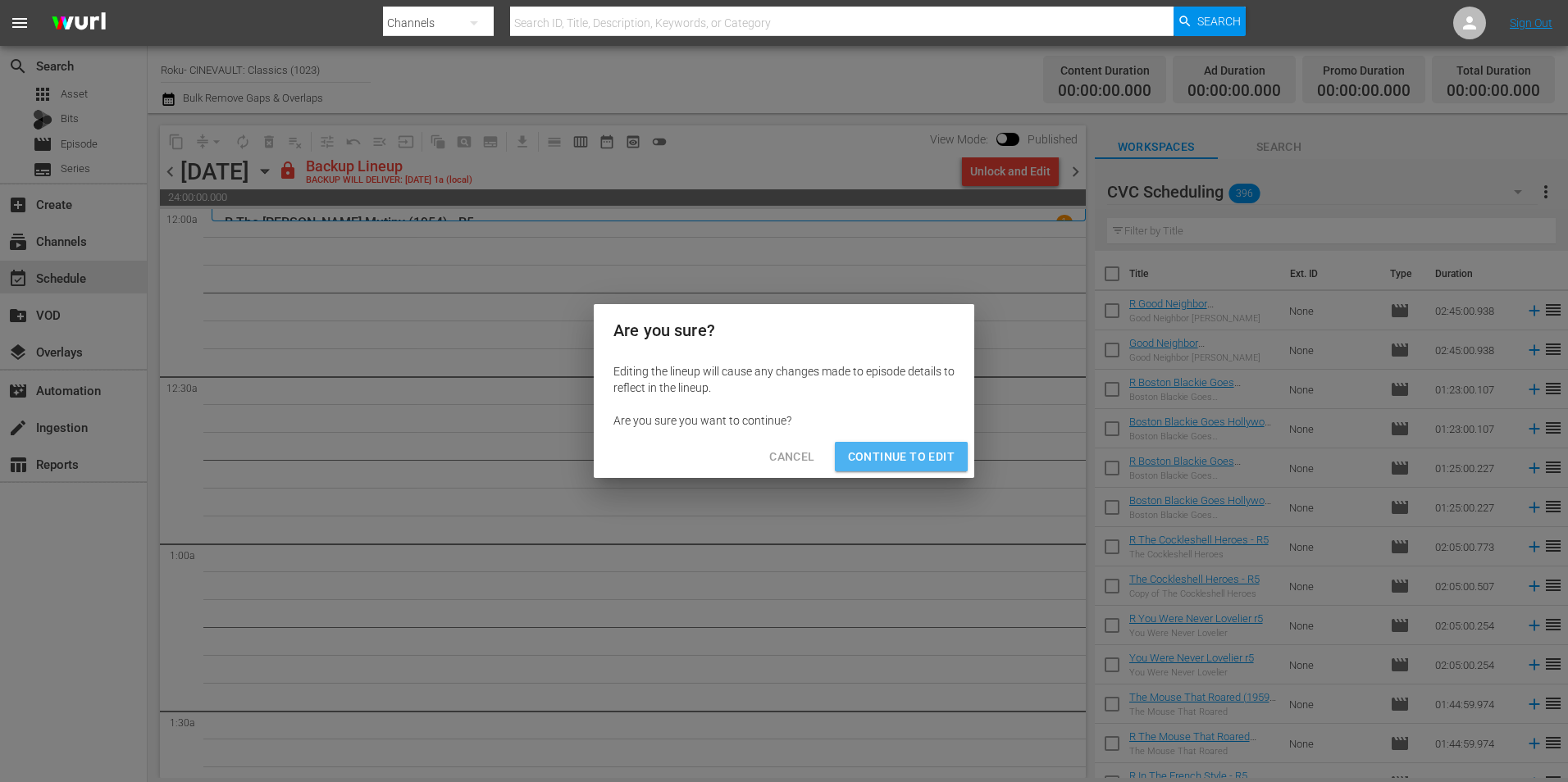
drag, startPoint x: 910, startPoint y: 451, endPoint x: 739, endPoint y: 269, distance: 249.7
click at [910, 451] on span "Continue to Edit" at bounding box center [902, 458] width 106 height 21
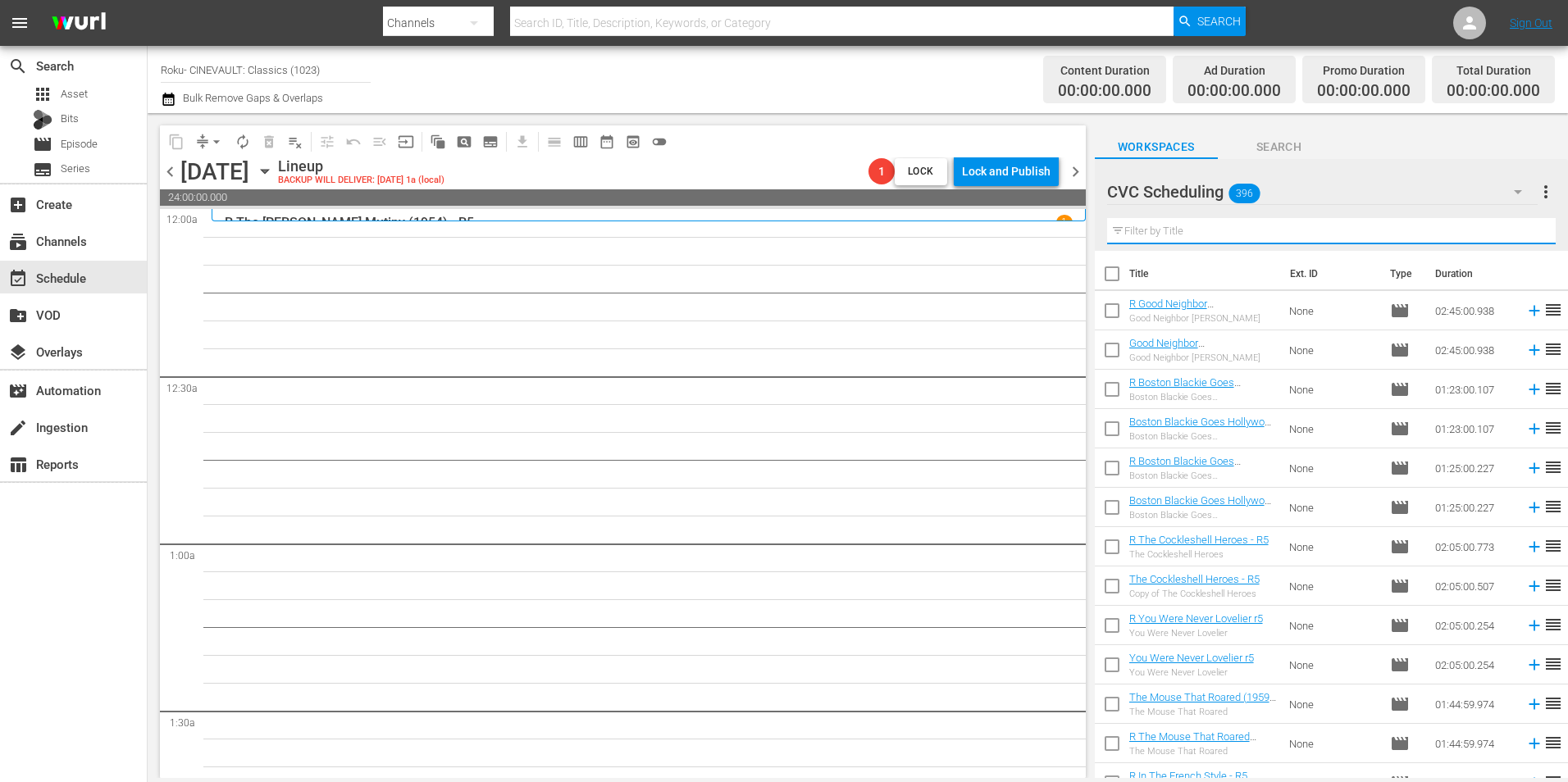
click at [1158, 225] on input "text" at bounding box center [1331, 231] width 448 height 27
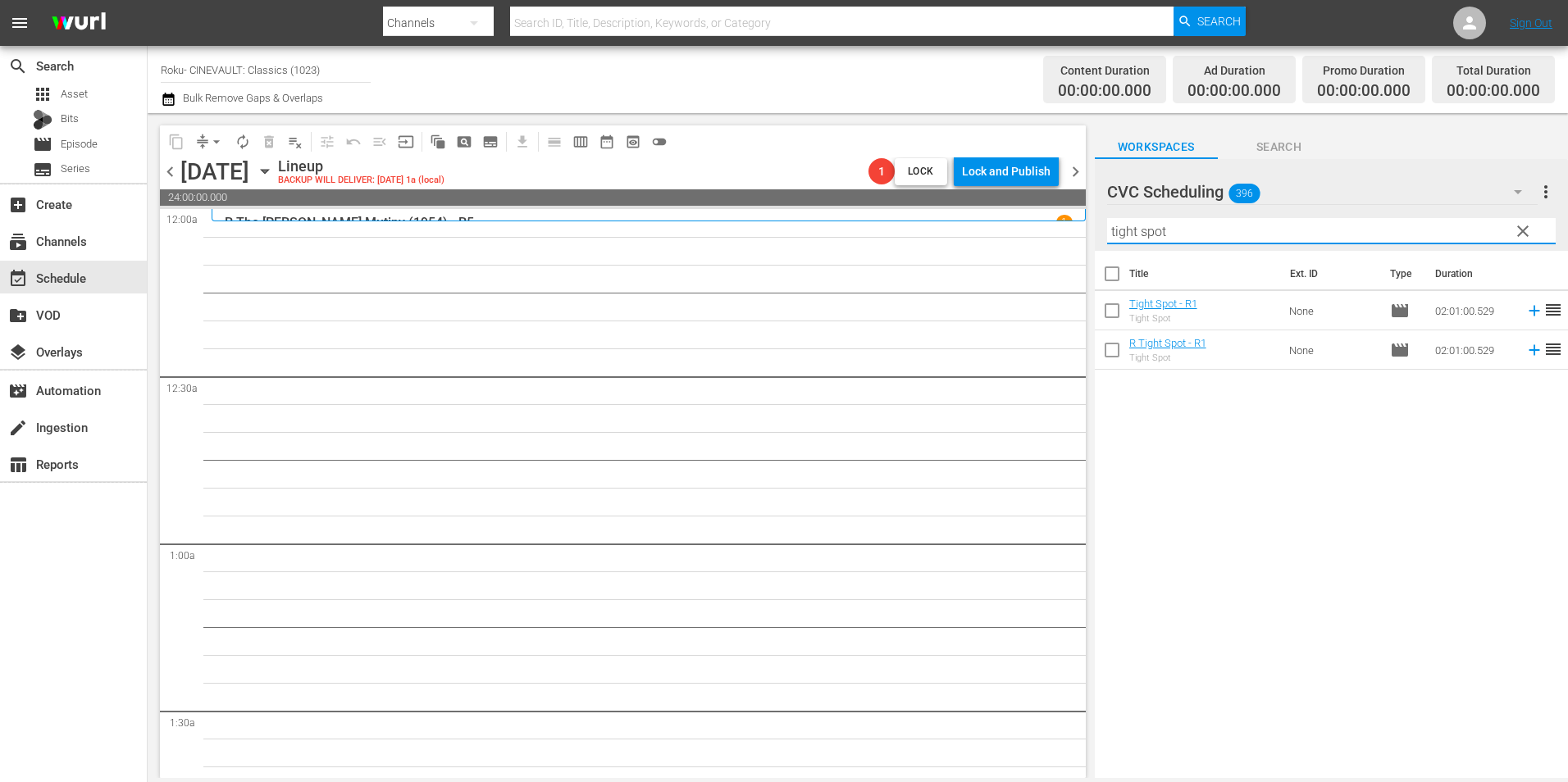
type input "tight spot"
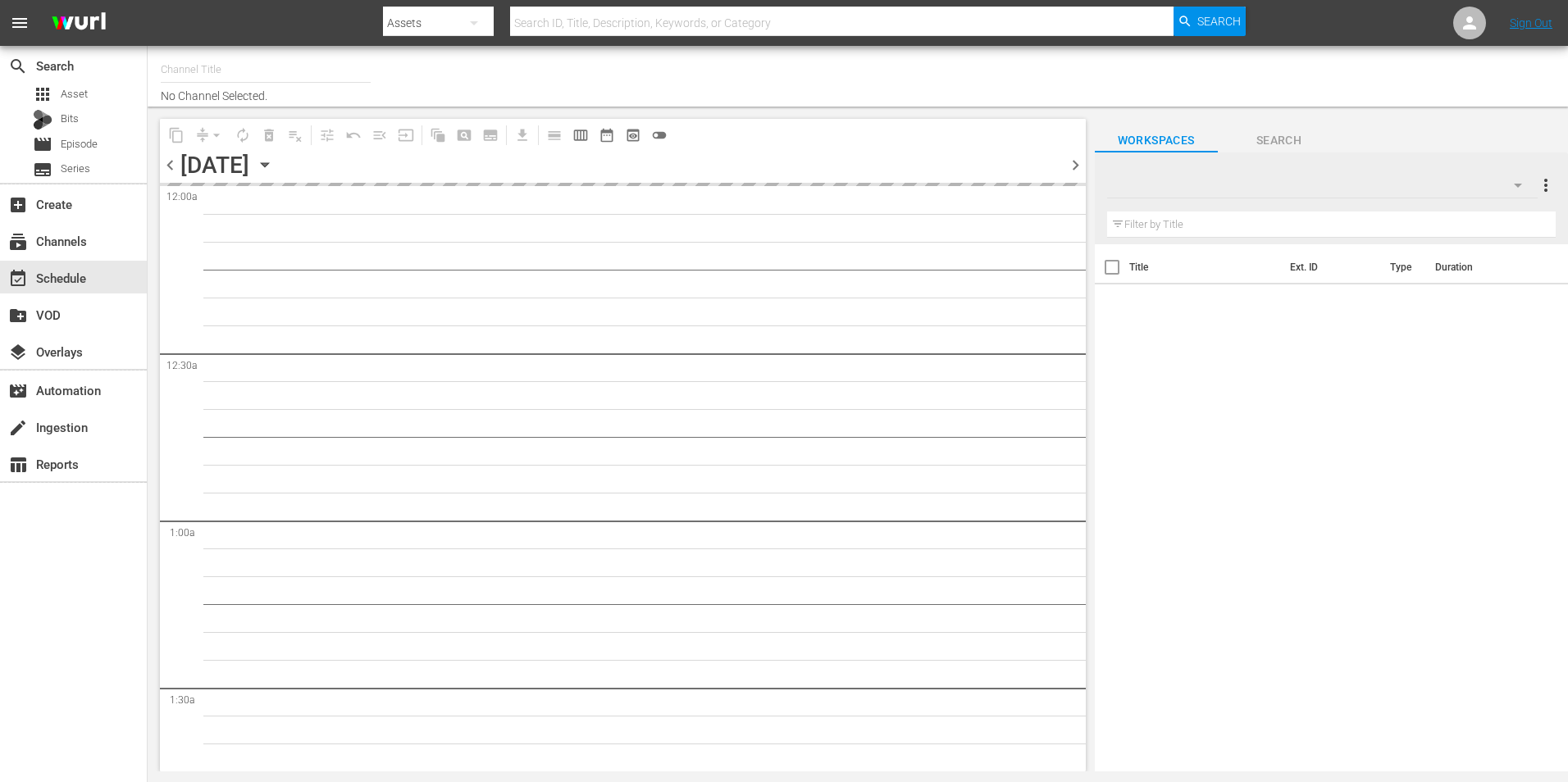
type input "Roku- CINEVAULT: Classics (1023)"
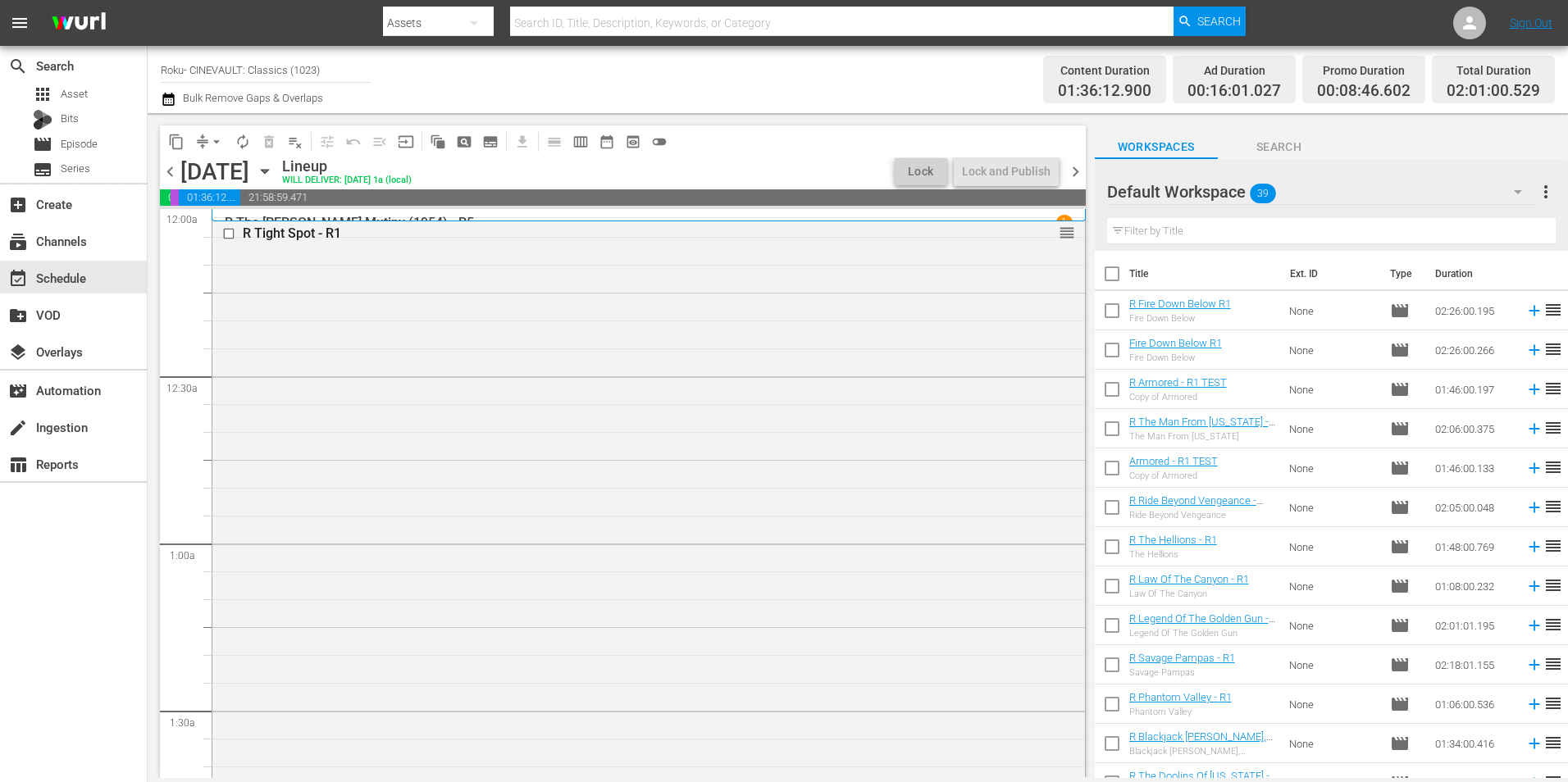
click at [1347, 191] on div "Default Workspace 39" at bounding box center [1322, 191] width 430 height 45
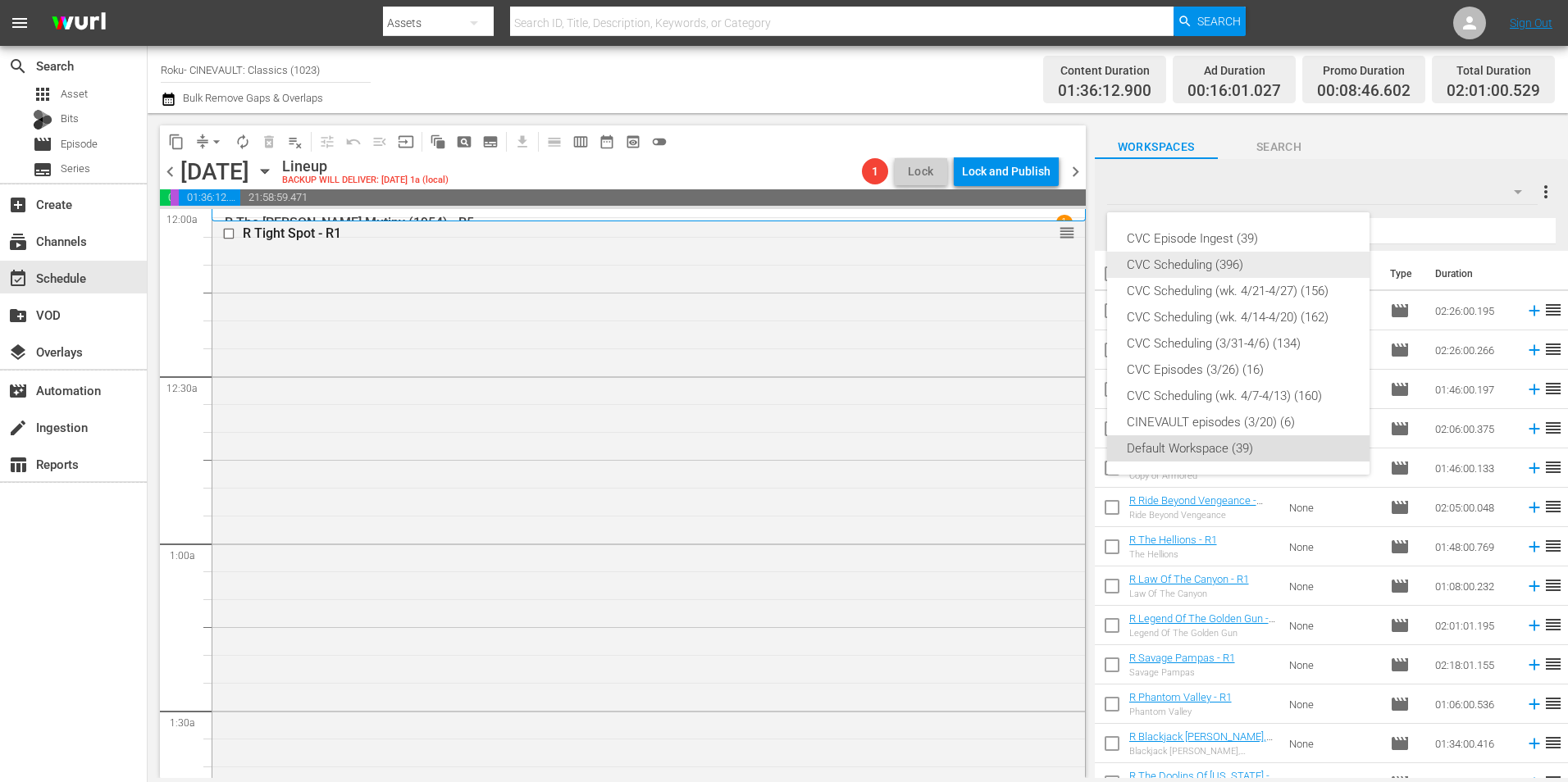
click at [1201, 264] on div "CVC Scheduling (396)" at bounding box center [1238, 264] width 223 height 27
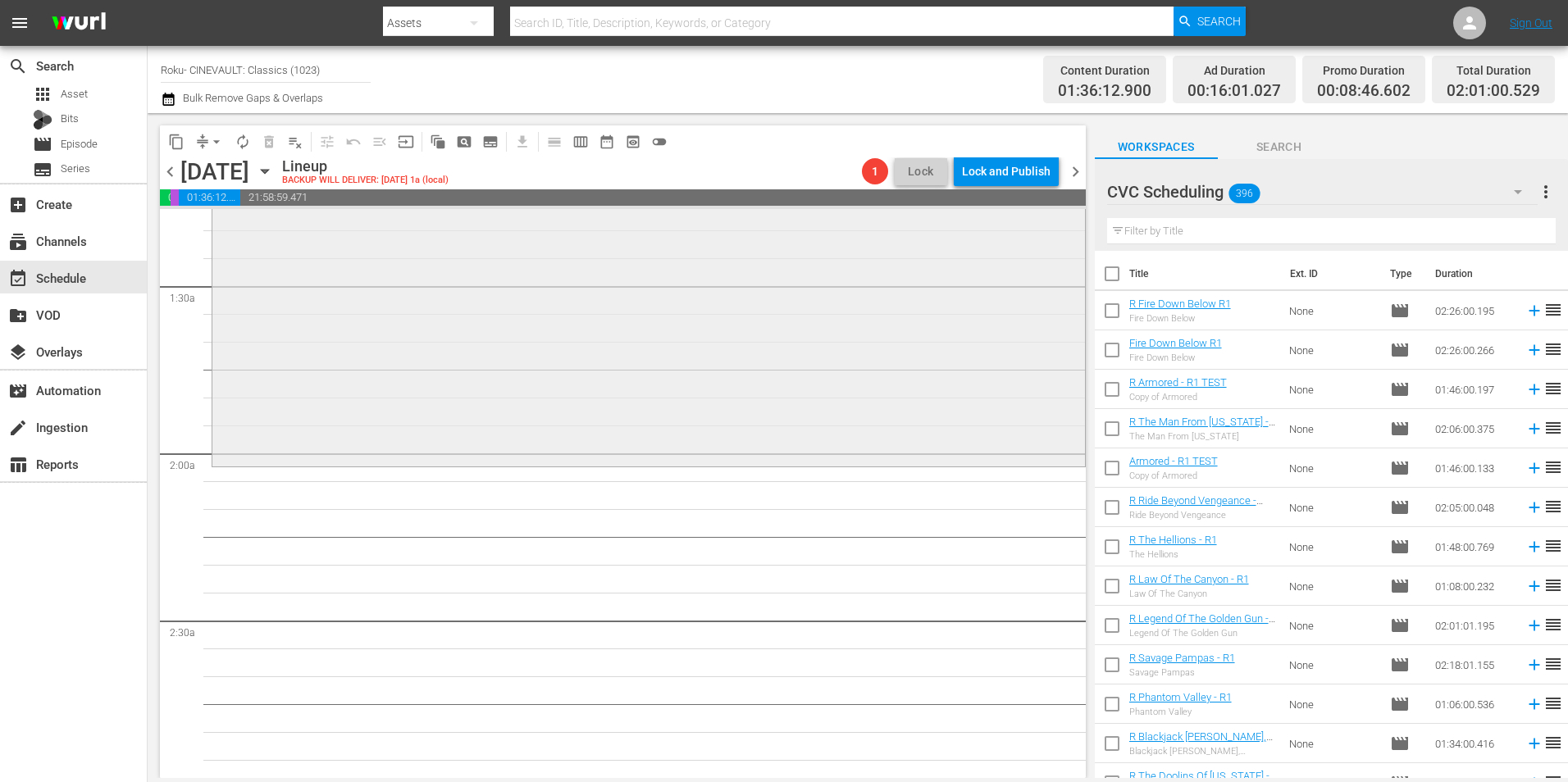
scroll to position [492, 0]
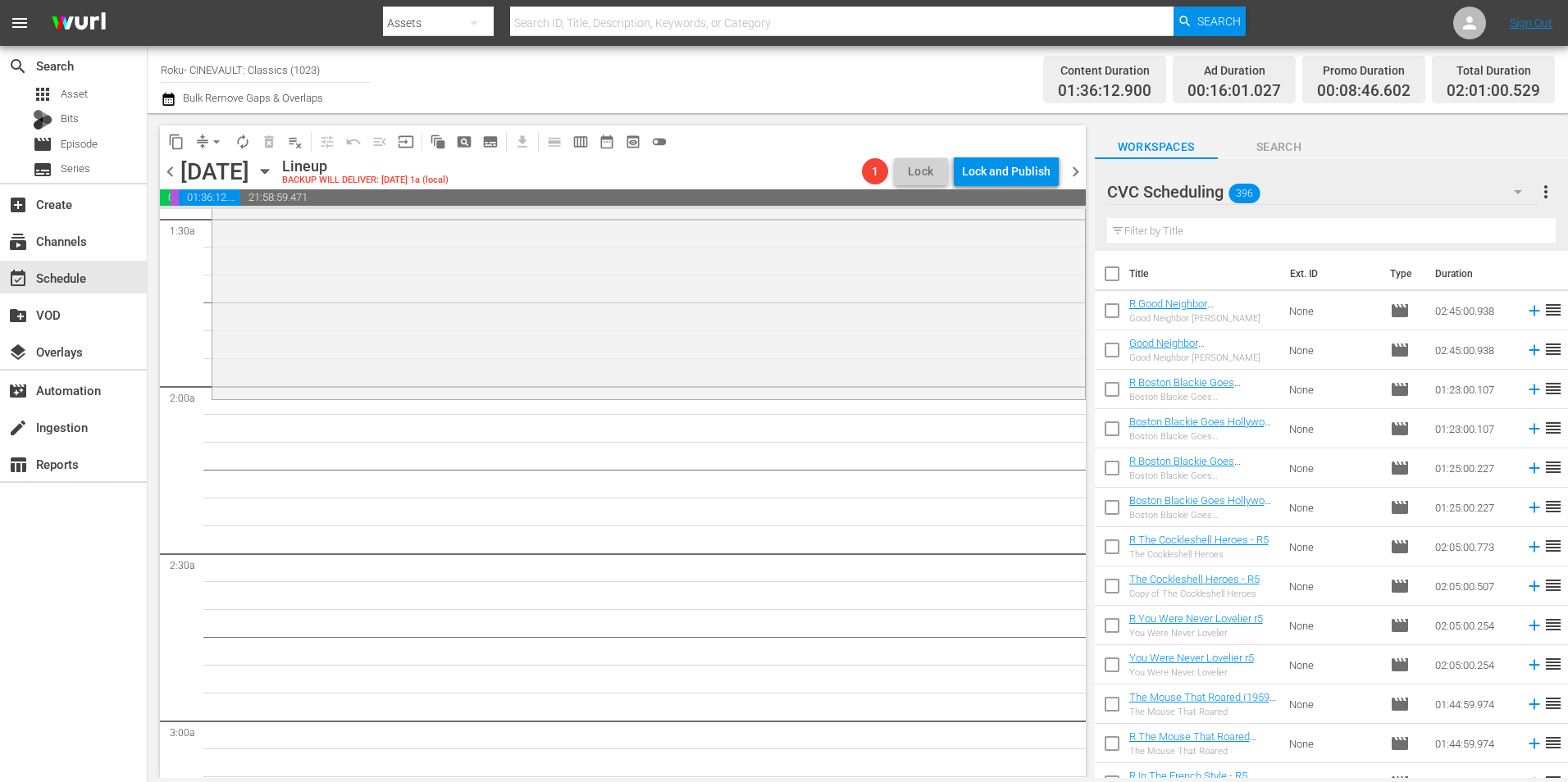
click at [1167, 237] on input "text" at bounding box center [1331, 231] width 448 height 27
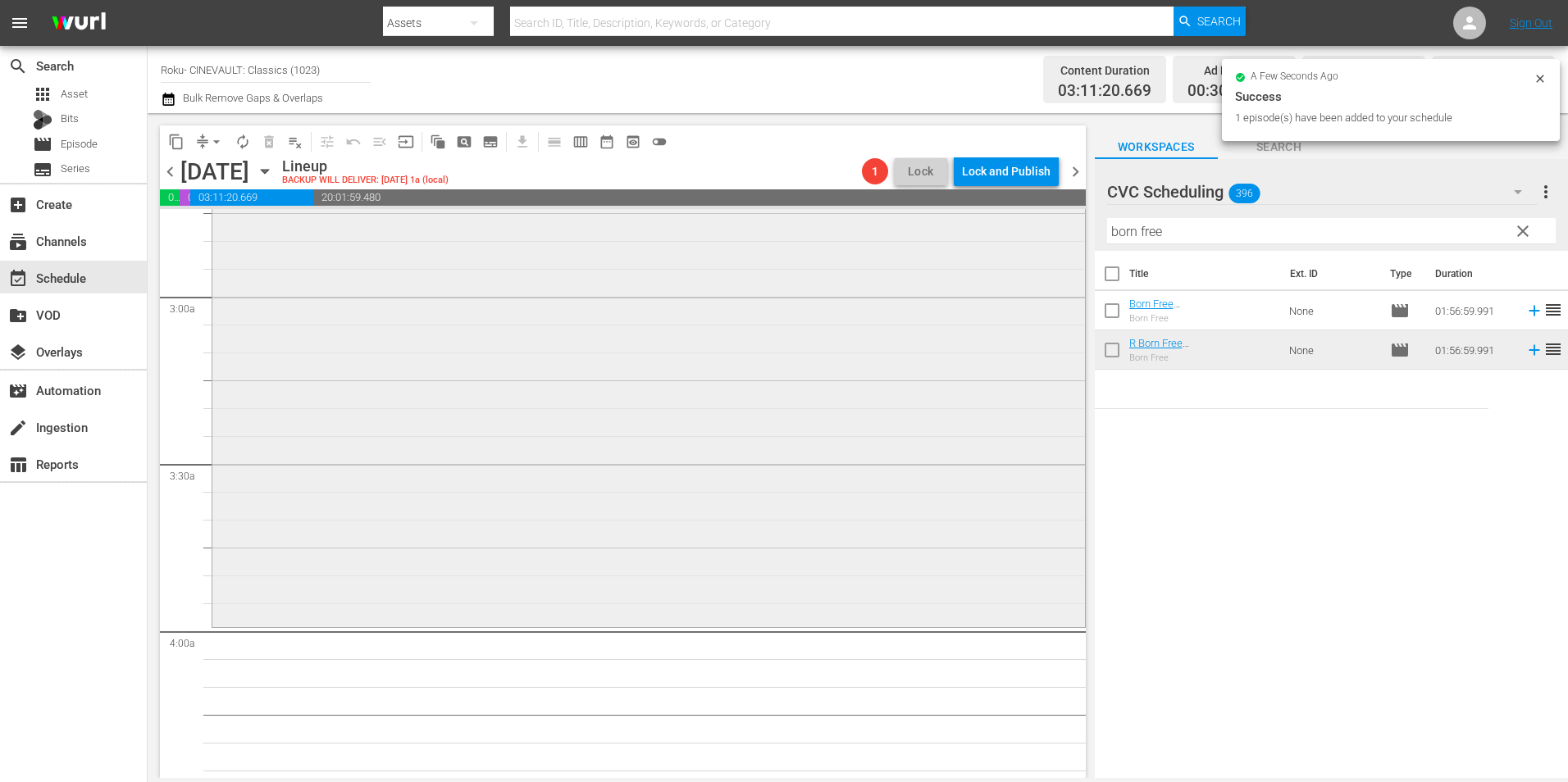
scroll to position [1066, 0]
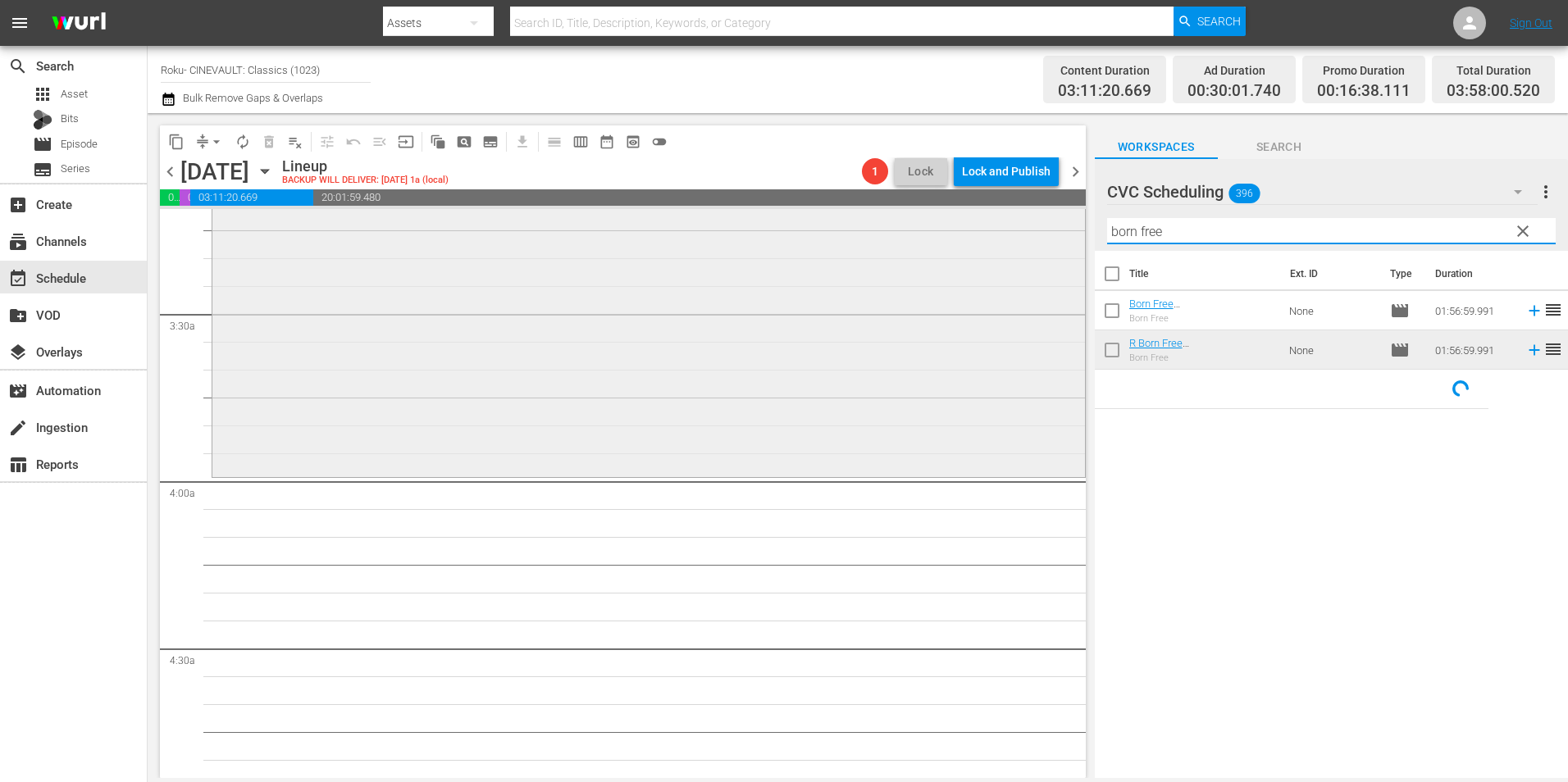
drag, startPoint x: 1183, startPoint y: 236, endPoint x: 907, endPoint y: 248, distance: 276.3
click at [907, 248] on div "content_copy compress arrow_drop_down autorenew_outlined delete_forever_outline…" at bounding box center [858, 446] width 1420 height 665
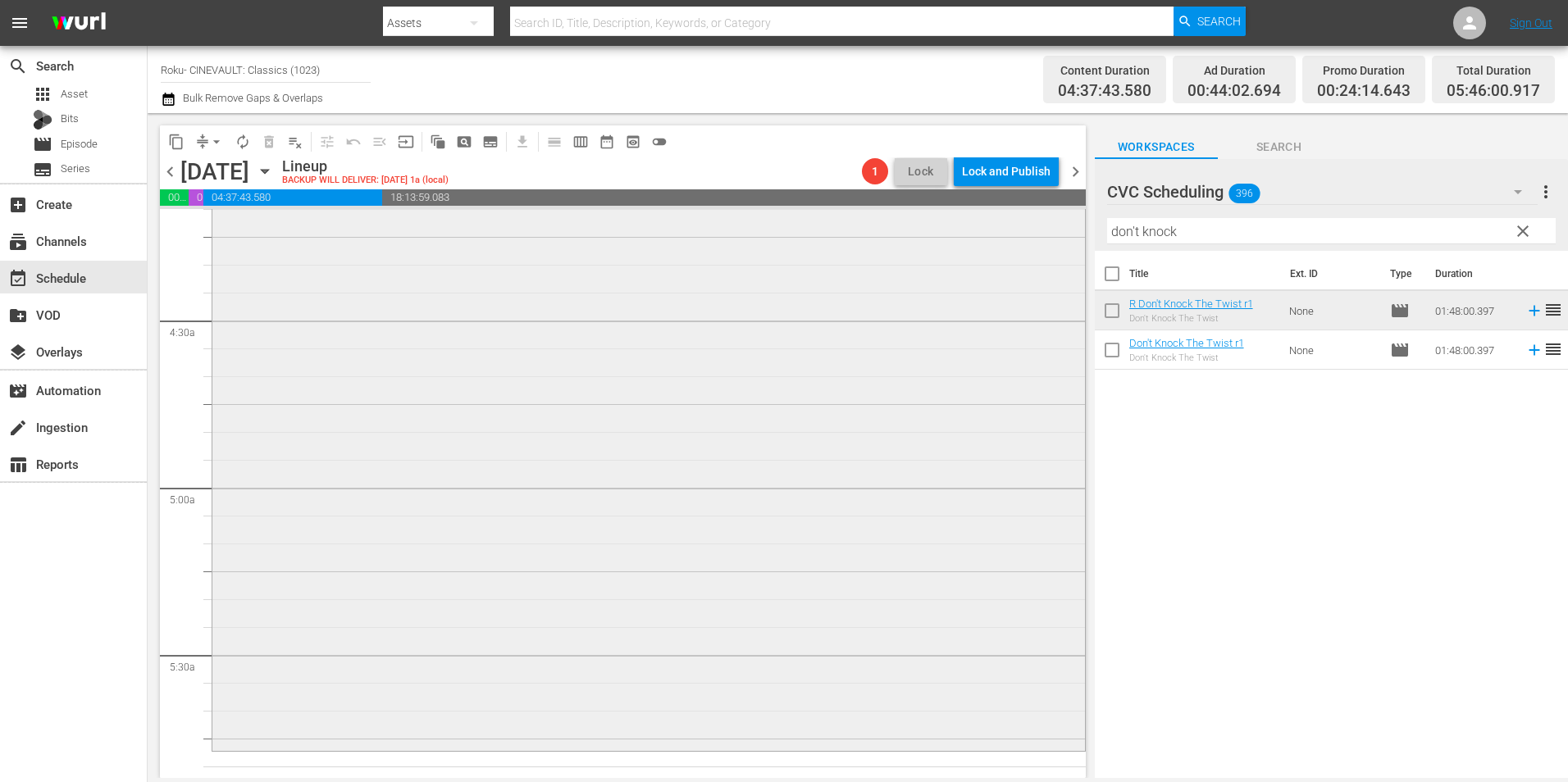
scroll to position [1803, 0]
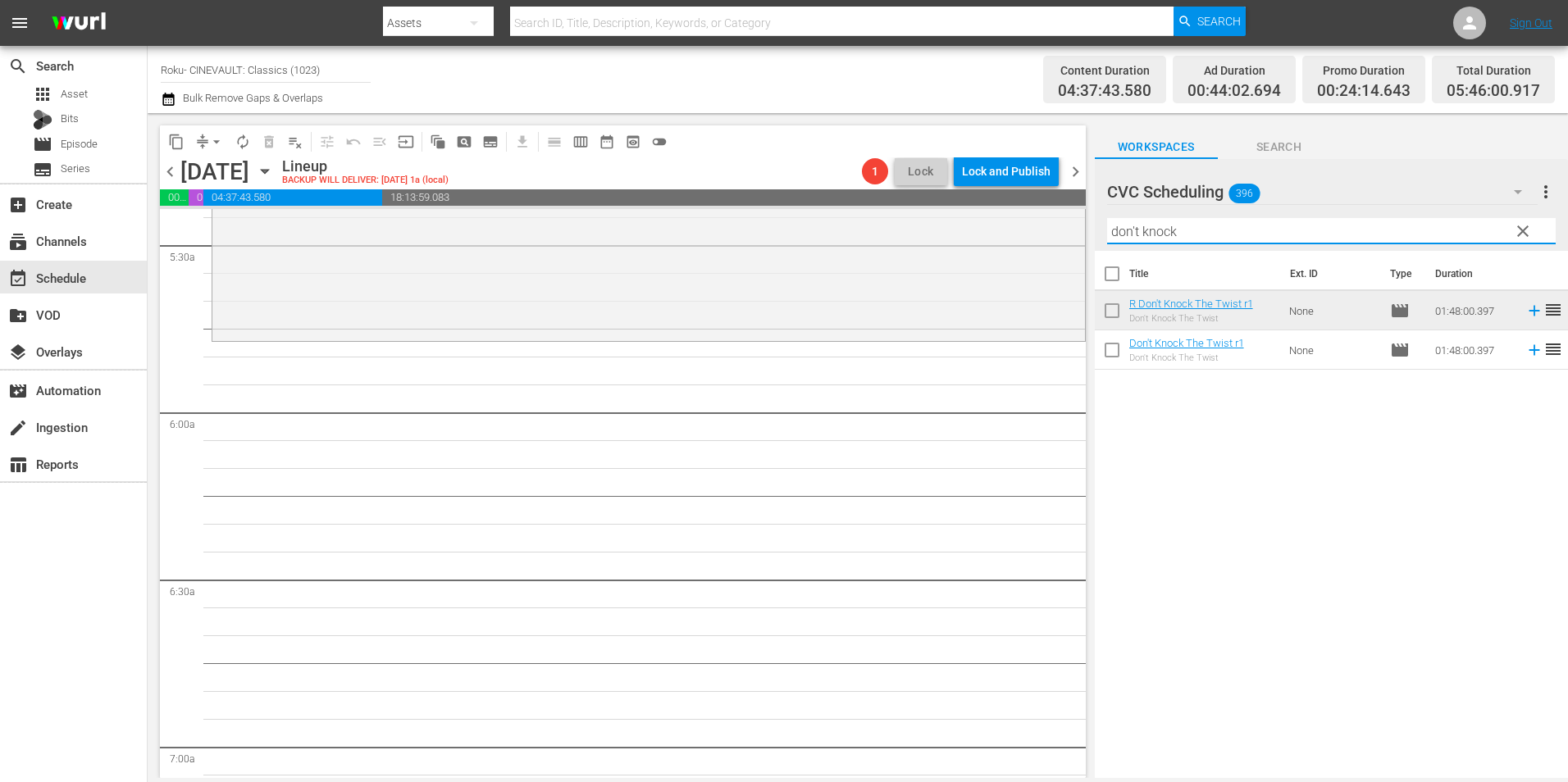
drag, startPoint x: 1158, startPoint y: 237, endPoint x: 1109, endPoint y: 244, distance: 49.5
click at [1109, 244] on div "Filter by Title don't knock" at bounding box center [1331, 231] width 448 height 39
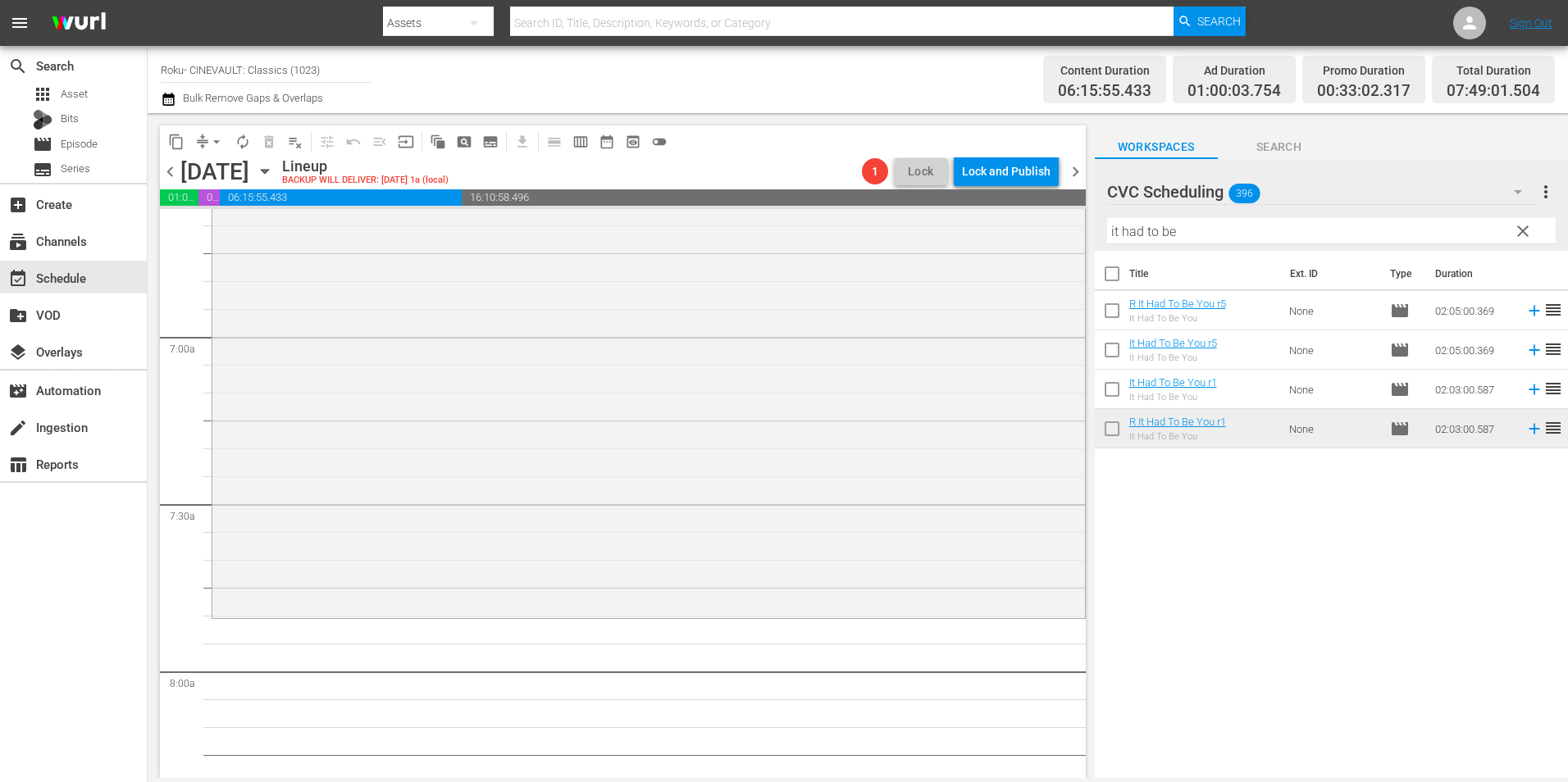
scroll to position [2378, 0]
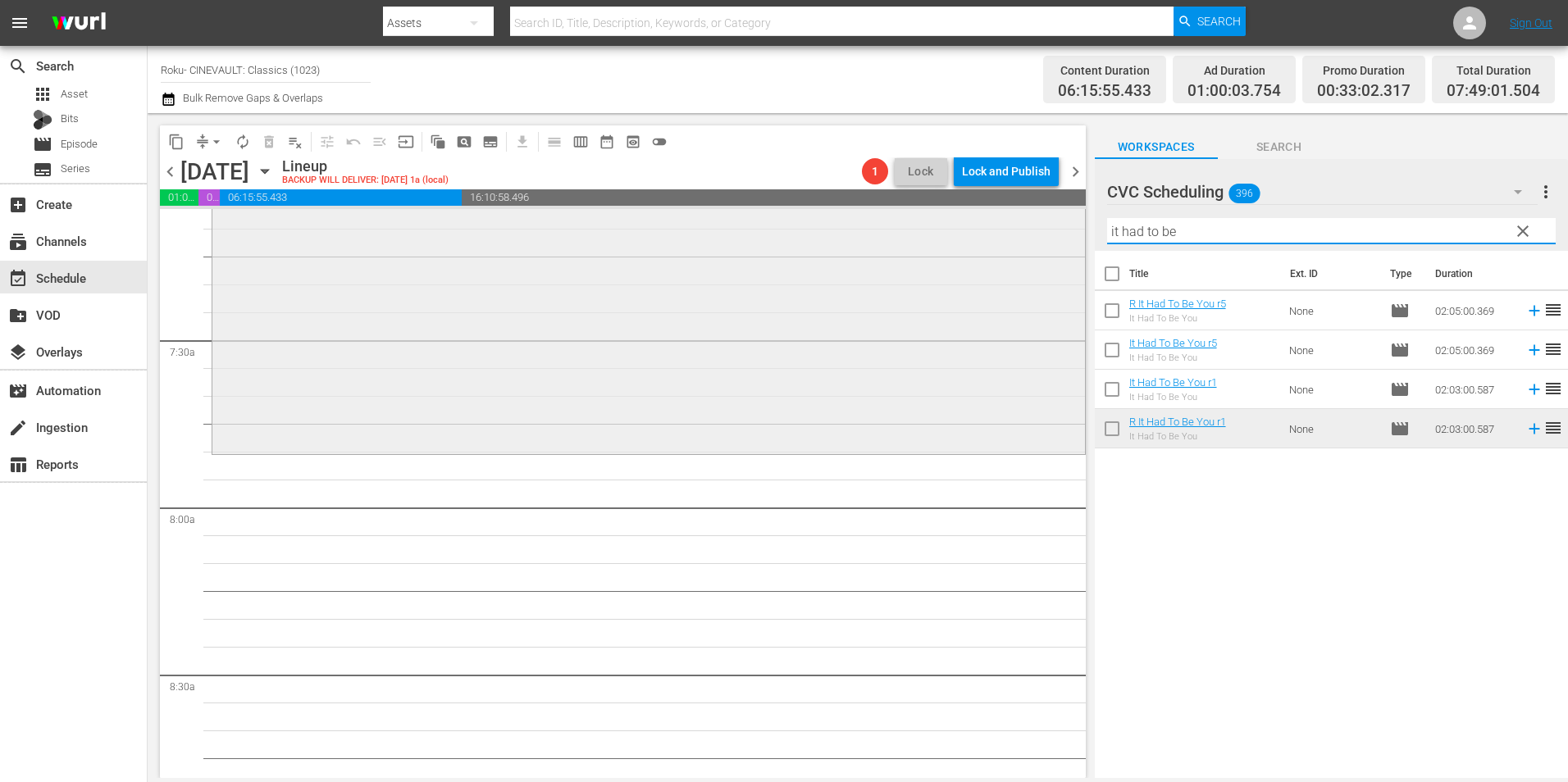
drag, startPoint x: 1178, startPoint y: 233, endPoint x: 1049, endPoint y: 248, distance: 129.9
click at [1049, 248] on div "content_copy compress arrow_drop_down autorenew_outlined delete_forever_outline…" at bounding box center [858, 446] width 1420 height 665
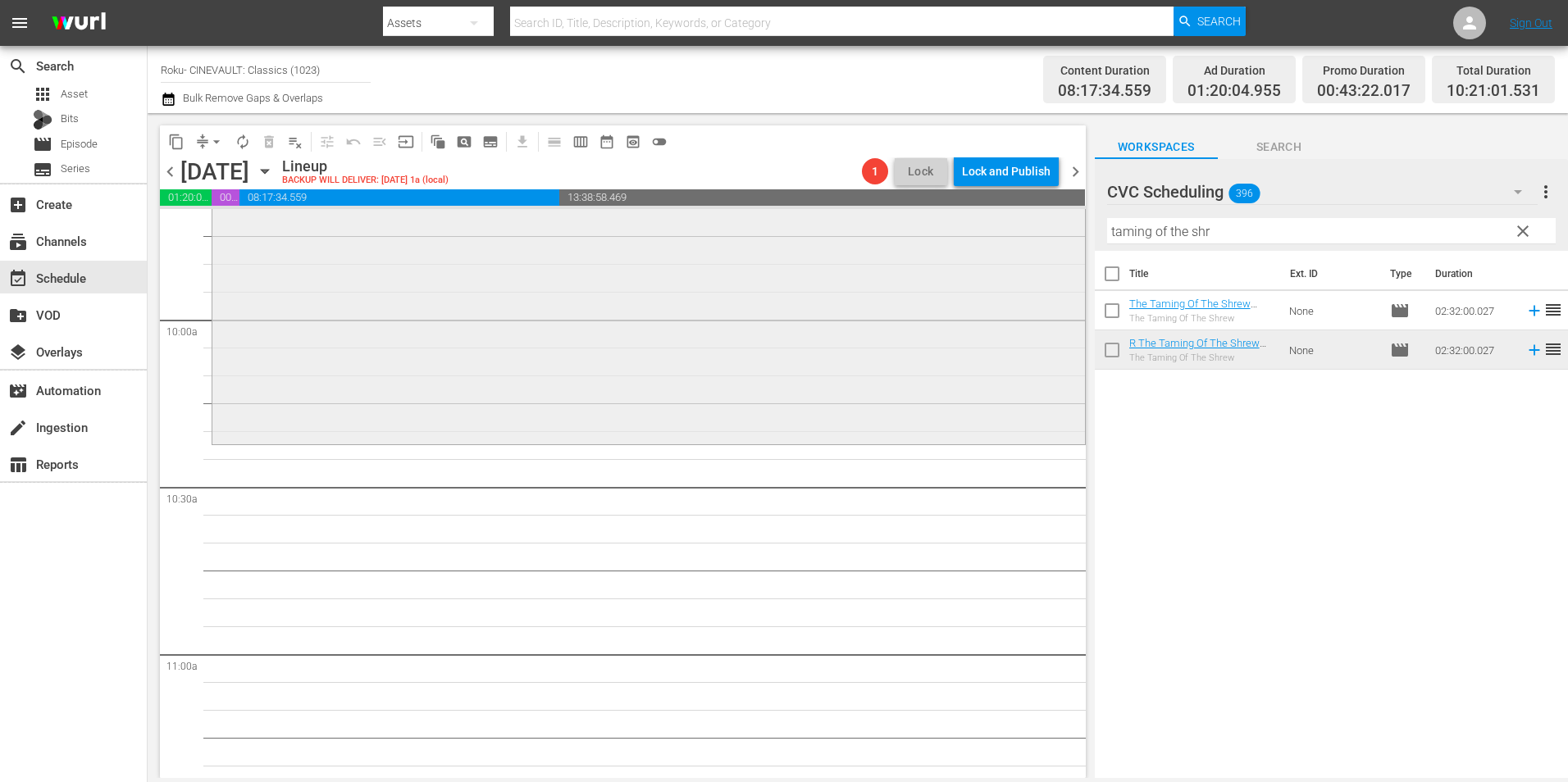
scroll to position [3279, 0]
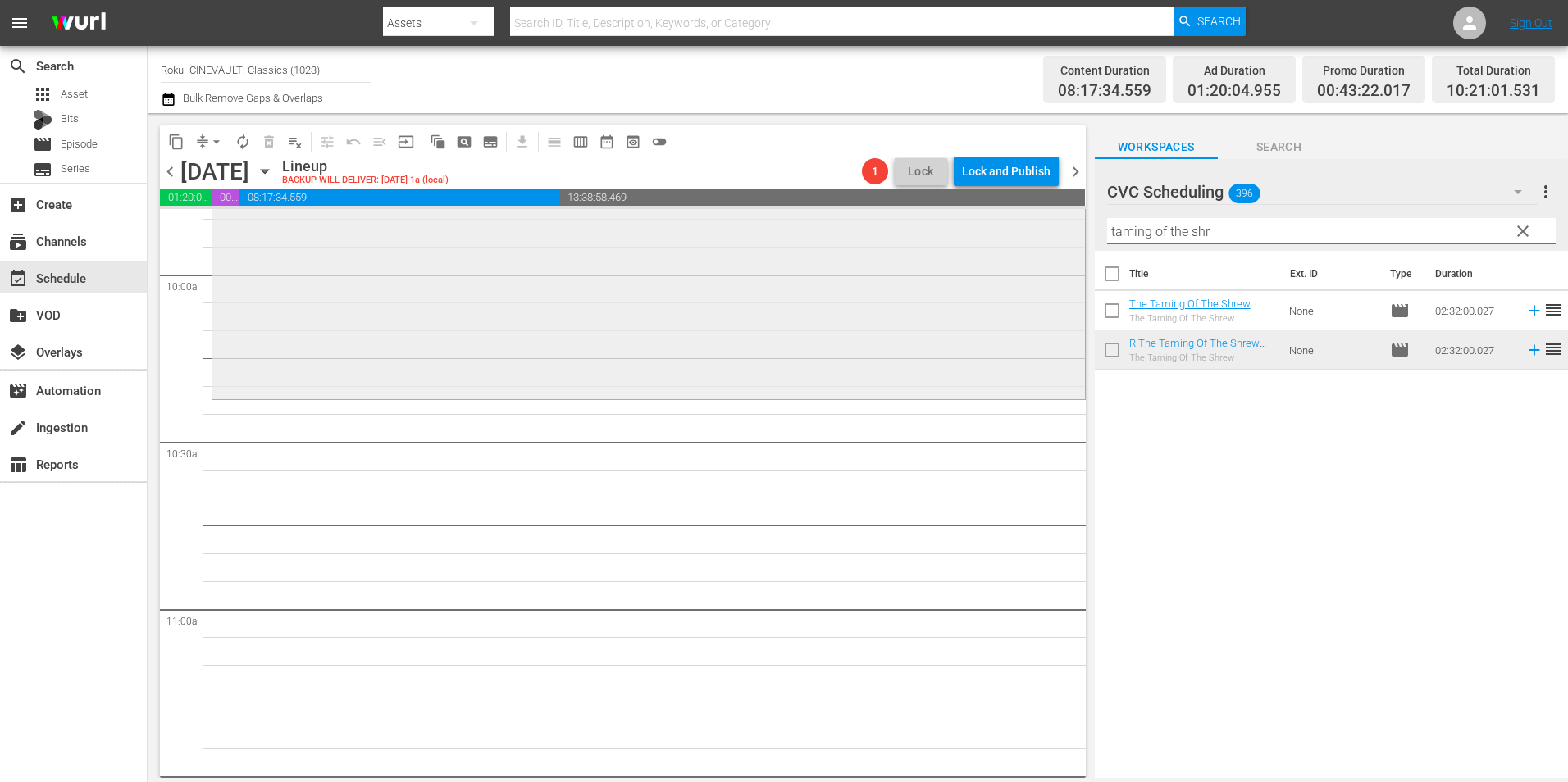
drag, startPoint x: 1205, startPoint y: 232, endPoint x: 1049, endPoint y: 242, distance: 156.3
click at [1049, 242] on div "content_copy compress arrow_drop_down autorenew_outlined delete_forever_outline…" at bounding box center [858, 446] width 1420 height 665
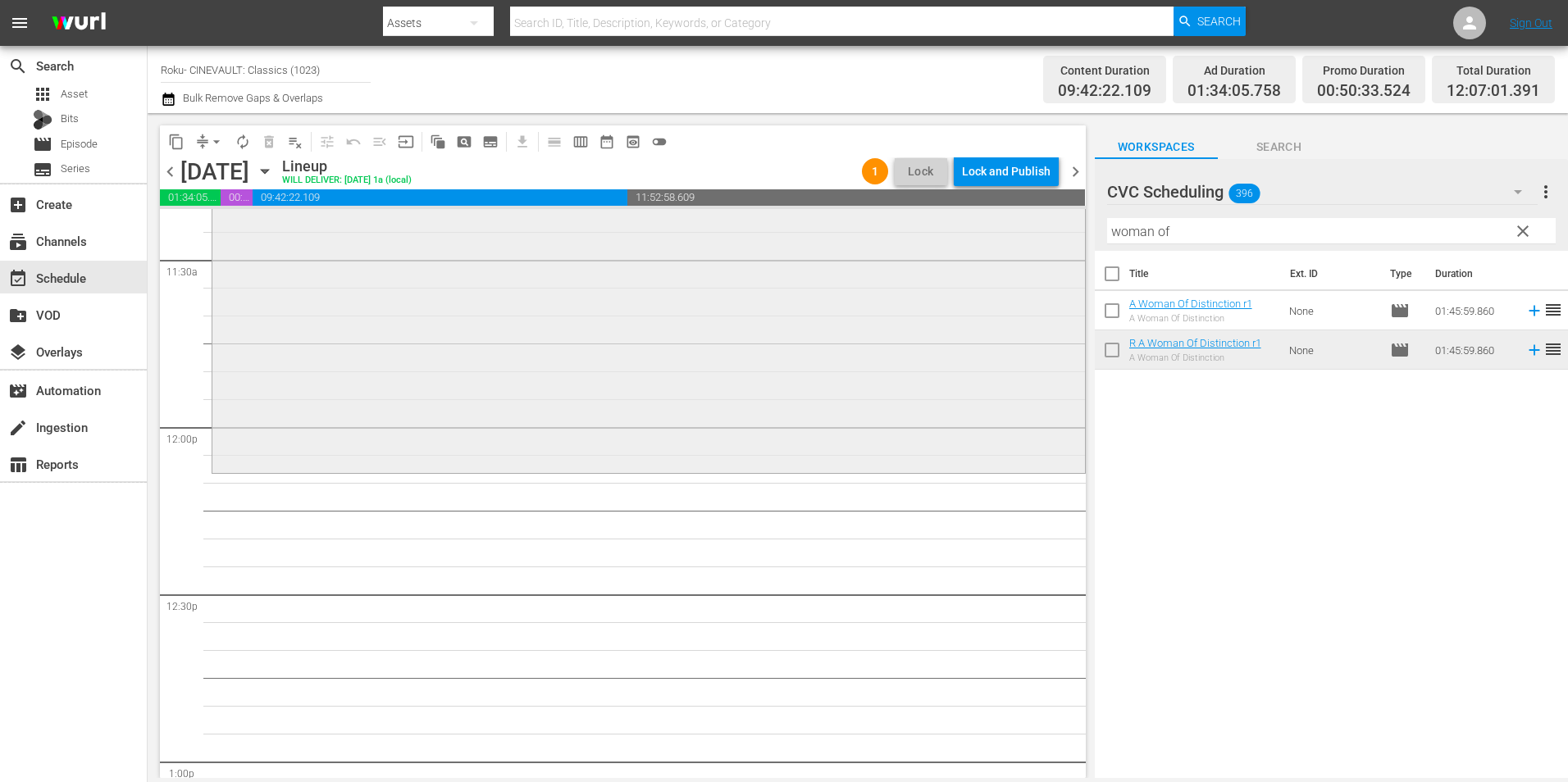
scroll to position [3853, 0]
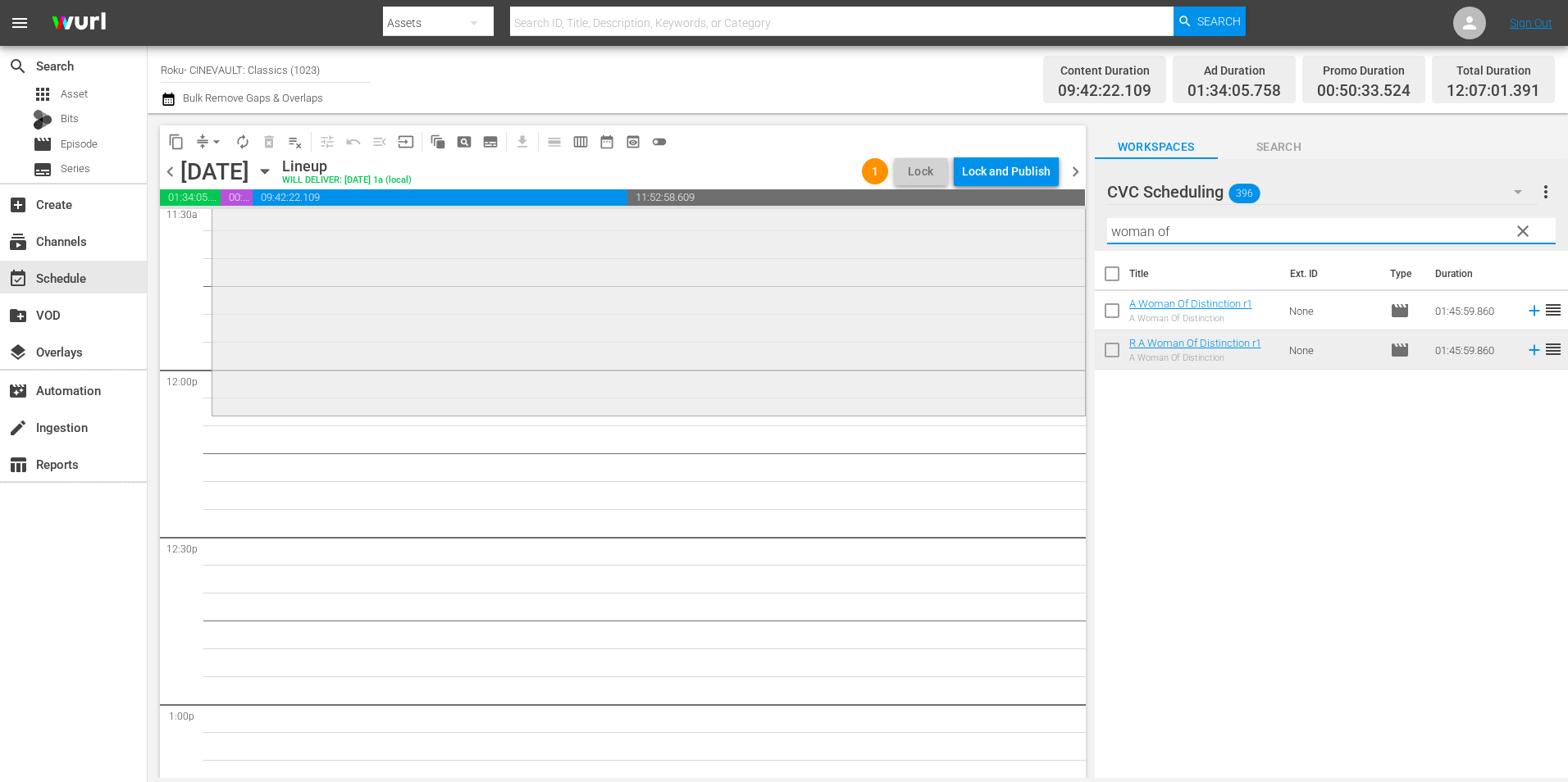
drag, startPoint x: 1191, startPoint y: 239, endPoint x: 1067, endPoint y: 246, distance: 124.2
click at [1067, 246] on div "content_copy compress arrow_drop_down autorenew_outlined delete_forever_outline…" at bounding box center [858, 446] width 1420 height 665
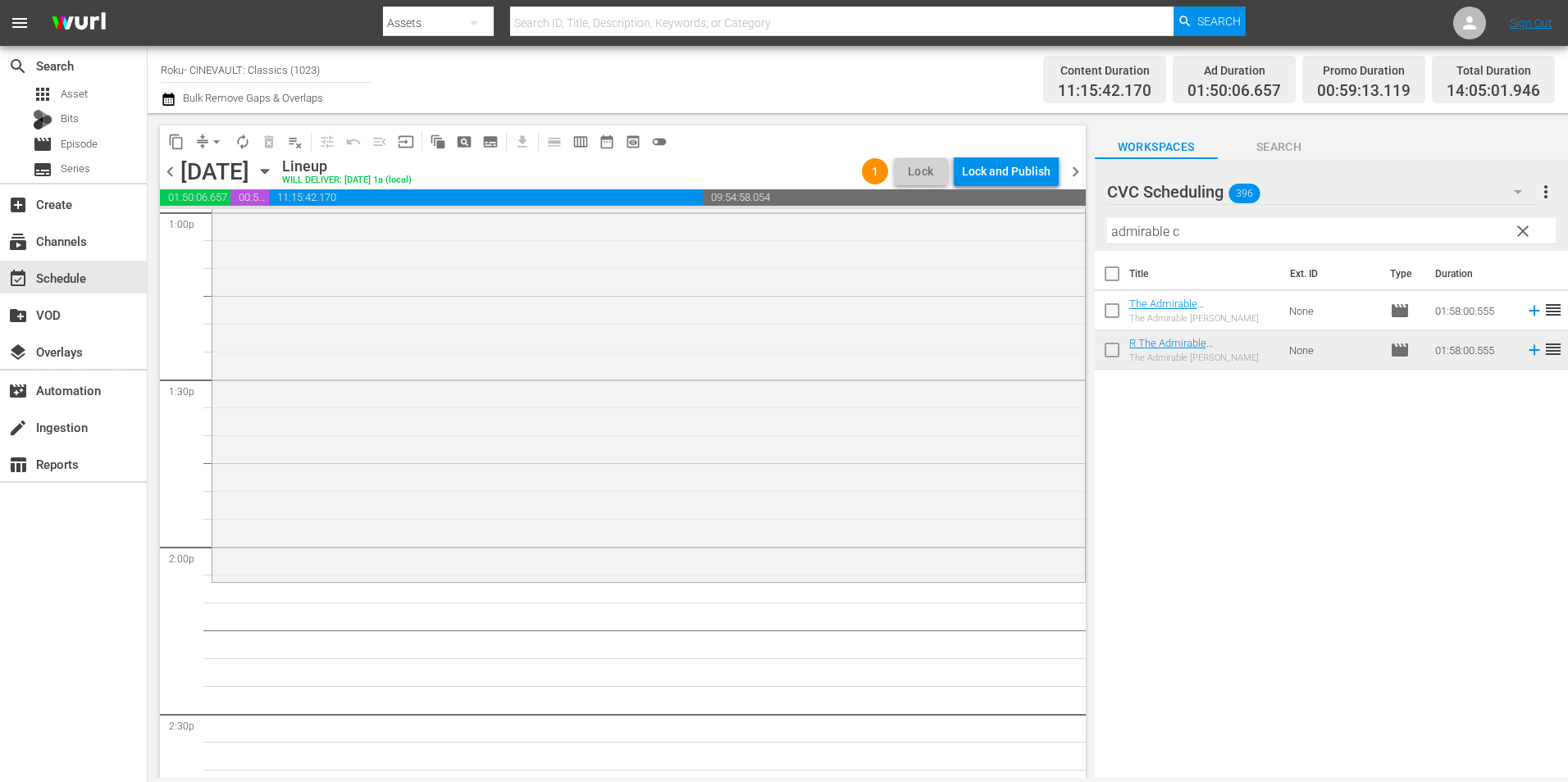
scroll to position [4509, 0]
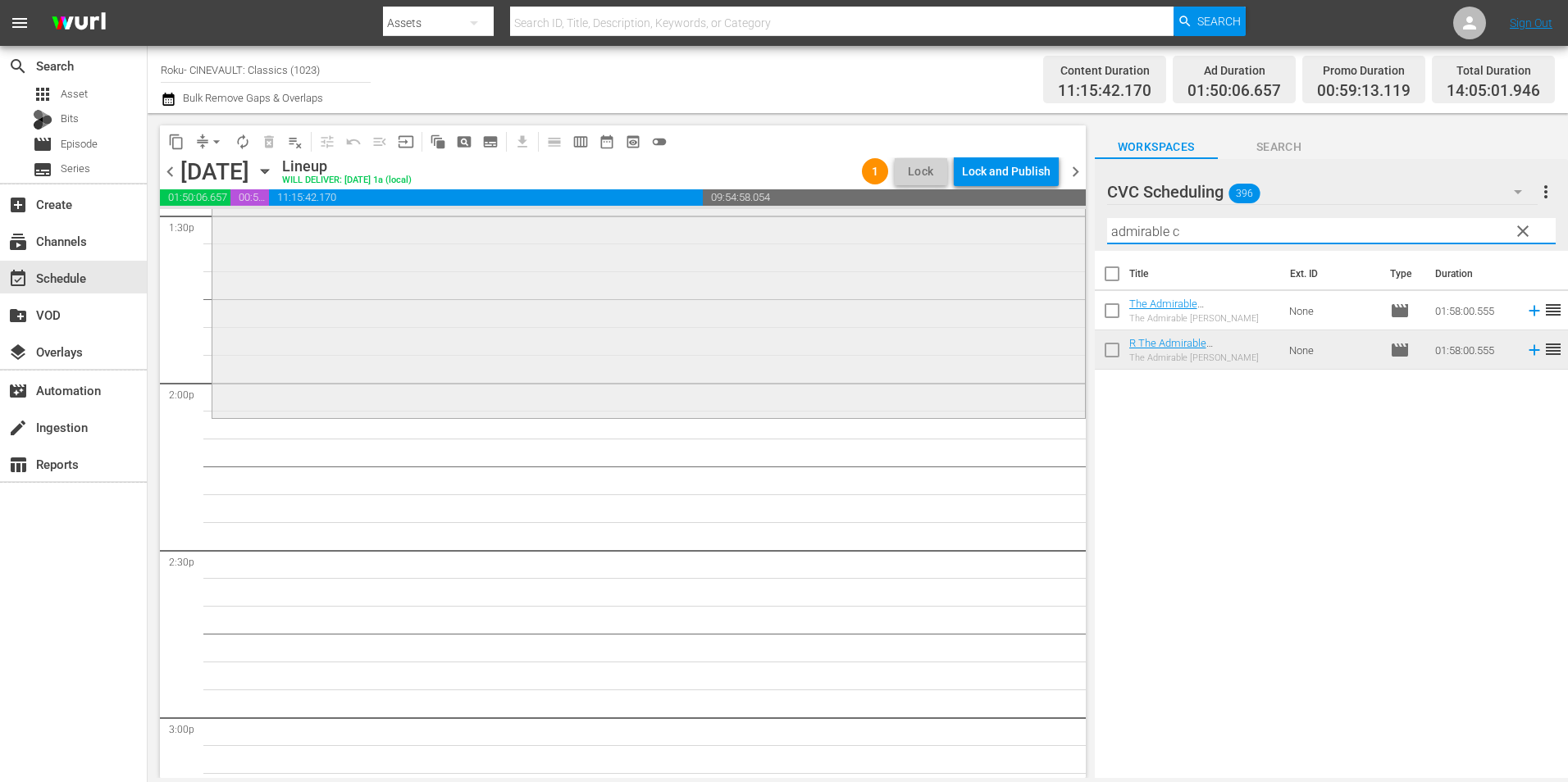
drag, startPoint x: 1230, startPoint y: 242, endPoint x: 1046, endPoint y: 243, distance: 184.0
click at [1046, 243] on div "content_copy compress arrow_drop_down autorenew_outlined delete_forever_outline…" at bounding box center [858, 446] width 1420 height 665
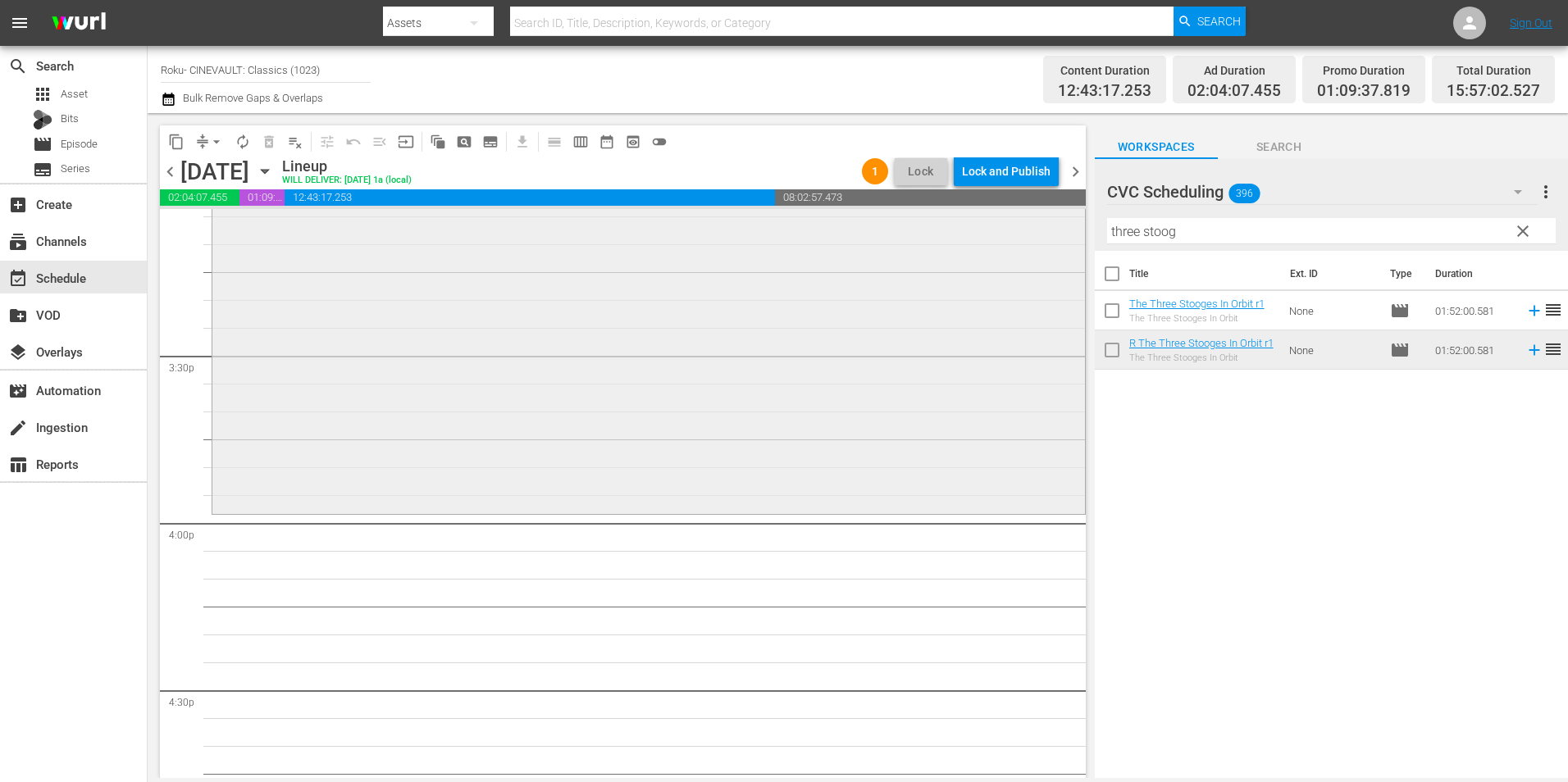
scroll to position [5083, 0]
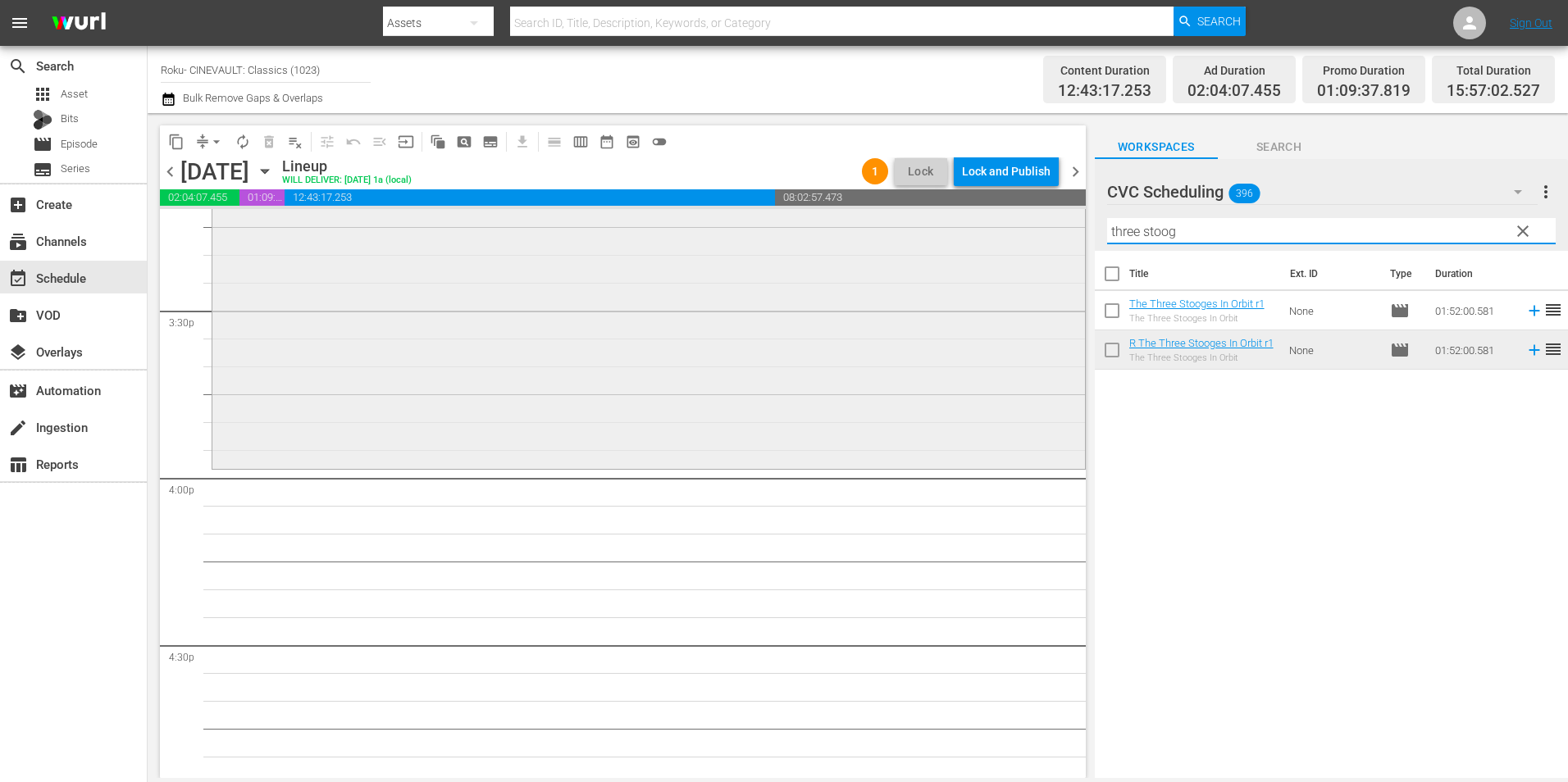
click at [1050, 242] on div "content_copy compress arrow_drop_down autorenew_outlined delete_forever_outline…" at bounding box center [858, 446] width 1420 height 665
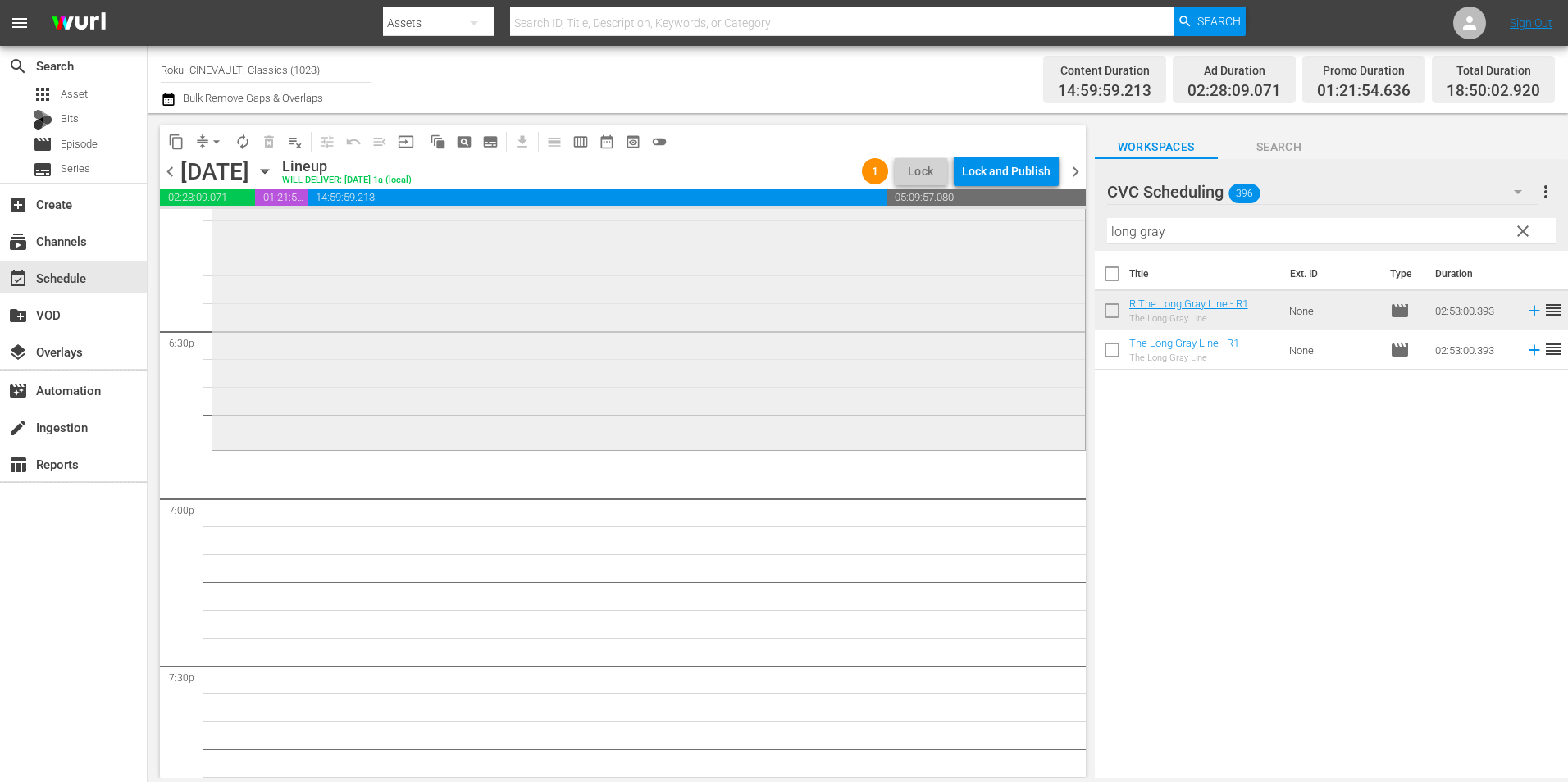
scroll to position [6066, 0]
drag, startPoint x: 1134, startPoint y: 224, endPoint x: 1080, endPoint y: 223, distance: 54.0
click at [1080, 223] on div "content_copy compress arrow_drop_down autorenew_outlined delete_forever_outline…" at bounding box center [858, 446] width 1420 height 665
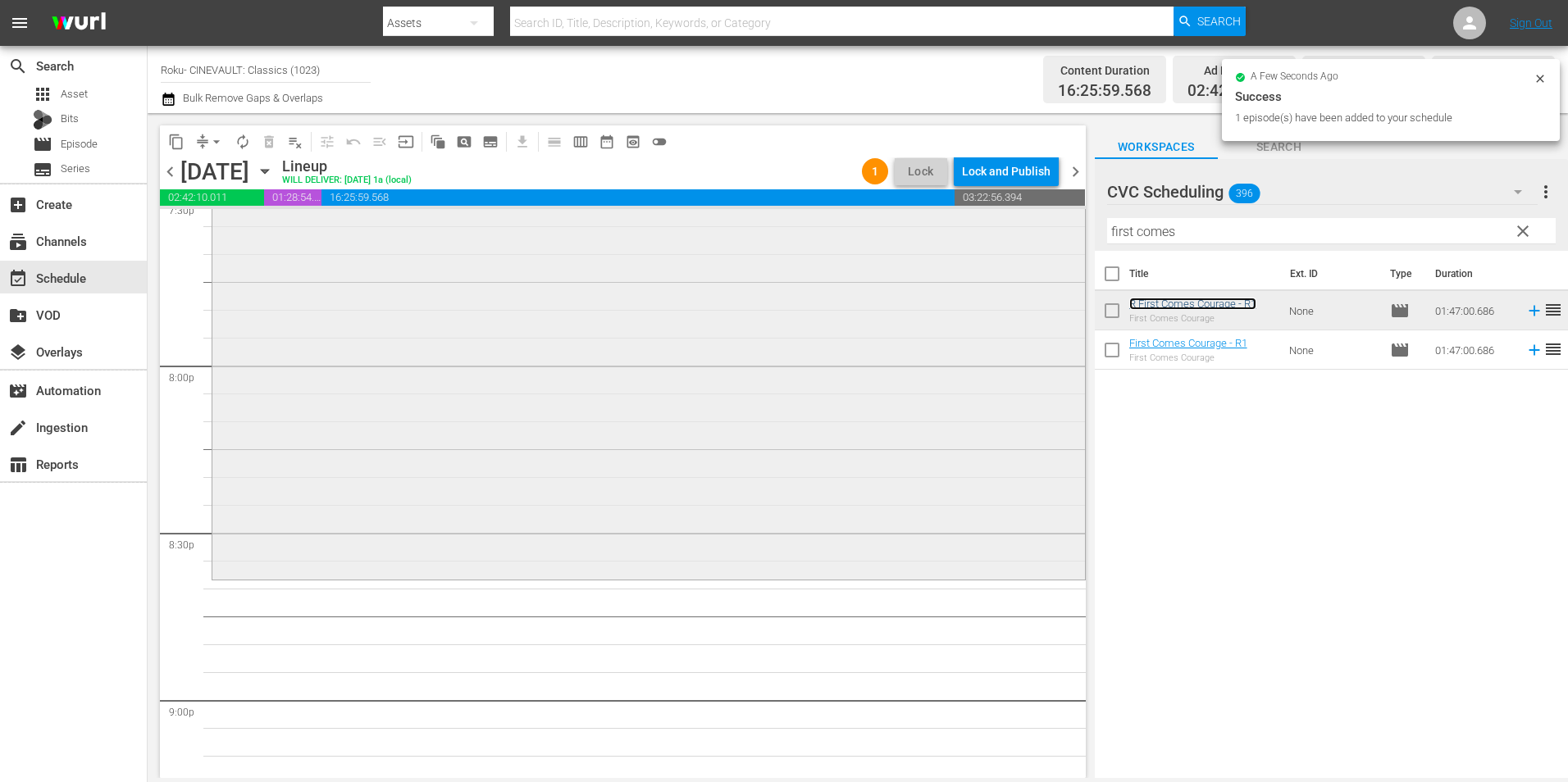
scroll to position [6559, 0]
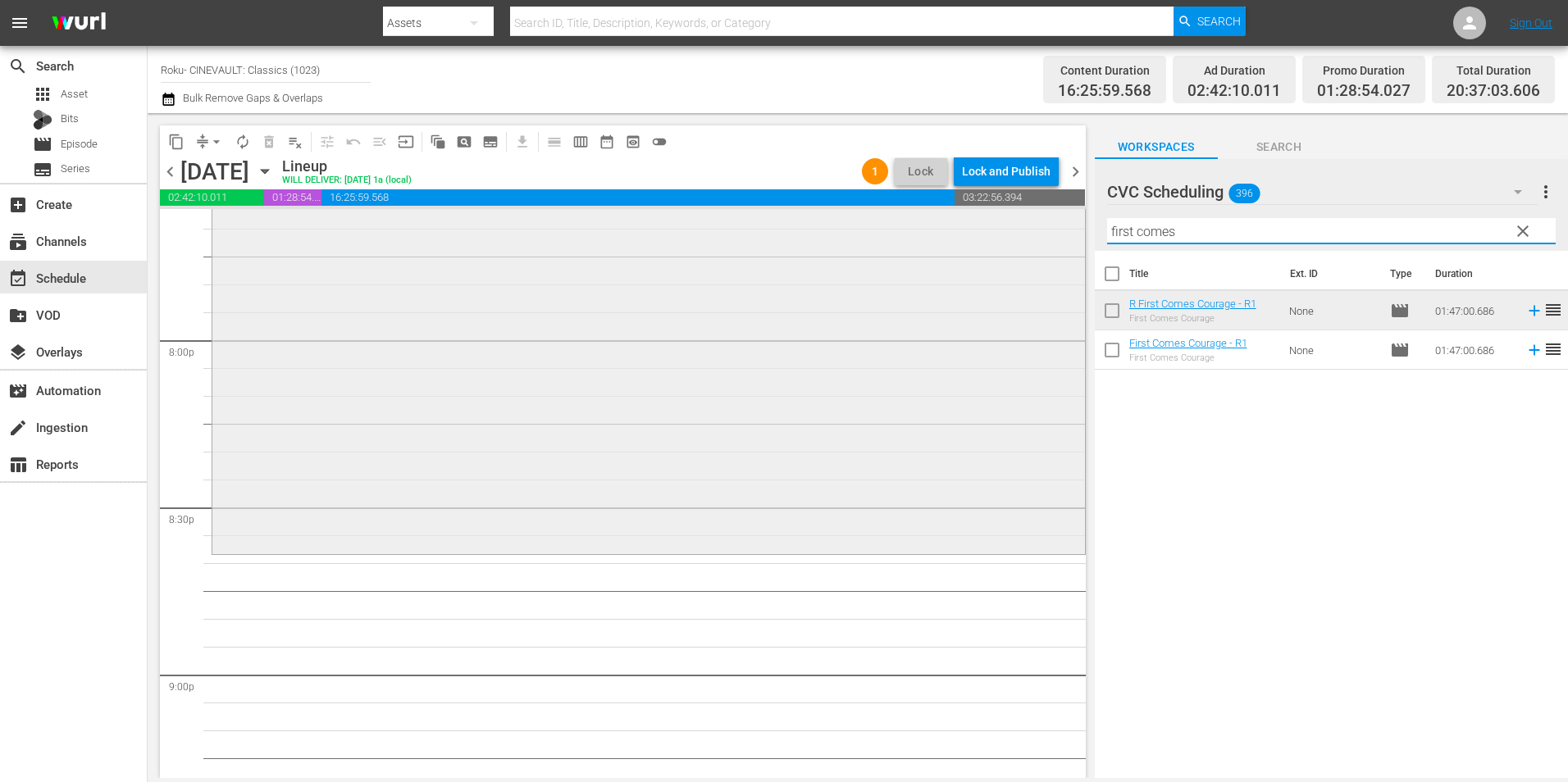
drag, startPoint x: 1195, startPoint y: 231, endPoint x: 1048, endPoint y: 221, distance: 147.3
click at [1048, 221] on div "content_copy compress arrow_drop_down autorenew_outlined delete_forever_outline…" at bounding box center [858, 446] width 1420 height 665
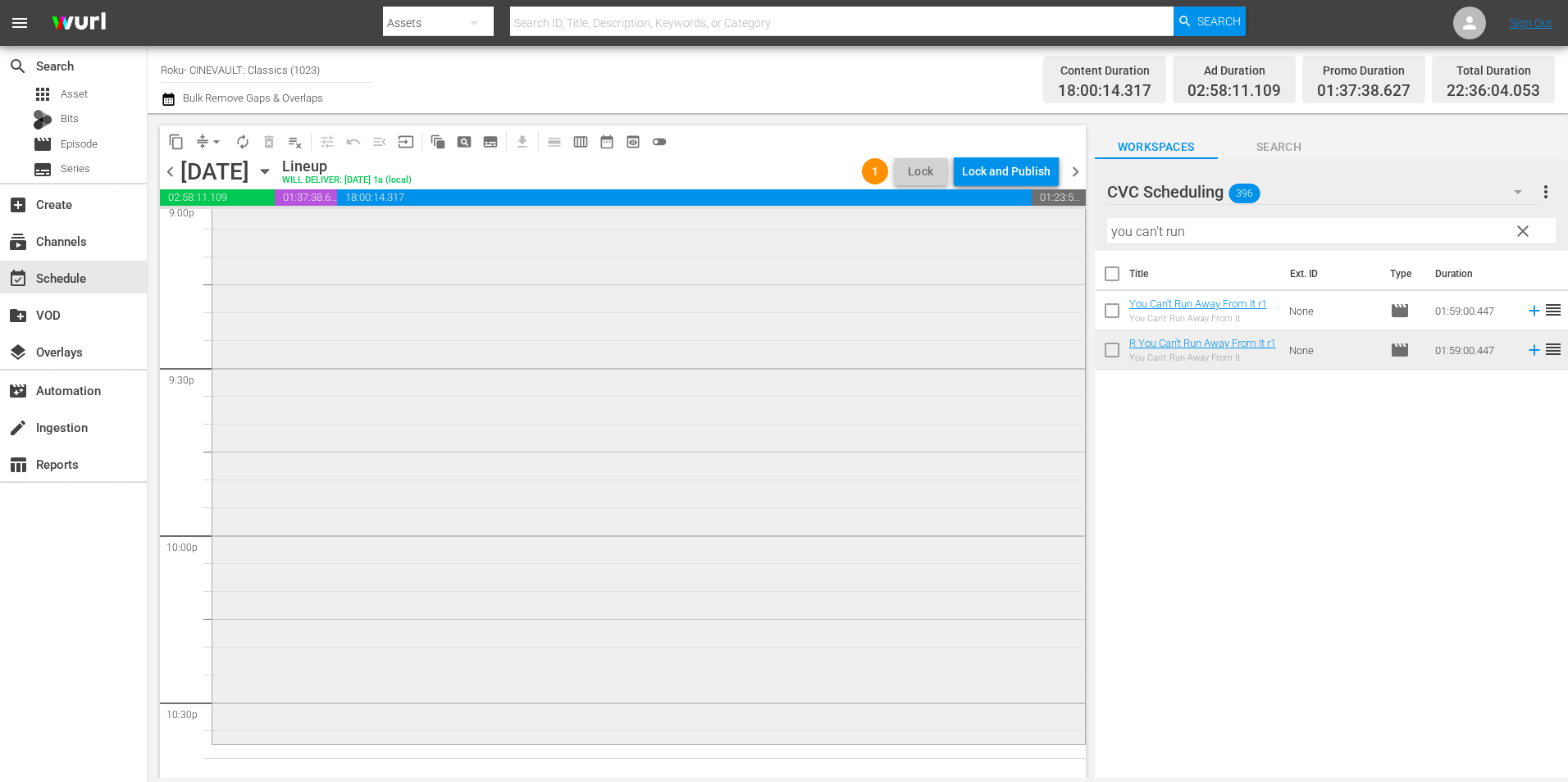
scroll to position [7295, 0]
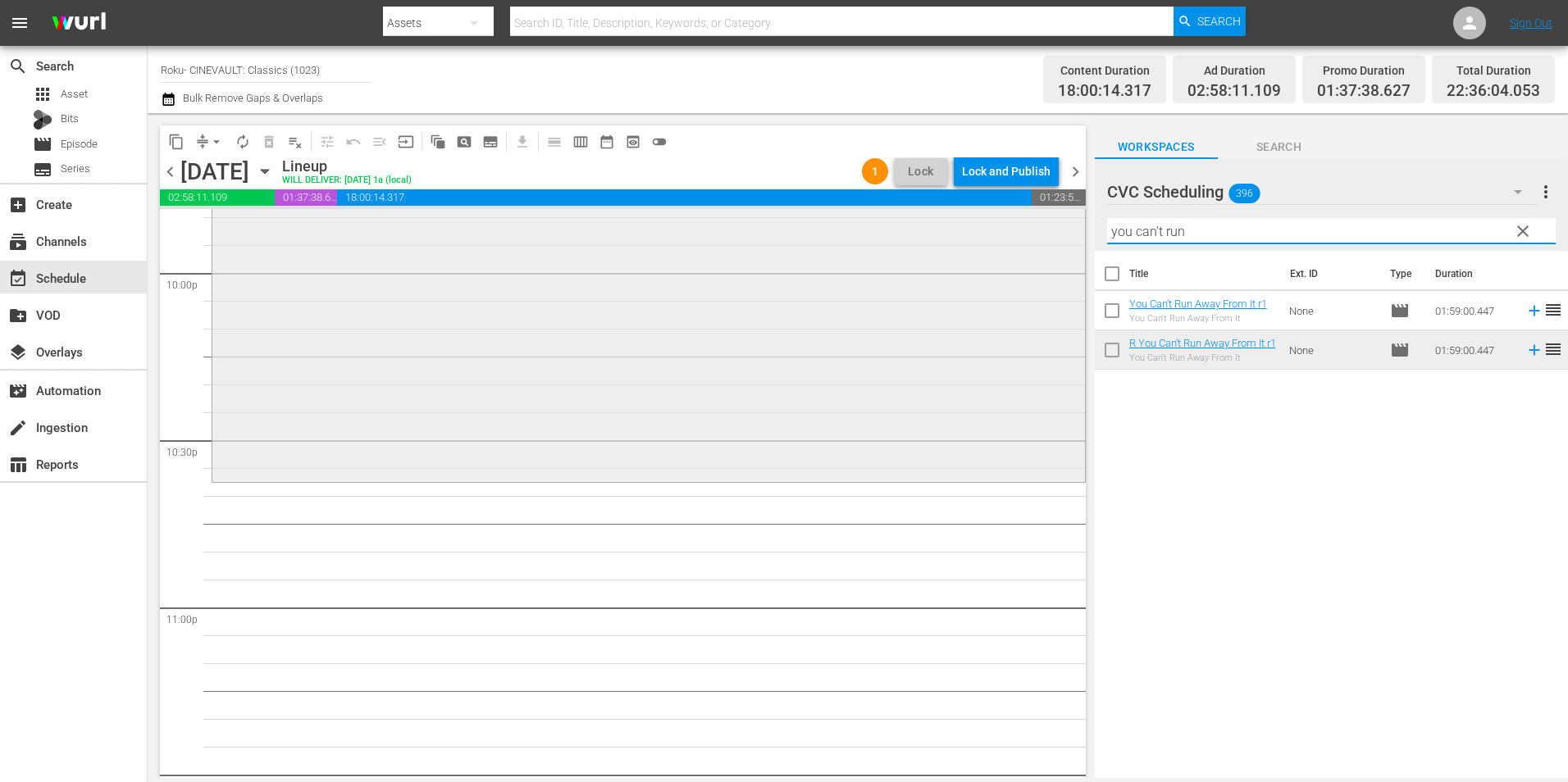
drag, startPoint x: 1191, startPoint y: 231, endPoint x: 948, endPoint y: 227, distance: 243.0
click at [951, 246] on div "content_copy compress arrow_drop_down autorenew_outlined delete_forever_outline…" at bounding box center [858, 446] width 1420 height 665
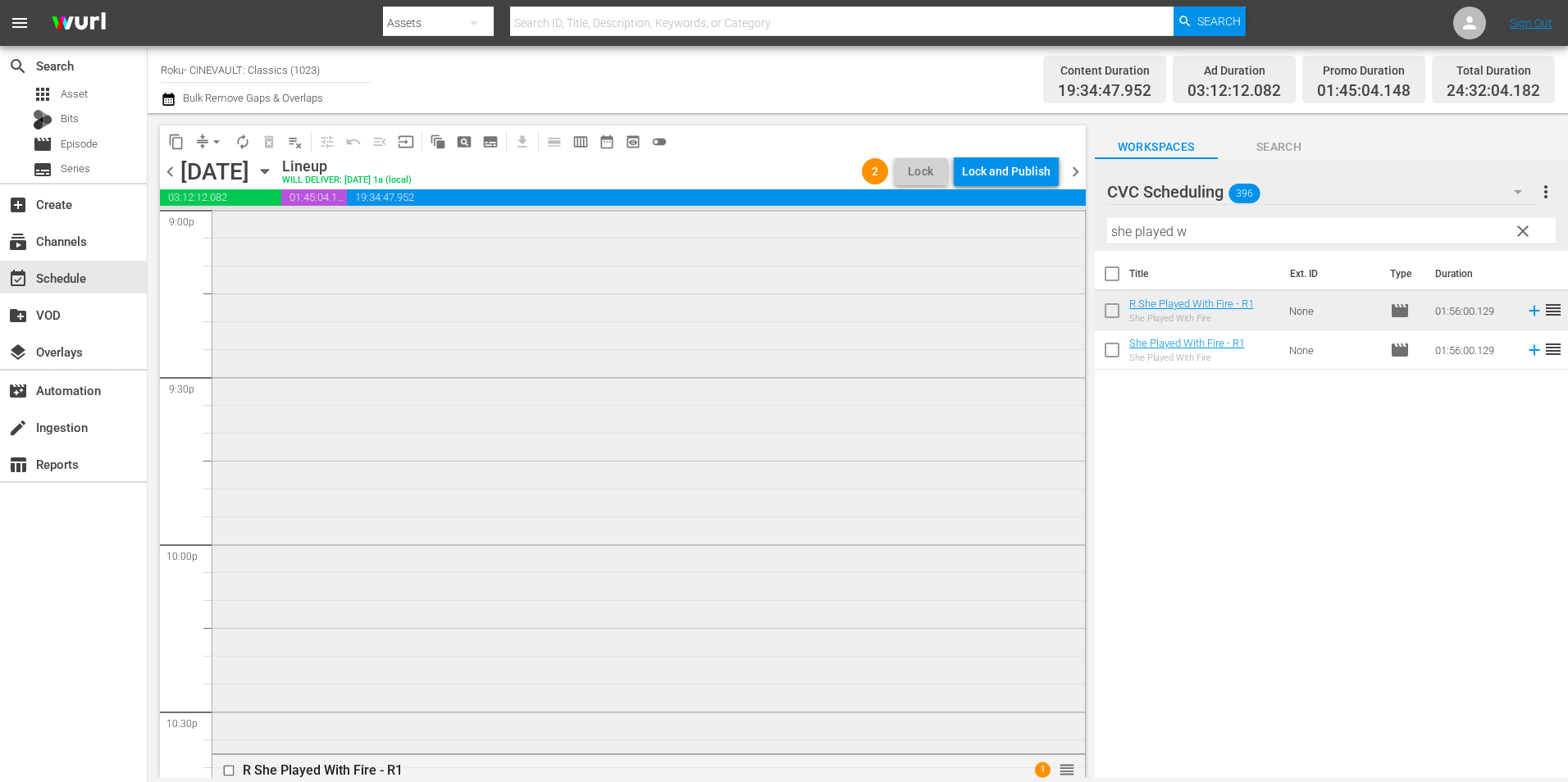
scroll to position [7318, 0]
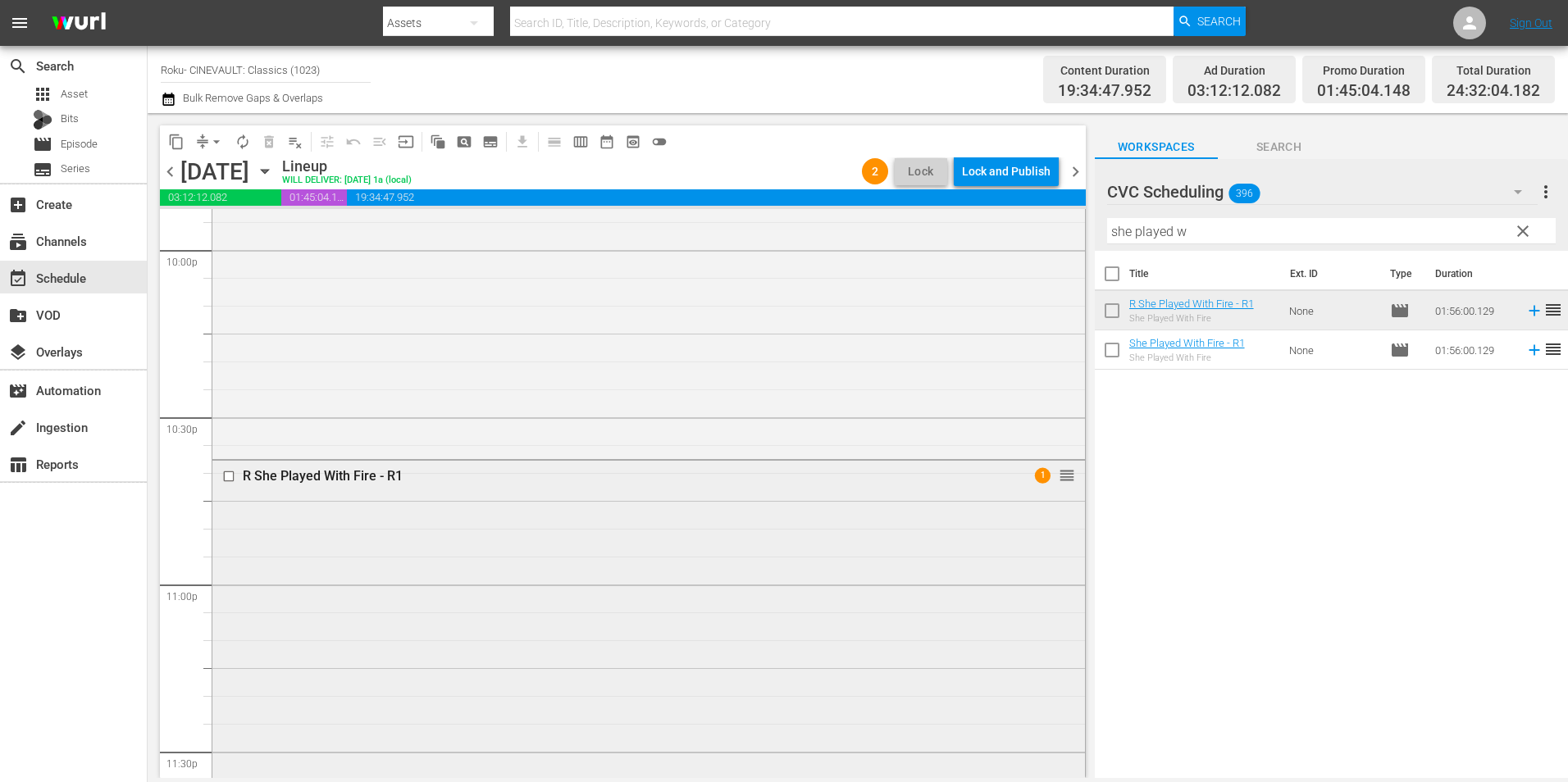
click at [775, 576] on div "R She Played With Fire - R1 1 reorder" at bounding box center [648, 782] width 872 height 642
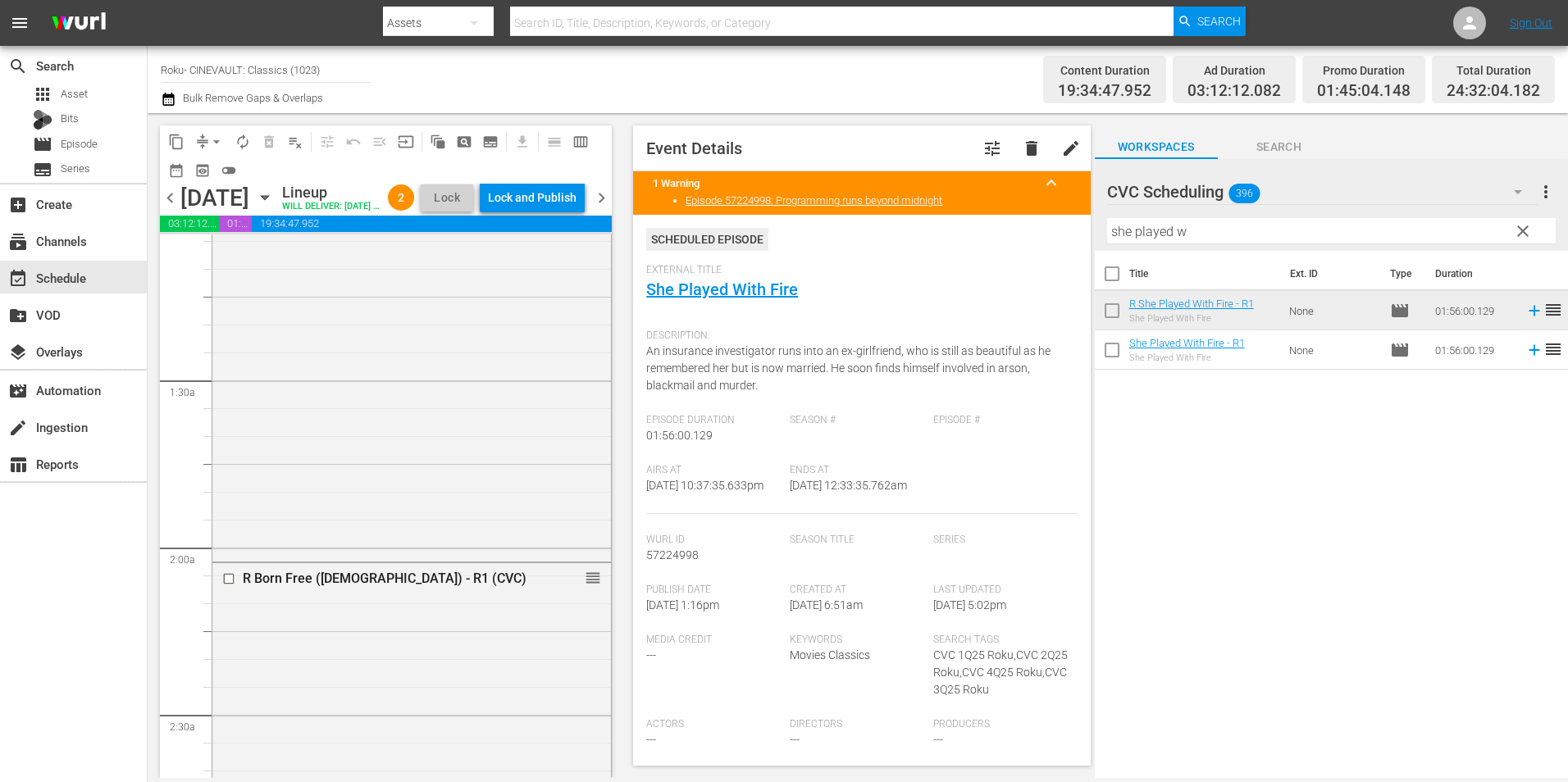
scroll to position [0, 0]
click at [436, 359] on div "R Tight Spot - R1 reorder" at bounding box center [411, 579] width 398 height 670
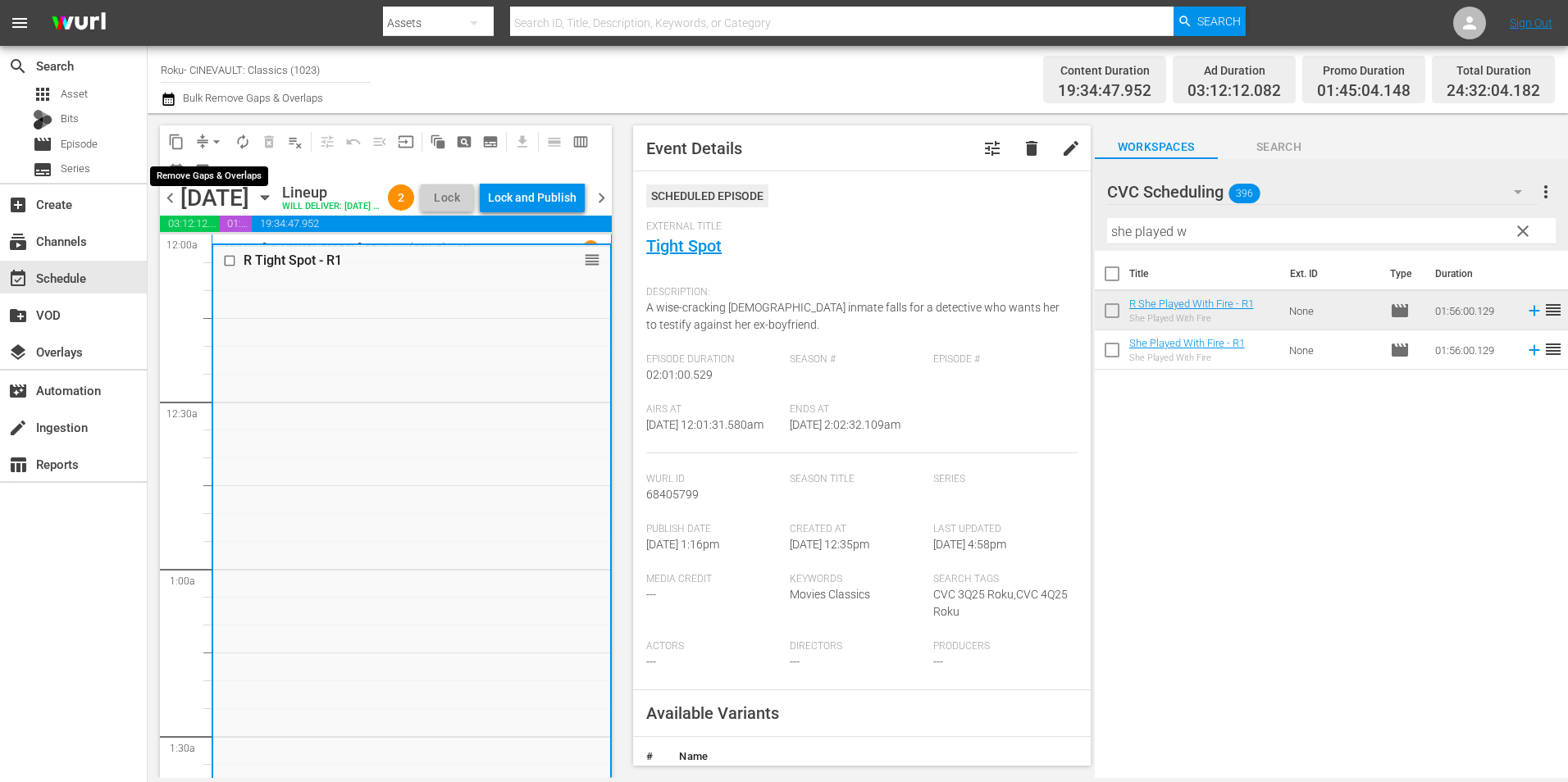
click at [213, 136] on span "arrow_drop_down" at bounding box center [216, 142] width 16 height 16
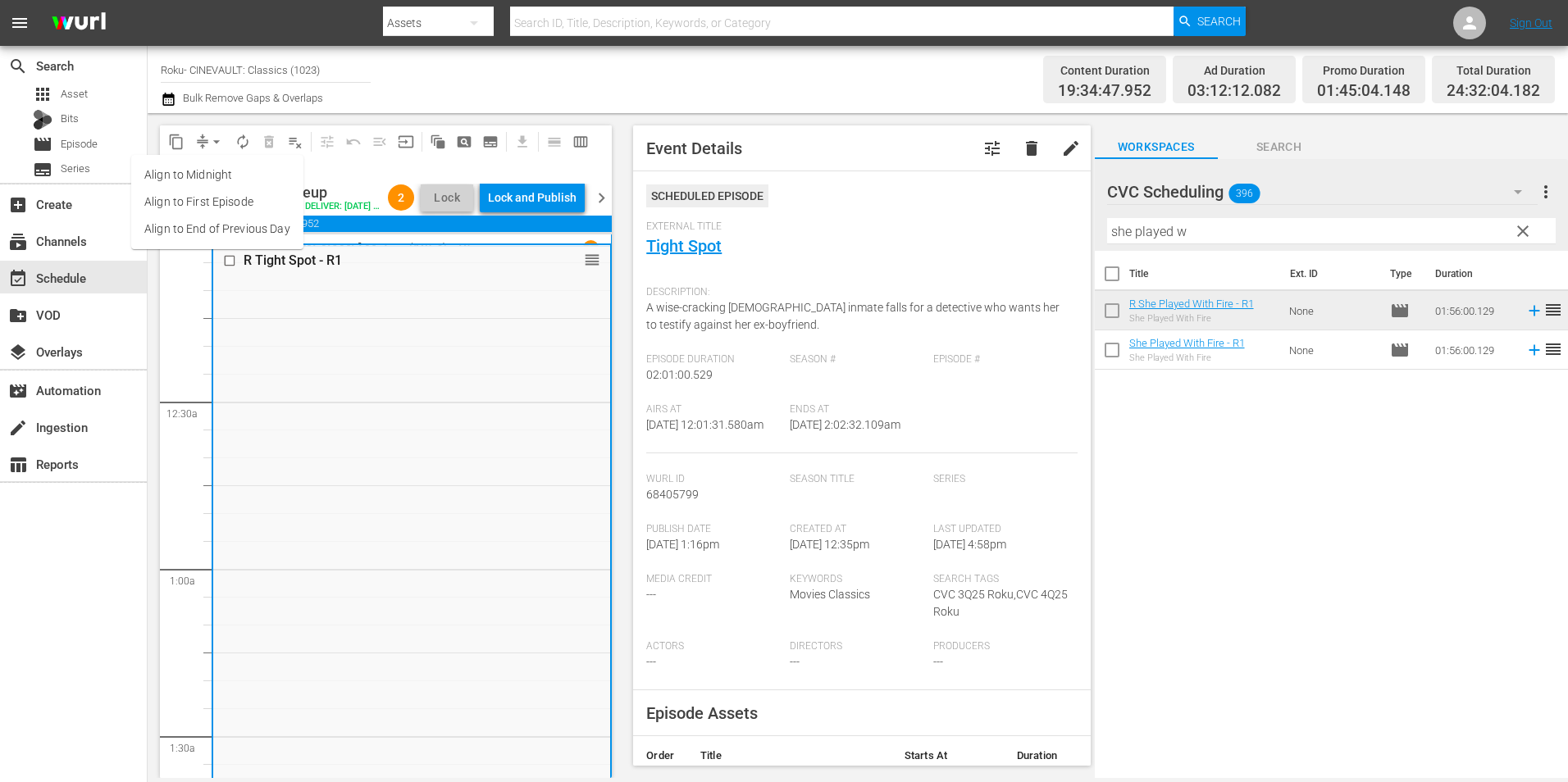
click at [237, 176] on li "Align to Midnight" at bounding box center [217, 175] width 173 height 27
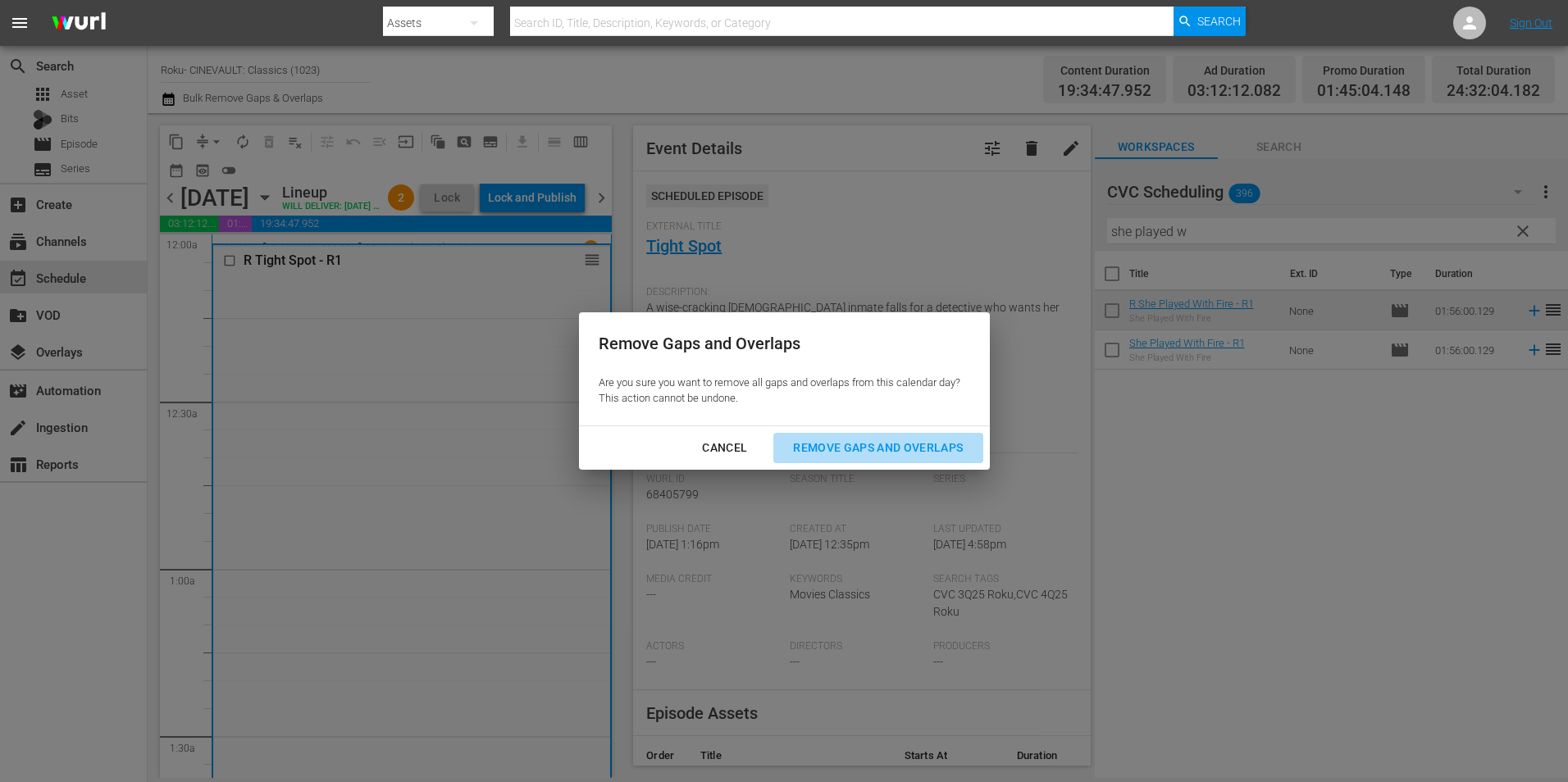
click at [862, 440] on div "Remove Gaps and Overlaps" at bounding box center [878, 448] width 196 height 21
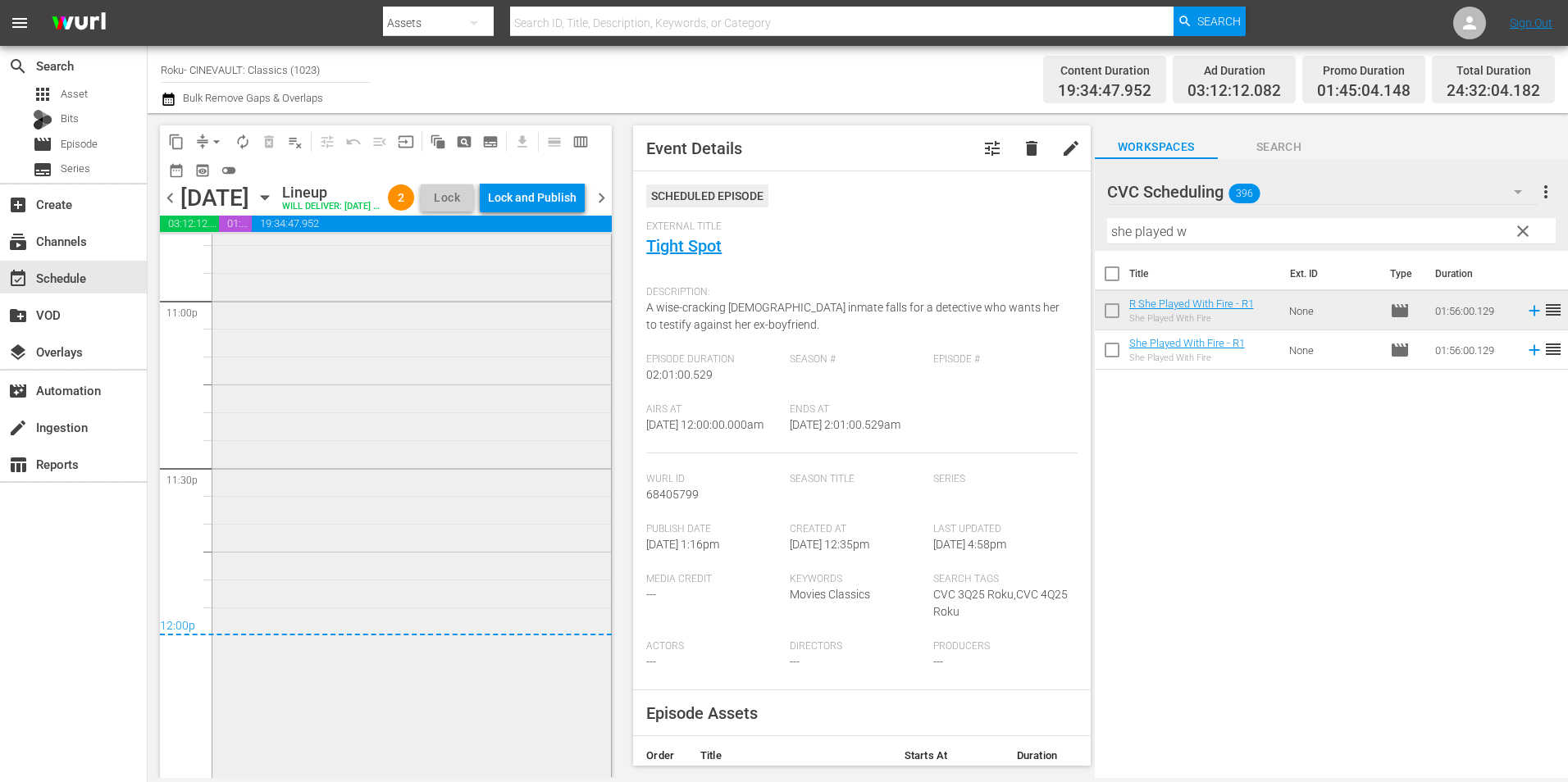
click at [413, 472] on div "R She Played With Fire - R1 1 reorder" at bounding box center [411, 490] width 398 height 642
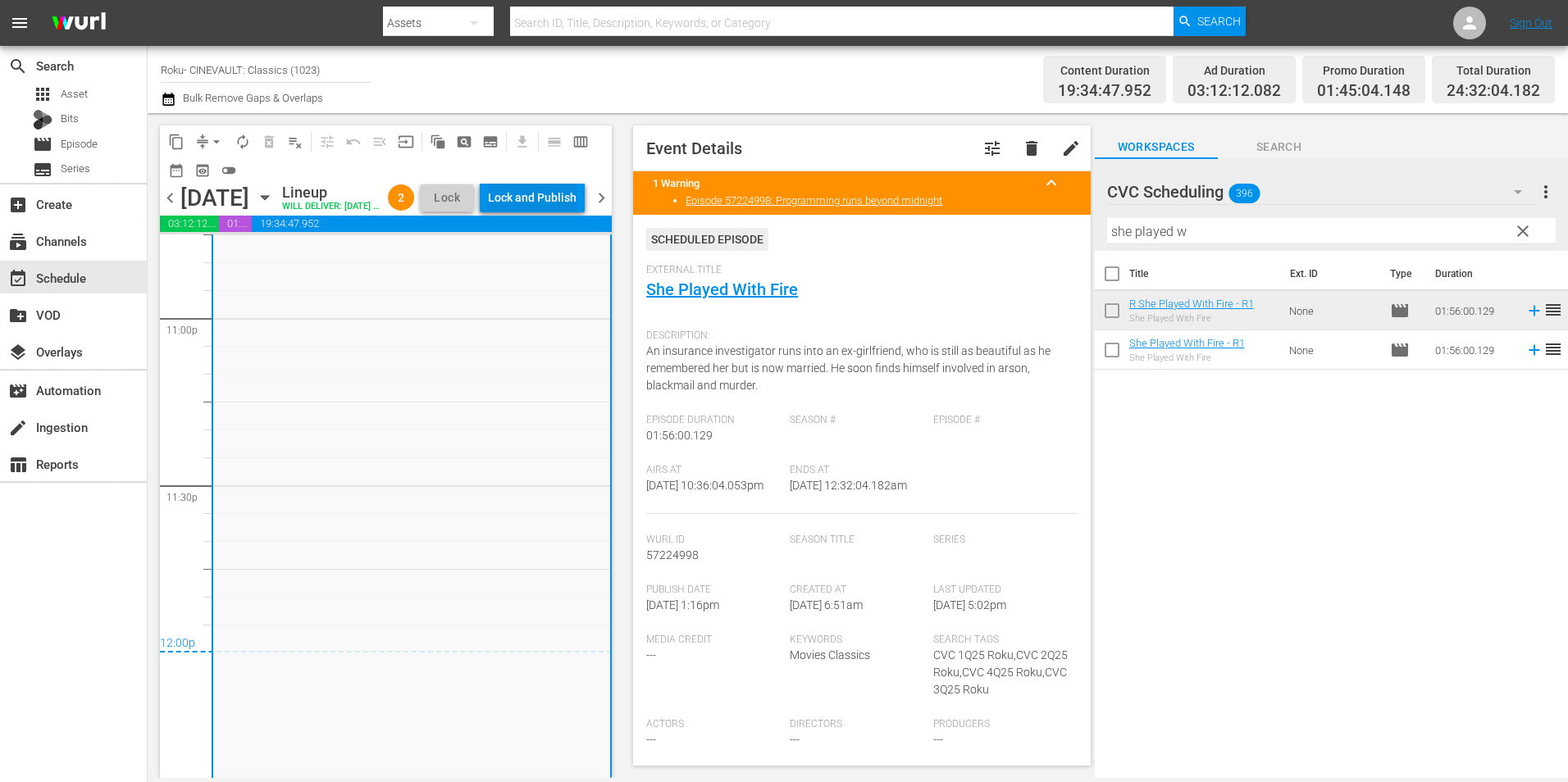
click at [558, 200] on div "Lock and Publish" at bounding box center [532, 197] width 88 height 29
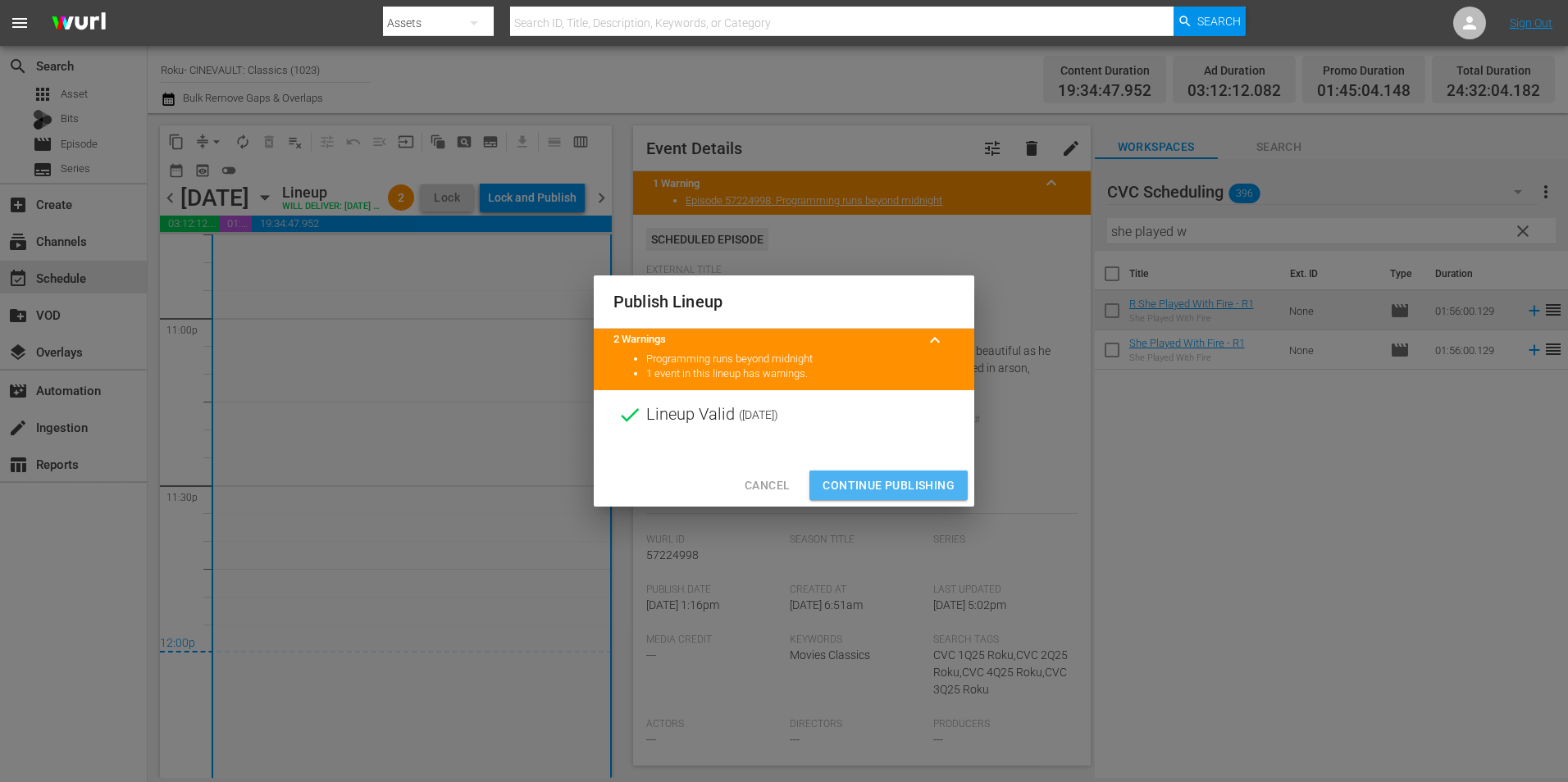
click at [859, 486] on span "Continue Publishing" at bounding box center [889, 486] width 132 height 21
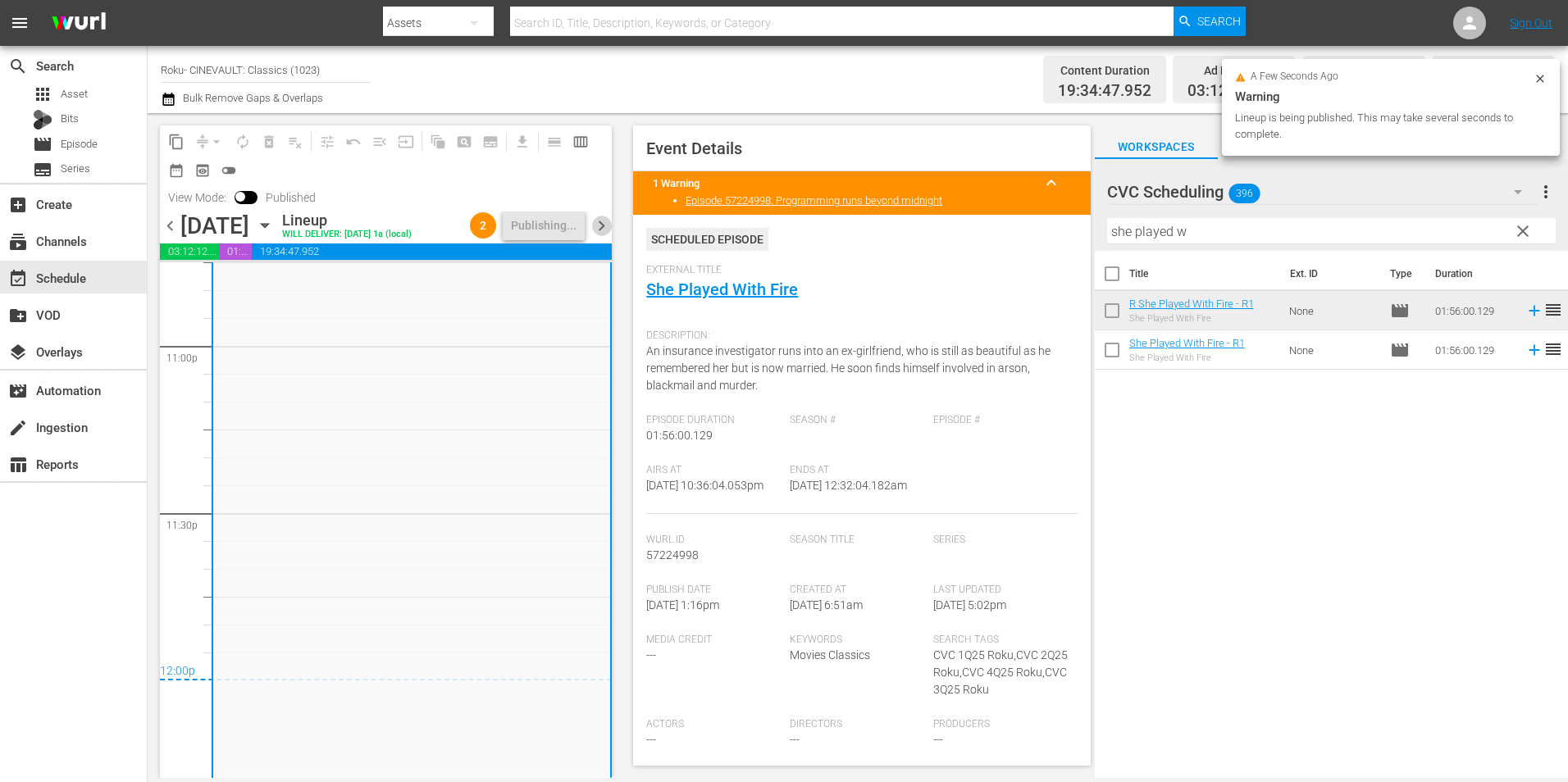
click at [599, 231] on span "chevron_right" at bounding box center [602, 226] width 21 height 21
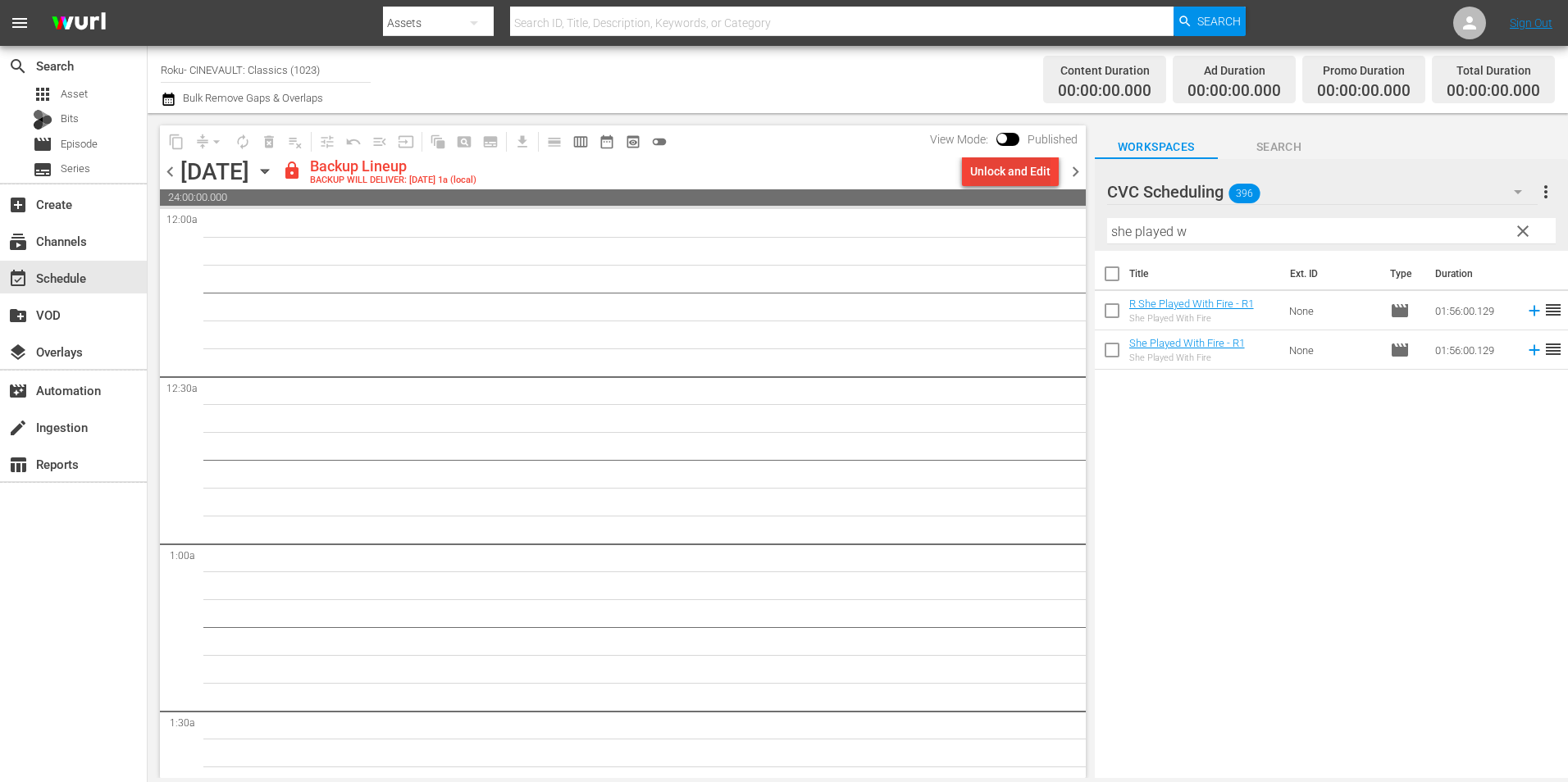
click at [1000, 168] on div "Unlock and Edit" at bounding box center [1011, 171] width 81 height 29
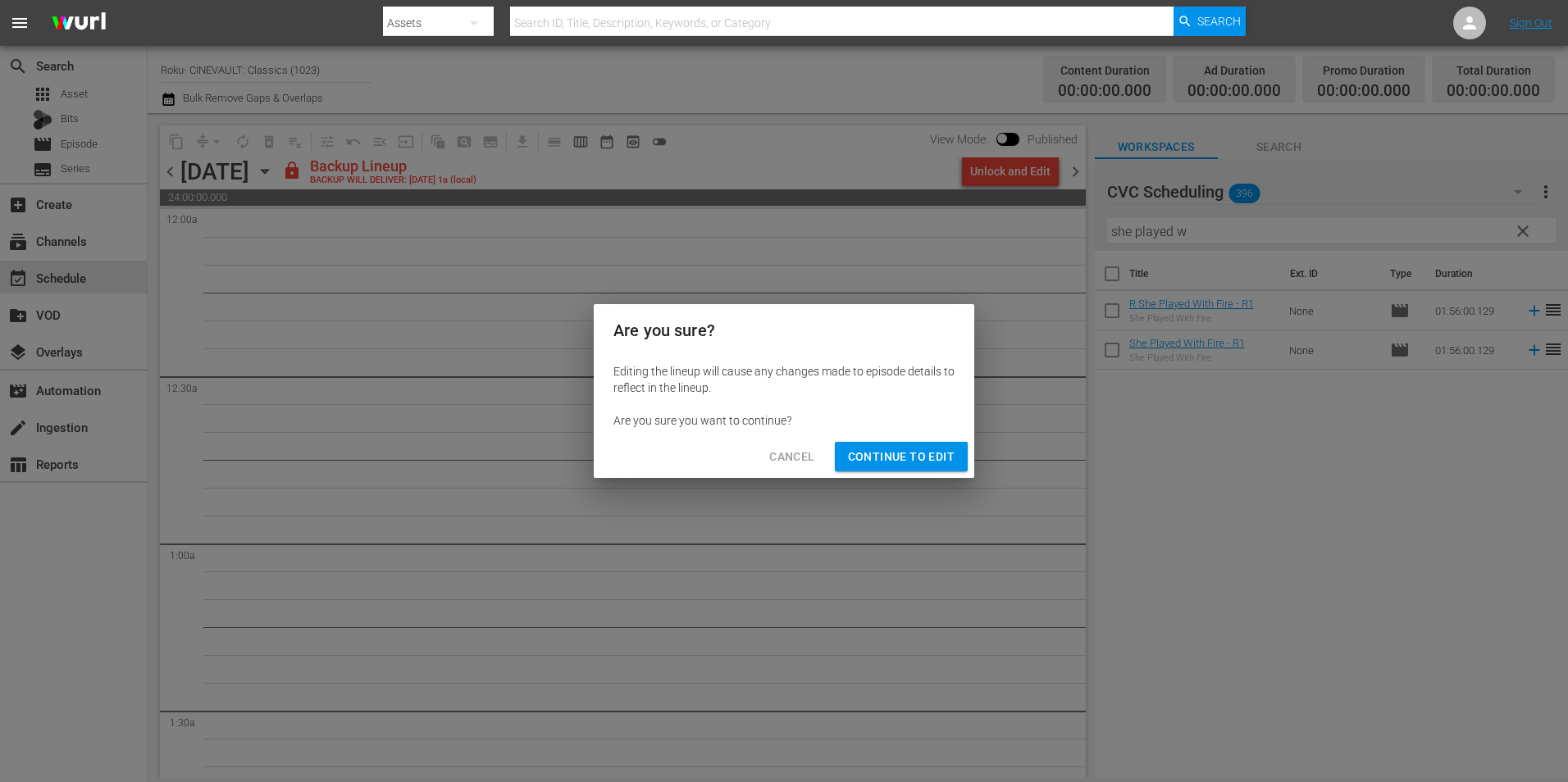
click at [919, 460] on span "Continue to Edit" at bounding box center [902, 458] width 106 height 21
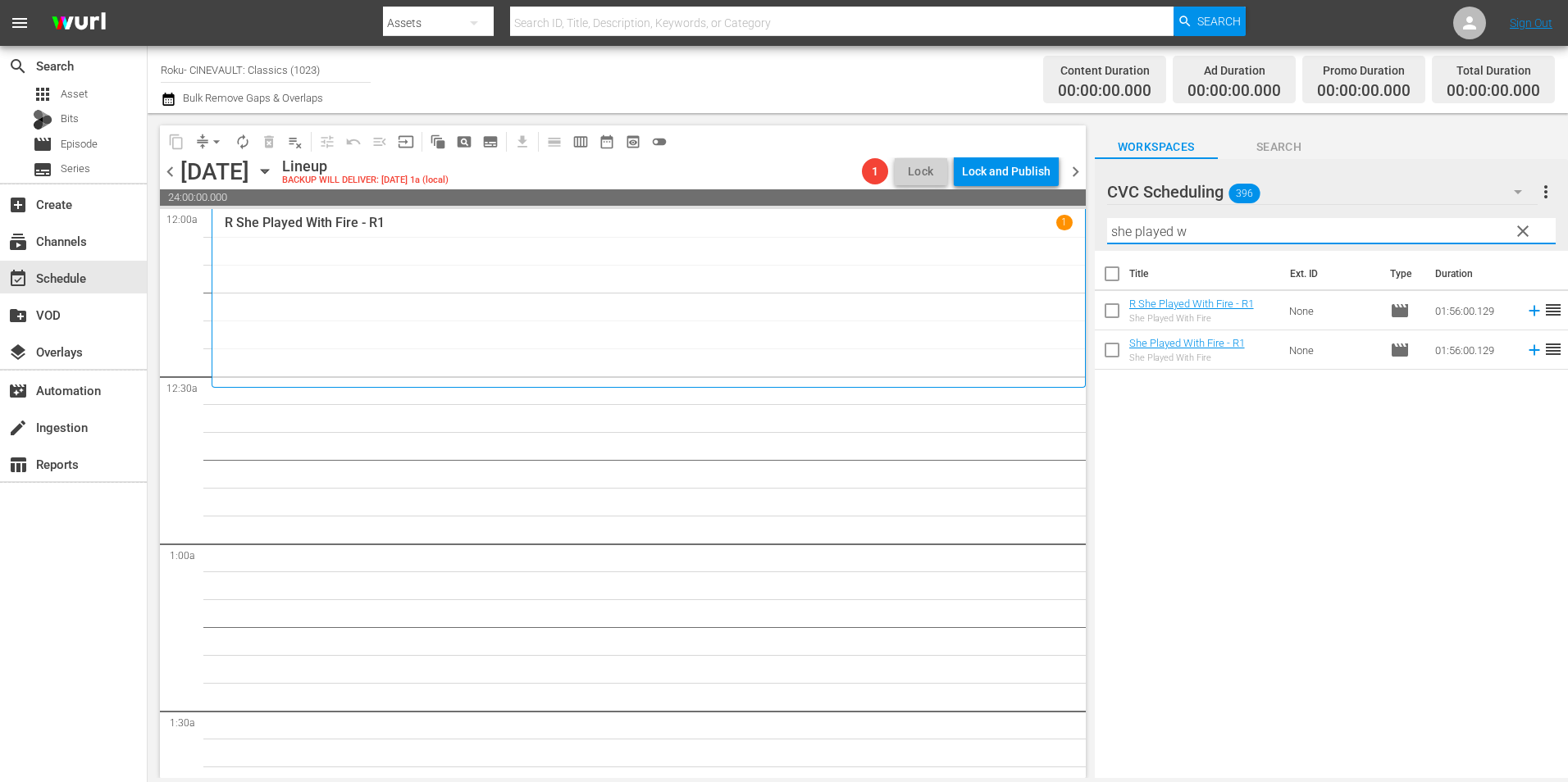
drag, startPoint x: 1196, startPoint y: 231, endPoint x: 1018, endPoint y: 232, distance: 178.0
click at [1018, 232] on div "content_copy compress arrow_drop_down autorenew_outlined delete_forever_outline…" at bounding box center [858, 446] width 1420 height 665
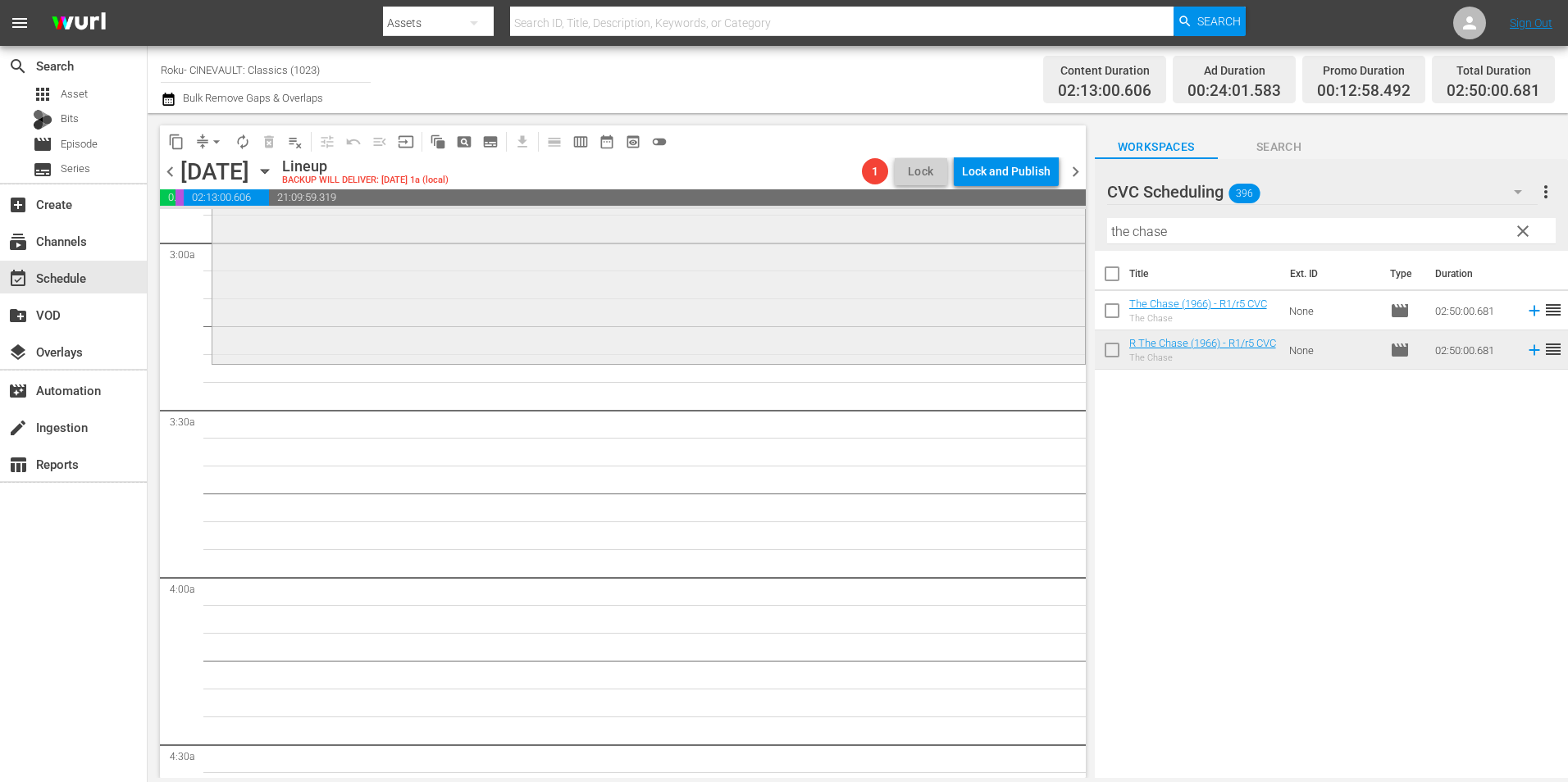
scroll to position [984, 0]
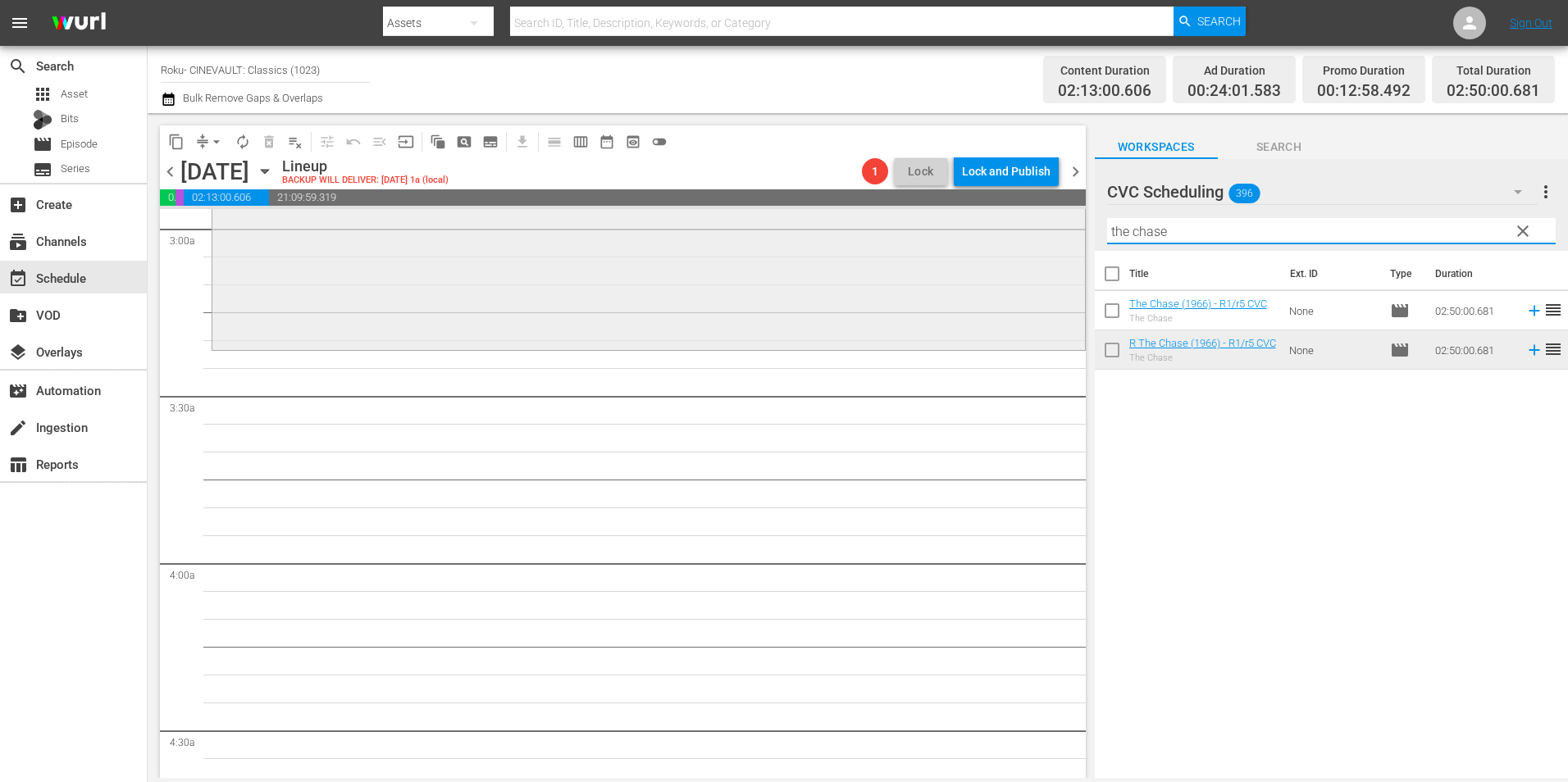
drag, startPoint x: 1170, startPoint y: 228, endPoint x: 983, endPoint y: 242, distance: 187.5
click at [983, 242] on div "content_copy compress arrow_drop_down autorenew_outlined delete_forever_outline…" at bounding box center [858, 446] width 1420 height 665
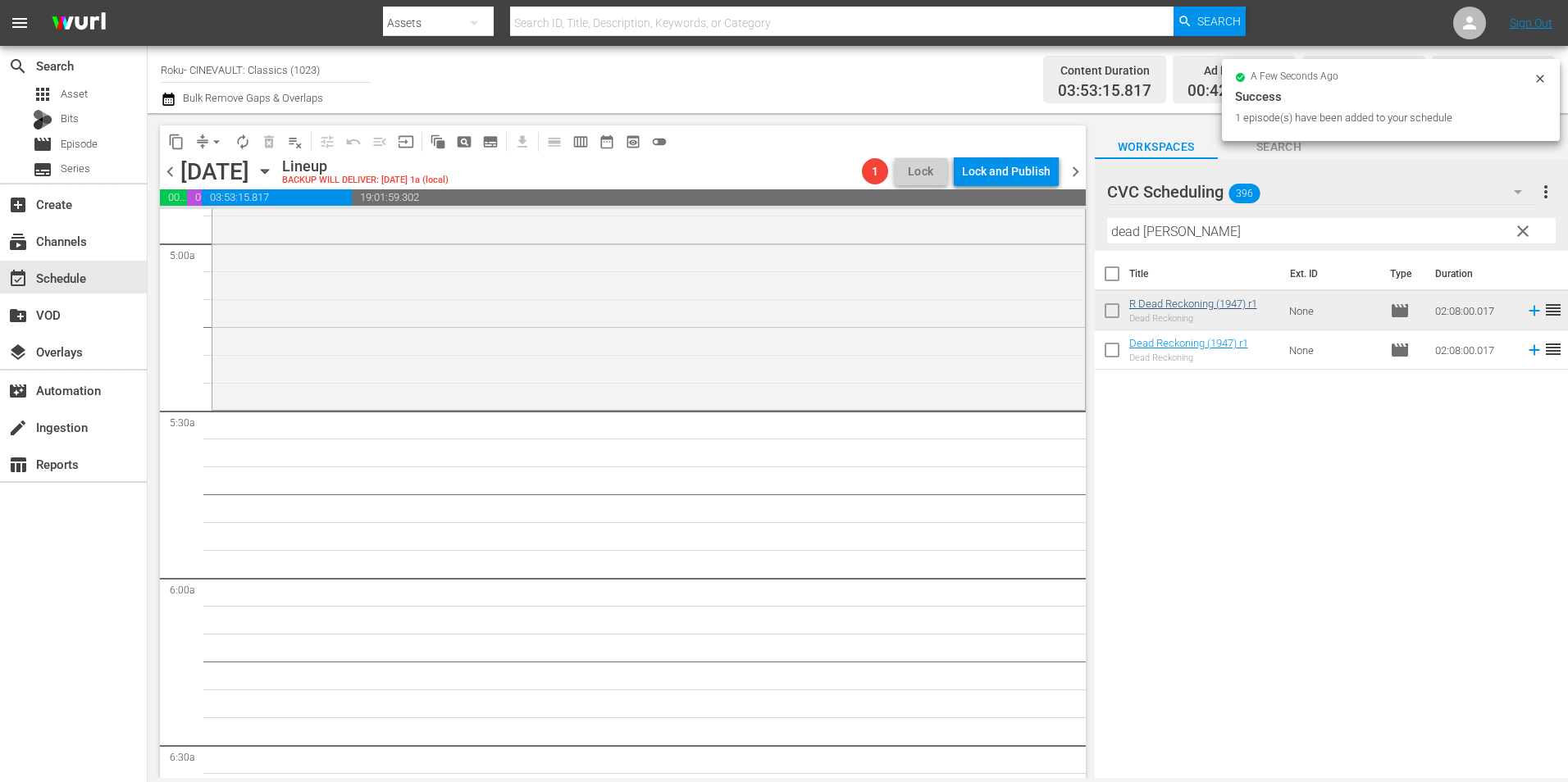
scroll to position [1640, 0]
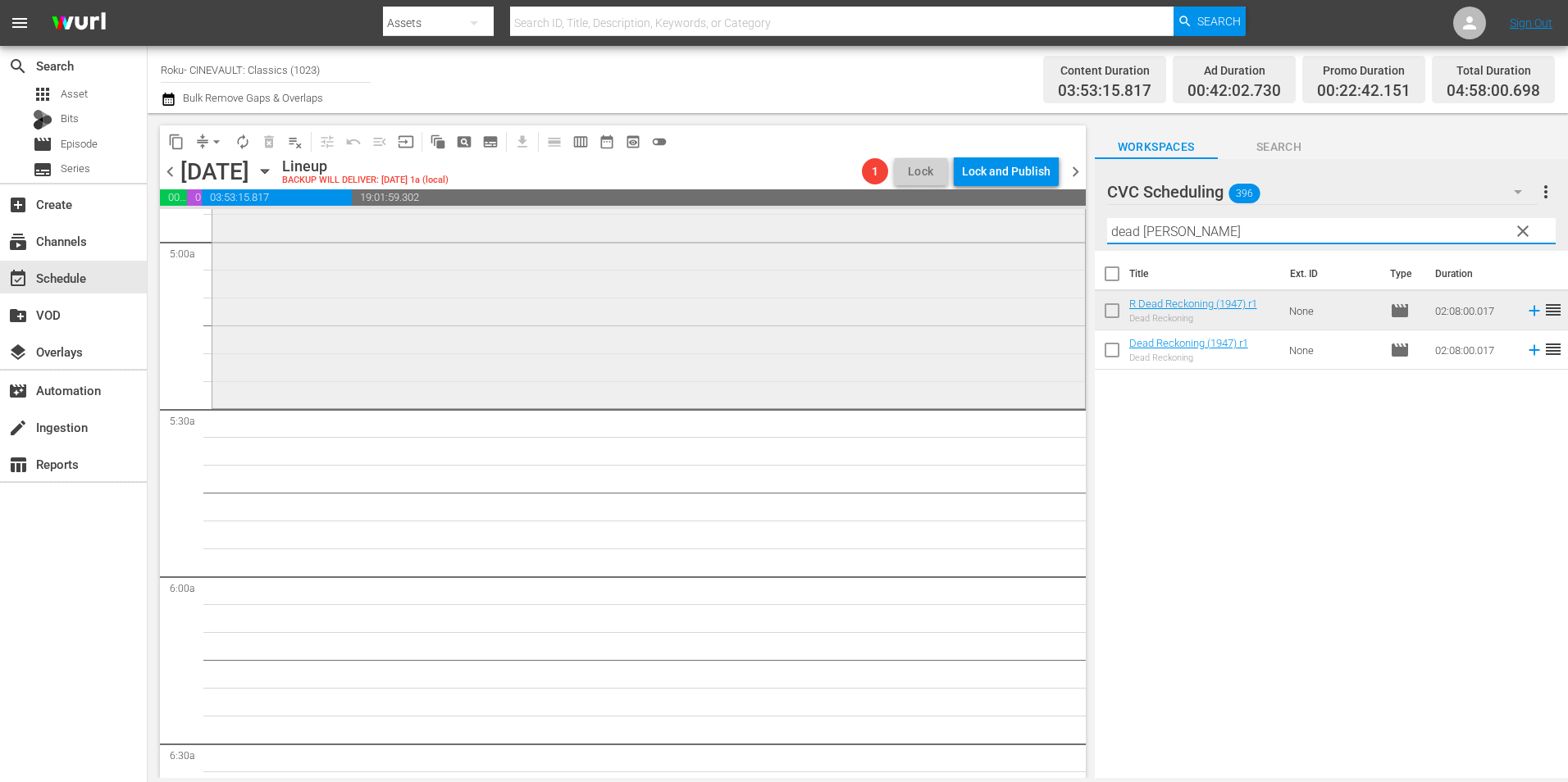
drag, startPoint x: 1212, startPoint y: 229, endPoint x: 1018, endPoint y: 255, distance: 195.7
click at [1018, 255] on div "content_copy compress arrow_drop_down autorenew_outlined delete_forever_outline…" at bounding box center [858, 446] width 1420 height 665
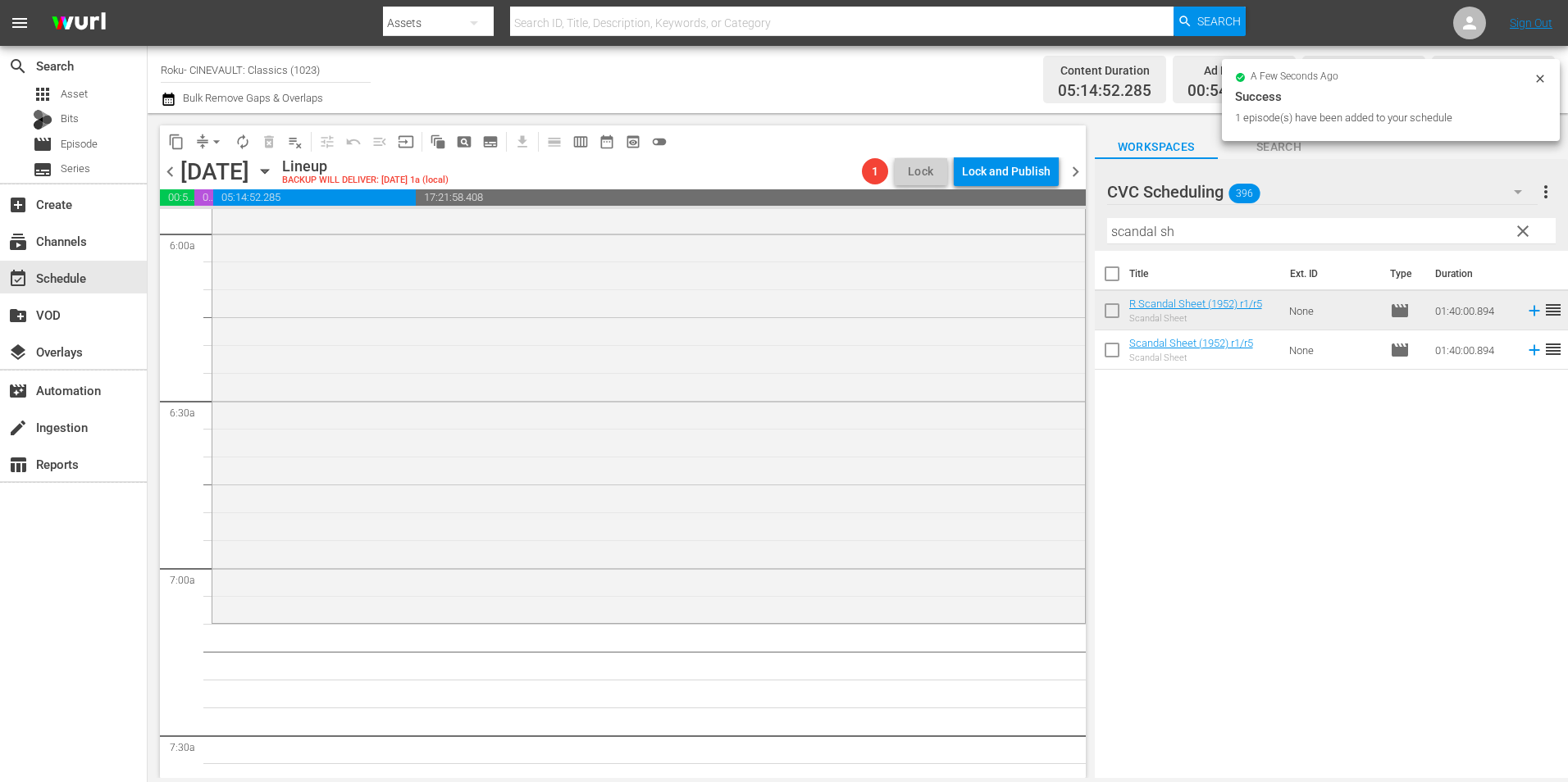
scroll to position [2295, 0]
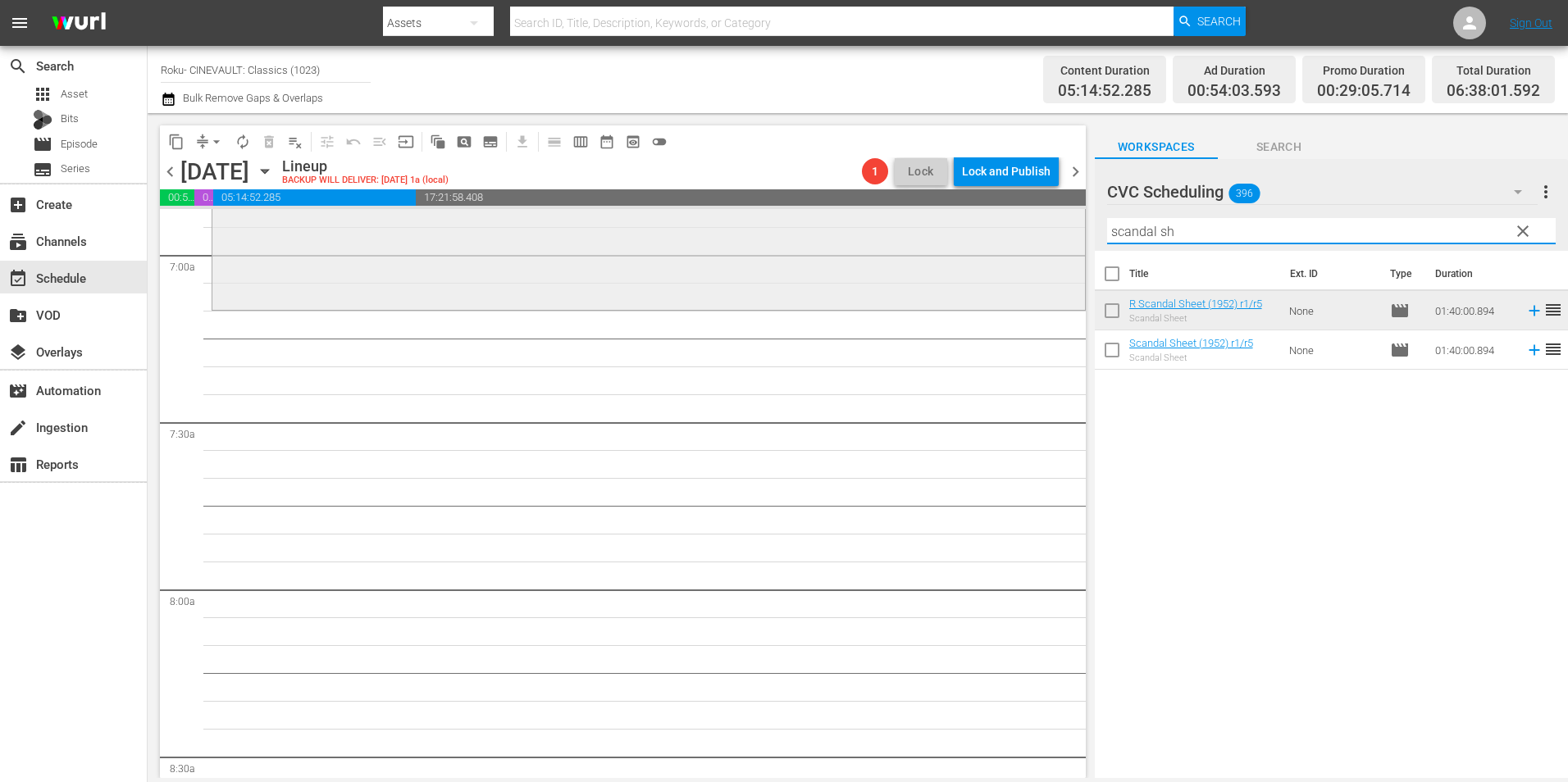
drag, startPoint x: 1212, startPoint y: 233, endPoint x: 1007, endPoint y: 240, distance: 205.1
click at [1007, 240] on div "content_copy compress arrow_drop_down autorenew_outlined delete_forever_outline…" at bounding box center [858, 446] width 1420 height 665
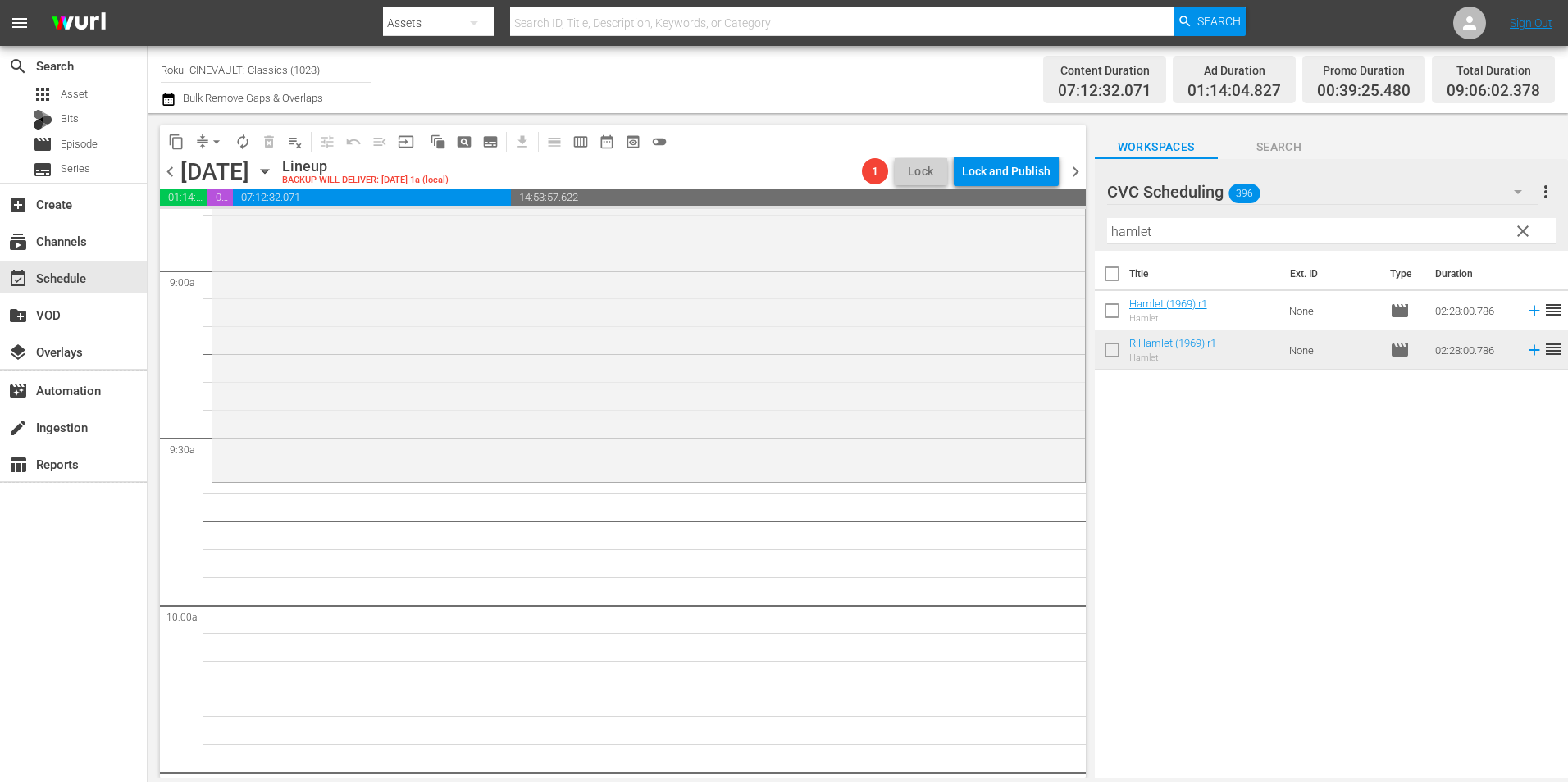
scroll to position [2951, 0]
drag, startPoint x: 1235, startPoint y: 232, endPoint x: 961, endPoint y: 238, distance: 274.1
click at [961, 238] on div "content_copy compress arrow_drop_down autorenew_outlined delete_forever_outline…" at bounding box center [858, 446] width 1420 height 665
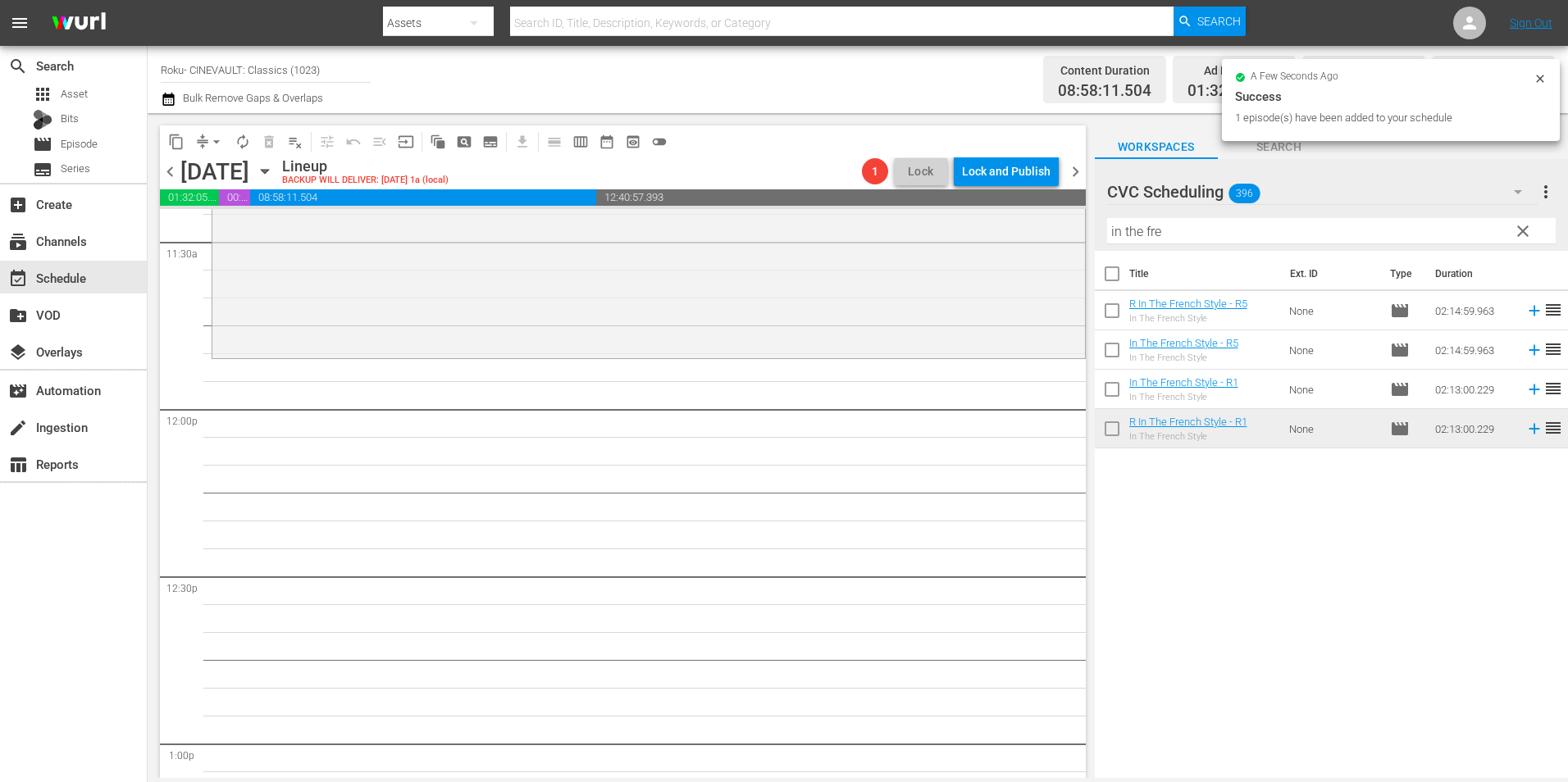
scroll to position [3853, 0]
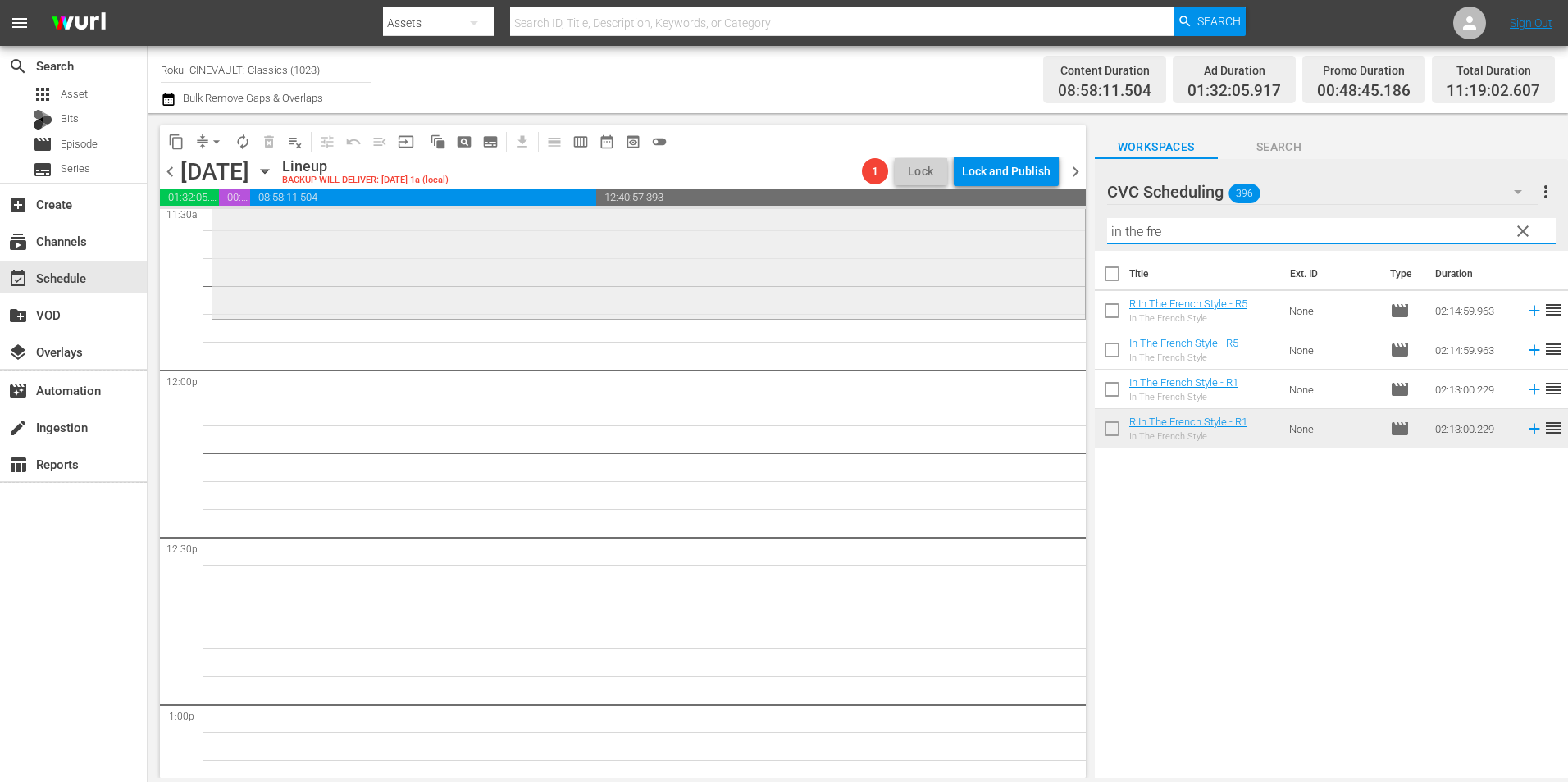
drag, startPoint x: 1174, startPoint y: 239, endPoint x: 943, endPoint y: 251, distance: 231.3
click at [943, 251] on div "content_copy compress arrow_drop_down autorenew_outlined delete_forever_outline…" at bounding box center [858, 446] width 1420 height 665
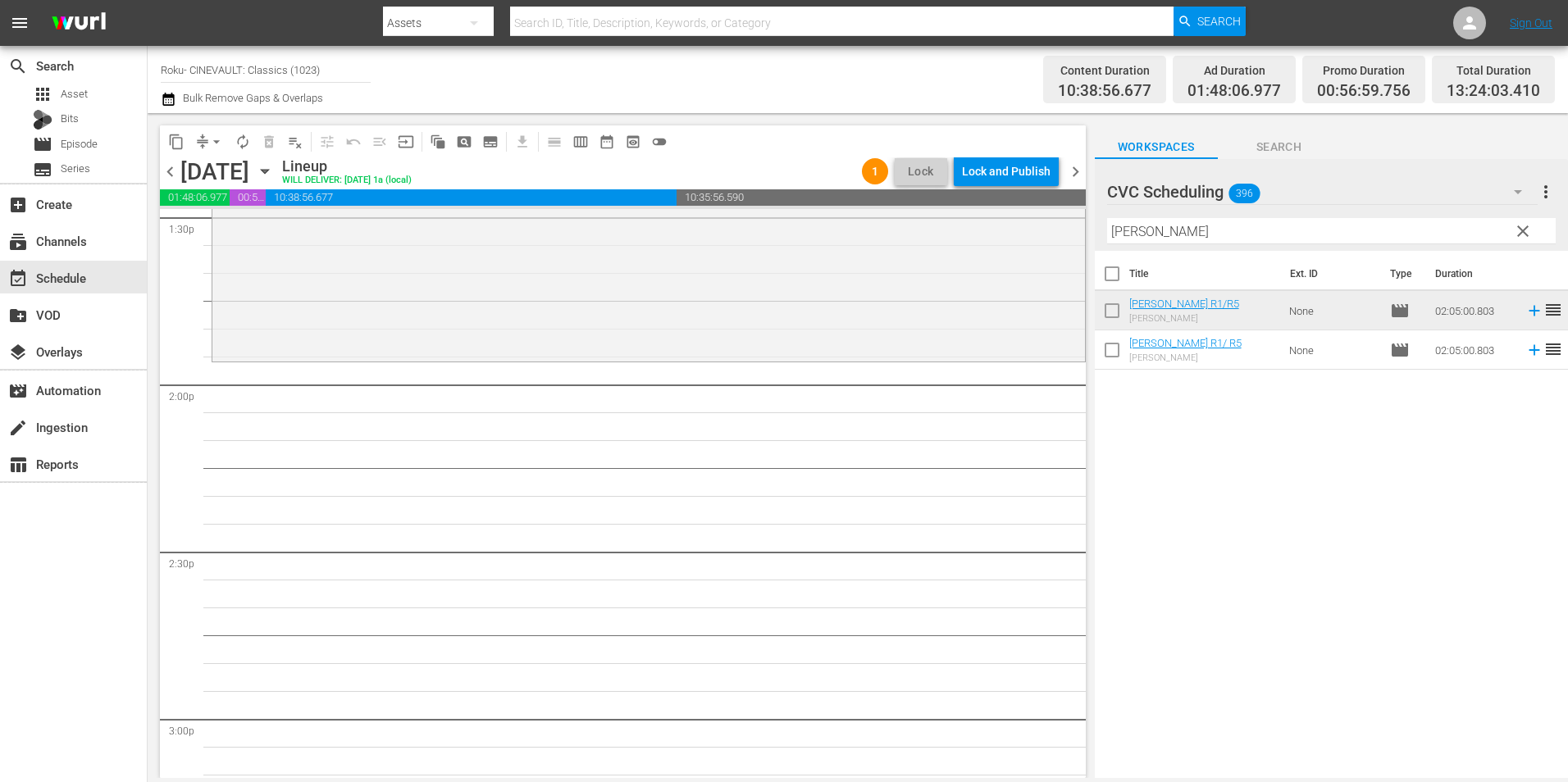
scroll to position [4509, 0]
drag, startPoint x: 1232, startPoint y: 222, endPoint x: 882, endPoint y: 231, distance: 350.1
click at [882, 231] on div "content_copy compress arrow_drop_down autorenew_outlined delete_forever_outline…" at bounding box center [858, 446] width 1420 height 665
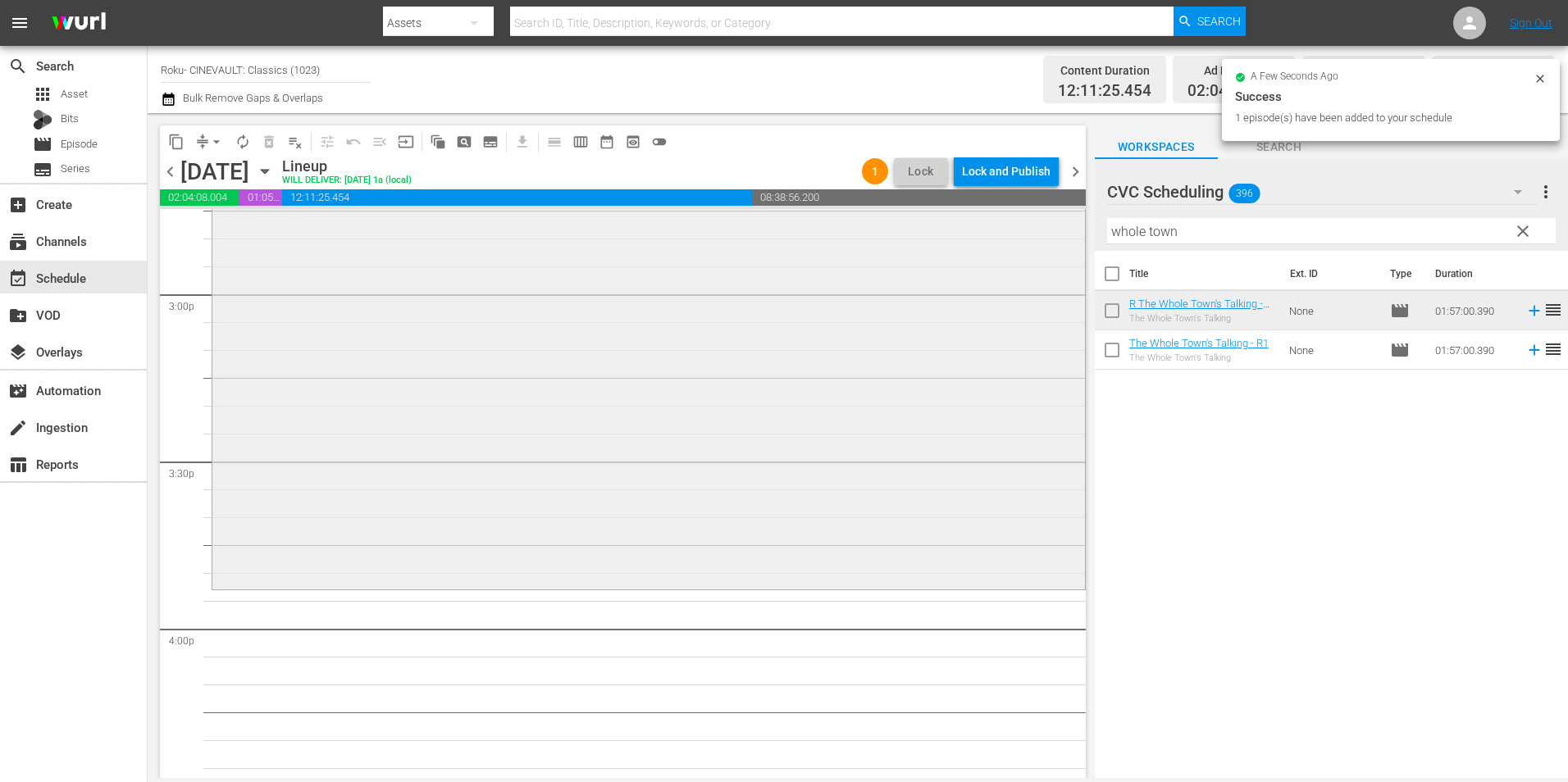
scroll to position [5083, 0]
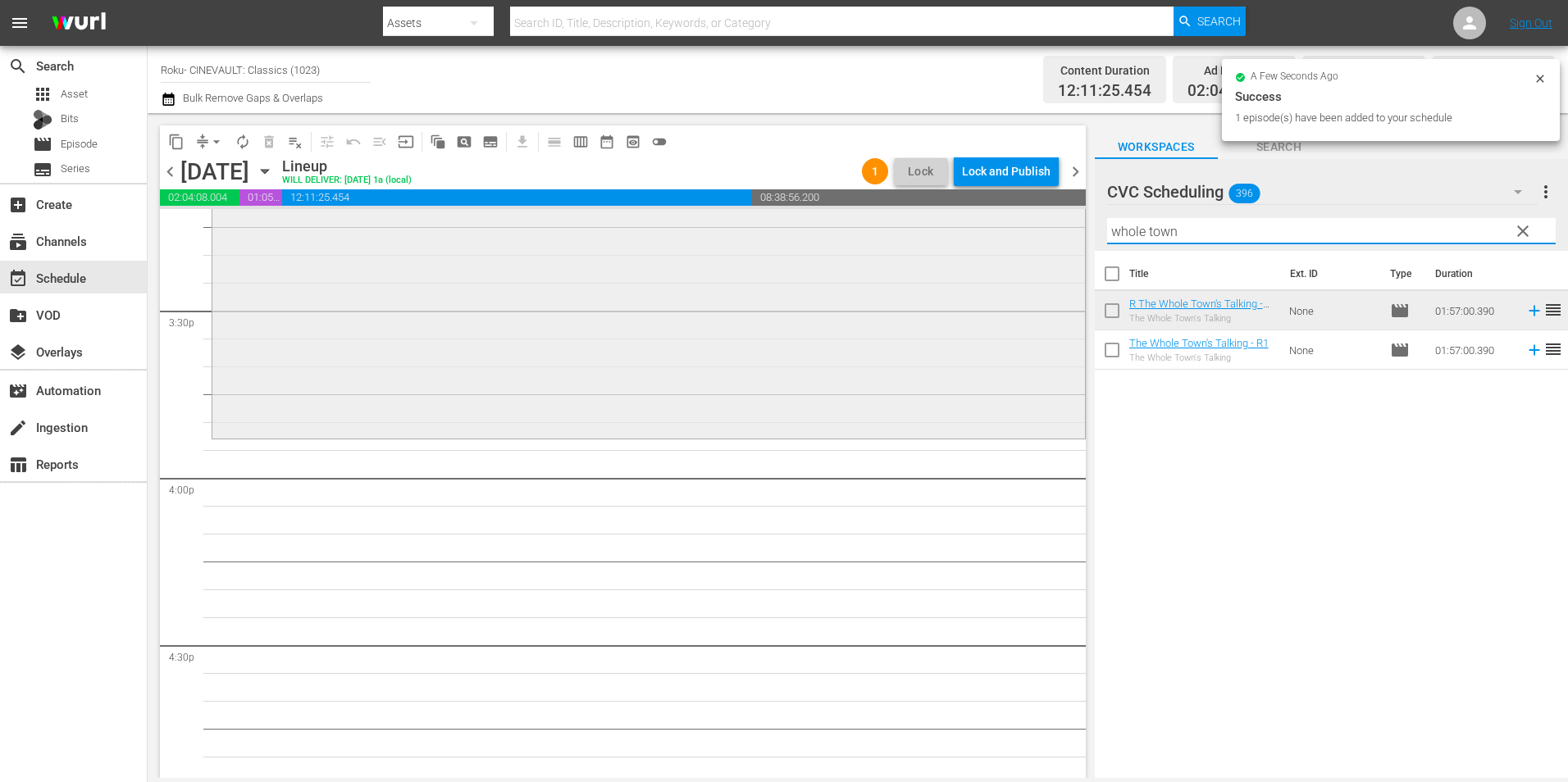
click at [1012, 254] on div "content_copy compress arrow_drop_down autorenew_outlined delete_forever_outline…" at bounding box center [858, 446] width 1420 height 665
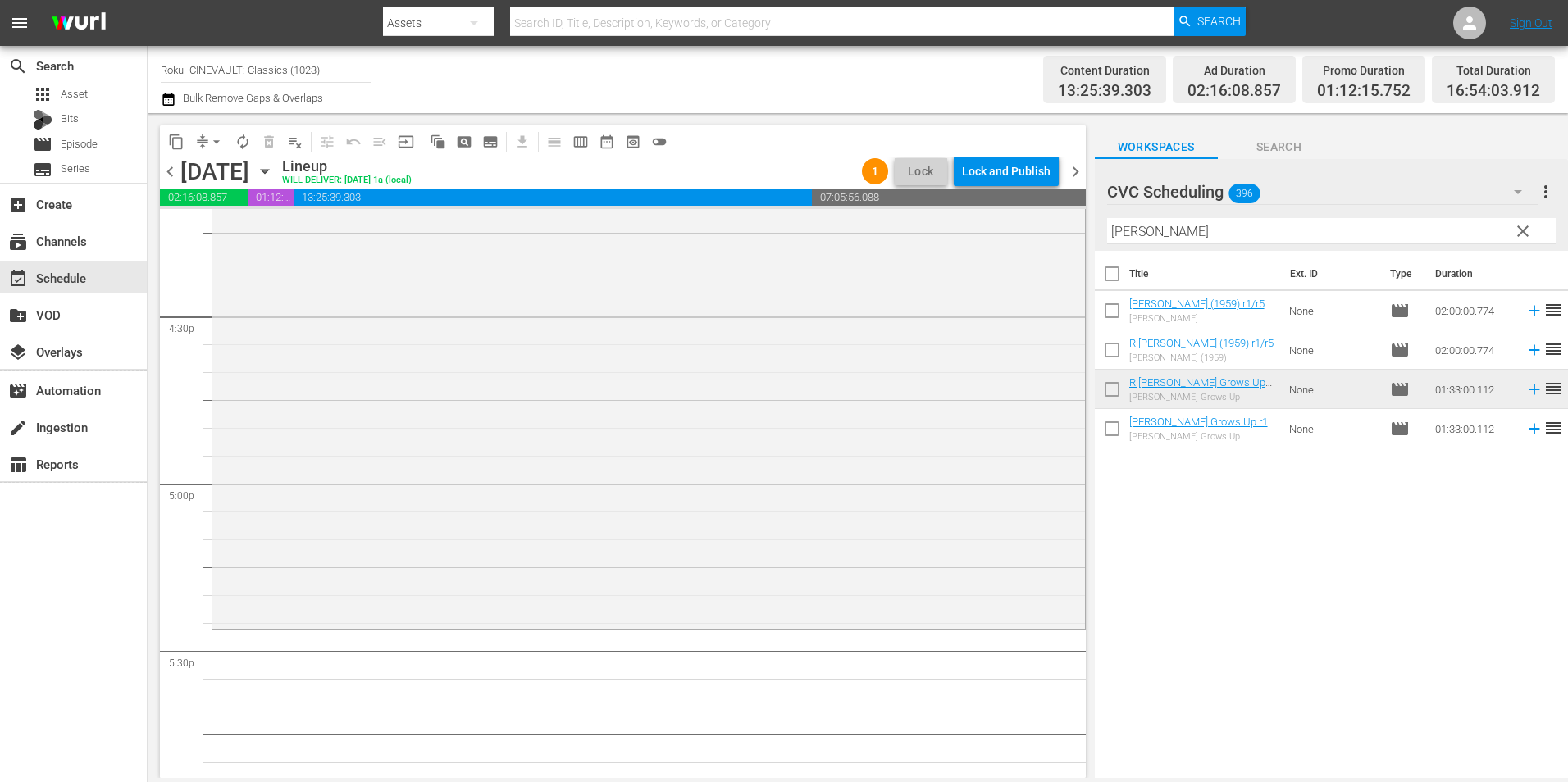
scroll to position [5493, 0]
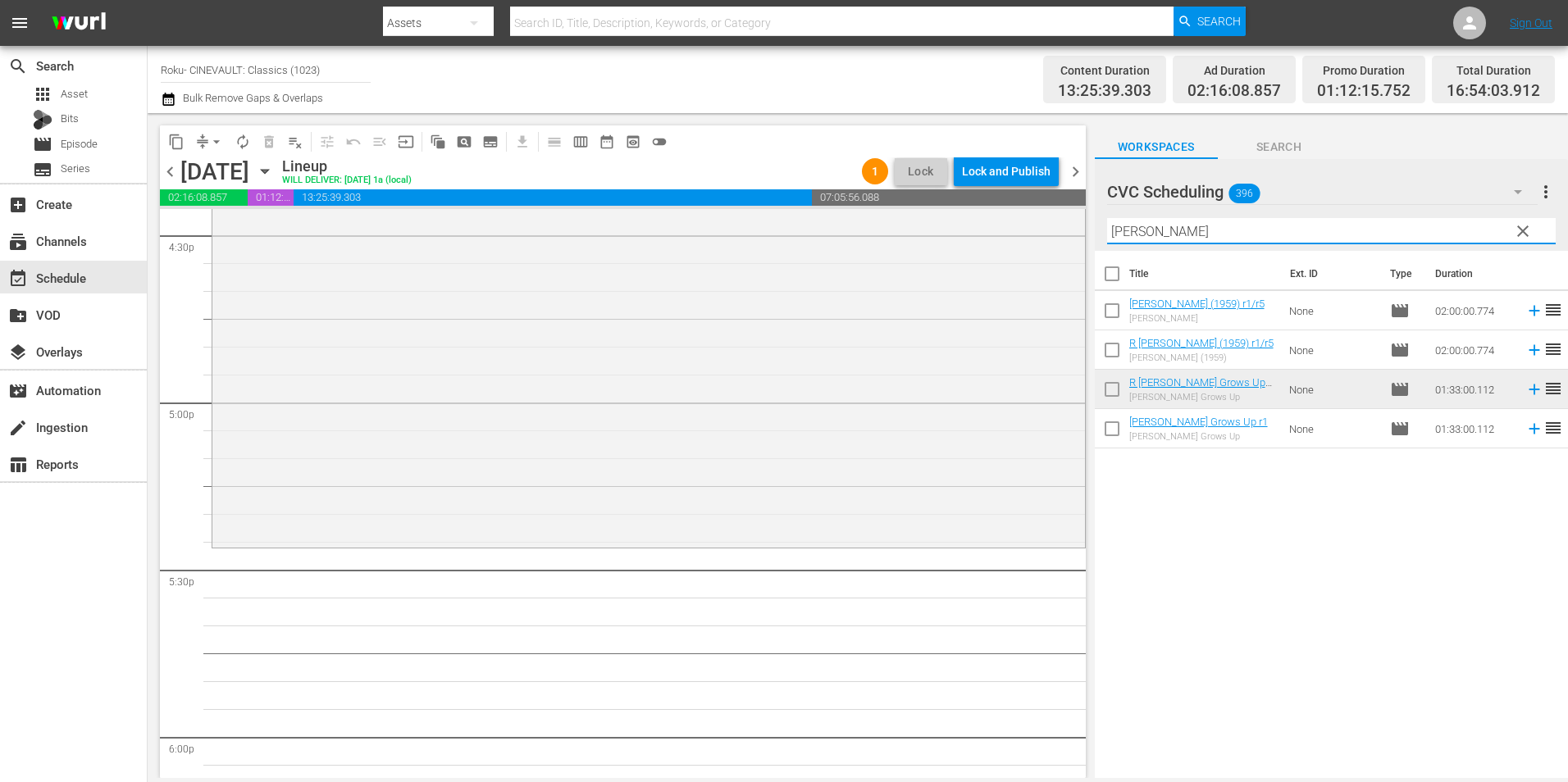
drag, startPoint x: 1195, startPoint y: 239, endPoint x: 1086, endPoint y: 246, distance: 109.2
click at [1086, 246] on div "content_copy compress arrow_drop_down autorenew_outlined delete_forever_outline…" at bounding box center [858, 446] width 1420 height 665
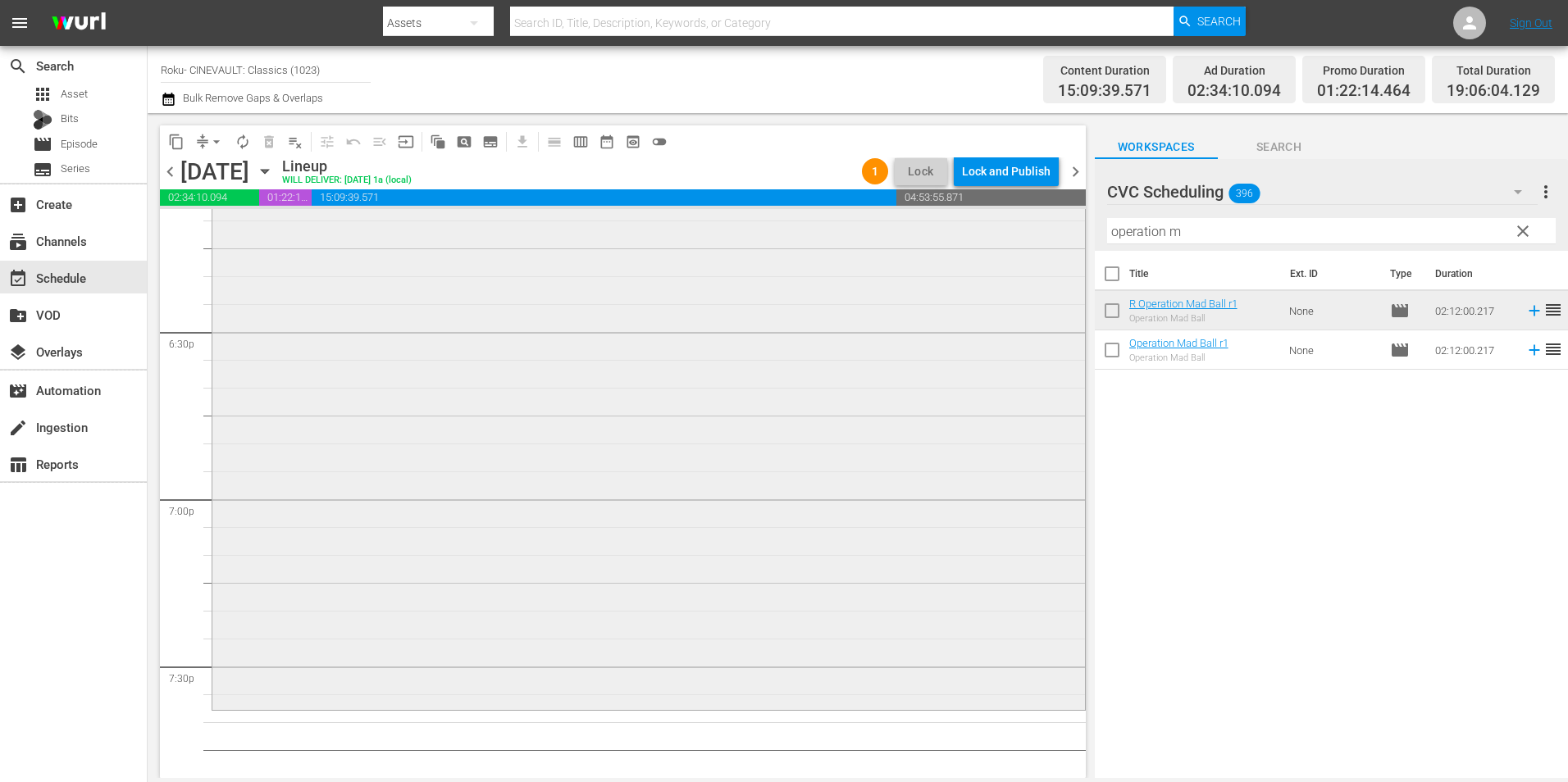
scroll to position [6313, 0]
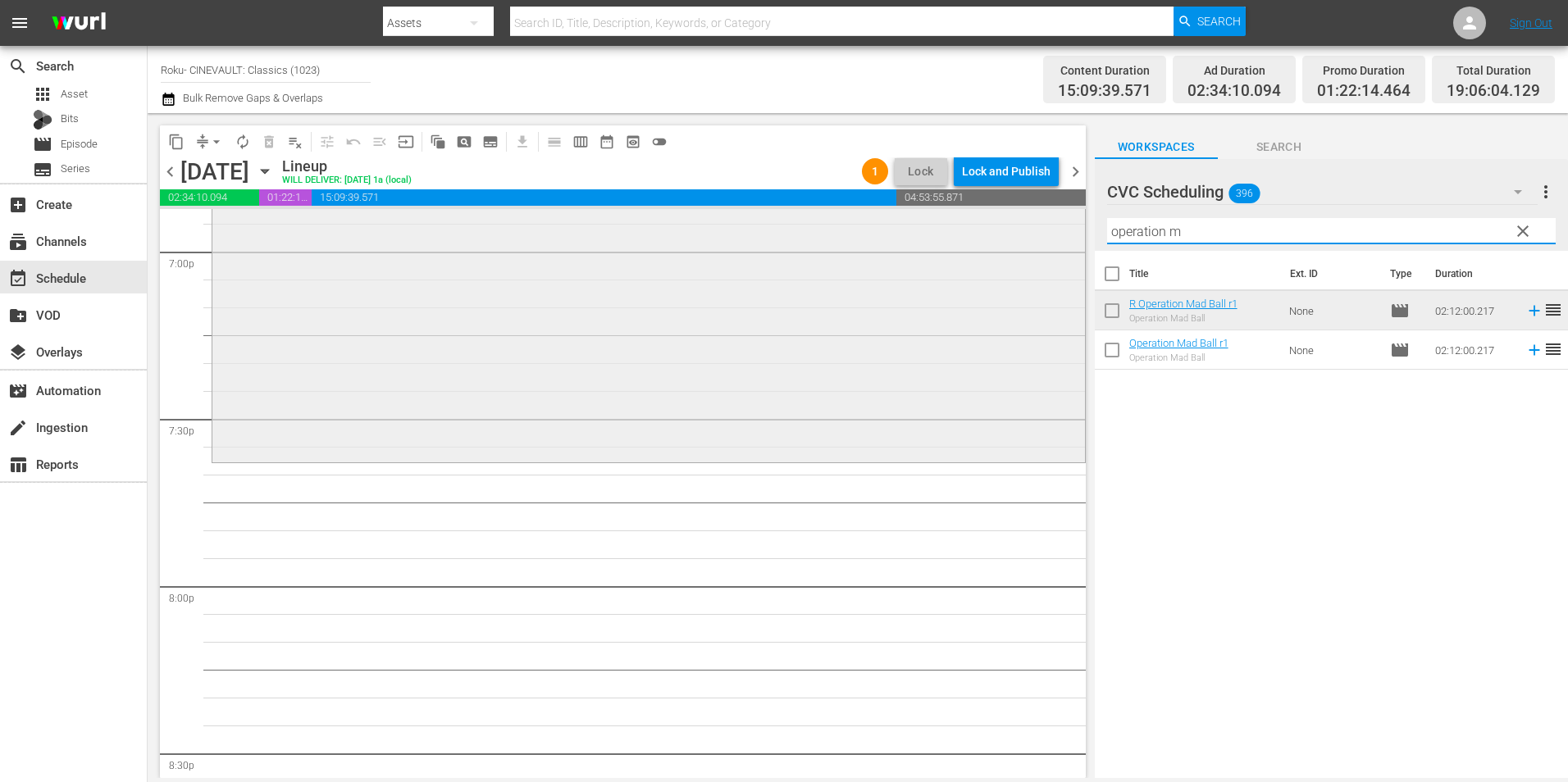
drag, startPoint x: 1254, startPoint y: 226, endPoint x: 913, endPoint y: 256, distance: 342.3
click at [913, 256] on div "content_copy compress arrow_drop_down autorenew_outlined delete_forever_outline…" at bounding box center [858, 446] width 1420 height 665
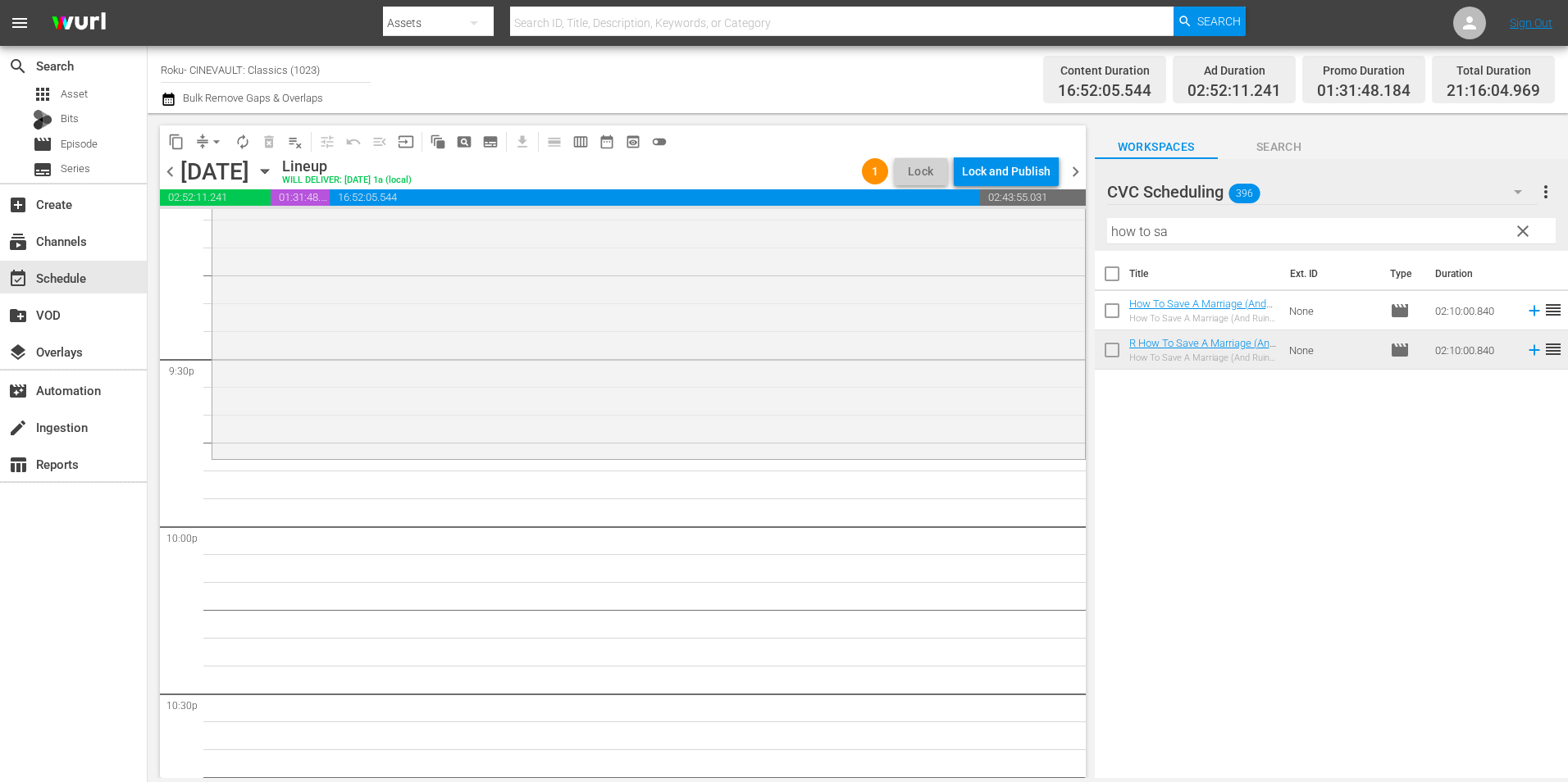
scroll to position [7051, 0]
drag, startPoint x: 1173, startPoint y: 239, endPoint x: 1037, endPoint y: 239, distance: 136.0
click at [1037, 239] on div "content_copy compress arrow_drop_down autorenew_outlined delete_forever_outline…" at bounding box center [858, 446] width 1420 height 665
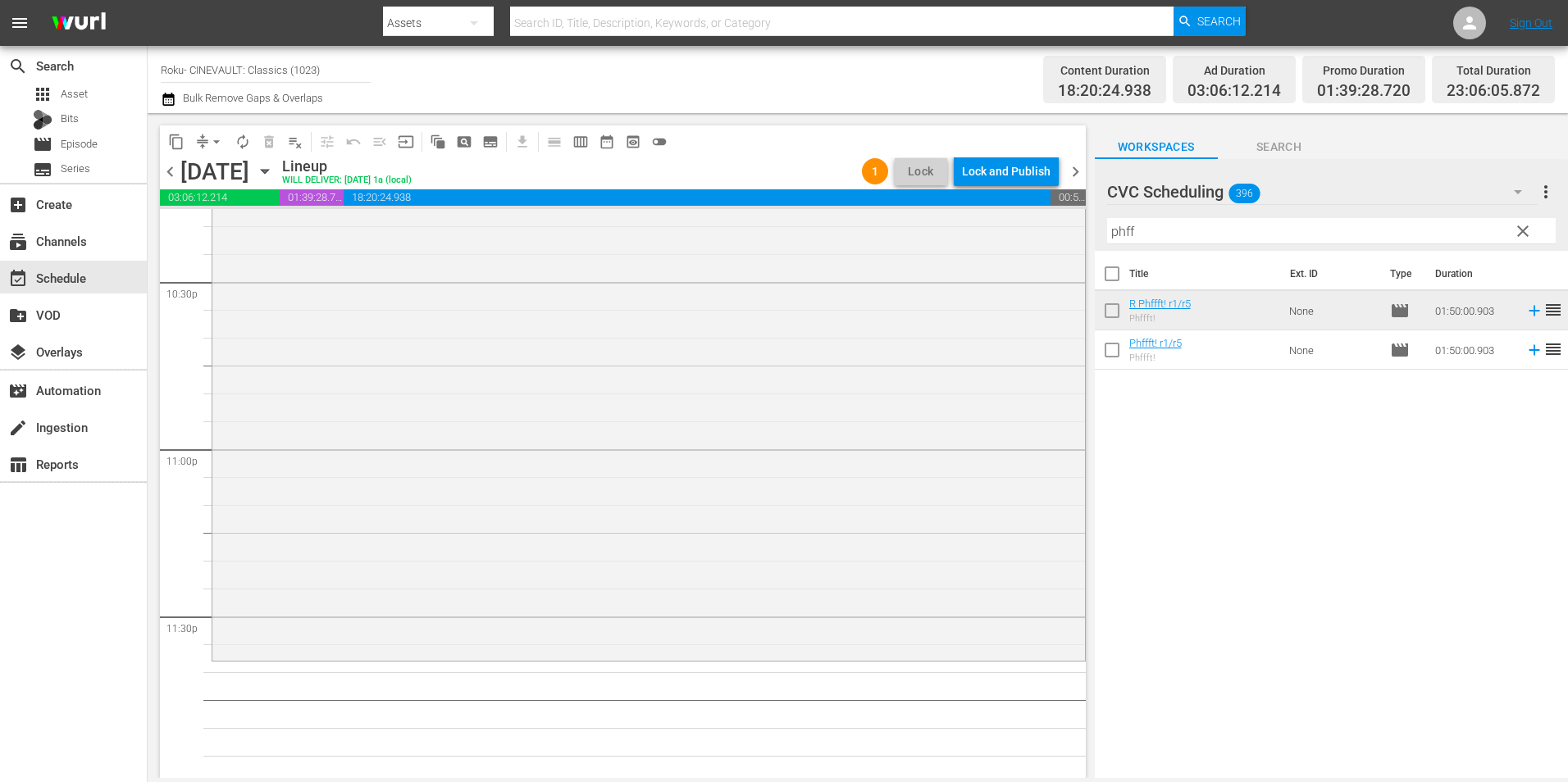
scroll to position [7459, 0]
click at [620, 462] on div "R Phffft! r1/r5 reorder" at bounding box center [648, 348] width 872 height 609
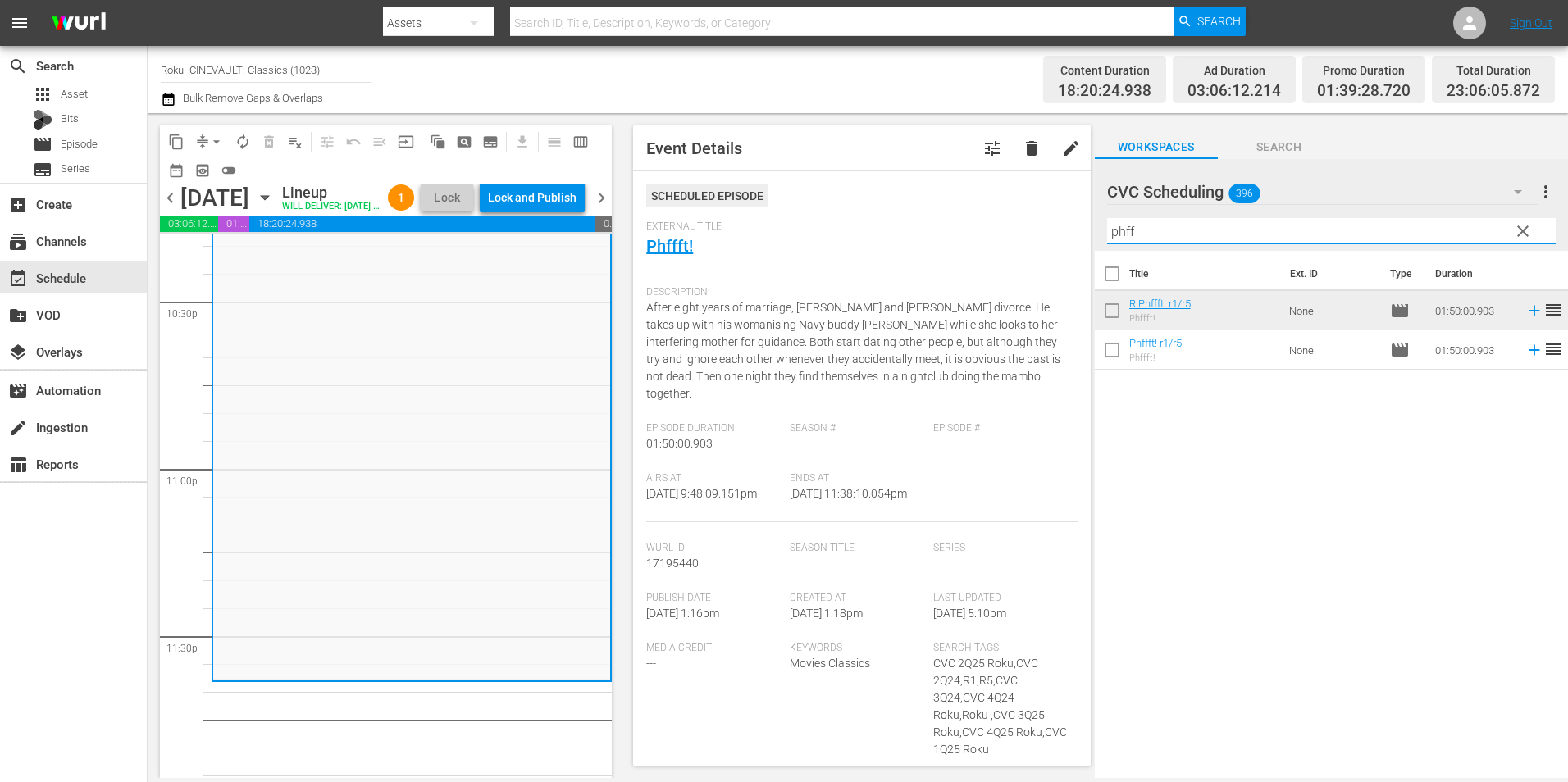
drag, startPoint x: 1195, startPoint y: 230, endPoint x: 877, endPoint y: 244, distance: 318.3
click at [877, 244] on div "content_copy compress arrow_drop_down autorenew_outlined delete_forever_outline…" at bounding box center [858, 446] width 1420 height 665
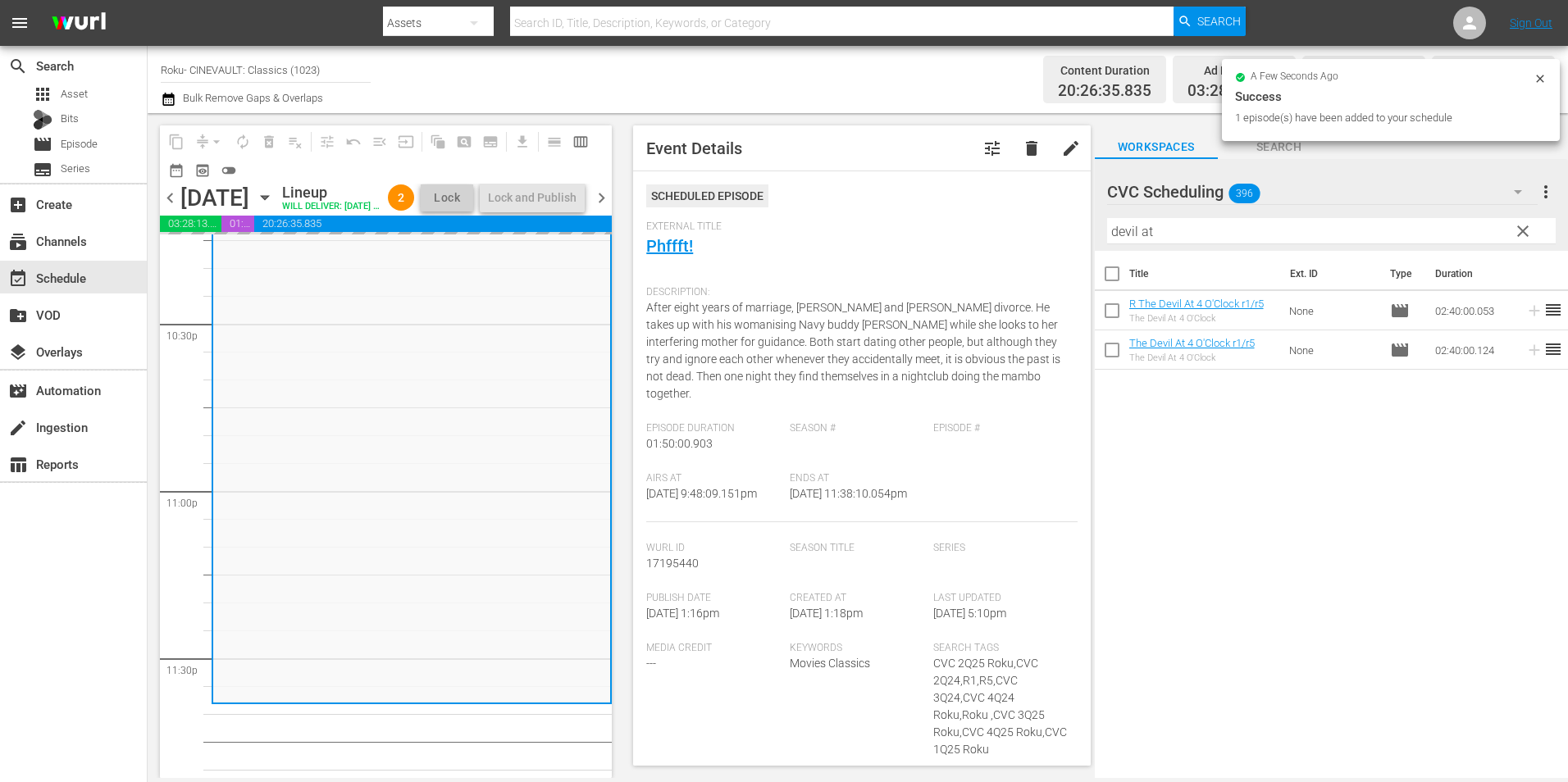
scroll to position [7484, 0]
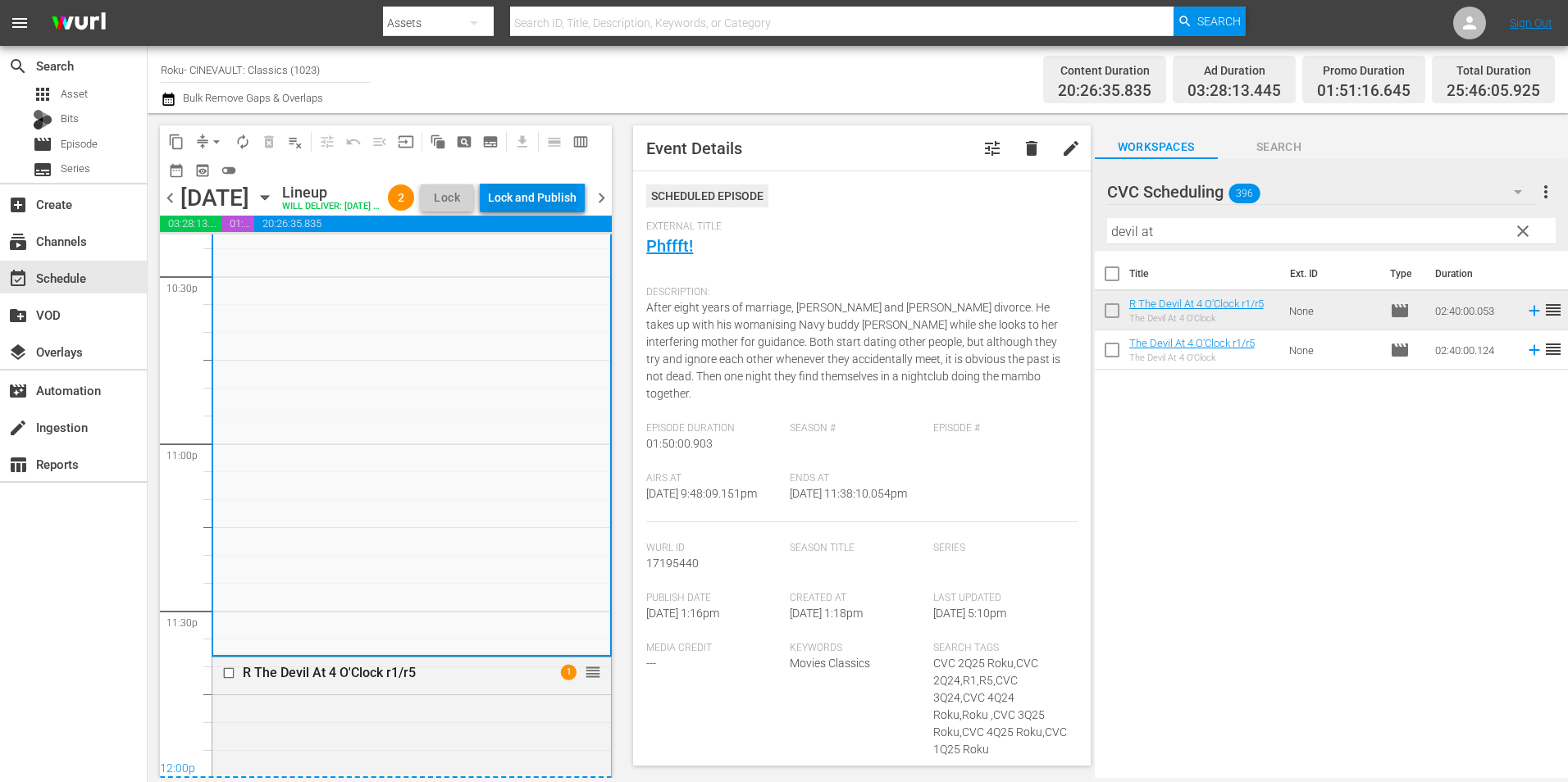
click at [537, 204] on div "Lock and Publish" at bounding box center [532, 197] width 88 height 29
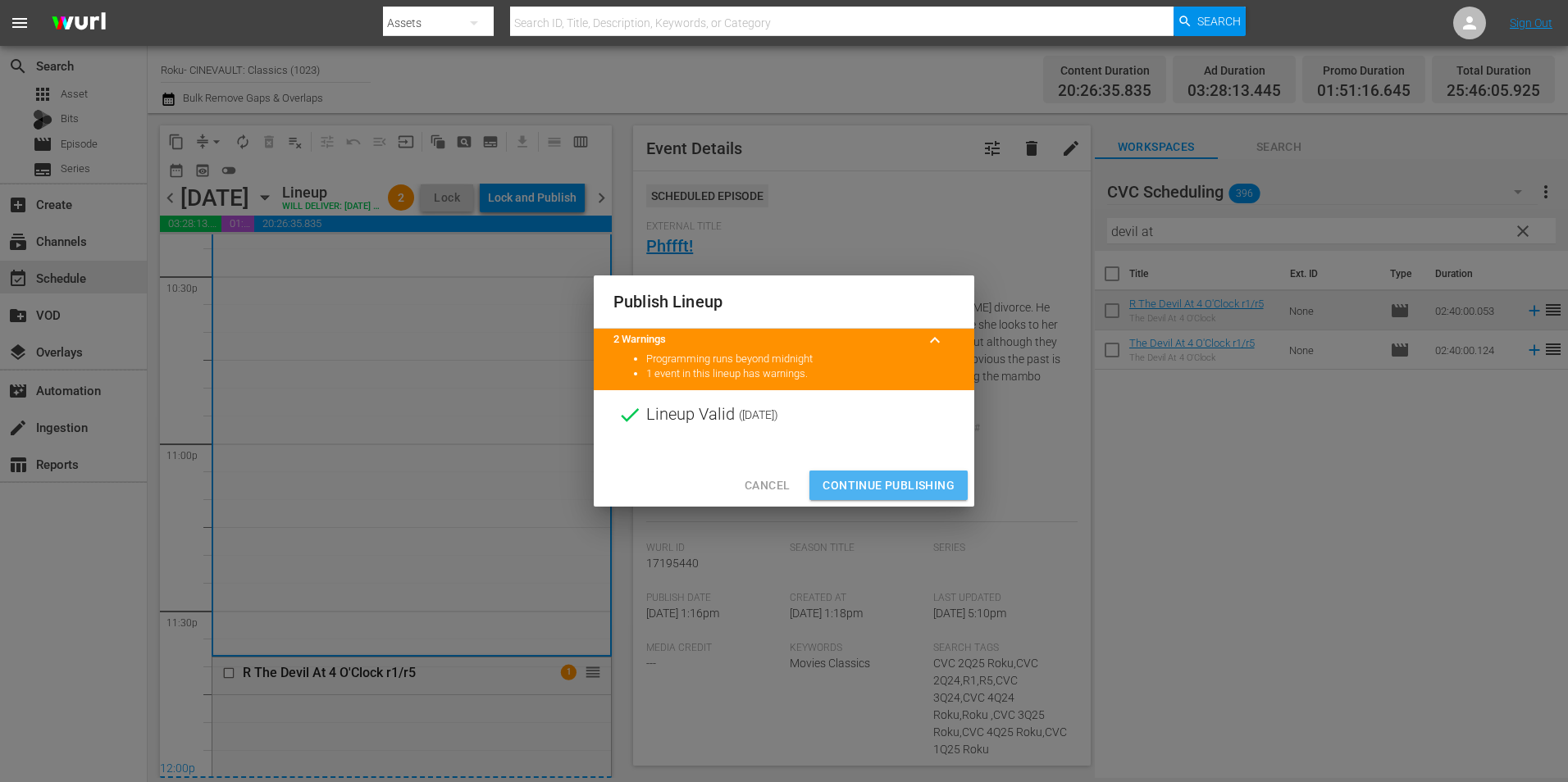
click at [864, 490] on span "Continue Publishing" at bounding box center [889, 486] width 132 height 21
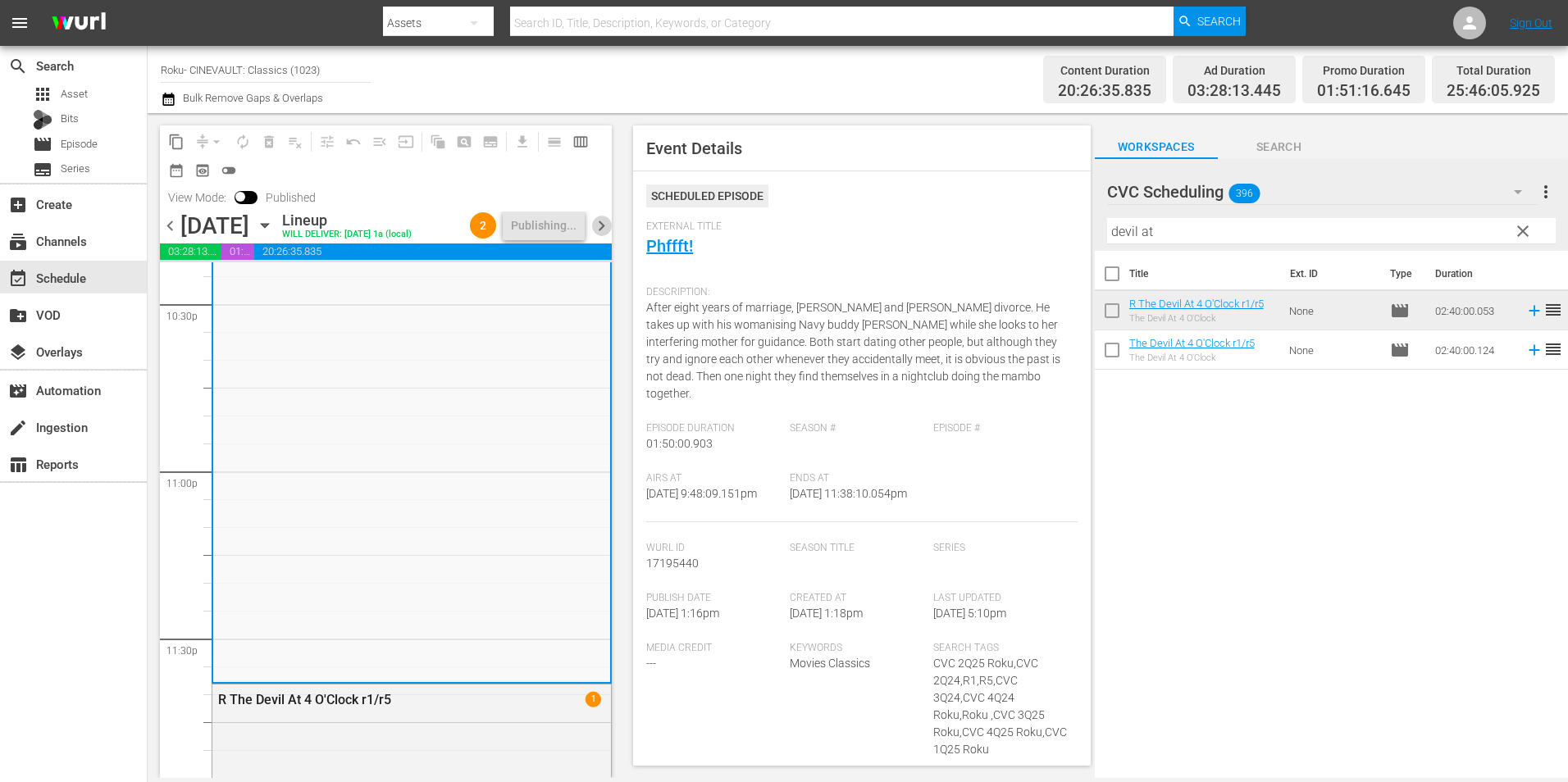
click at [599, 220] on span "chevron_right" at bounding box center [602, 226] width 21 height 21
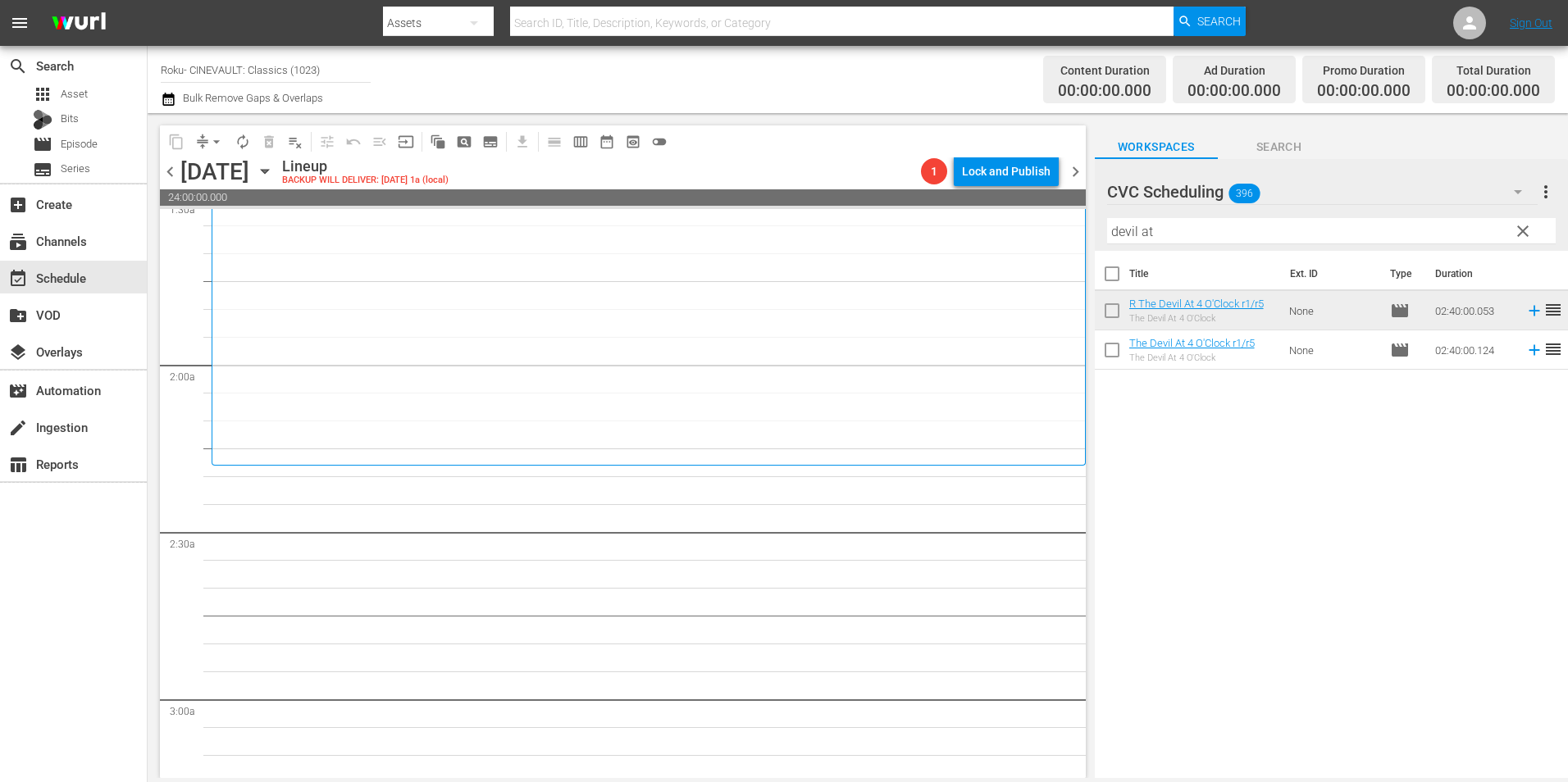
scroll to position [656, 0]
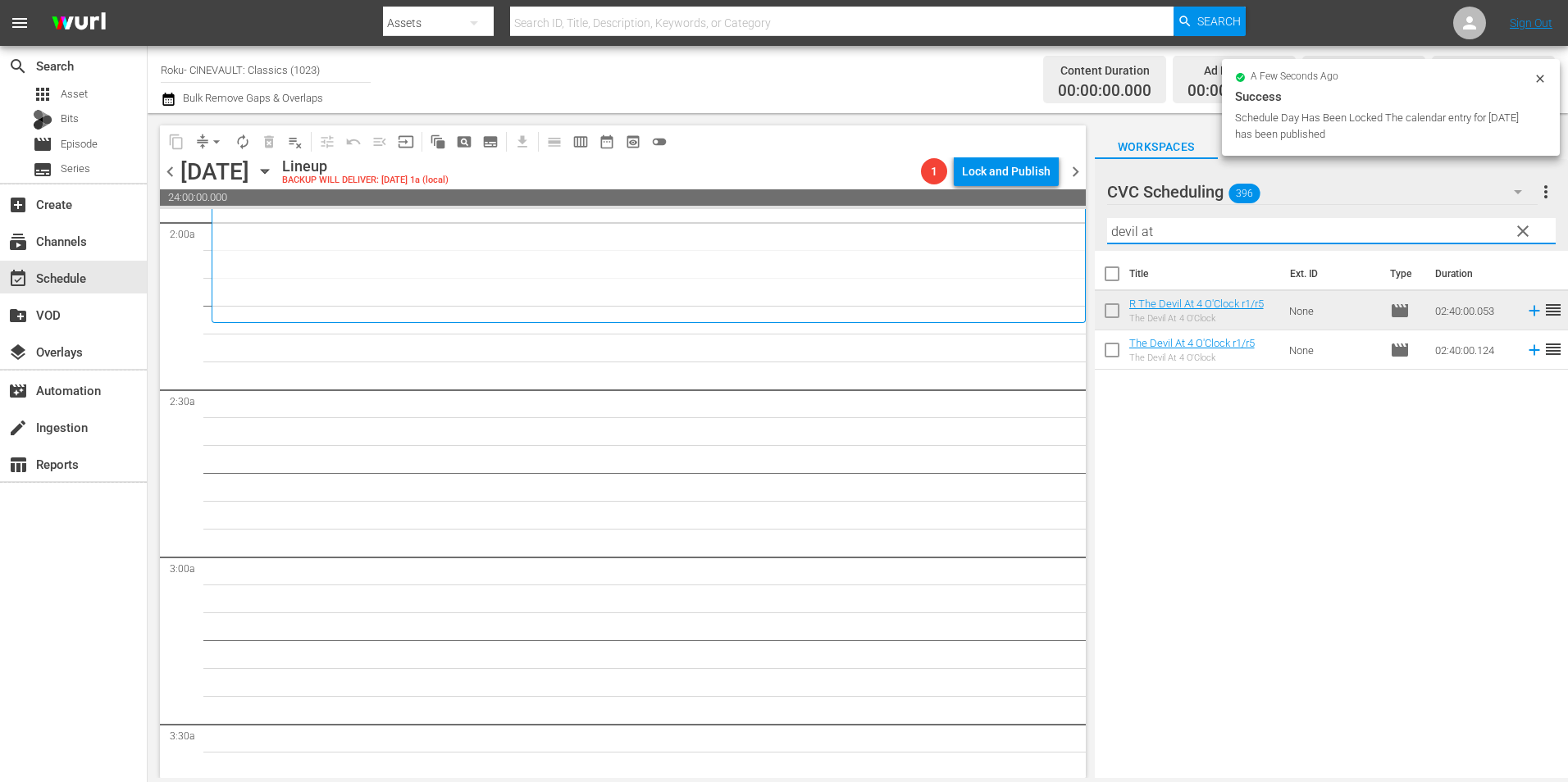
drag, startPoint x: 1165, startPoint y: 244, endPoint x: 1116, endPoint y: 249, distance: 49.3
click at [1116, 249] on div "Filter by Title devil at" at bounding box center [1331, 231] width 448 height 39
type input "d"
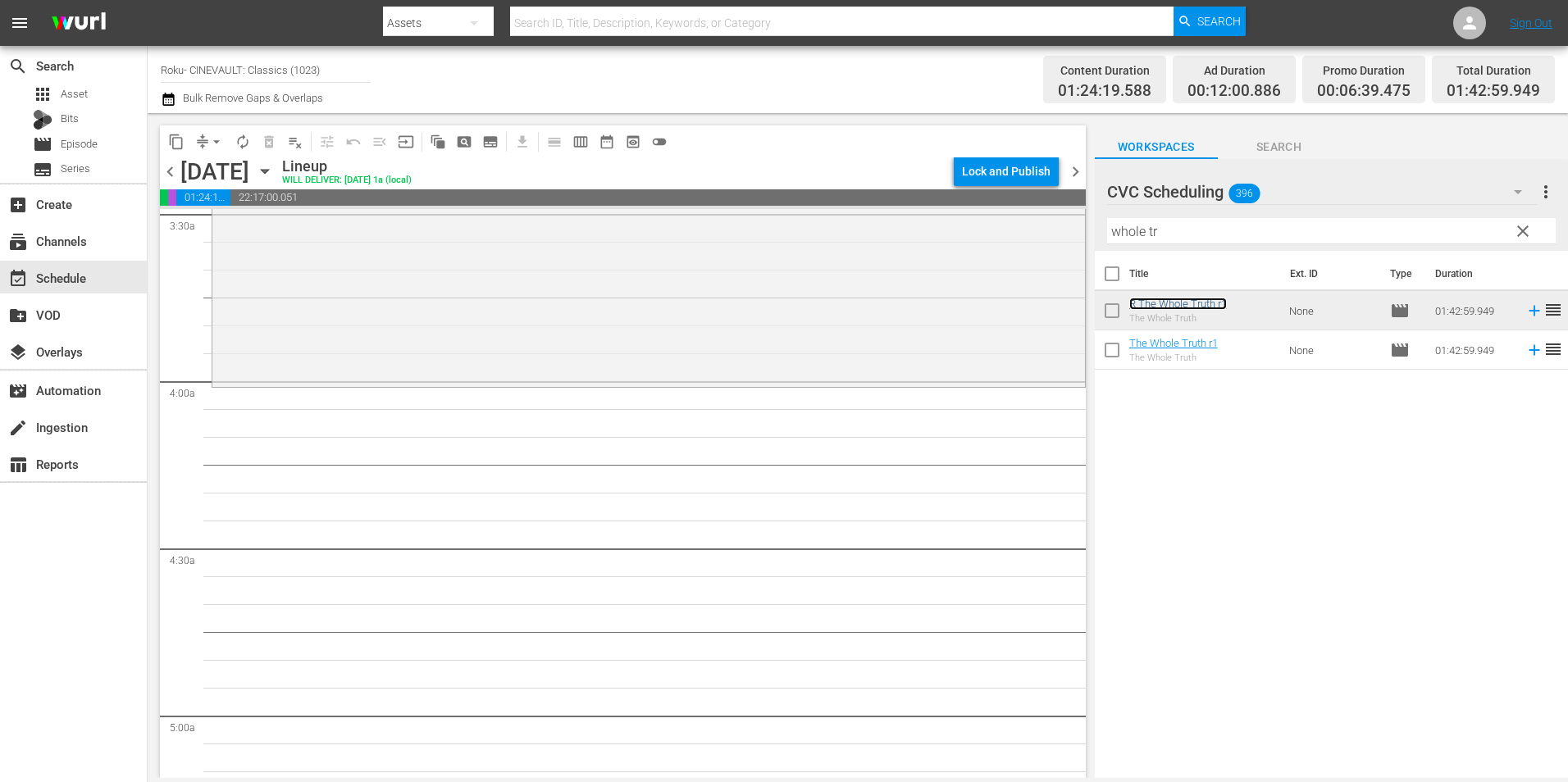
scroll to position [1230, 0]
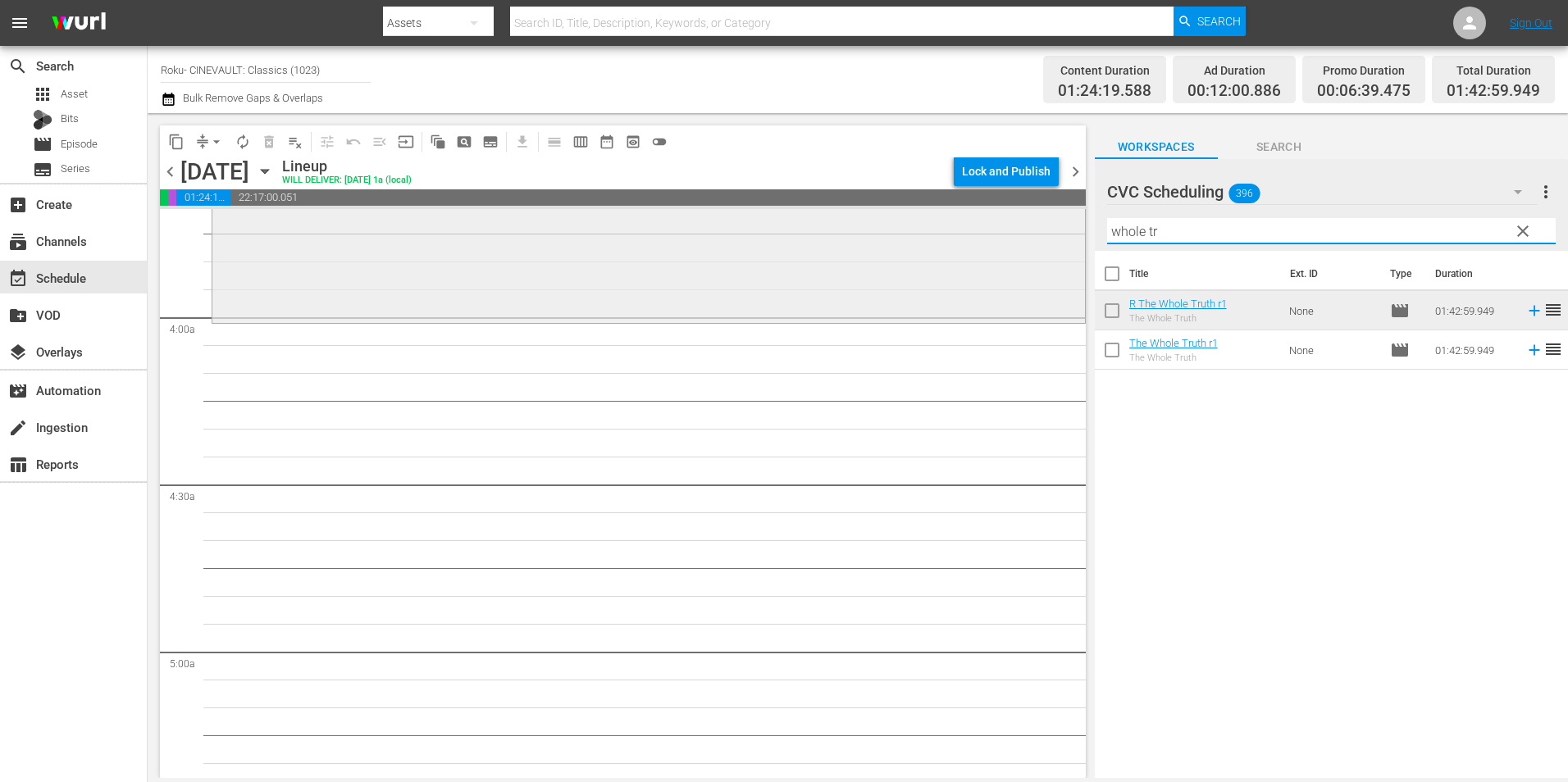
drag, startPoint x: 1152, startPoint y: 234, endPoint x: 1037, endPoint y: 248, distance: 115.8
click at [1037, 248] on div "content_copy compress arrow_drop_down autorenew_outlined delete_forever_outline…" at bounding box center [858, 446] width 1420 height 665
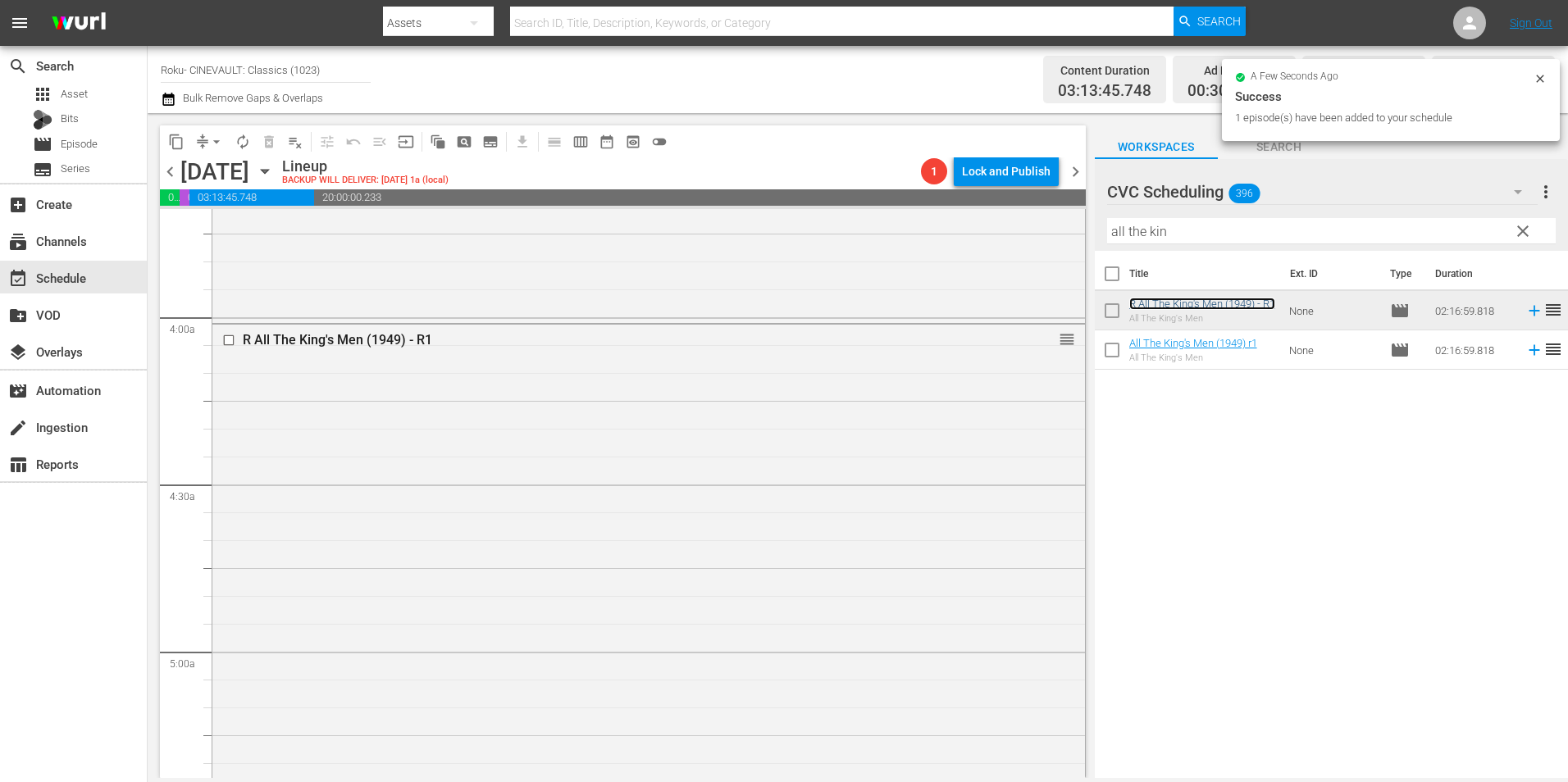
scroll to position [1803, 0]
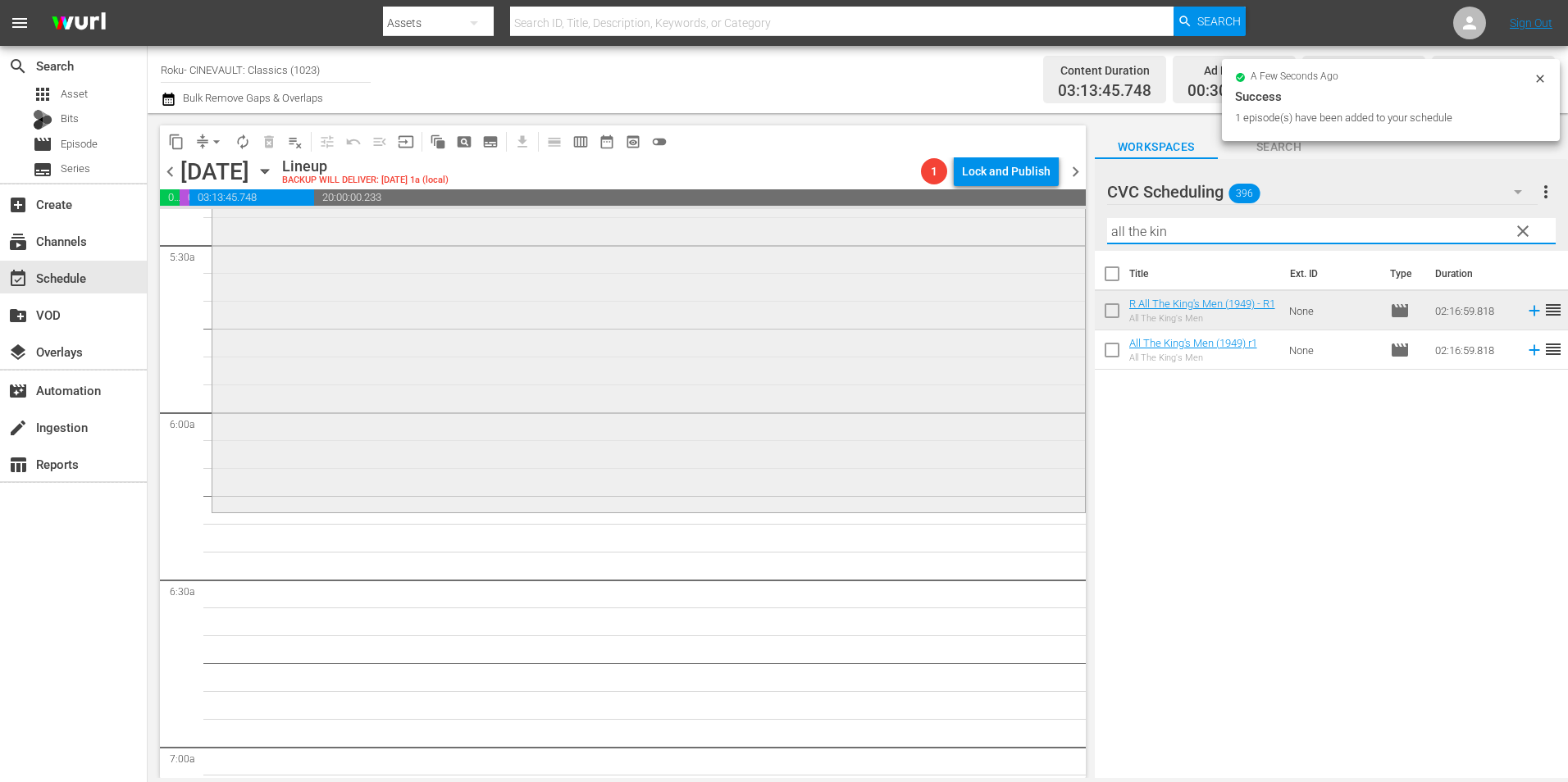
drag, startPoint x: 1189, startPoint y: 232, endPoint x: 980, endPoint y: 244, distance: 209.3
click at [980, 244] on div "content_copy compress arrow_drop_down autorenew_outlined delete_forever_outline…" at bounding box center [858, 446] width 1420 height 665
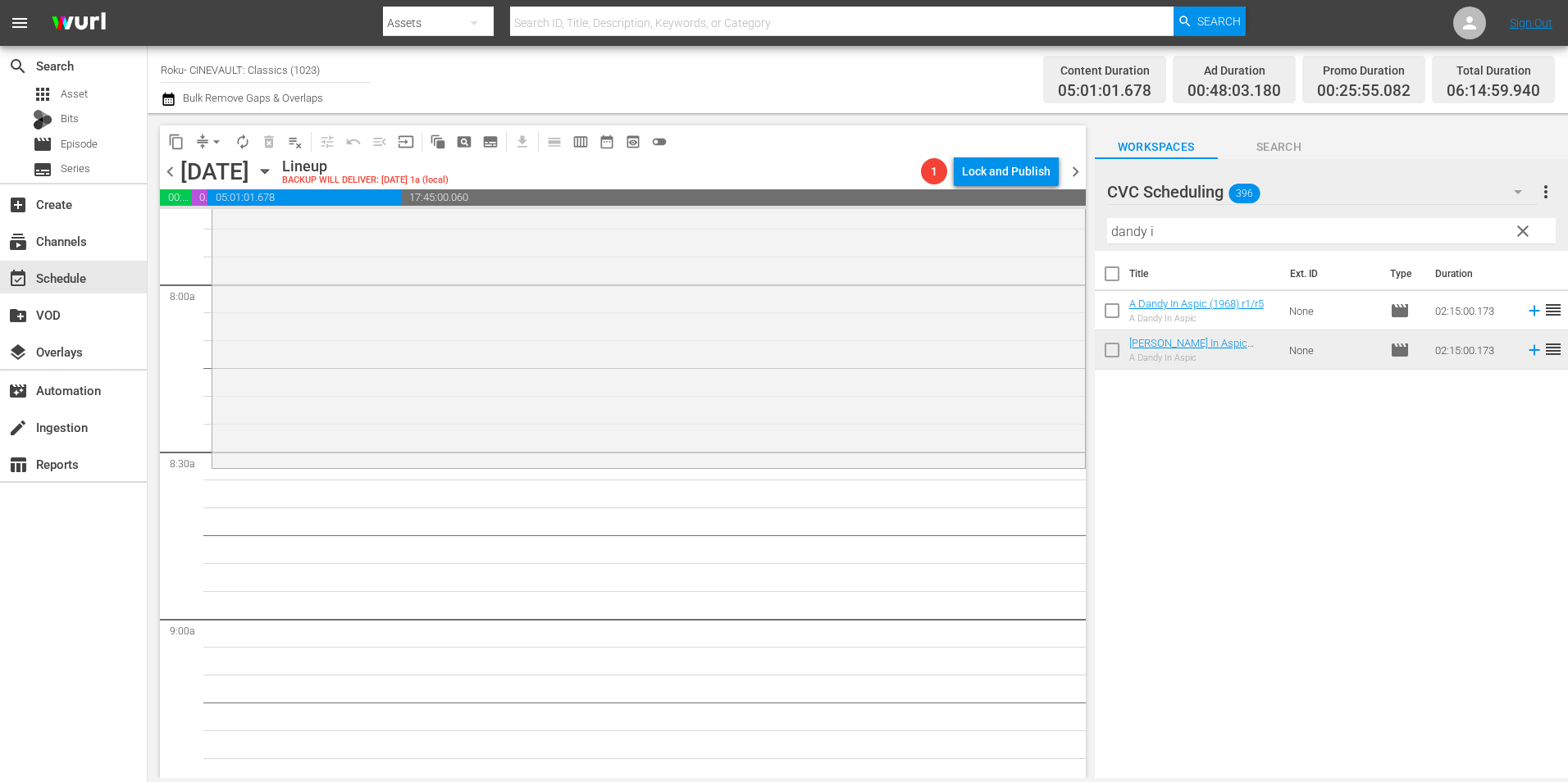
scroll to position [2623, 0]
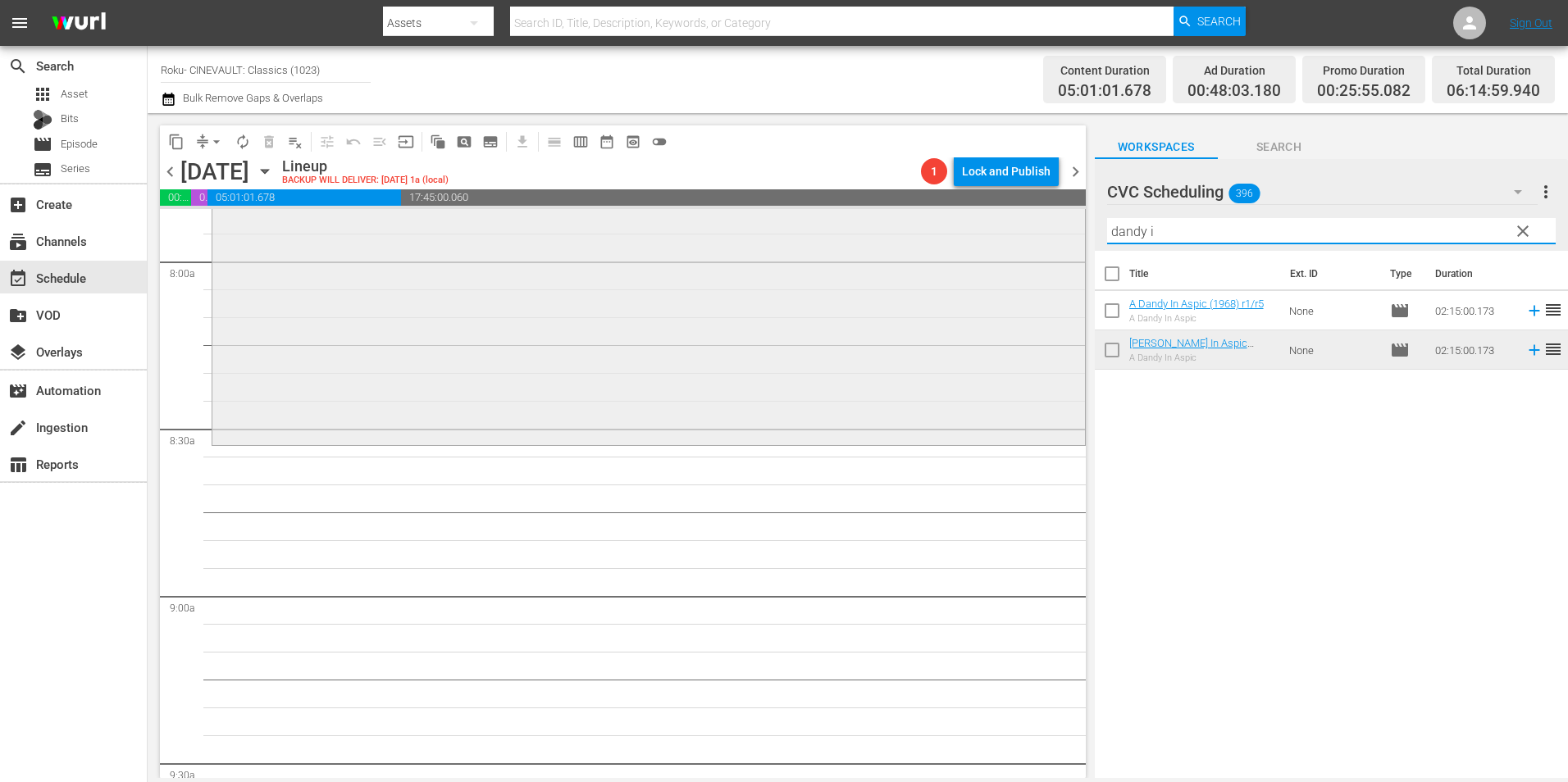
drag, startPoint x: 1259, startPoint y: 238, endPoint x: 935, endPoint y: 250, distance: 324.2
click at [935, 250] on div "content_copy compress arrow_drop_down autorenew_outlined delete_forever_outline…" at bounding box center [858, 446] width 1420 height 665
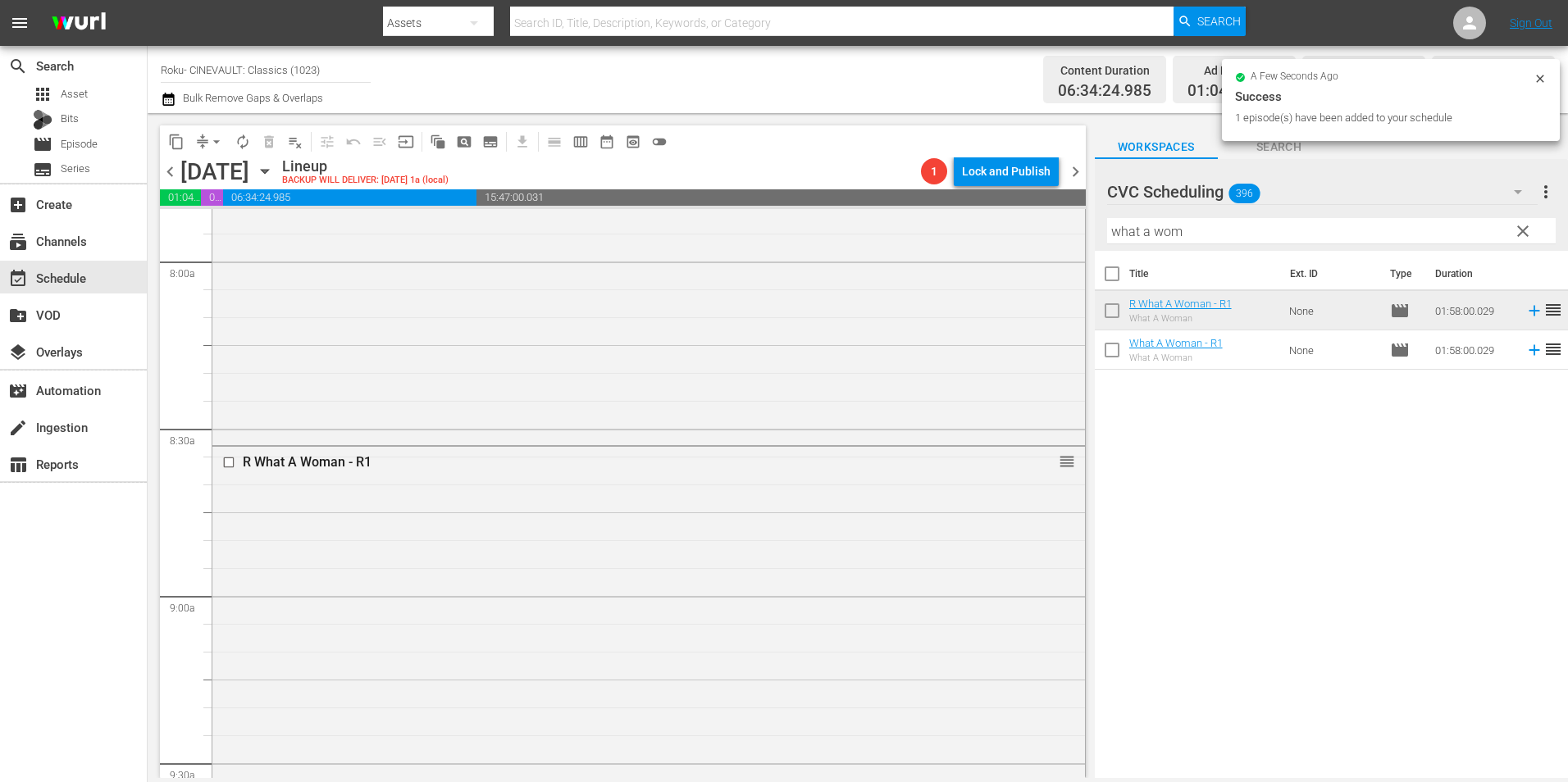
scroll to position [3279, 0]
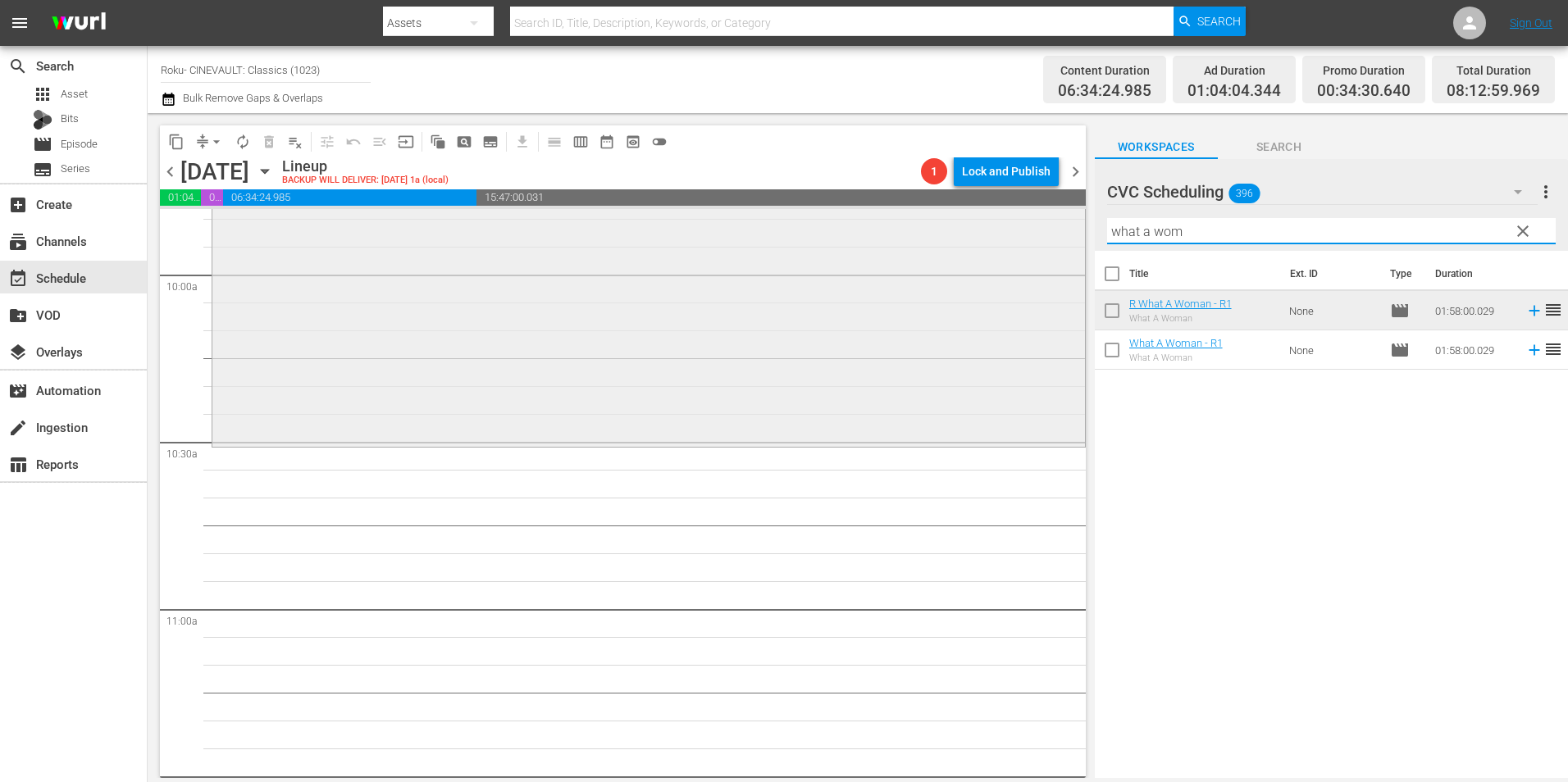
drag, startPoint x: 1183, startPoint y: 239, endPoint x: 951, endPoint y: 239, distance: 232.0
click at [951, 239] on div "content_copy compress arrow_drop_down autorenew_outlined delete_forever_outline…" at bounding box center [858, 446] width 1420 height 665
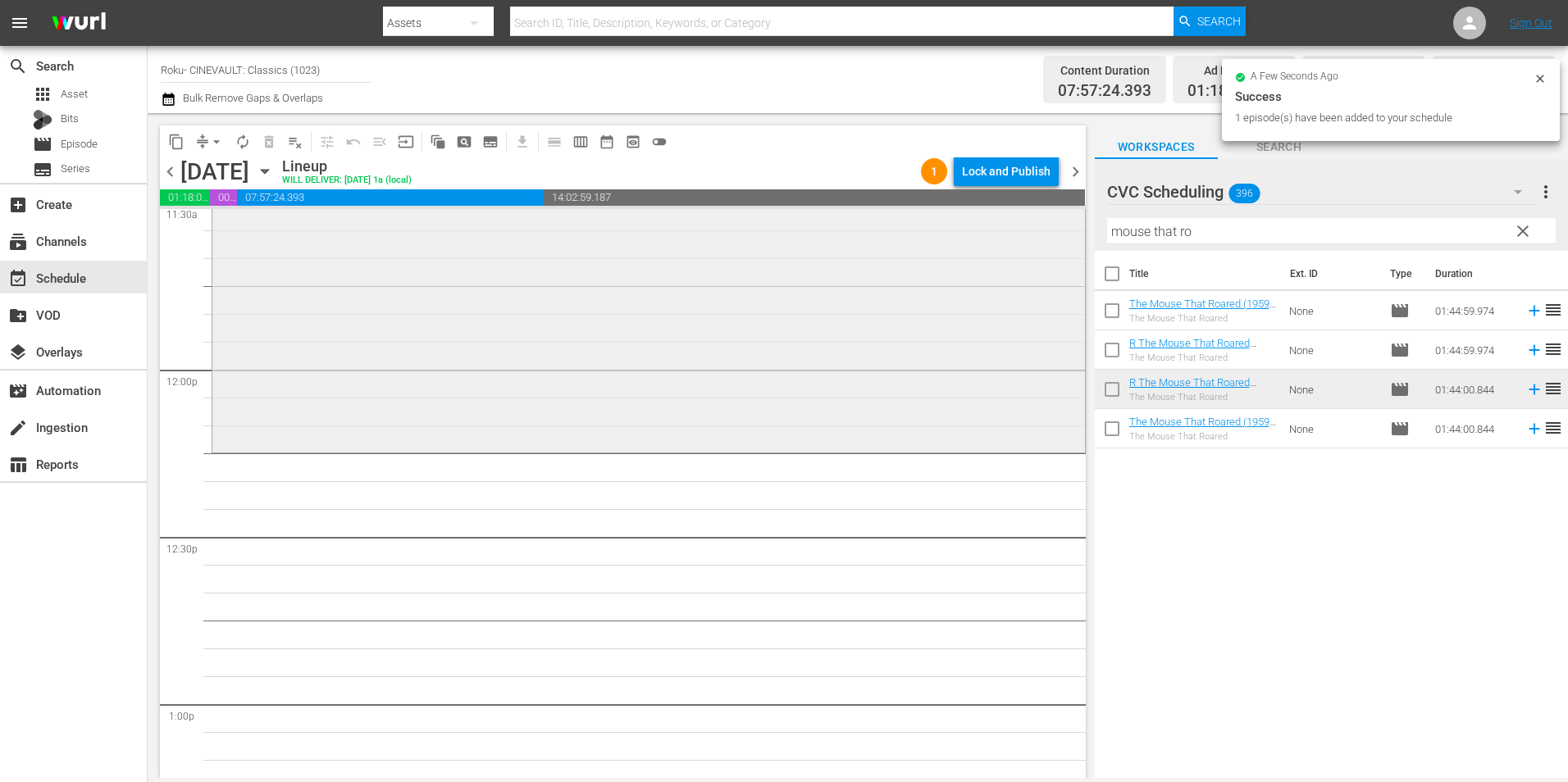
scroll to position [3935, 0]
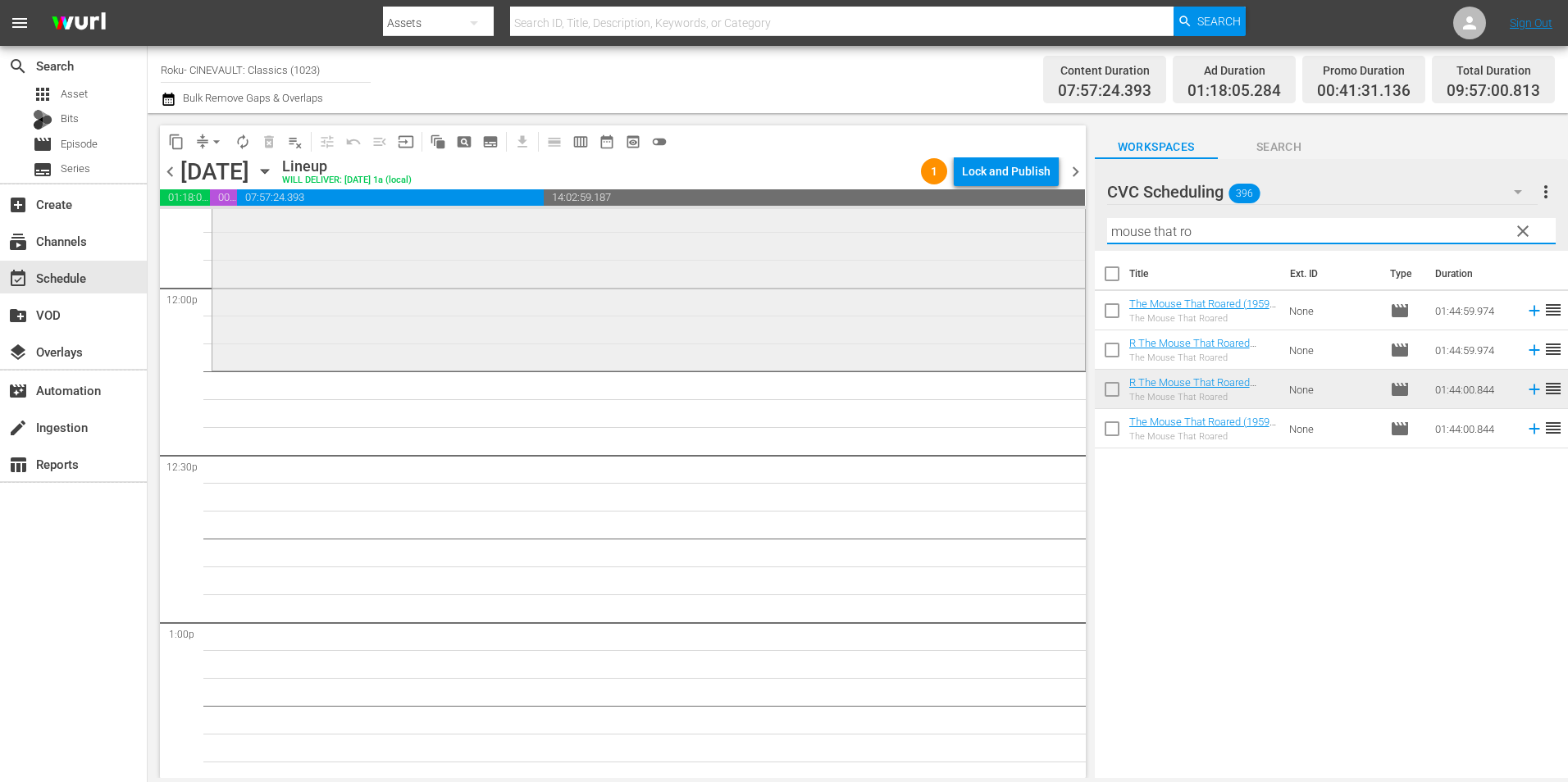
drag, startPoint x: 1141, startPoint y: 230, endPoint x: 1038, endPoint y: 239, distance: 103.4
click at [1038, 239] on div "content_copy compress arrow_drop_down autorenew_outlined delete_forever_outline…" at bounding box center [858, 446] width 1420 height 665
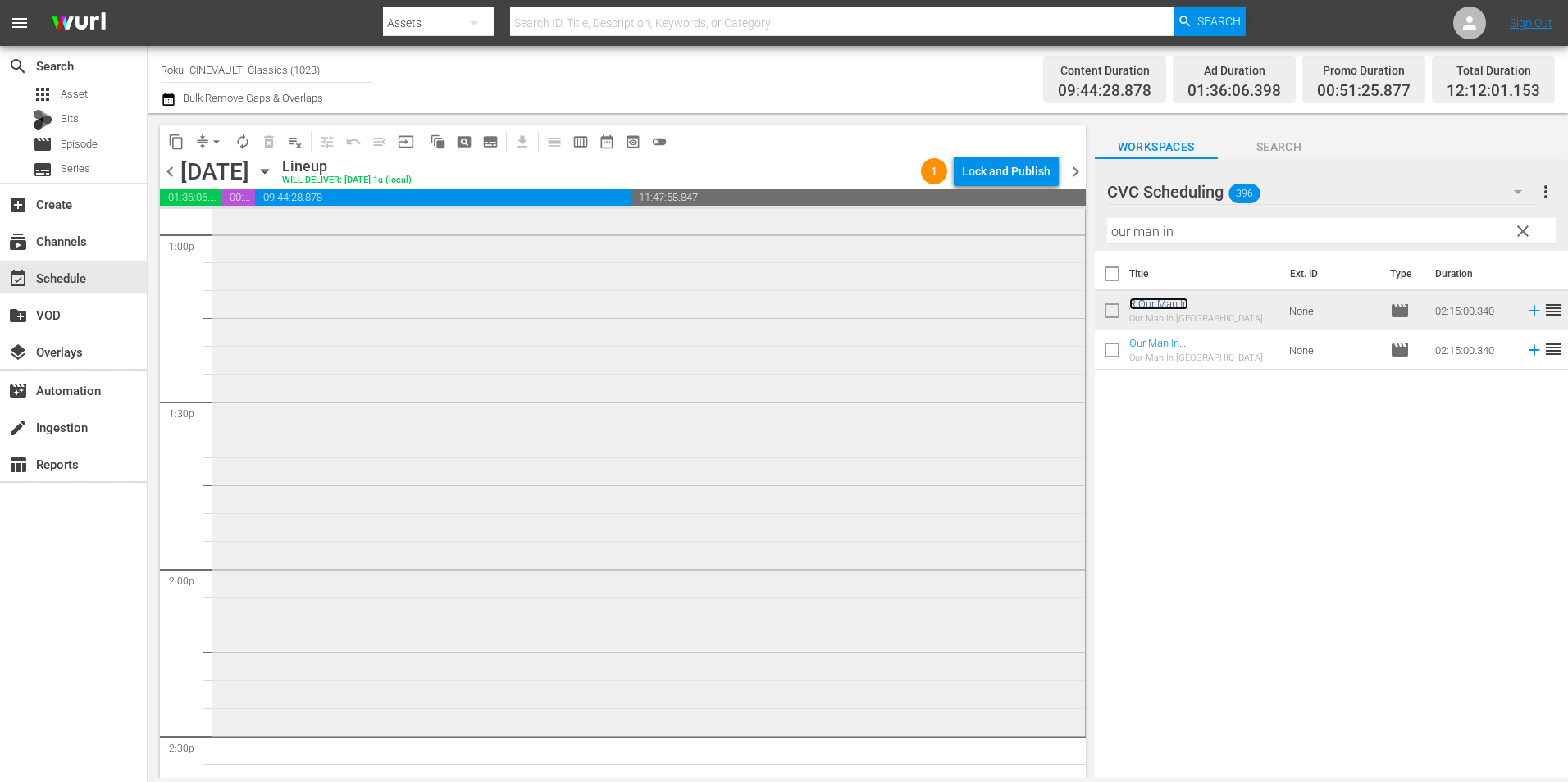
scroll to position [4509, 0]
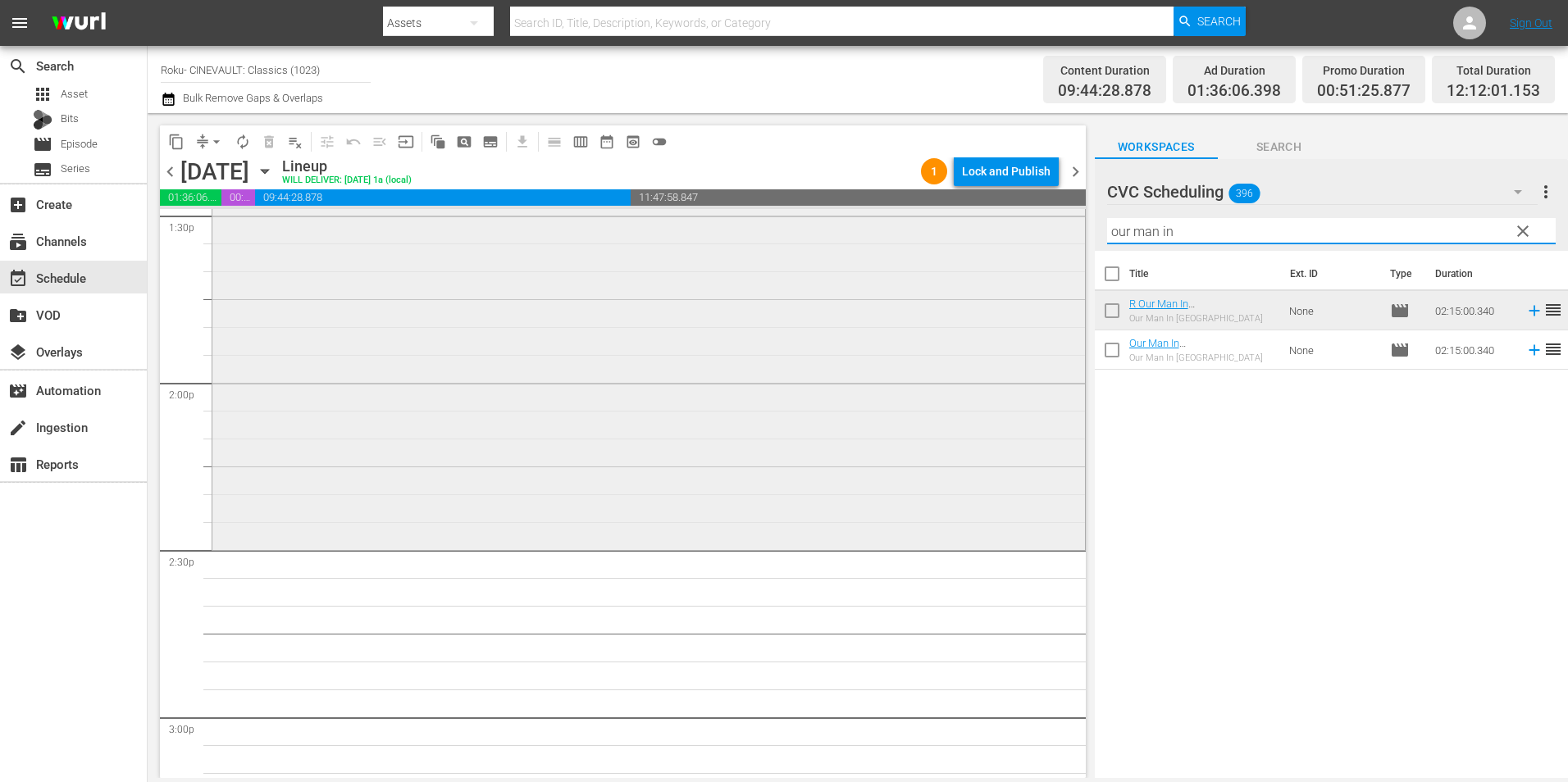
drag, startPoint x: 1195, startPoint y: 230, endPoint x: 1001, endPoint y: 266, distance: 197.3
click at [1001, 266] on div "content_copy compress arrow_drop_down autorenew_outlined delete_forever_outline…" at bounding box center [858, 446] width 1420 height 665
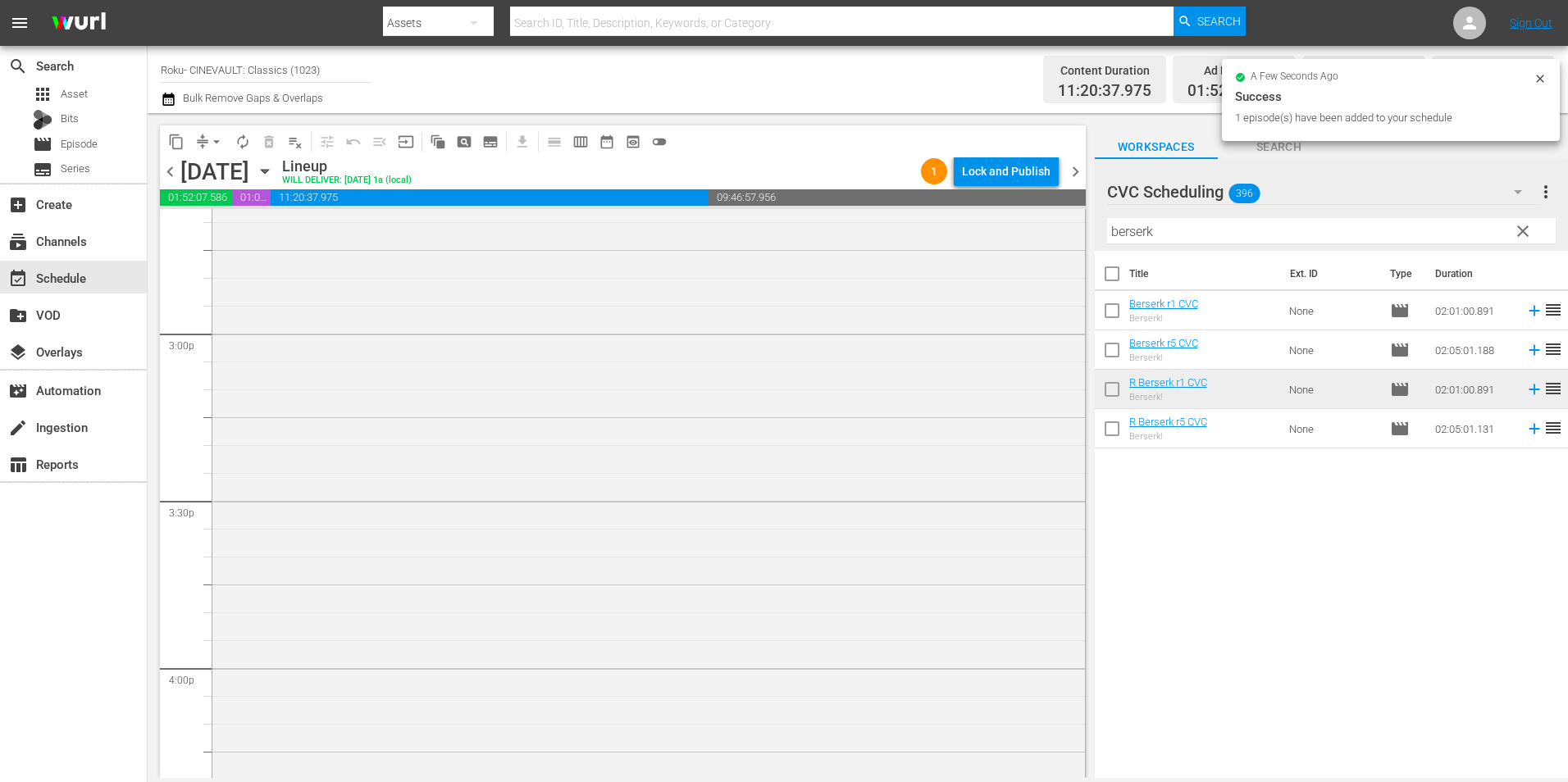
scroll to position [5083, 0]
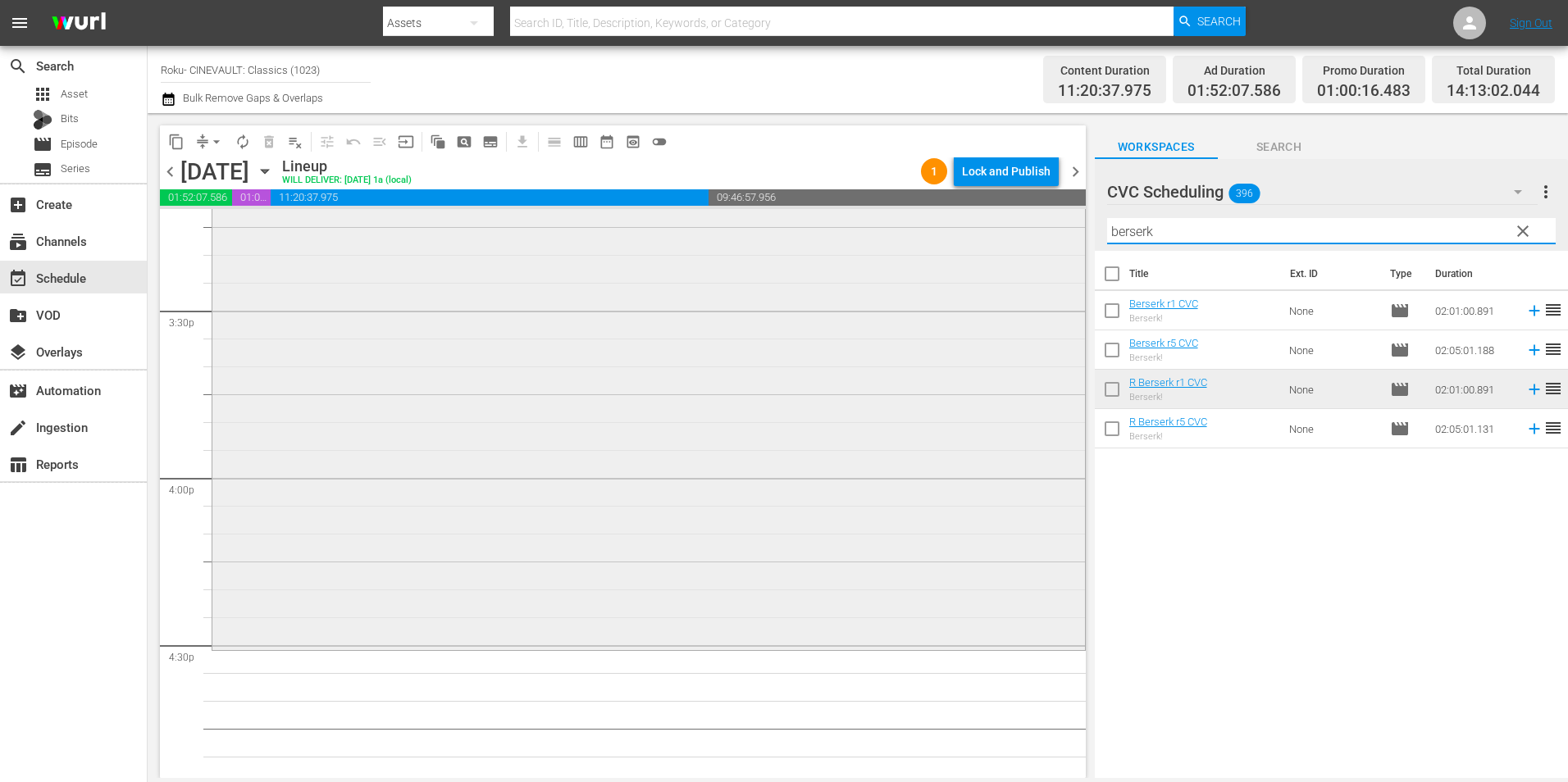
drag, startPoint x: 1200, startPoint y: 228, endPoint x: 884, endPoint y: 229, distance: 316.0
click at [884, 229] on div "content_copy compress arrow_drop_down autorenew_outlined delete_forever_outline…" at bounding box center [858, 446] width 1420 height 665
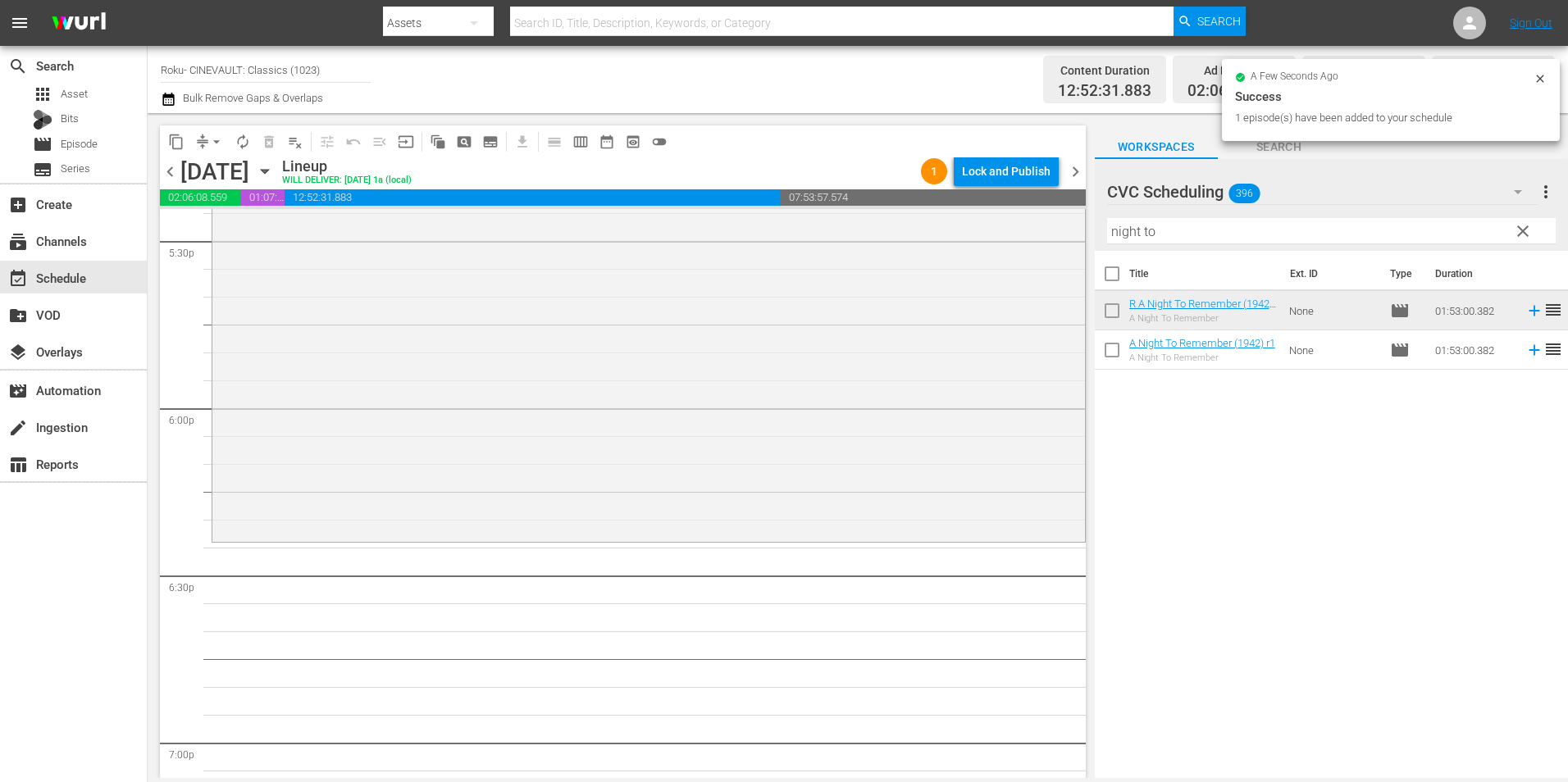
scroll to position [5821, 0]
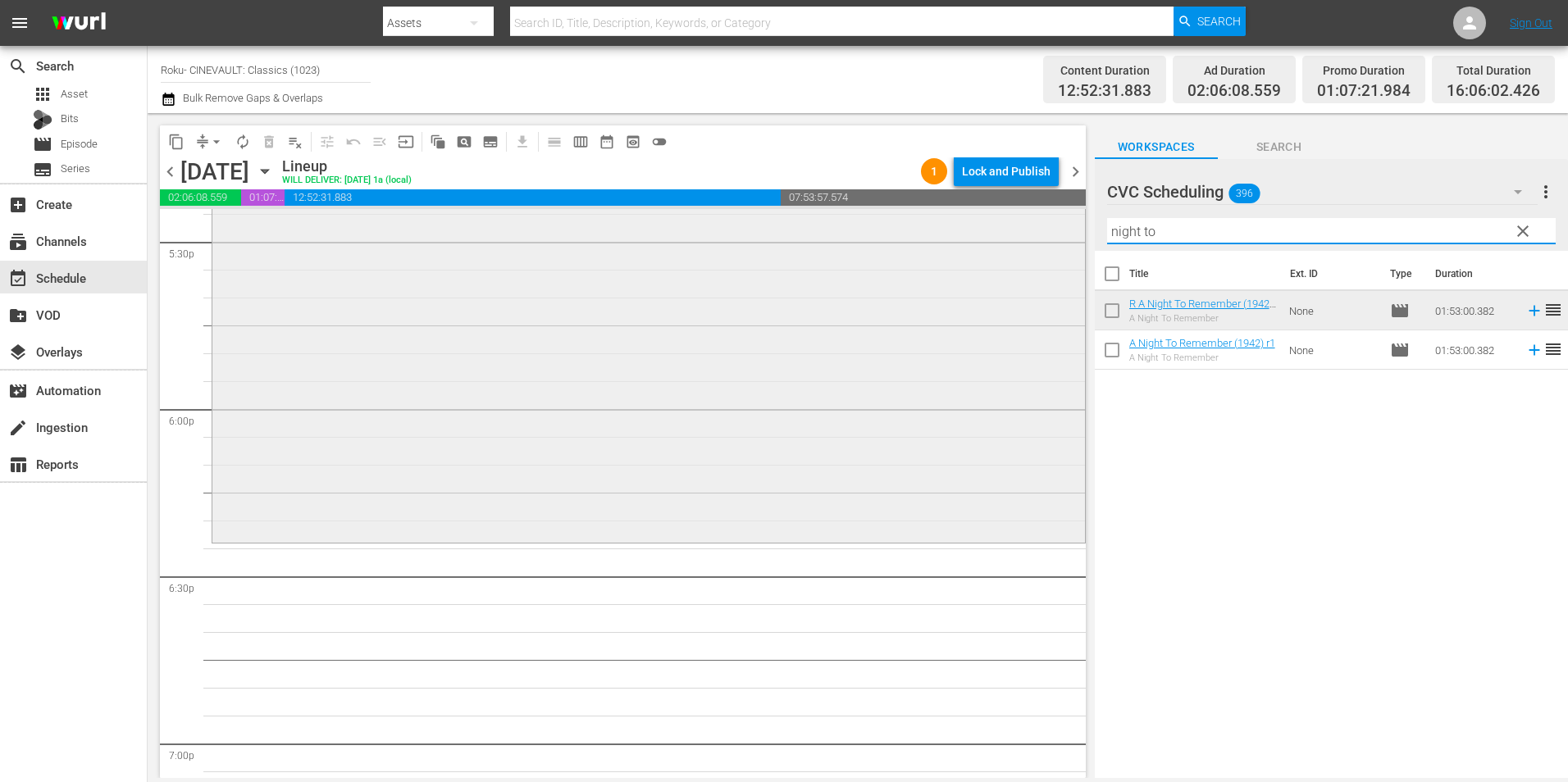
drag, startPoint x: 1169, startPoint y: 233, endPoint x: 897, endPoint y: 221, distance: 272.3
click at [897, 221] on div "content_copy compress arrow_drop_down autorenew_outlined delete_forever_outline…" at bounding box center [858, 446] width 1420 height 665
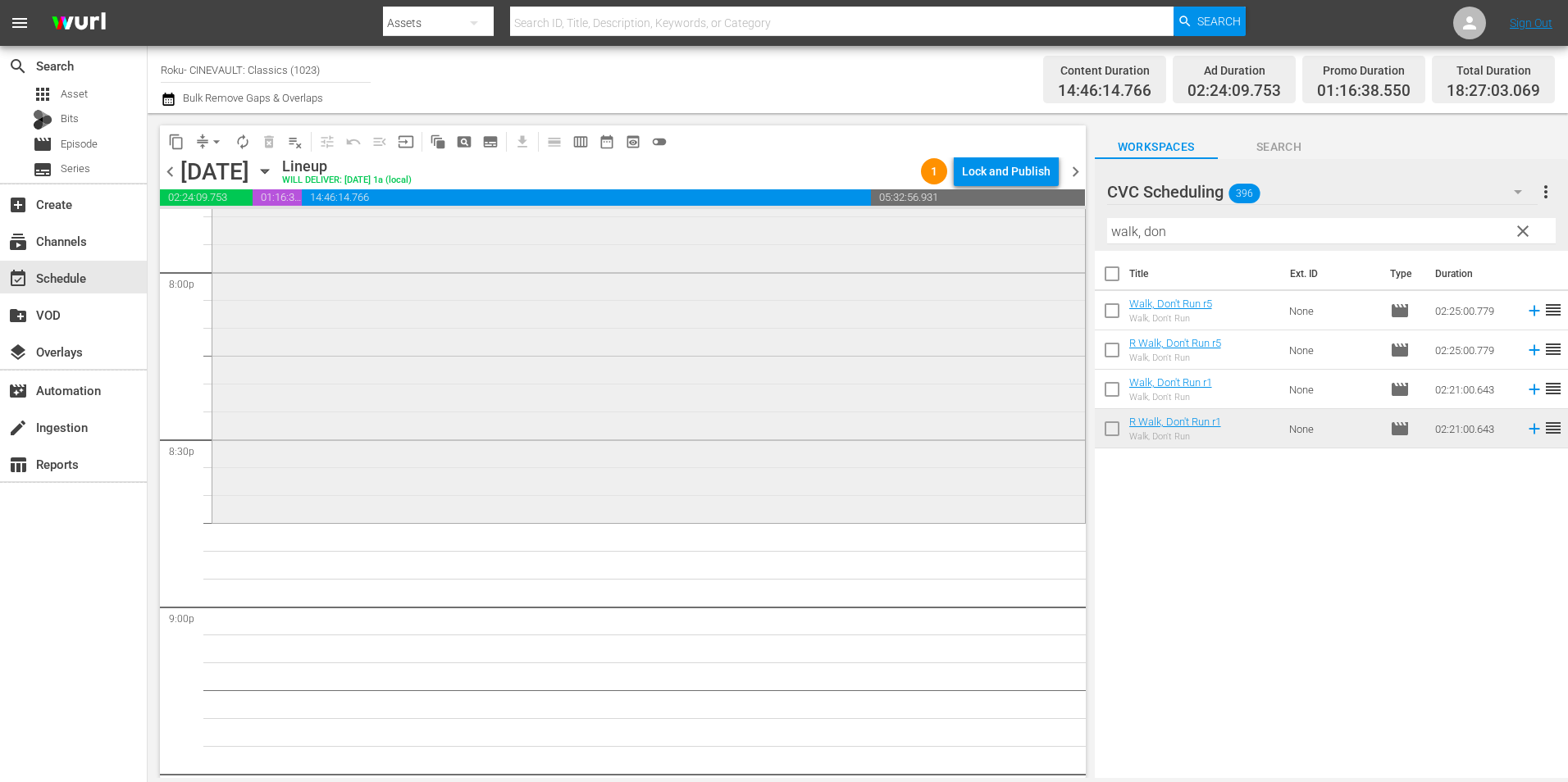
scroll to position [6641, 0]
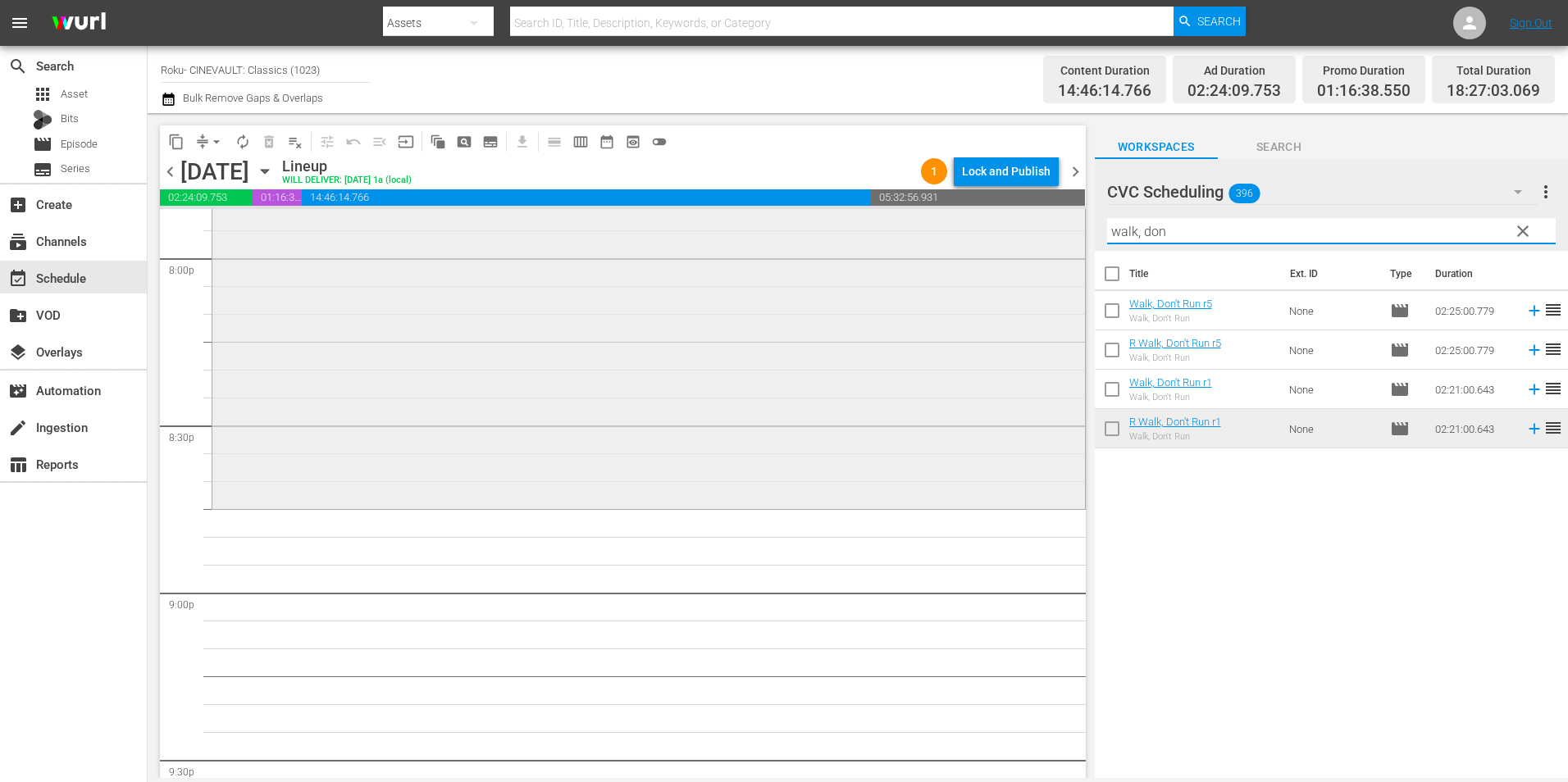
drag, startPoint x: 1113, startPoint y: 246, endPoint x: 924, endPoint y: 214, distance: 191.7
click at [930, 248] on div "content_copy compress arrow_drop_down autorenew_outlined delete_forever_outline…" at bounding box center [858, 446] width 1420 height 665
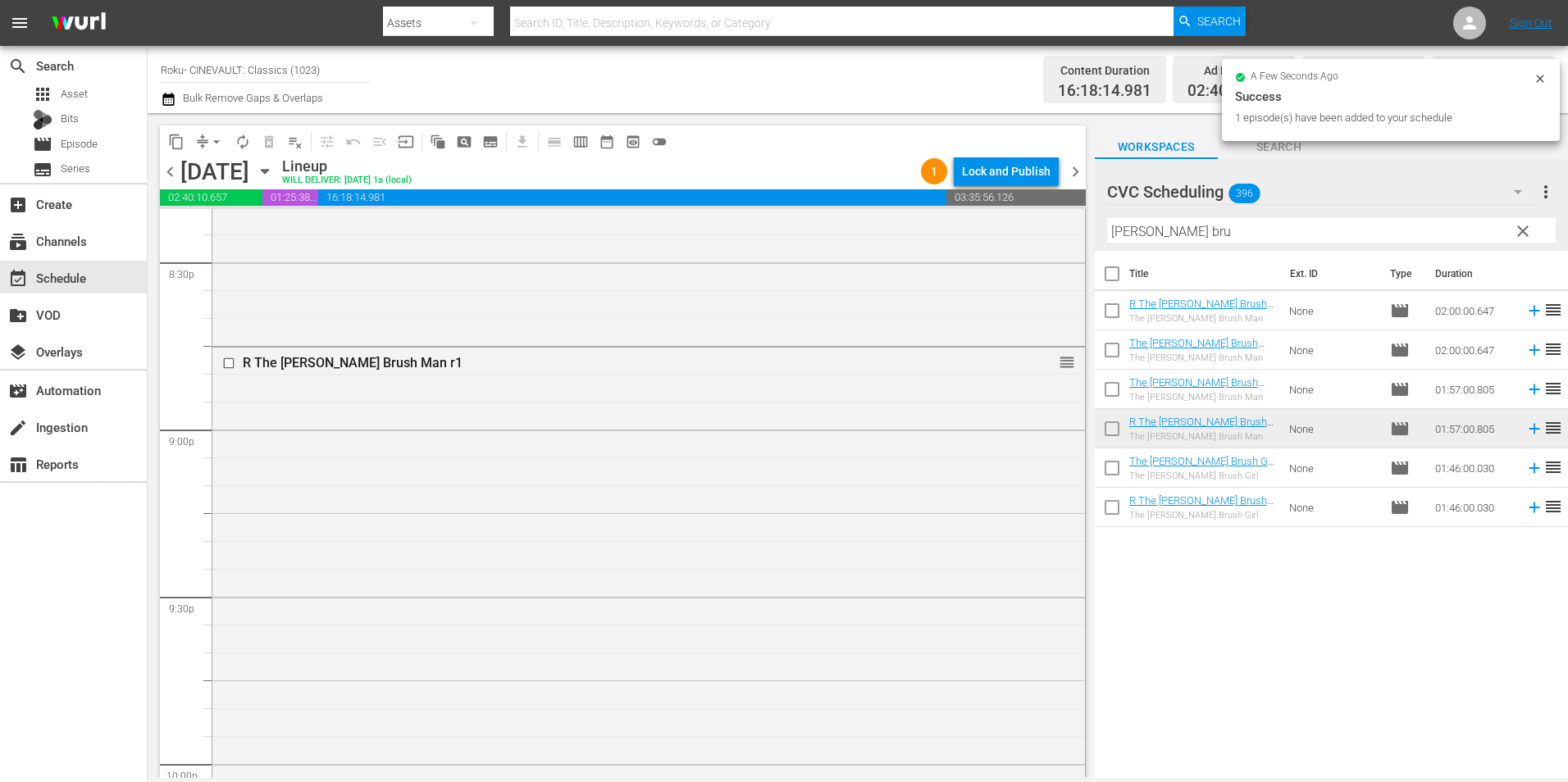
scroll to position [6803, 0]
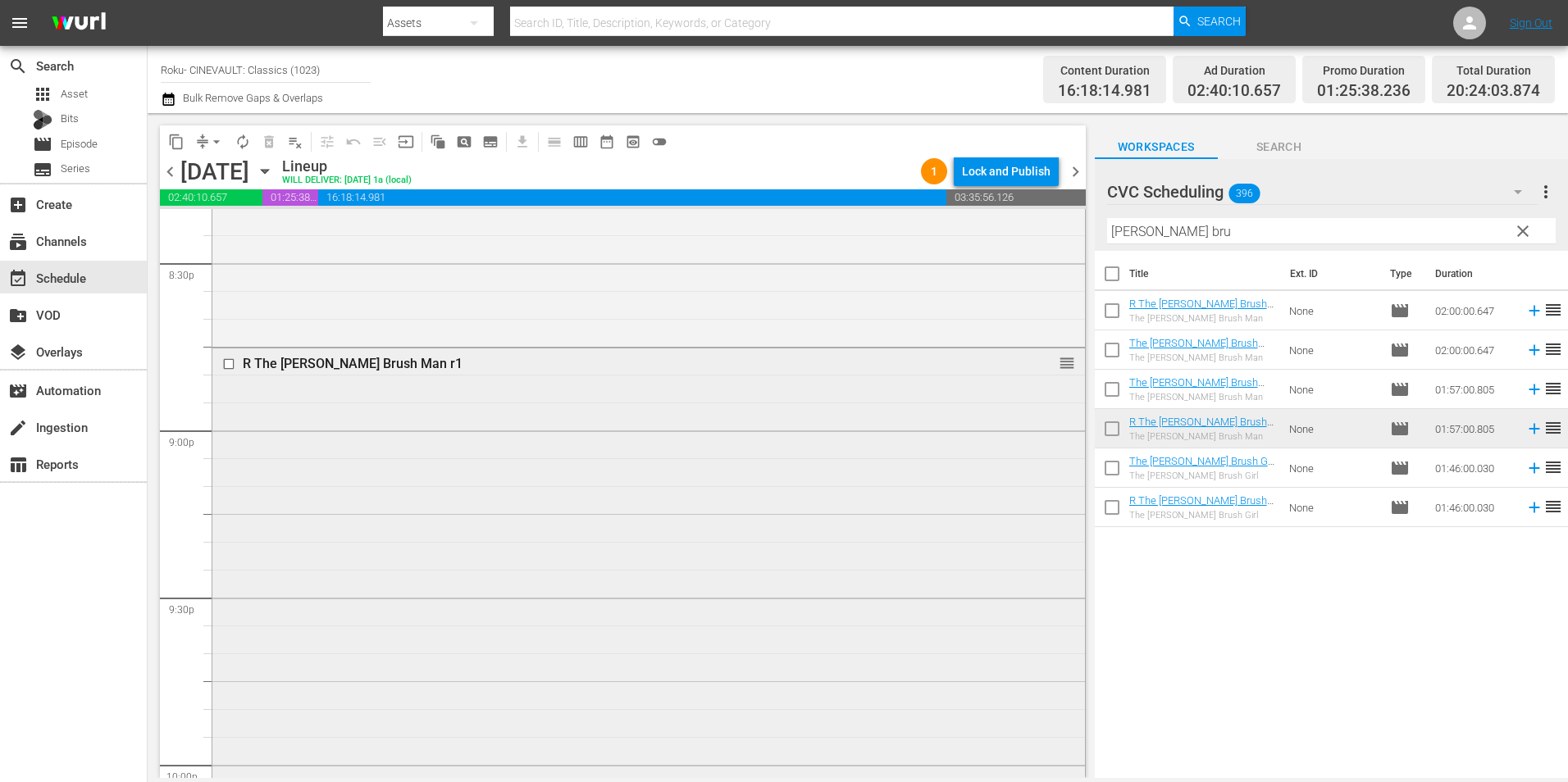
click at [514, 543] on div "R The [PERSON_NAME] Brush Man r1 reorder" at bounding box center [648, 672] width 872 height 648
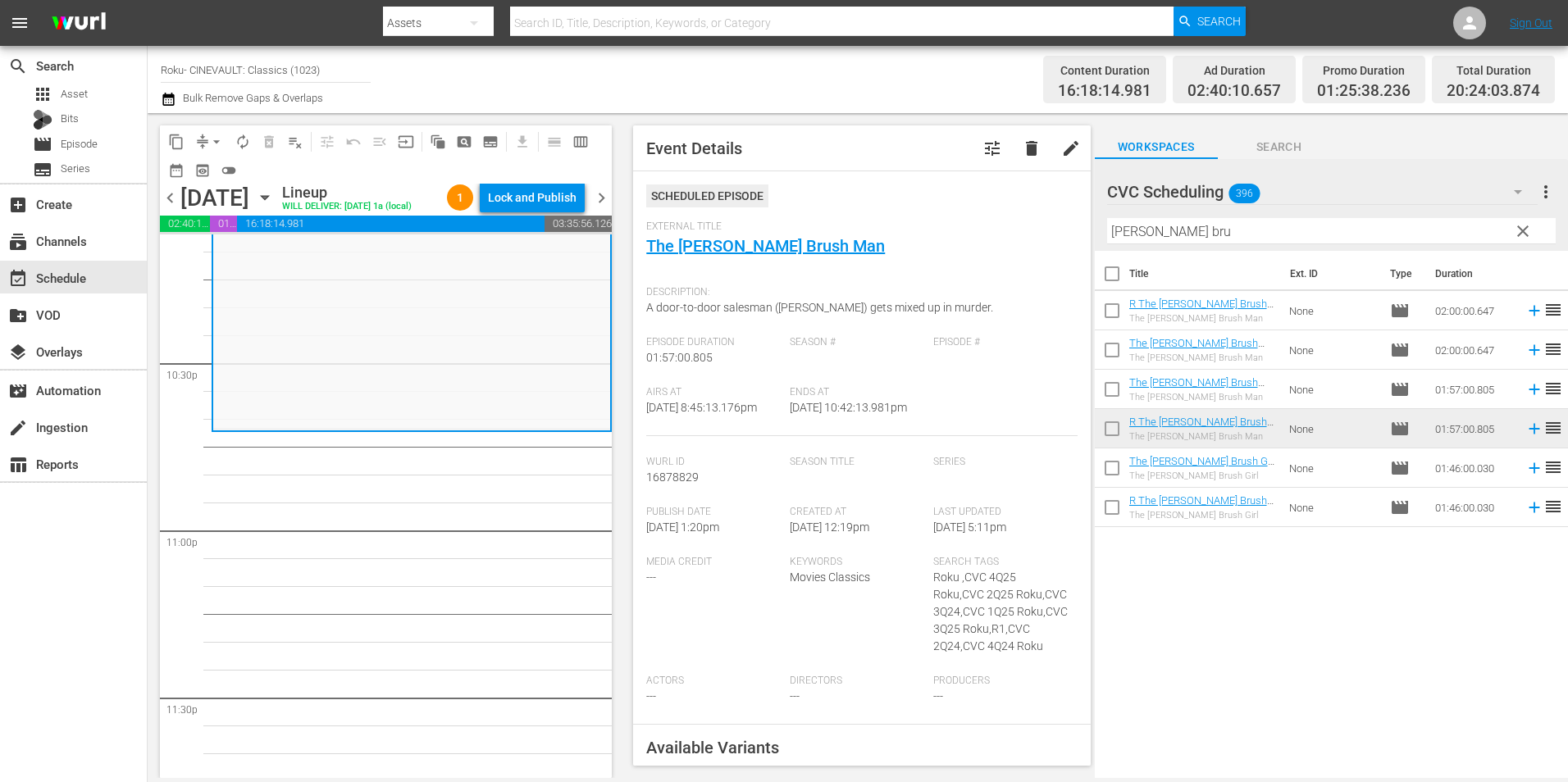
scroll to position [7512, 0]
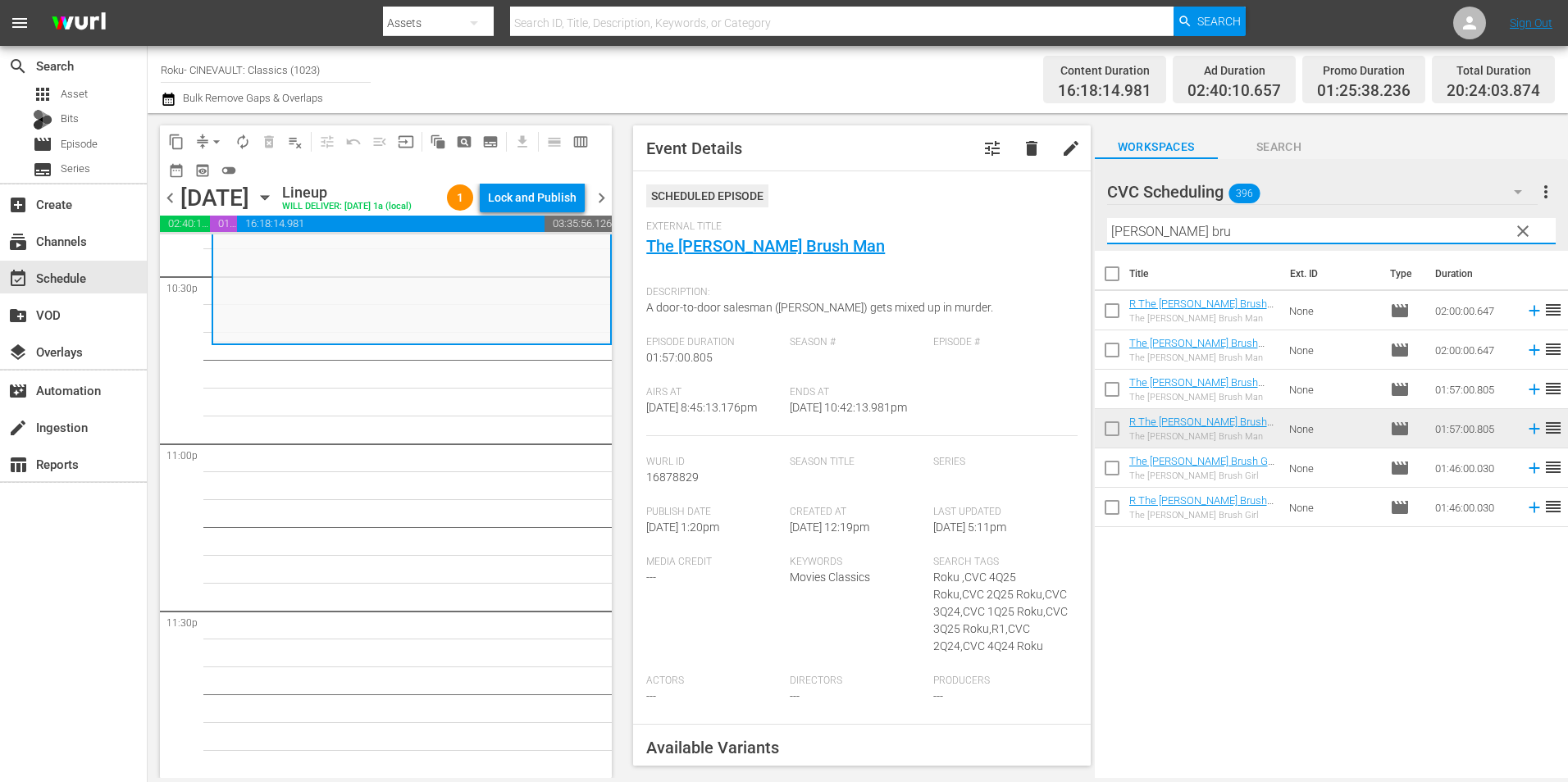
drag, startPoint x: 1221, startPoint y: 233, endPoint x: 980, endPoint y: 255, distance: 242.0
click at [980, 255] on div "content_copy compress arrow_drop_down autorenew_outlined delete_forever_outline…" at bounding box center [858, 446] width 1420 height 665
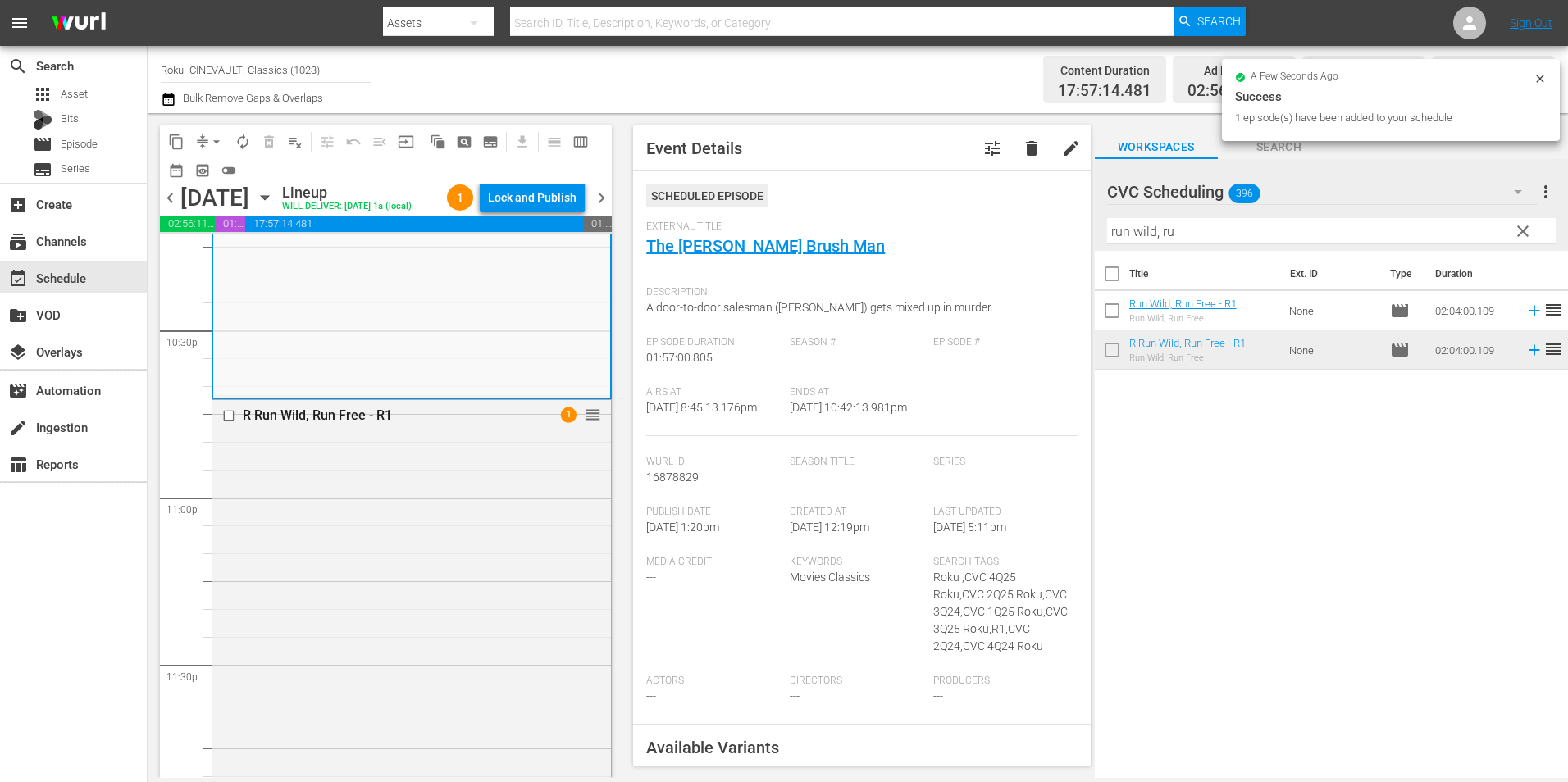
scroll to position [7769, 0]
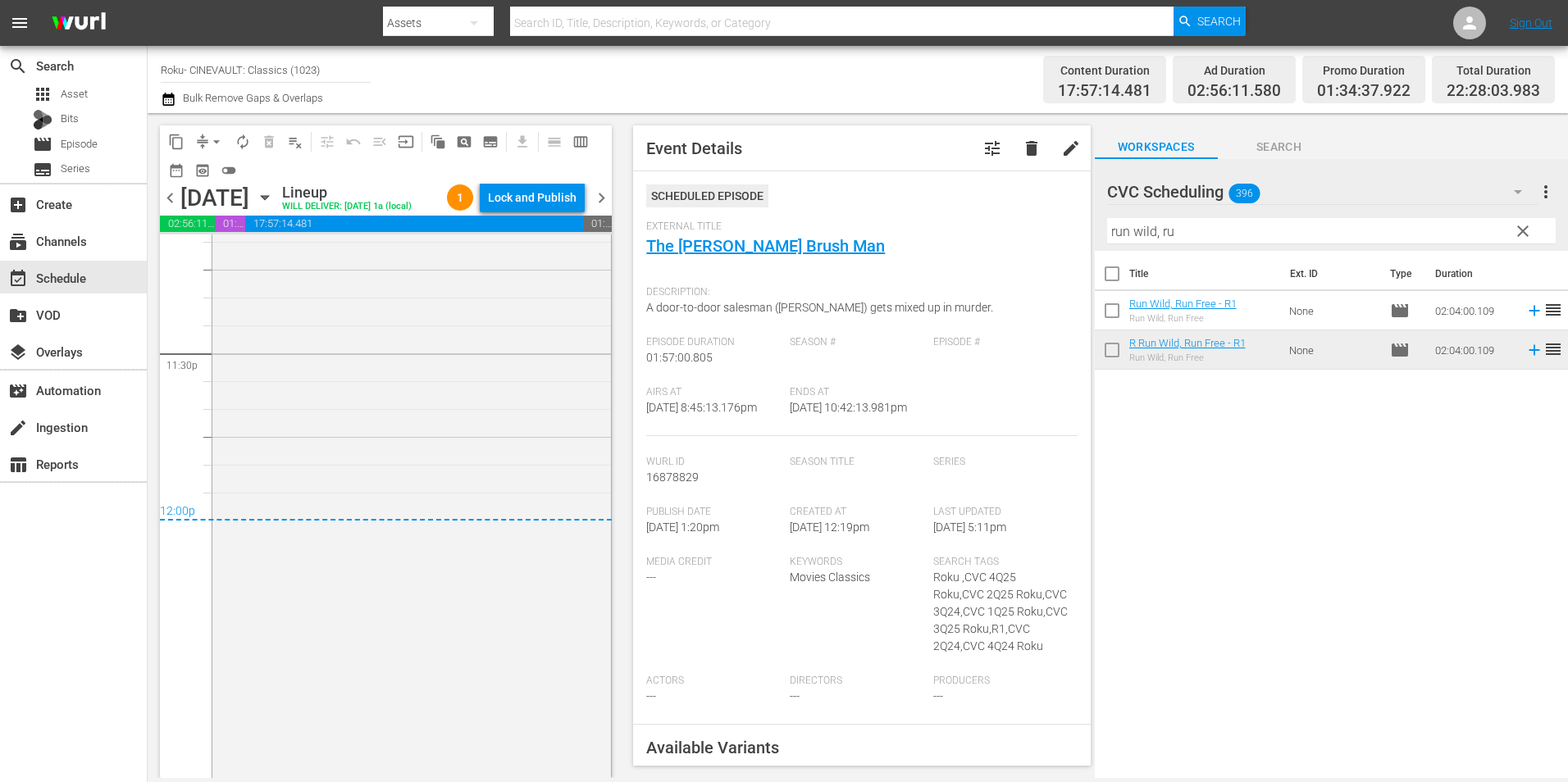
drag, startPoint x: 1277, startPoint y: 359, endPoint x: 477, endPoint y: 363, distance: 800.0
click at [477, 363] on div "R Run Wild, Run Free - R1 1 reorder" at bounding box center [411, 431] width 398 height 686
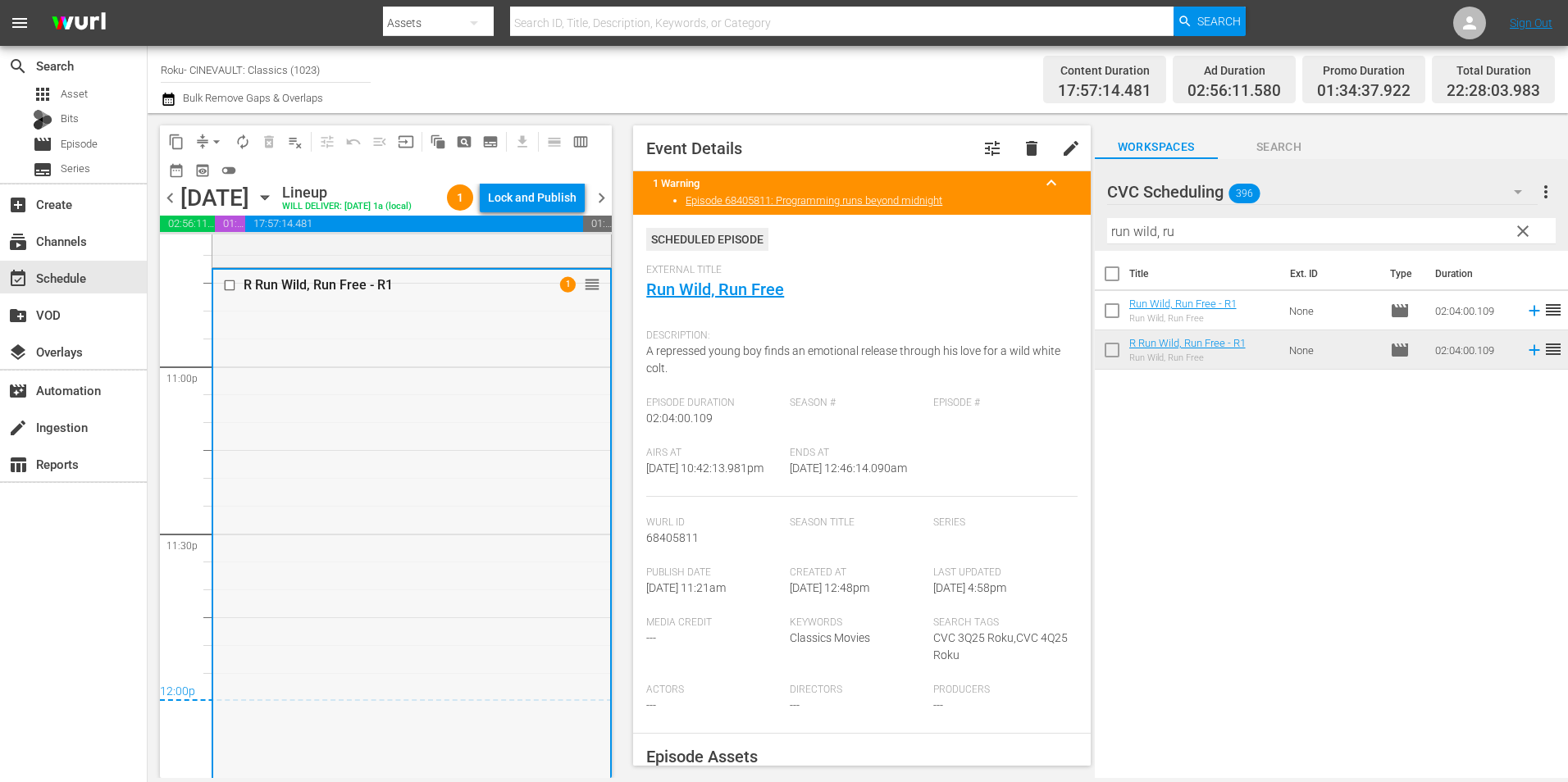
scroll to position [7277, 0]
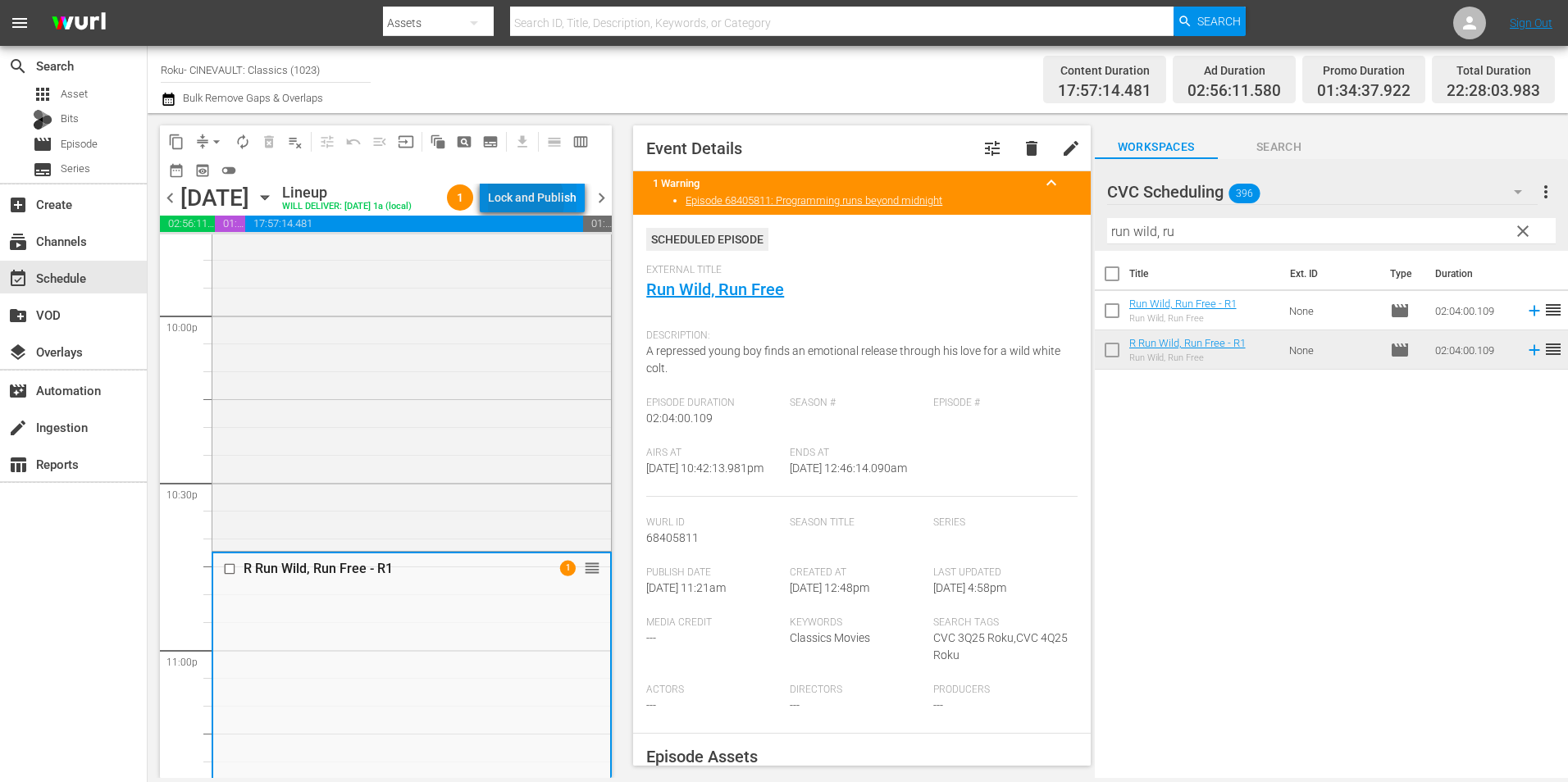
click at [534, 204] on div "Lock and Publish" at bounding box center [532, 197] width 88 height 29
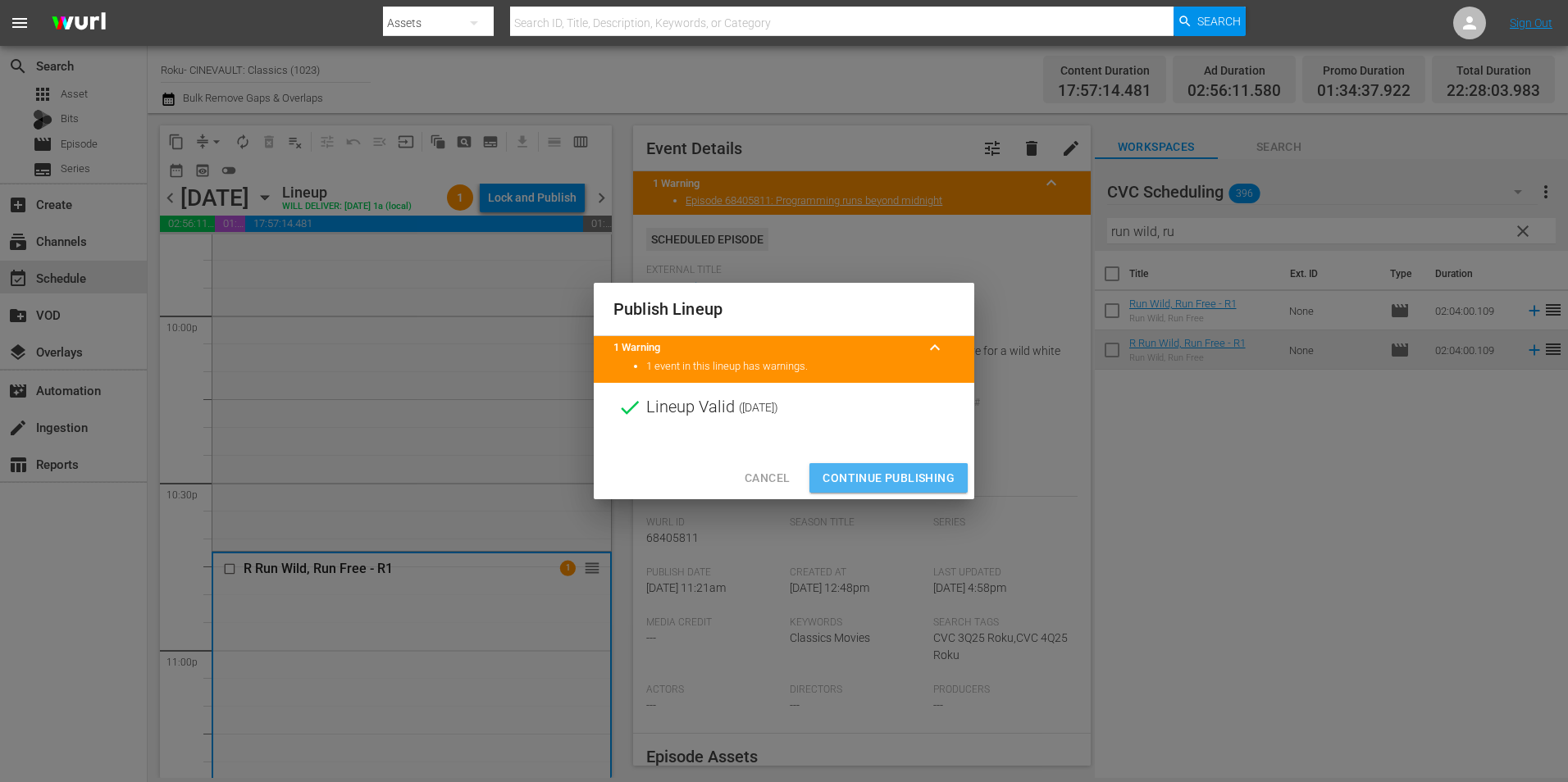
click at [841, 481] on span "Continue Publishing" at bounding box center [889, 478] width 132 height 21
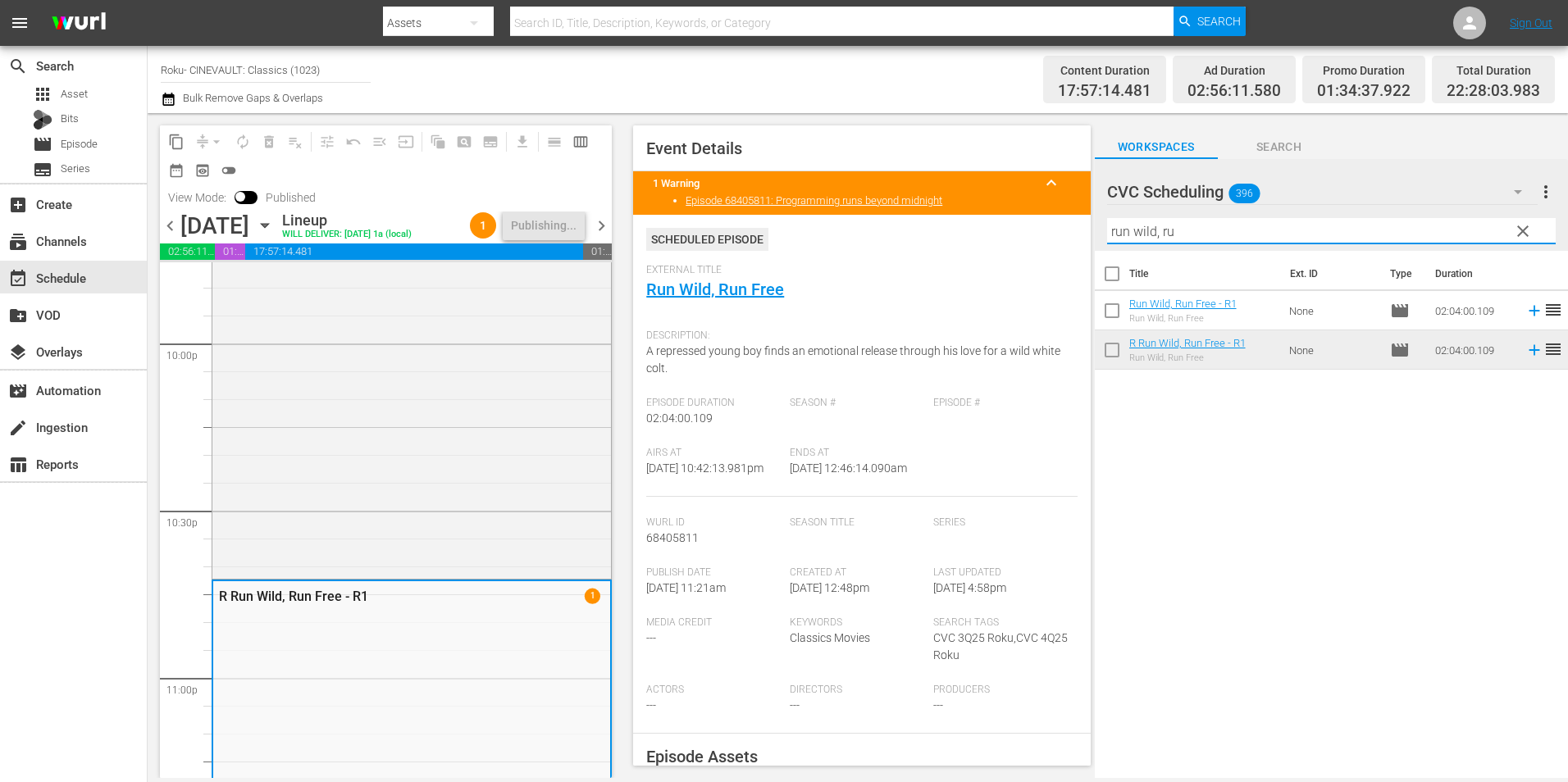
drag, startPoint x: 1189, startPoint y: 238, endPoint x: 1212, endPoint y: 227, distance: 25.5
click at [1217, 227] on input "run wild, ru" at bounding box center [1331, 231] width 448 height 27
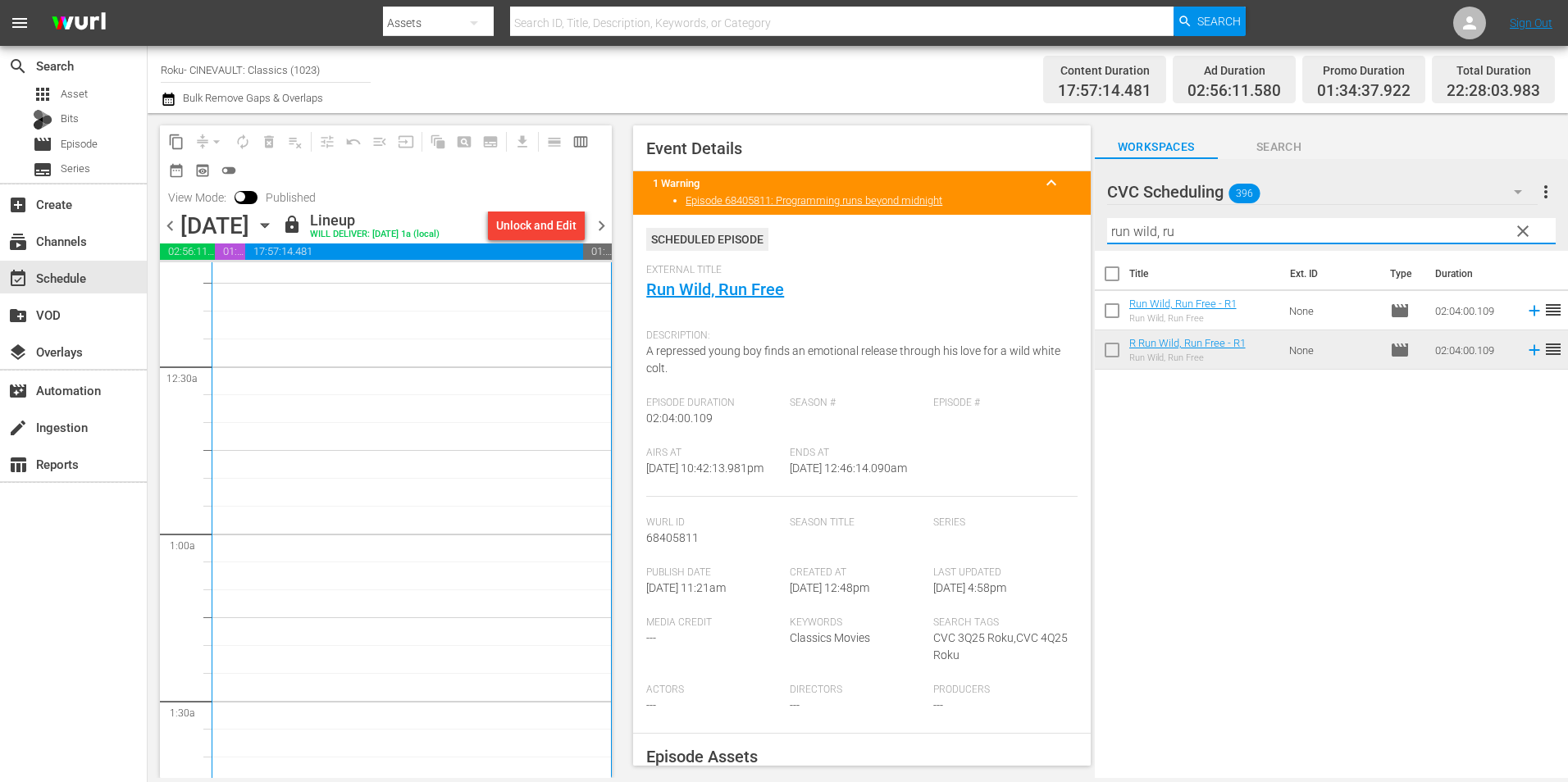
scroll to position [0, 0]
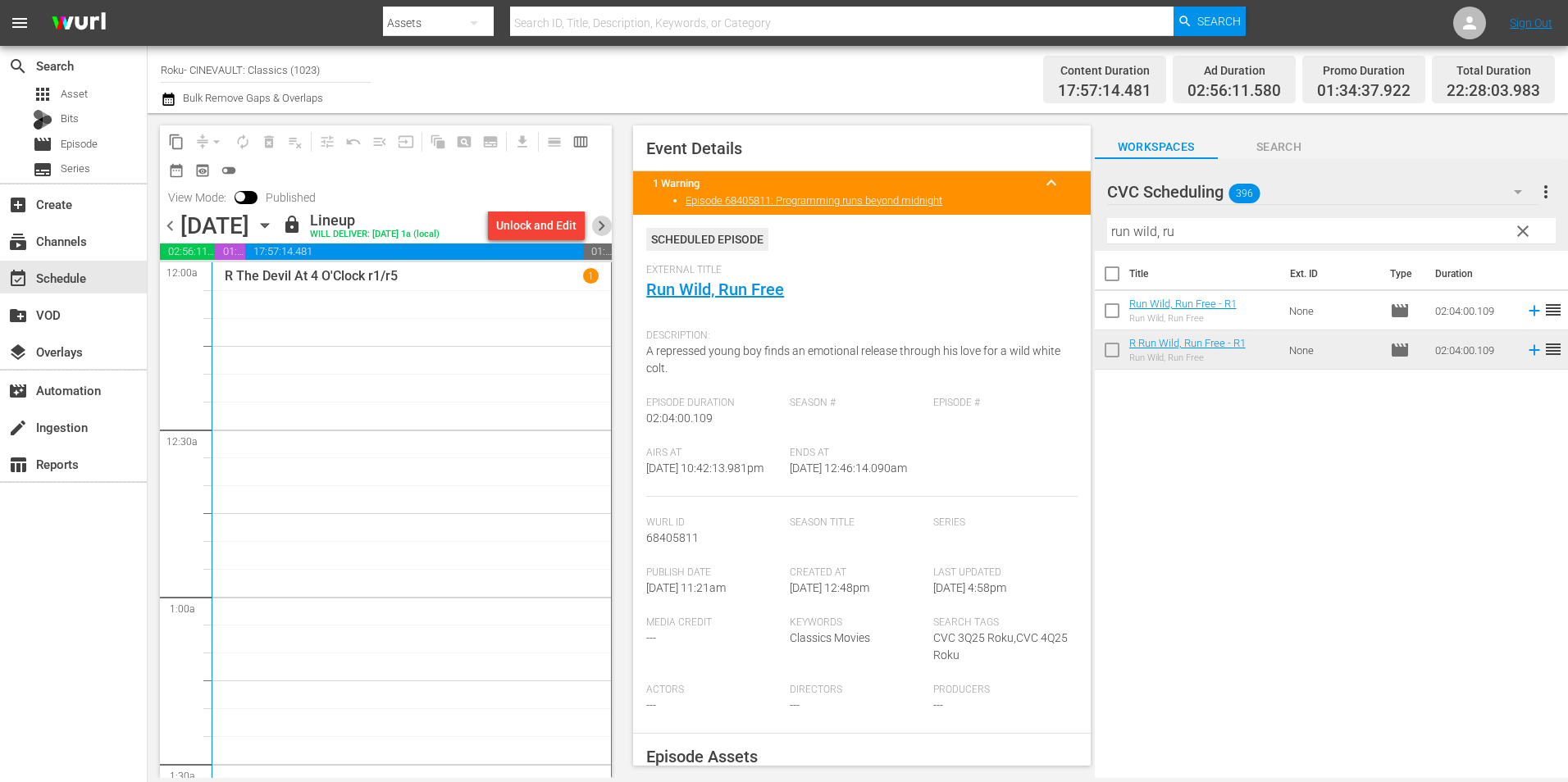
click at [605, 228] on span "chevron_right" at bounding box center [602, 226] width 21 height 21
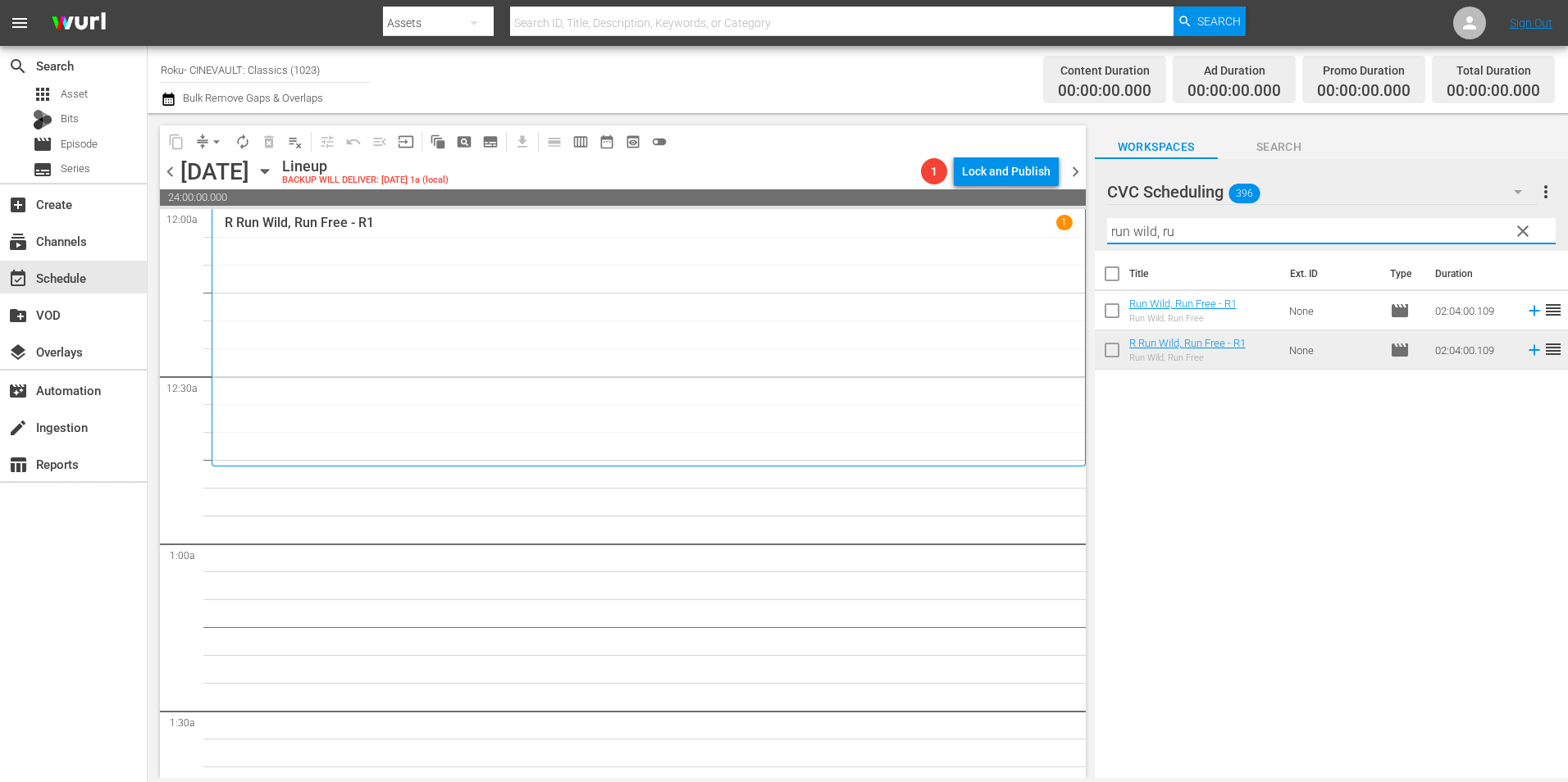
drag, startPoint x: 1209, startPoint y: 235, endPoint x: 1007, endPoint y: 238, distance: 202.0
click at [1007, 238] on div "content_copy compress arrow_drop_down autorenew_outlined delete_forever_outline…" at bounding box center [858, 446] width 1420 height 665
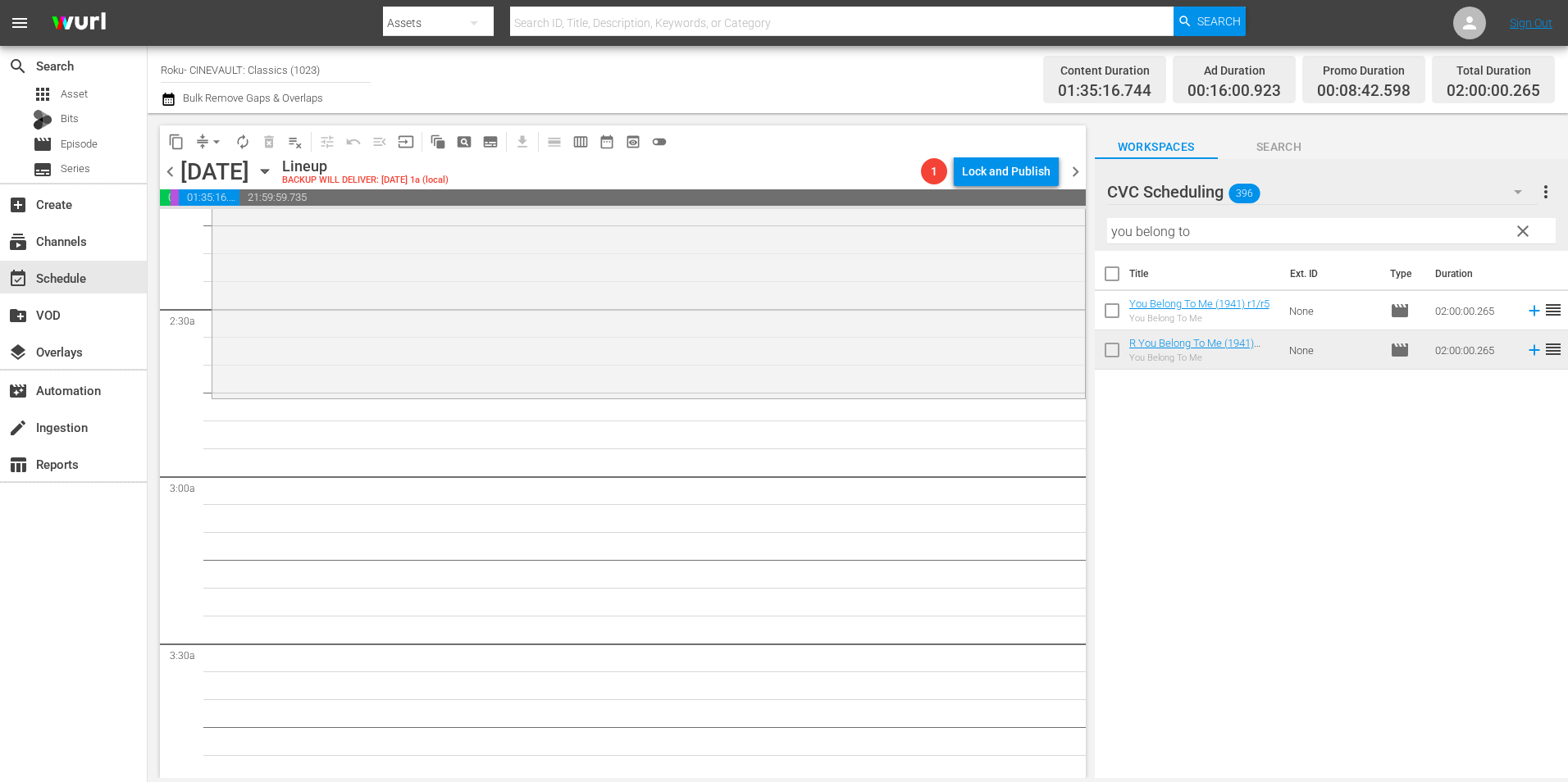
scroll to position [738, 0]
drag, startPoint x: 1200, startPoint y: 228, endPoint x: 1072, endPoint y: 246, distance: 129.3
click at [1072, 246] on div "content_copy compress arrow_drop_down autorenew_outlined delete_forever_outline…" at bounding box center [858, 446] width 1420 height 665
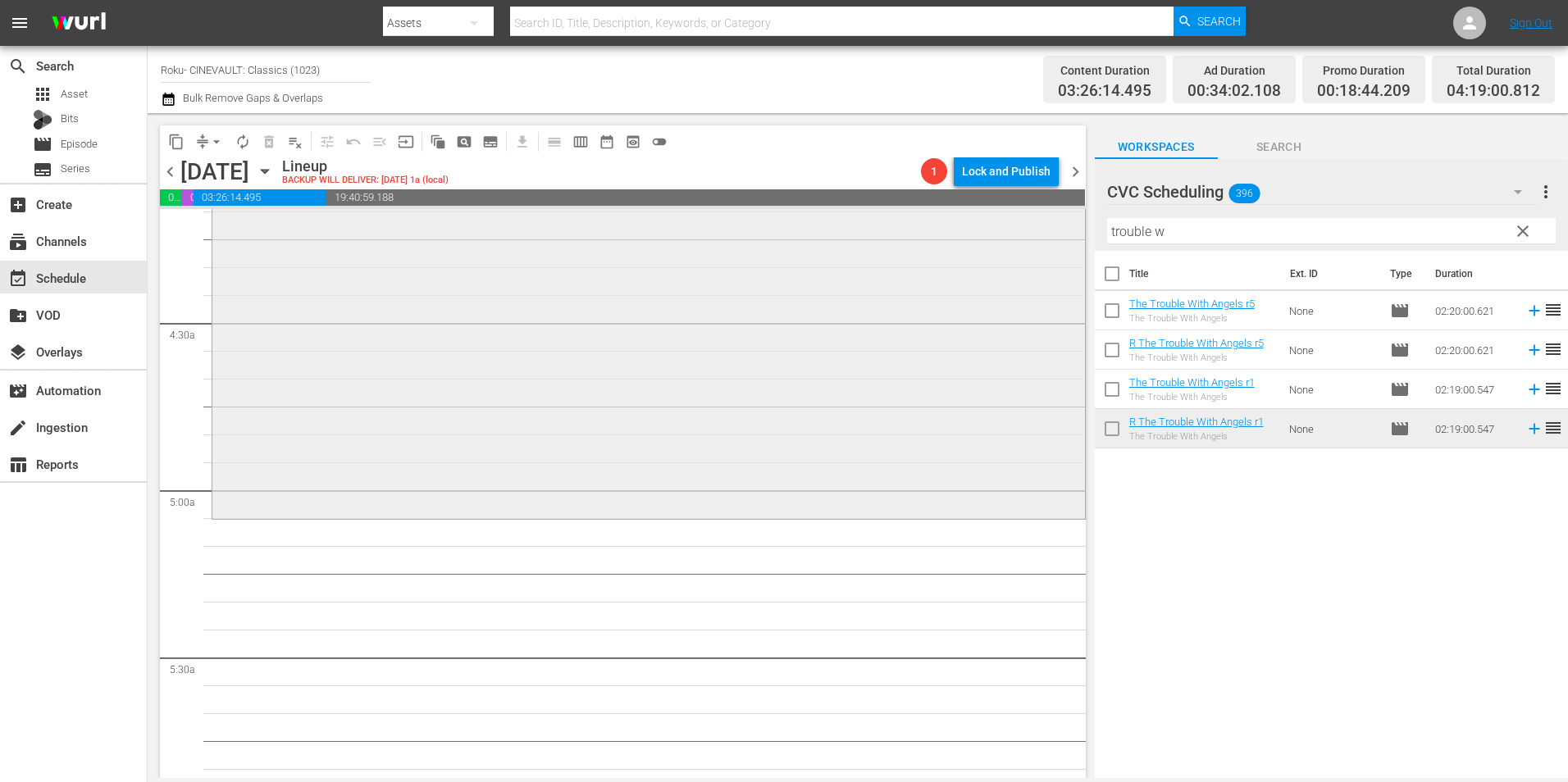
scroll to position [1394, 0]
drag, startPoint x: 1190, startPoint y: 232, endPoint x: 969, endPoint y: 248, distance: 221.6
click at [969, 248] on div "content_copy compress arrow_drop_down autorenew_outlined delete_forever_outline…" at bounding box center [858, 446] width 1420 height 665
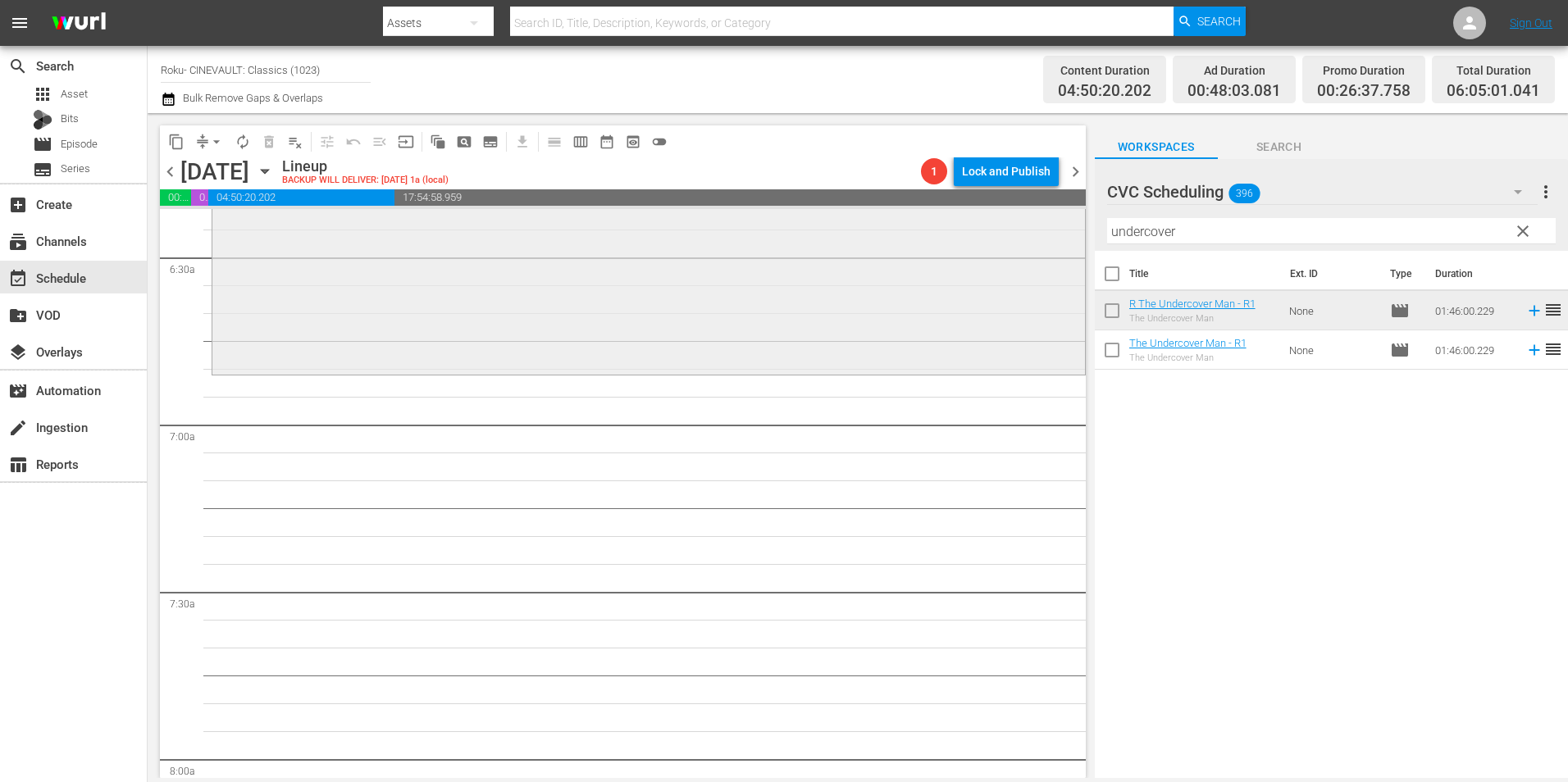
scroll to position [2131, 0]
click at [1140, 240] on input "undercover" at bounding box center [1331, 231] width 448 height 27
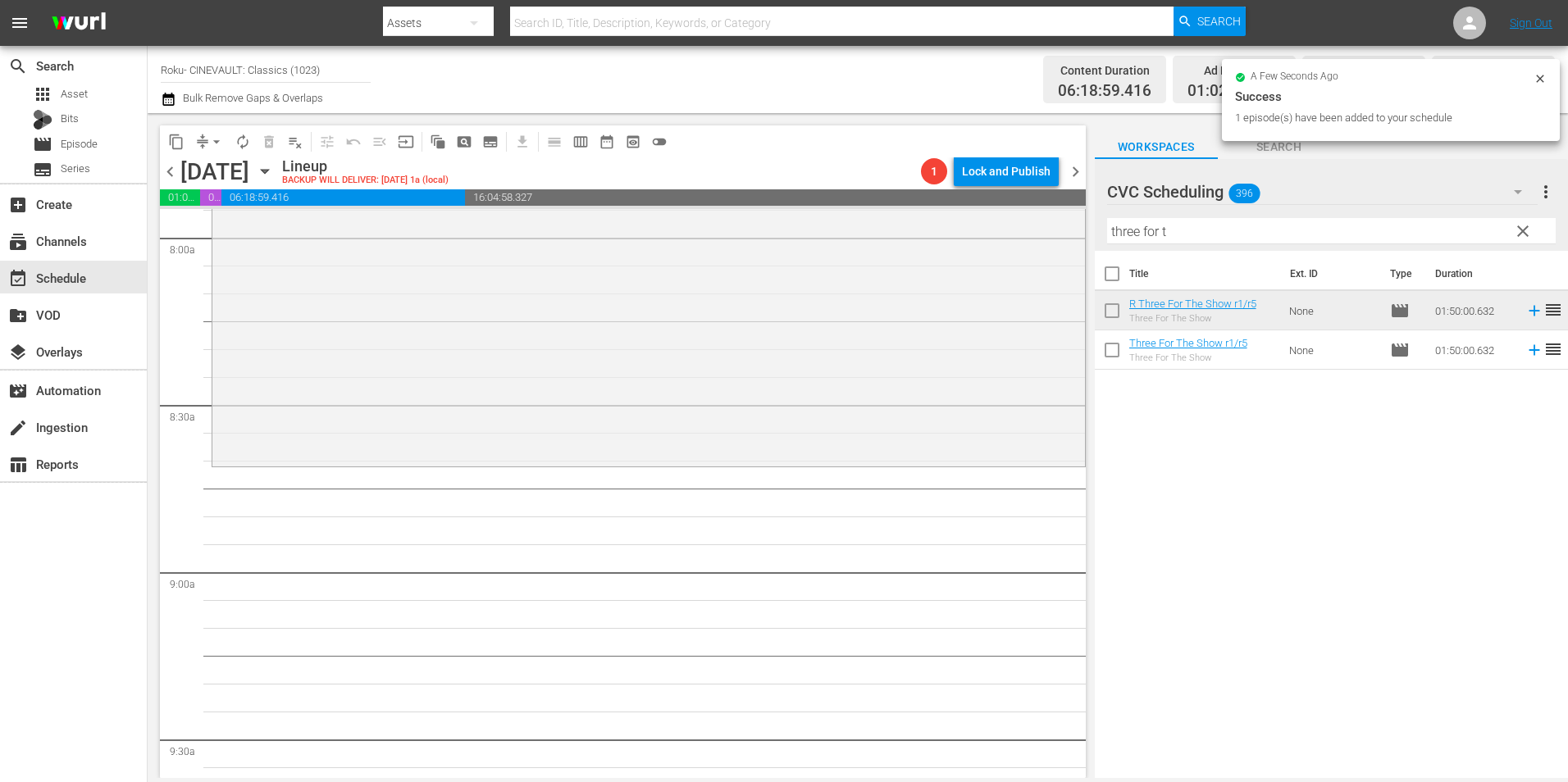
scroll to position [2787, 0]
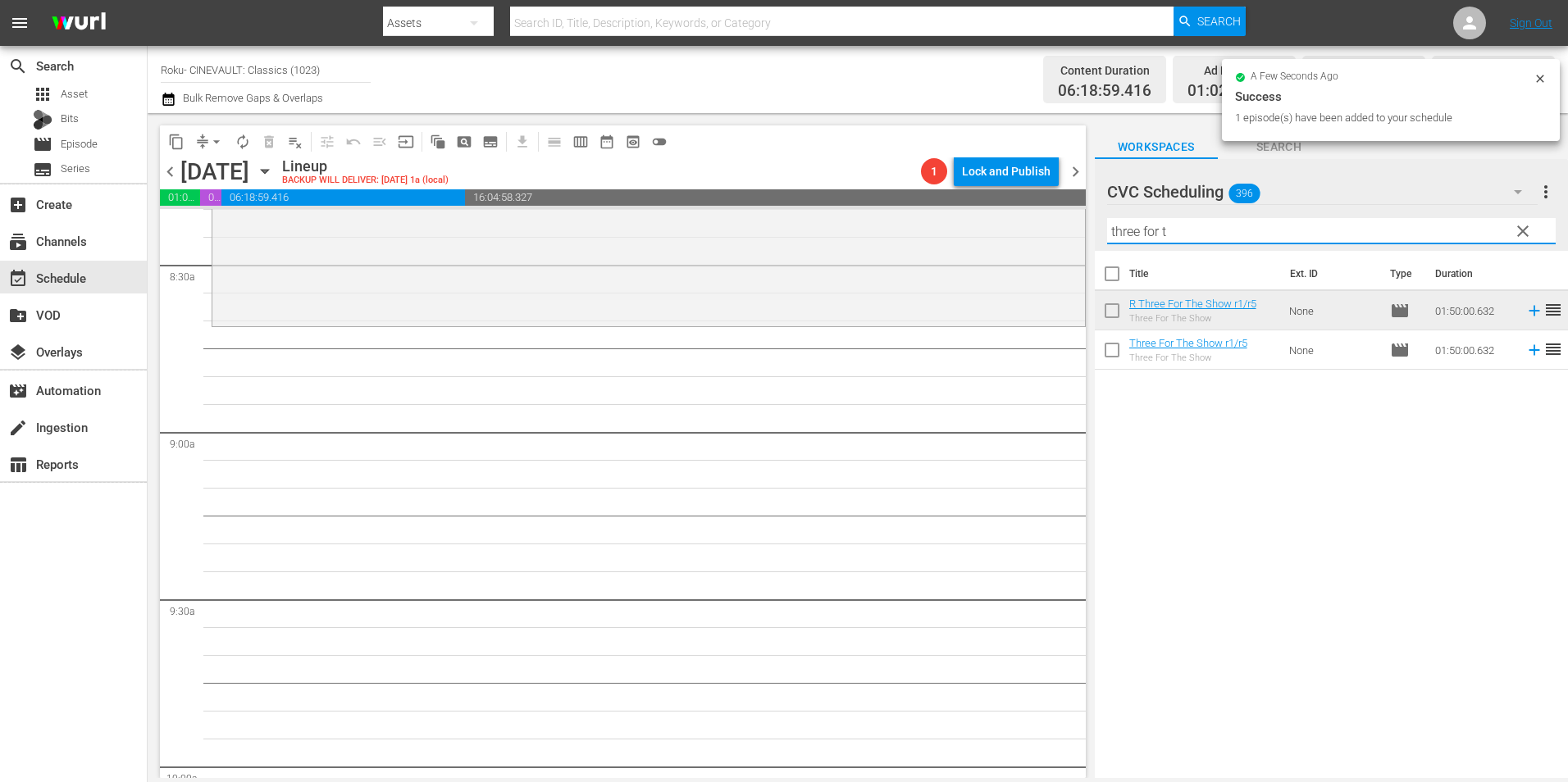
click at [1180, 233] on input "three for t" at bounding box center [1331, 231] width 448 height 27
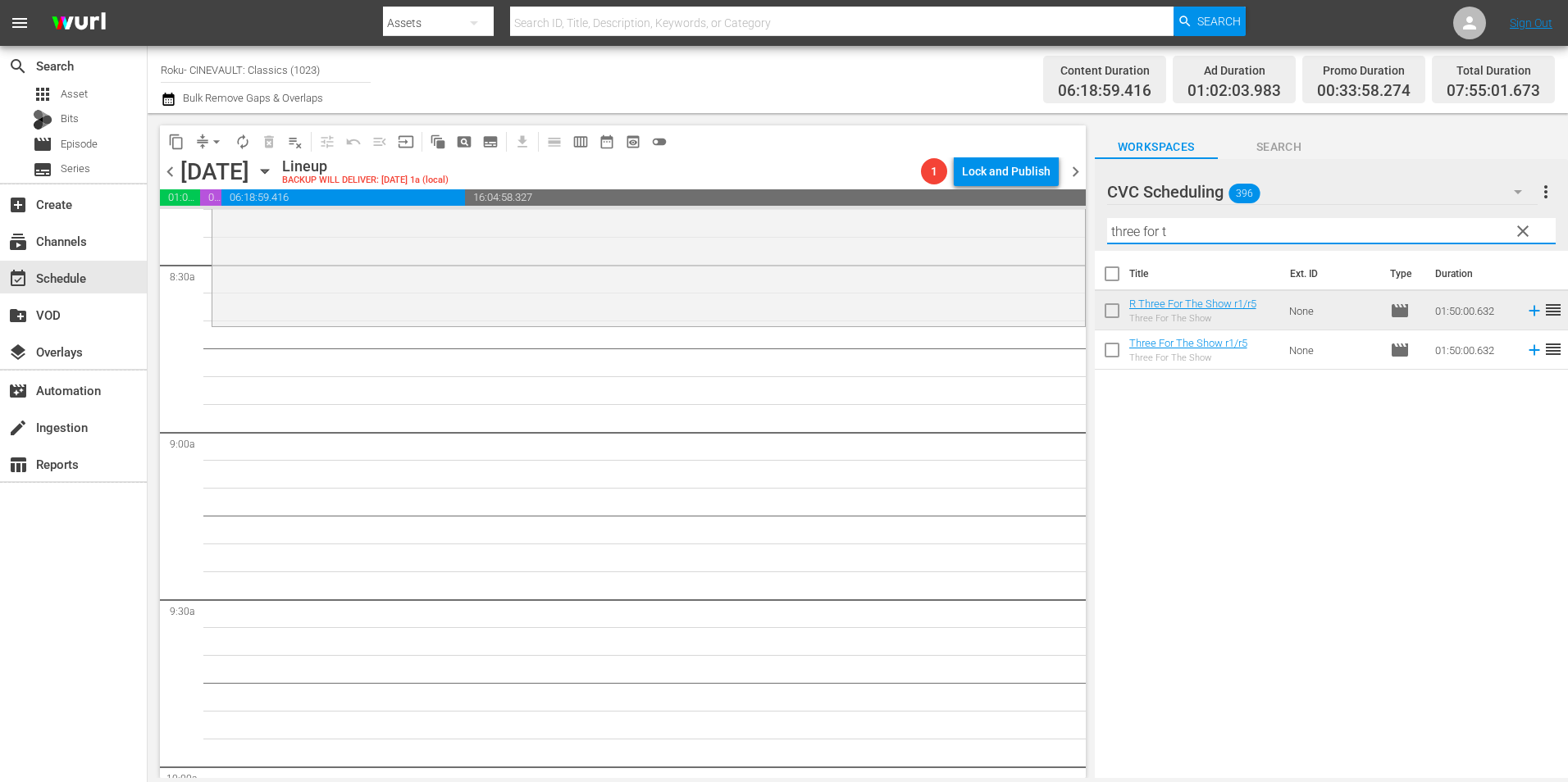
click at [1180, 233] on input "three for t" at bounding box center [1331, 231] width 448 height 27
click at [1182, 239] on input "three for t" at bounding box center [1331, 231] width 448 height 27
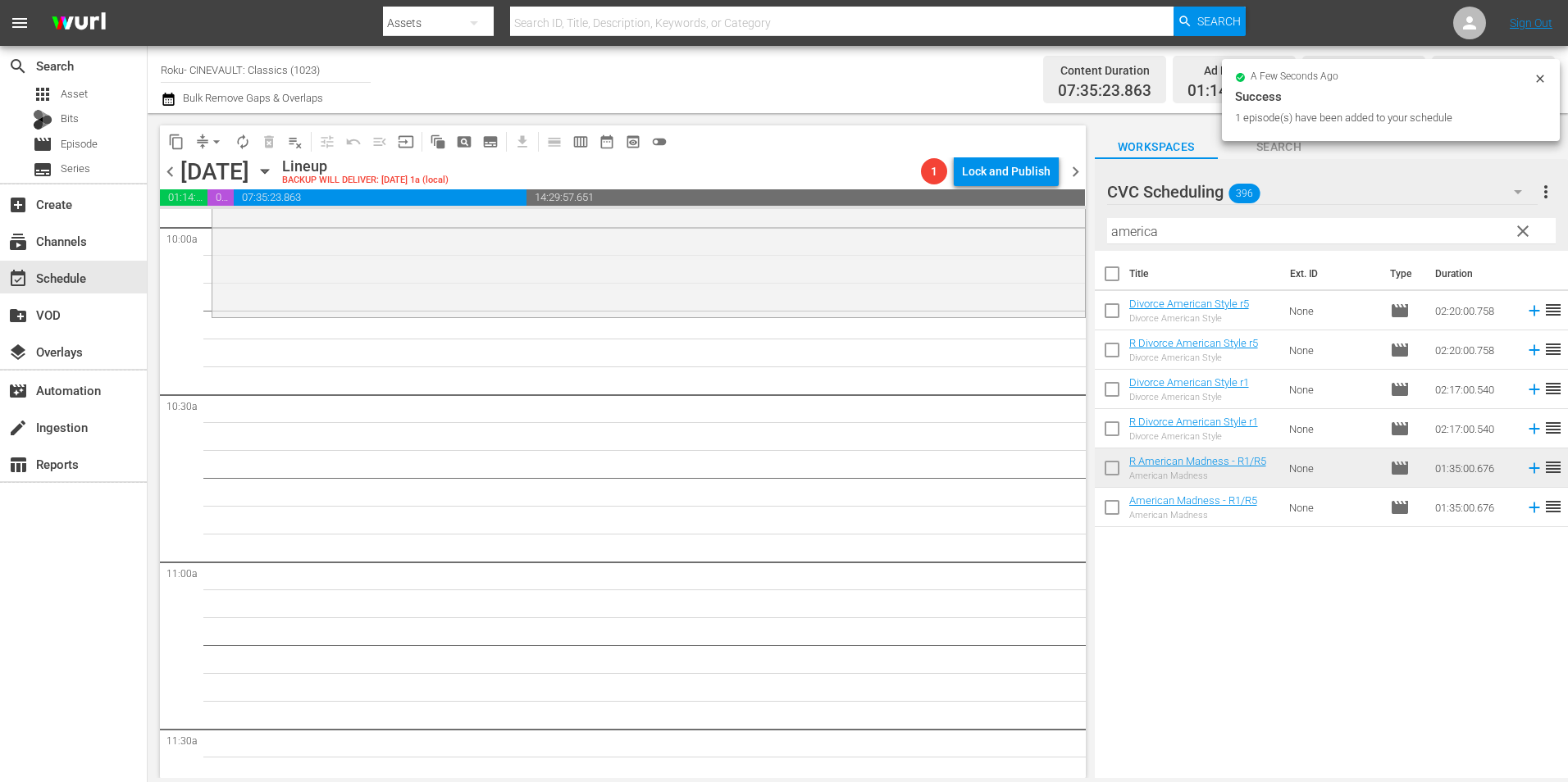
scroll to position [3361, 0]
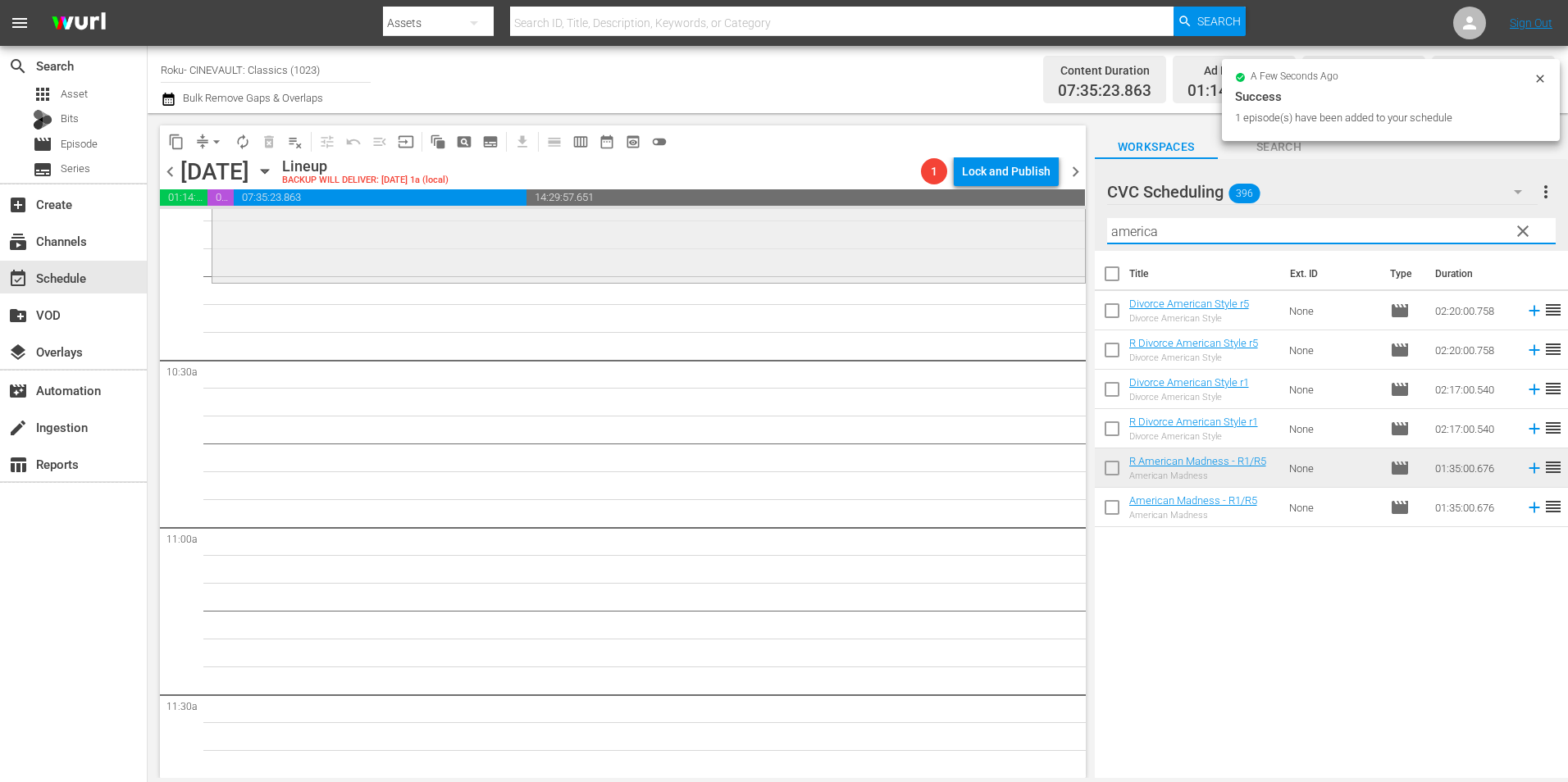
click at [1062, 233] on div "content_copy compress arrow_drop_down autorenew_outlined delete_forever_outline…" at bounding box center [858, 446] width 1420 height 665
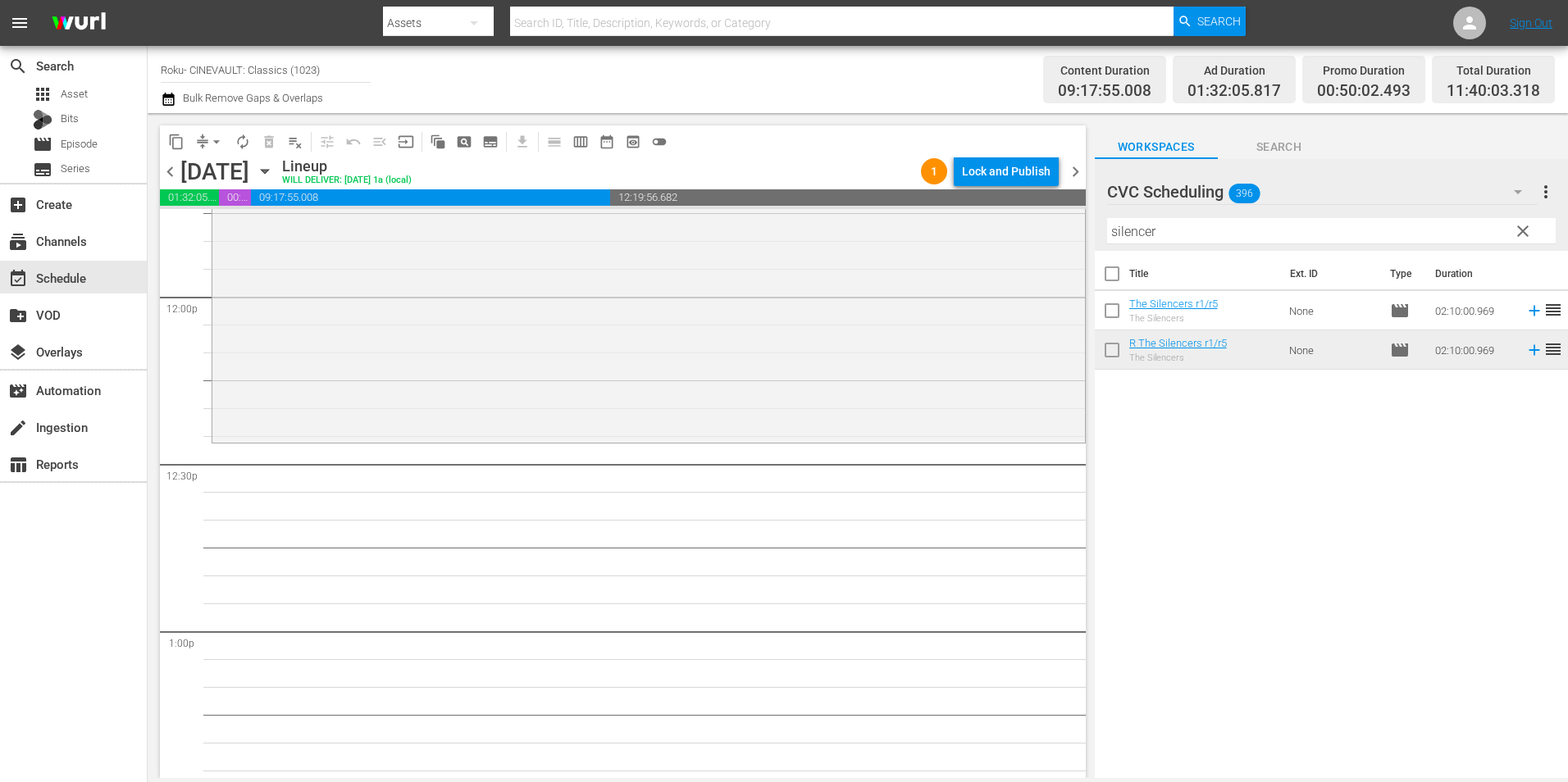
scroll to position [3935, 0]
drag, startPoint x: 1068, startPoint y: 246, endPoint x: 1043, endPoint y: 210, distance: 43.8
click at [1054, 247] on div "content_copy compress arrow_drop_down autorenew_outlined delete_forever_outline…" at bounding box center [858, 446] width 1420 height 665
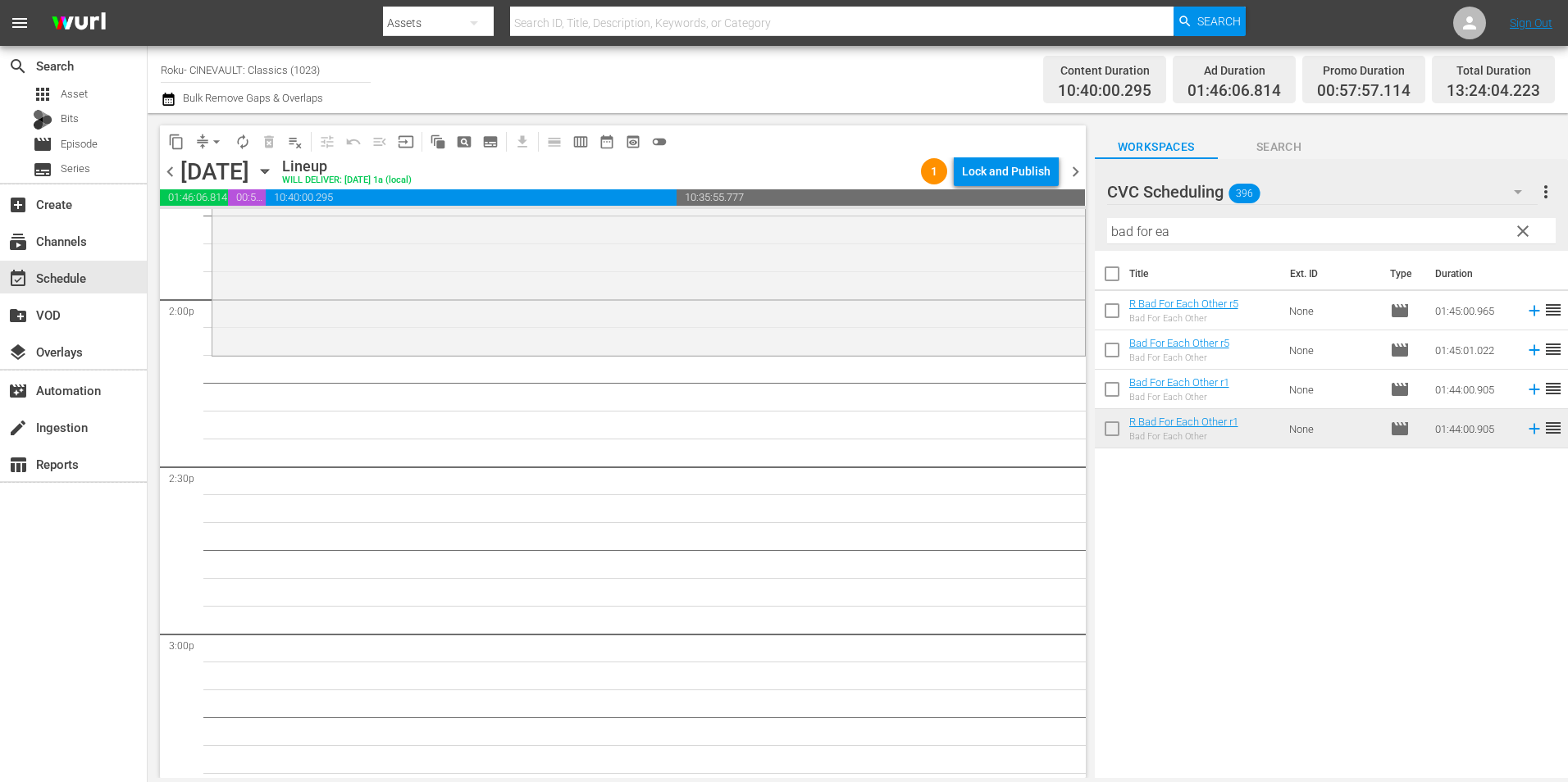
scroll to position [4673, 0]
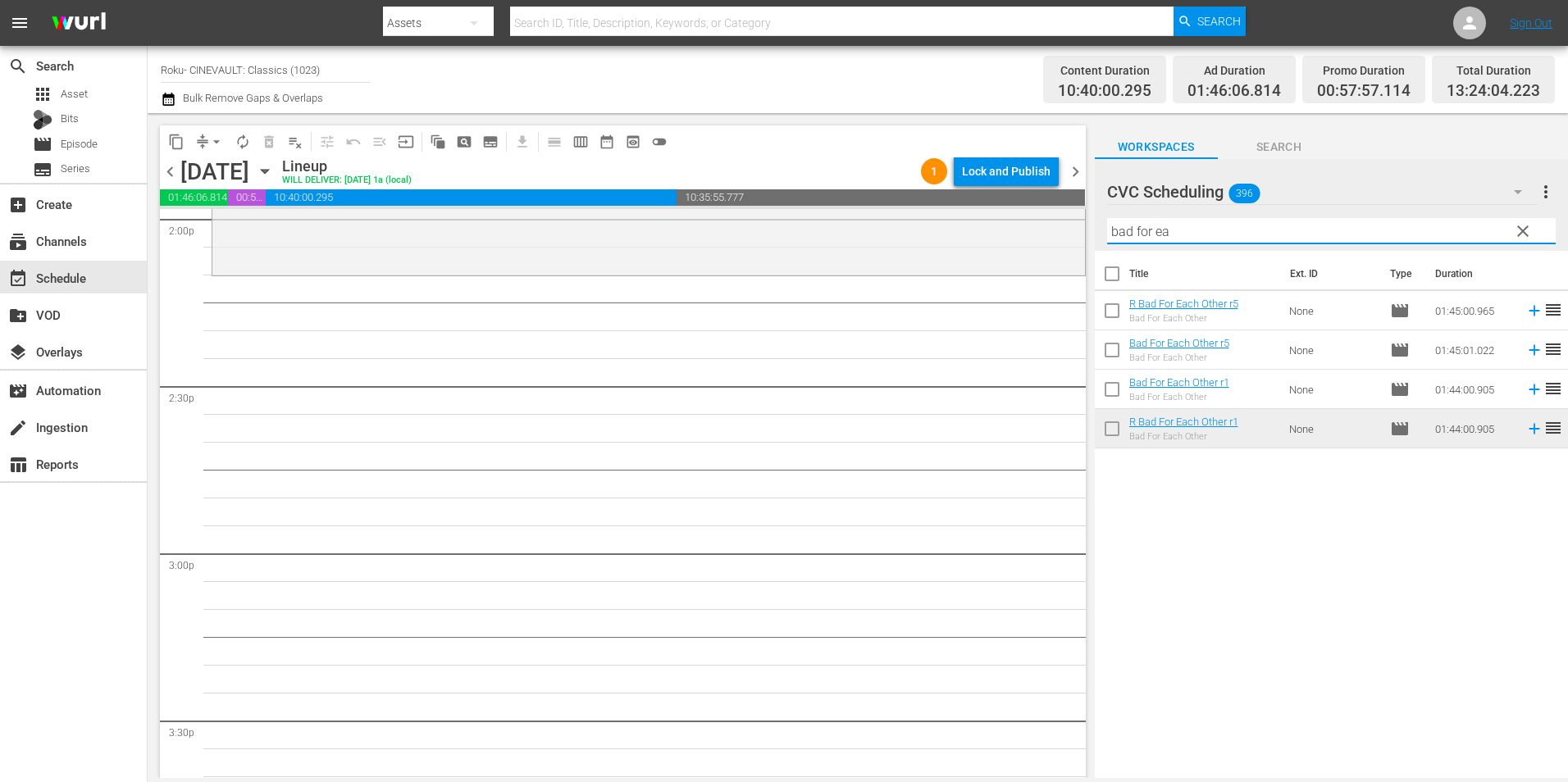
drag, startPoint x: 1206, startPoint y: 242, endPoint x: 1074, endPoint y: 239, distance: 132.0
click at [1074, 239] on div "content_copy compress arrow_drop_down autorenew_outlined delete_forever_outline…" at bounding box center [858, 446] width 1420 height 665
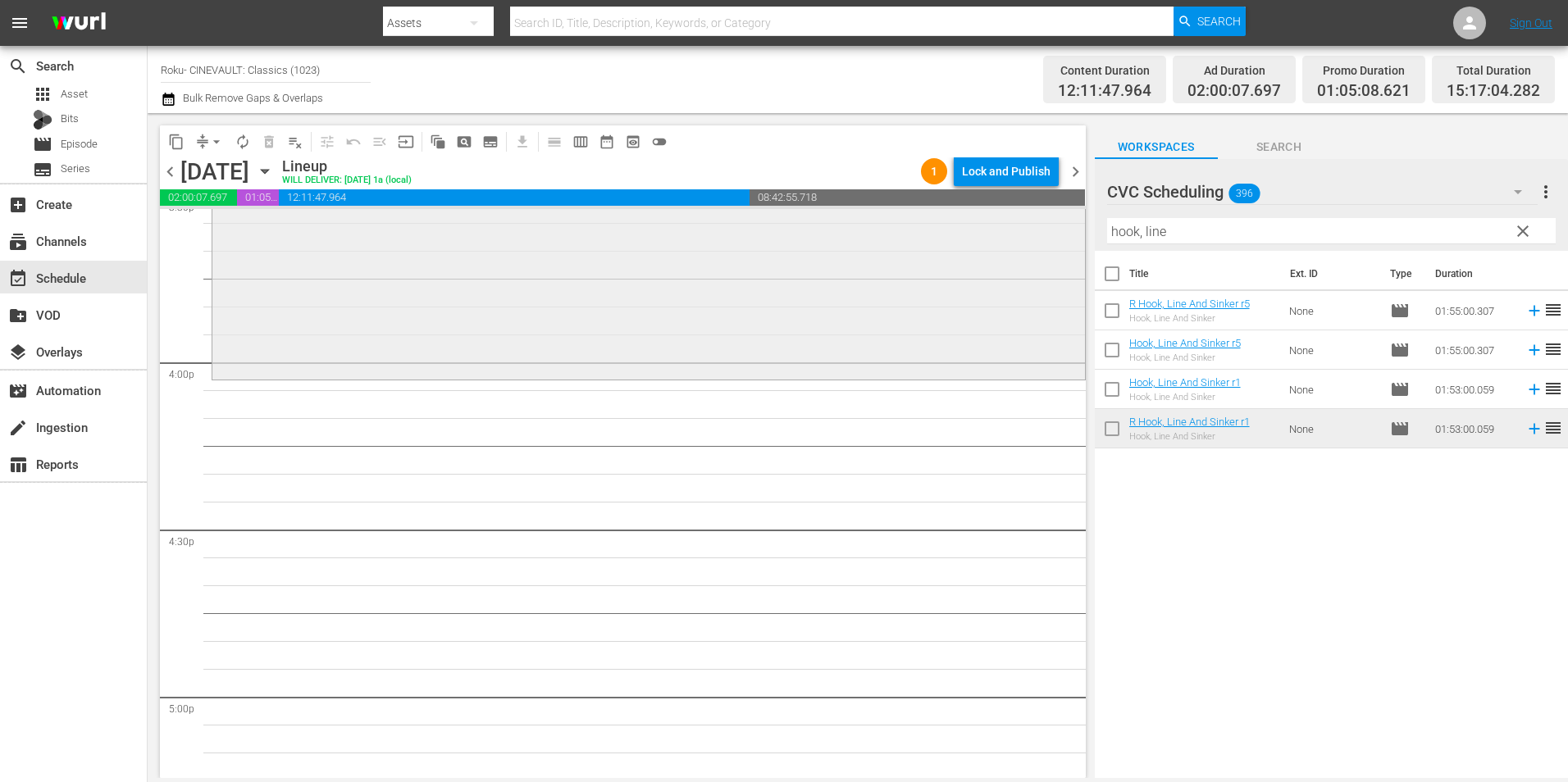
scroll to position [5247, 0]
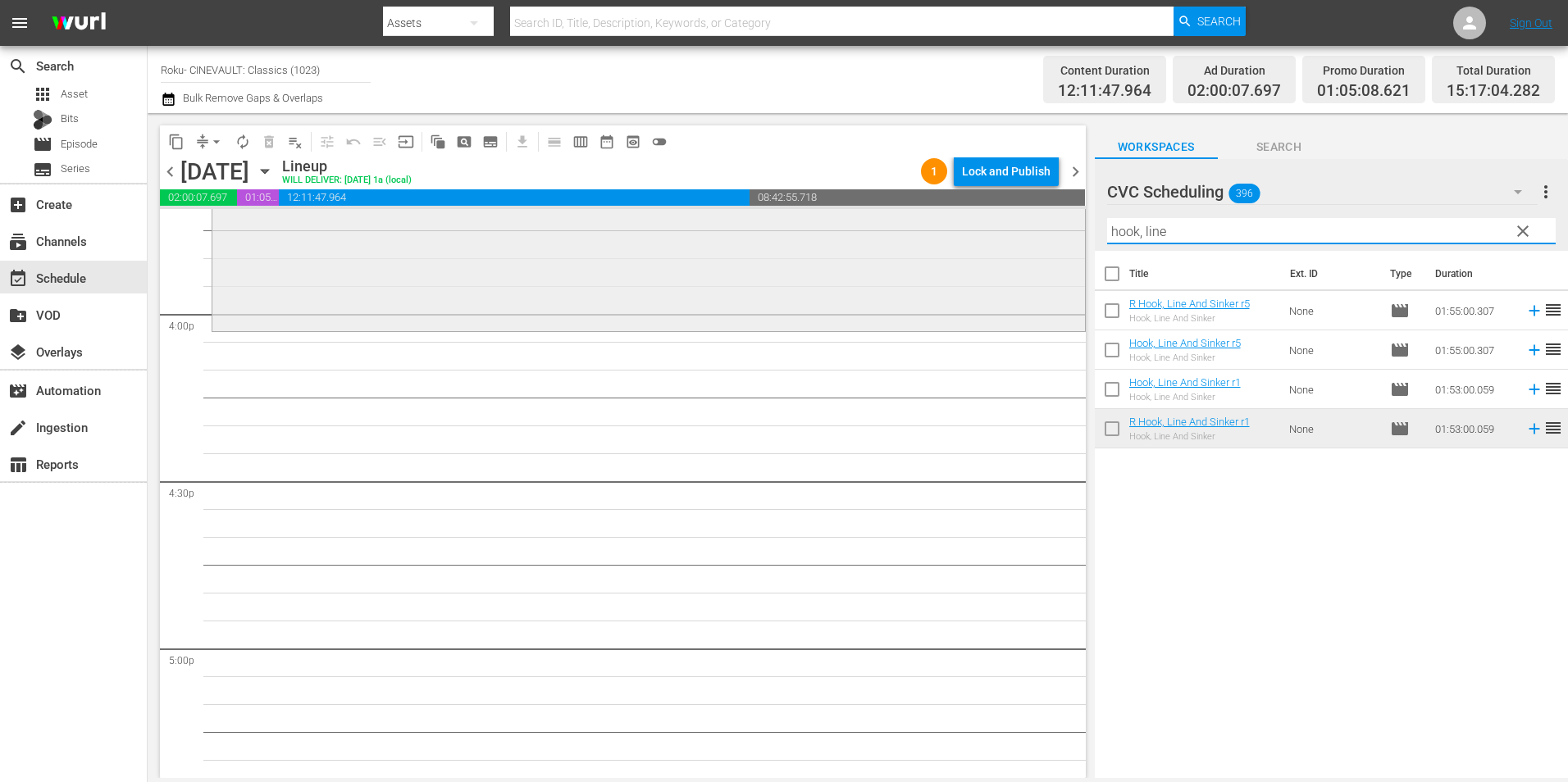
drag, startPoint x: 1095, startPoint y: 242, endPoint x: 1064, endPoint y: 247, distance: 31.4
click at [1064, 247] on div "content_copy compress arrow_drop_down autorenew_outlined delete_forever_outline…" at bounding box center [858, 446] width 1420 height 665
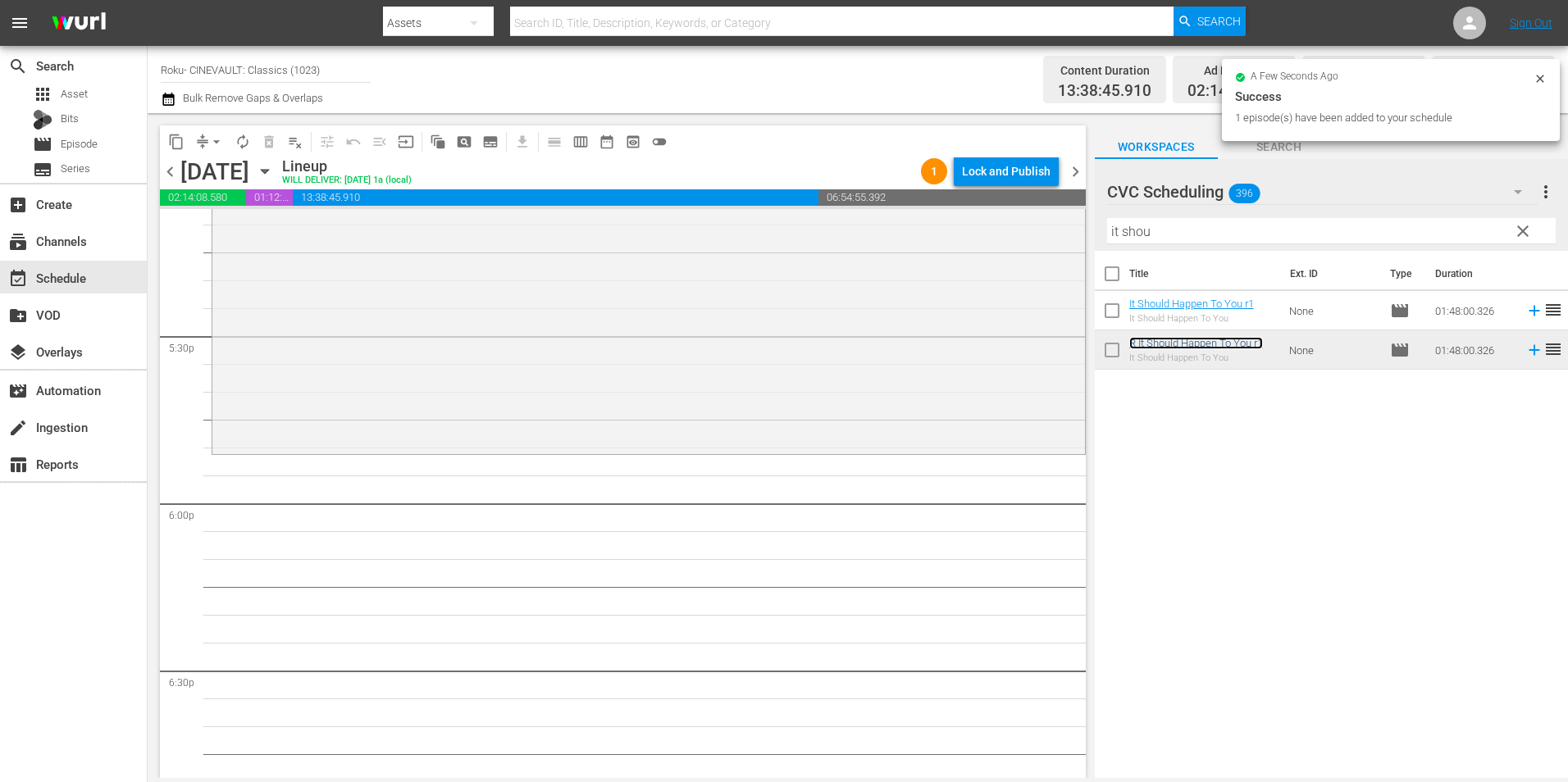
scroll to position [5738, 0]
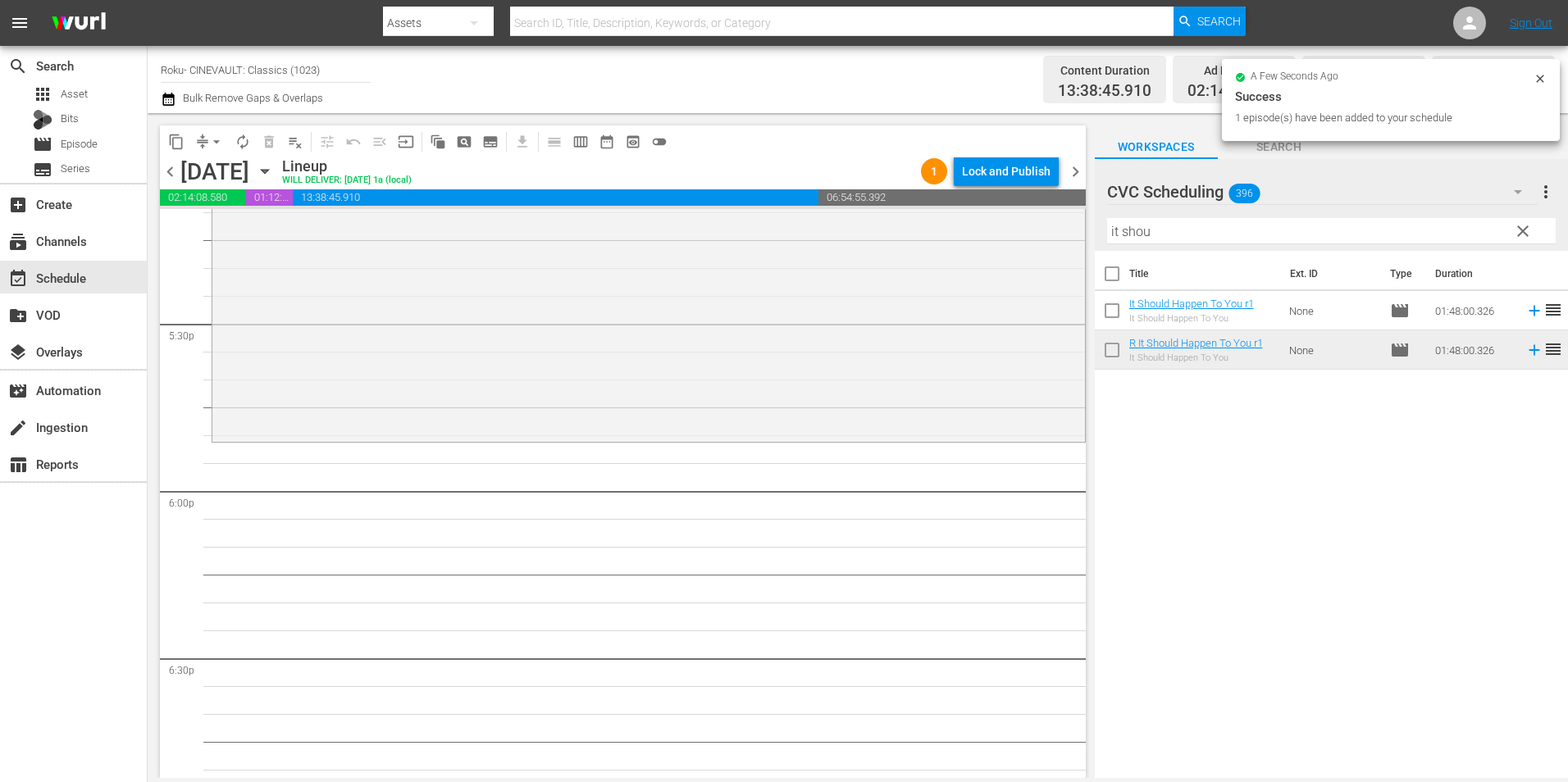
click at [1265, 242] on input "it shou" at bounding box center [1331, 231] width 448 height 27
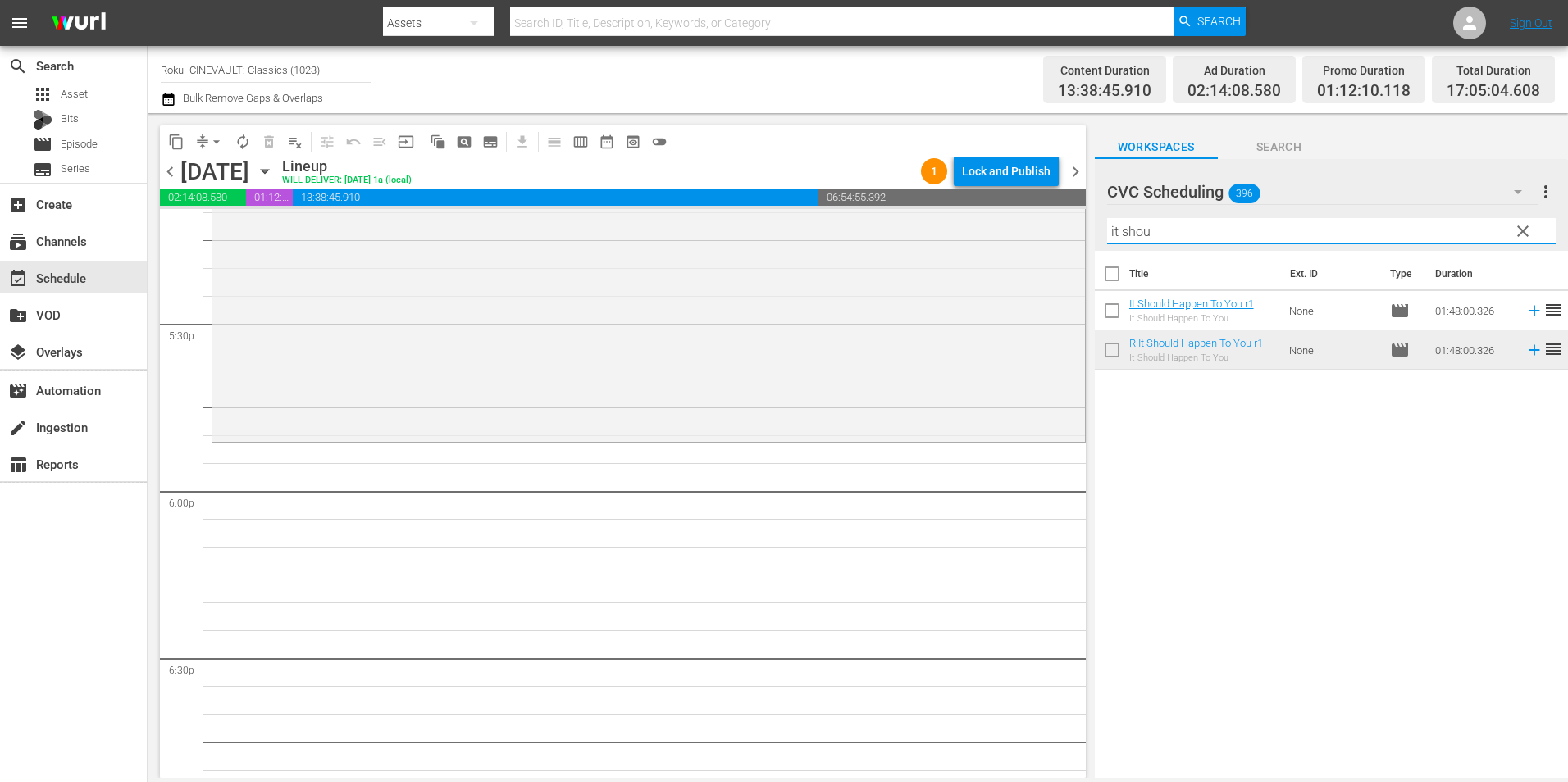
click at [1265, 242] on input "it shou" at bounding box center [1331, 231] width 448 height 27
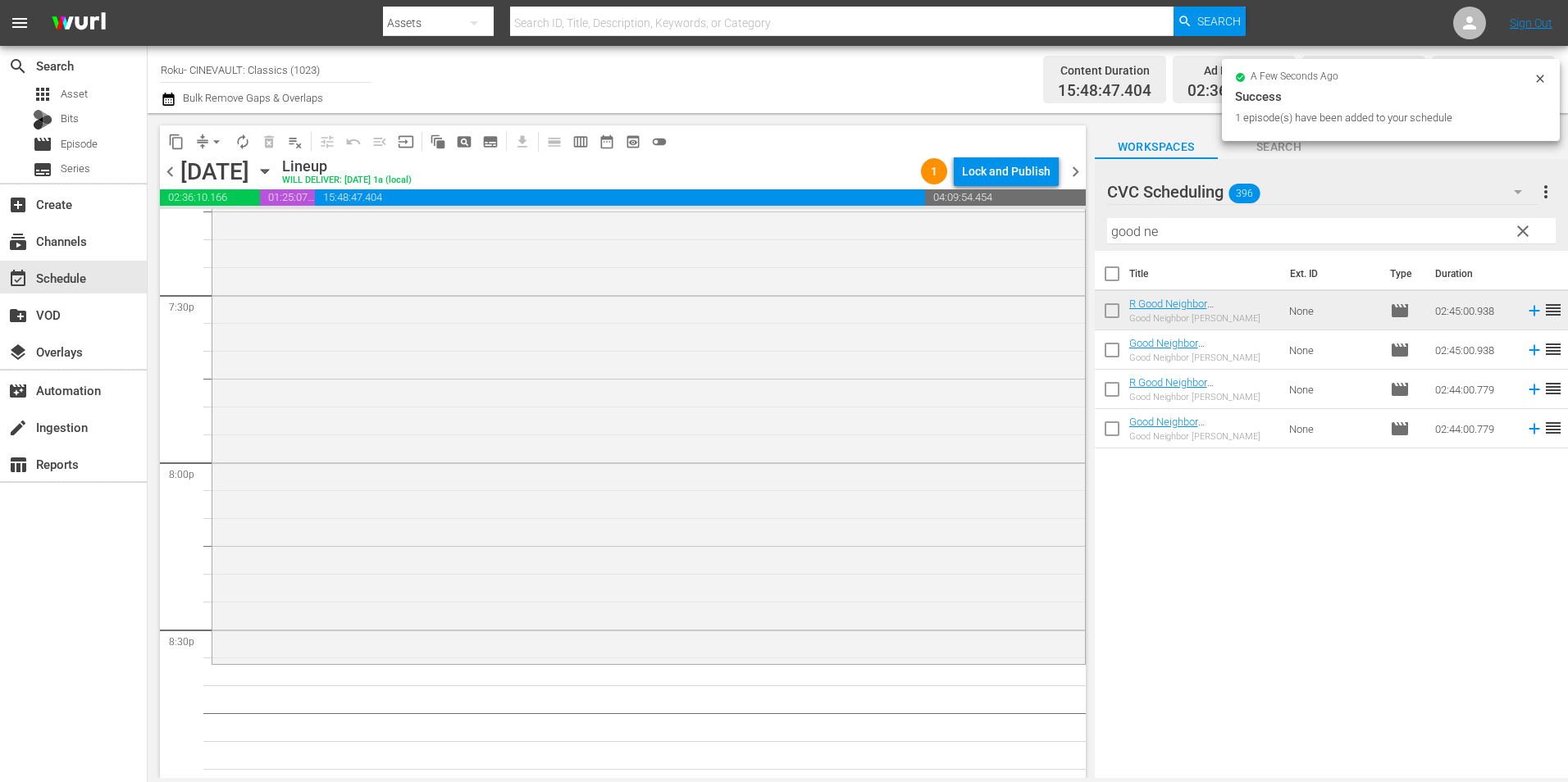
scroll to position [6559, 0]
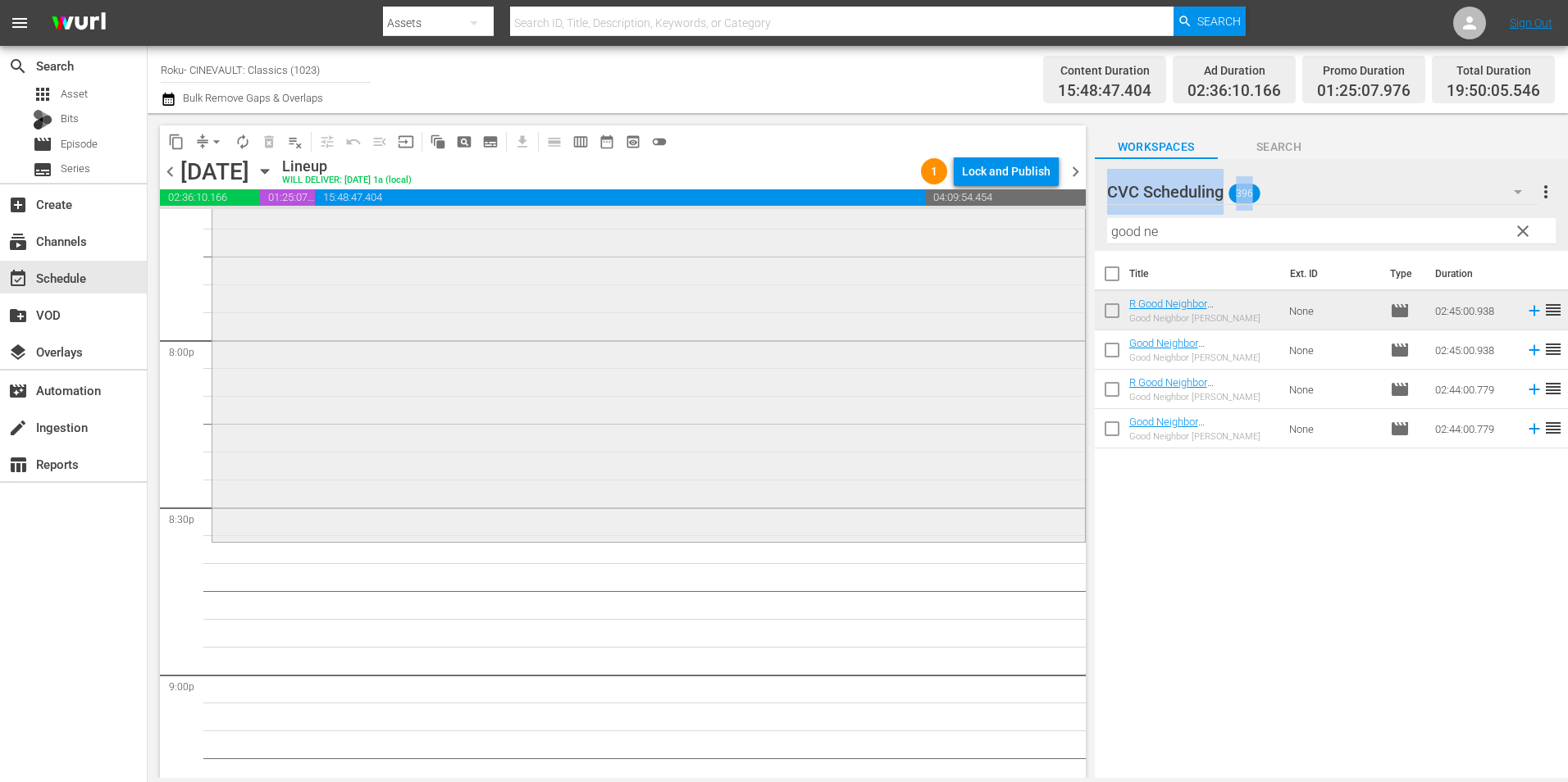
drag, startPoint x: 1179, startPoint y: 246, endPoint x: 946, endPoint y: 246, distance: 233.0
click at [946, 246] on div "content_copy compress arrow_drop_down autorenew_outlined delete_forever_outline…" at bounding box center [858, 446] width 1420 height 665
click at [1177, 228] on input "good ne" at bounding box center [1331, 231] width 448 height 27
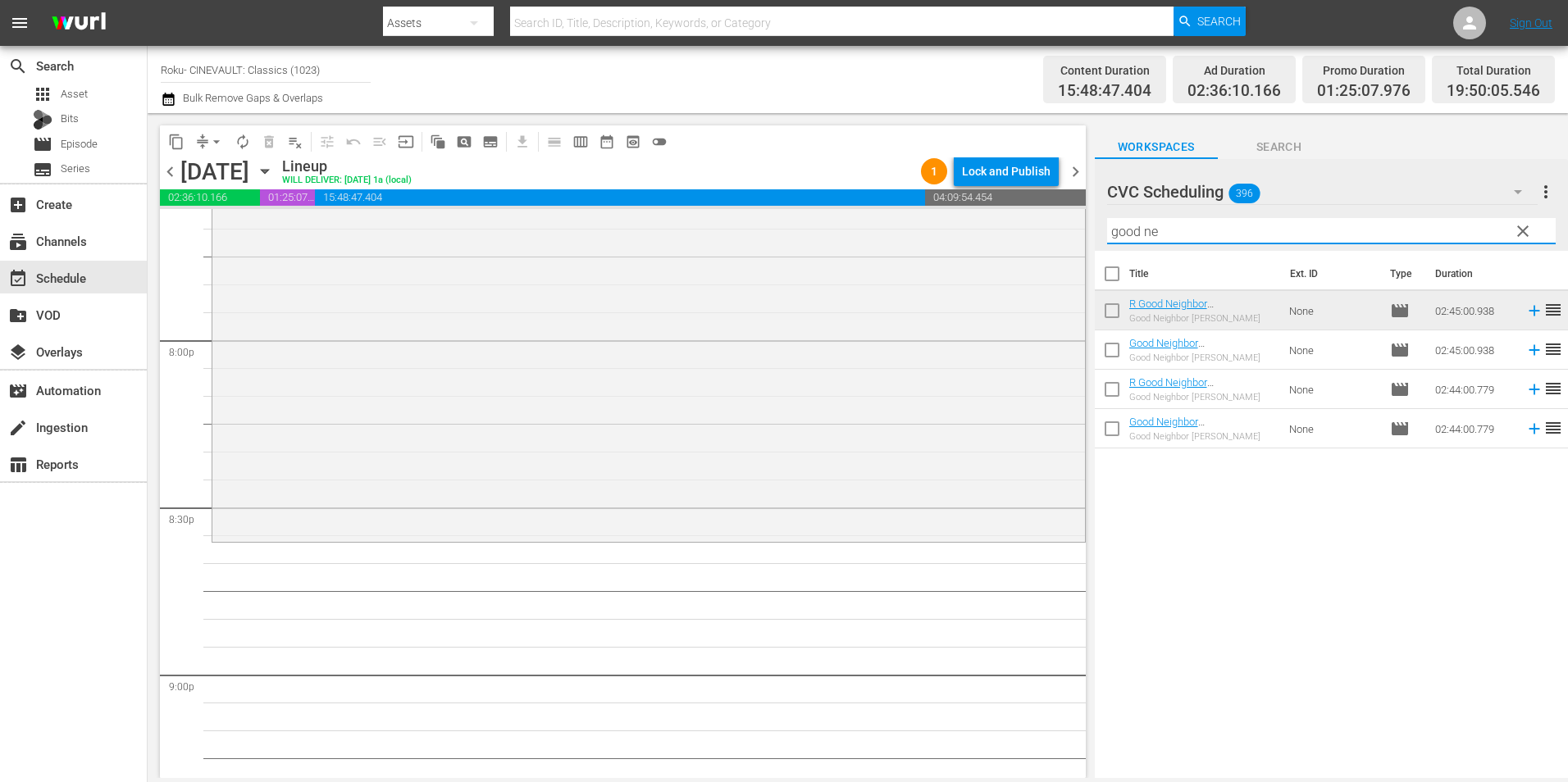
click at [1177, 228] on input "good ne" at bounding box center [1331, 231] width 448 height 27
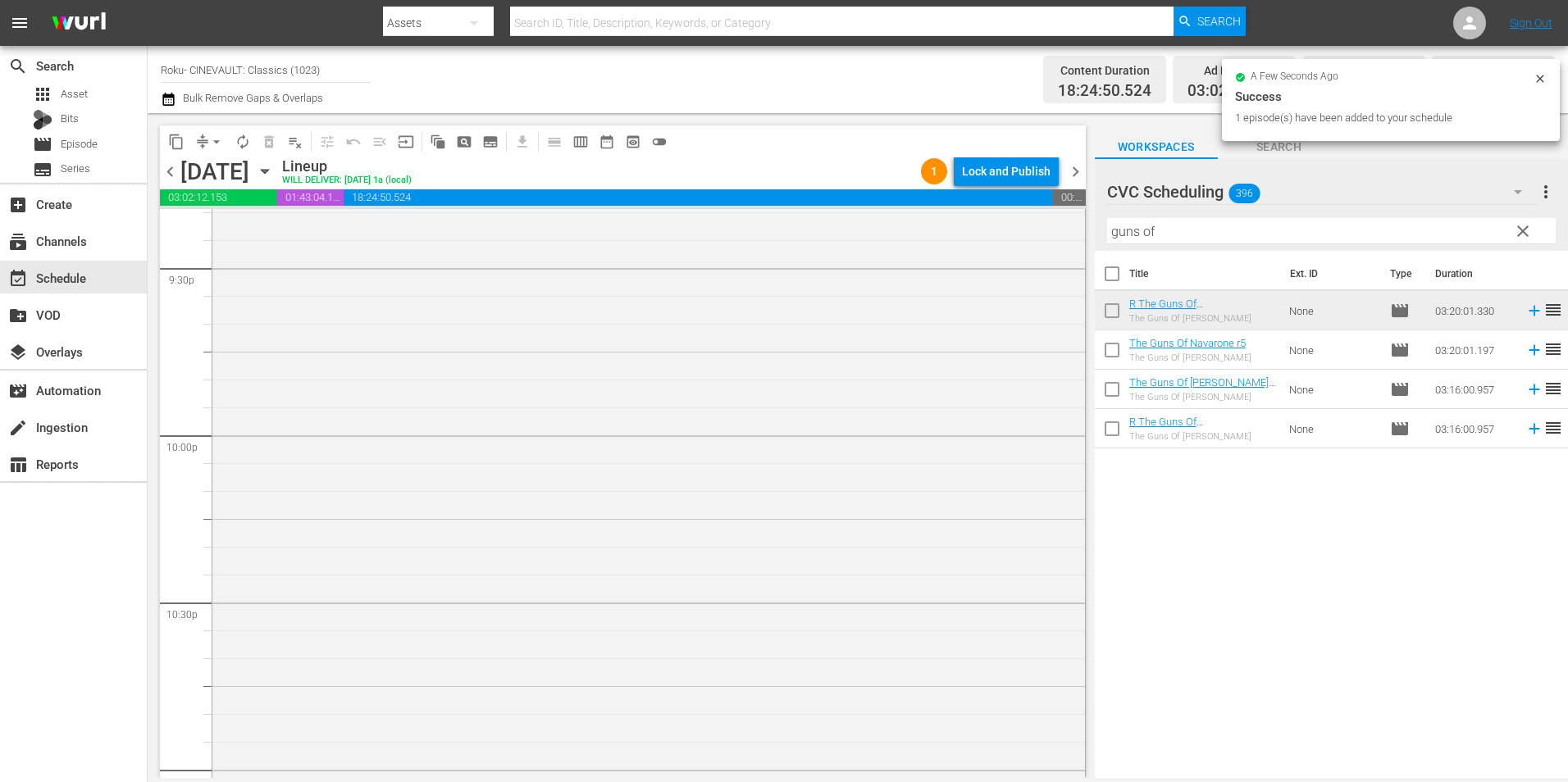
scroll to position [7459, 0]
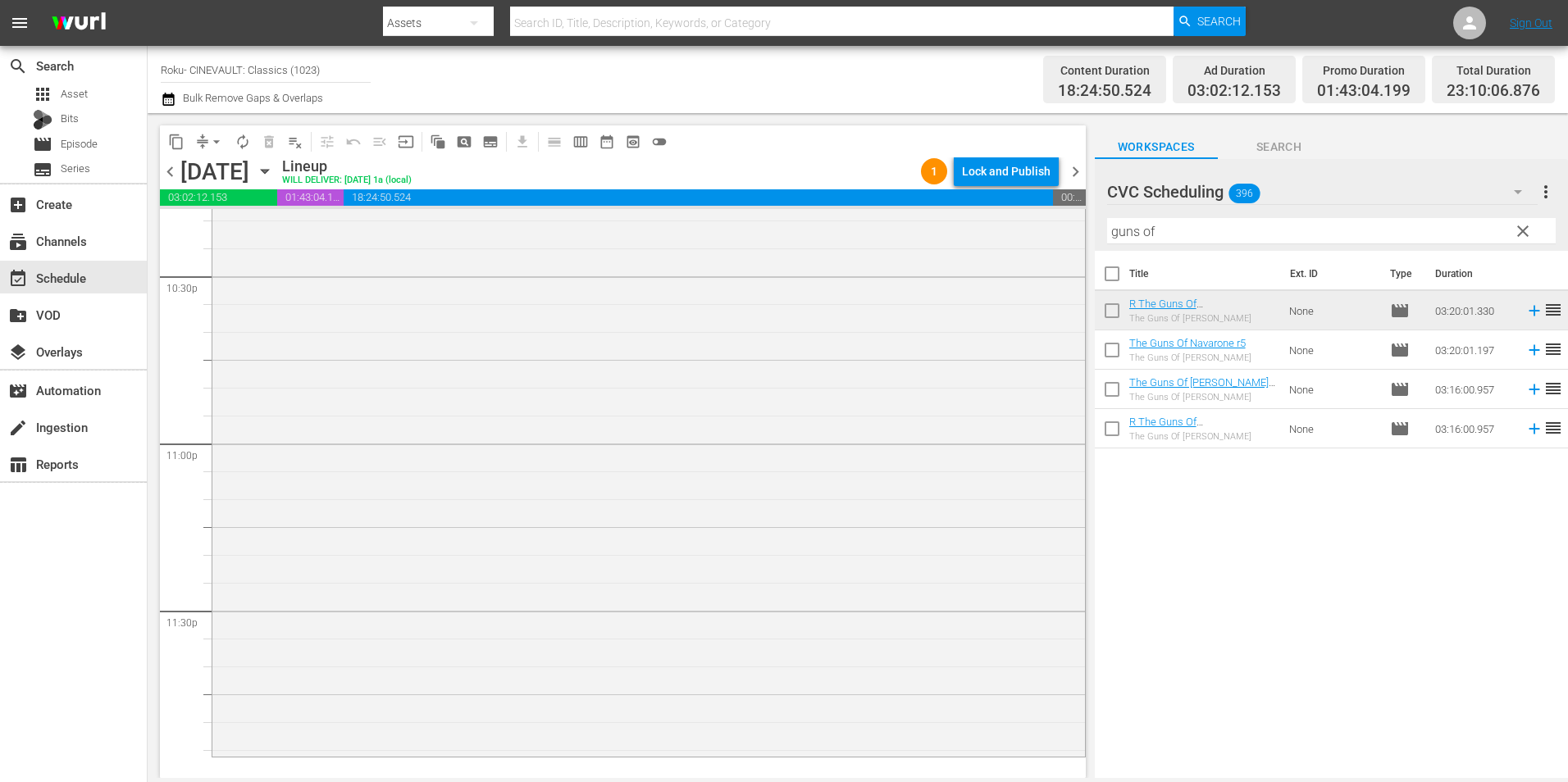
click at [533, 473] on div "R The Guns Of [PERSON_NAME] r5 reorder" at bounding box center [648, 198] width 872 height 1110
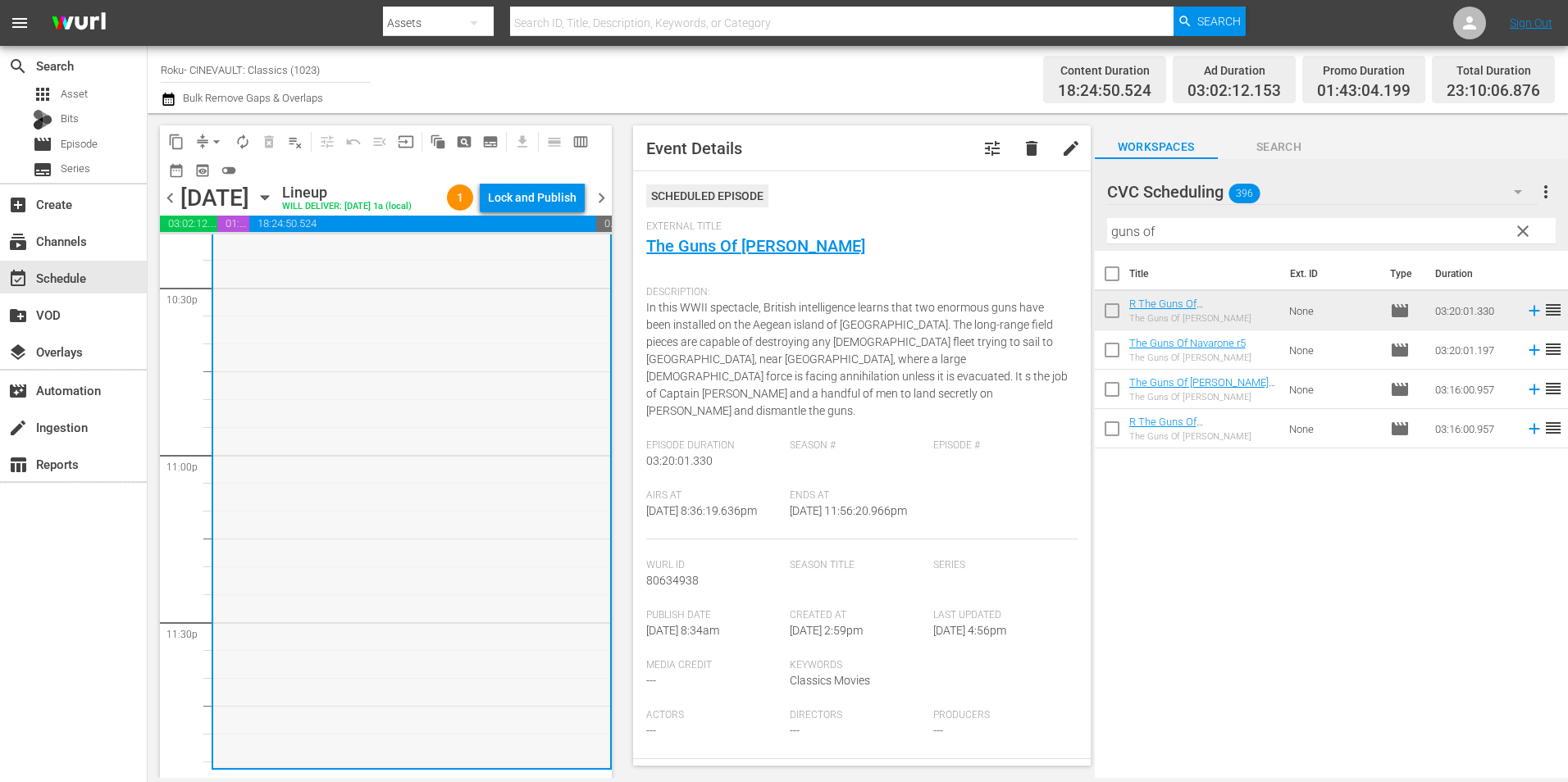
scroll to position [7484, 0]
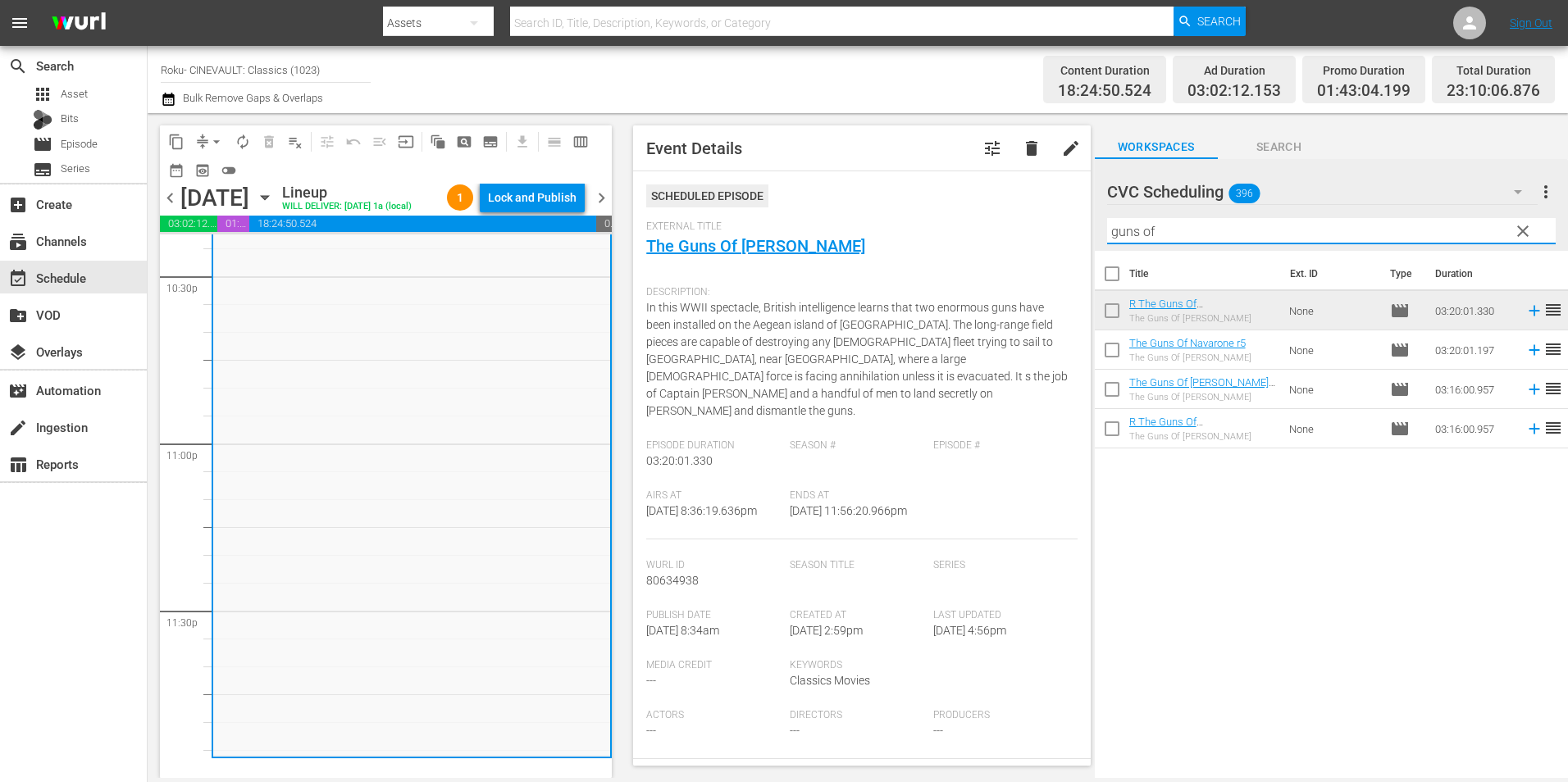
click at [1160, 230] on input "guns of" at bounding box center [1331, 231] width 448 height 27
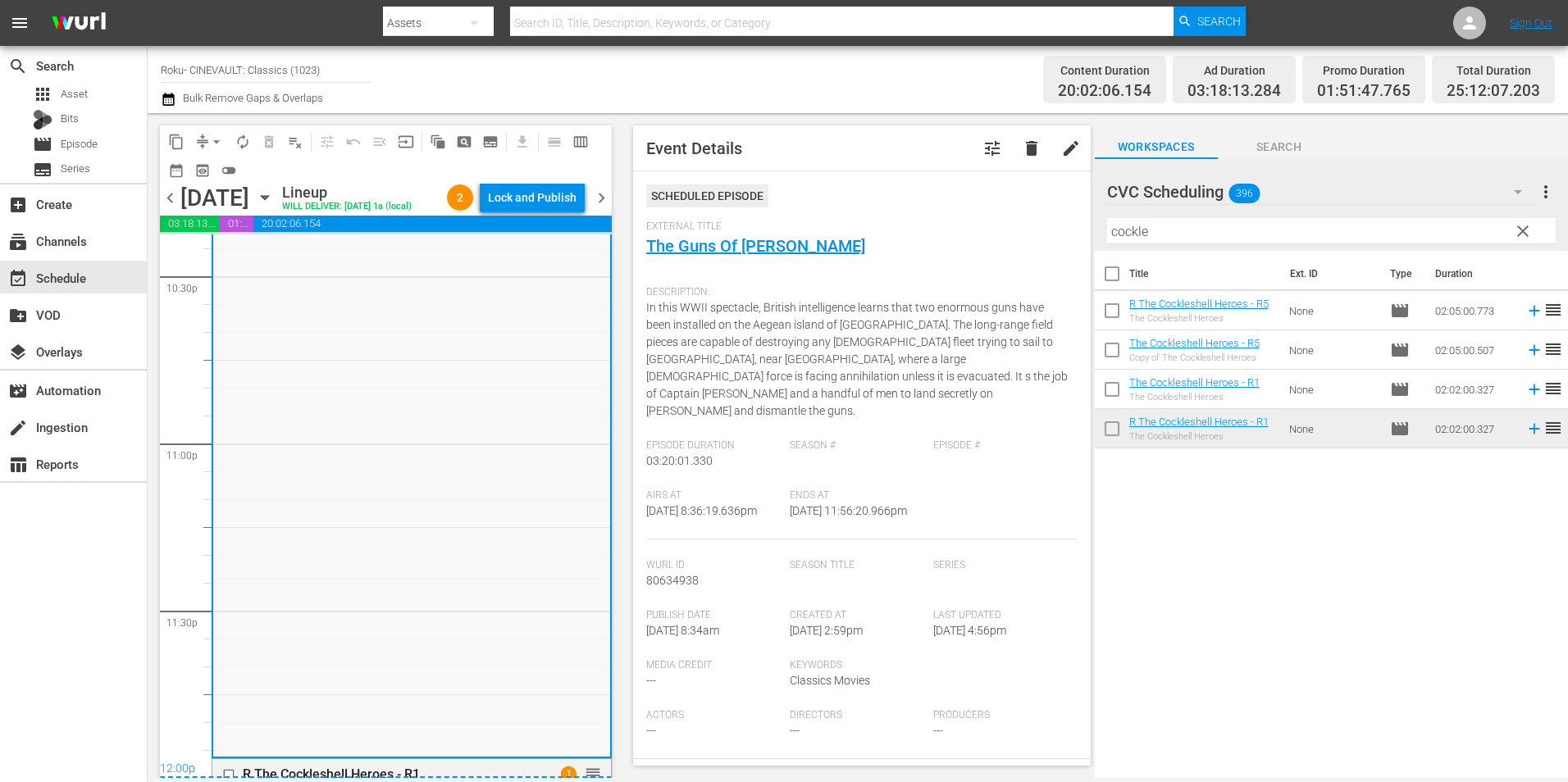
click at [561, 196] on div "Lock and Publish" at bounding box center [532, 197] width 88 height 29
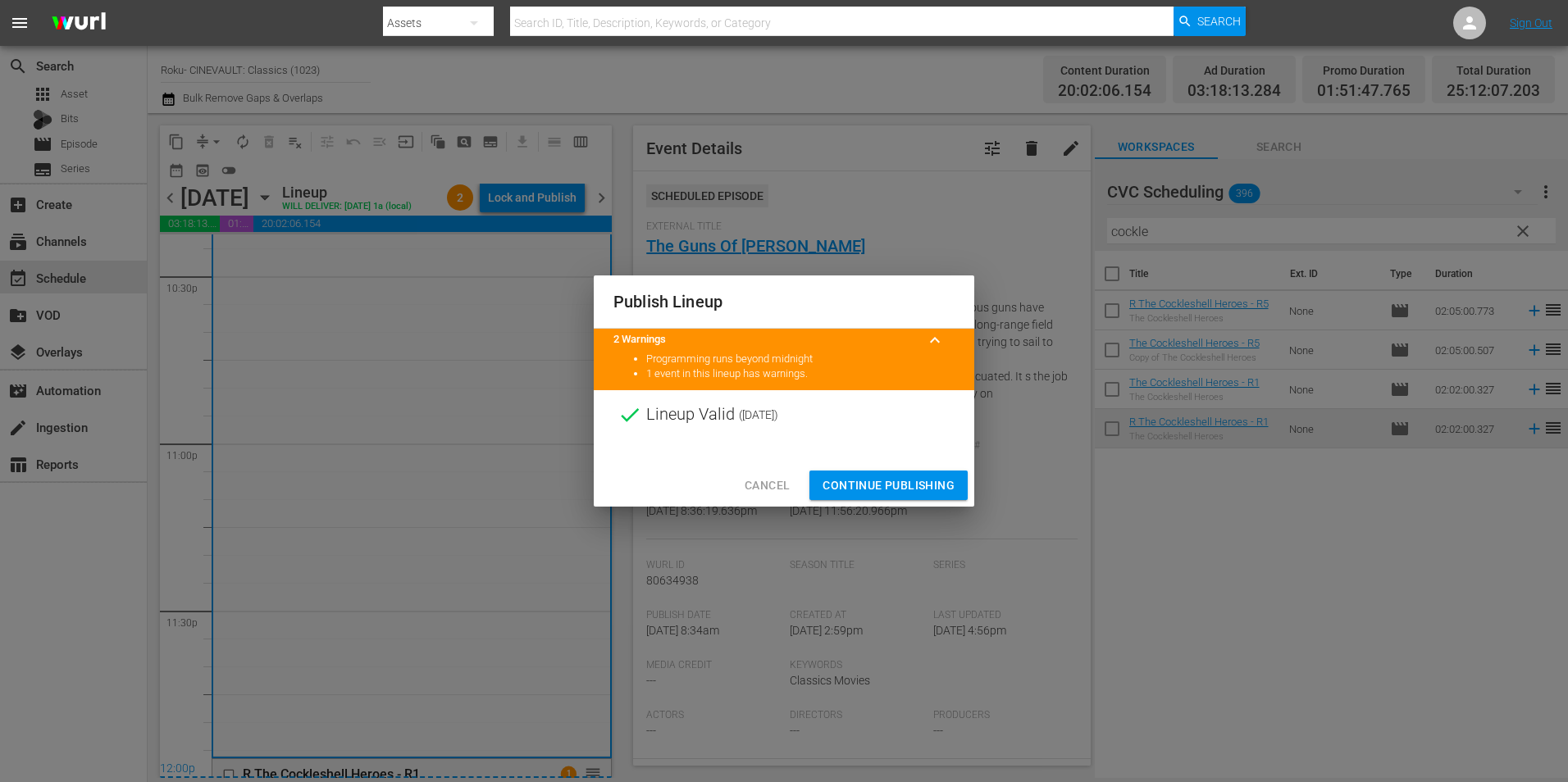
click at [859, 479] on span "Continue Publishing" at bounding box center [889, 486] width 132 height 21
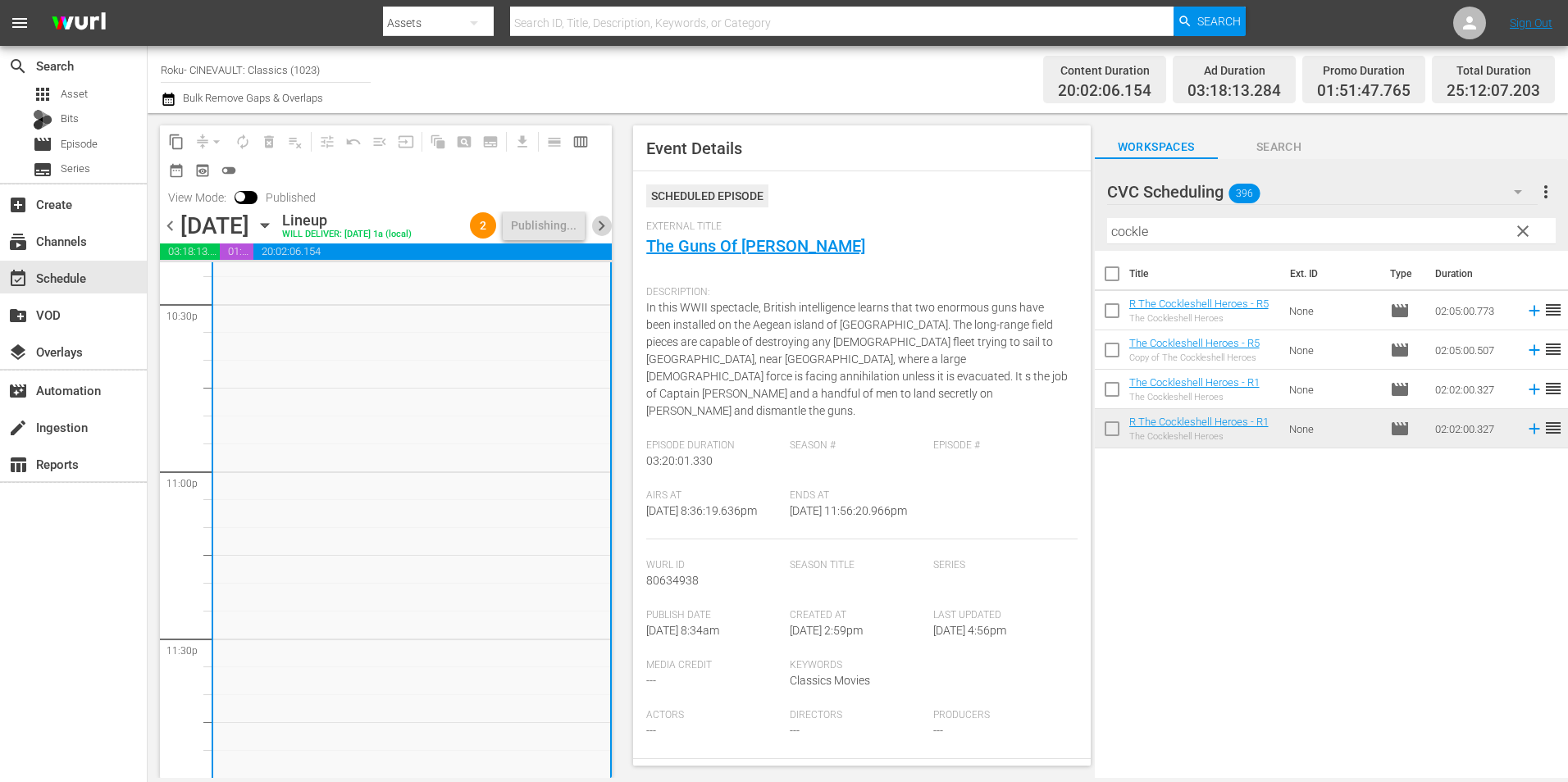
click at [605, 223] on span "chevron_right" at bounding box center [602, 226] width 21 height 21
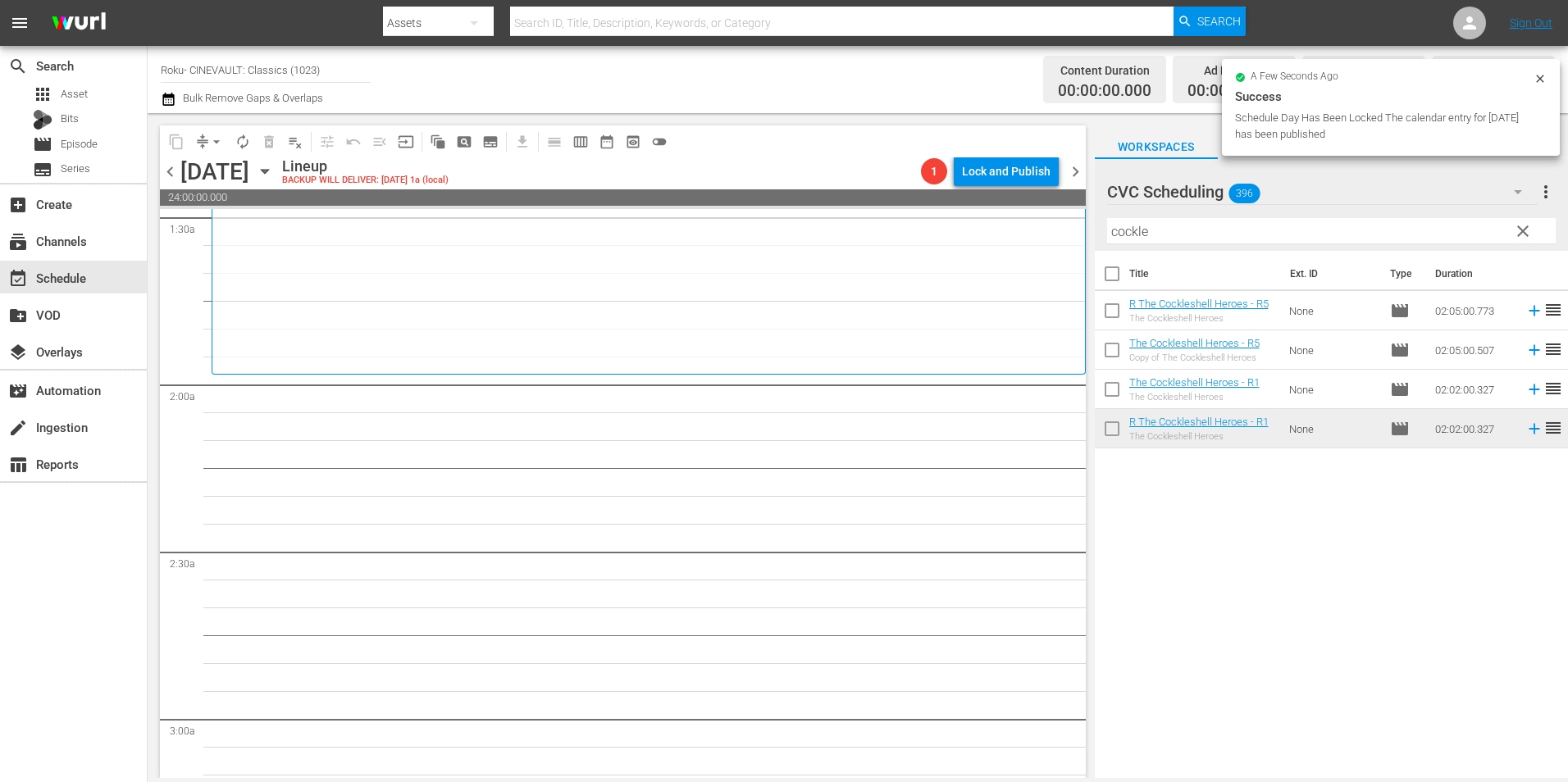
scroll to position [492, 0]
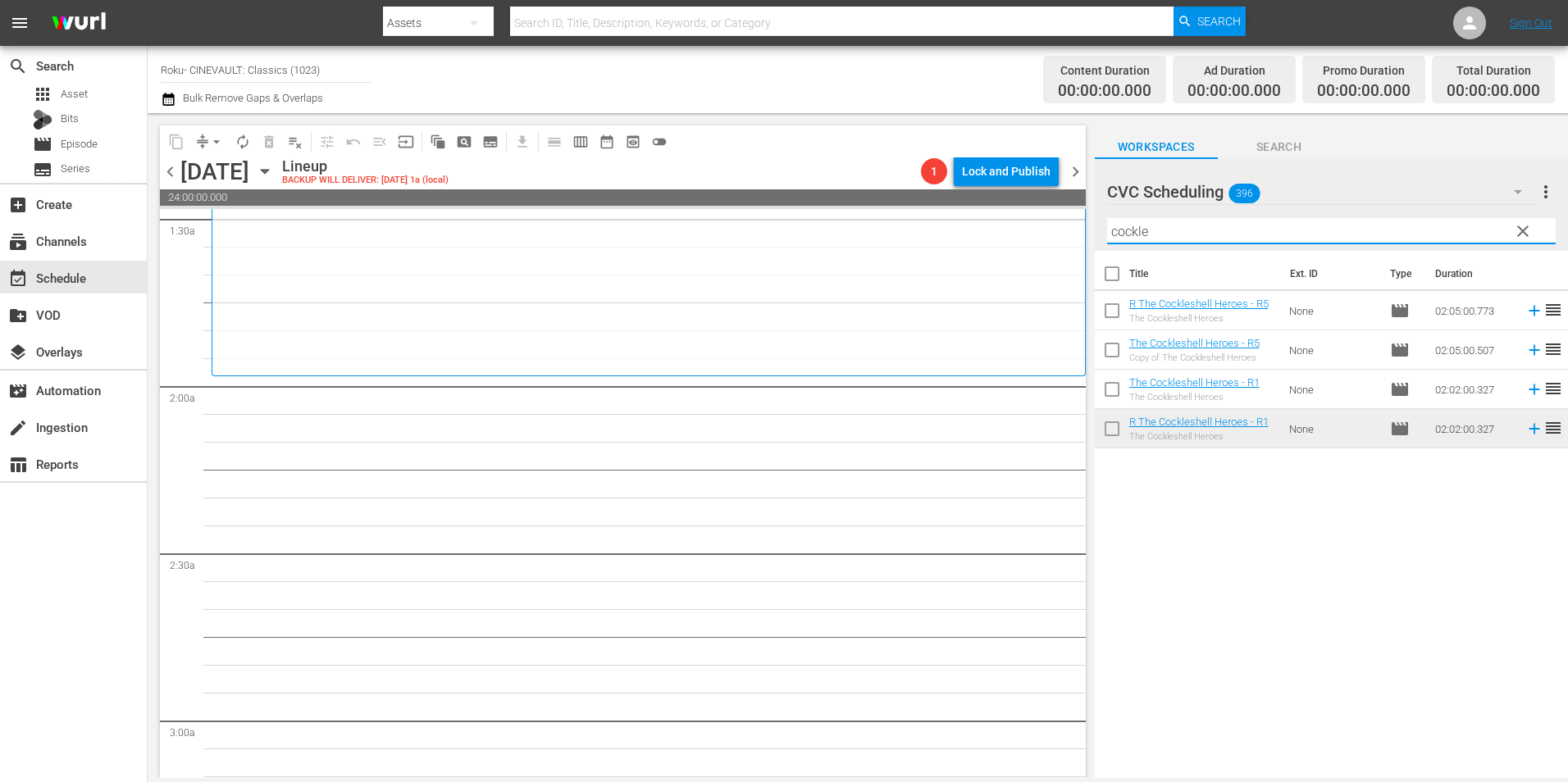
click at [1147, 236] on input "cockle" at bounding box center [1331, 231] width 448 height 27
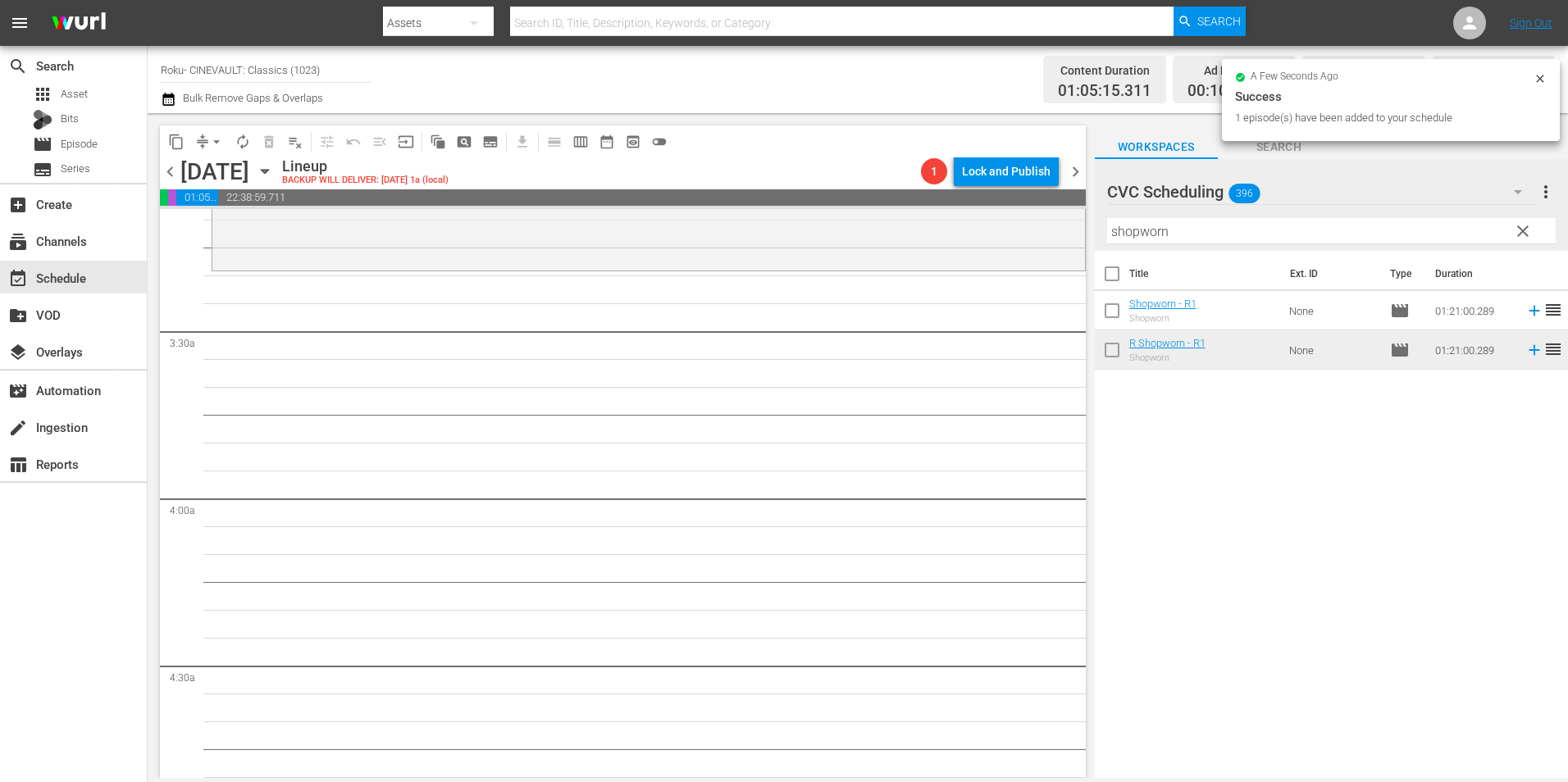
scroll to position [1066, 0]
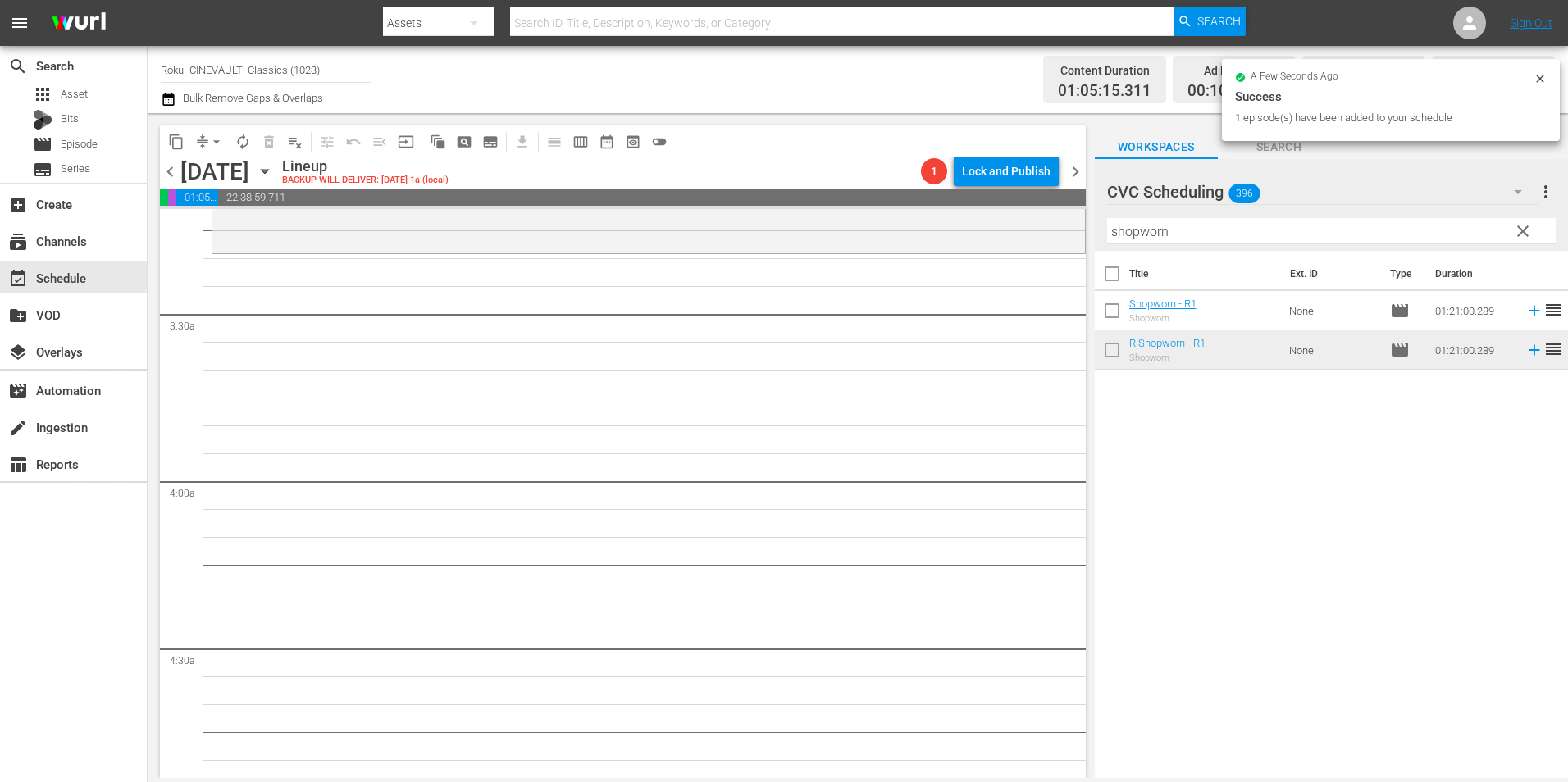
click at [1236, 238] on input "shopworn" at bounding box center [1331, 231] width 448 height 27
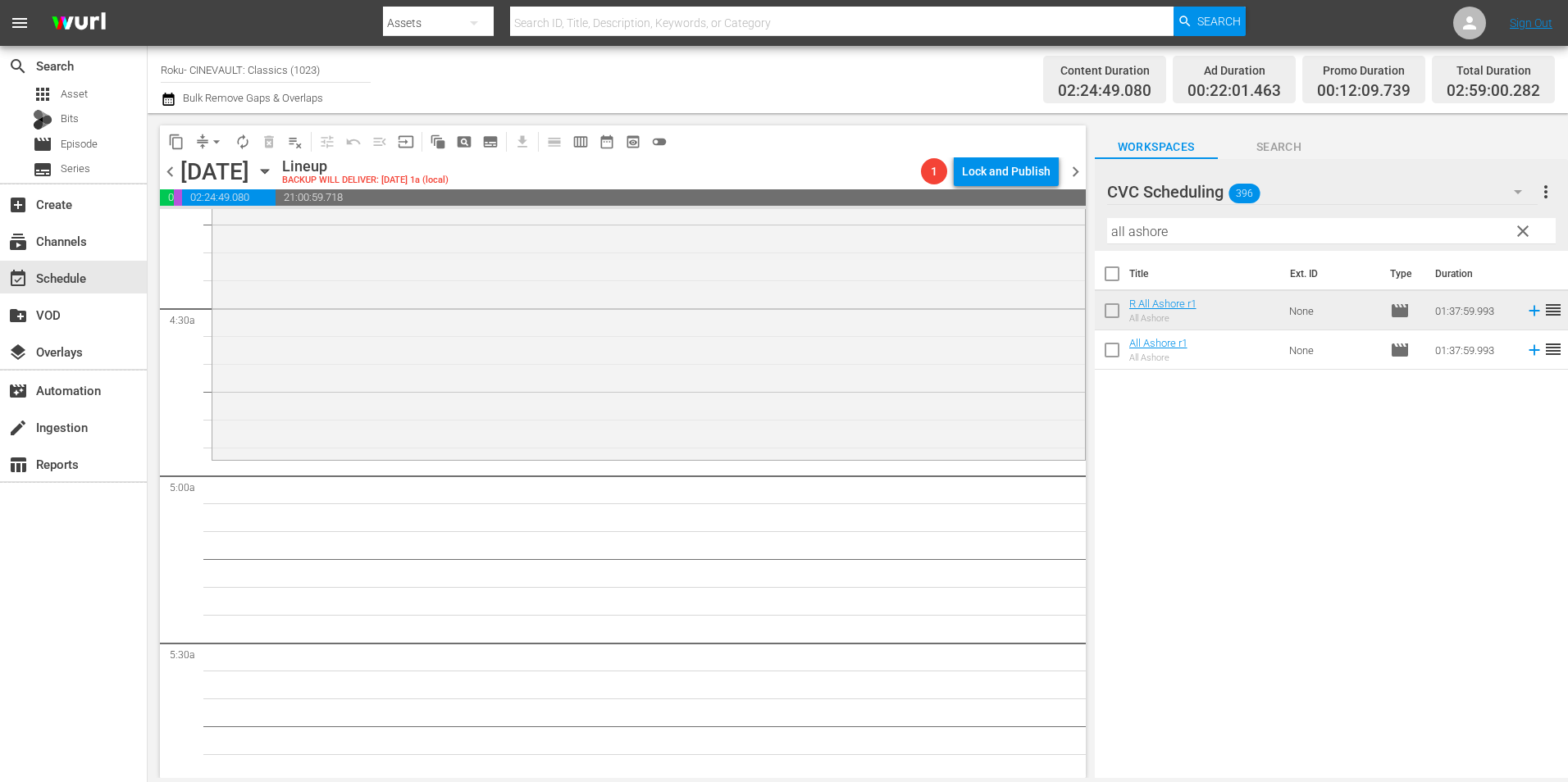
scroll to position [1476, 0]
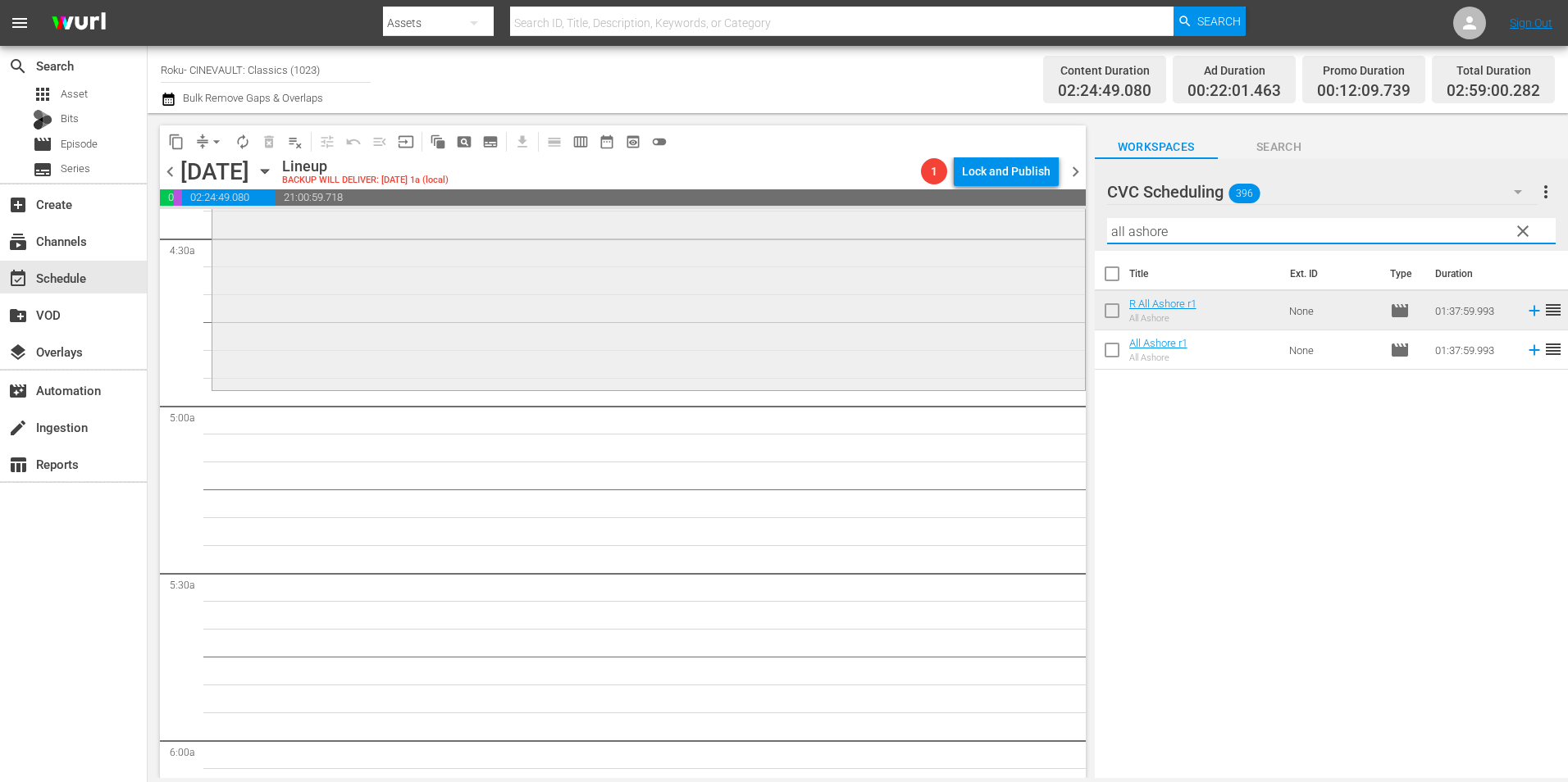
drag, startPoint x: 1174, startPoint y: 227, endPoint x: 1008, endPoint y: 258, distance: 168.9
click at [1008, 258] on div "content_copy compress arrow_drop_down autorenew_outlined delete_forever_outline…" at bounding box center [858, 446] width 1420 height 665
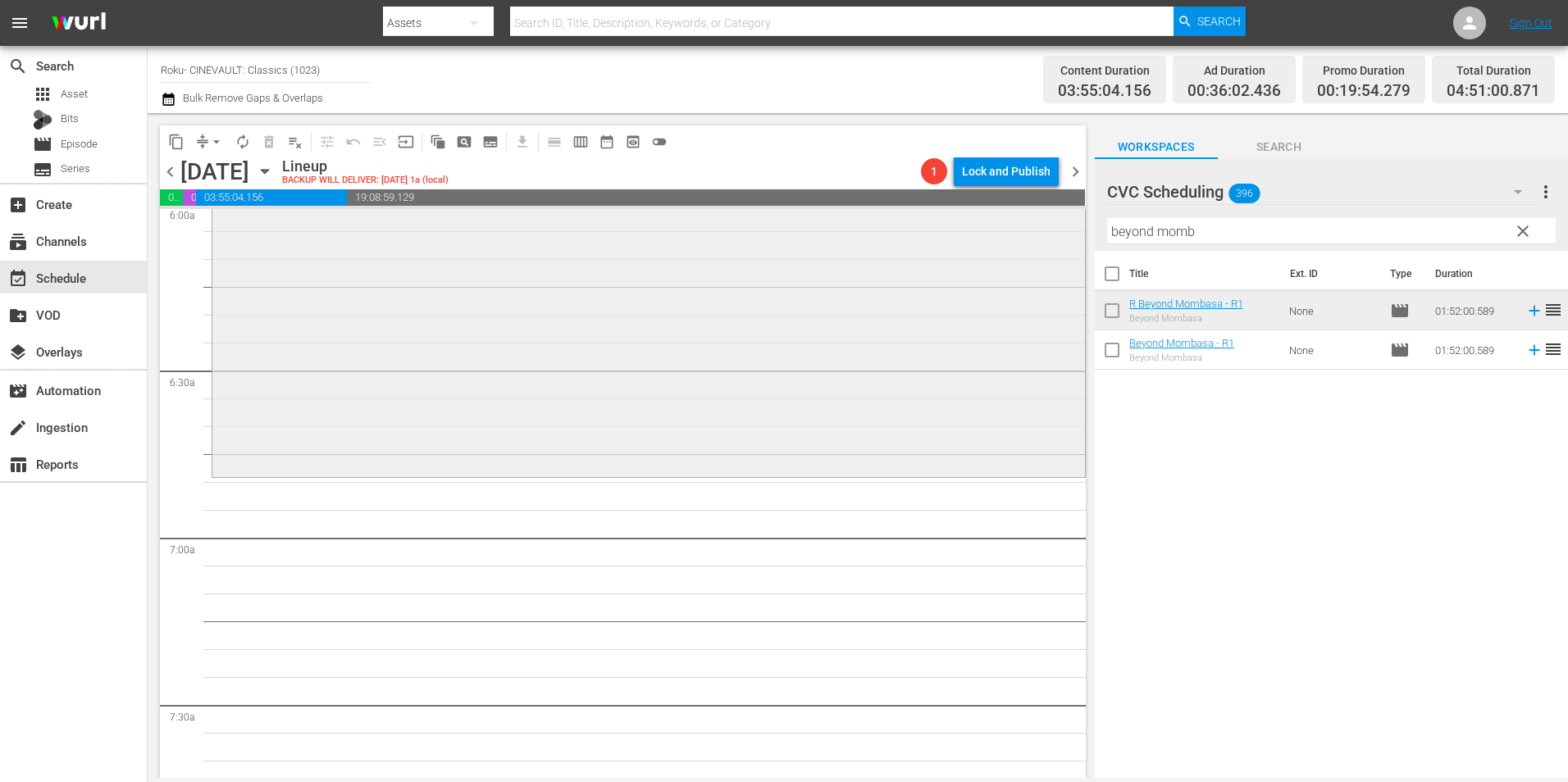
scroll to position [2131, 0]
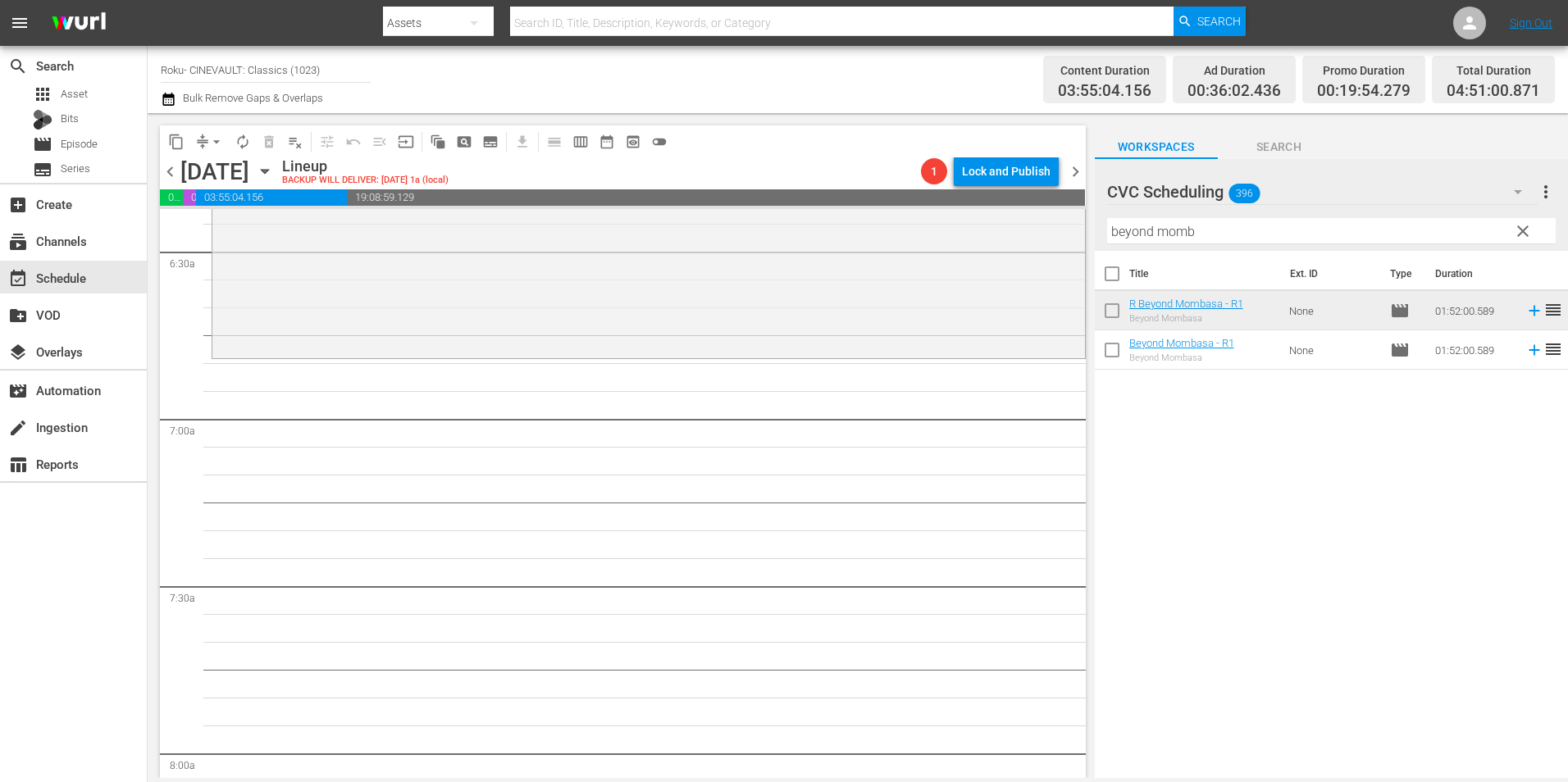
click at [1157, 238] on input "beyond momb" at bounding box center [1331, 231] width 448 height 27
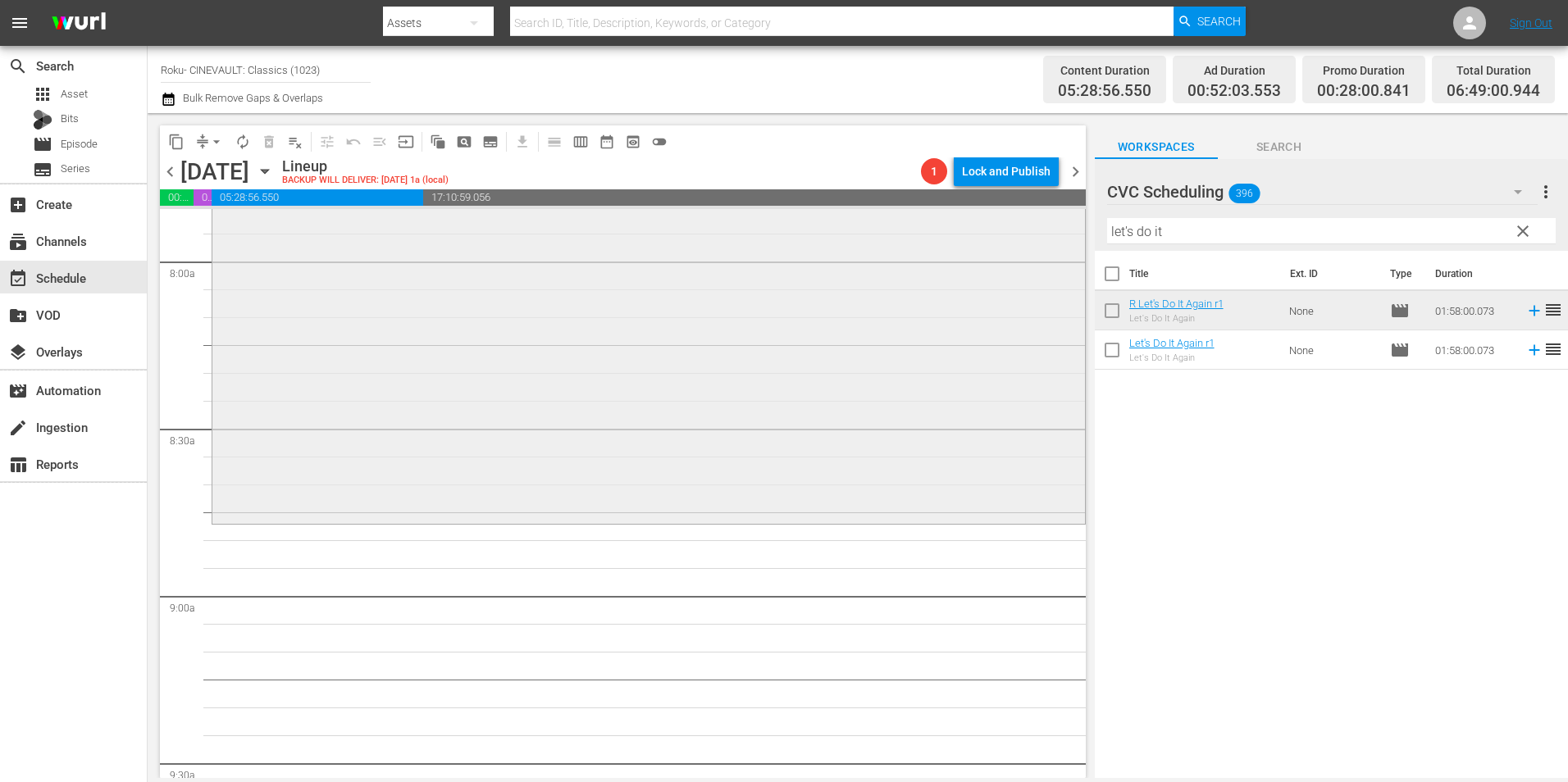
scroll to position [2787, 0]
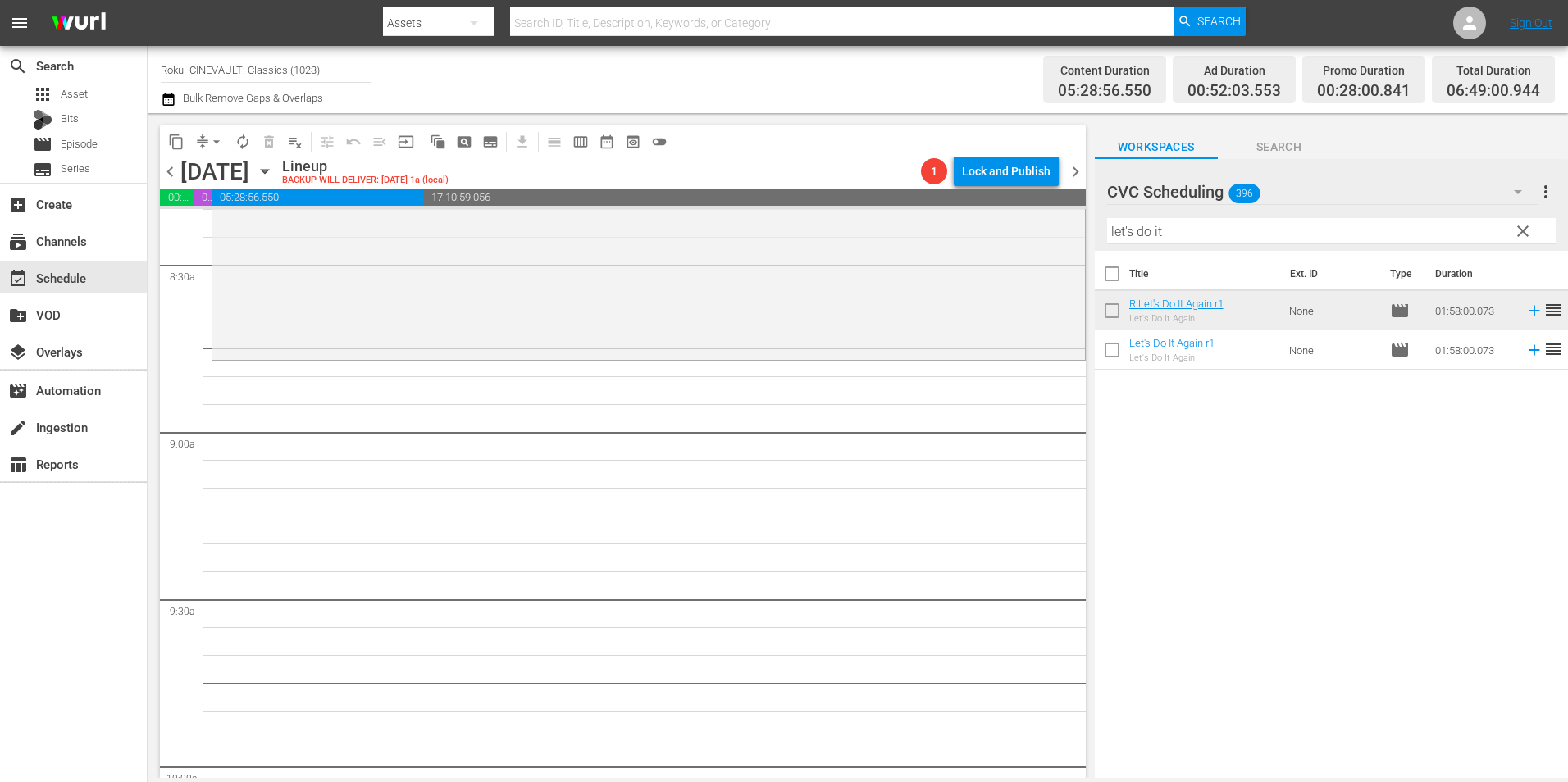
click at [1190, 239] on input "let's do it" at bounding box center [1331, 231] width 448 height 27
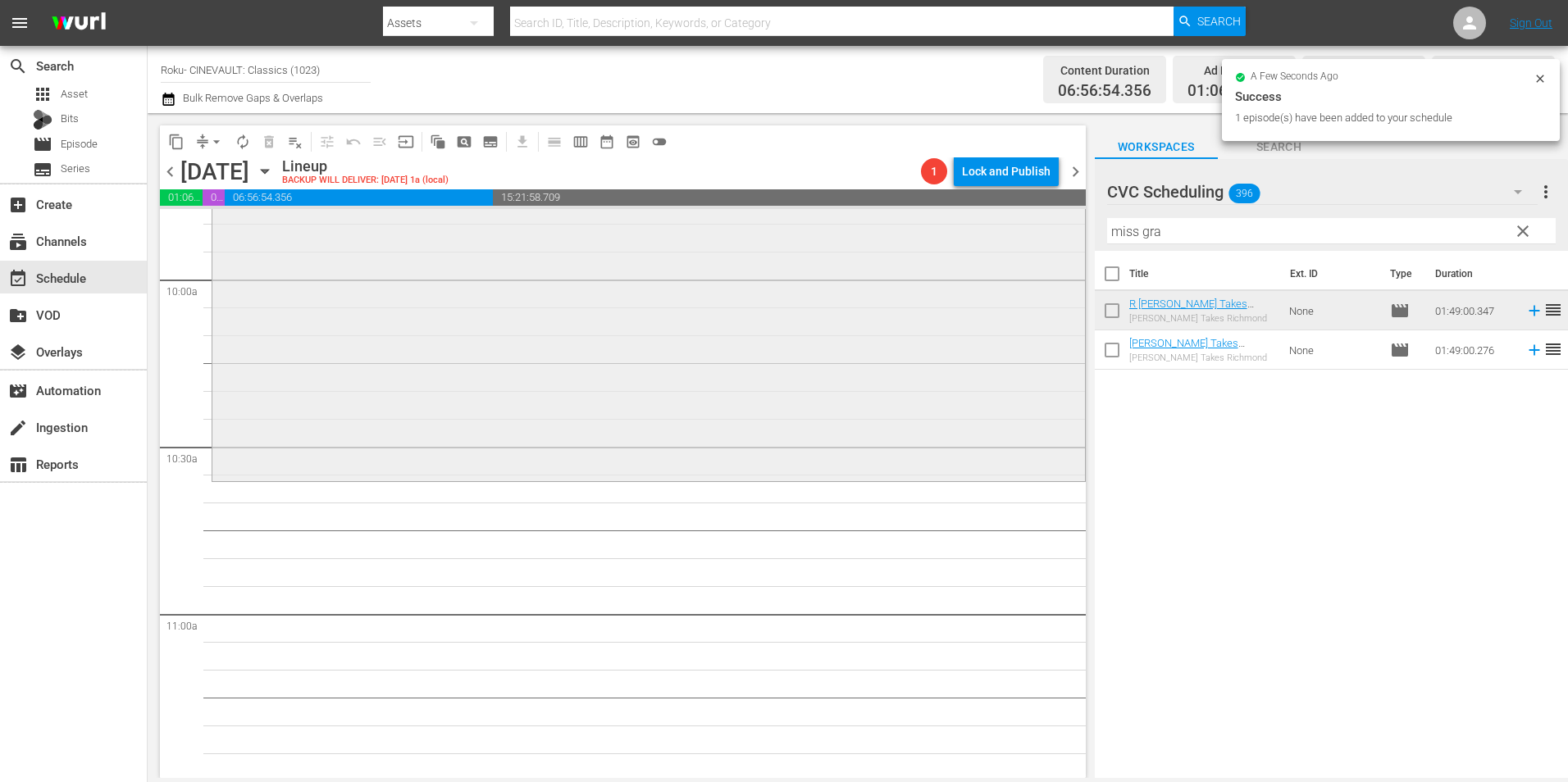
scroll to position [3279, 0]
click at [1168, 228] on input "miss gra" at bounding box center [1331, 231] width 448 height 27
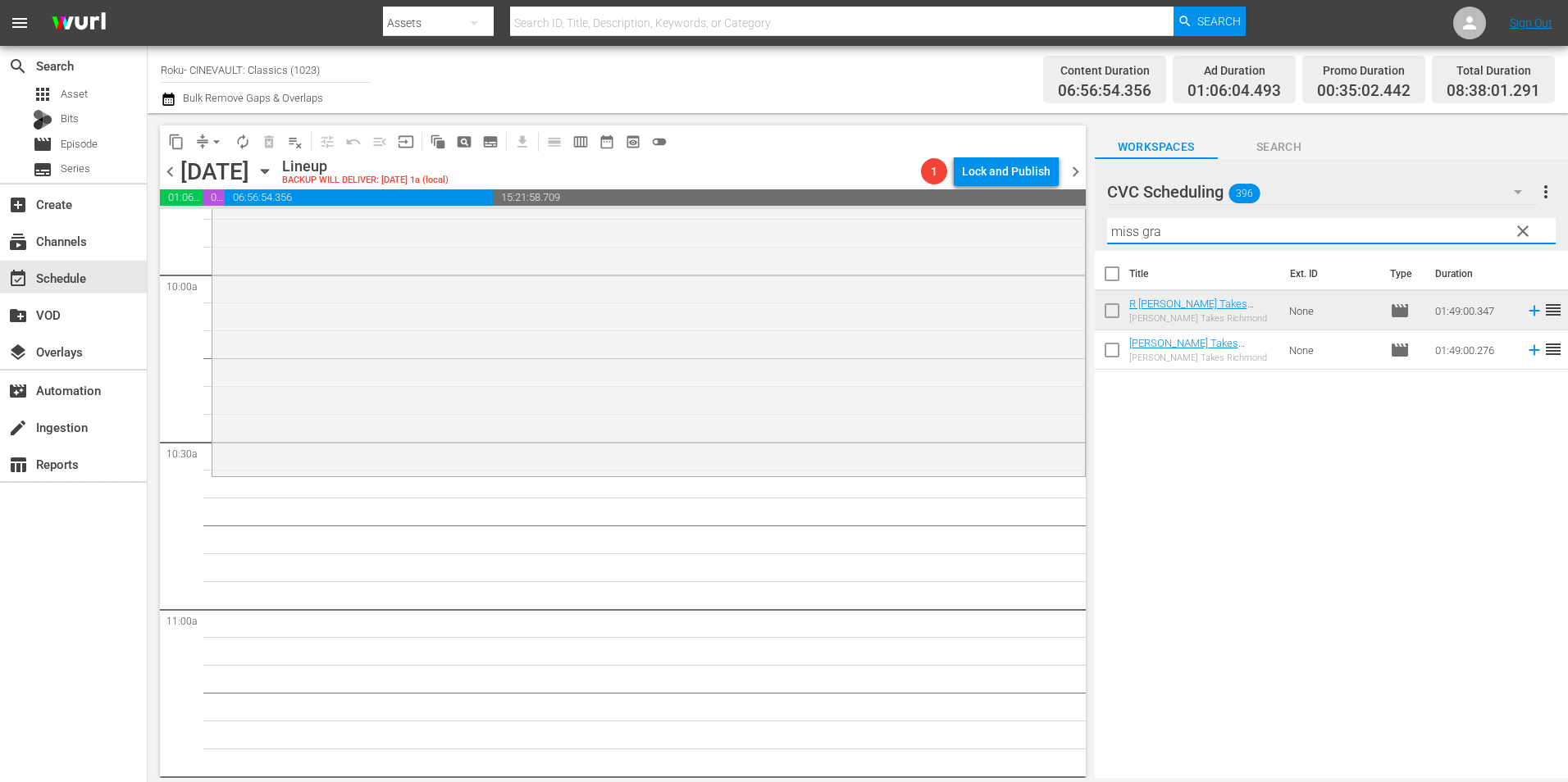
click at [1168, 228] on input "miss gra" at bounding box center [1331, 231] width 448 height 27
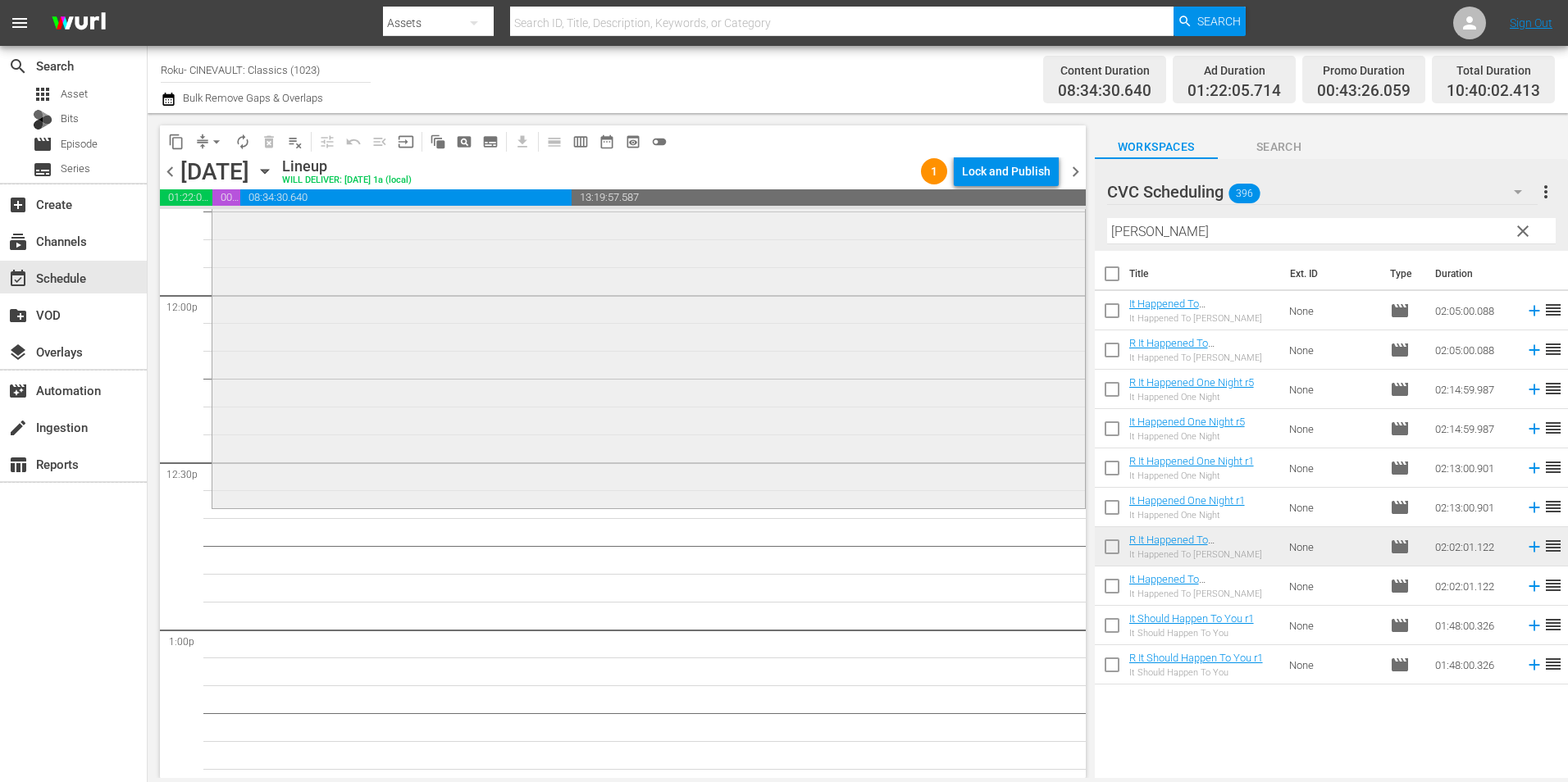
scroll to position [3935, 0]
drag, startPoint x: 1255, startPoint y: 240, endPoint x: 975, endPoint y: 239, distance: 280.0
click at [975, 239] on div "content_copy compress arrow_drop_down autorenew_outlined delete_forever_outline…" at bounding box center [858, 446] width 1420 height 665
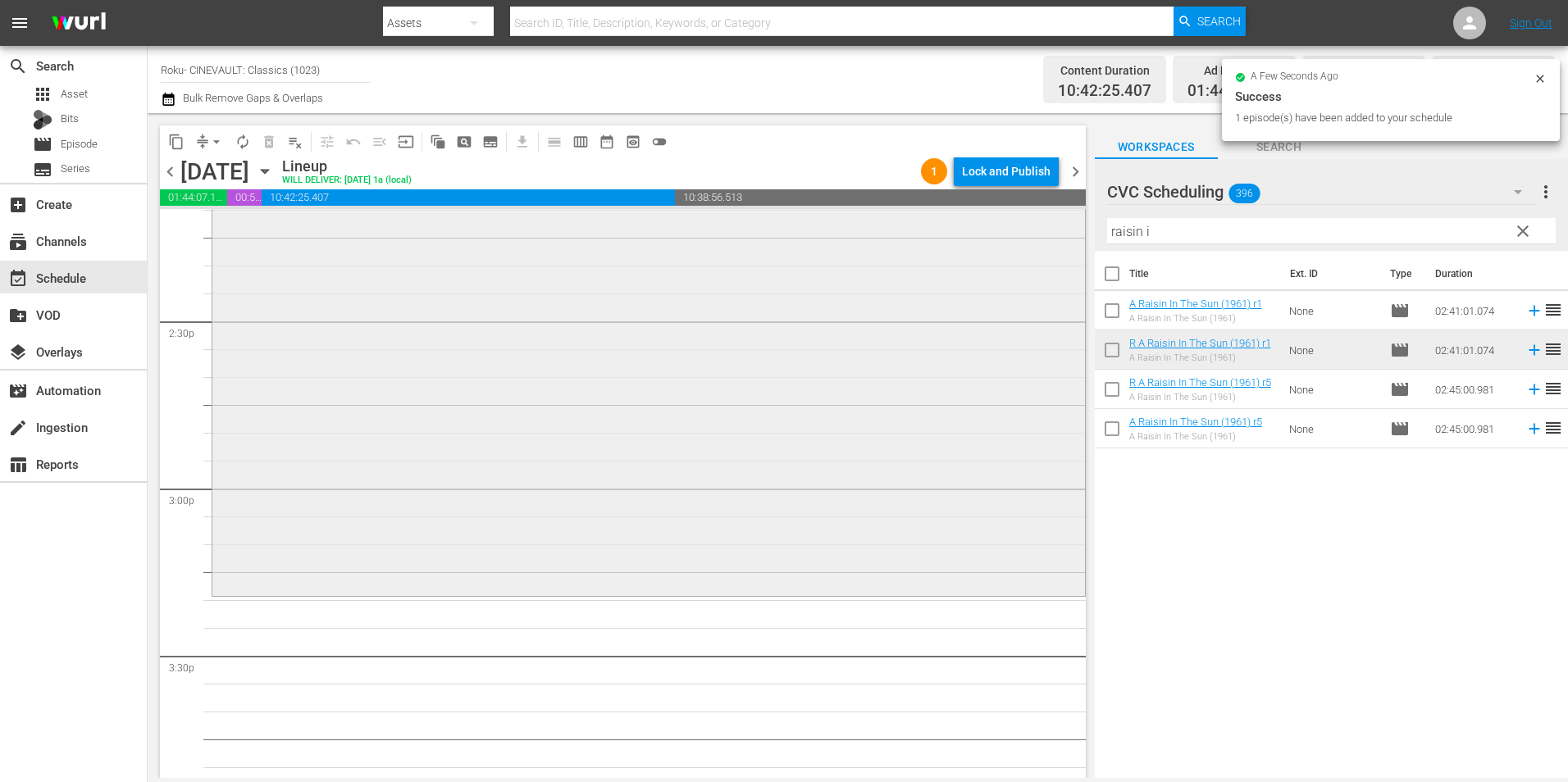
scroll to position [4837, 0]
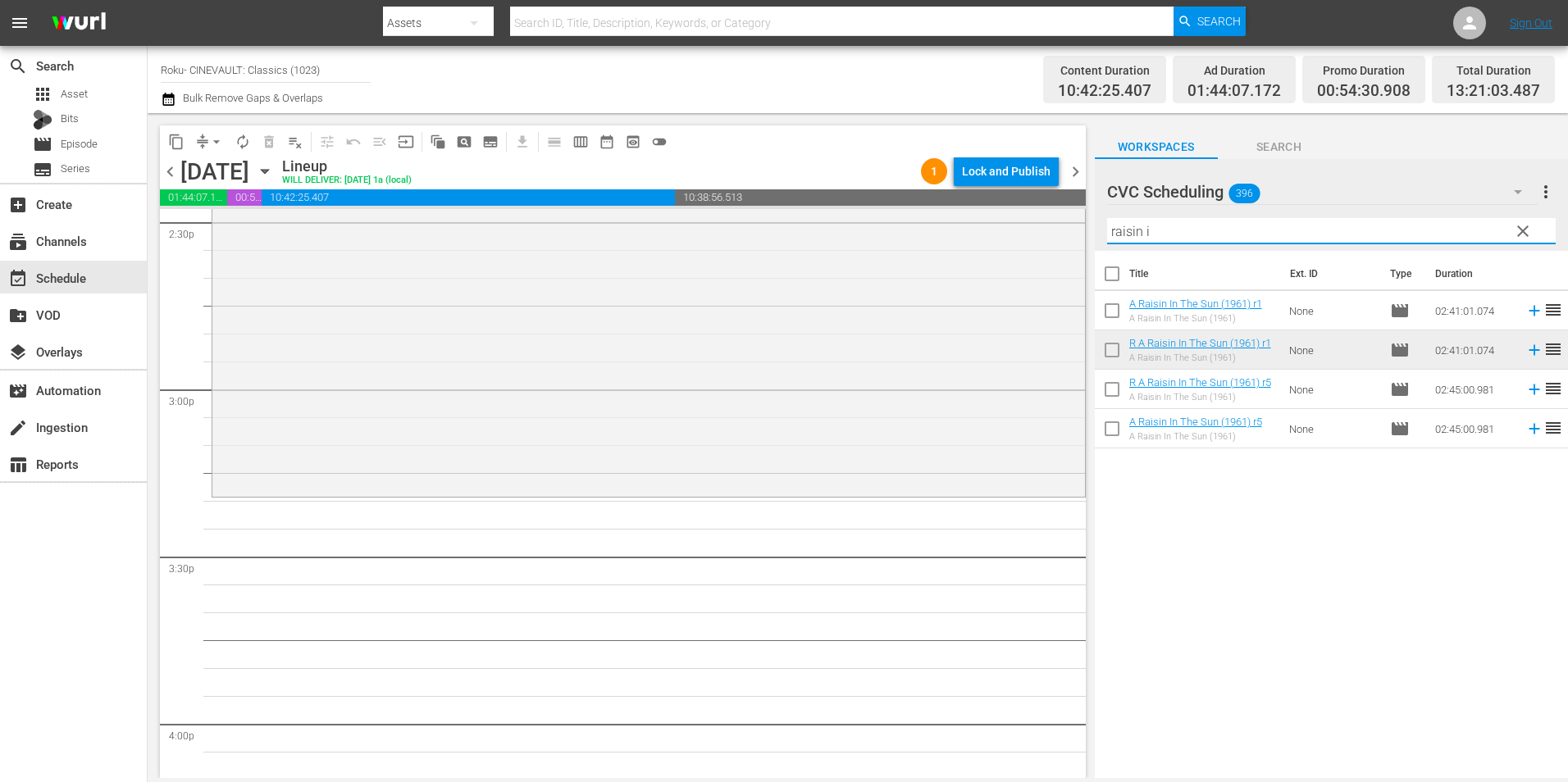
click at [1129, 238] on input "raisin i" at bounding box center [1331, 231] width 448 height 27
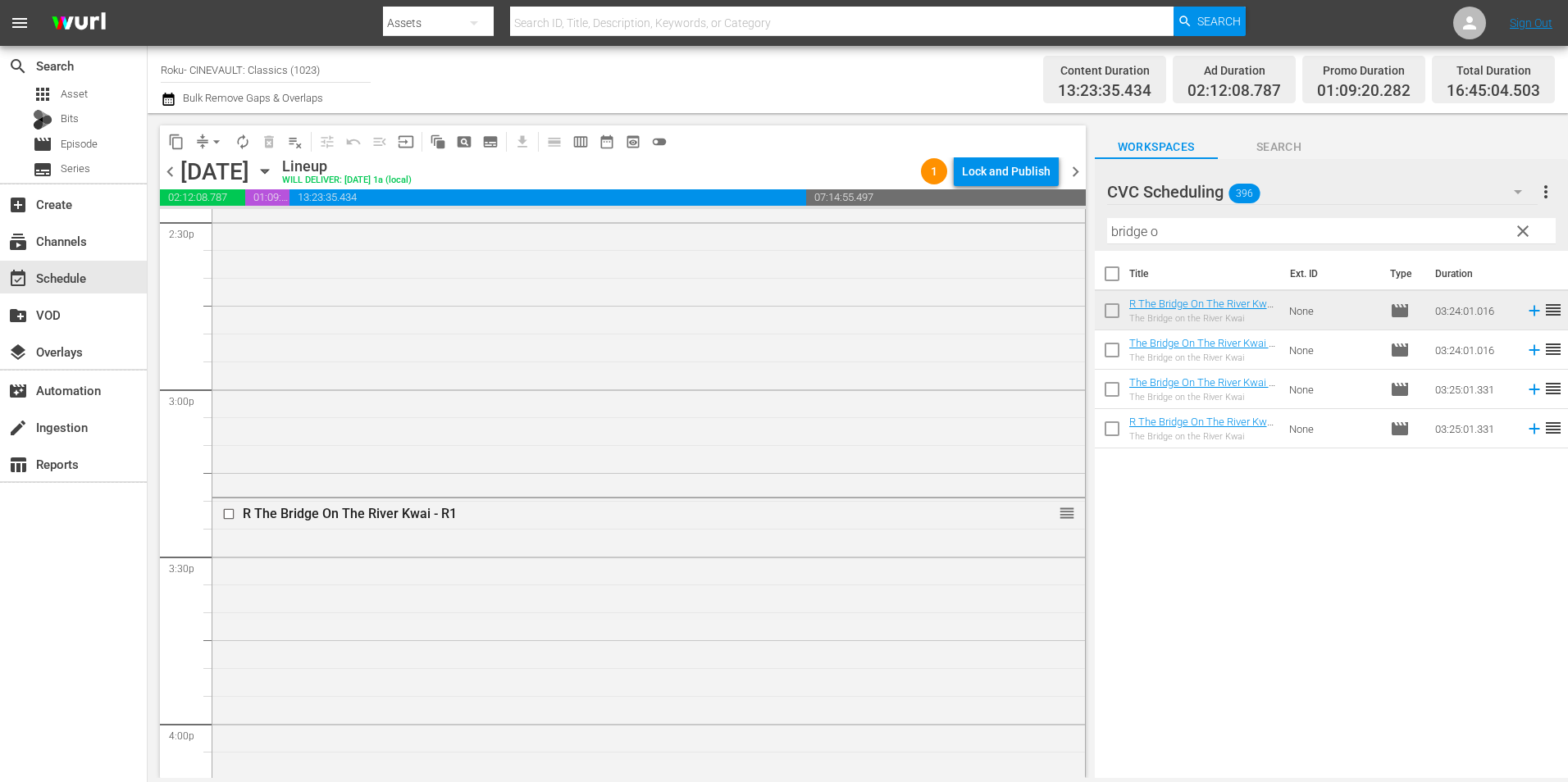
click at [228, 510] on input "checkbox" at bounding box center [231, 513] width 17 height 14
click at [302, 573] on div "Delete Event" at bounding box center [325, 579] width 130 height 22
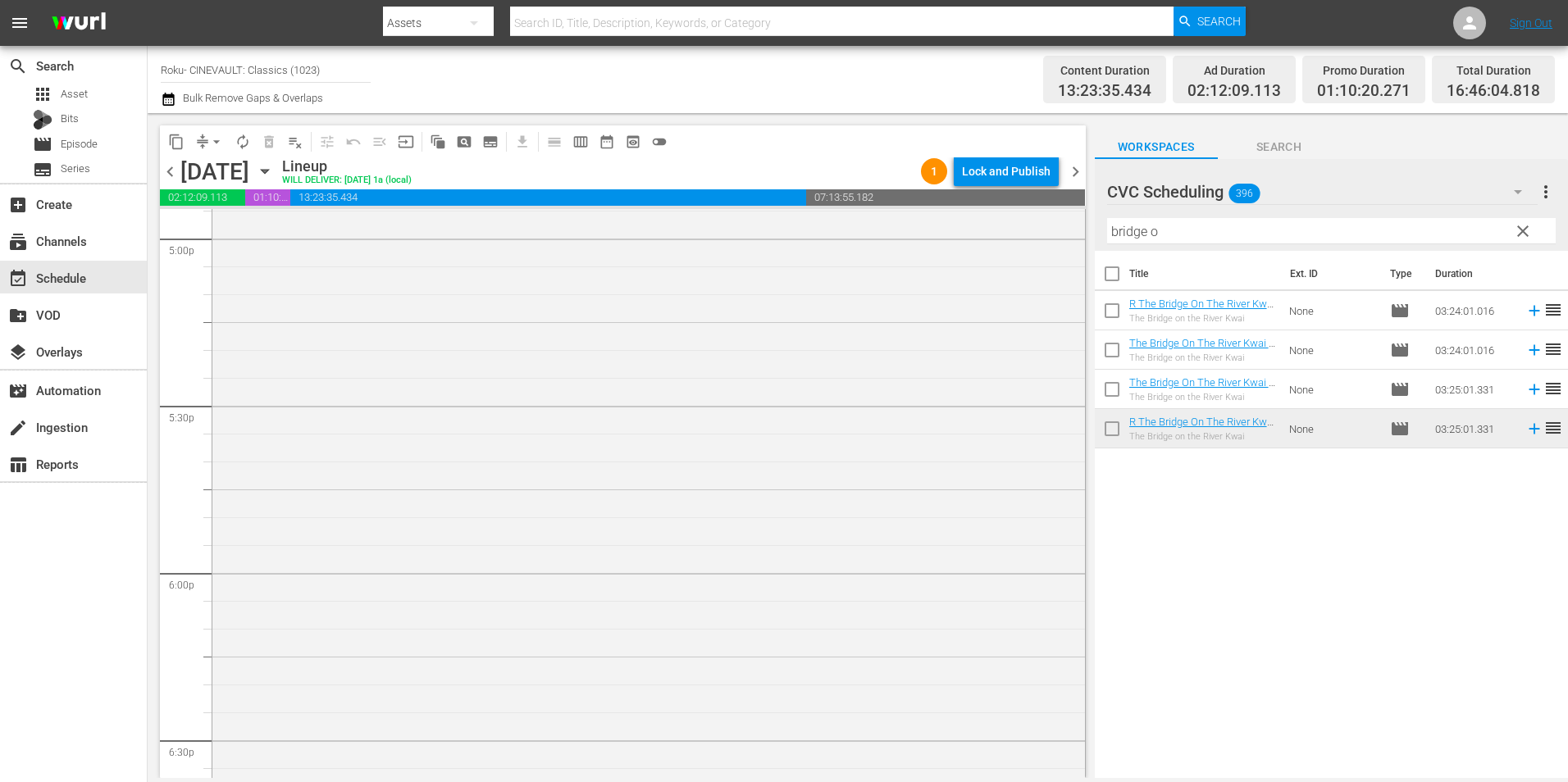
scroll to position [5985, 0]
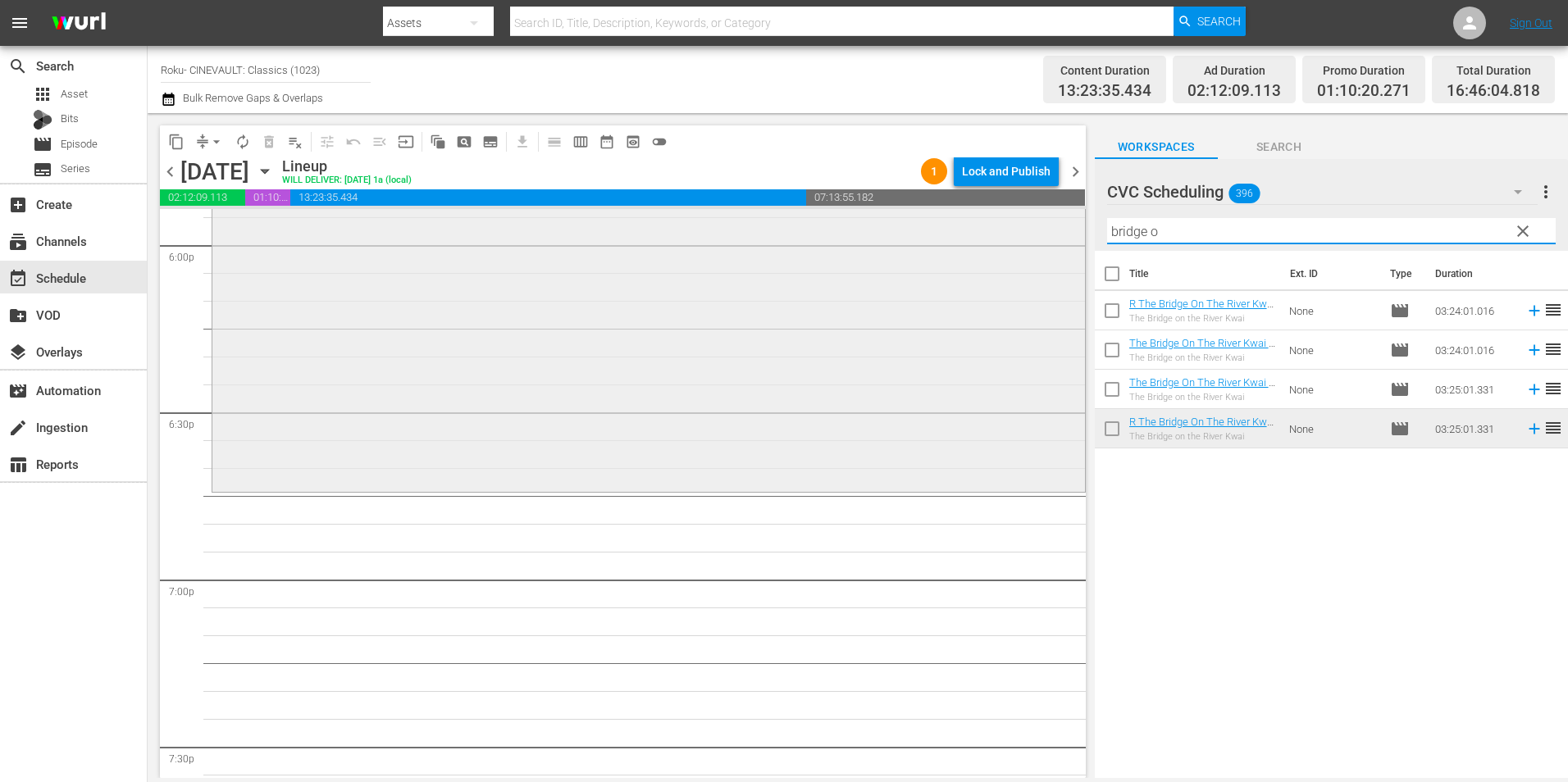
drag, startPoint x: 1201, startPoint y: 242, endPoint x: 927, endPoint y: 241, distance: 274.0
click at [927, 241] on div "content_copy compress arrow_drop_down autorenew_outlined delete_forever_outline…" at bounding box center [858, 446] width 1420 height 665
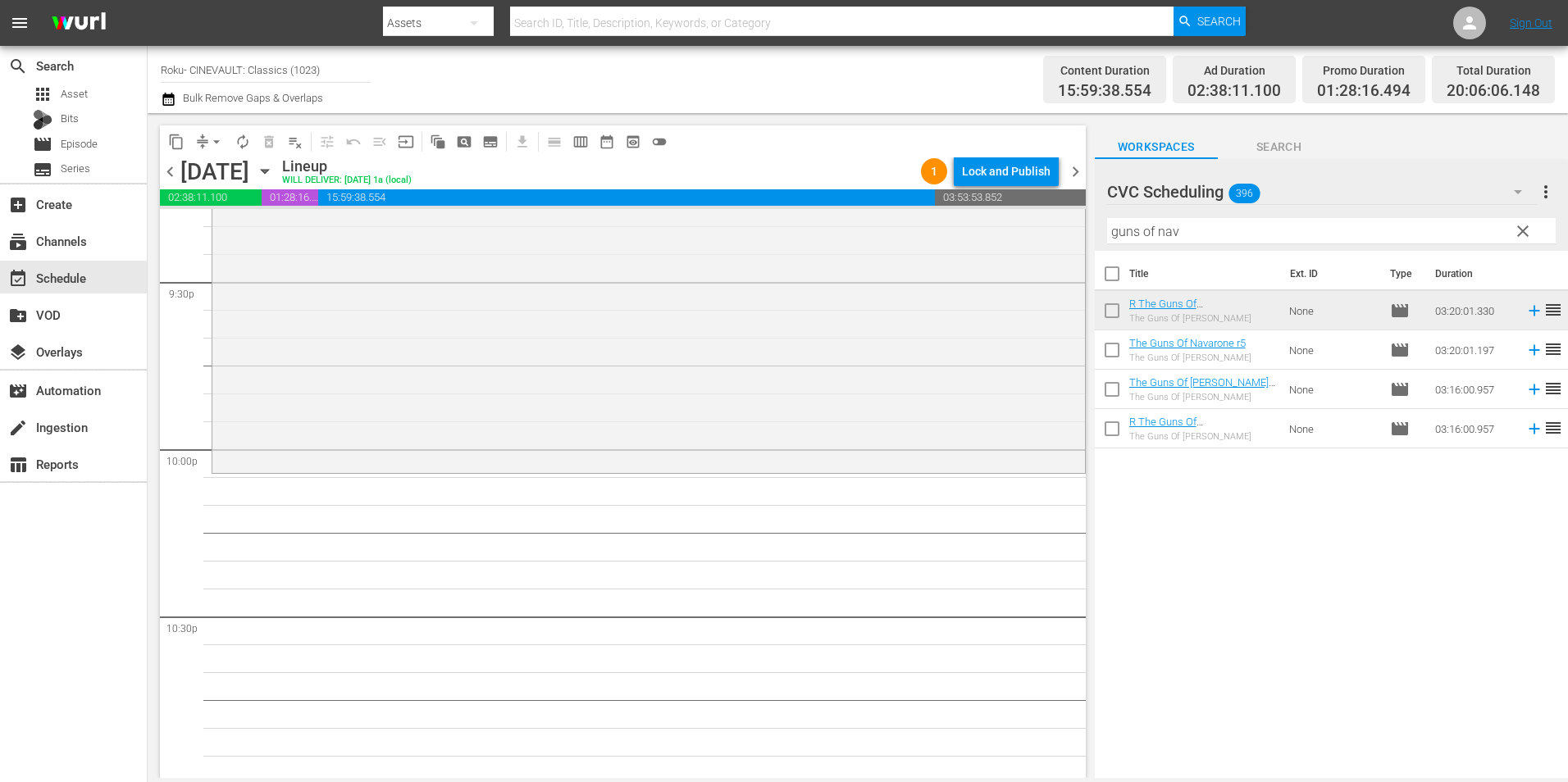
scroll to position [7132, 0]
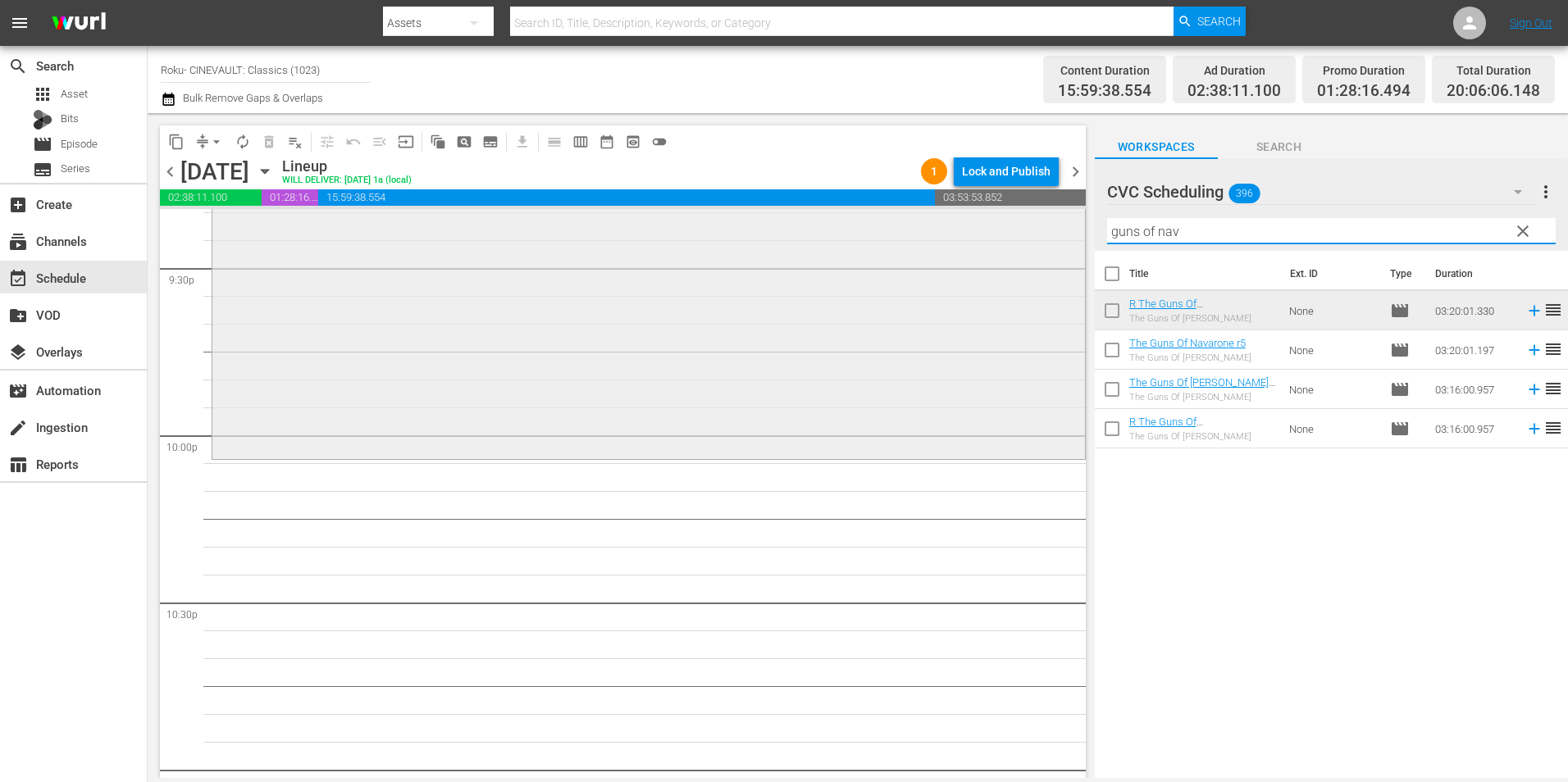
drag, startPoint x: 1197, startPoint y: 227, endPoint x: 1024, endPoint y: 256, distance: 175.4
click at [1024, 256] on div "content_copy compress arrow_drop_down autorenew_outlined delete_forever_outline…" at bounding box center [858, 446] width 1420 height 665
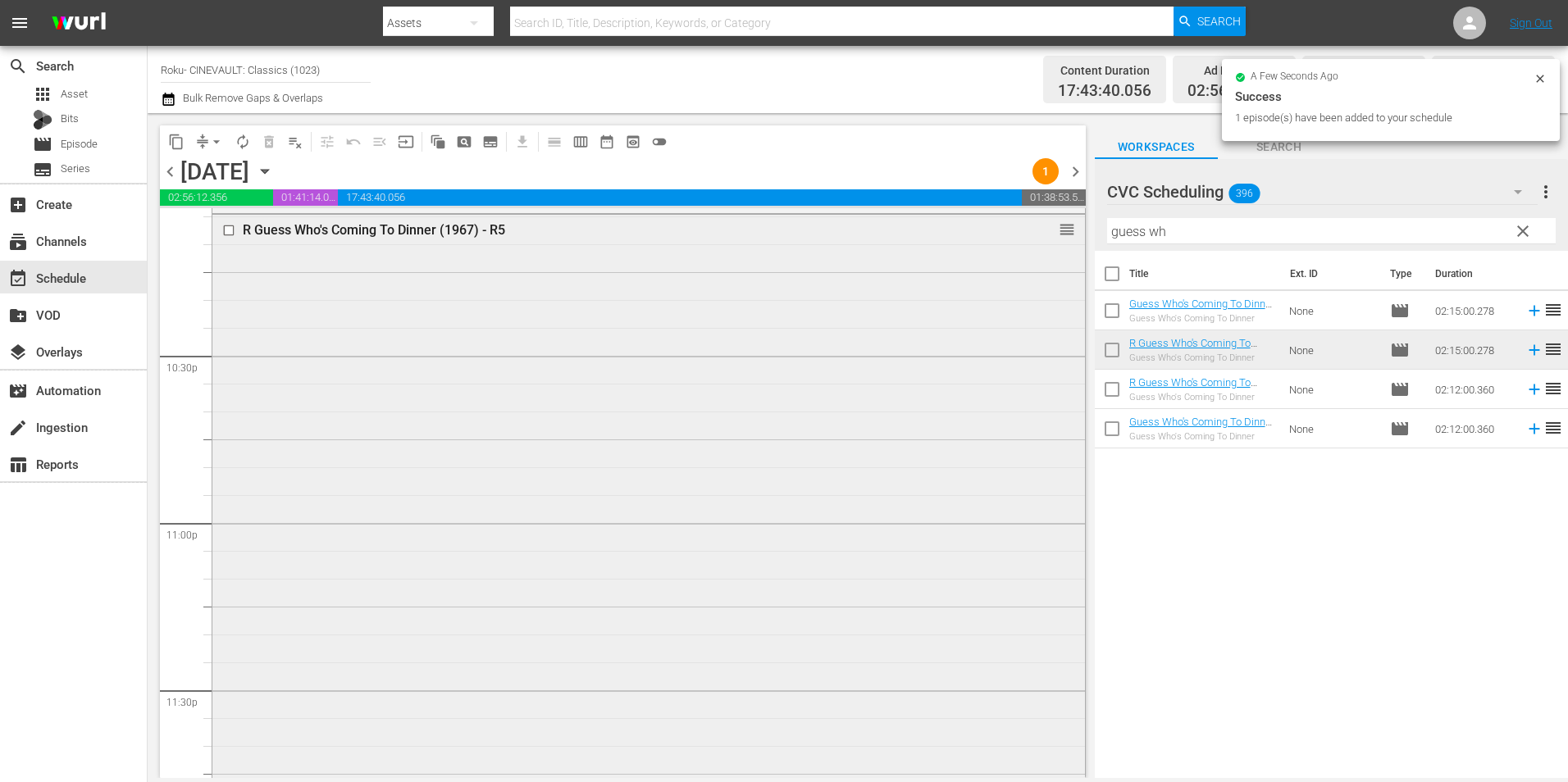
scroll to position [7458, 0]
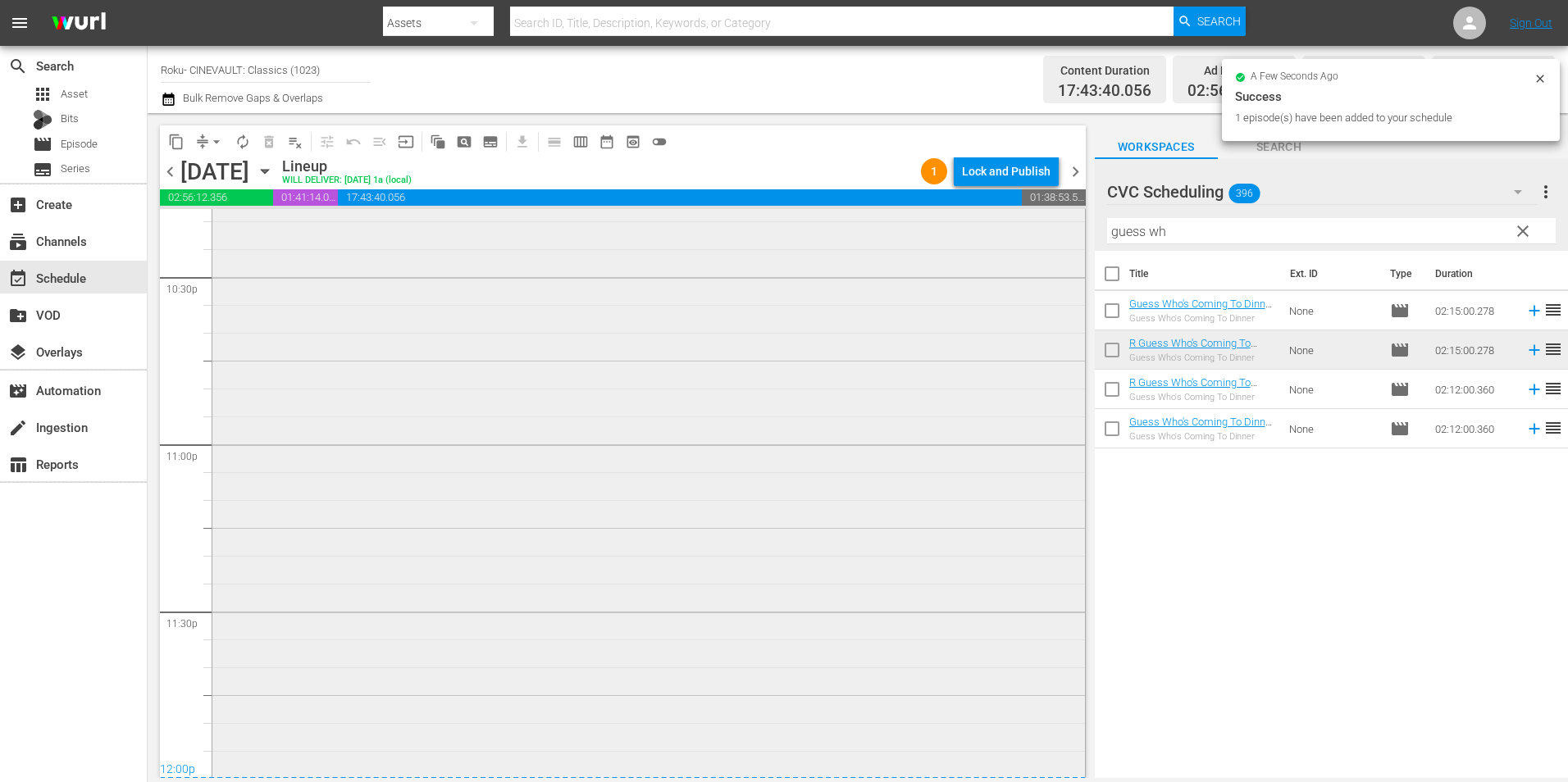
click at [621, 485] on div "R Guess Who's Coming To Dinner (1967) - R5 1 reorder" at bounding box center [648, 509] width 872 height 748
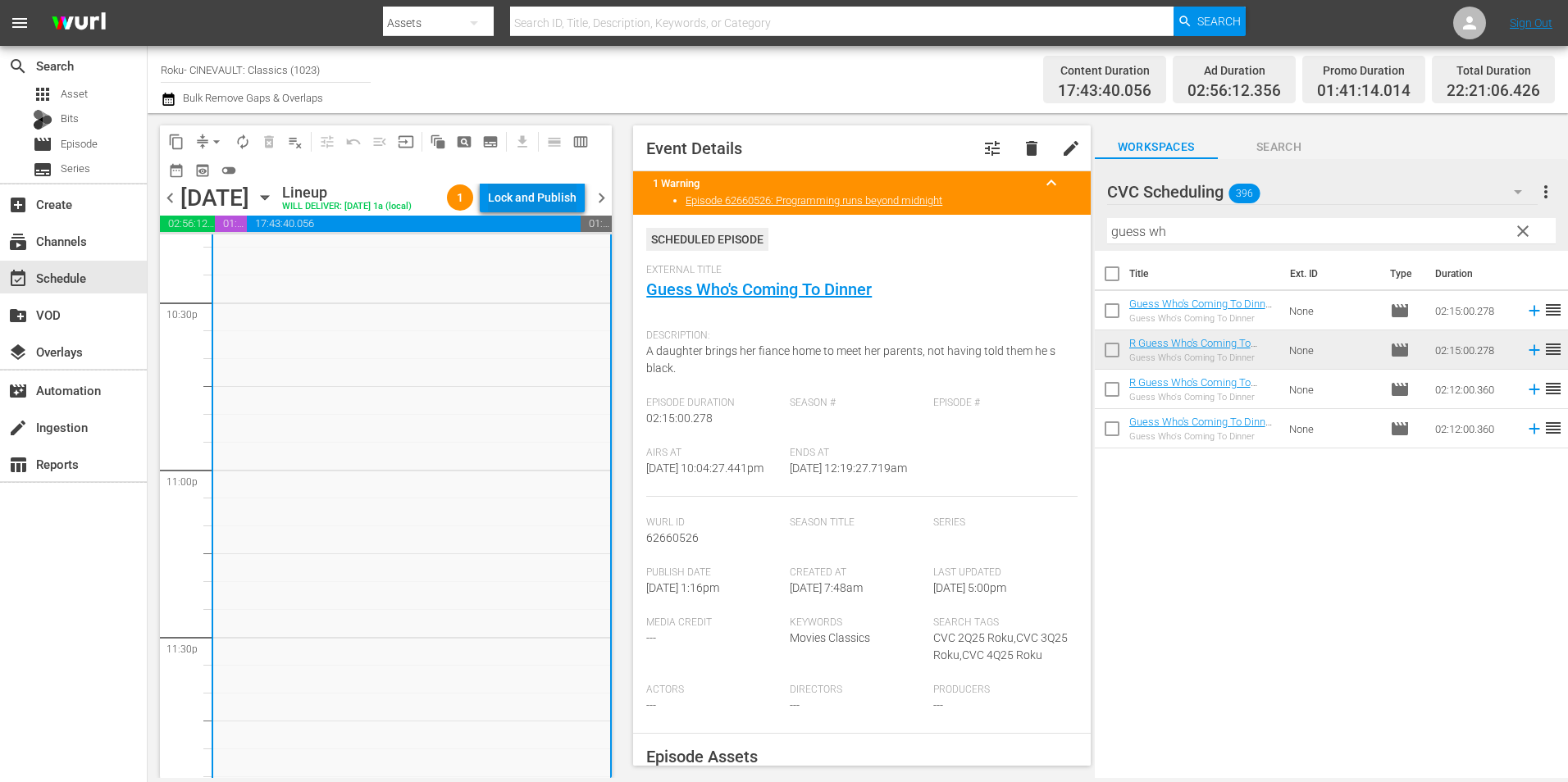
click at [553, 197] on div "Lock and Publish" at bounding box center [532, 197] width 88 height 29
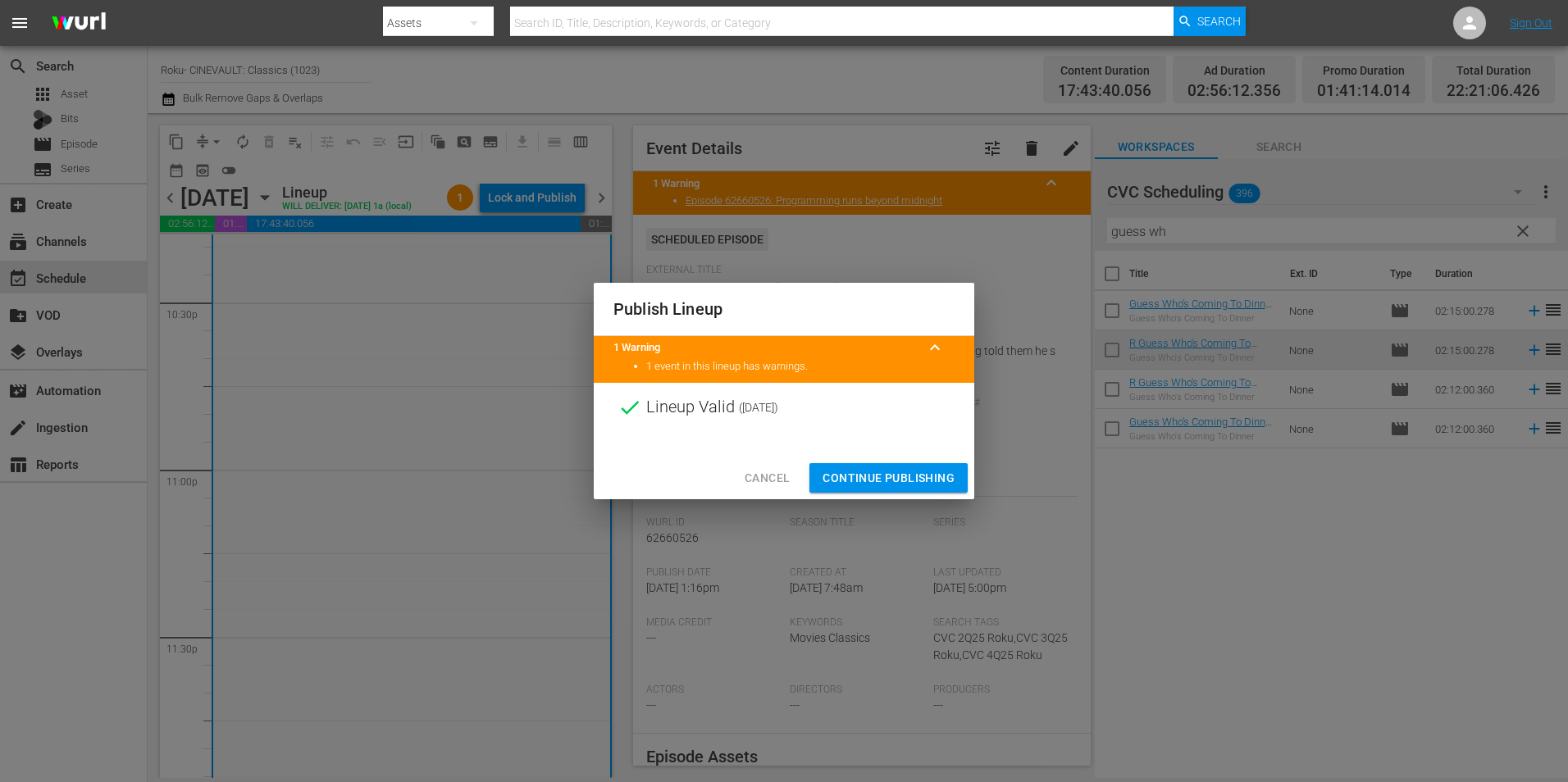
click at [914, 470] on span "Continue Publishing" at bounding box center [889, 478] width 132 height 21
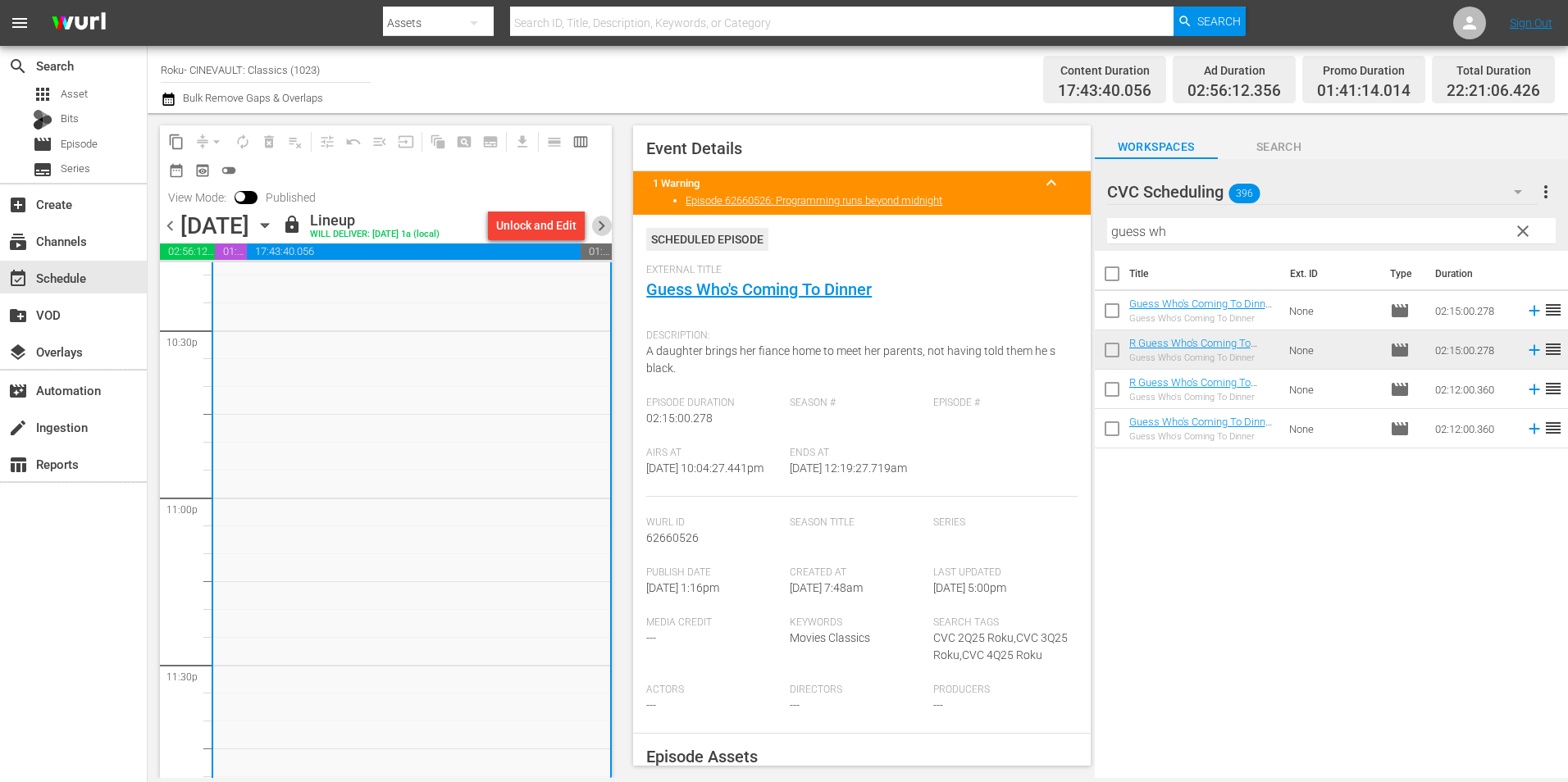
click at [605, 229] on span "chevron_right" at bounding box center [602, 226] width 21 height 21
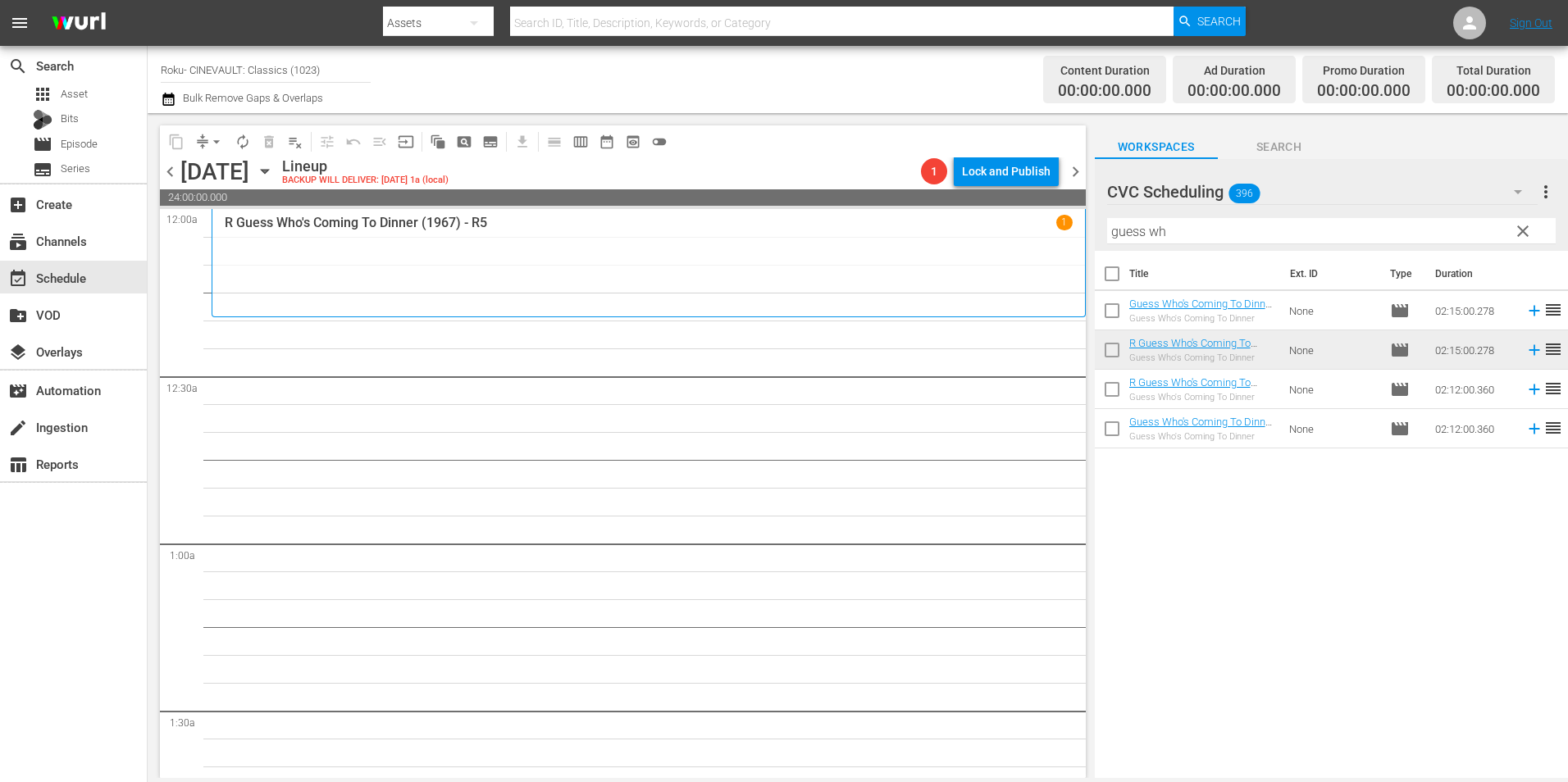
click at [1188, 237] on input "guess wh" at bounding box center [1331, 231] width 448 height 27
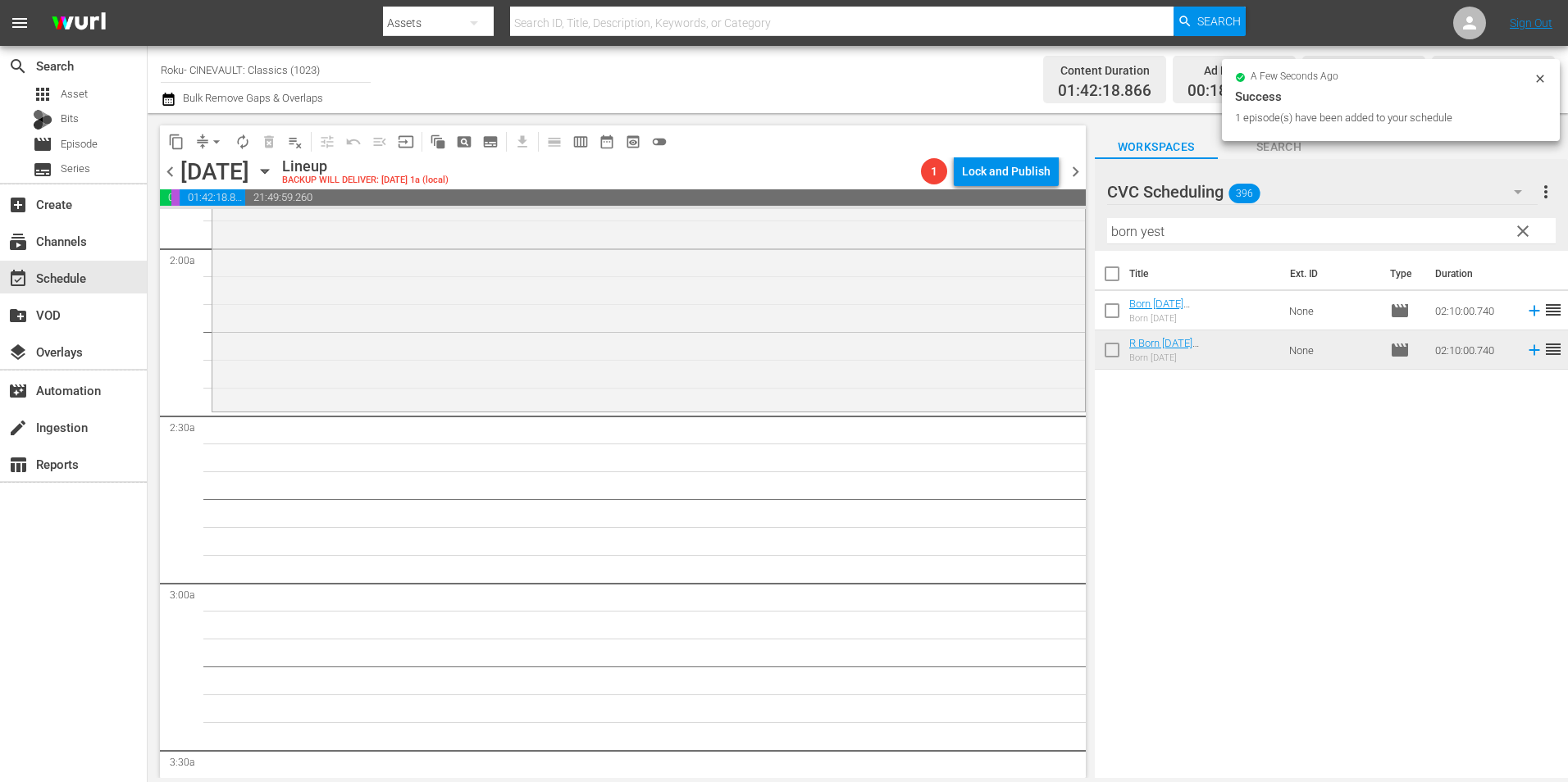
scroll to position [656, 0]
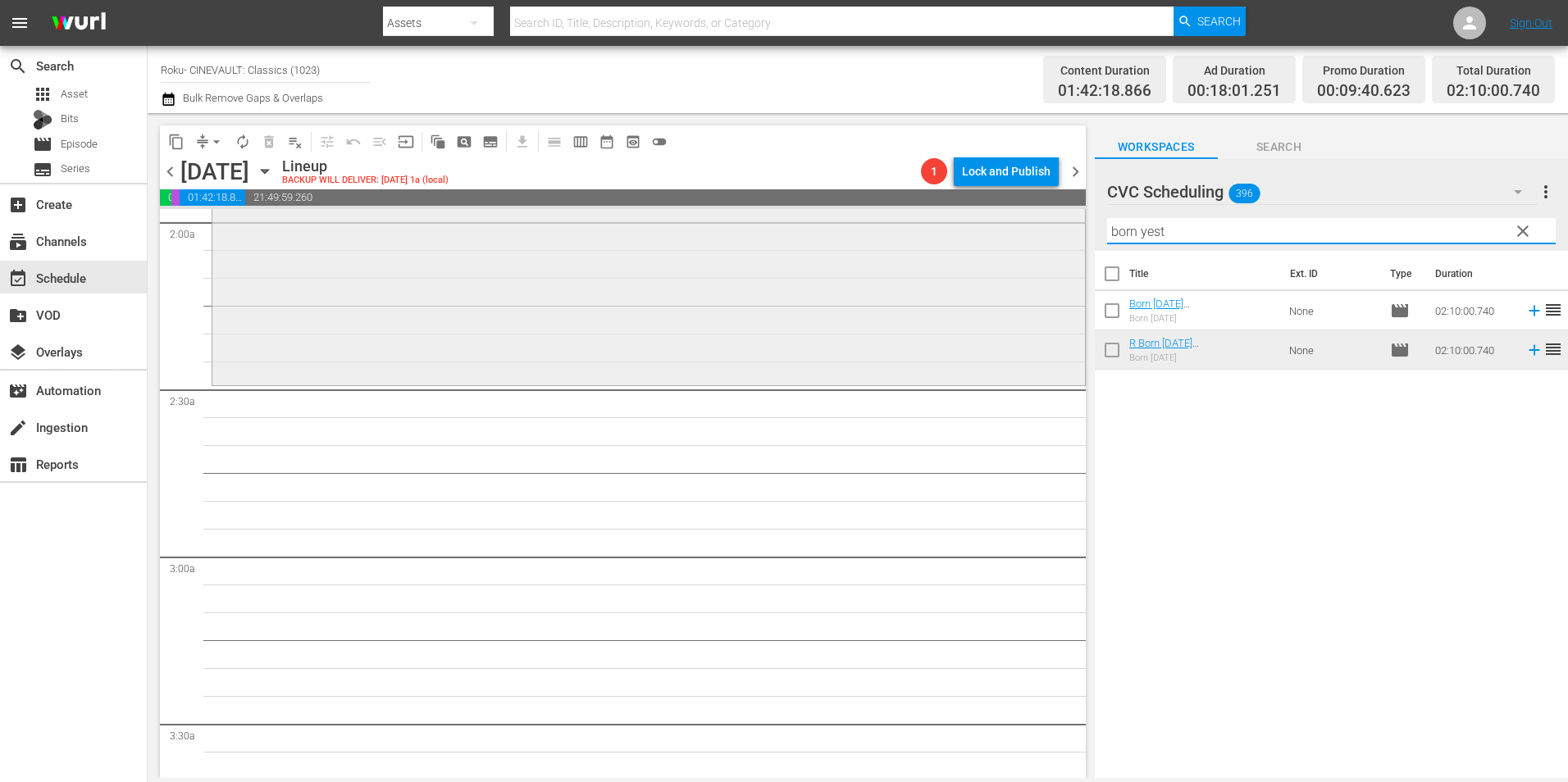
drag, startPoint x: 1207, startPoint y: 238, endPoint x: 980, endPoint y: 244, distance: 227.1
click at [980, 244] on div "content_copy compress arrow_drop_down autorenew_outlined delete_forever_outline…" at bounding box center [858, 446] width 1420 height 665
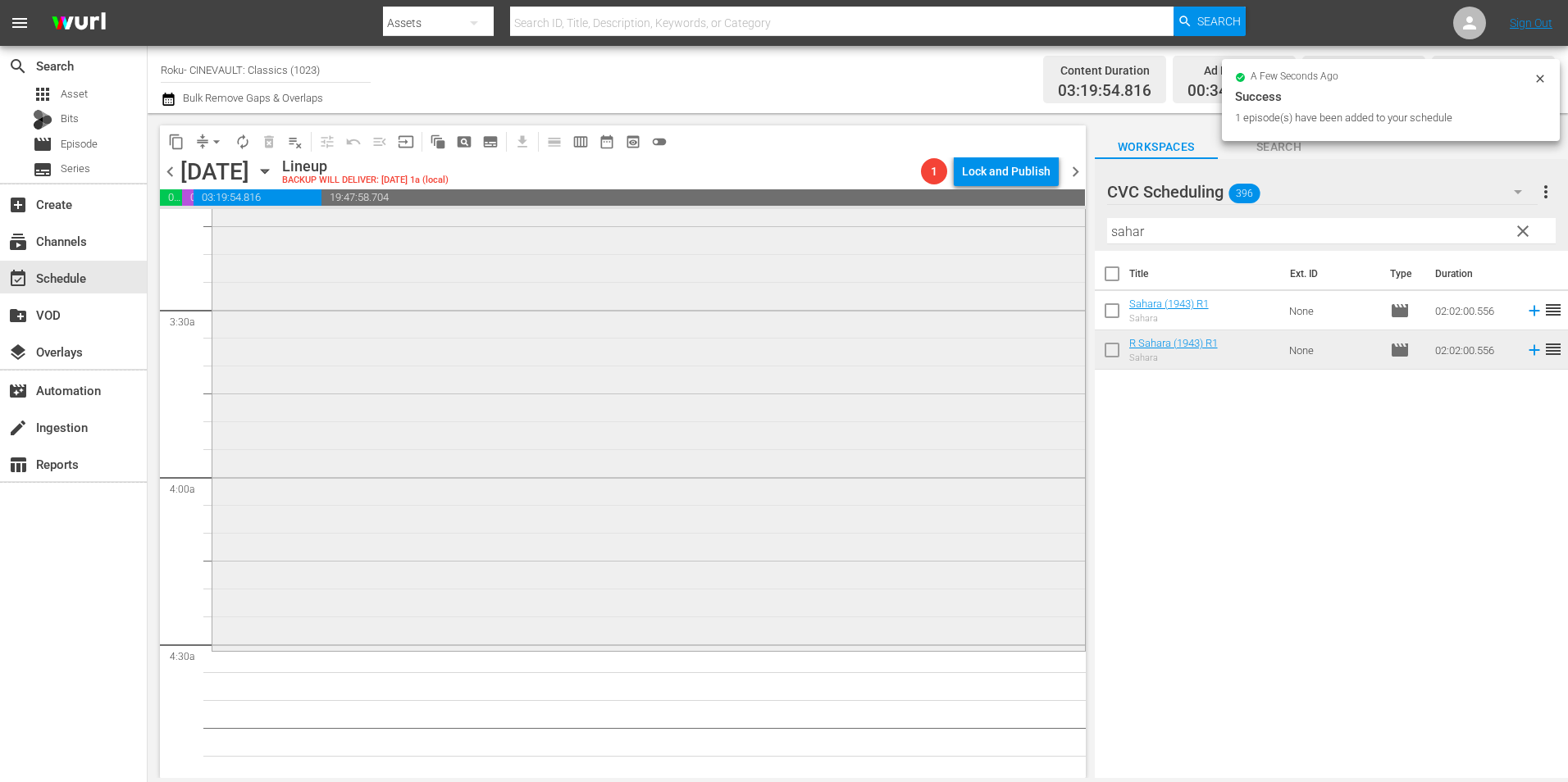
scroll to position [1148, 0]
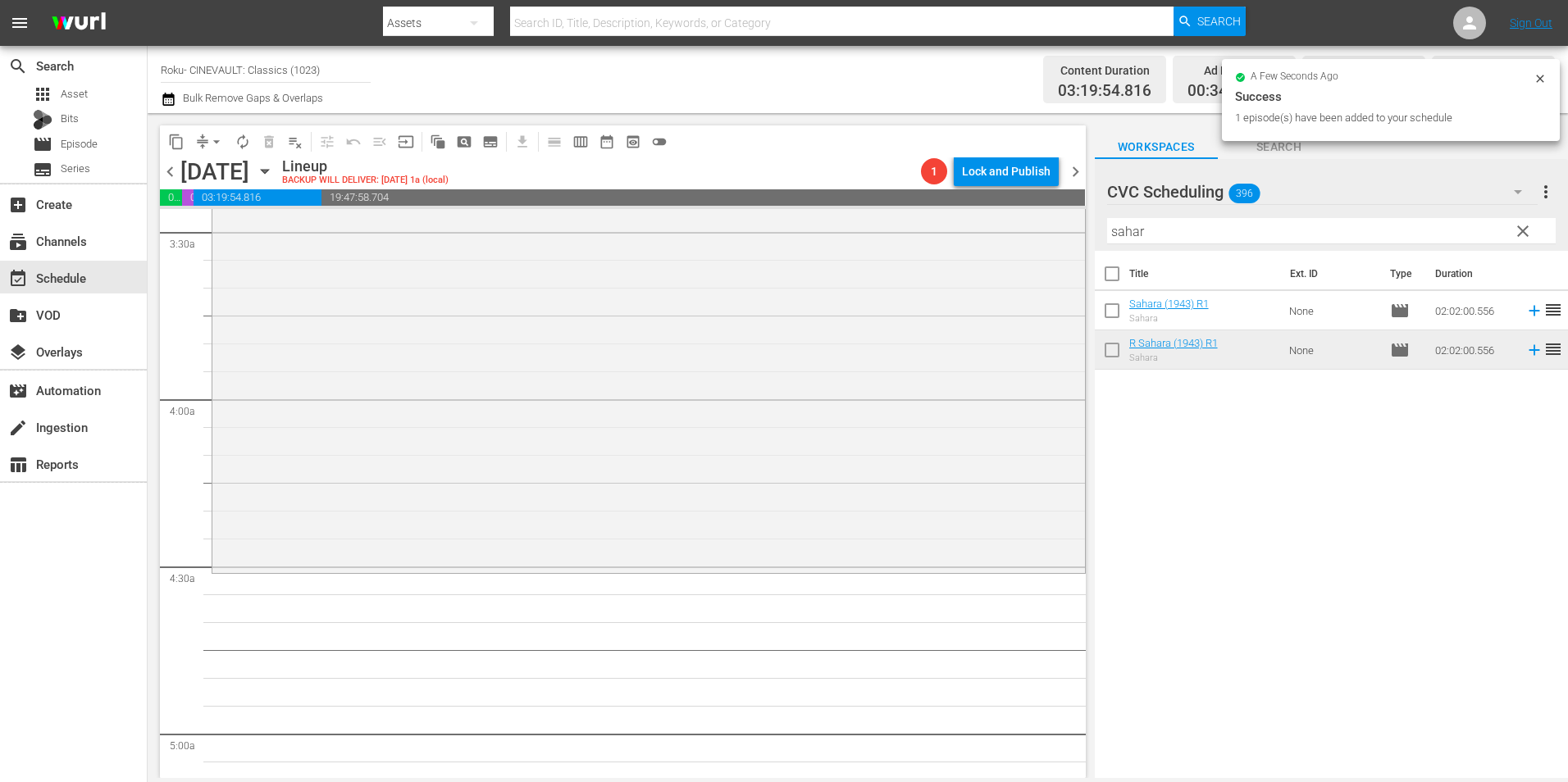
click at [1176, 236] on input "sahar" at bounding box center [1331, 231] width 448 height 27
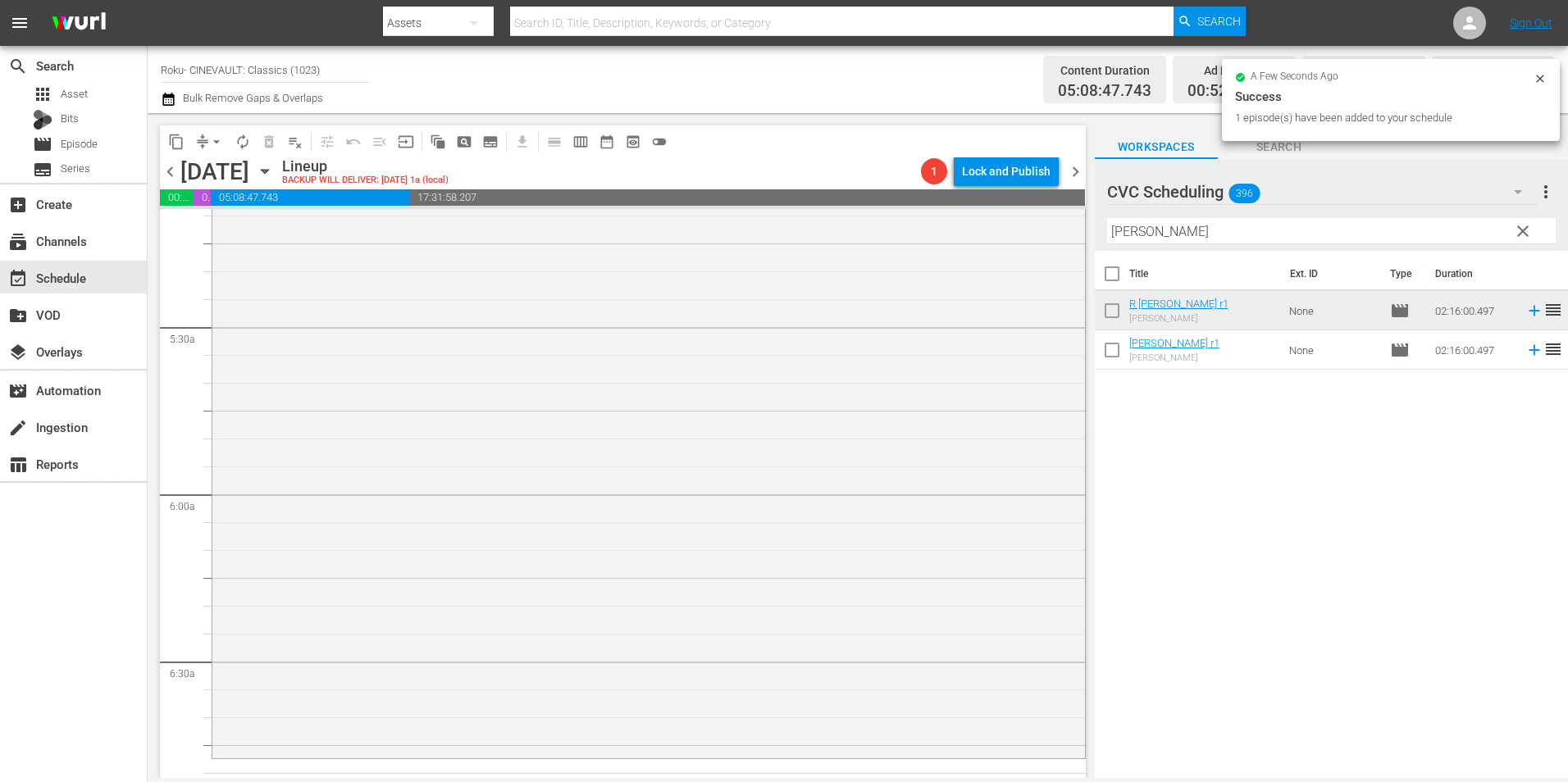
scroll to position [2050, 0]
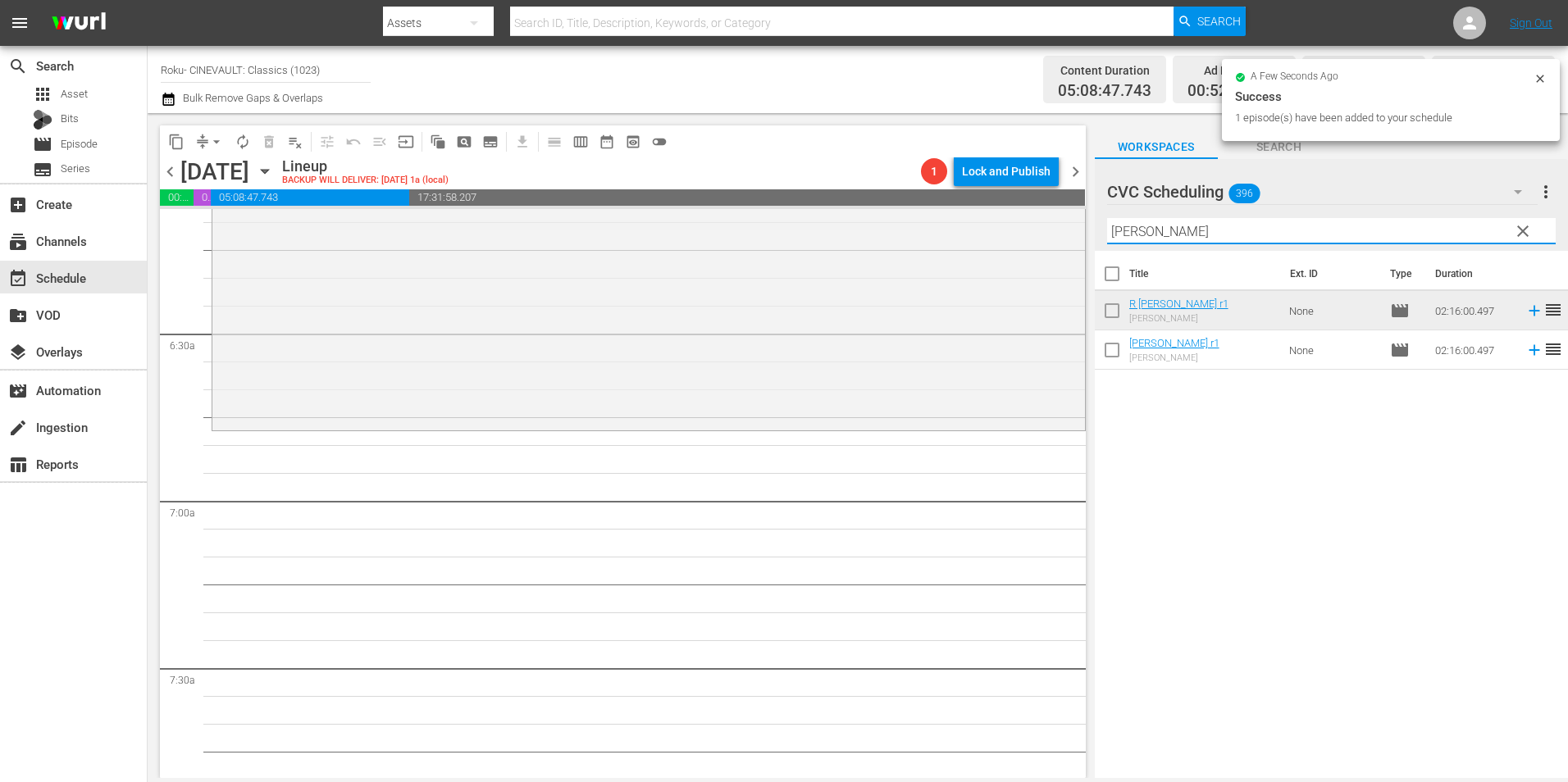
click at [1202, 238] on input "[PERSON_NAME]" at bounding box center [1331, 231] width 448 height 27
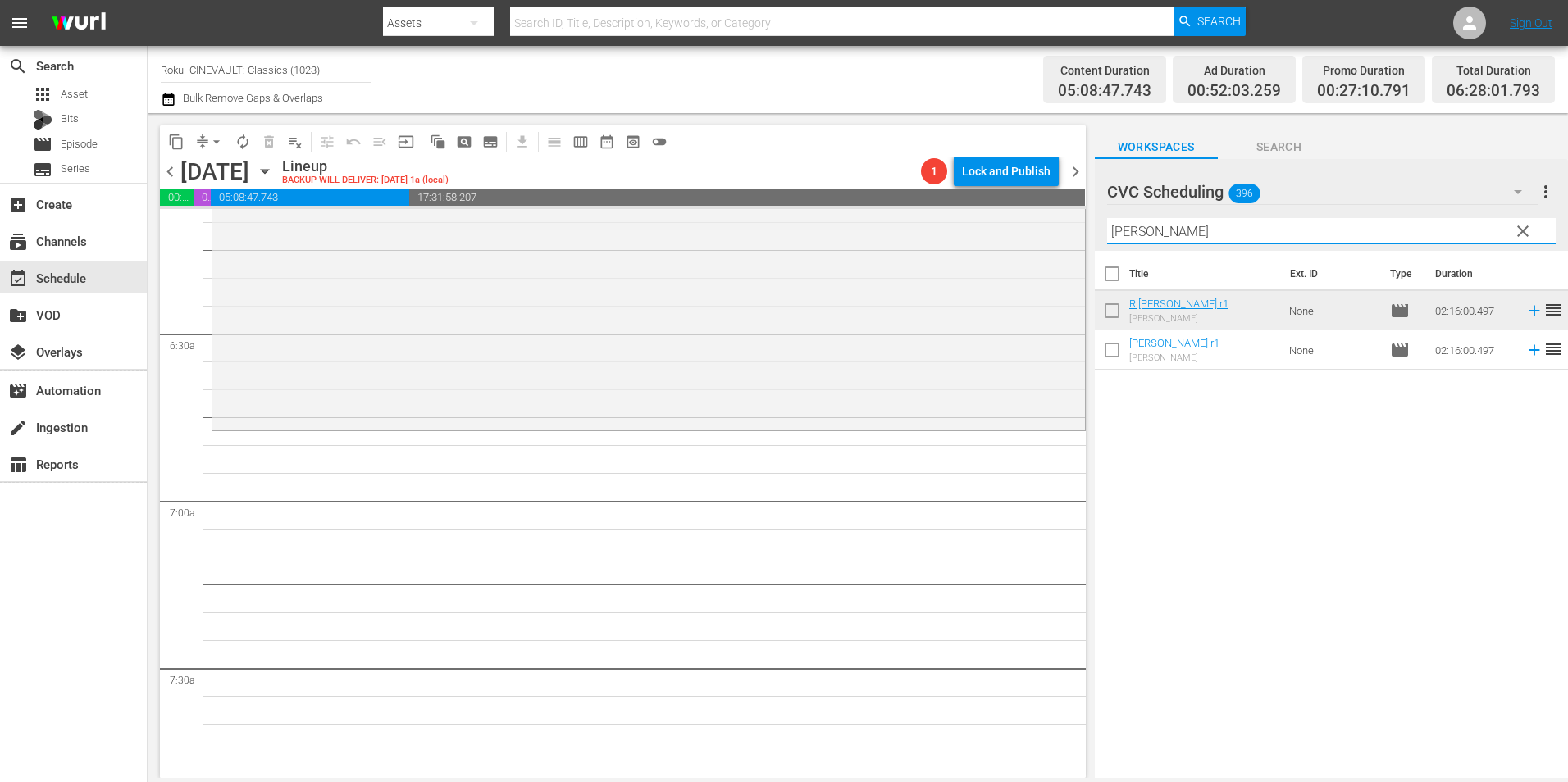
click at [1202, 237] on input "[PERSON_NAME]" at bounding box center [1331, 231] width 448 height 27
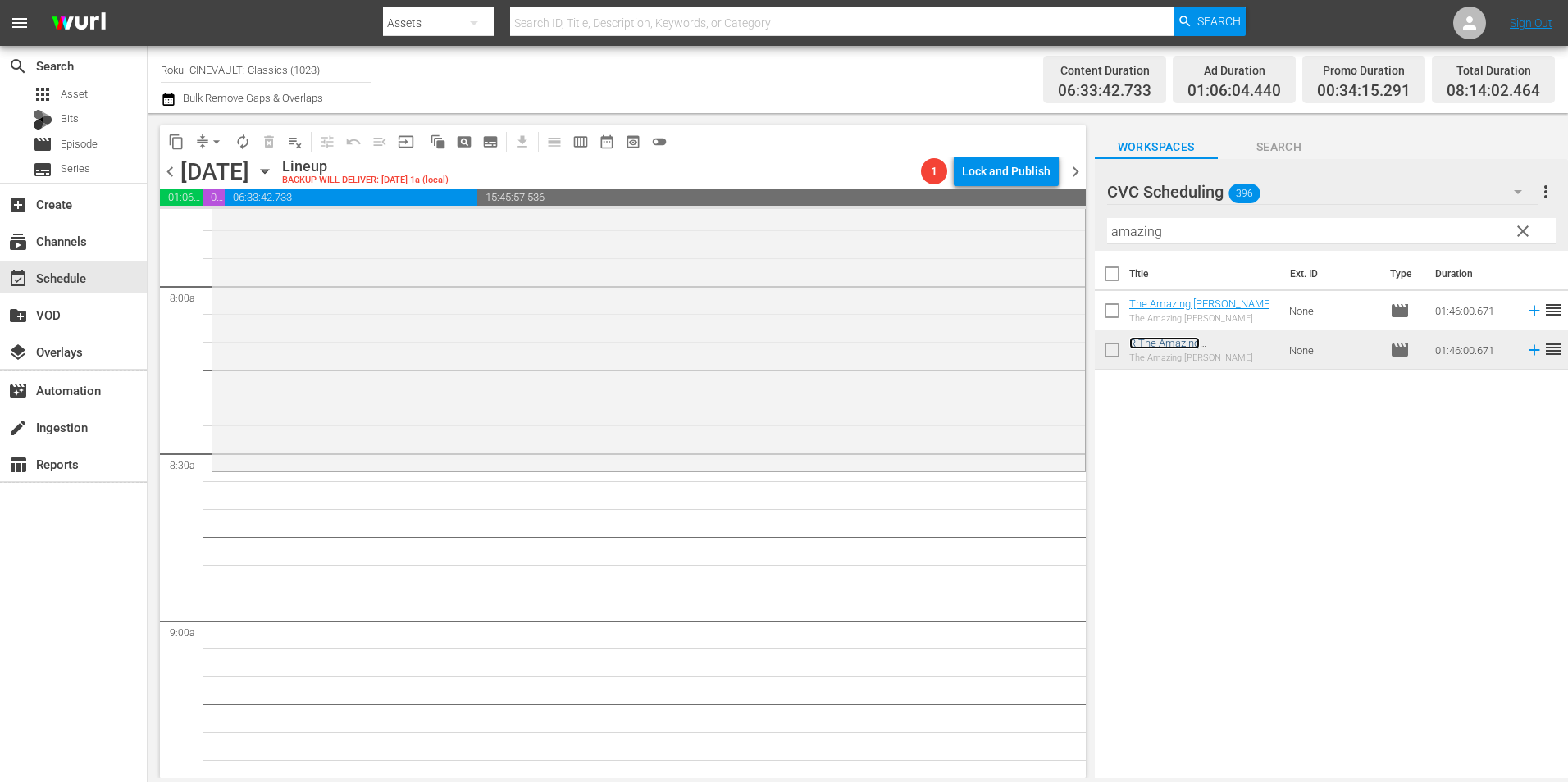
scroll to position [2623, 0]
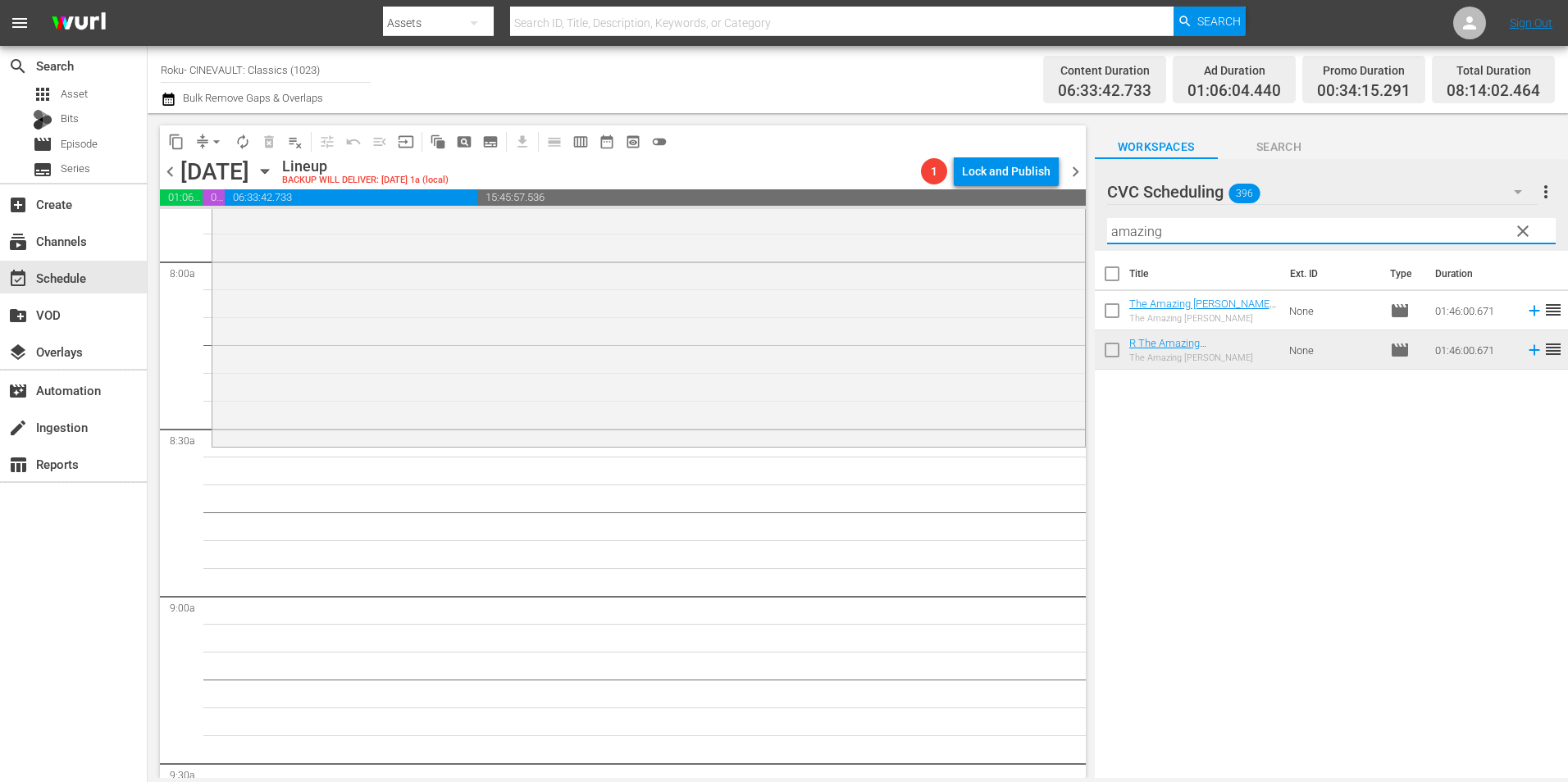
click at [1148, 233] on input "amazing" at bounding box center [1331, 231] width 448 height 27
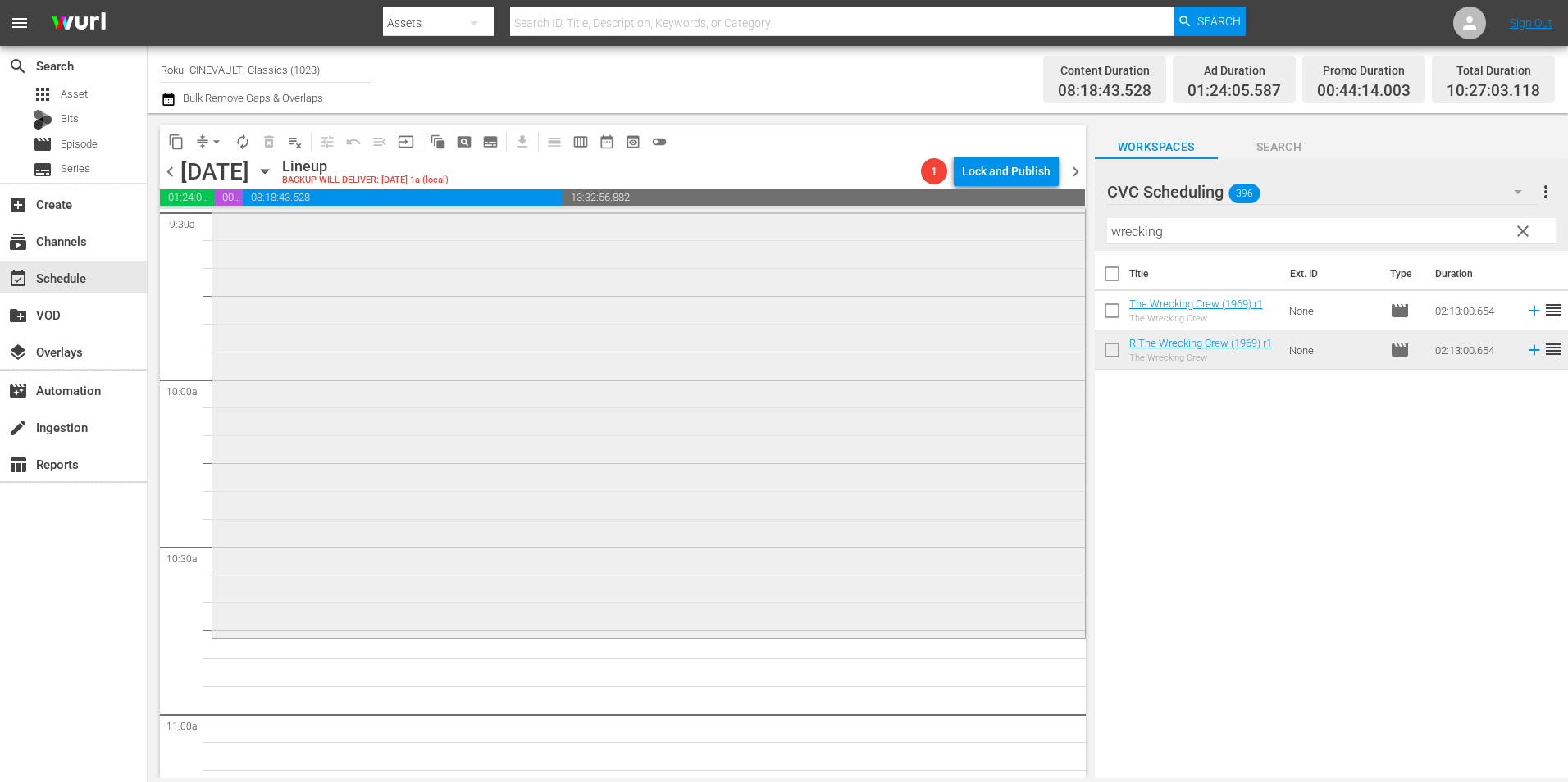
scroll to position [3198, 0]
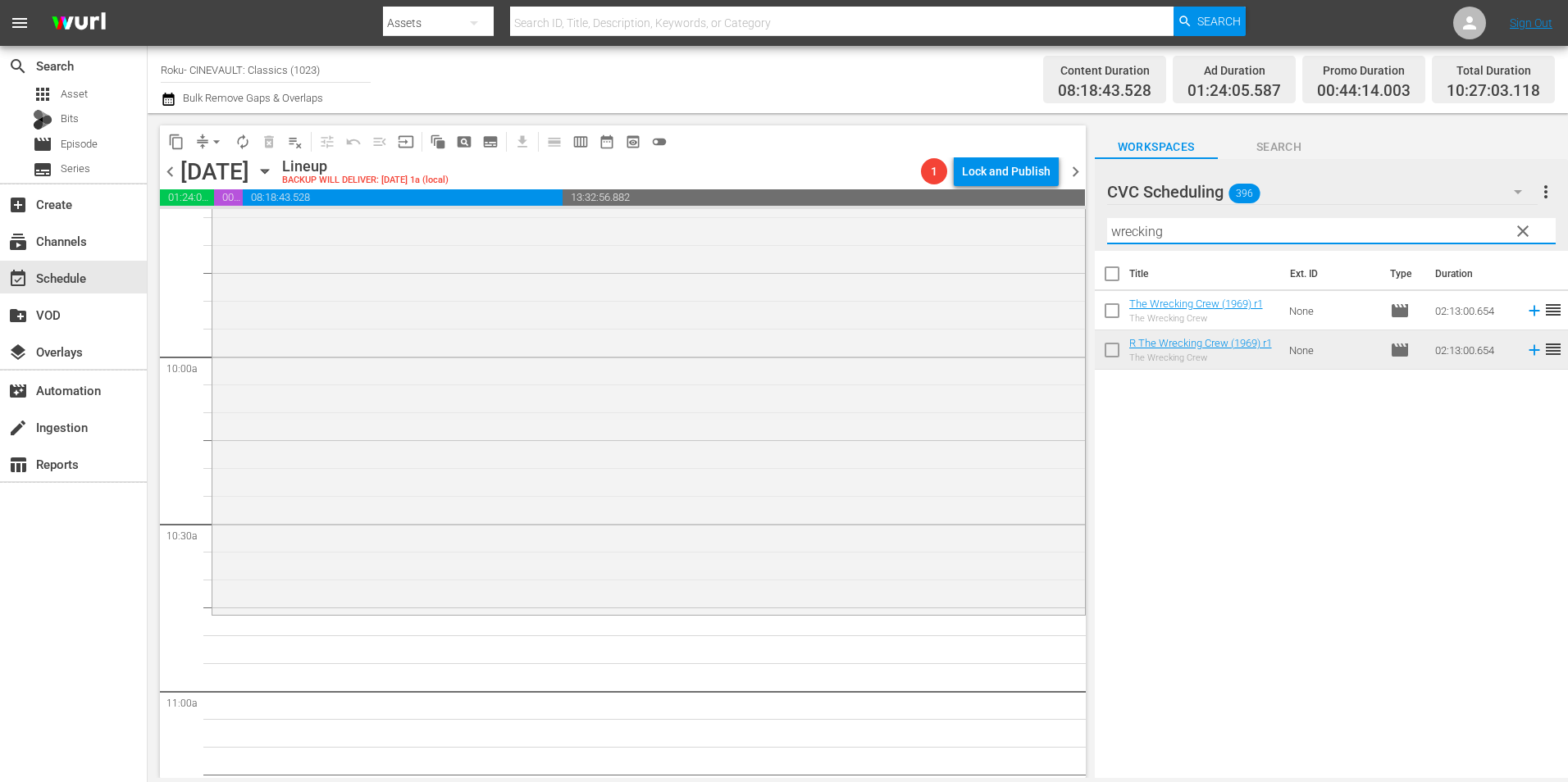
click at [1182, 233] on input "wrecking" at bounding box center [1331, 231] width 448 height 27
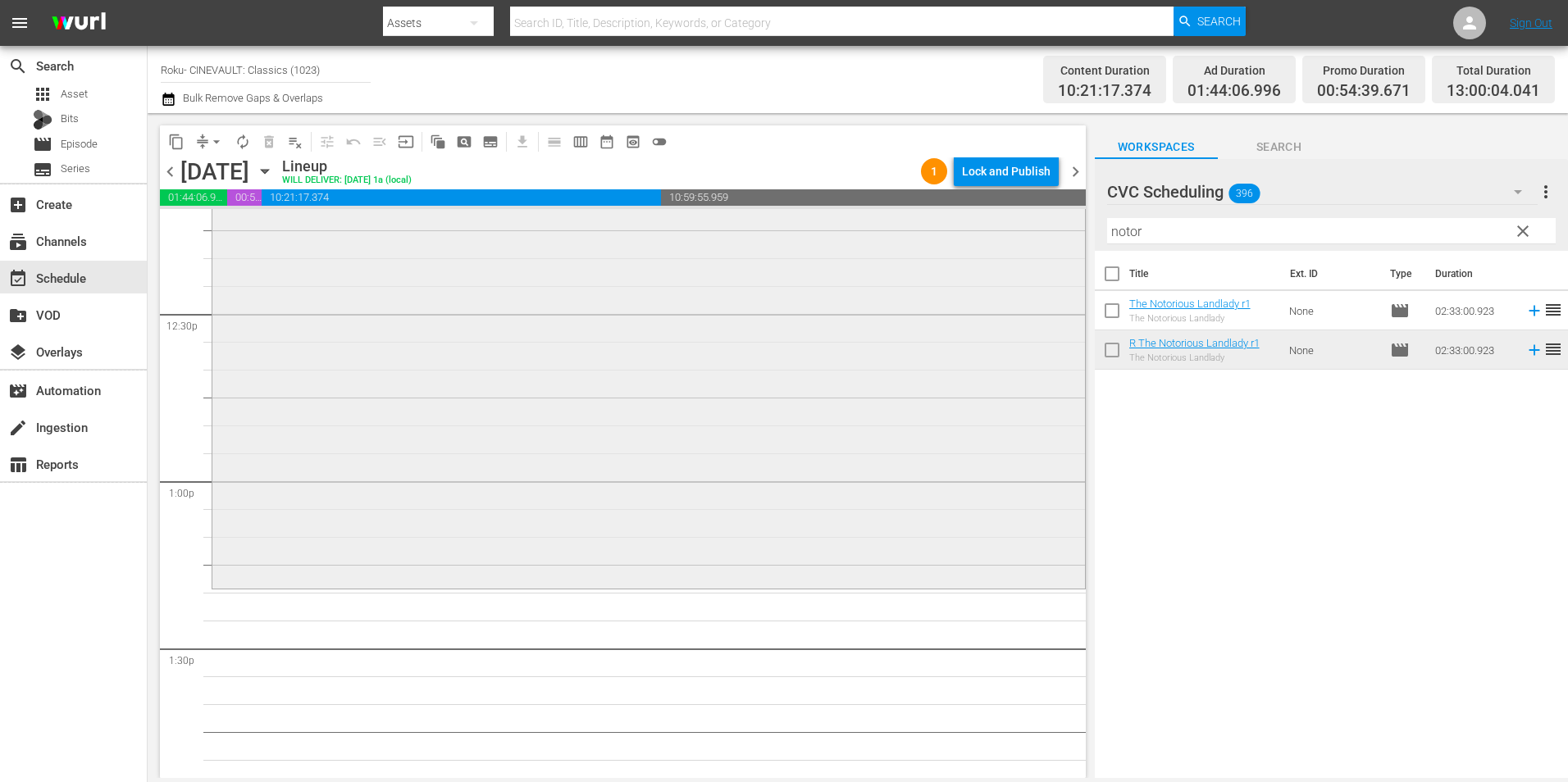
scroll to position [4099, 0]
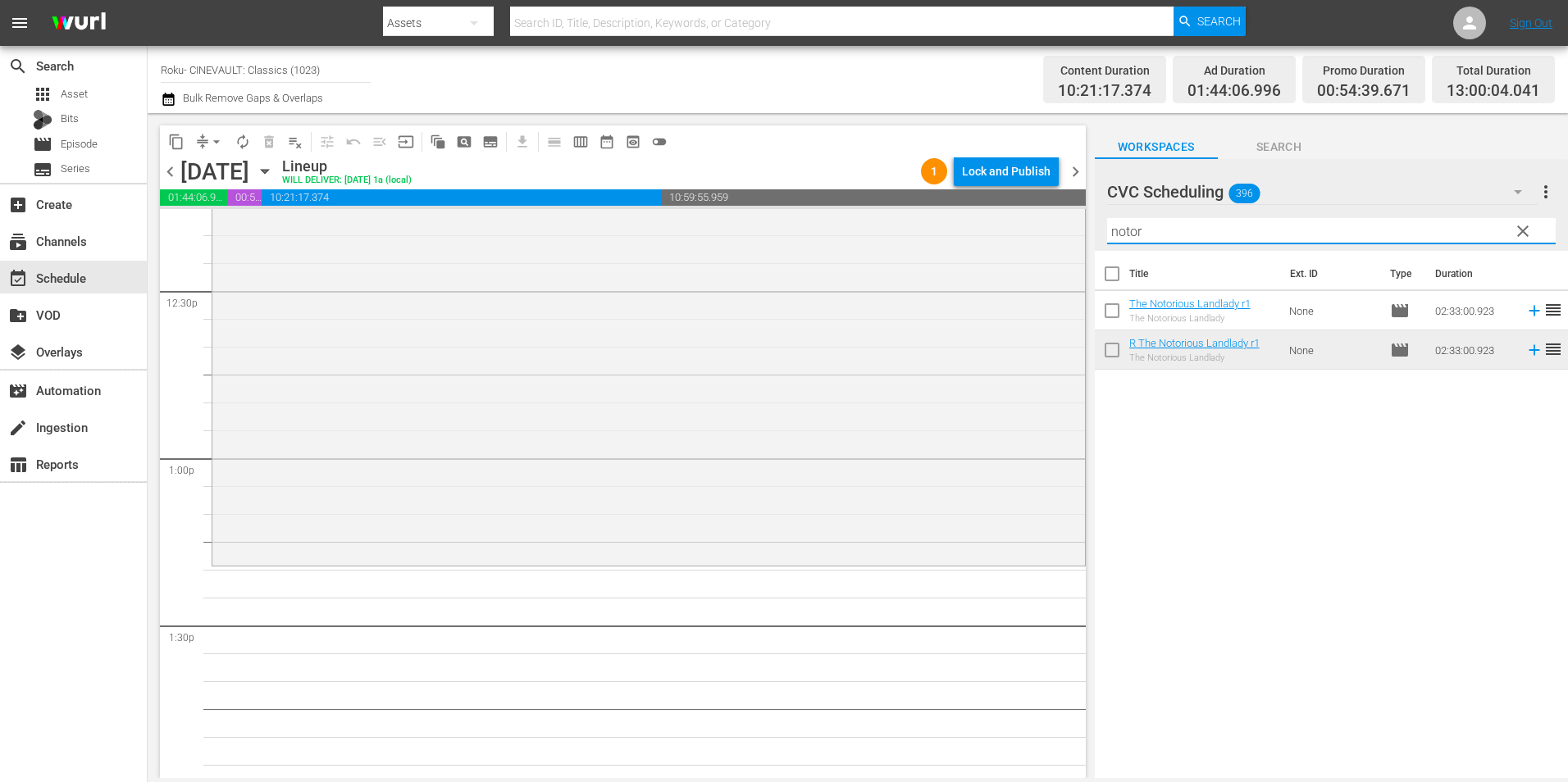
click at [1140, 224] on input "notor" at bounding box center [1331, 231] width 448 height 27
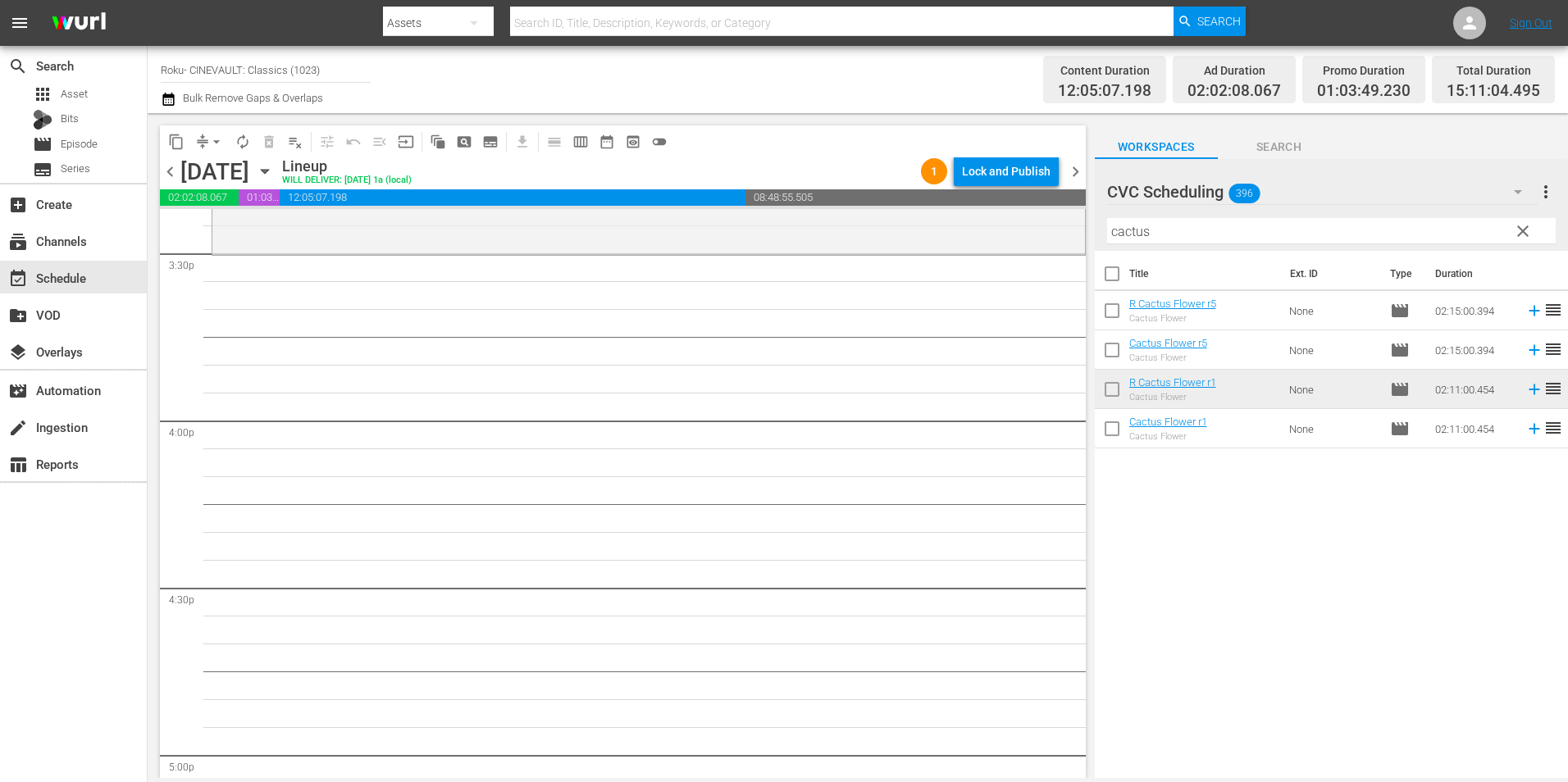
scroll to position [5165, 0]
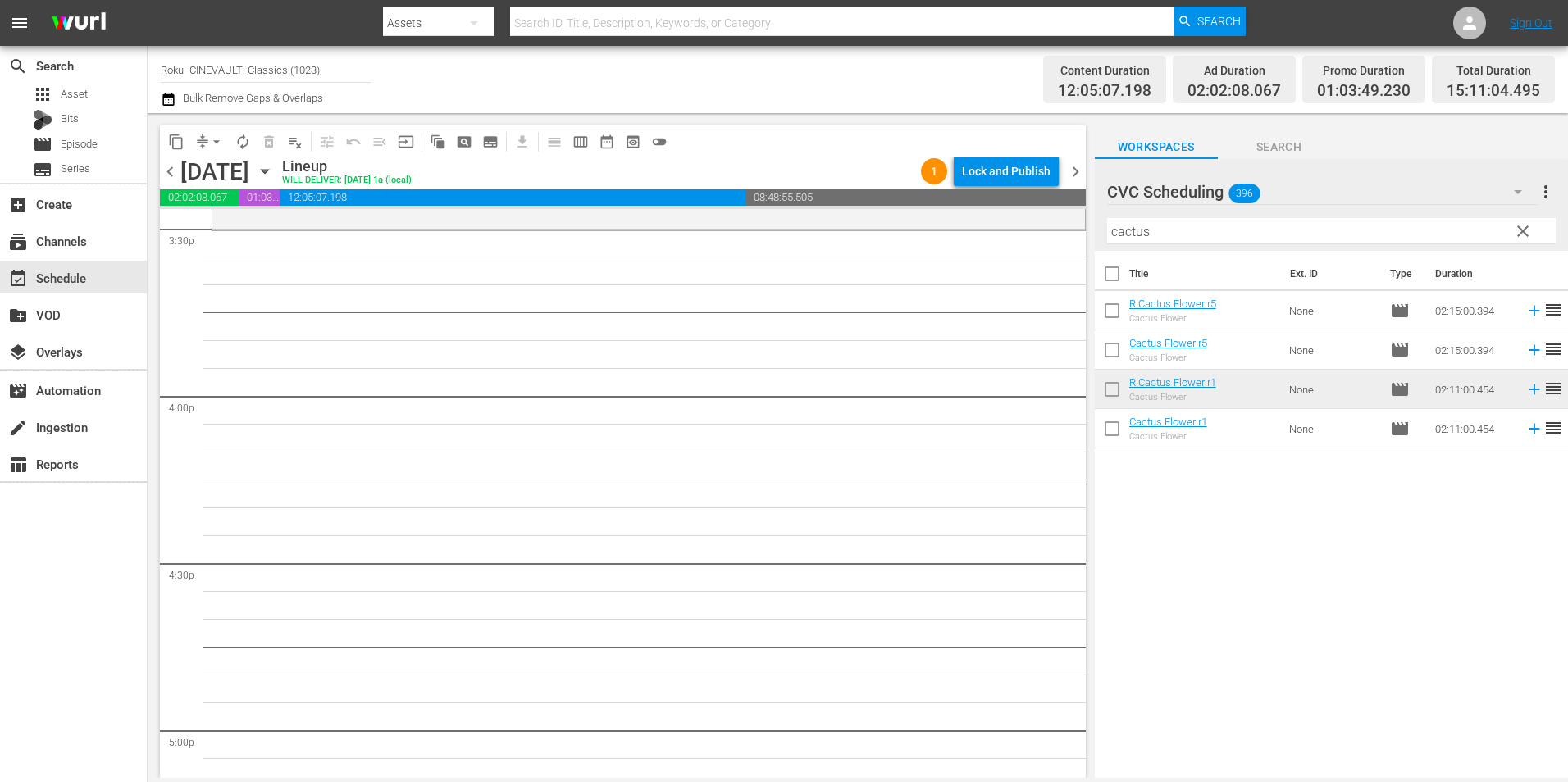
click at [1212, 221] on input "cactus" at bounding box center [1331, 231] width 448 height 27
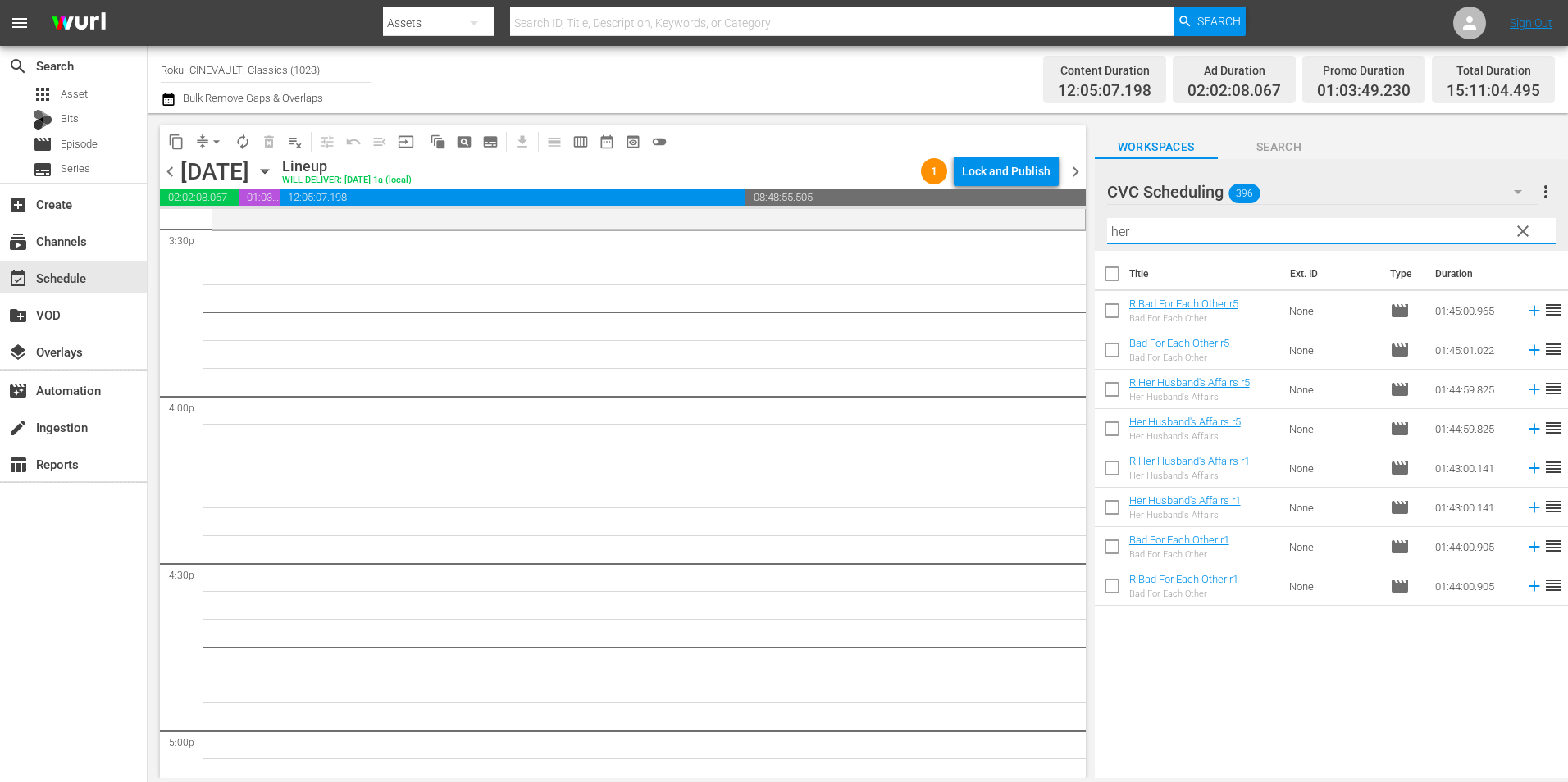
click at [1212, 221] on input "her" at bounding box center [1331, 231] width 448 height 27
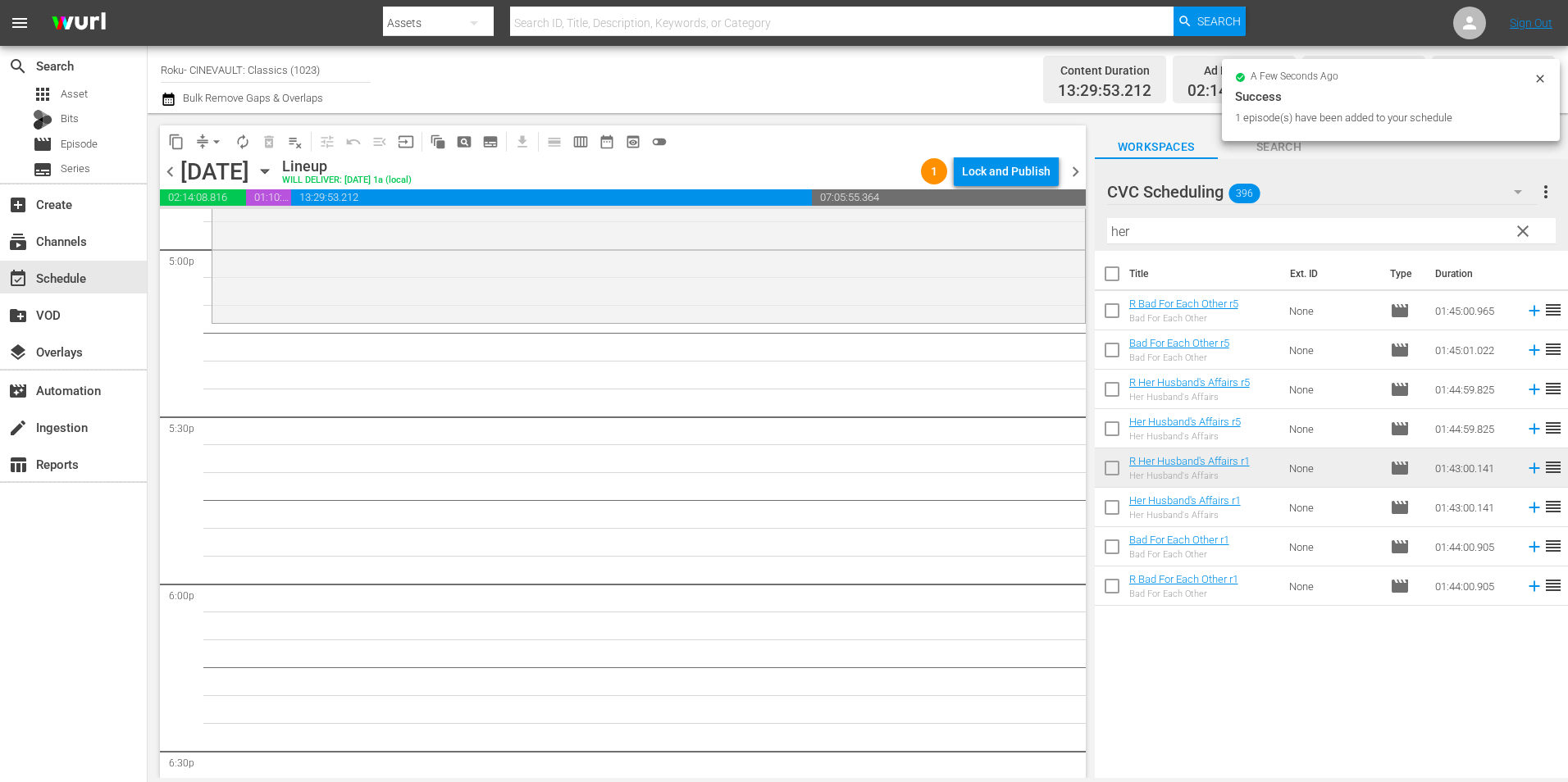
scroll to position [5738, 0]
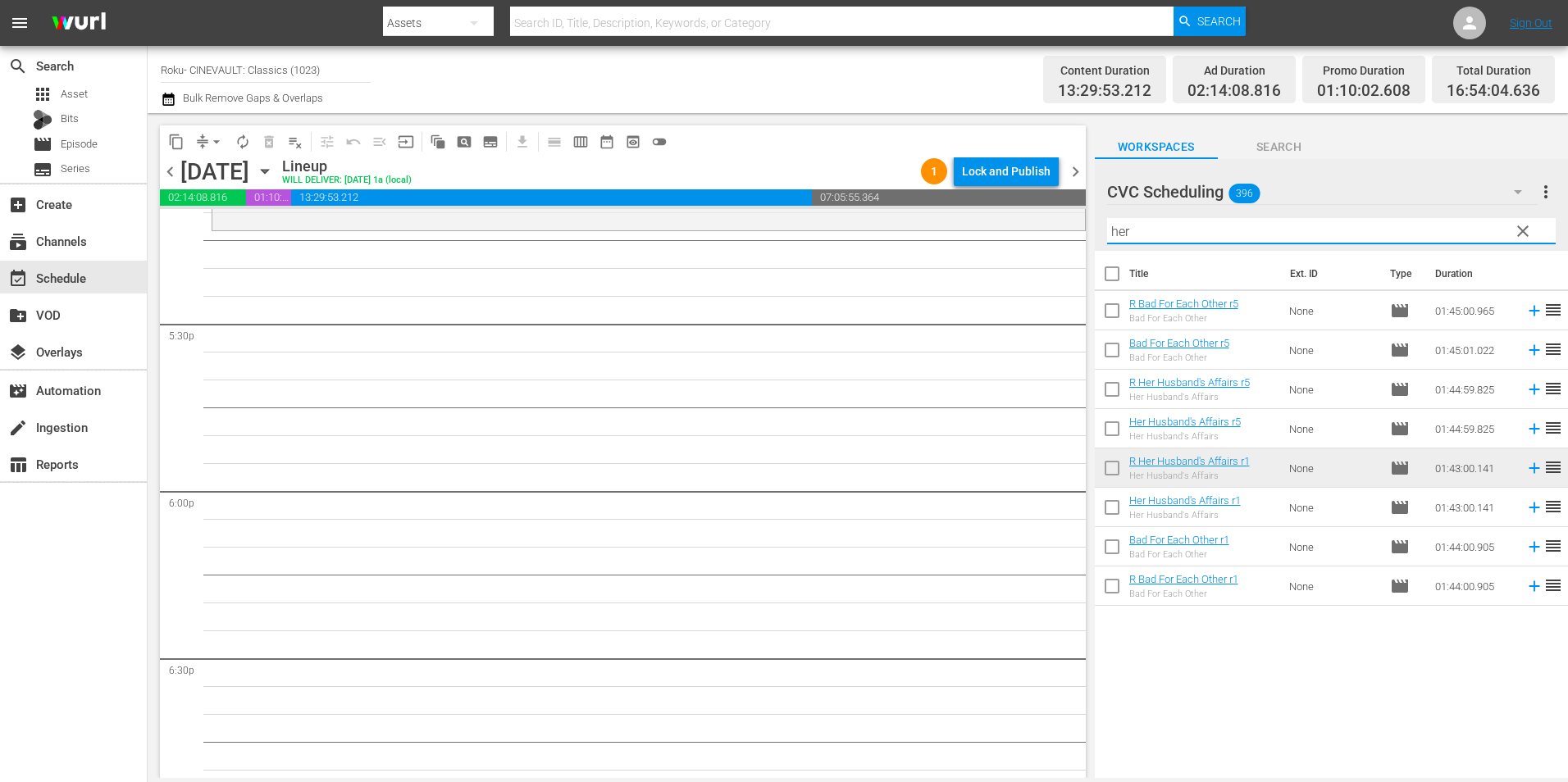
click at [1127, 231] on input "her" at bounding box center [1331, 231] width 448 height 27
click at [1130, 226] on input "her" at bounding box center [1331, 231] width 448 height 27
click at [1122, 228] on input "her" at bounding box center [1331, 231] width 448 height 27
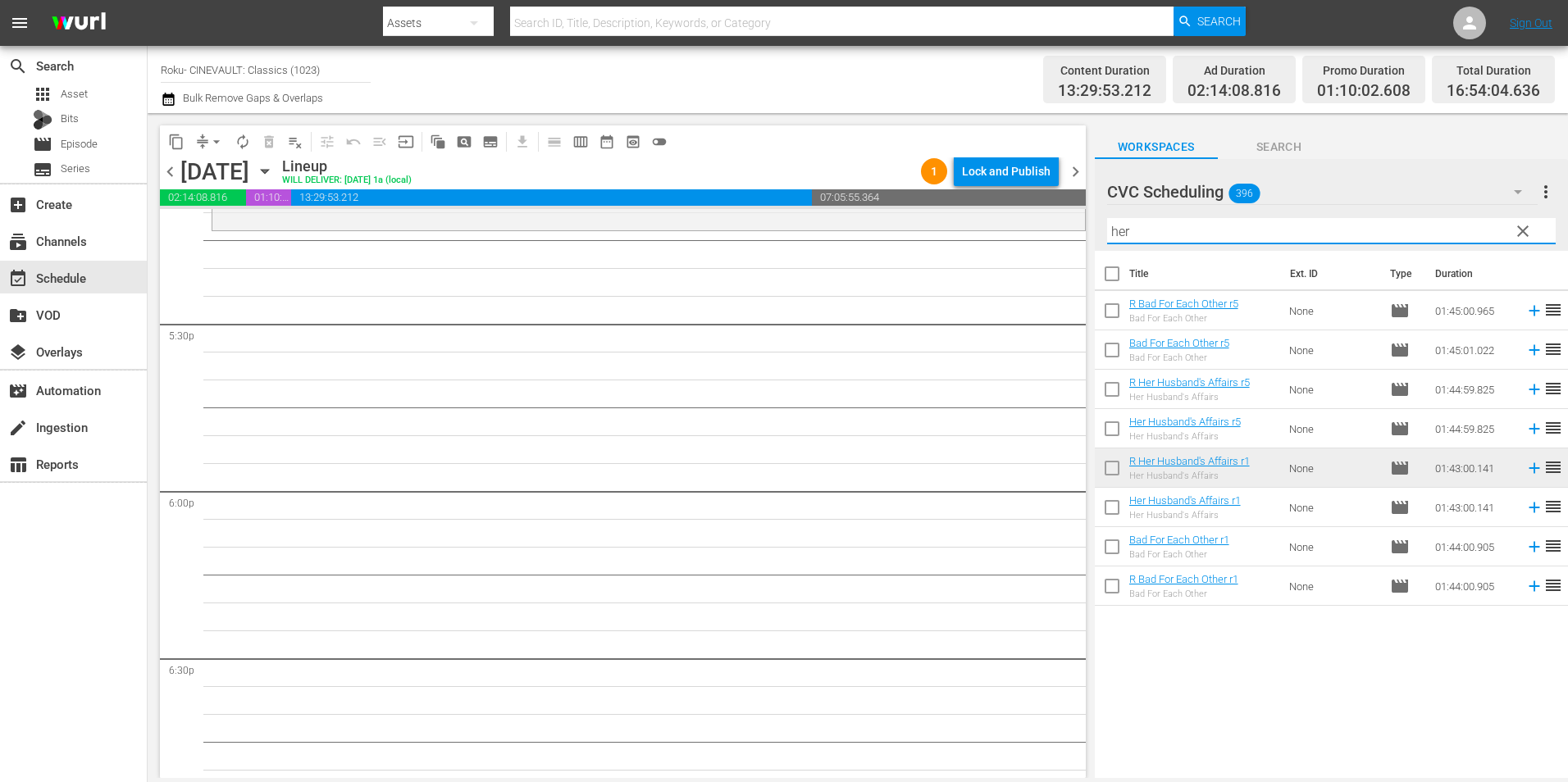
click at [1122, 228] on input "her" at bounding box center [1331, 231] width 448 height 27
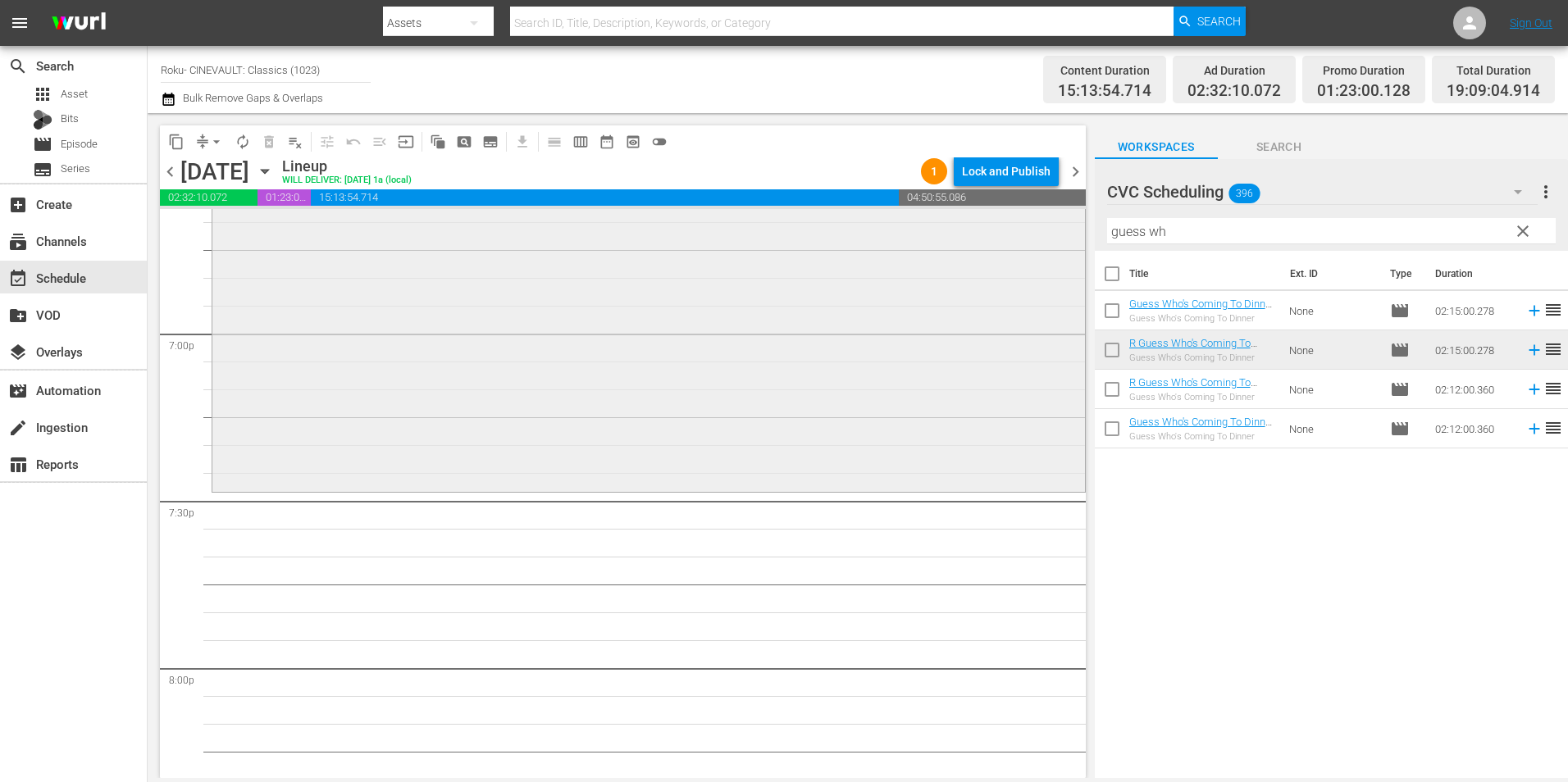
scroll to position [6313, 0]
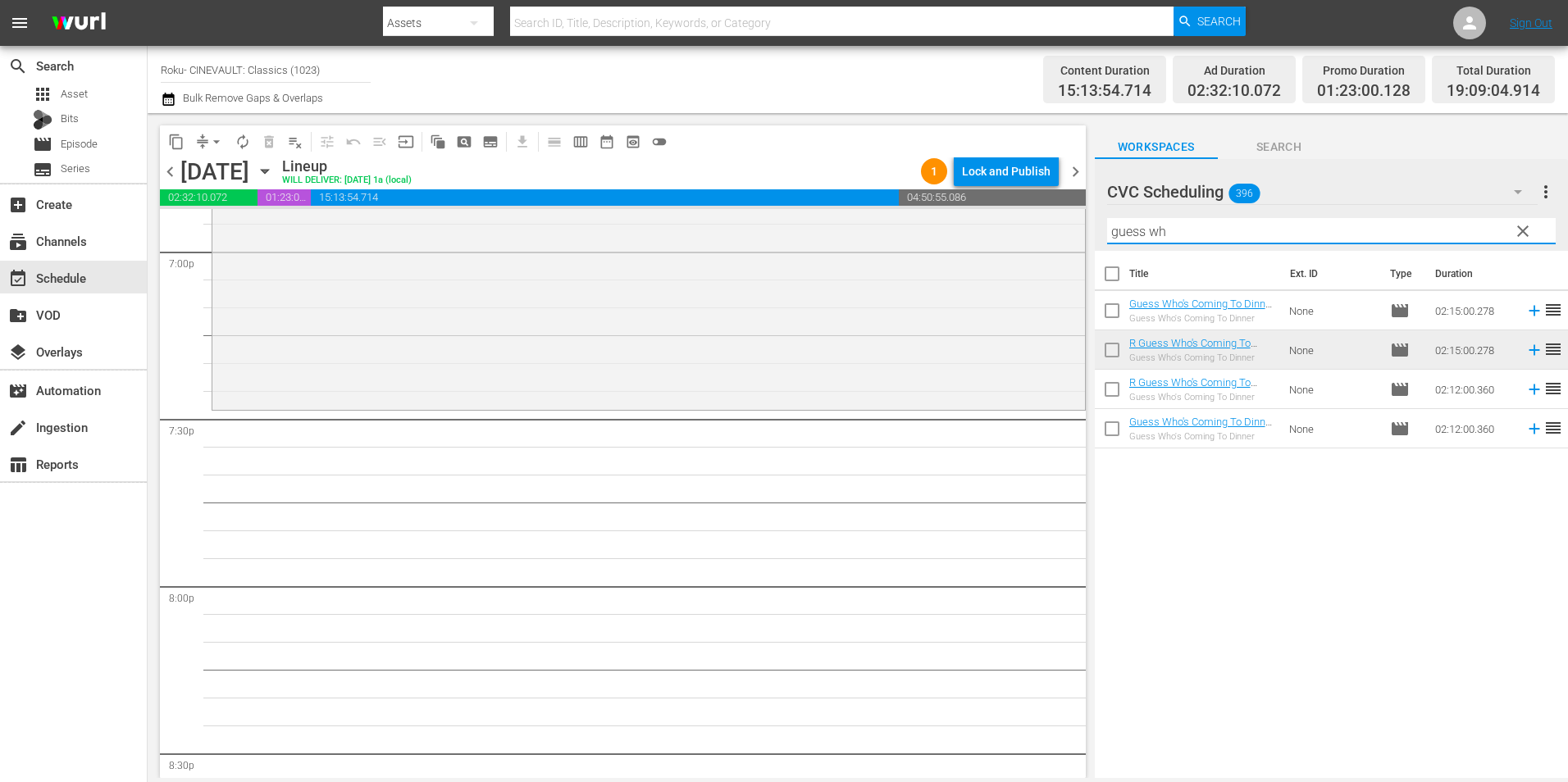
click at [1133, 222] on input "guess wh" at bounding box center [1331, 231] width 448 height 27
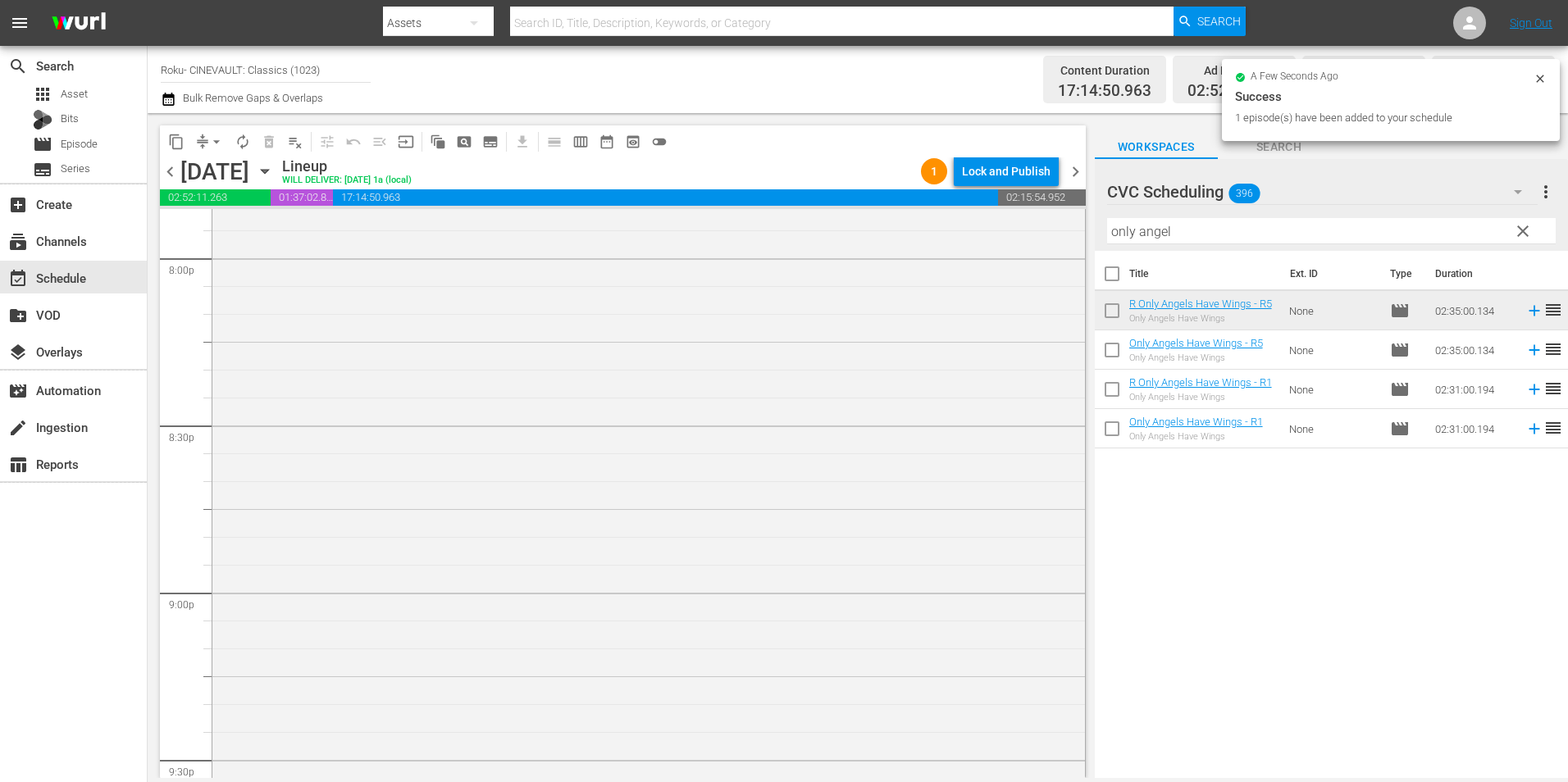
scroll to position [7051, 0]
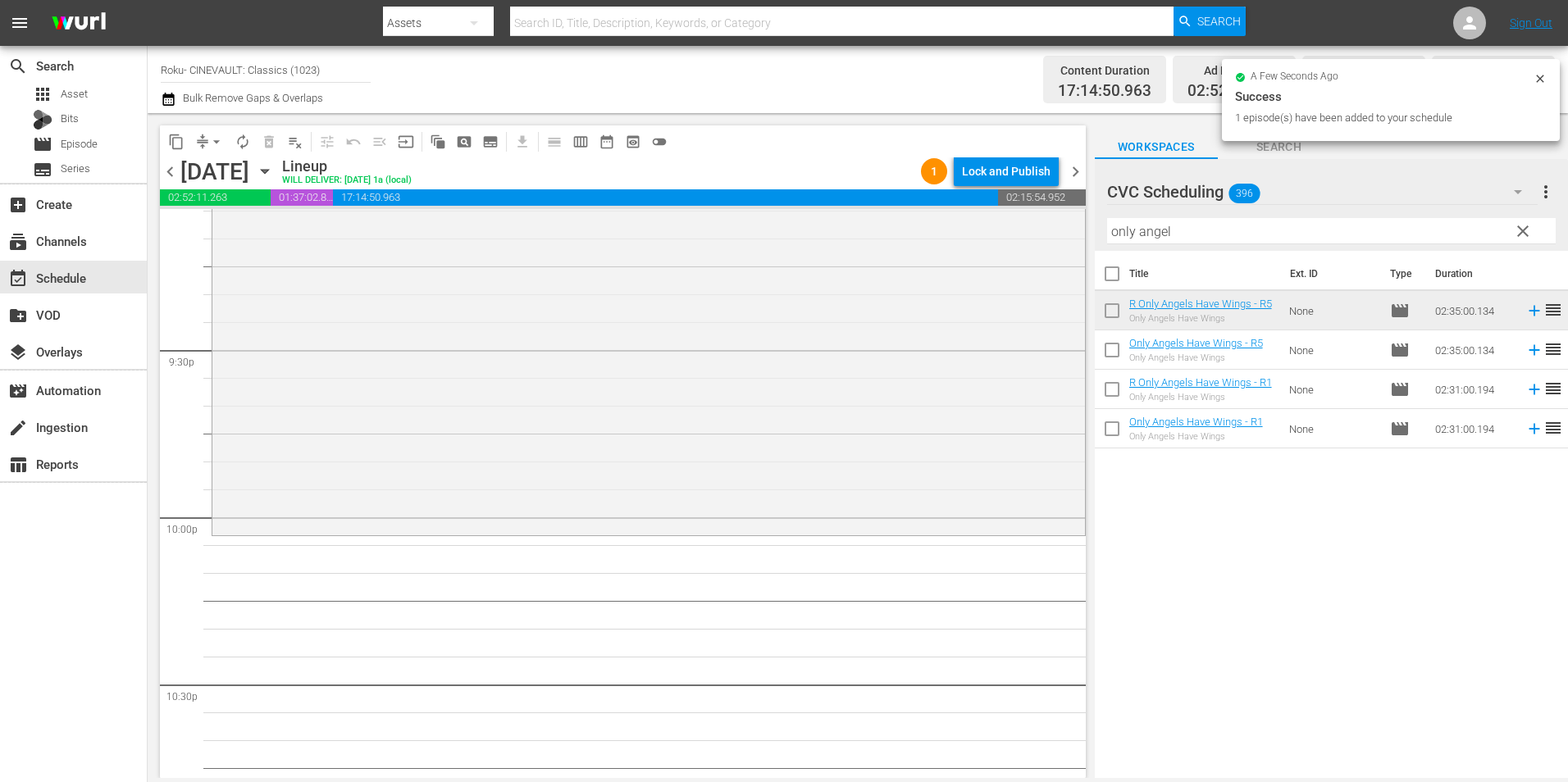
click at [1194, 228] on input "only angel" at bounding box center [1331, 231] width 448 height 27
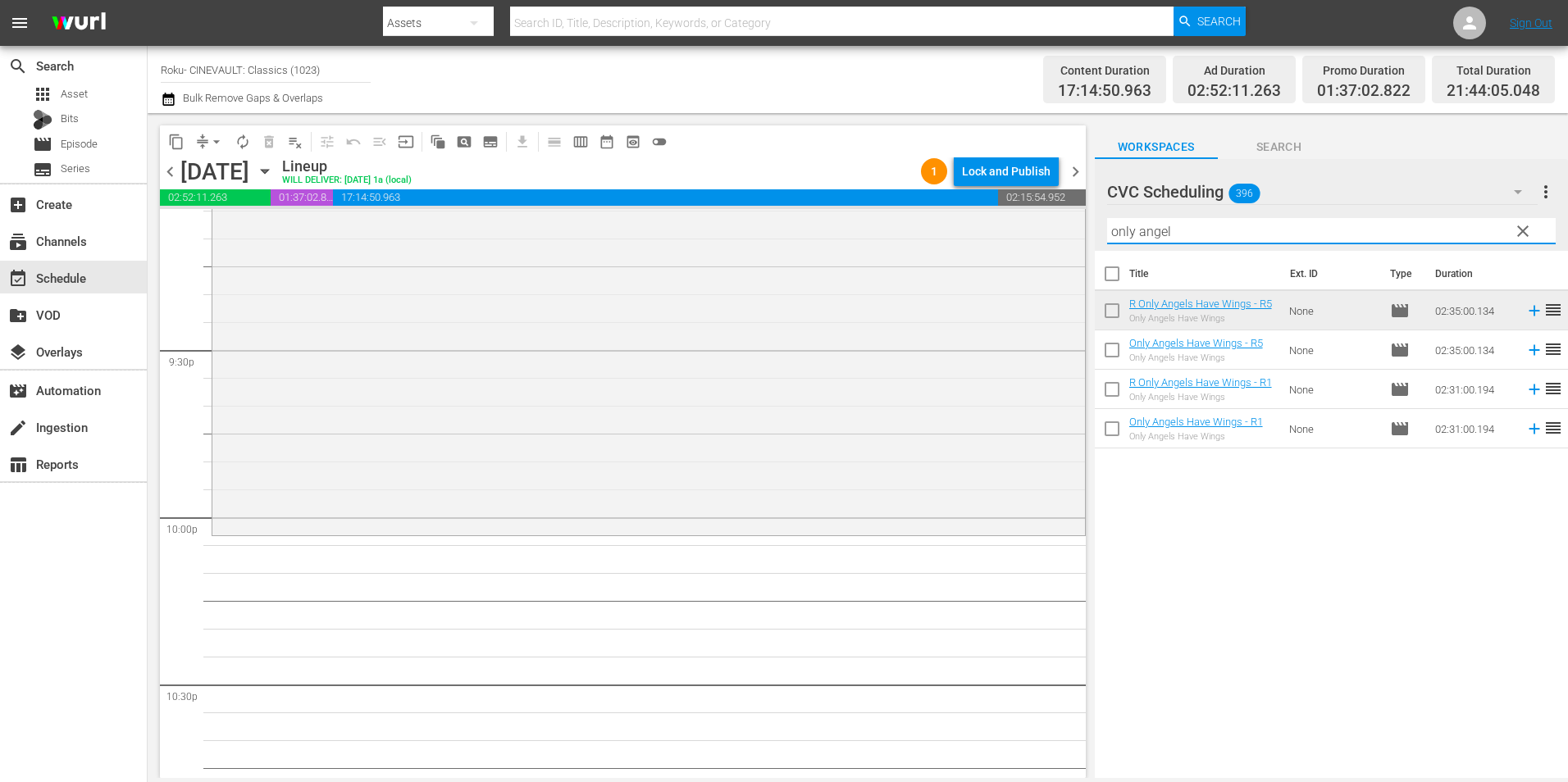
click at [1194, 228] on input "only angel" at bounding box center [1331, 231] width 448 height 27
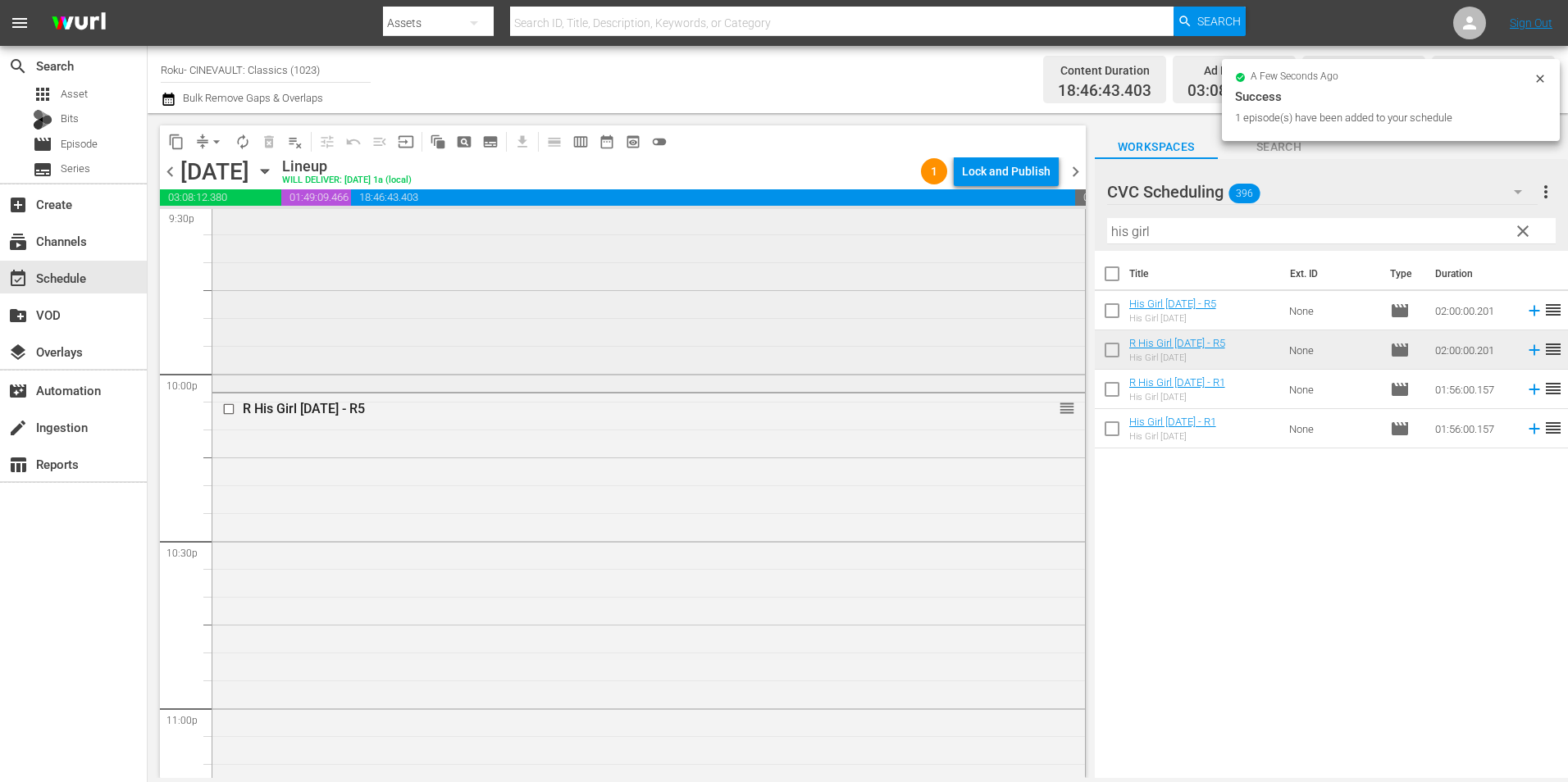
scroll to position [7478, 0]
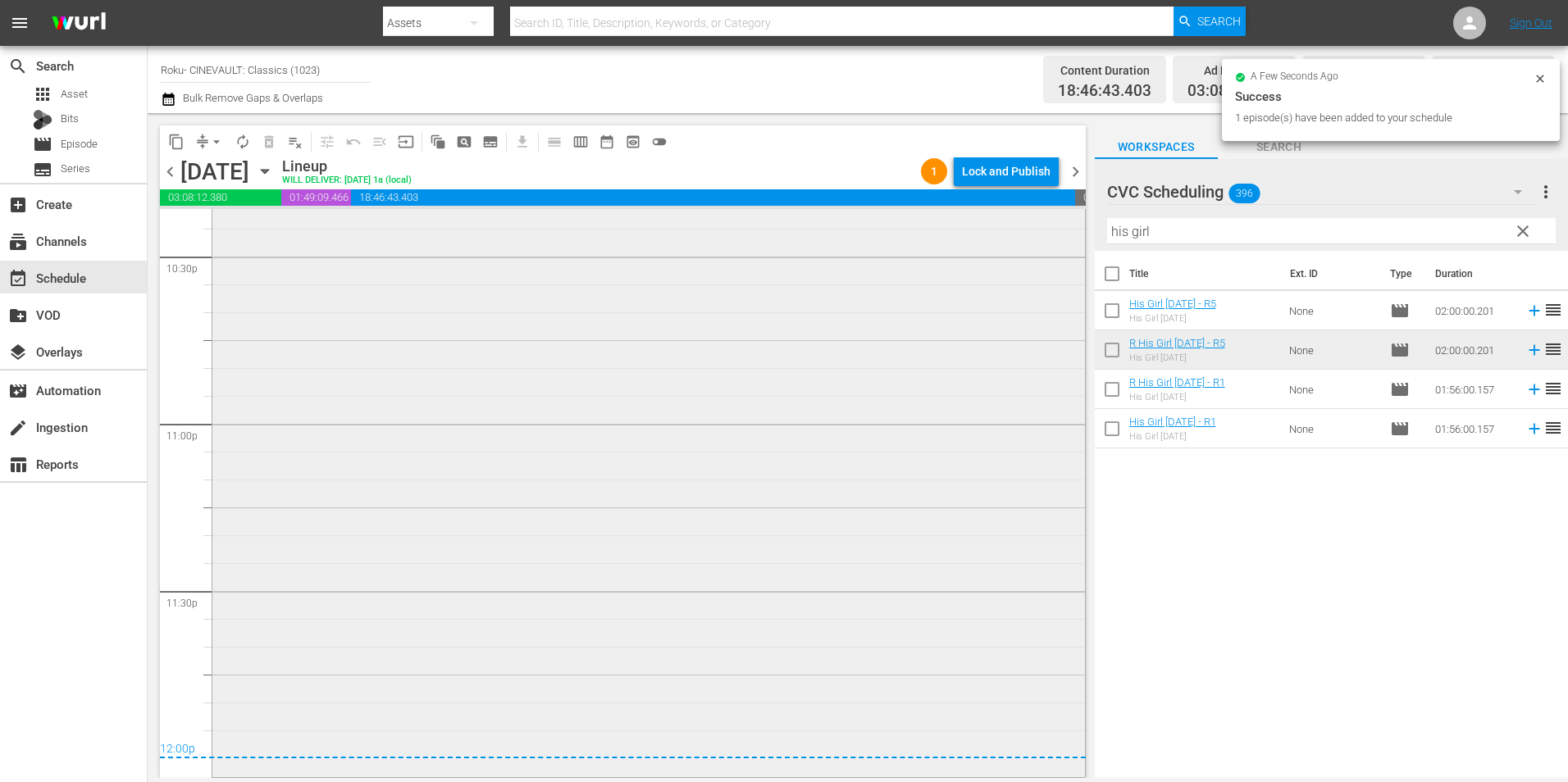
click at [792, 501] on div "R His Girl [DATE] - R5 1 reorder" at bounding box center [648, 441] width 872 height 664
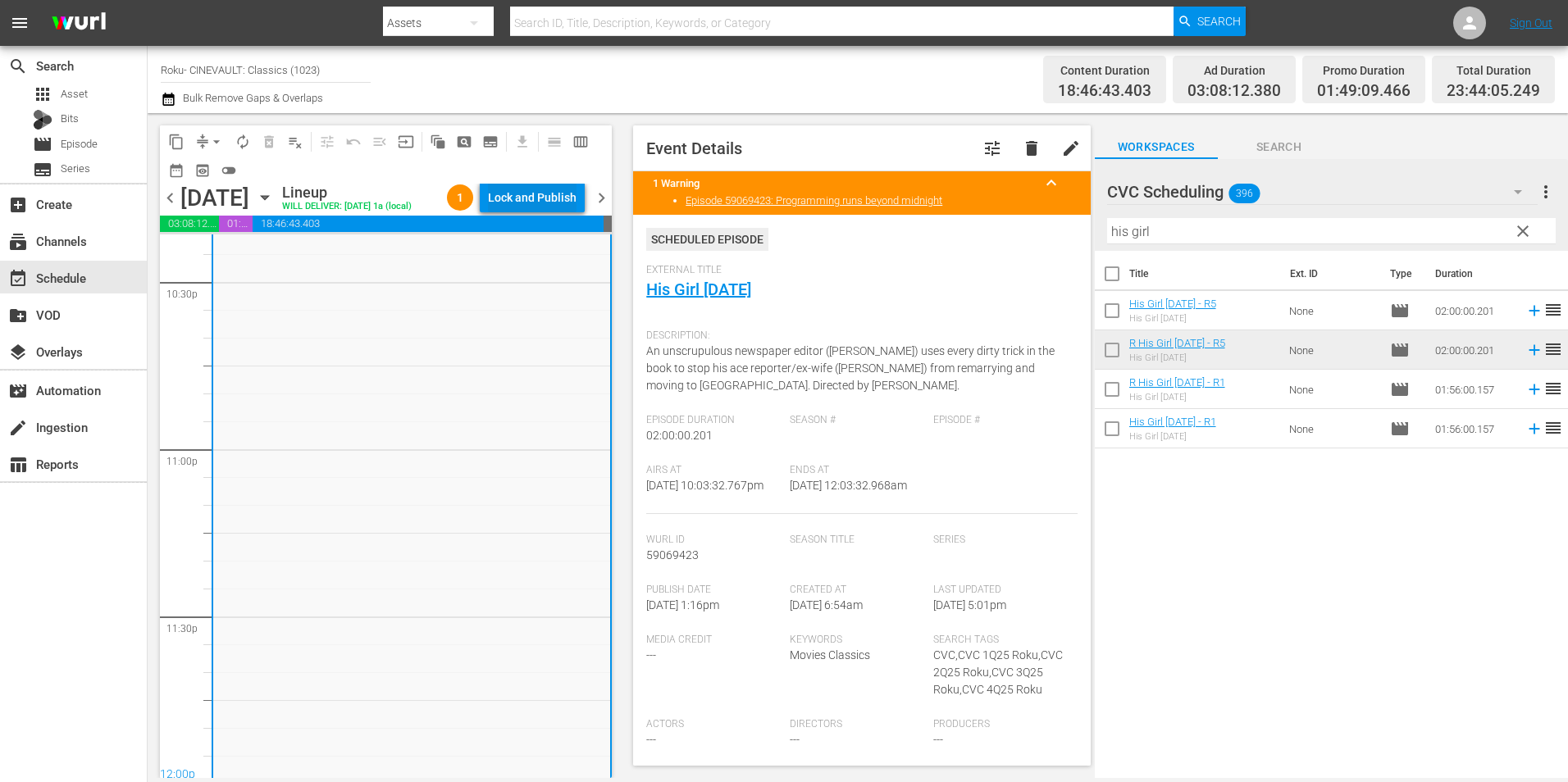
click at [574, 204] on div "Lock and Publish" at bounding box center [532, 197] width 88 height 29
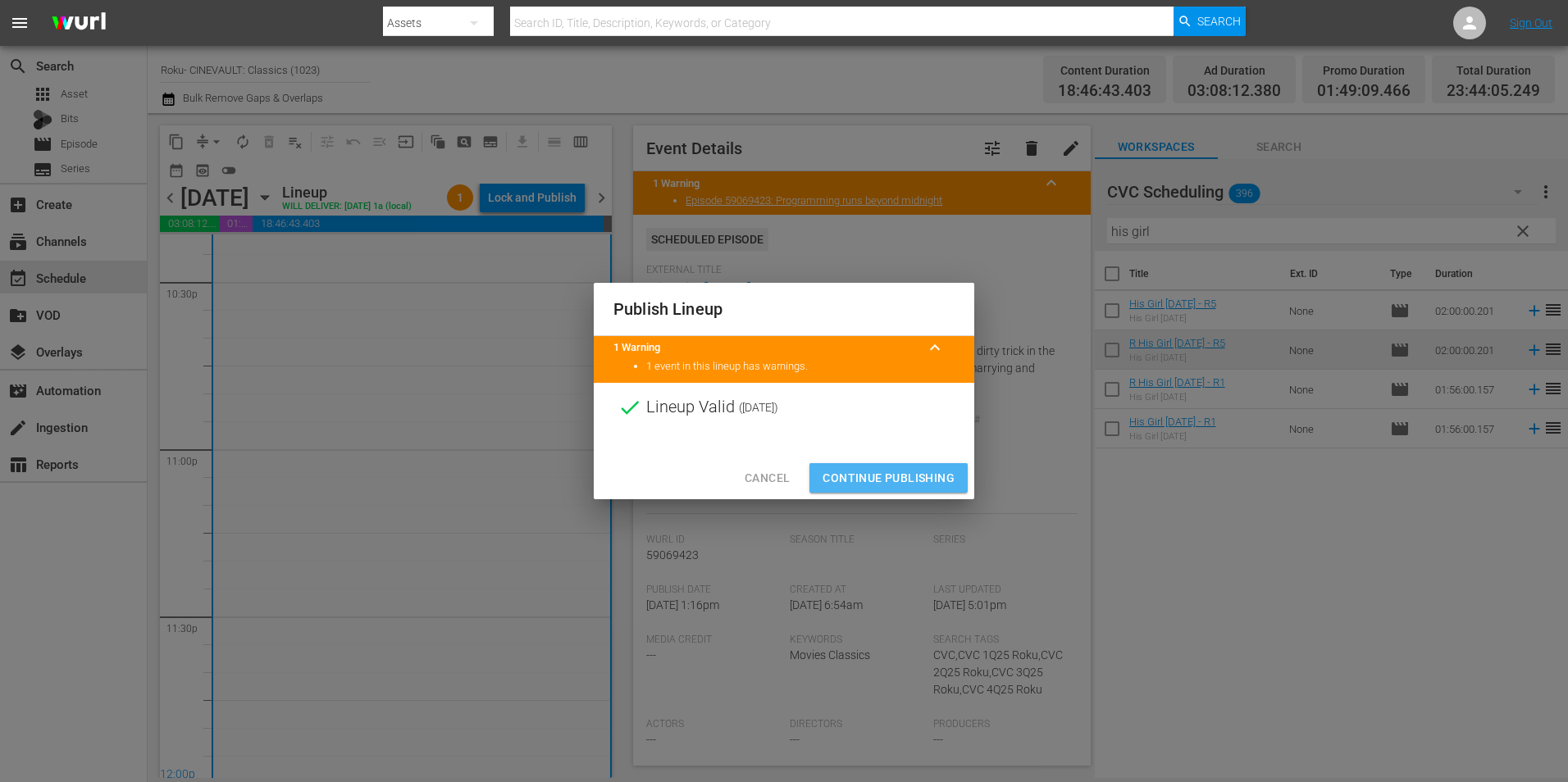
click at [896, 491] on button "Continue Publishing" at bounding box center [889, 478] width 158 height 30
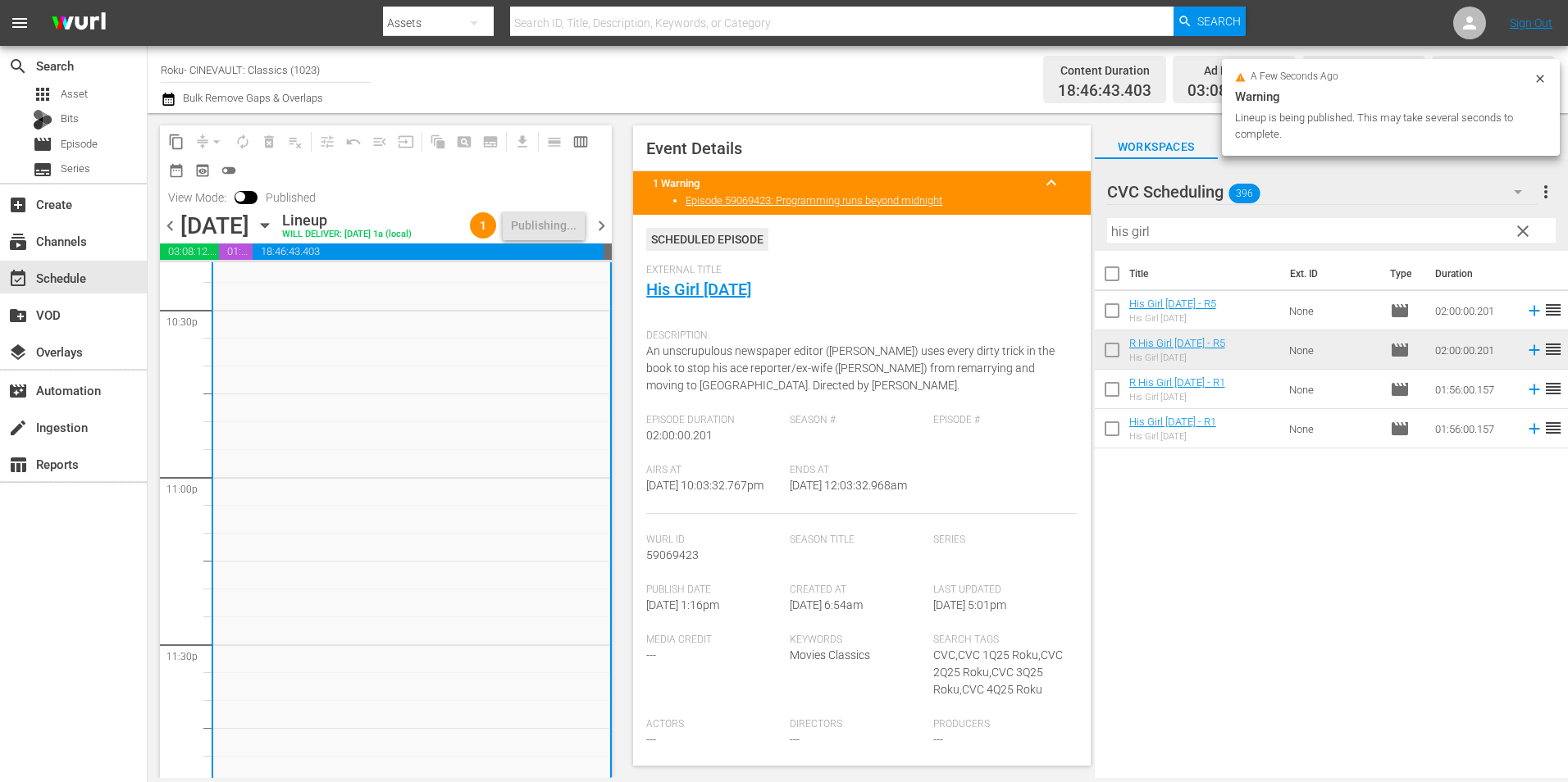
click at [605, 229] on span "chevron_right" at bounding box center [602, 226] width 21 height 21
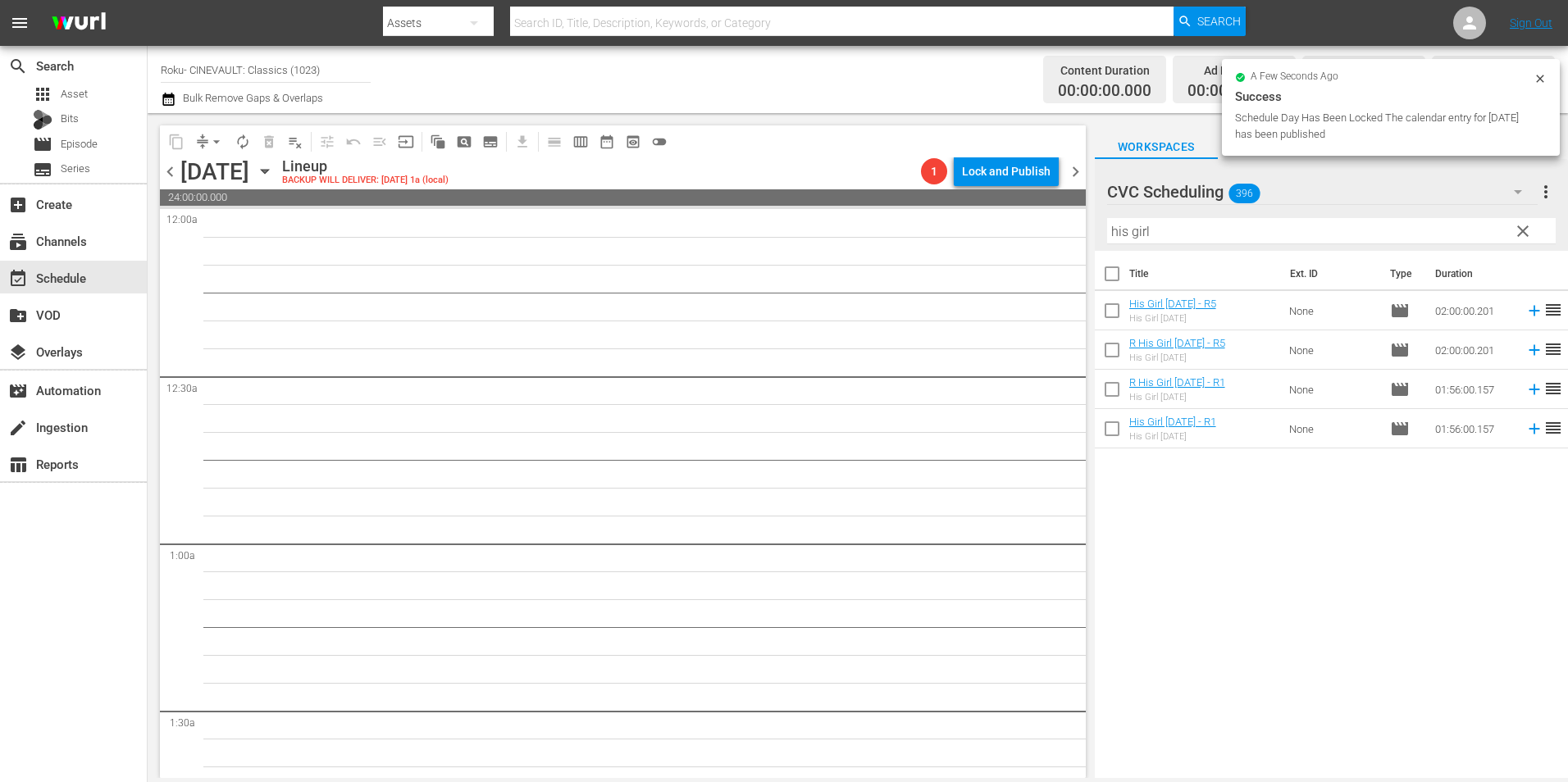
click at [173, 172] on span "chevron_left" at bounding box center [170, 172] width 21 height 21
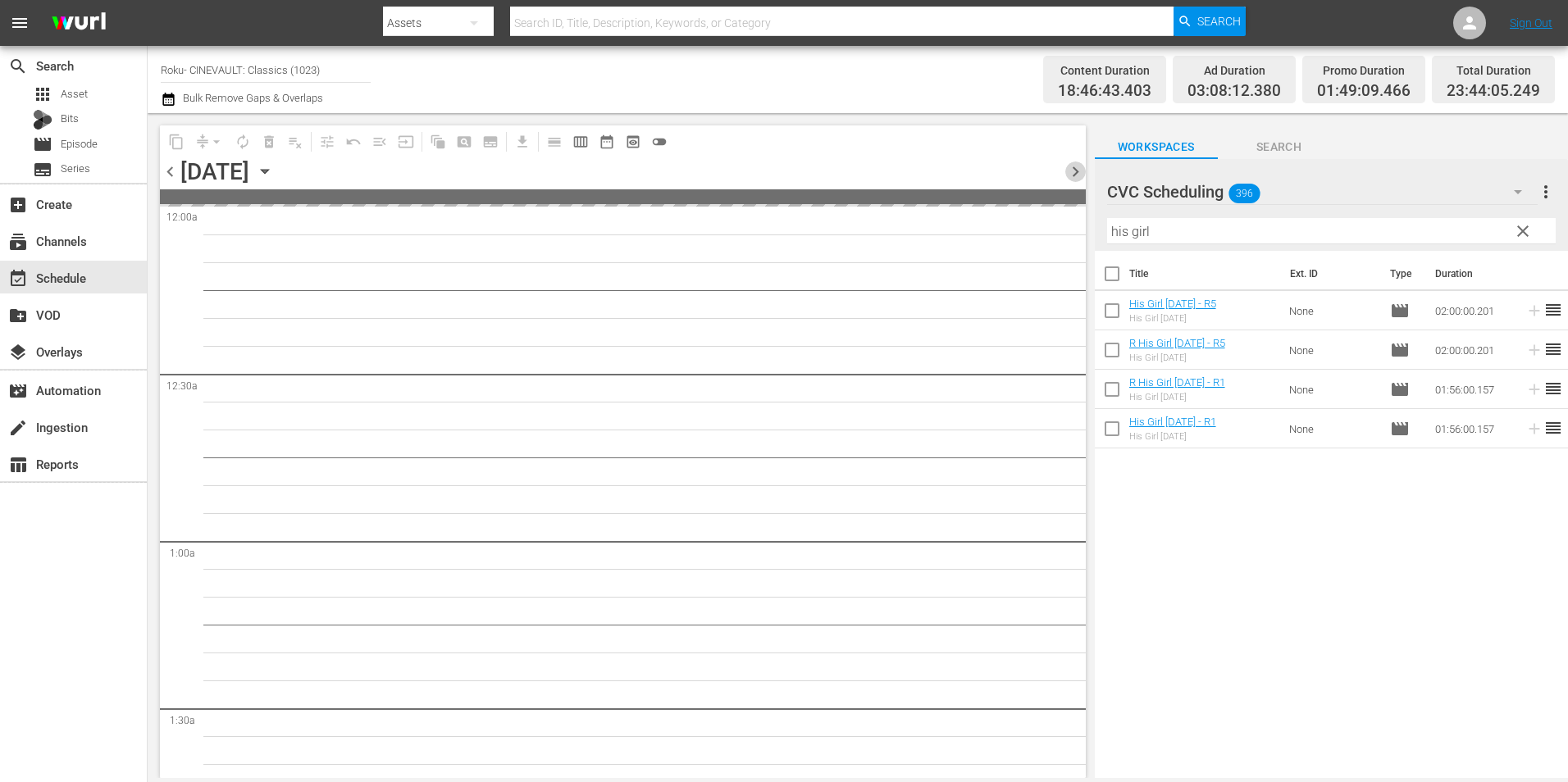
click at [1073, 170] on span "chevron_right" at bounding box center [1076, 172] width 21 height 21
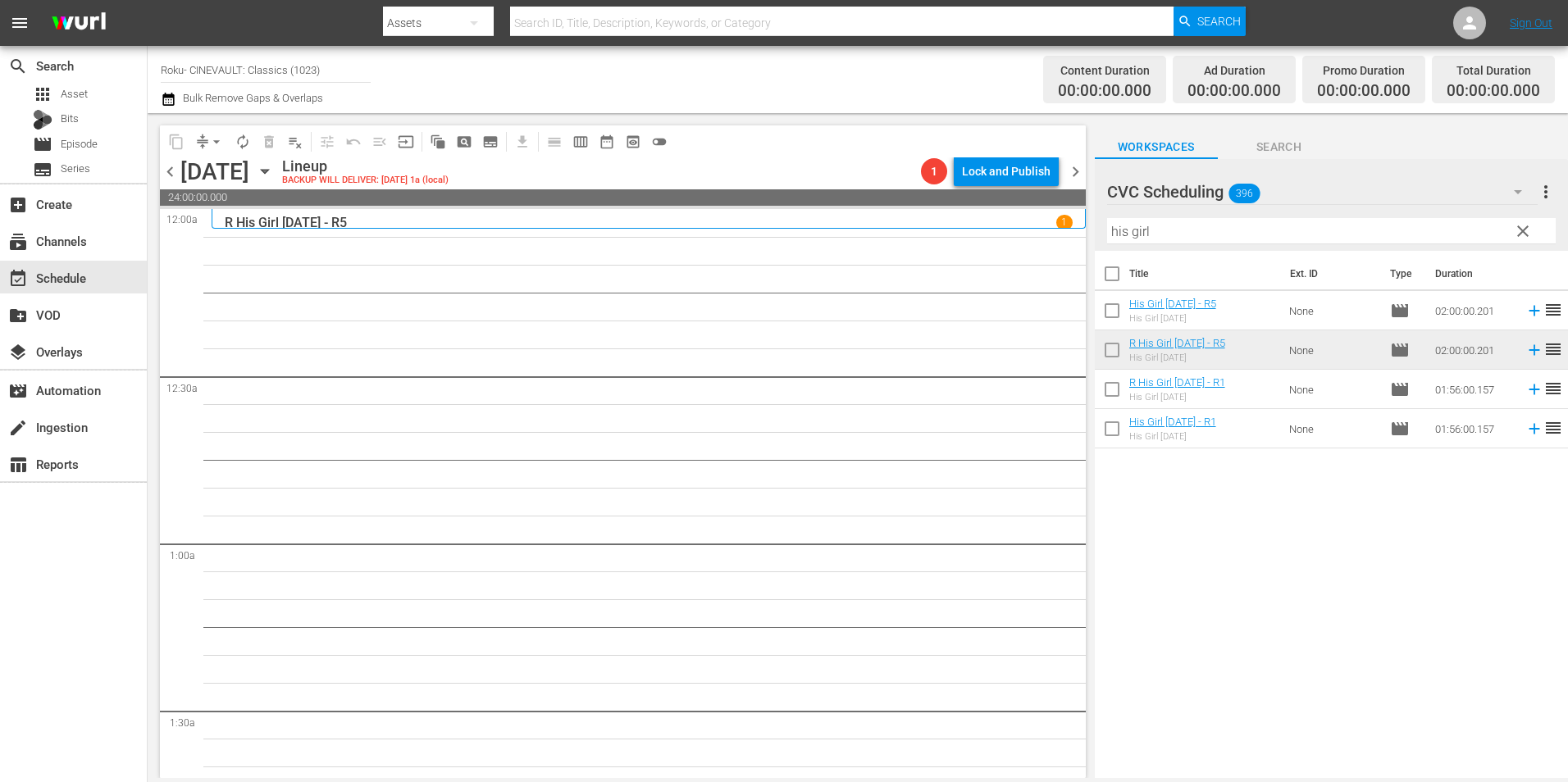
click at [1201, 237] on input "his girl" at bounding box center [1331, 231] width 448 height 27
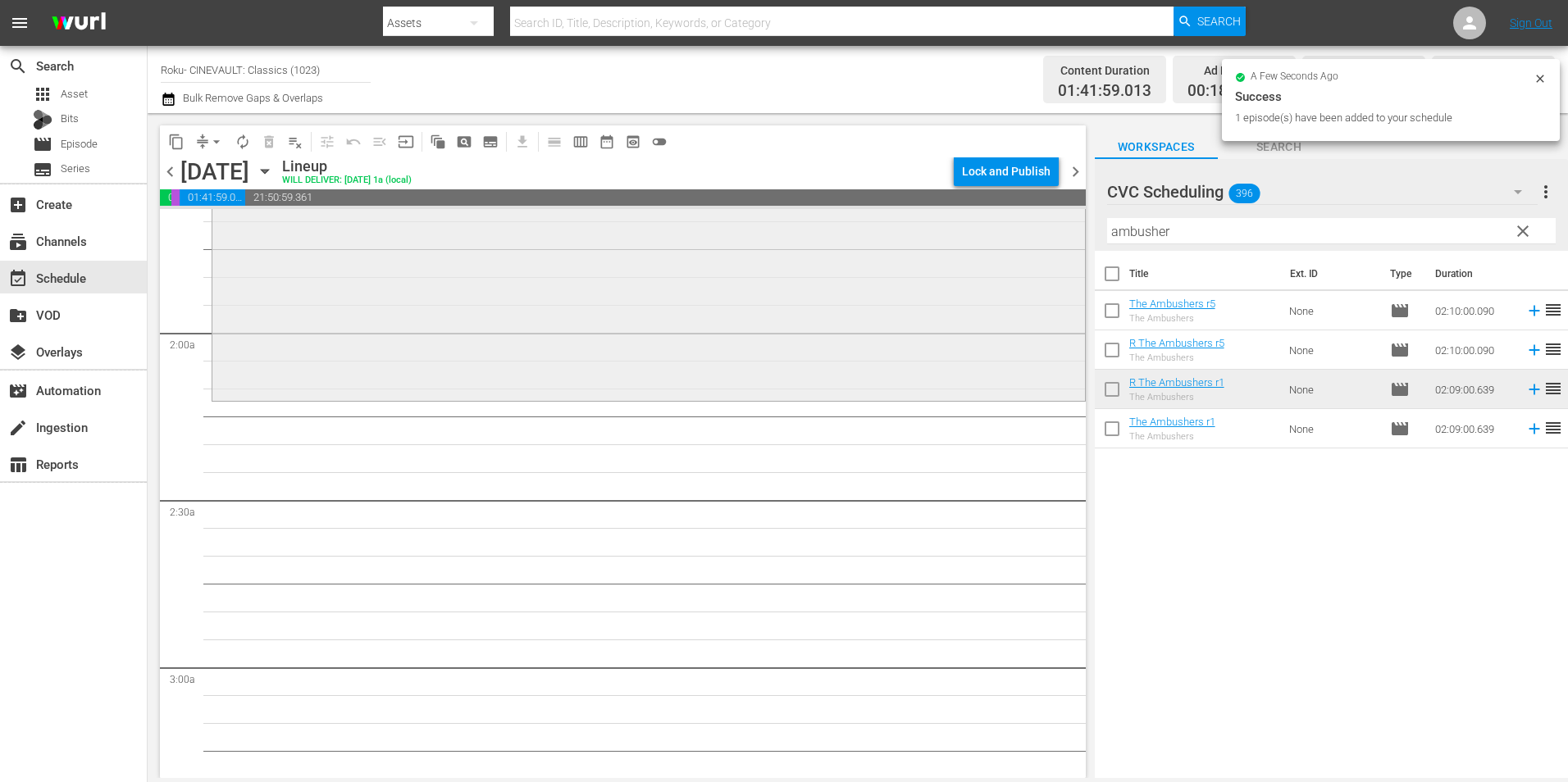
scroll to position [574, 0]
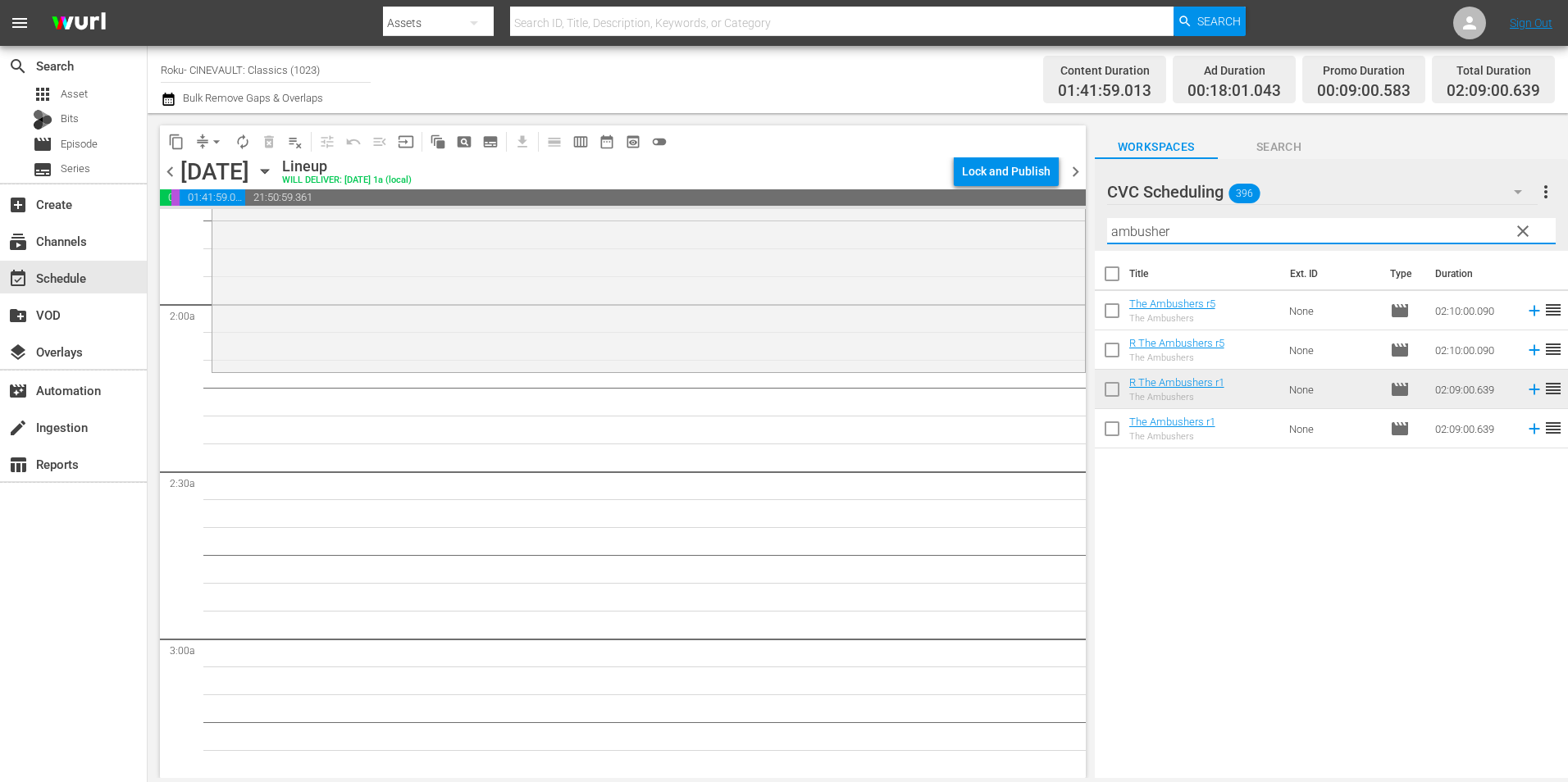
click at [1154, 237] on input "ambusher" at bounding box center [1331, 231] width 448 height 27
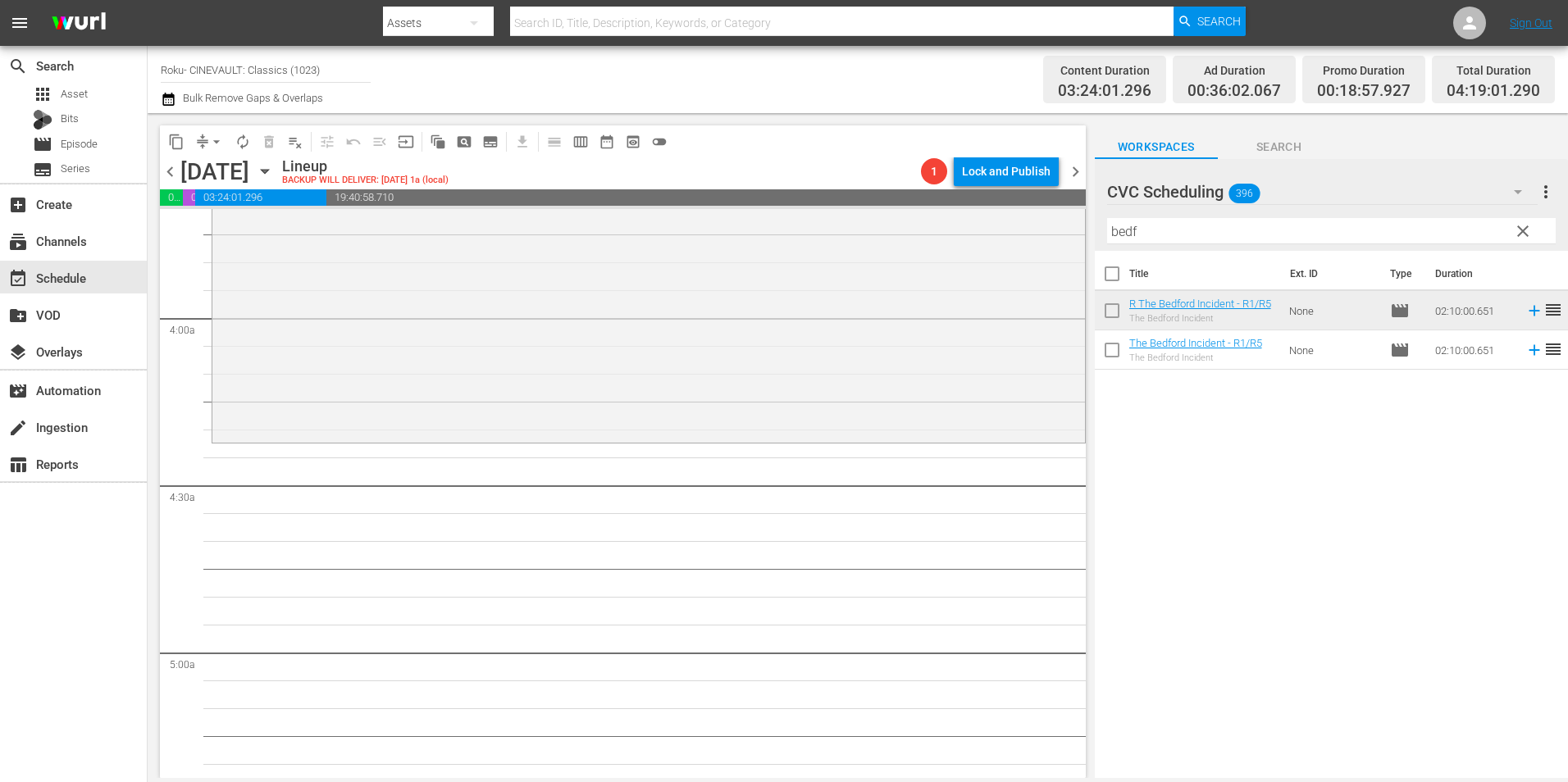
scroll to position [1230, 0]
click at [1147, 240] on input "bedf" at bounding box center [1331, 231] width 448 height 27
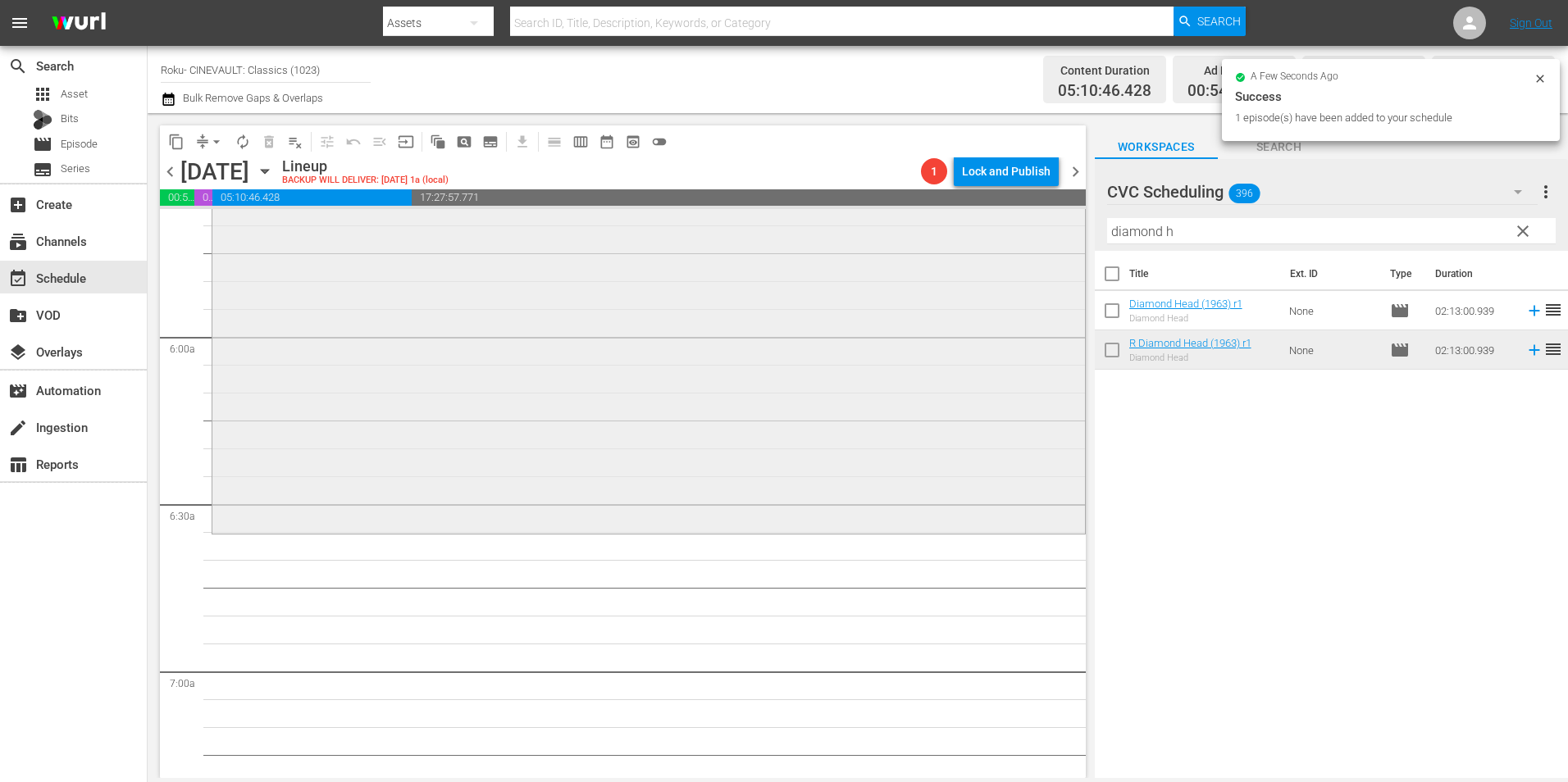
scroll to position [1886, 0]
click at [1203, 228] on input "diamond h" at bounding box center [1331, 231] width 448 height 27
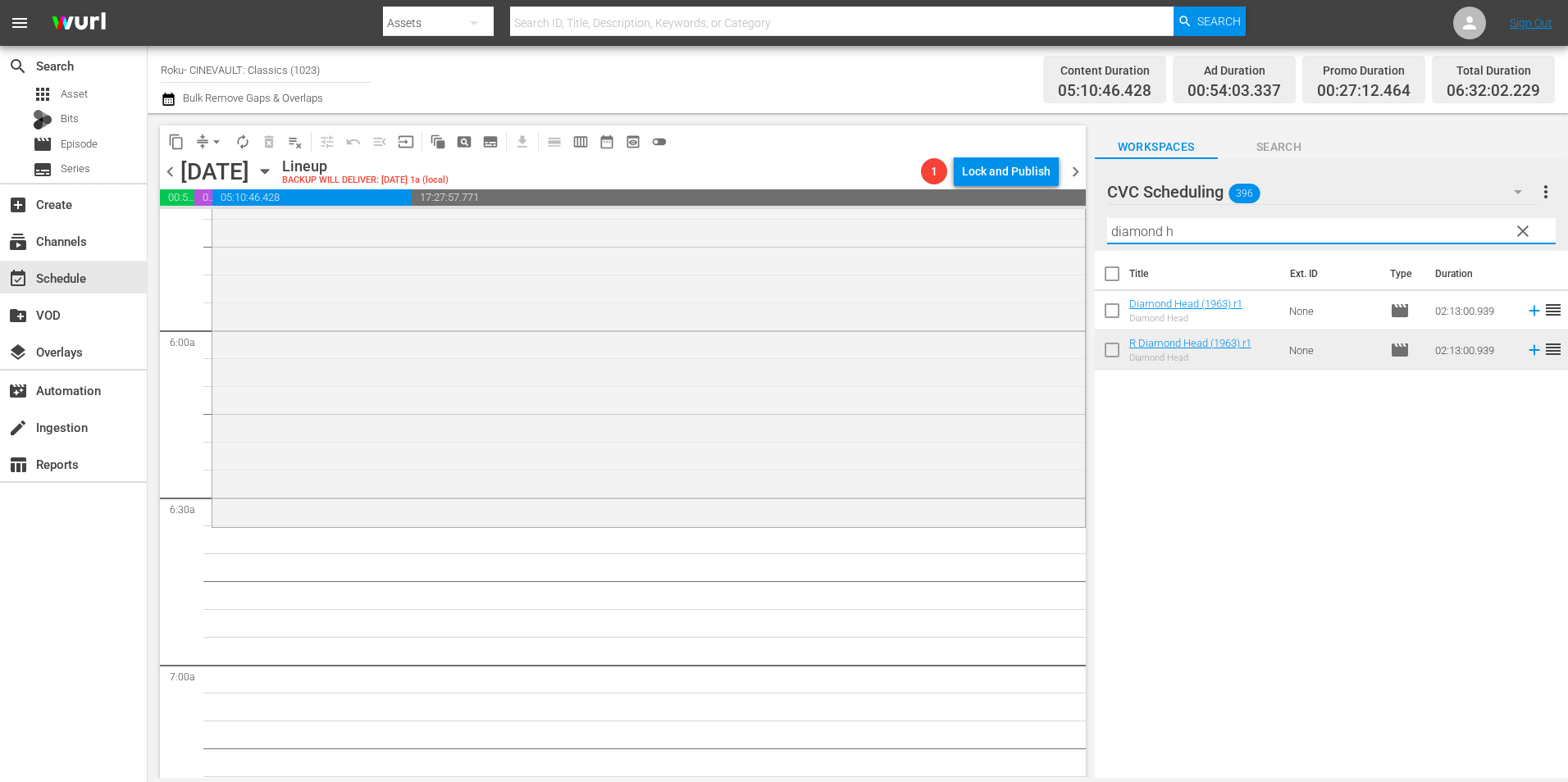
click at [1203, 228] on input "diamond h" at bounding box center [1331, 231] width 448 height 27
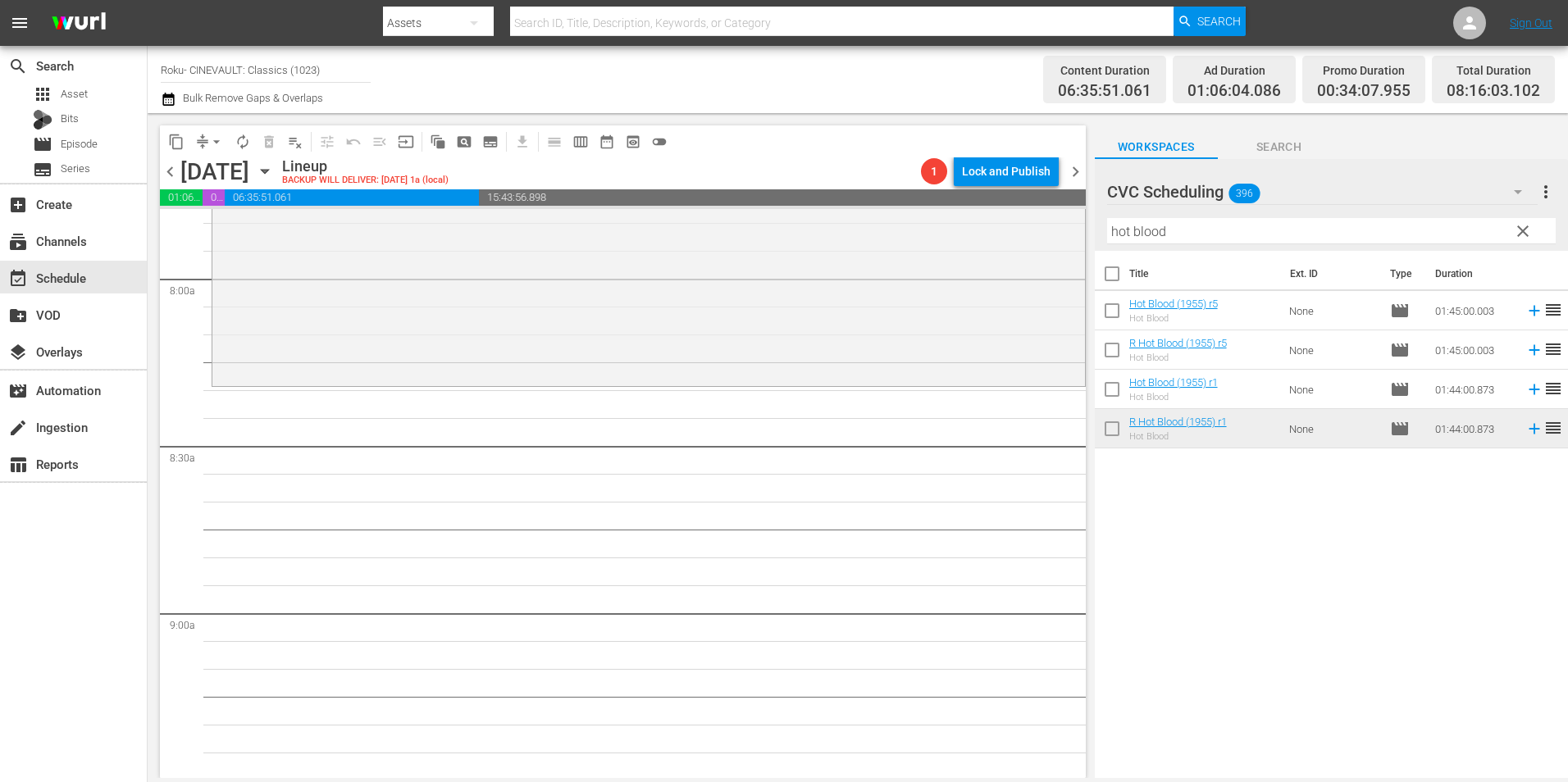
scroll to position [2623, 0]
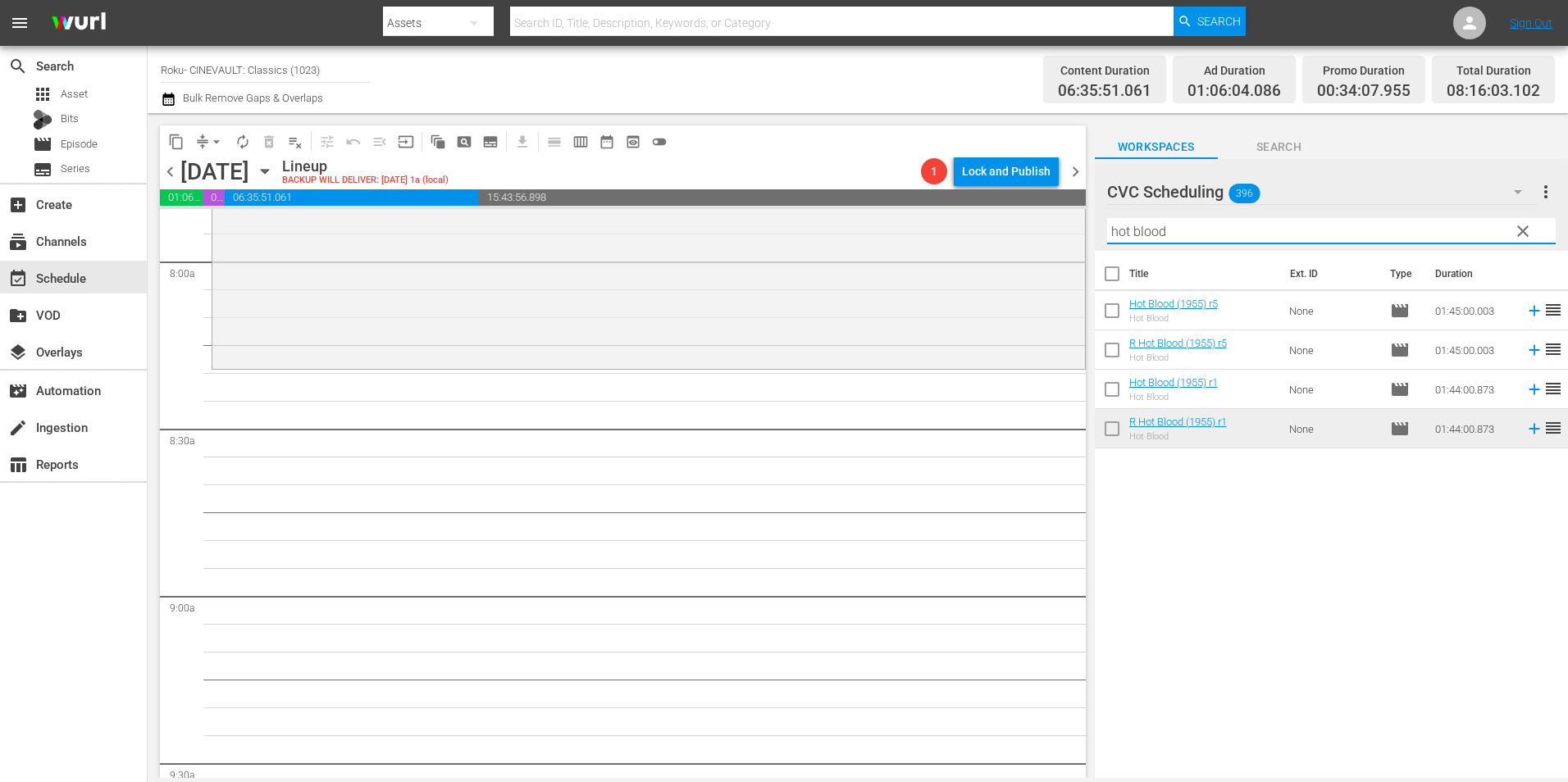
click at [1145, 221] on input "hot blood" at bounding box center [1331, 231] width 448 height 27
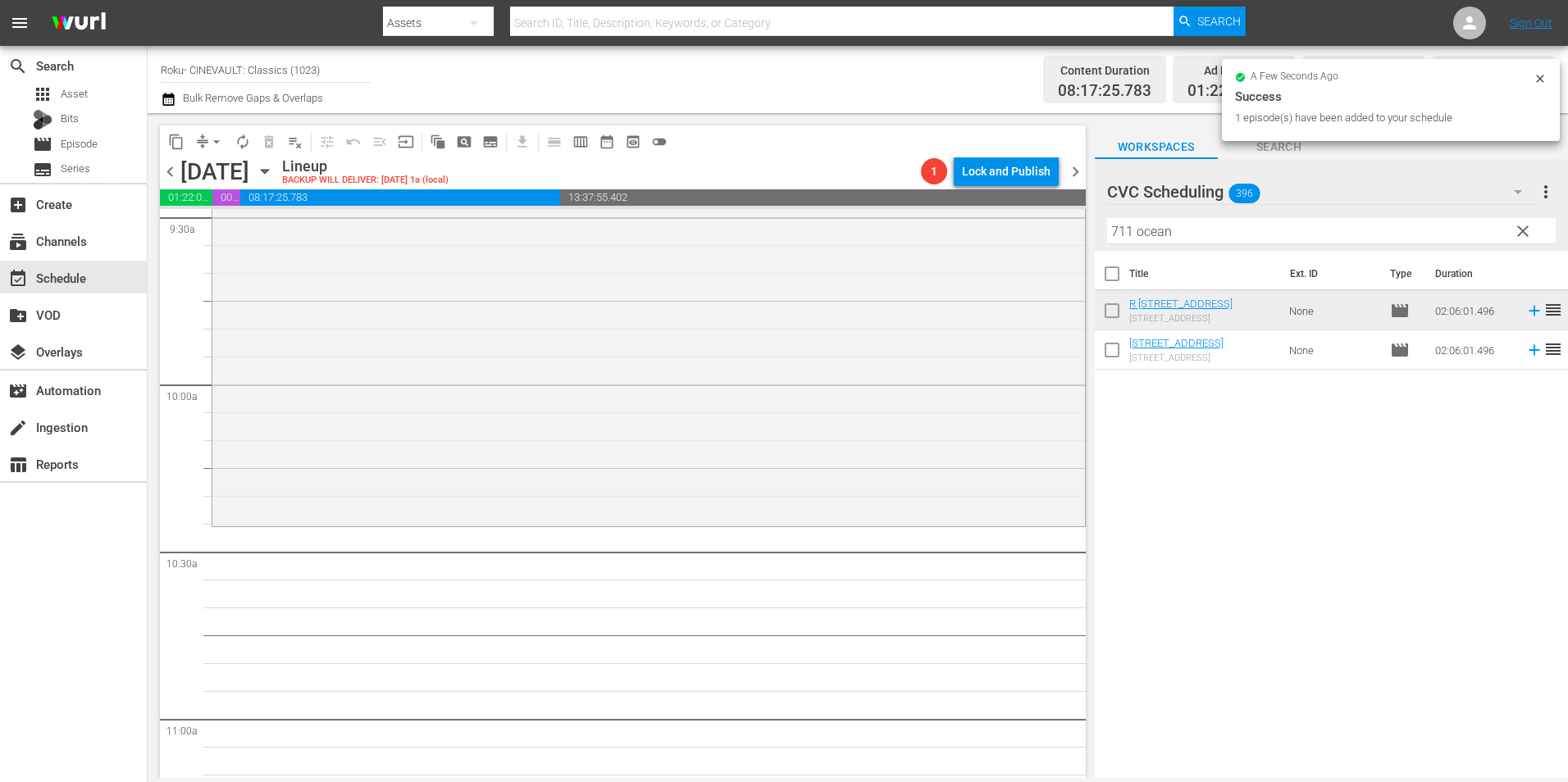
scroll to position [3279, 0]
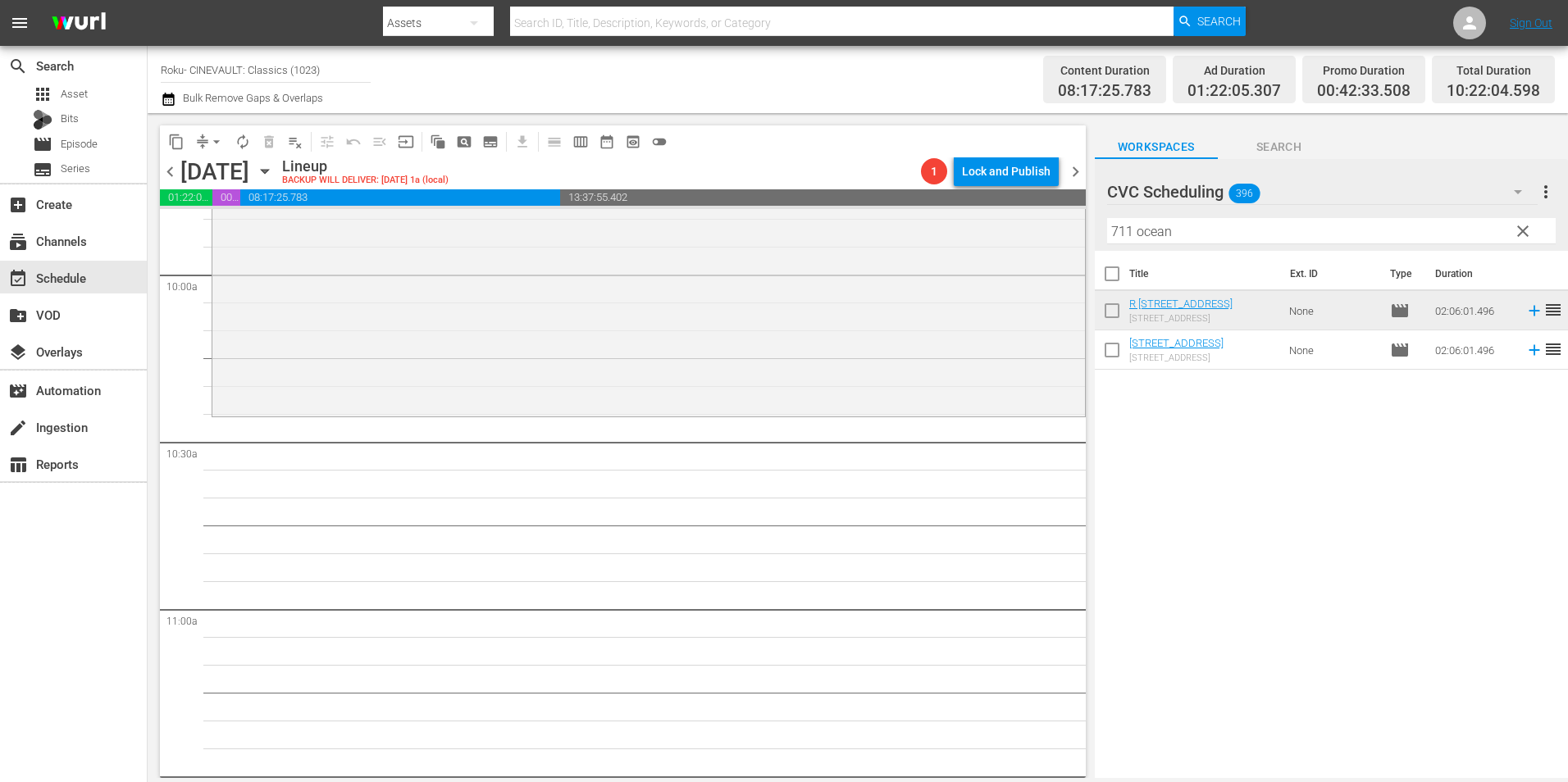
click at [1233, 219] on input "711 ocean" at bounding box center [1331, 231] width 448 height 27
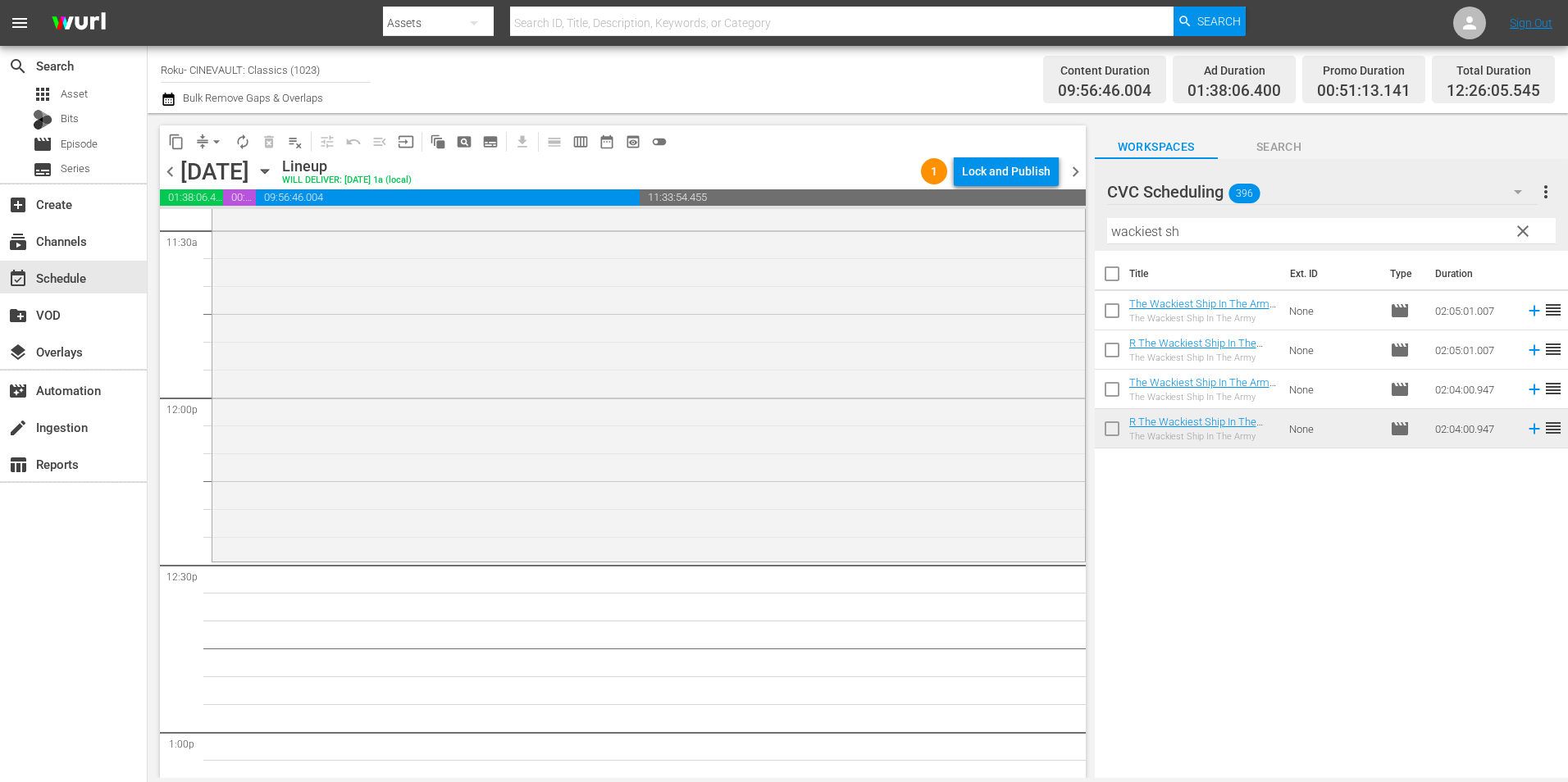
scroll to position [3853, 0]
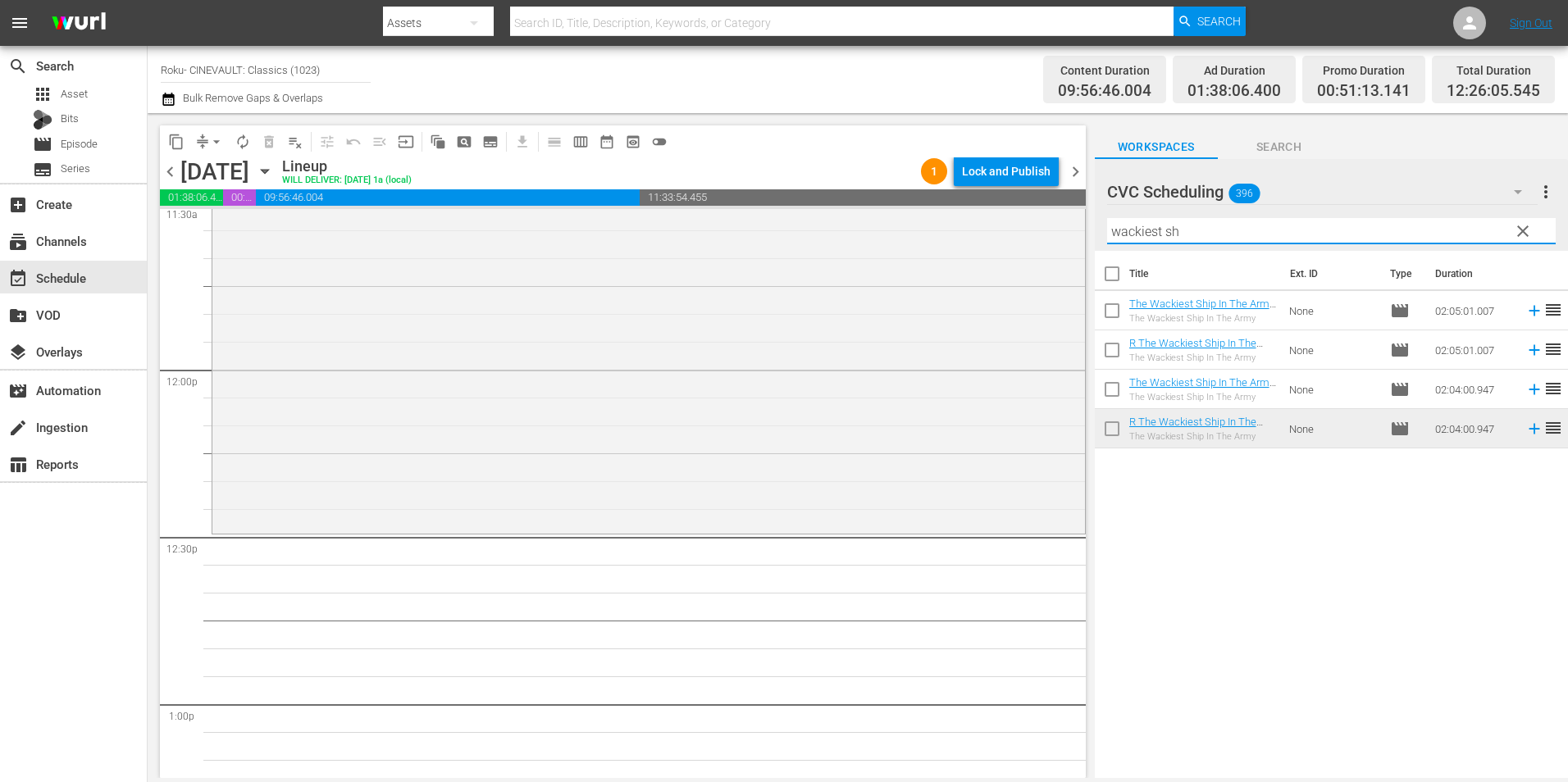
click at [1154, 232] on input "wackiest sh" at bounding box center [1331, 231] width 448 height 27
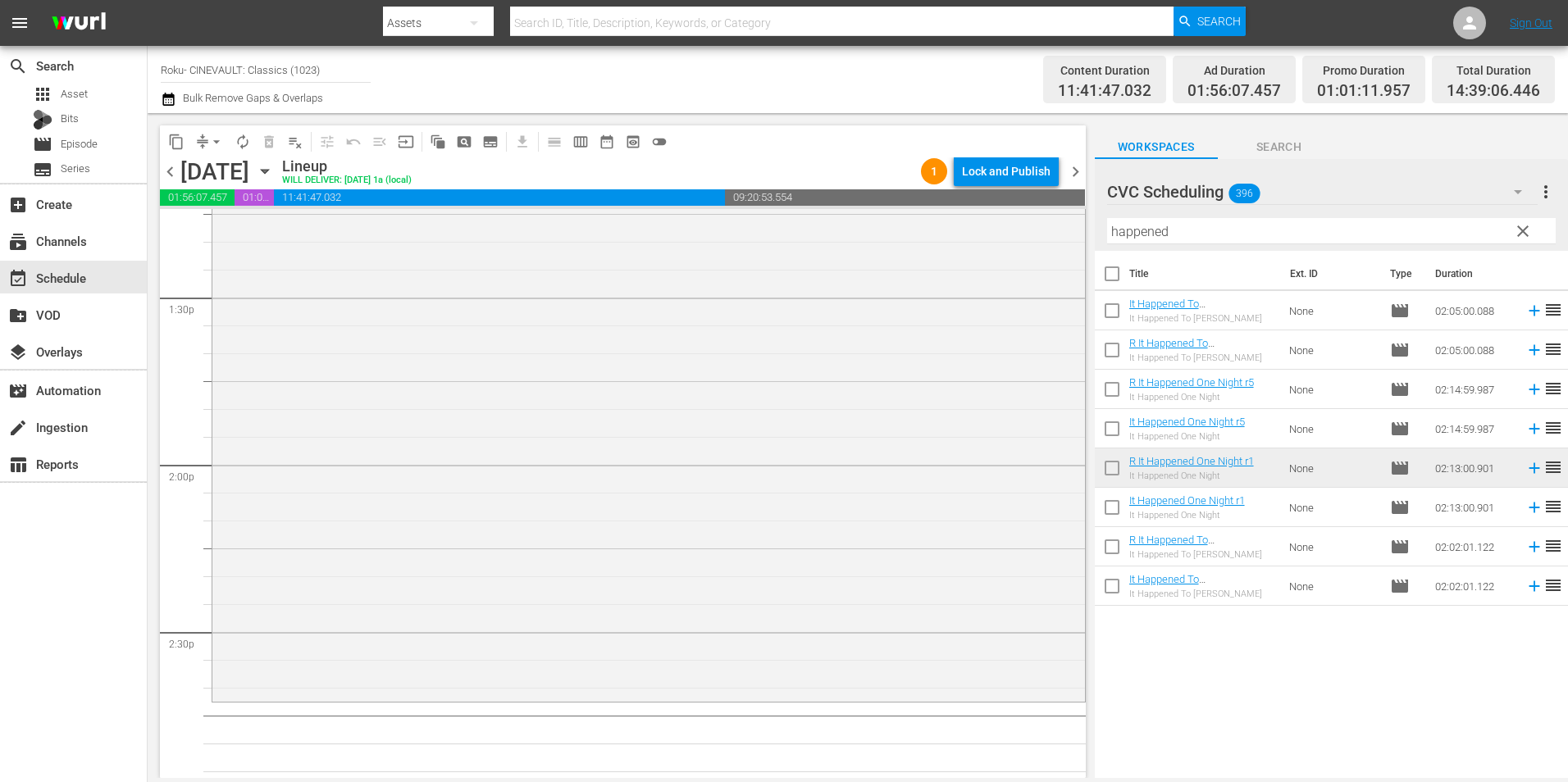
scroll to position [4591, 0]
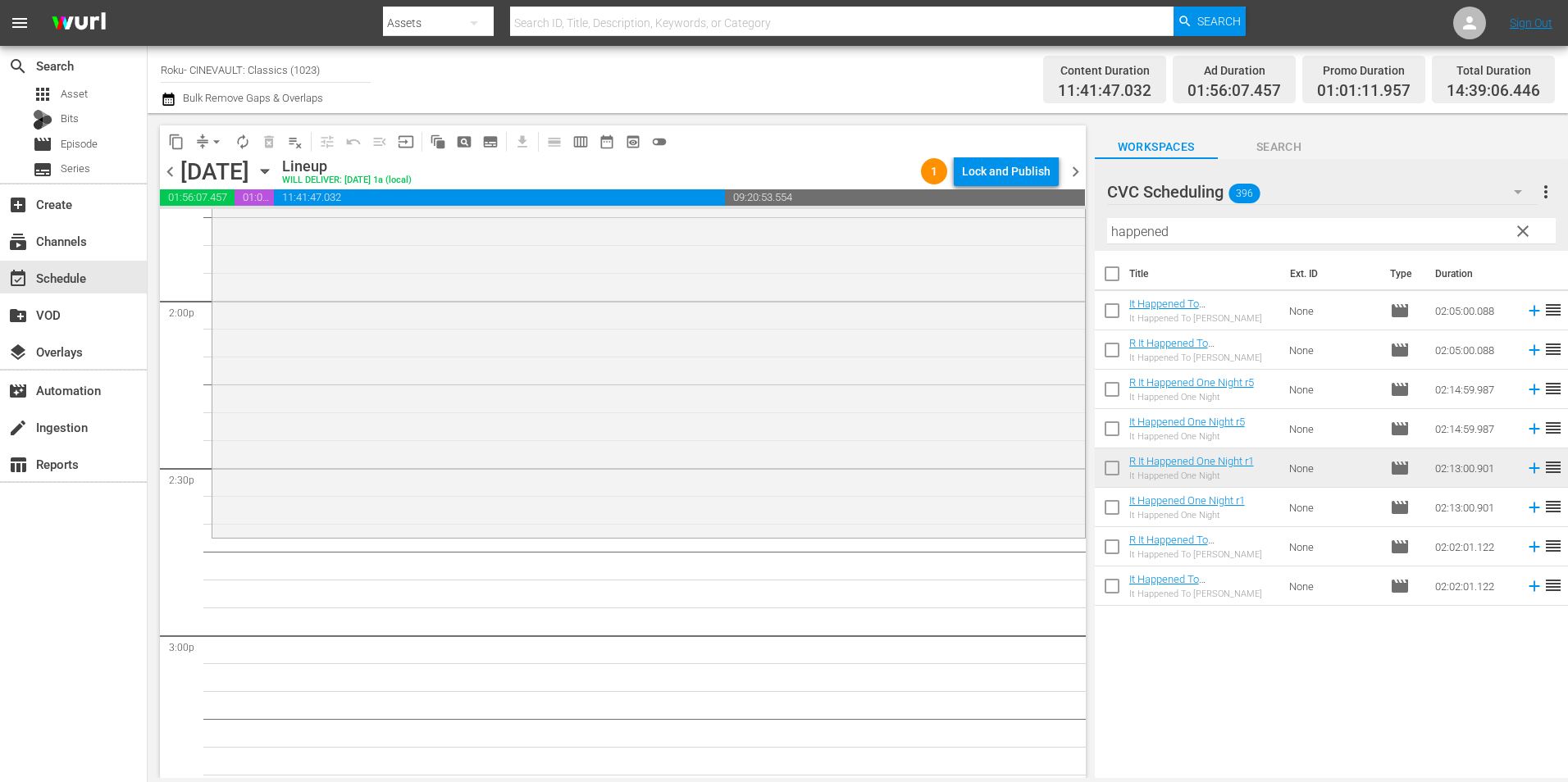
click at [1206, 221] on input "happened" at bounding box center [1331, 231] width 448 height 27
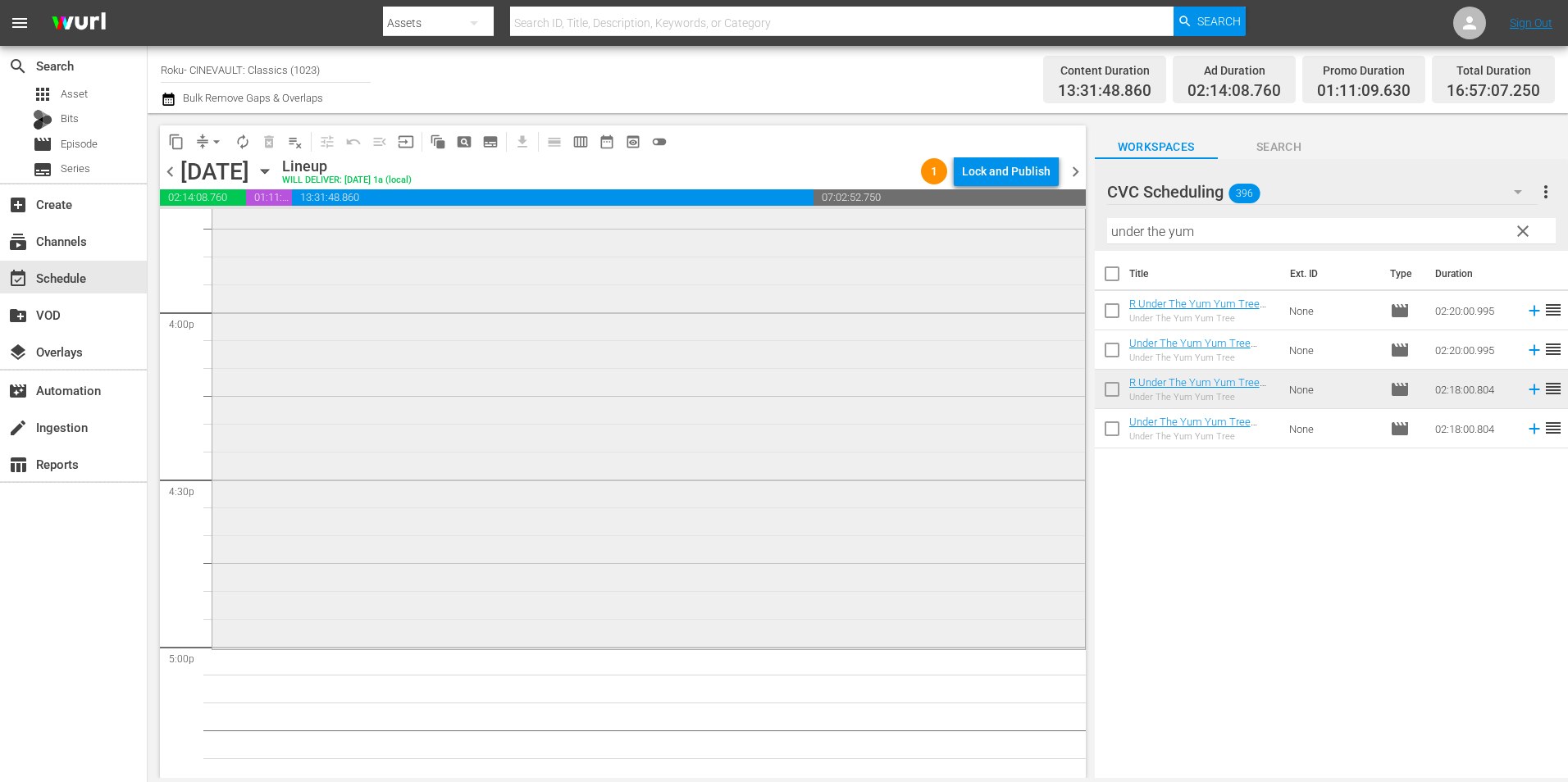
scroll to position [5329, 0]
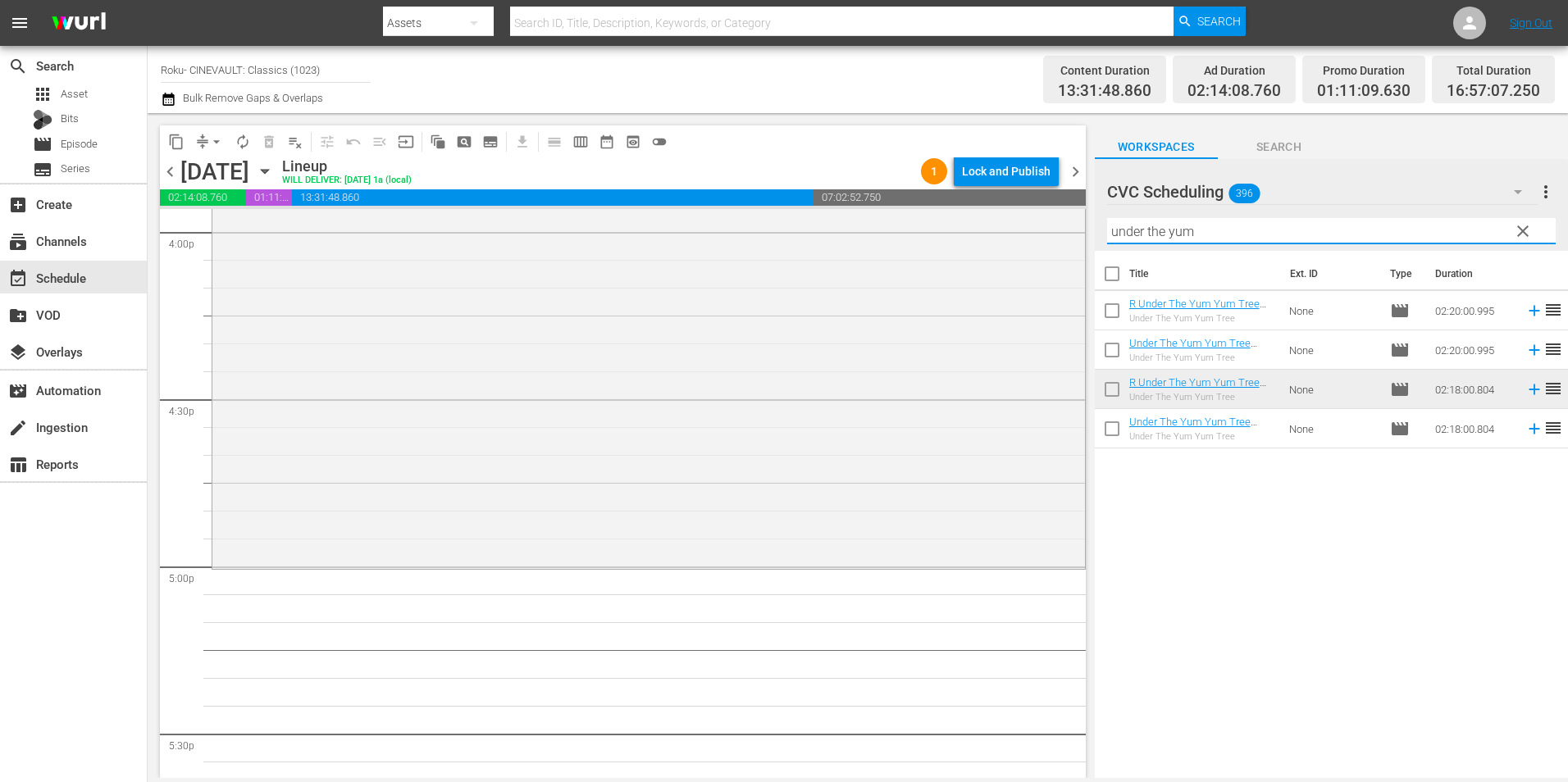
click at [1188, 242] on input "under the yum" at bounding box center [1331, 231] width 448 height 27
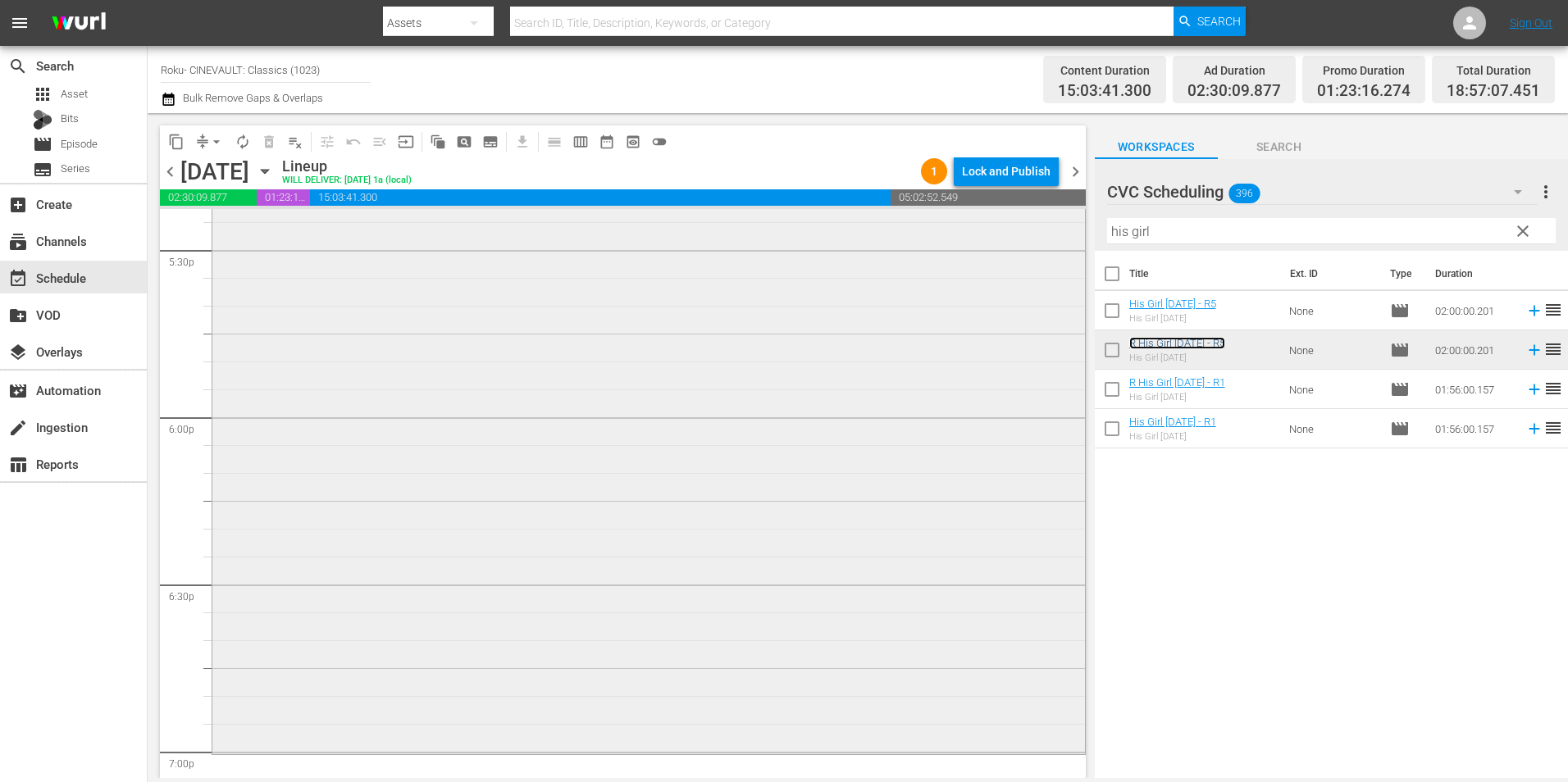
scroll to position [5902, 0]
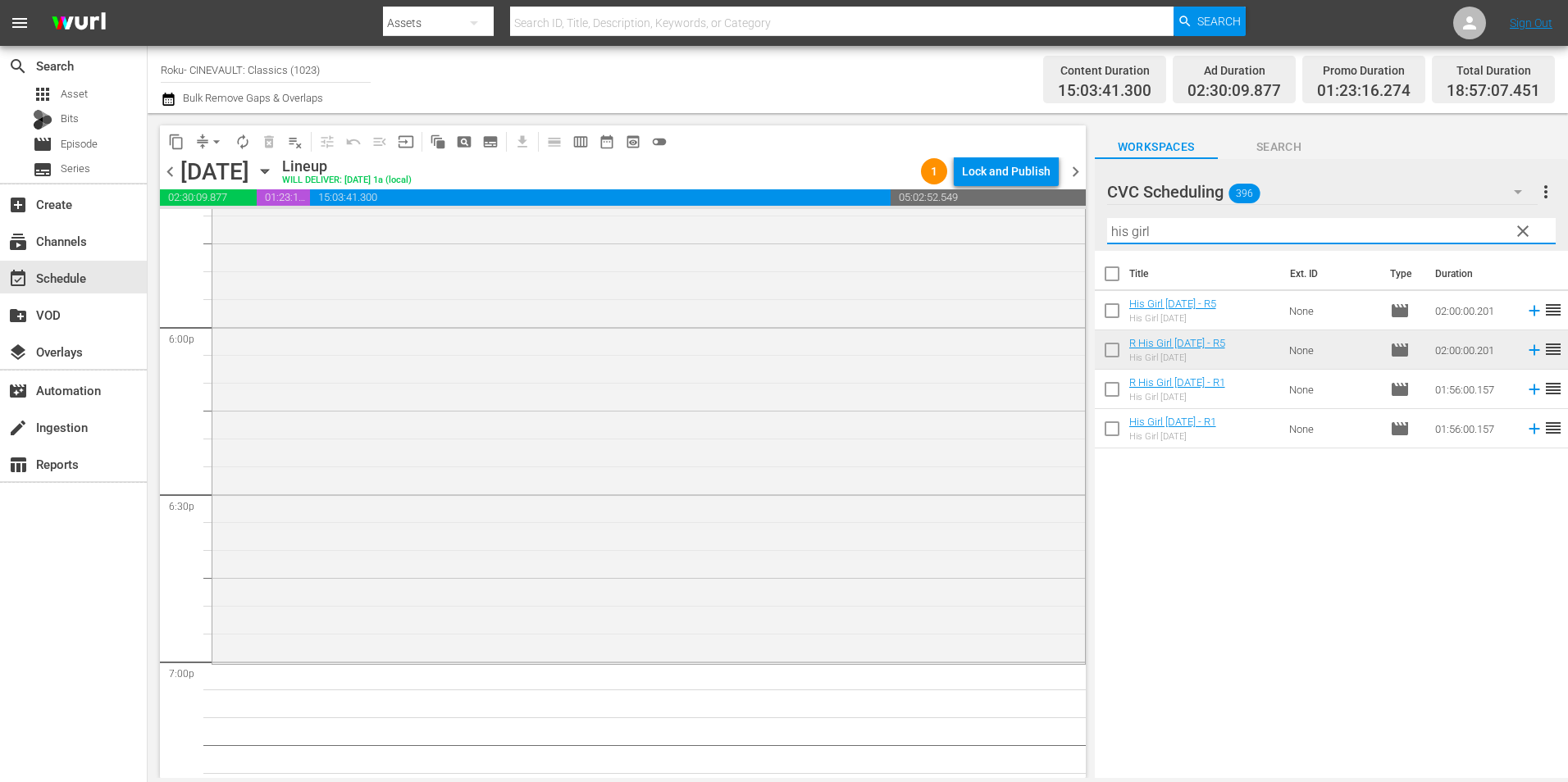
click at [1202, 234] on input "his girl" at bounding box center [1331, 231] width 448 height 27
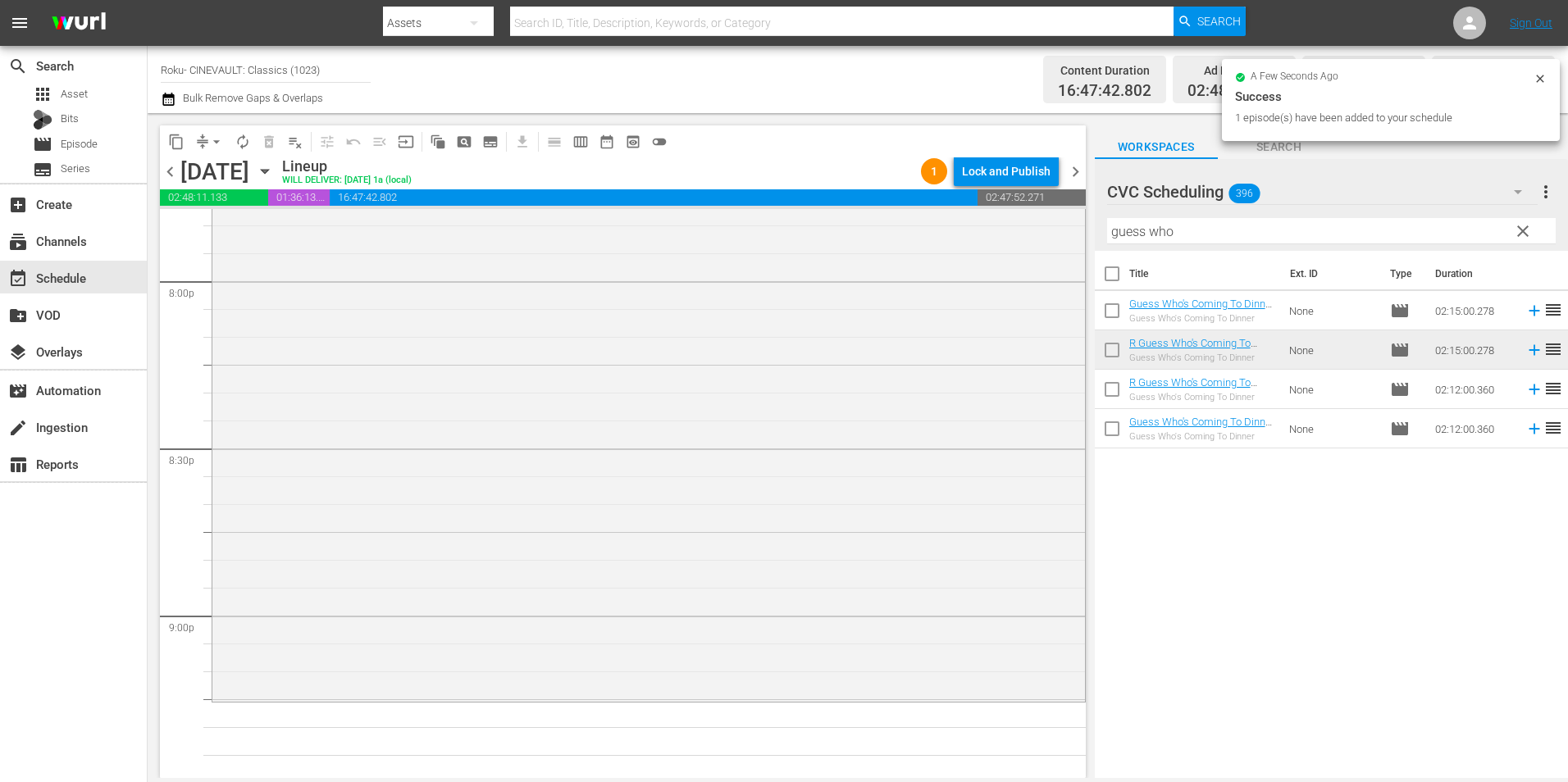
scroll to position [6641, 0]
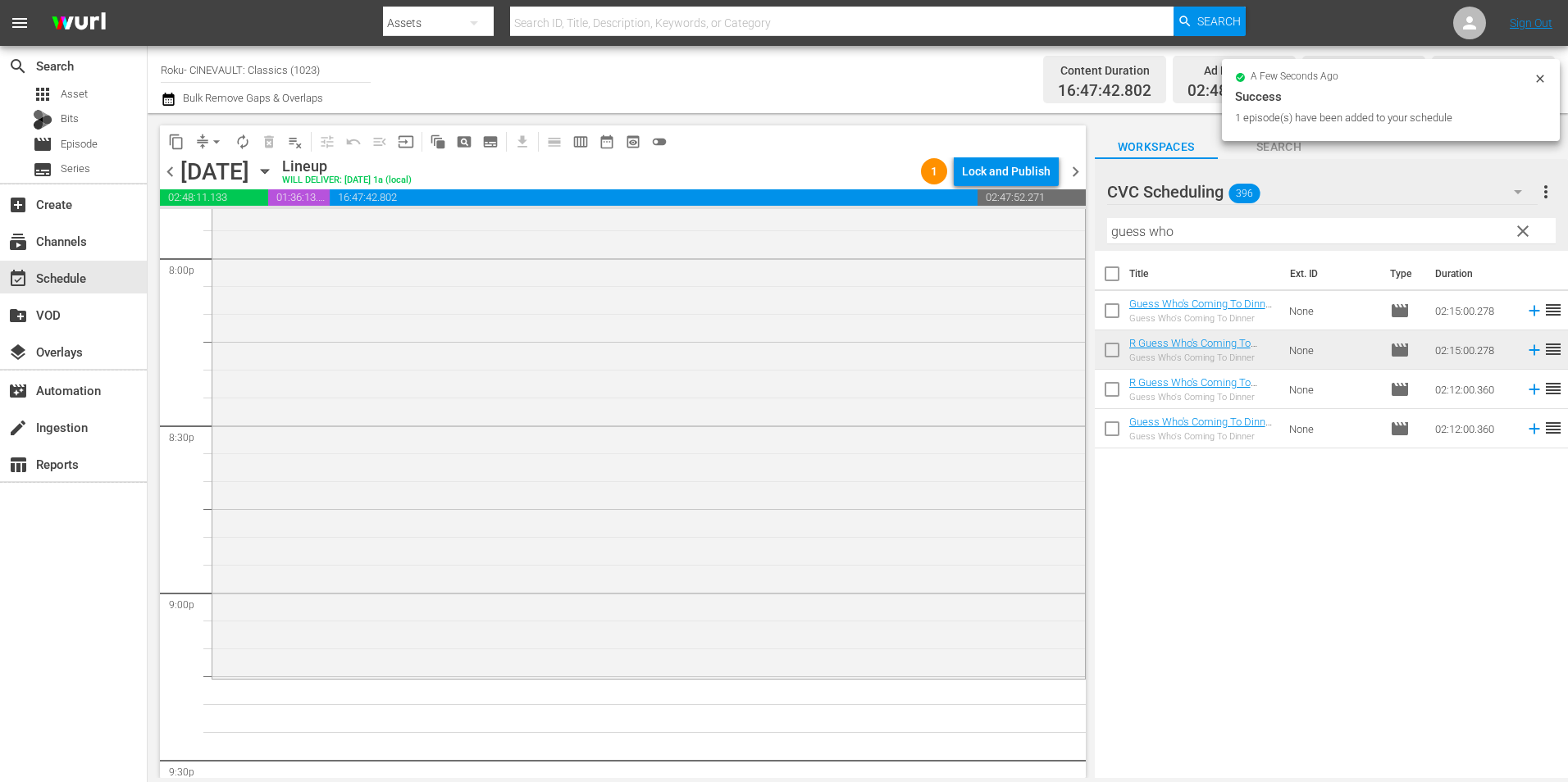
click at [1237, 242] on input "guess who" at bounding box center [1331, 231] width 448 height 27
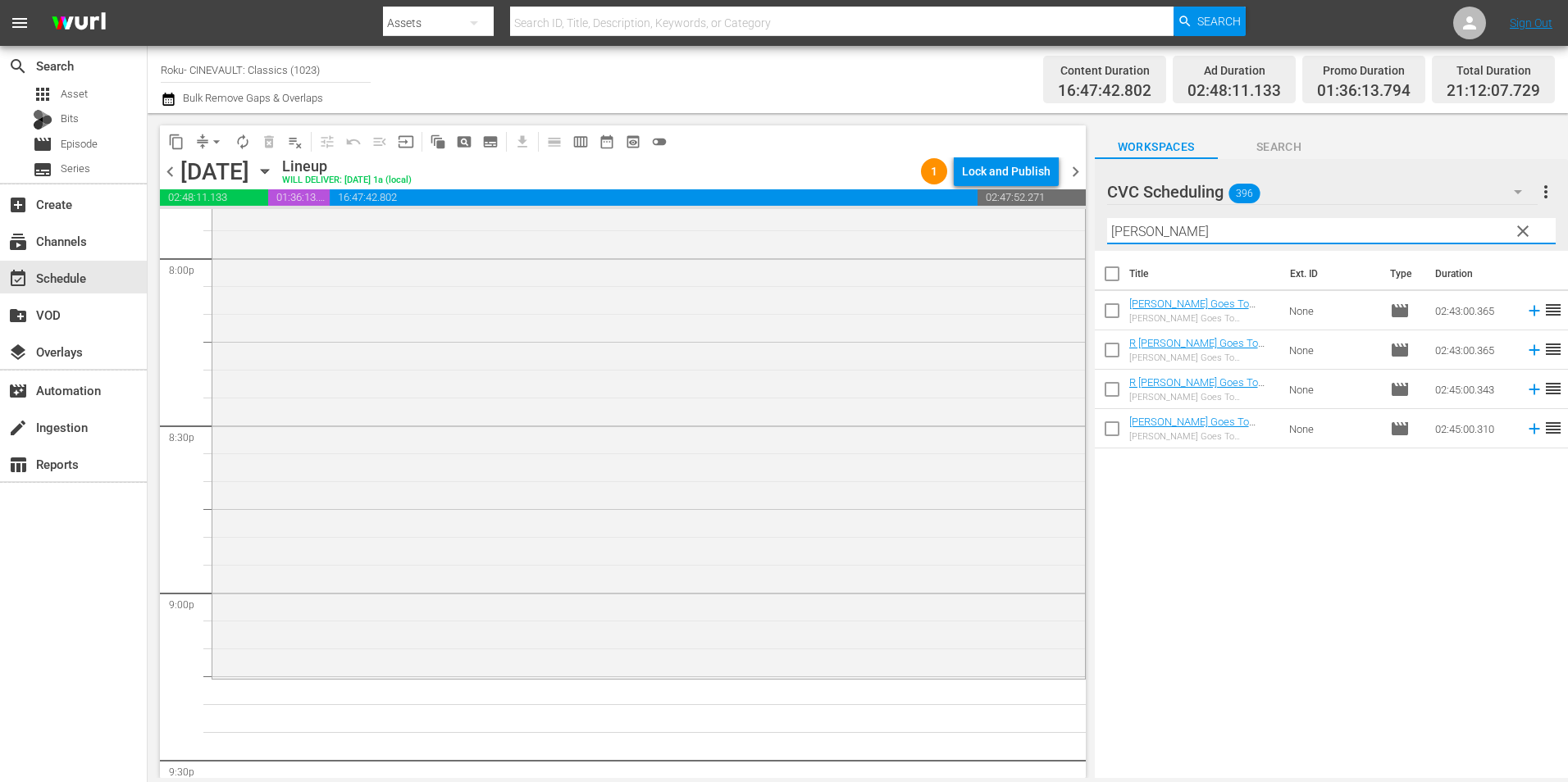
type input "[PERSON_NAME]"
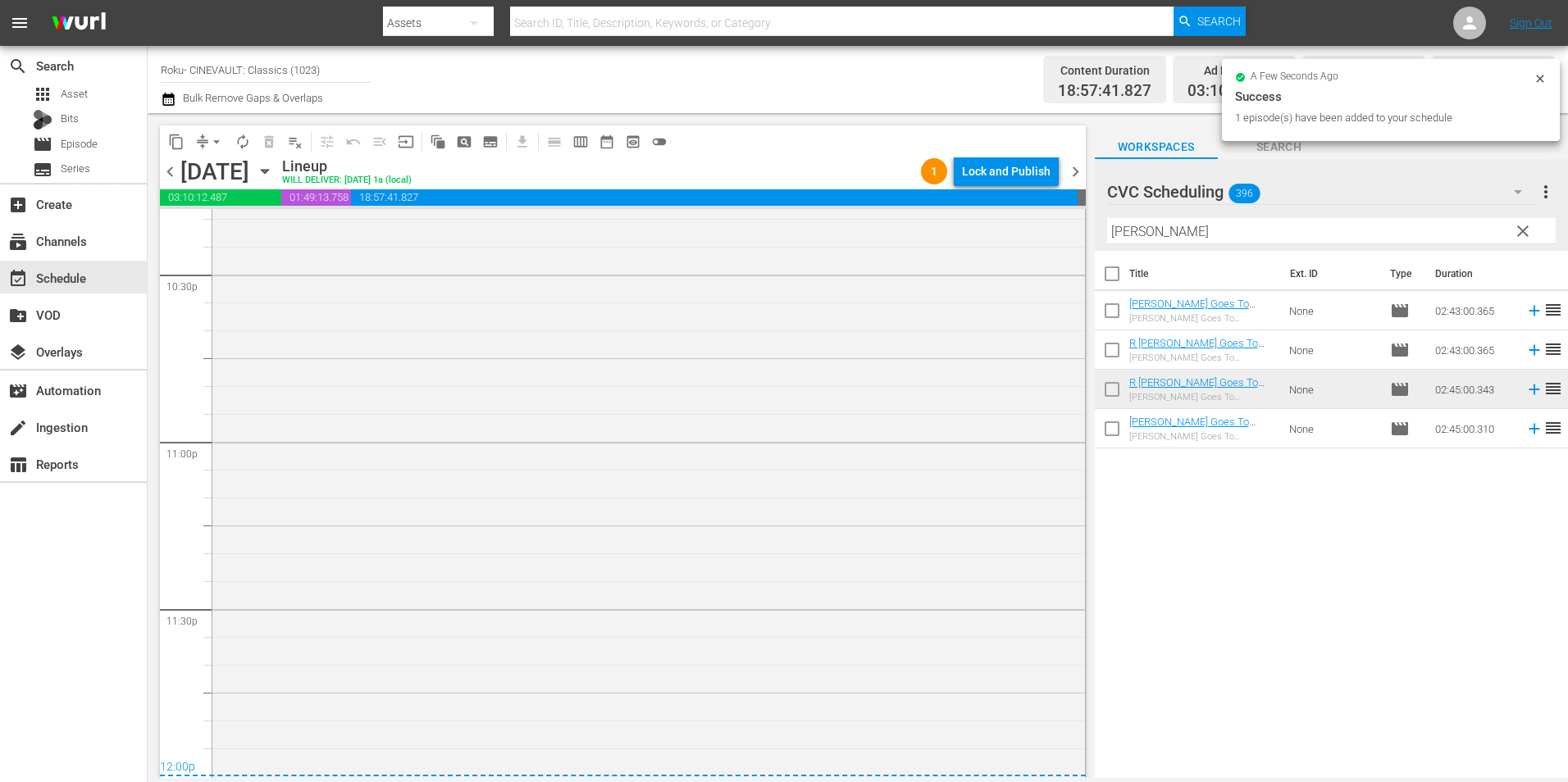
scroll to position [7463, 0]
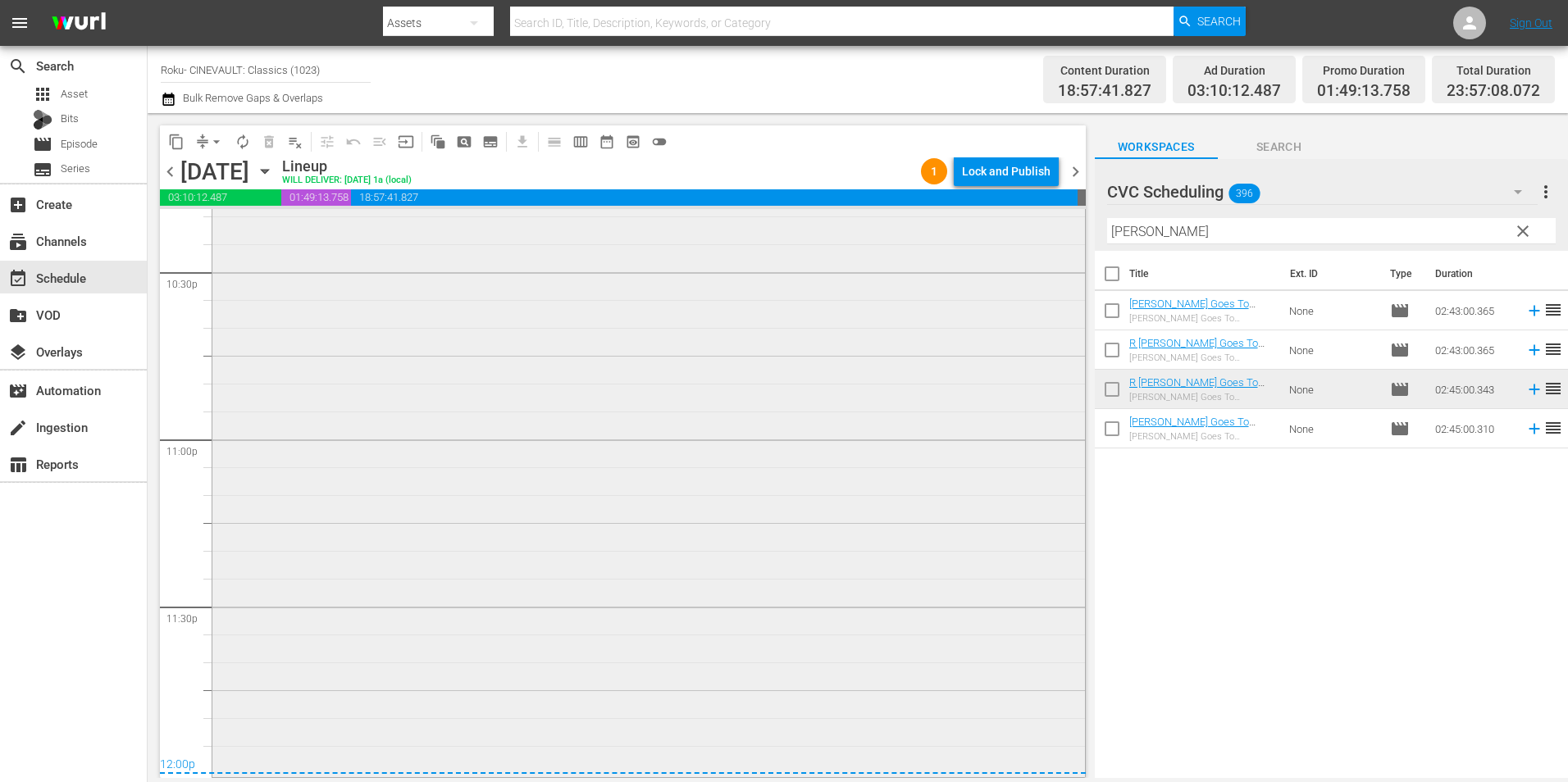
click at [537, 500] on div "R [PERSON_NAME] Goes To [US_STATE] - R5 1 reorder" at bounding box center [648, 316] width 872 height 915
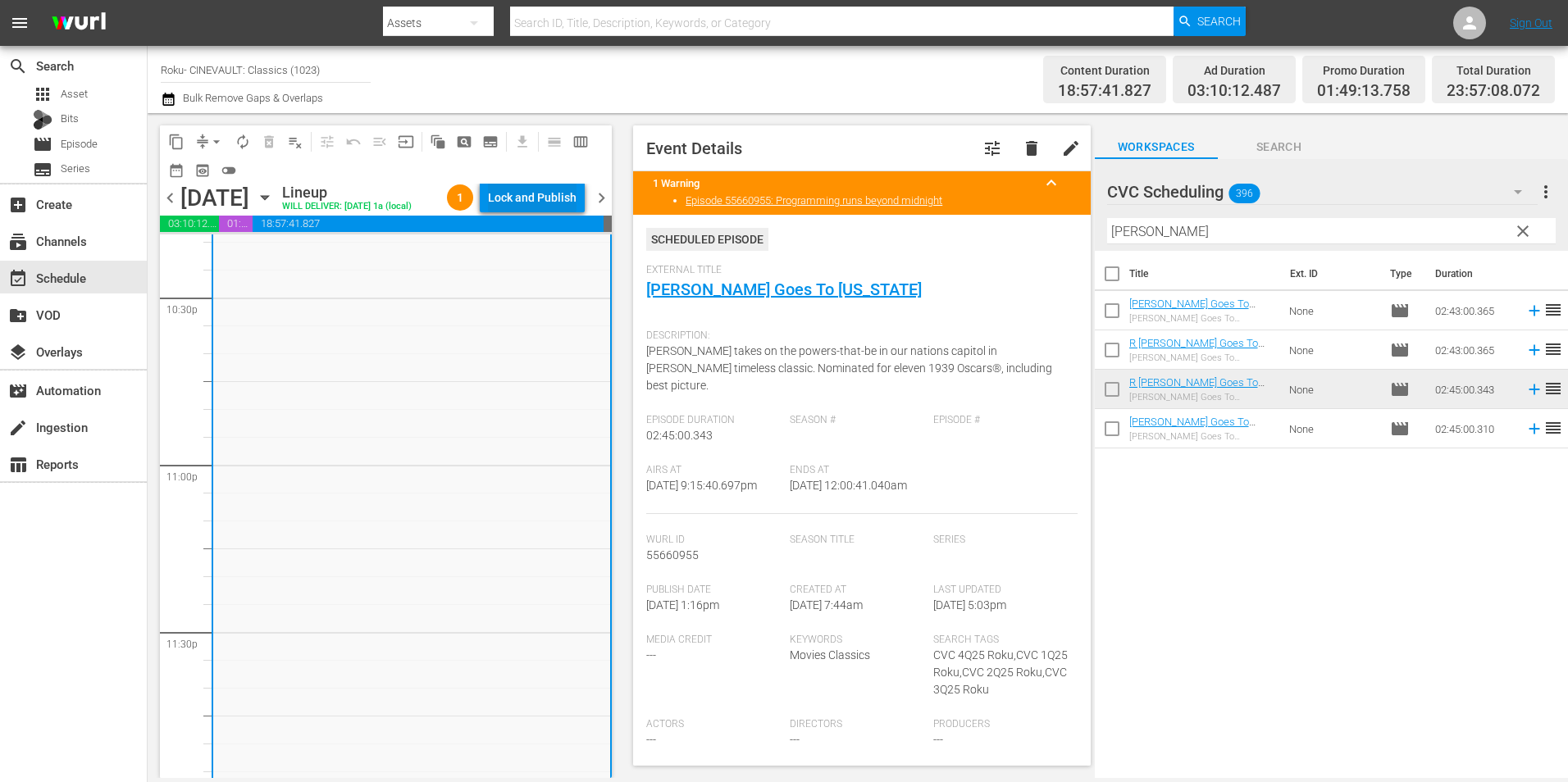
click at [523, 197] on div "Lock and Publish" at bounding box center [532, 197] width 88 height 29
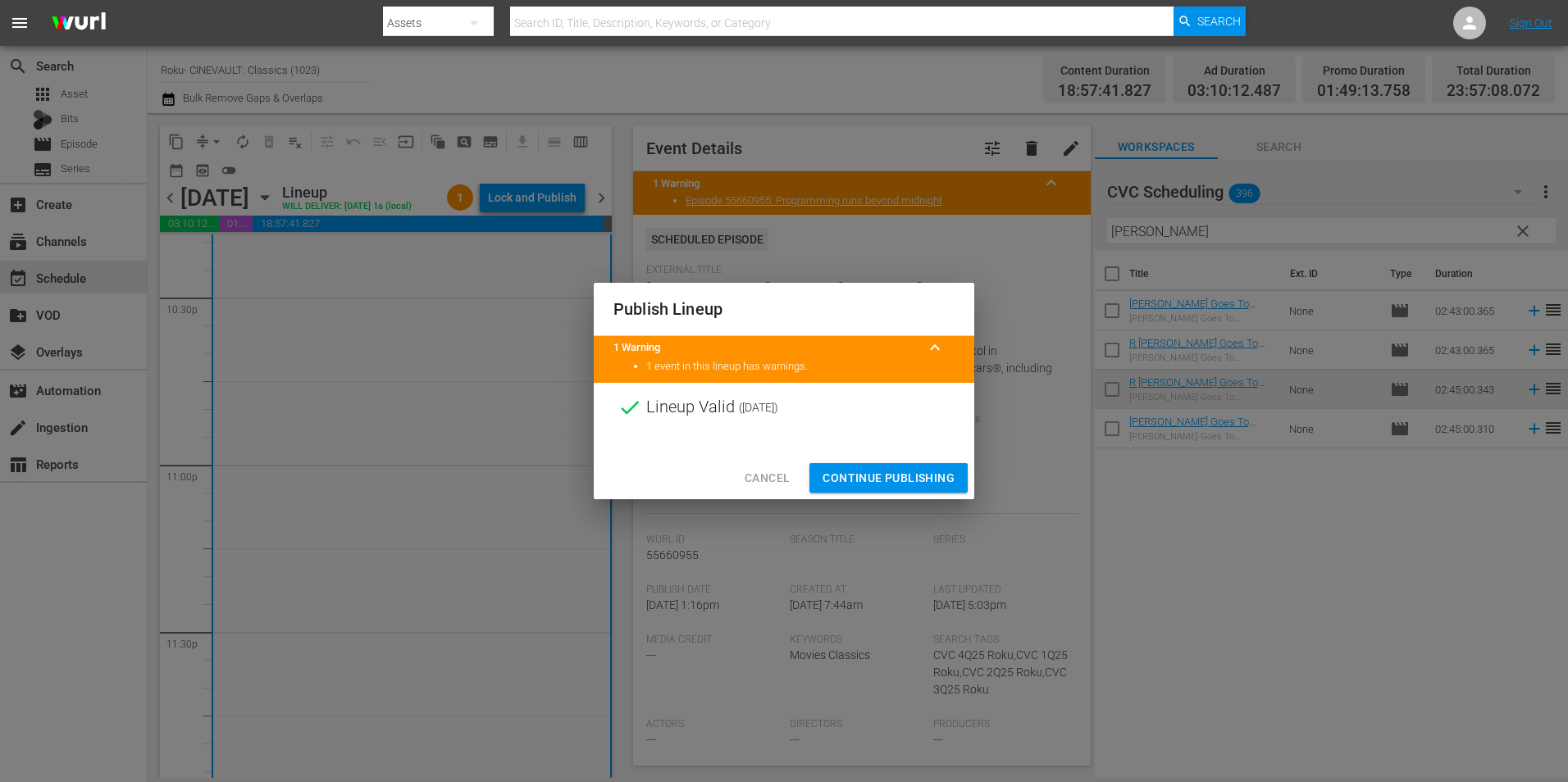
click at [882, 465] on button "Continue Publishing" at bounding box center [889, 478] width 158 height 30
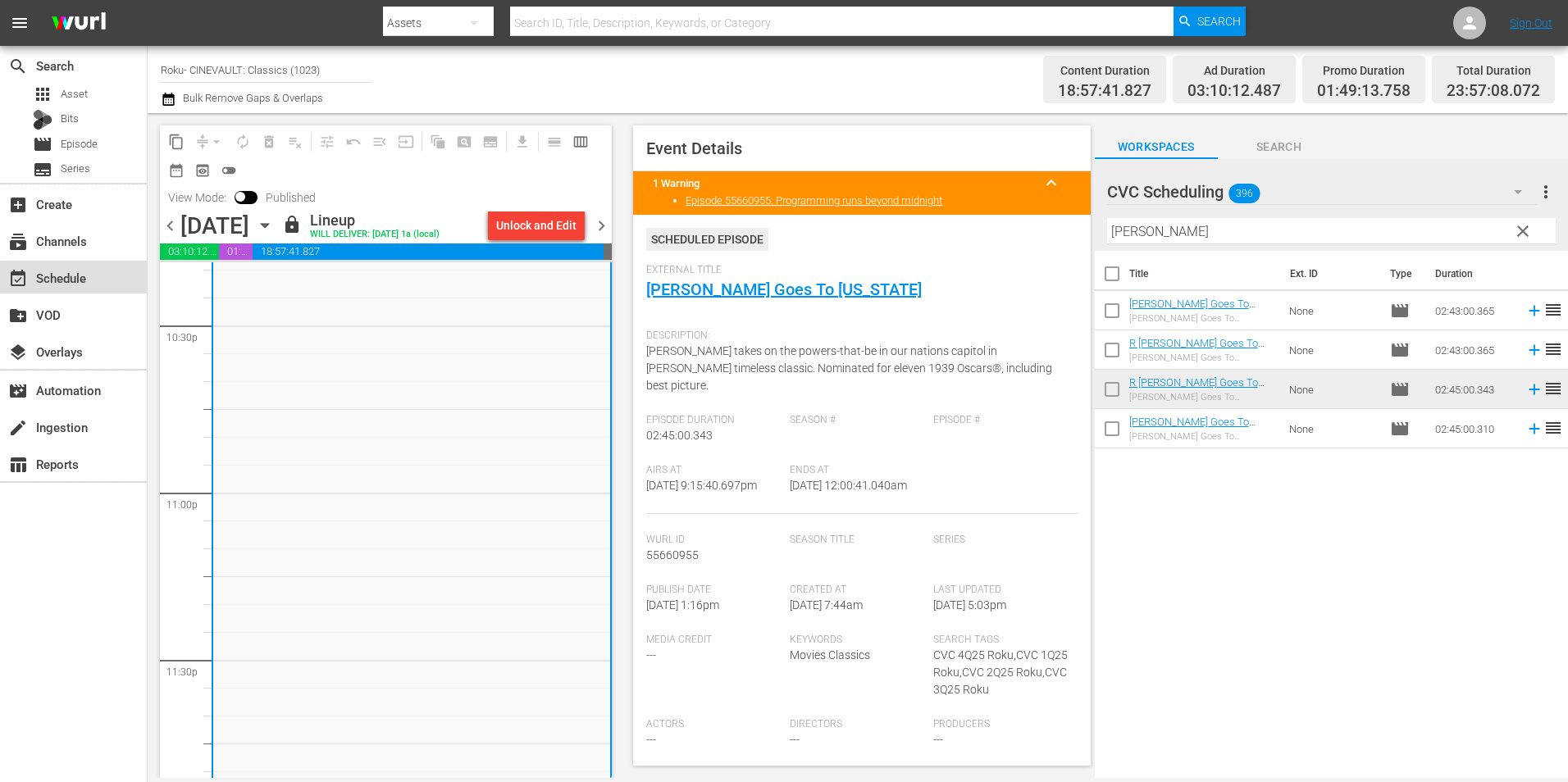
click at [88, 282] on div "event_available Schedule" at bounding box center [73, 277] width 147 height 33
